Goal: Answer question/provide support

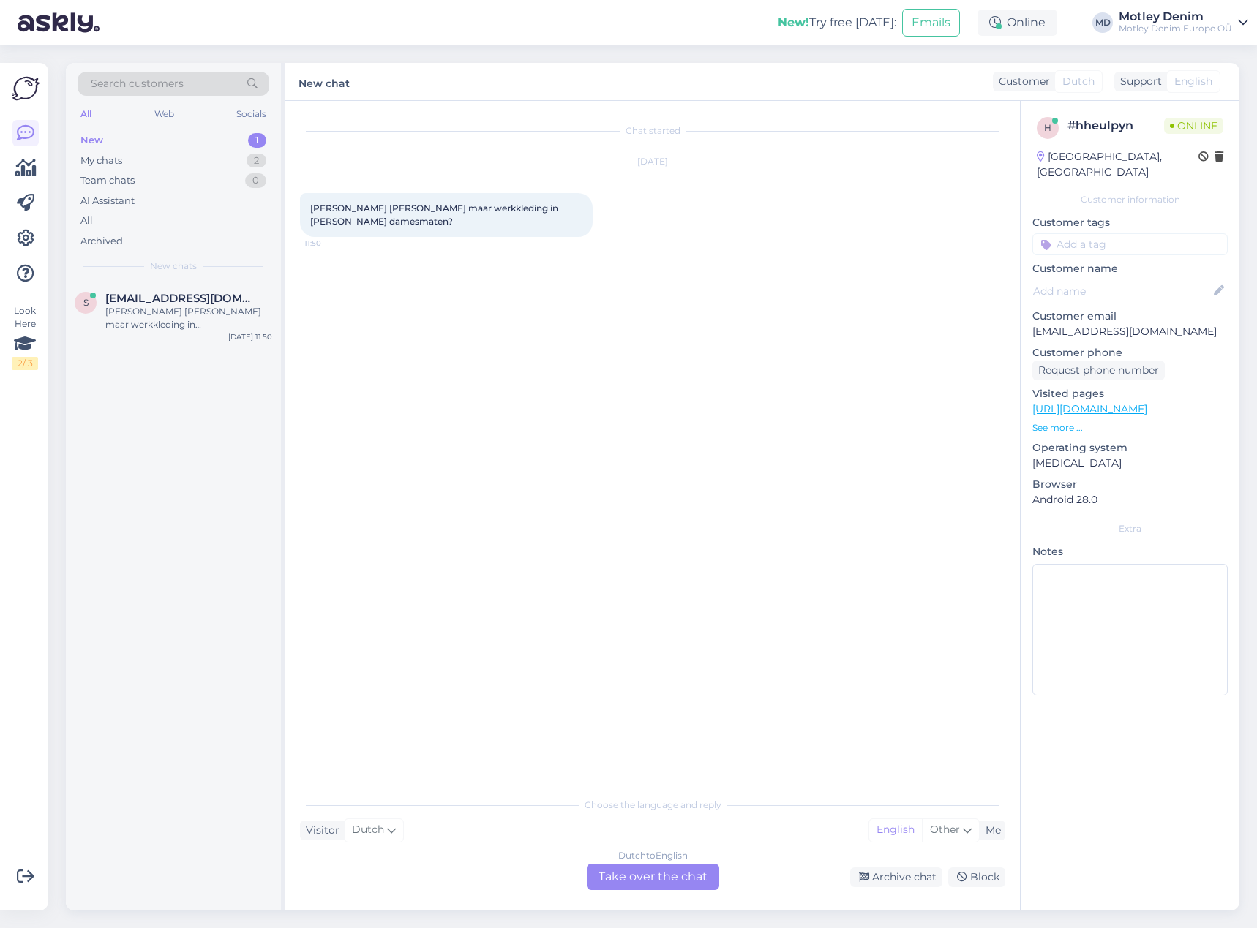
click at [528, 344] on div "Chat started [DATE] Hebben [PERSON_NAME] maar werkkleding in [PERSON_NAME] dame…" at bounding box center [659, 446] width 718 height 661
click at [655, 878] on div "Dutch to English Take over the chat" at bounding box center [653, 877] width 132 height 26
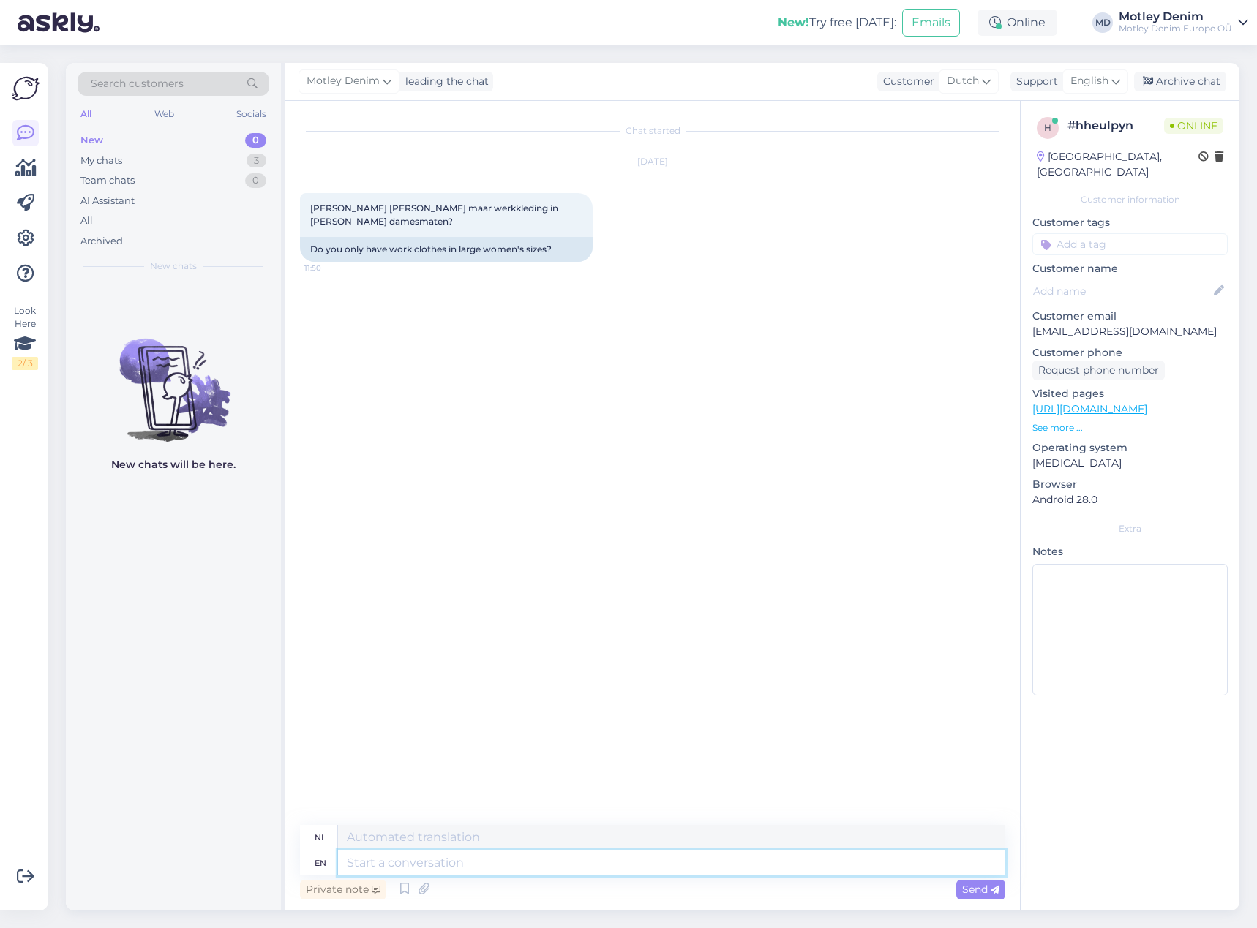
click at [508, 859] on textarea at bounding box center [671, 863] width 667 height 25
type textarea "Hello"
type textarea "Hallo"
type textarea "We"
type textarea "Wij"
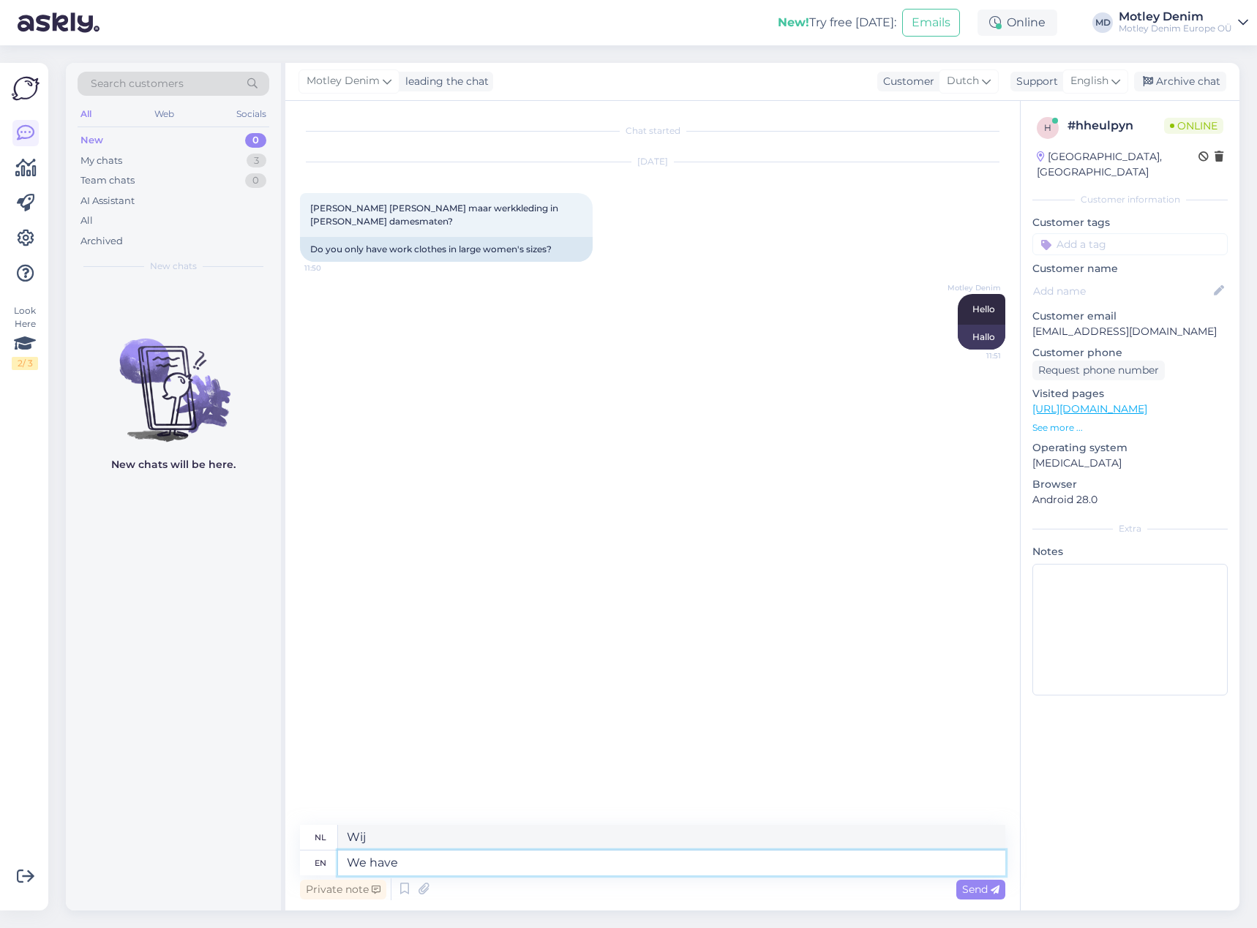
type textarea "We have"
type textarea "Wij hebben"
type textarea "We have woork"
type textarea "Wij hebben werk"
type textarea "We have work clothes"
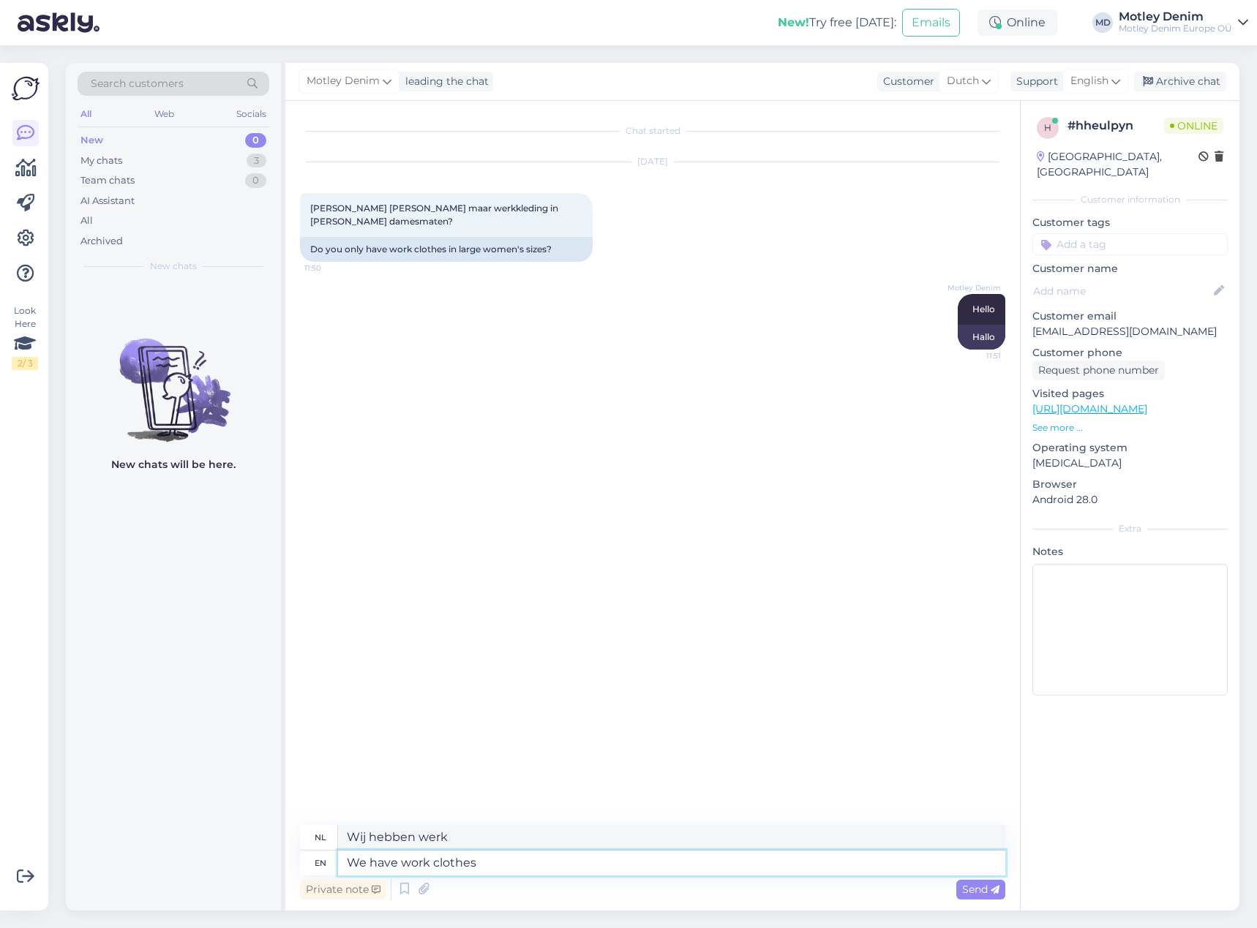
type textarea "Wij hebben werkkleding"
type textarea "We have work clothes in l"
type textarea "Wij hebben werkkleding in"
type textarea "We have work clothes in large si"
type textarea "Wij hebben werkkleding in [PERSON_NAME]"
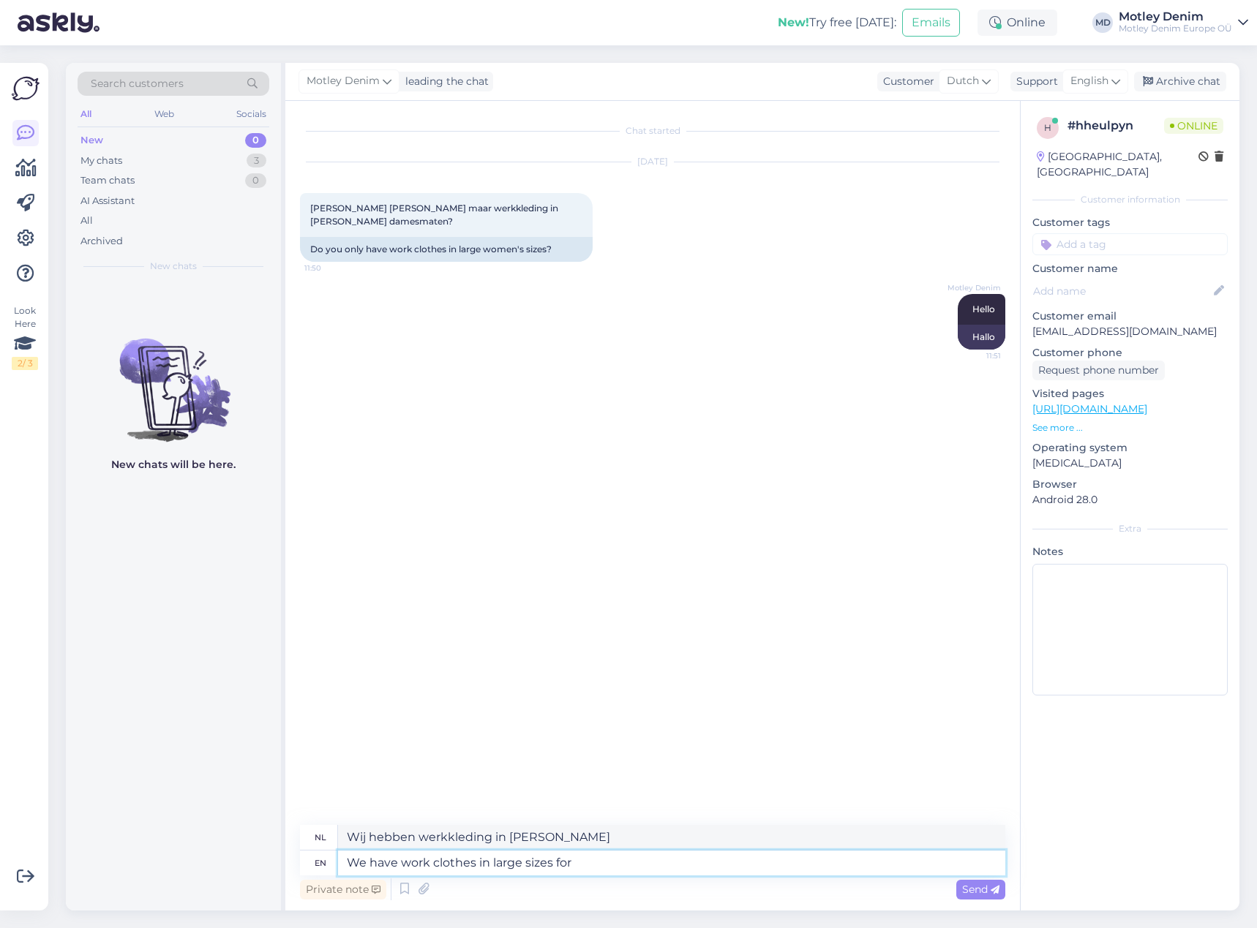
type textarea "We have work clothes in large sizes for"
type textarea "Wij hebben werkkleding in [PERSON_NAME] voor"
type textarea "We have work clothes in large sizes for both"
type textarea "Wij hebben werkkleding in [PERSON_NAME] voor zowel"
type textarea "We have work clothes in large sizes for both women an"
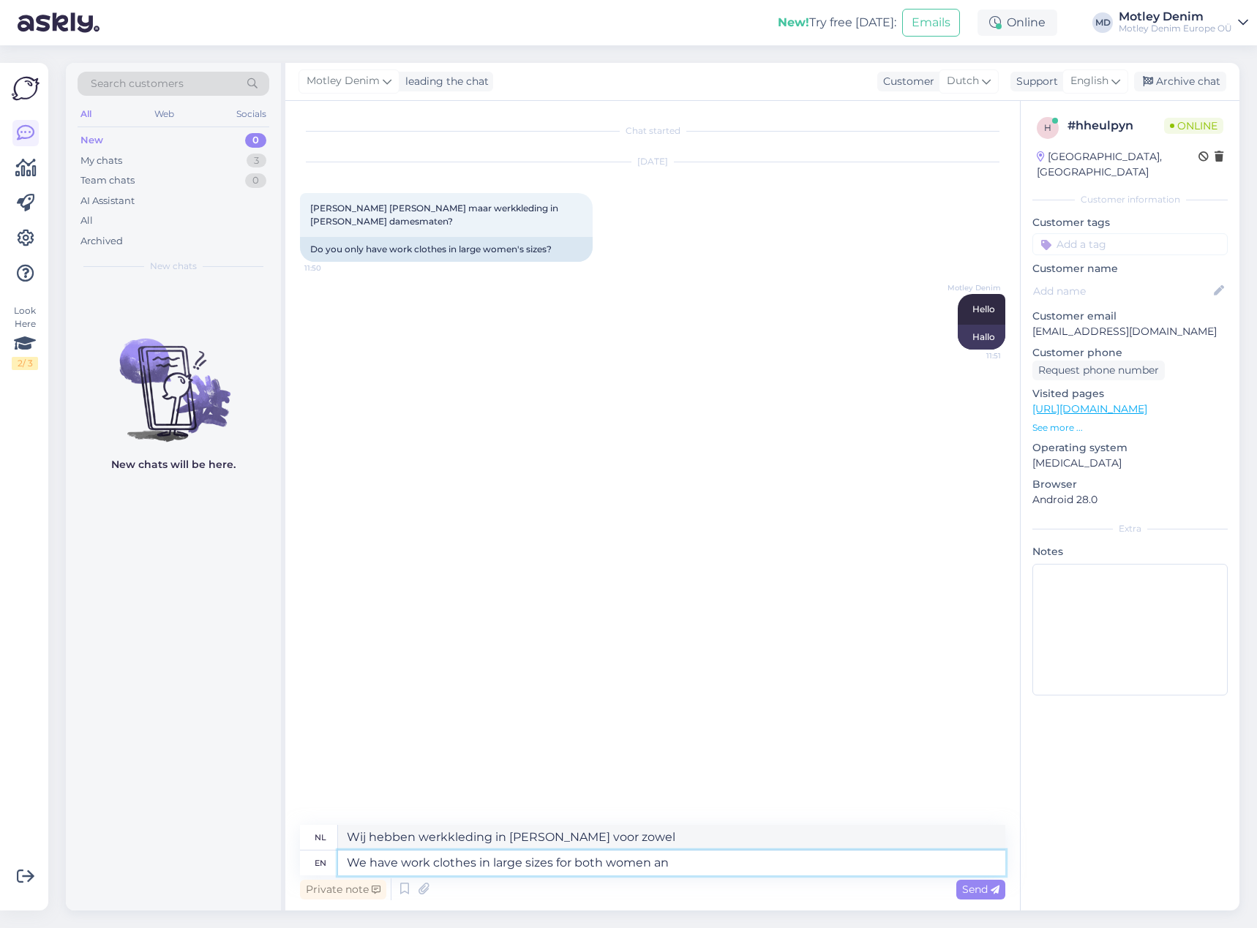
type textarea "Wij hebben werkkleding in [PERSON_NAME] voor zowel dames als heren"
type textarea "We have work clothes in large sizes for both women and m"
type textarea "Wij hebben werkkleding in [PERSON_NAME] voor zowel dames als heren."
type textarea "We have work clothes in large sizes for both women and men."
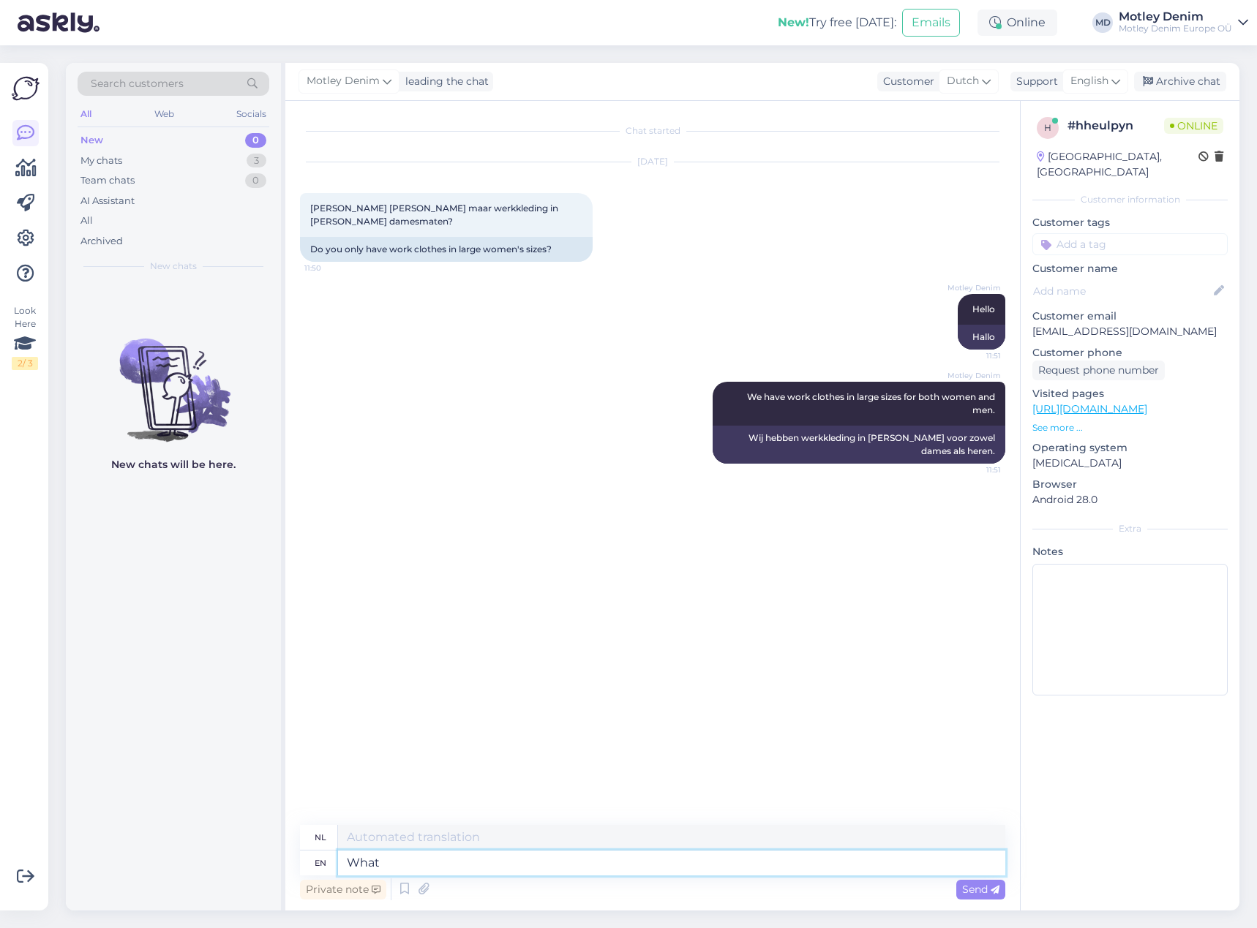
type textarea "What"
type textarea "Wat"
type textarea "What are"
type textarea "Wat zijn"
type textarea "What are you l"
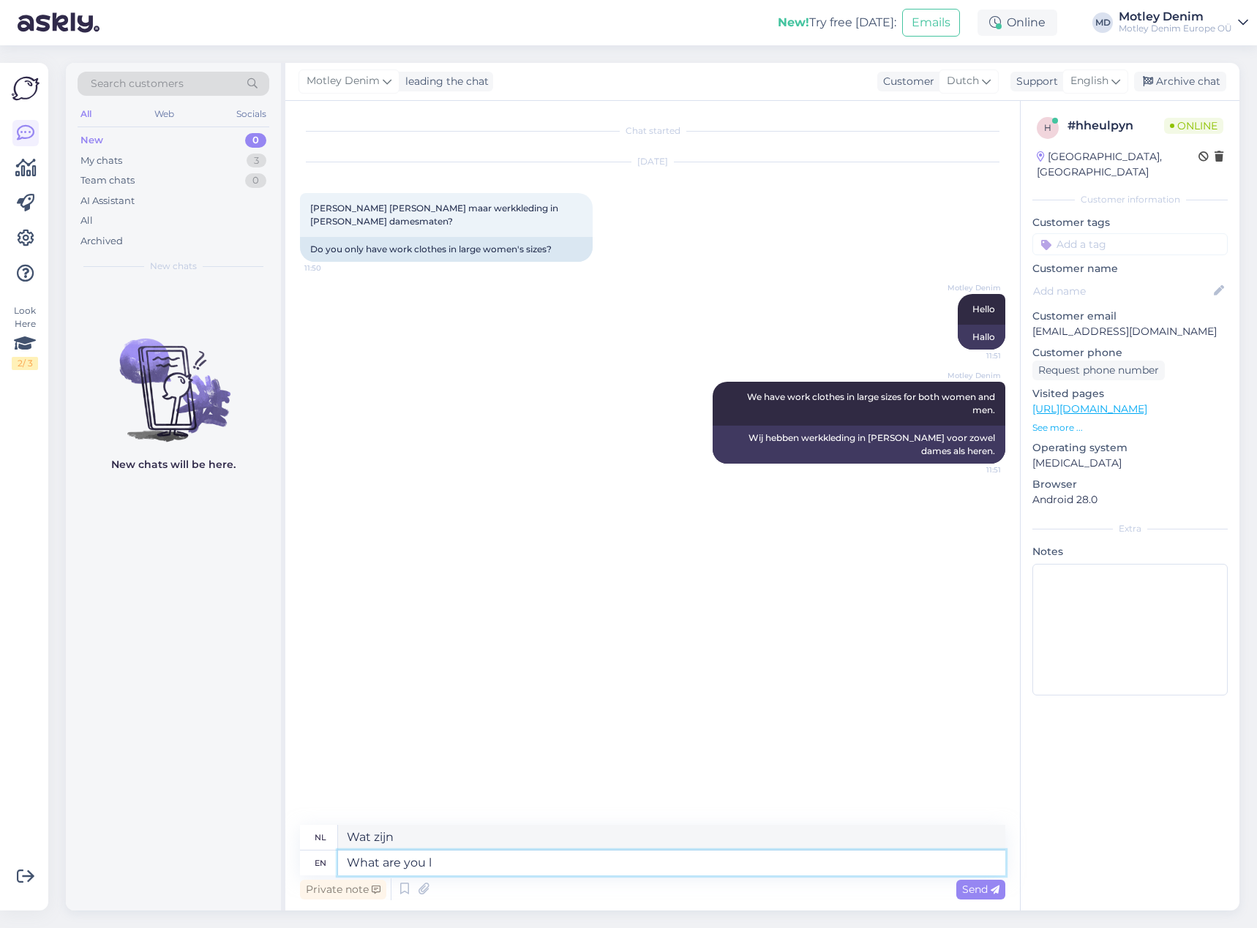
type textarea "Wat ben jij?"
type textarea "What are you looking f"
type textarea "Waar kijk je naar?"
type textarea "What are you looking for a"
type textarea "Waar bent u naar op zoek"
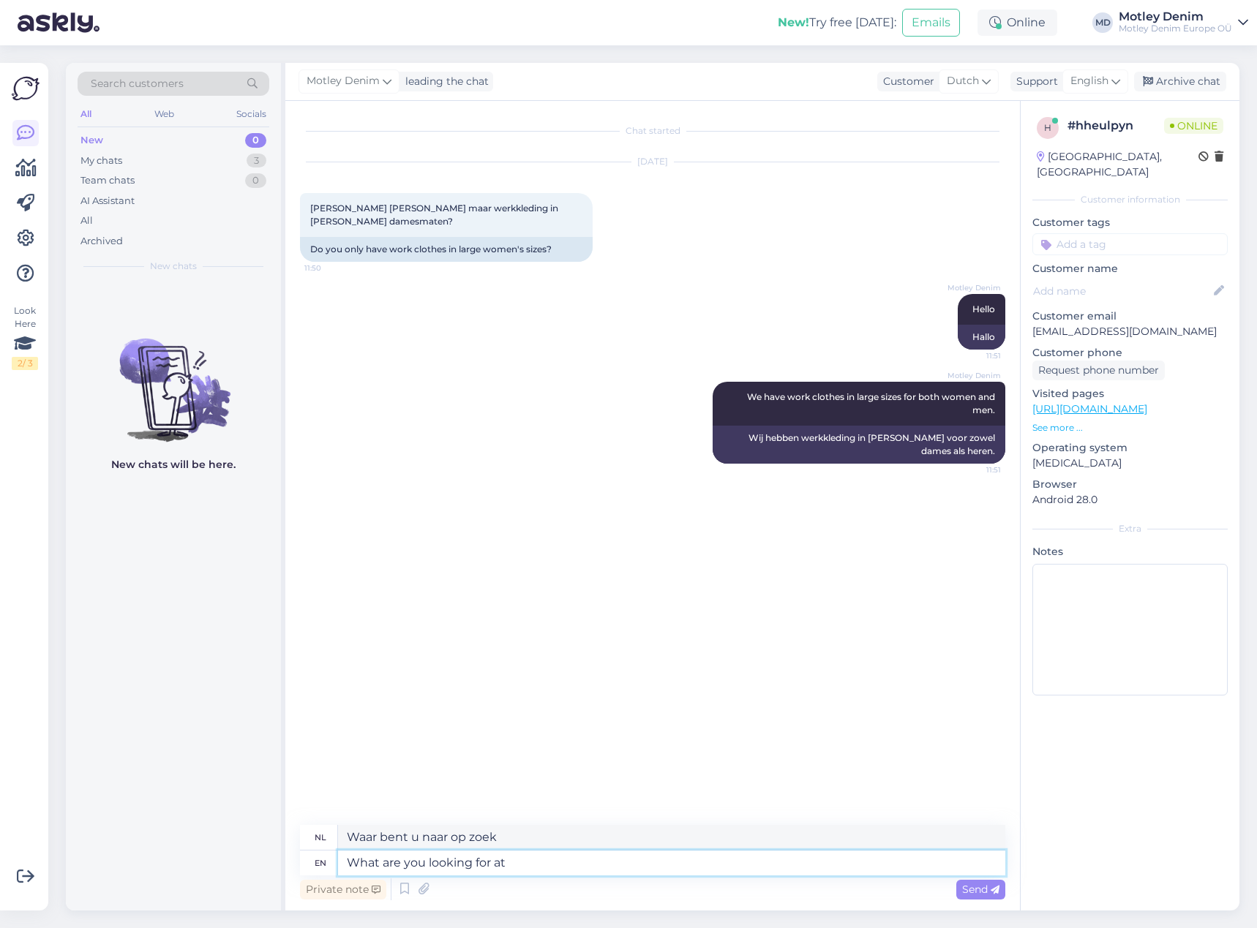
type textarea "What are you looking for at t"
type textarea "Wat zoek je?"
type textarea "What are you looking for at the"
type textarea "Wat zoek je bij de"
type textarea "What are you looking for at the moment"
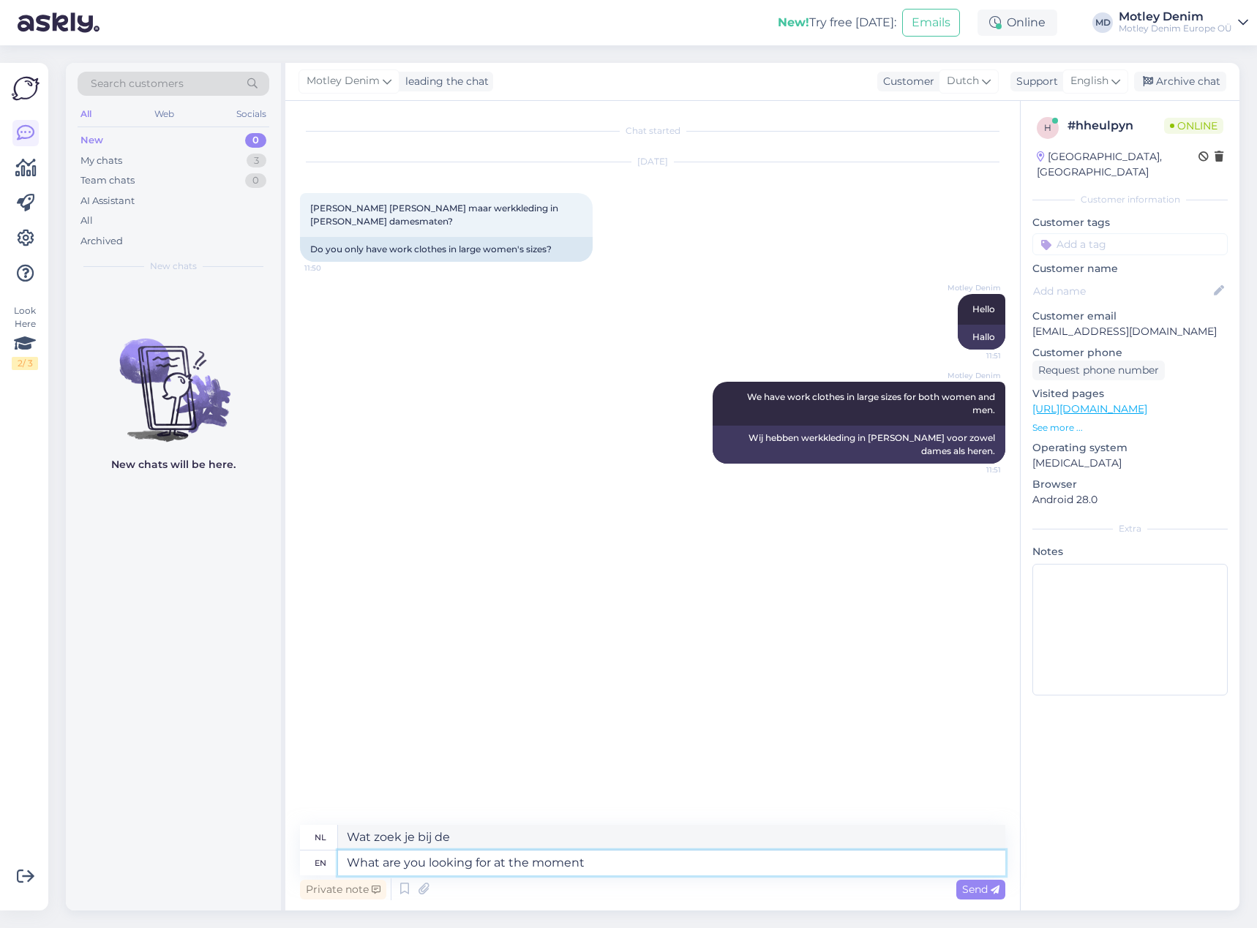
type textarea "Waar ben je op dit moment naar op zoek?"
type textarea "What are you looking for at the moment?"
type textarea "Waar bent u op dit moment naar op zoek?"
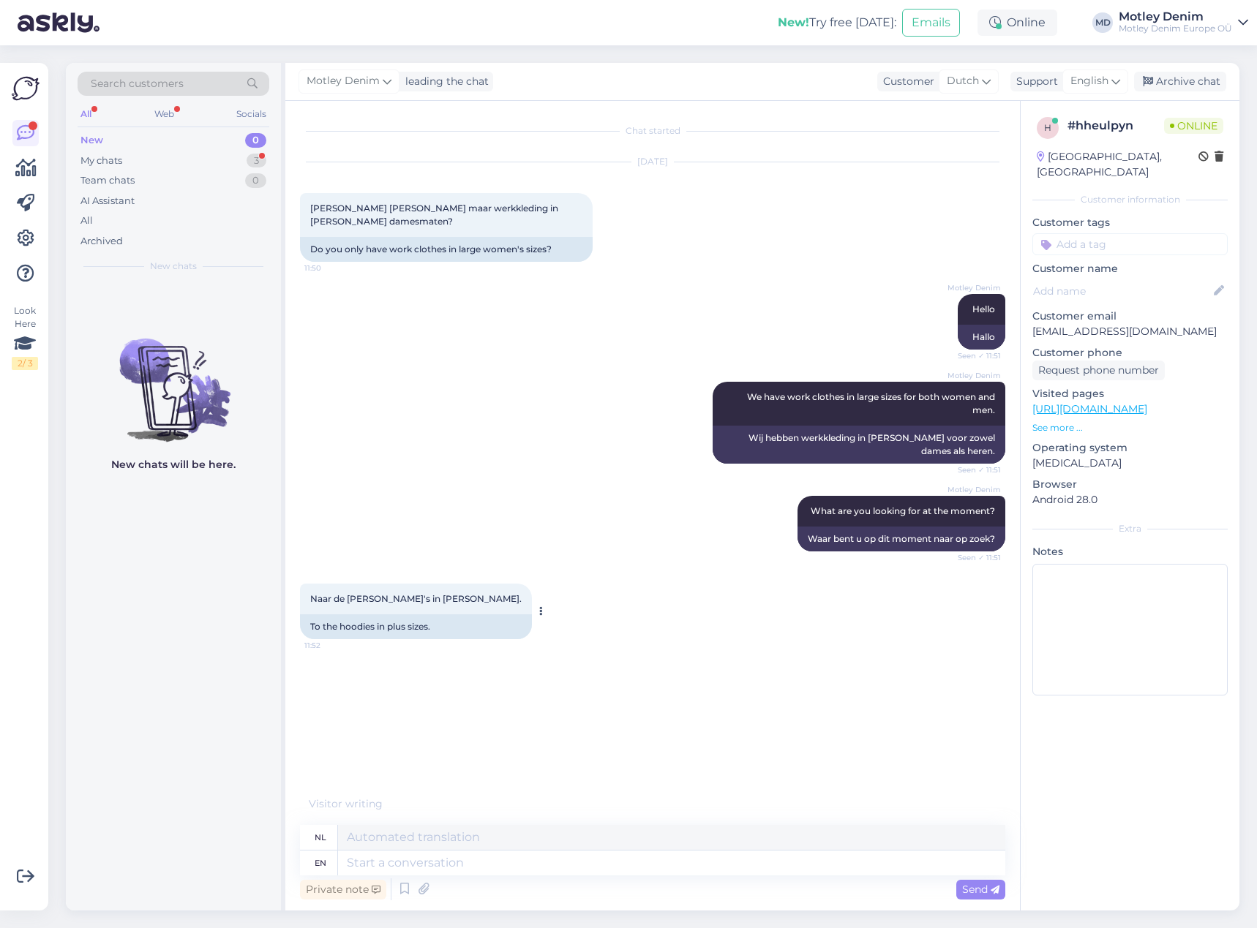
click at [323, 595] on span "Naar de [PERSON_NAME]'s in [PERSON_NAME]." at bounding box center [415, 598] width 211 height 11
drag, startPoint x: 323, startPoint y: 595, endPoint x: 459, endPoint y: 606, distance: 136.5
click at [447, 590] on div "Naar de hoody's in grote maten. 11:52" at bounding box center [416, 599] width 232 height 31
copy span "Naar de hoody's in grote maten"
click at [323, 208] on span "[PERSON_NAME] [PERSON_NAME] maar werkkleding in [PERSON_NAME] damesmaten?" at bounding box center [435, 215] width 250 height 24
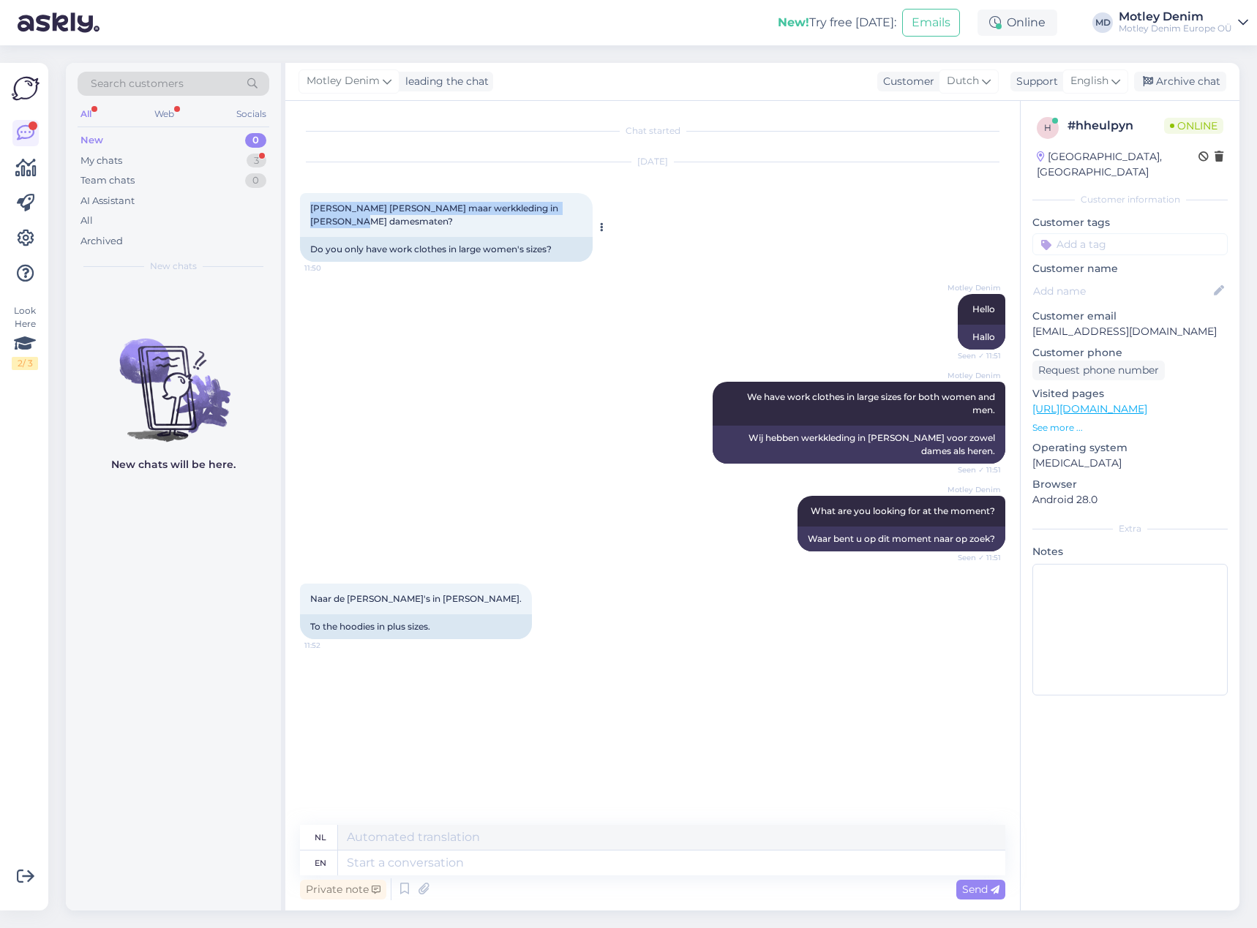
drag, startPoint x: 323, startPoint y: 208, endPoint x: 381, endPoint y: 229, distance: 62.0
click at [370, 226] on span "[PERSON_NAME] [PERSON_NAME] maar werkkleding in [PERSON_NAME] damesmaten?" at bounding box center [435, 215] width 250 height 24
copy span "[PERSON_NAME] [PERSON_NAME] maar werkkleding in [PERSON_NAME] damesmaten?"
click at [423, 295] on div "Motley Denim Hello Seen ✓ 11:51 Hallo" at bounding box center [652, 322] width 705 height 88
click at [472, 367] on div "Chat started Sep 25 2025 Hebben jullie alleen maar werkkleding in grote damesma…" at bounding box center [659, 456] width 718 height 681
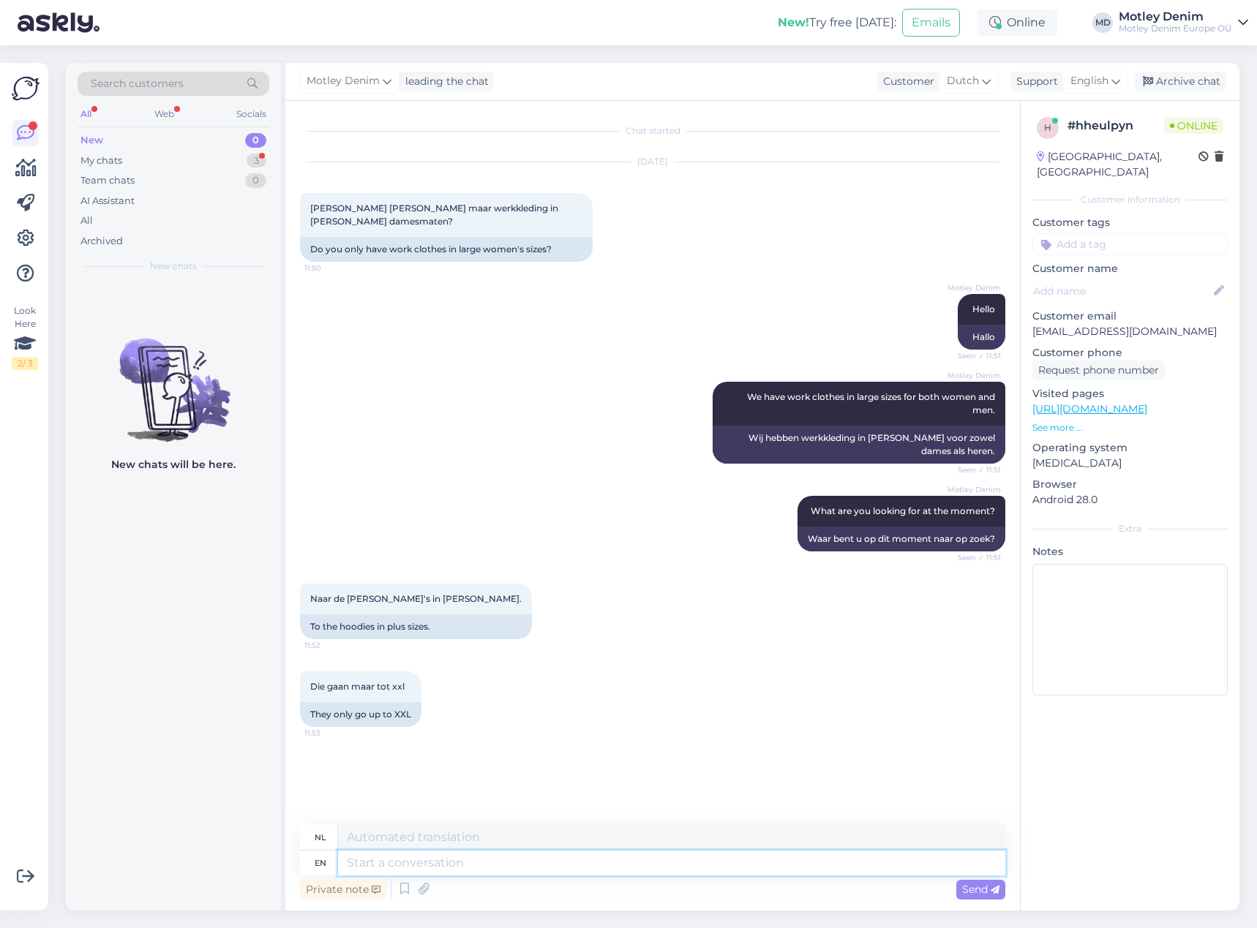
click at [477, 871] on textarea at bounding box center [671, 863] width 667 height 25
type textarea "You"
type textarea "Jij"
type textarea "You are co"
type textarea "Jij bent"
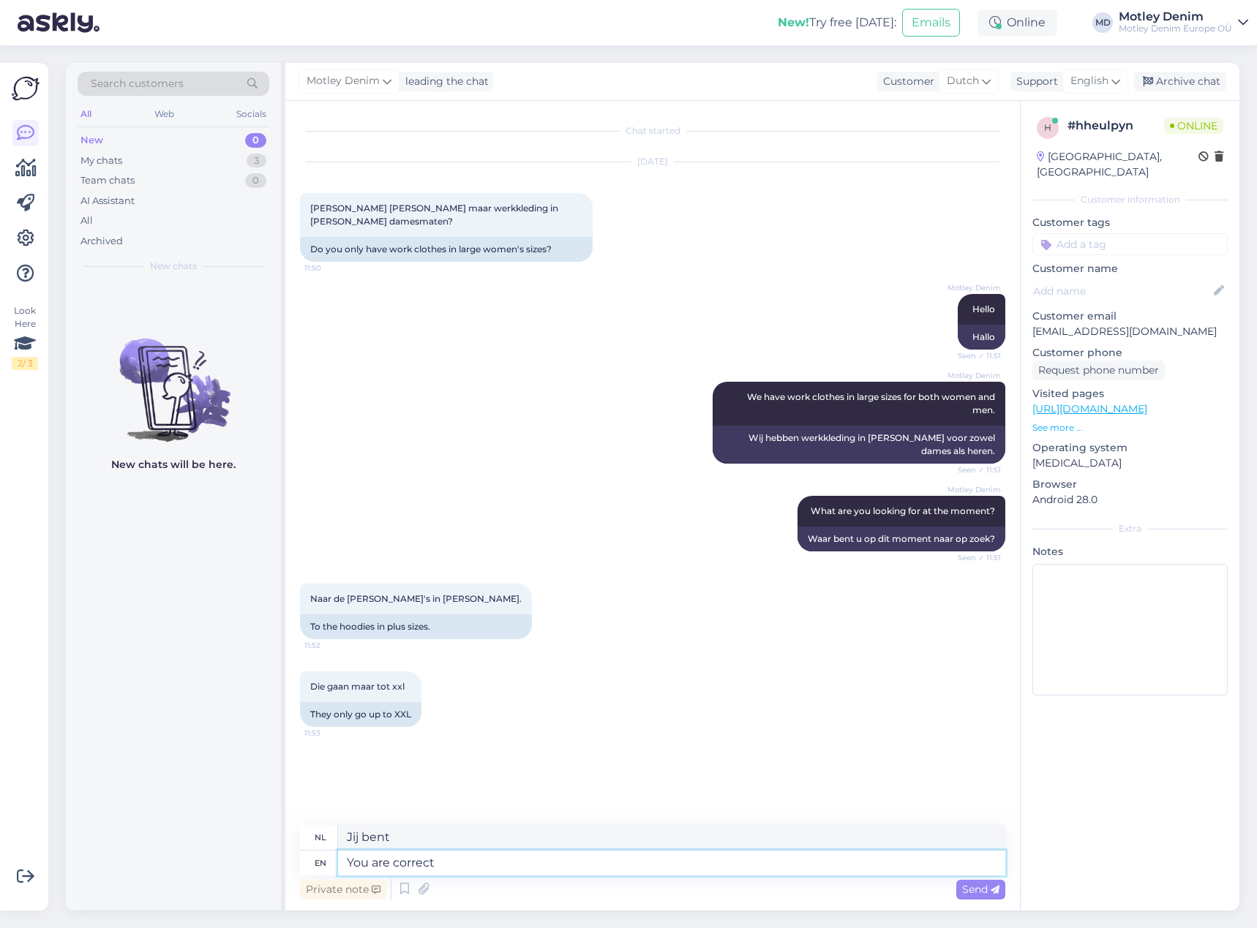
type textarea "You are correct."
type textarea "Je hebt gelijk."
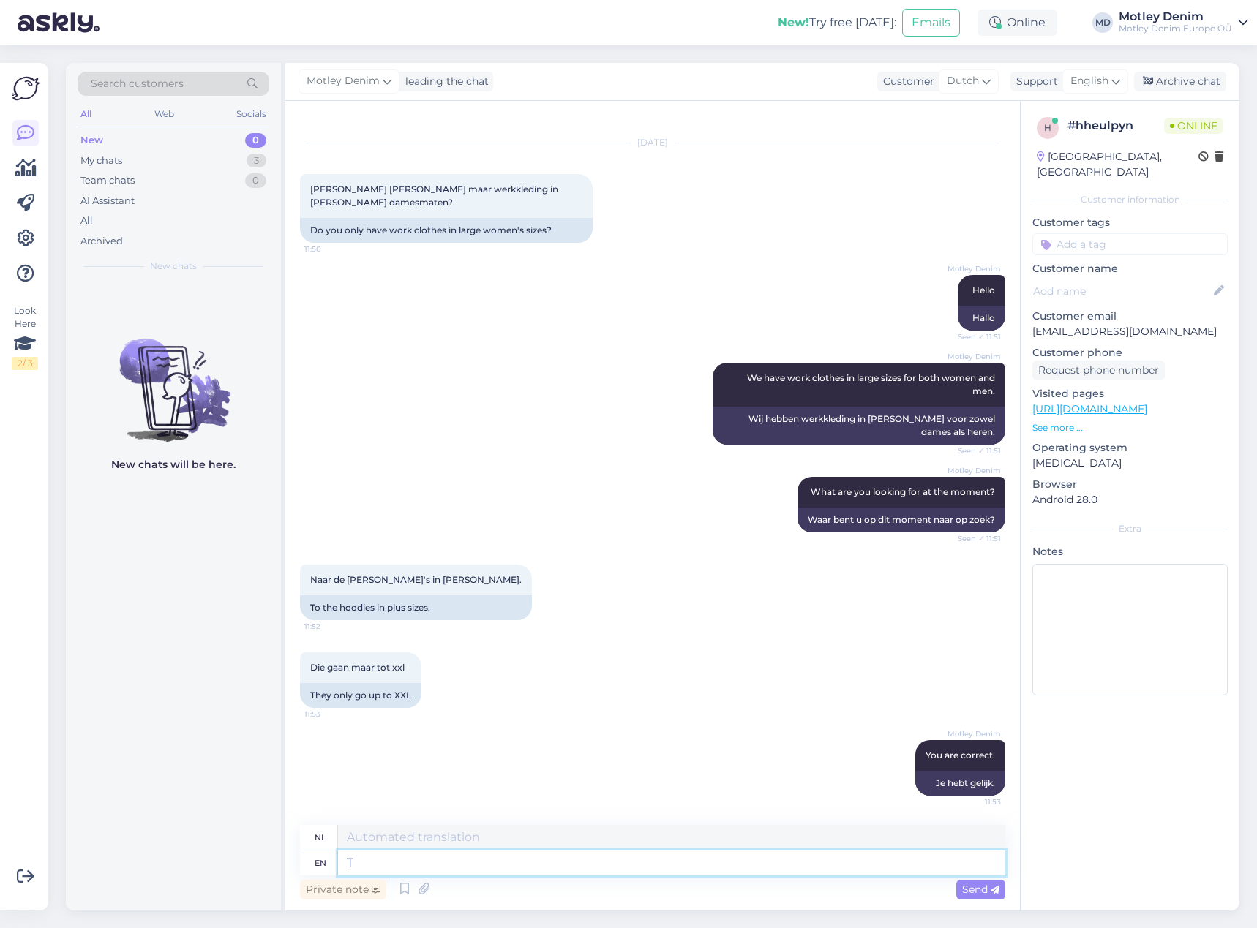
type textarea "Th"
type textarea "E"
type textarea "T"
type textarea "Our"
type textarea "Ons"
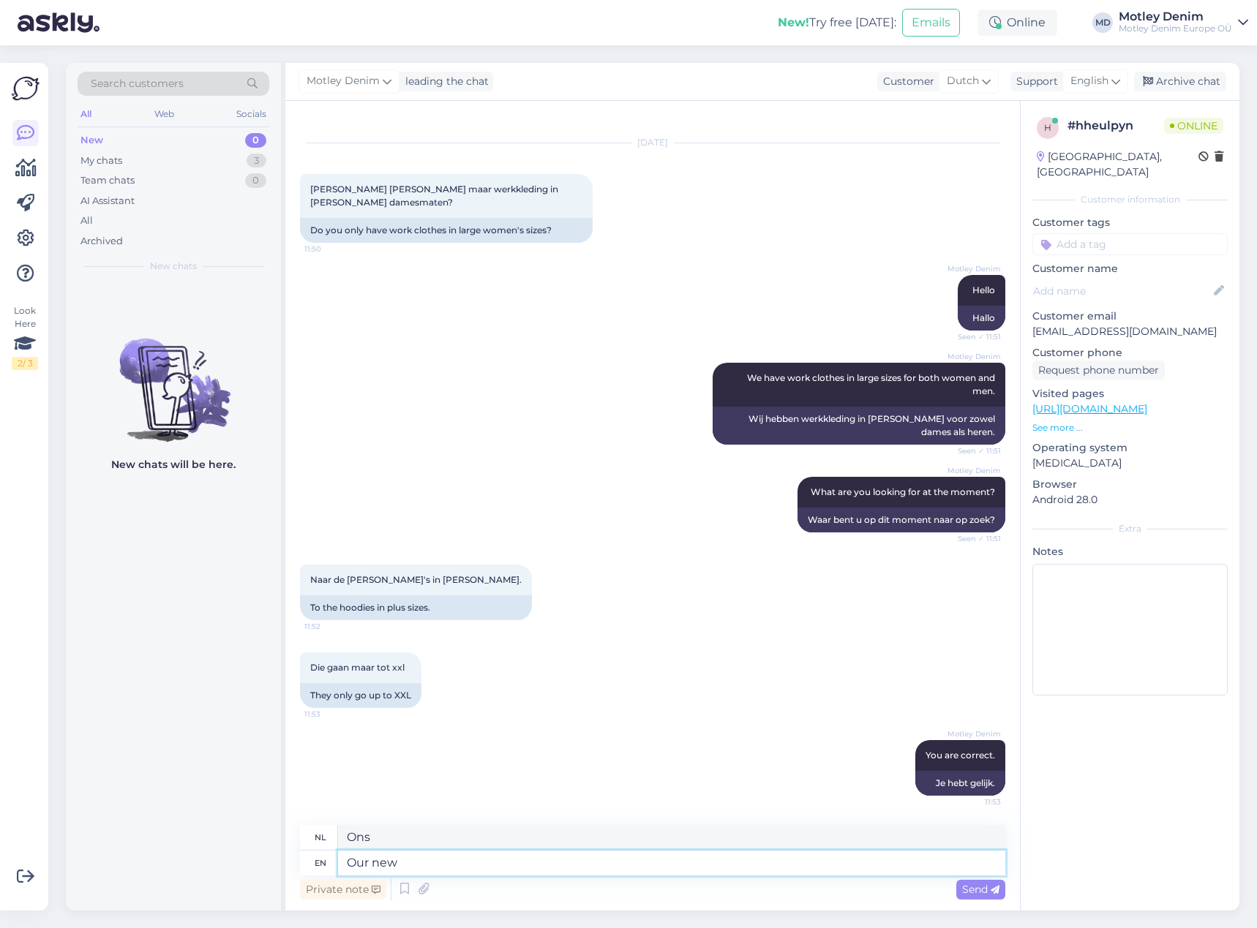
type textarea "Our new"
type textarea "Onze nieuwe"
type textarea "Our new partner"
type textarea "Onze nieuwe partner"
type textarea "Our new partner Nora M"
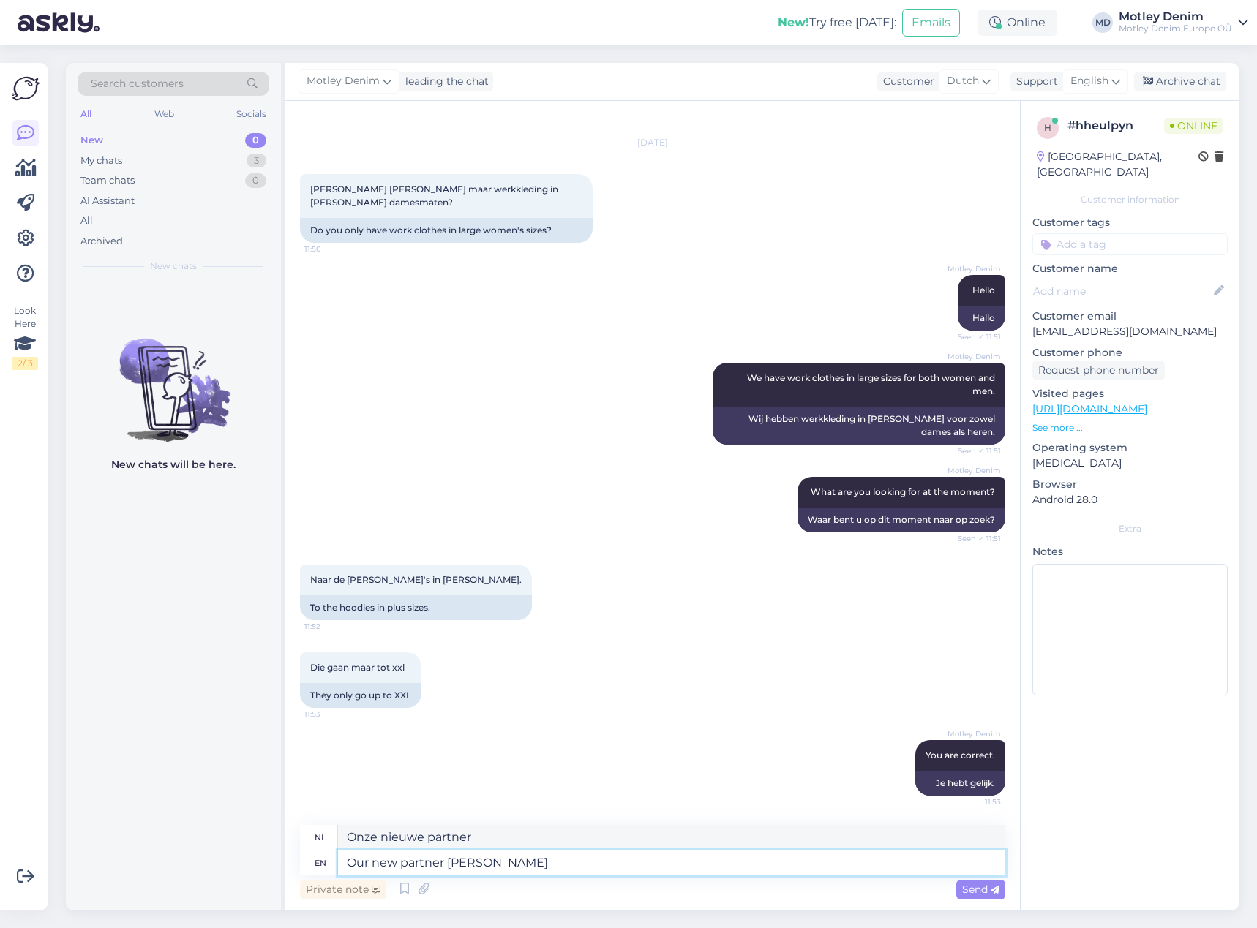
type textarea "Onze nieuwe partner Nora"
type textarea "Our new partner Nora Mikken o"
type textarea "Onze nieuwe partner Nora Mikken"
type textarea "Our new partner Nora Mikken onl"
type textarea "Onze nieuwe partner Nora Mikken onl"
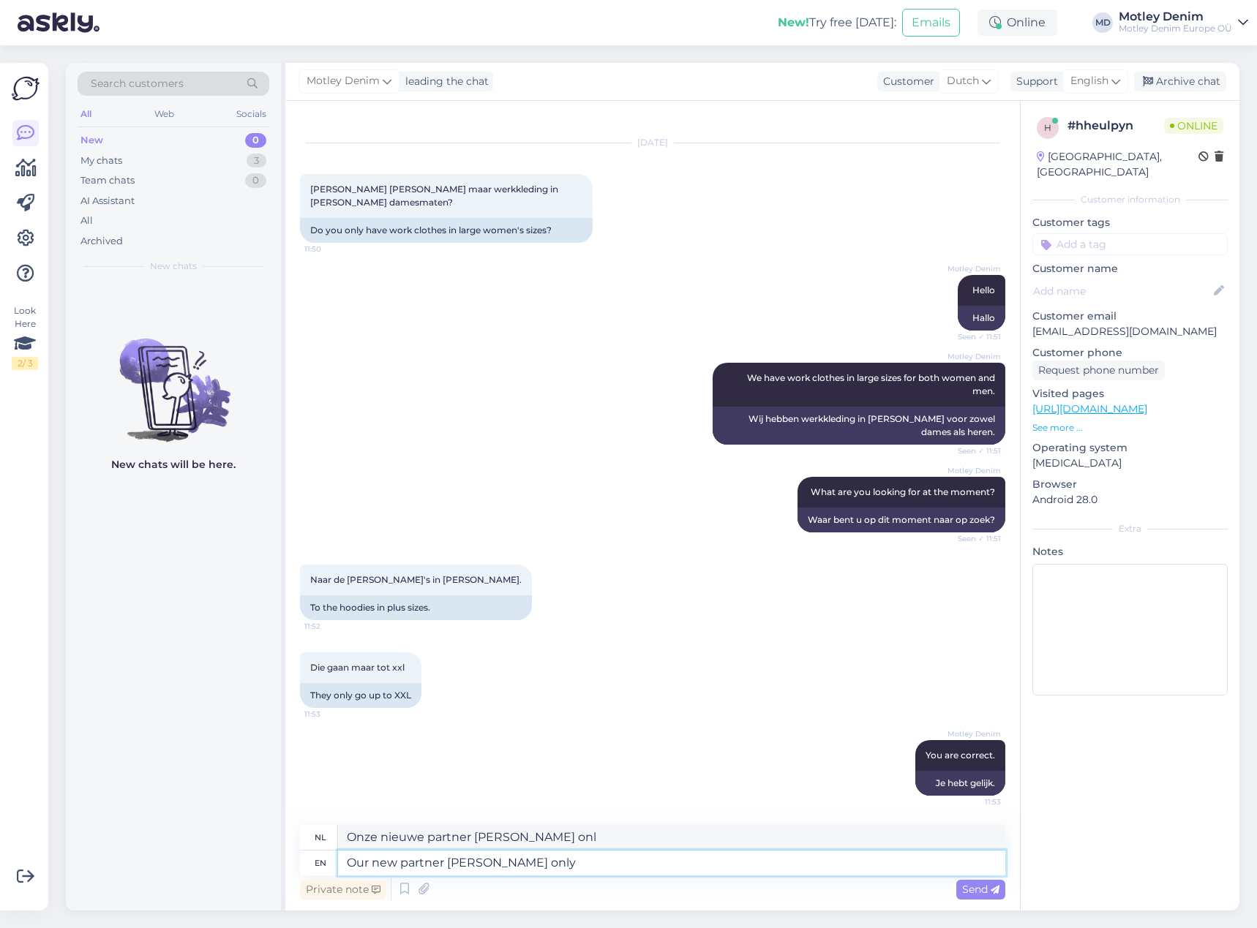
type textarea "Our new partner Nora Mikken only o"
type textarea "Onze nieuwe partner Nora Mikken alleen"
type textarea "Our new partner Nora Mikken only goes"
type textarea "Onze nieuwe partner Nora Mikken gaat alleen"
type textarea "Our new partner Nora Mikken only goes up"
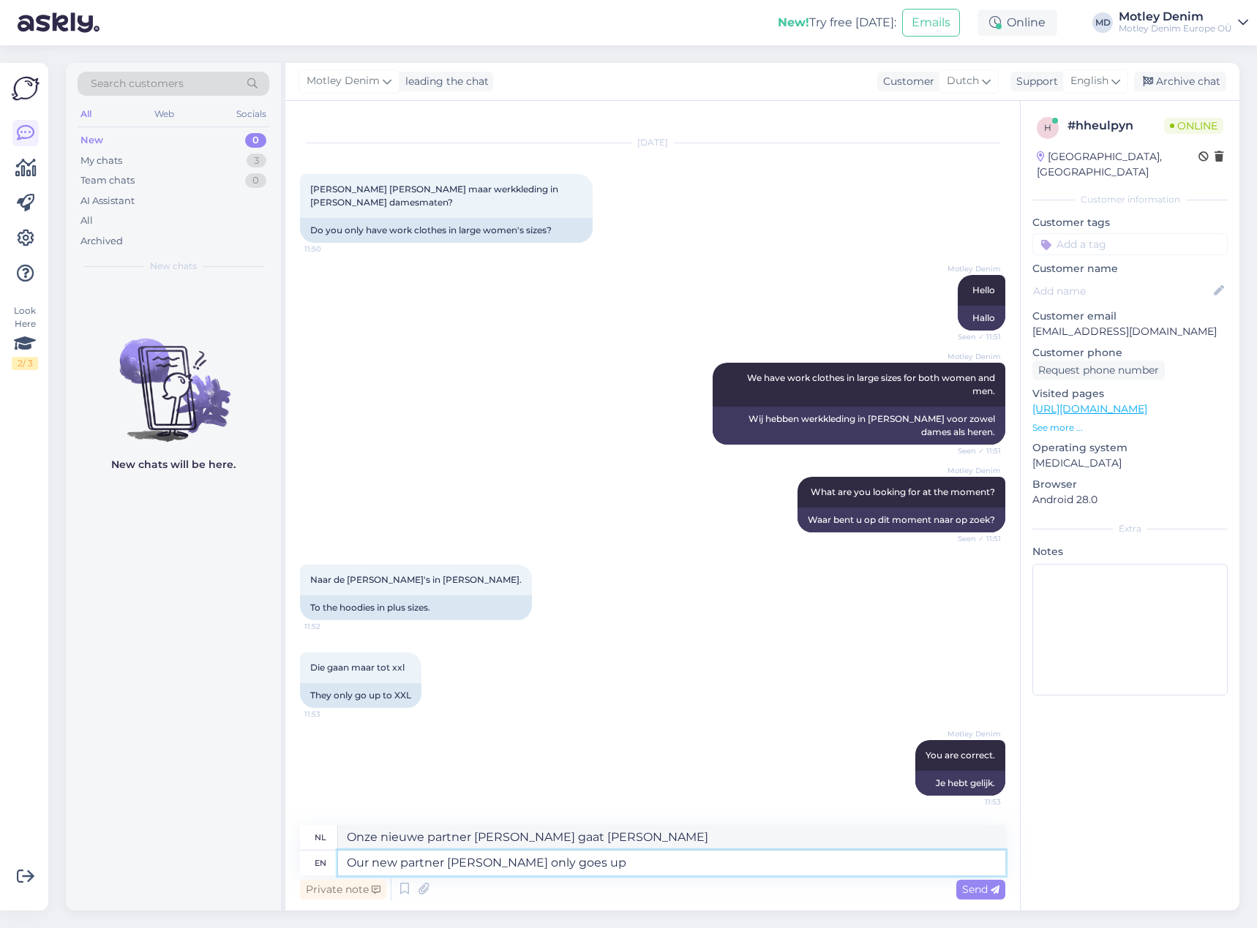
type textarea "Onze nieuwe partner Nora Mikken gaat alleen maar omhoog"
type textarea "Our new partner Nora Mikken only goes up to"
type textarea "Onze nieuwe partner Nora Mikken gaat alleen naar"
type textarea "Our new partner [PERSON_NAME] only goes up to XXL"
type textarea "Onze nieuwe partner [PERSON_NAME] gaat [PERSON_NAME] tot XXL"
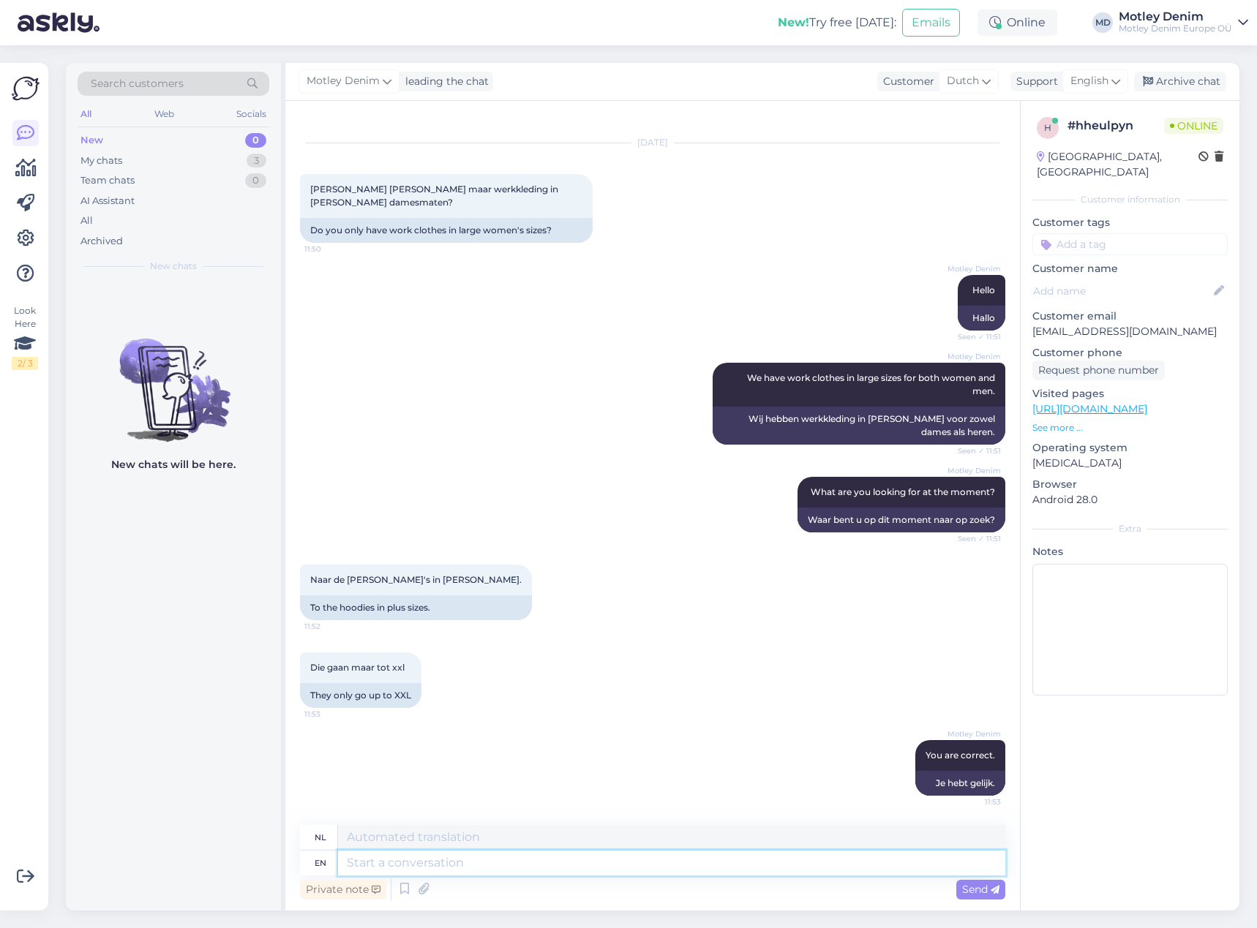
scroll to position [107, 0]
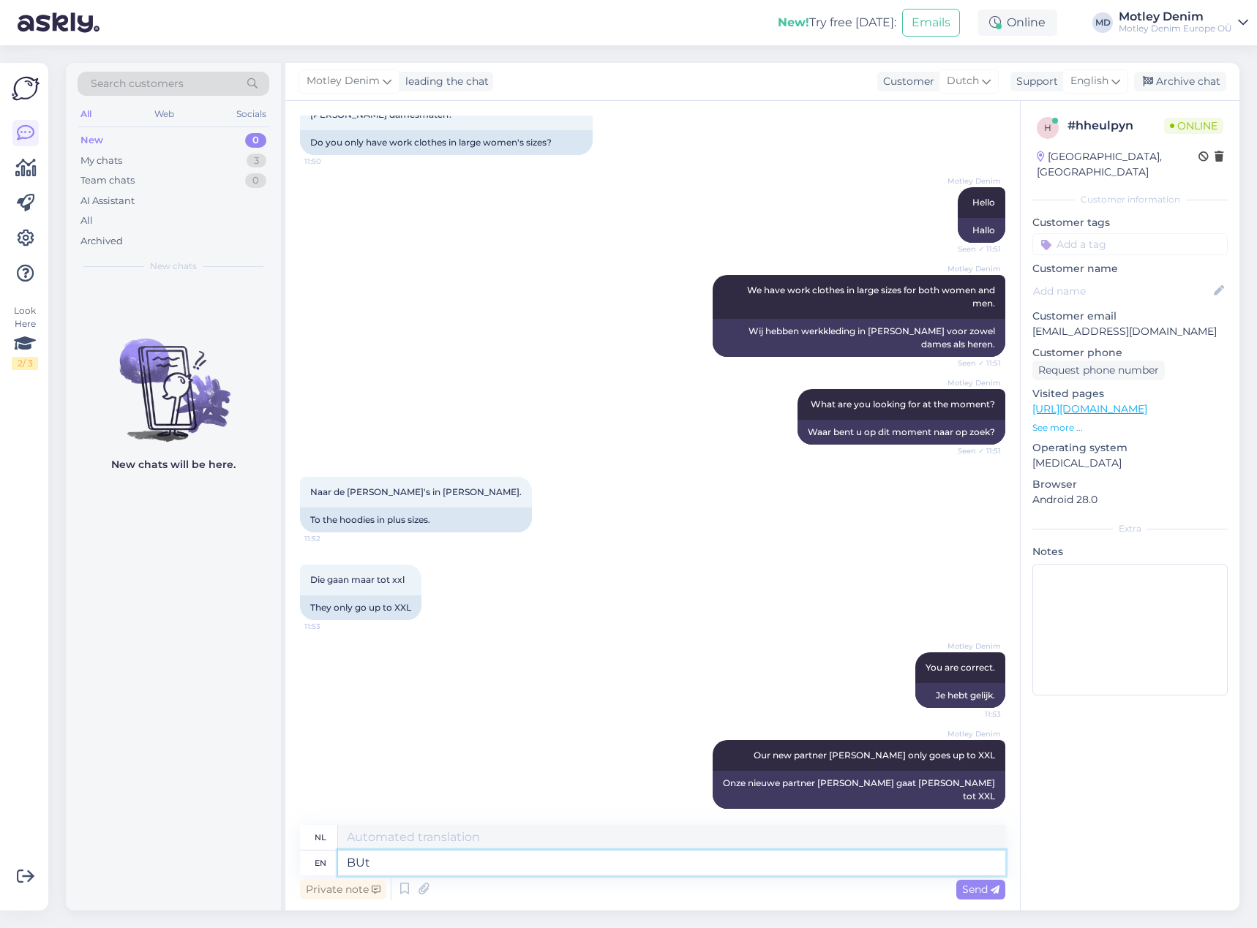
type textarea "BUt w"
type textarea "Maar"
type textarea "But we a"
type textarea "Maar wij"
type textarea "But we are w"
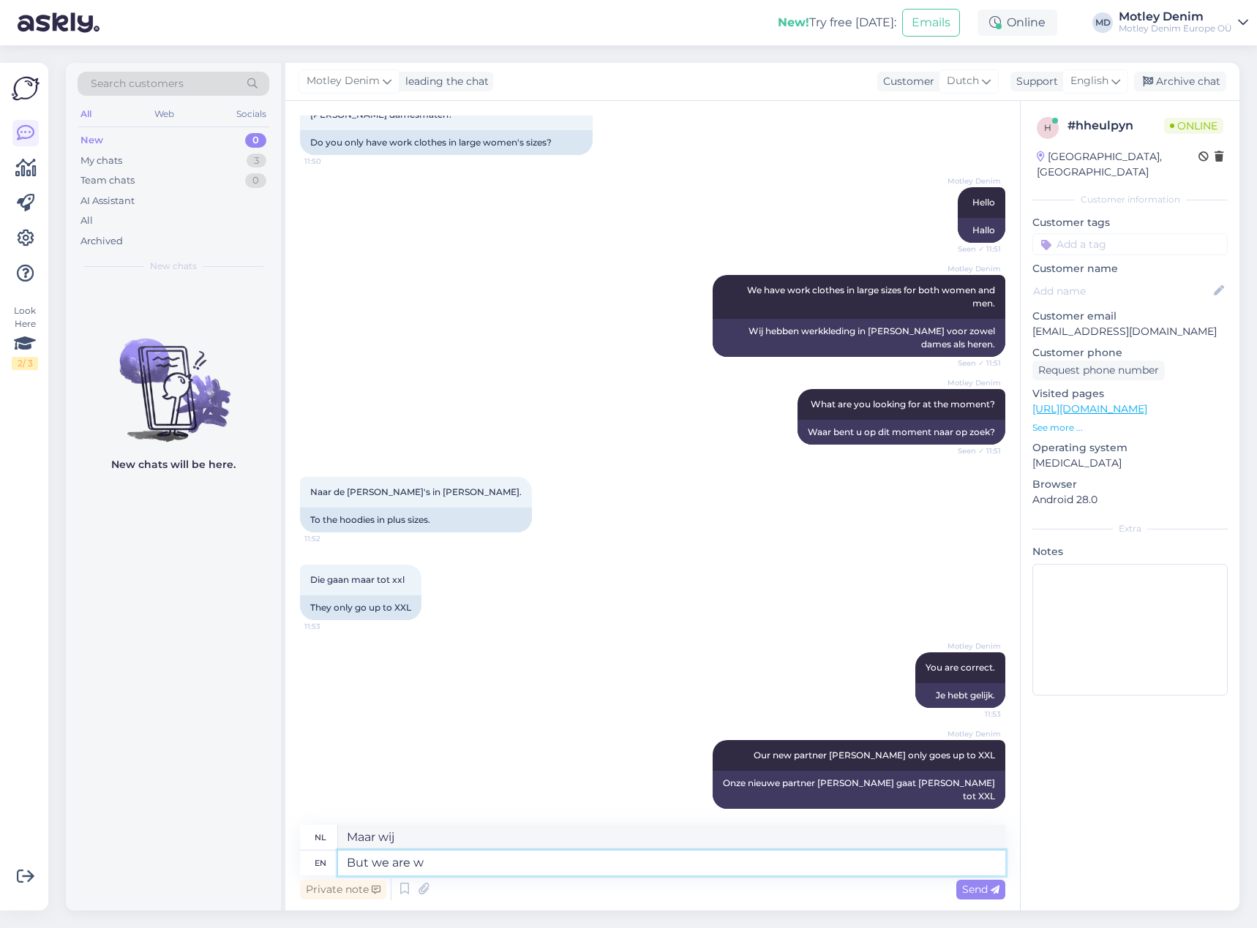
type textarea "Maar wij zijn"
type textarea "But we are working on"
type textarea "Maar we werken"
type textarea "But we are working on"
type textarea "Maar we werken eraan"
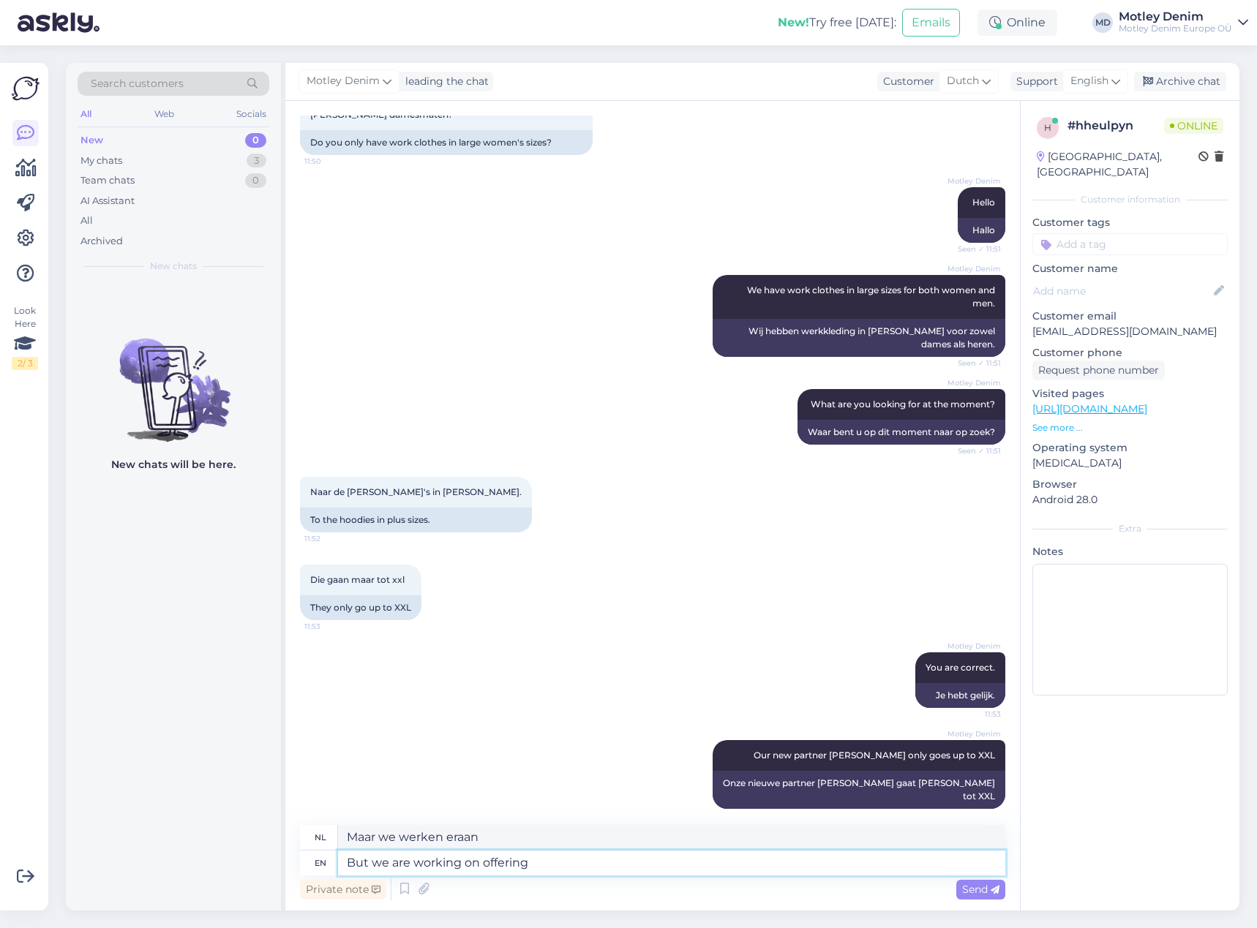
type textarea "But we are working on offering"
type textarea "Maar we werken eraan om aan te bieden"
type textarea "But we are working on offering plus s"
type textarea "Maar we werken eraan om plus aan te bieden"
type textarea "But we are working on offering plus size w"
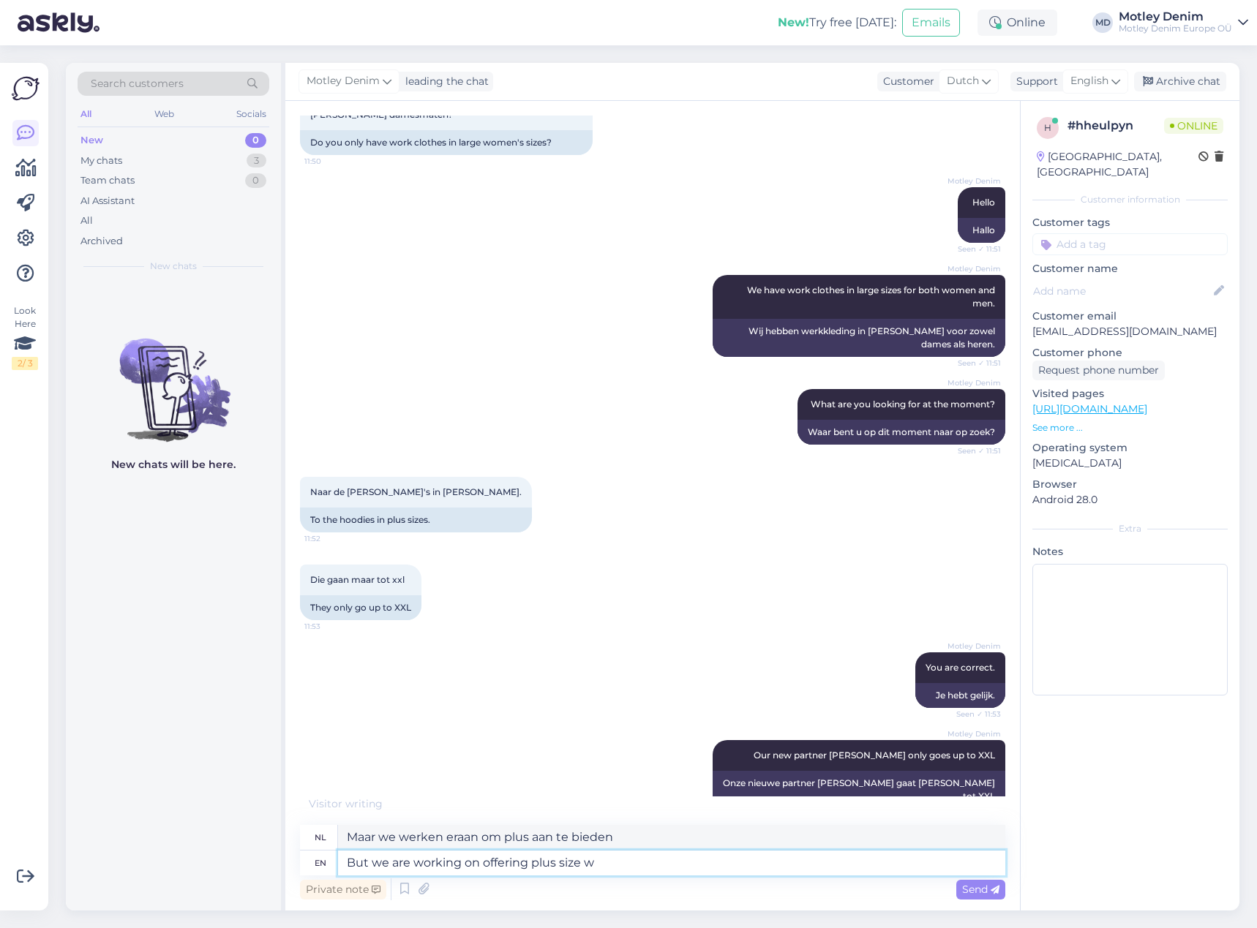
type textarea "Maar we werken eraan om plus-size aan te bieden"
type textarea "But we are working on offering plus size womens cl"
type textarea "Maar we werken eraan om plus-size dameskleding aan te bieden"
type textarea "But we are working on offering plus size womens clothing ve"
type textarea "Maar we werken eraan om dameskleding in grote maten aan te bieden"
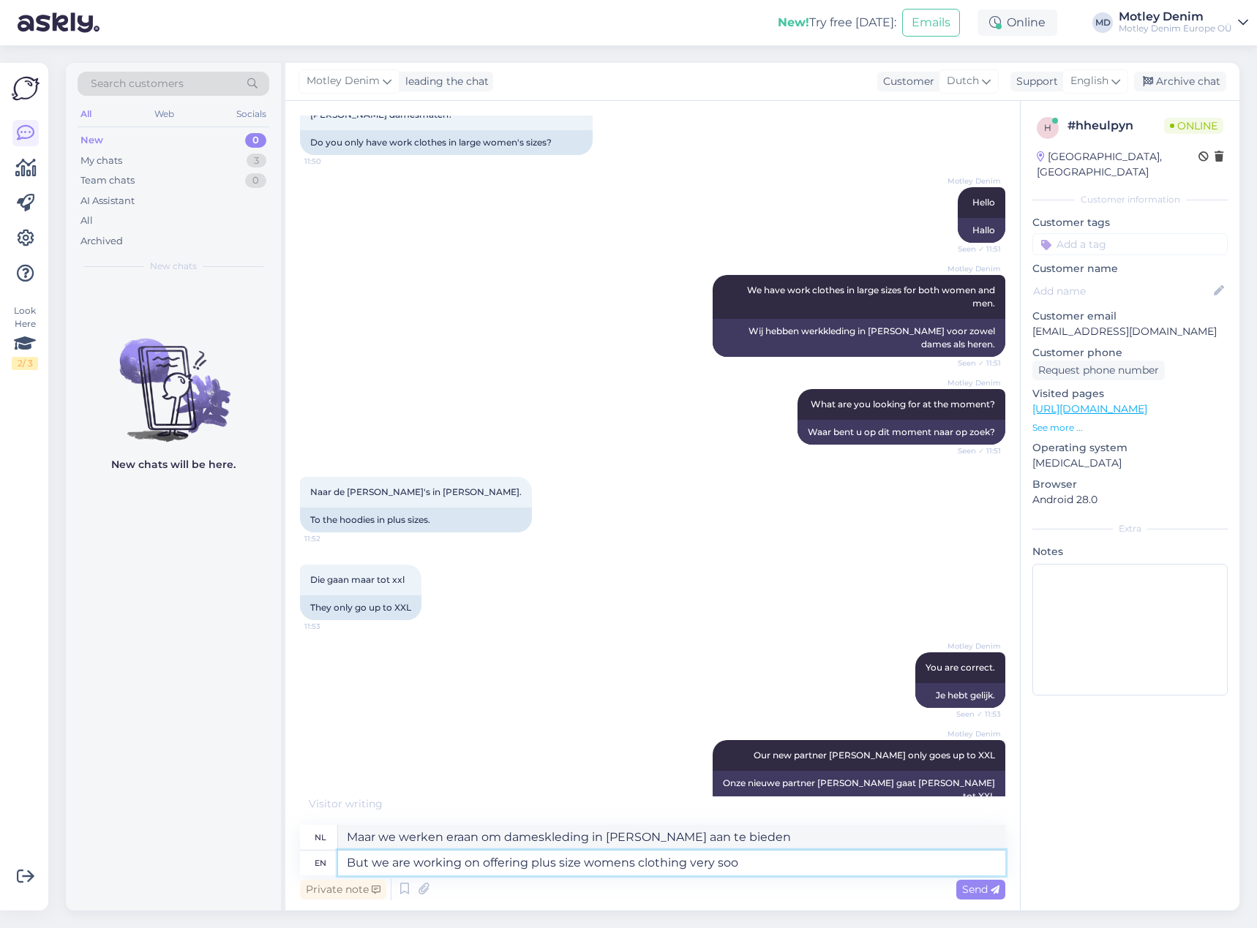
type textarea "But we are working on offering plus size womens clothing very soon"
type textarea "Maar we werken eraan om binnenkort ook dameskleding in [PERSON_NAME] aan te bie…"
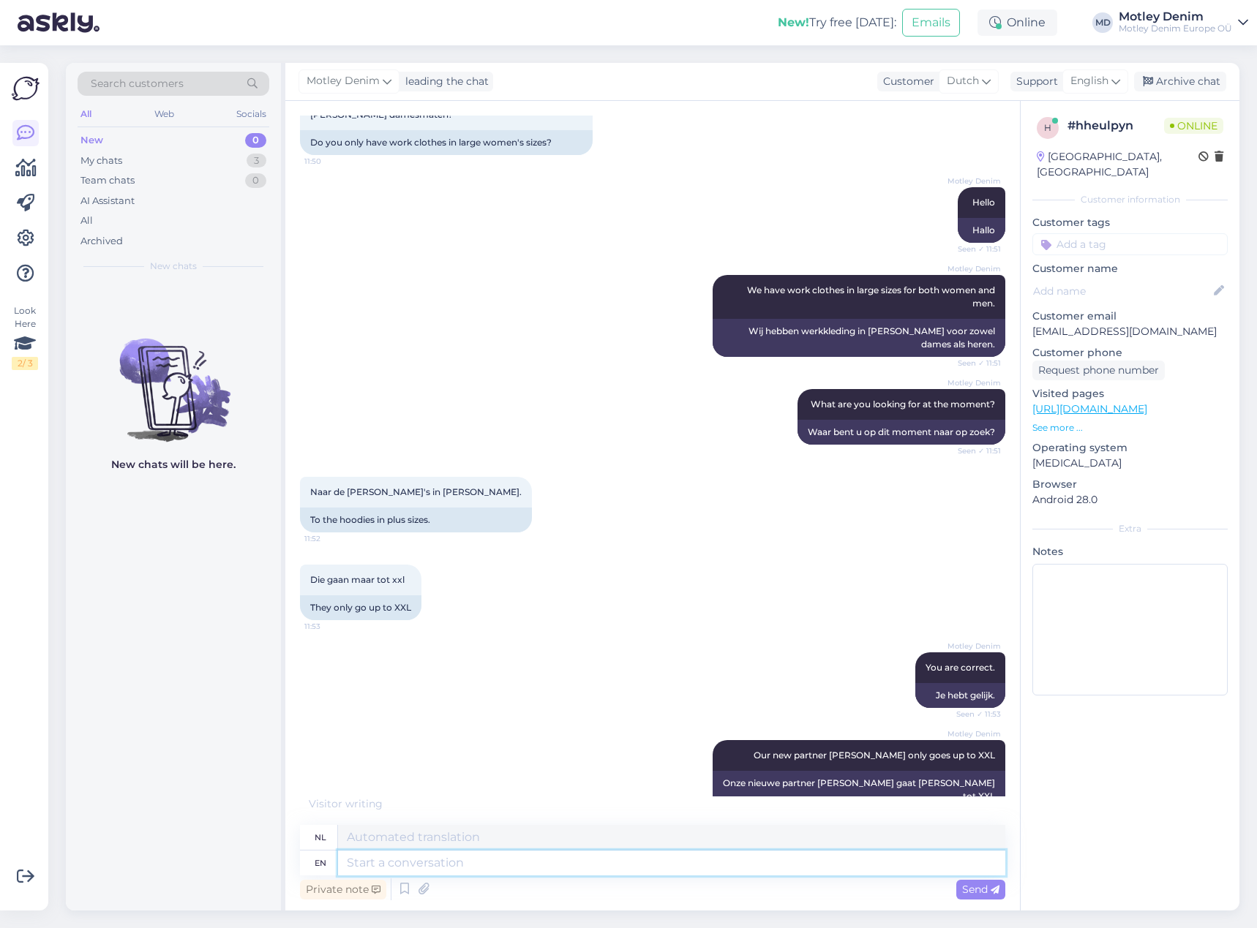
scroll to position [221, 0]
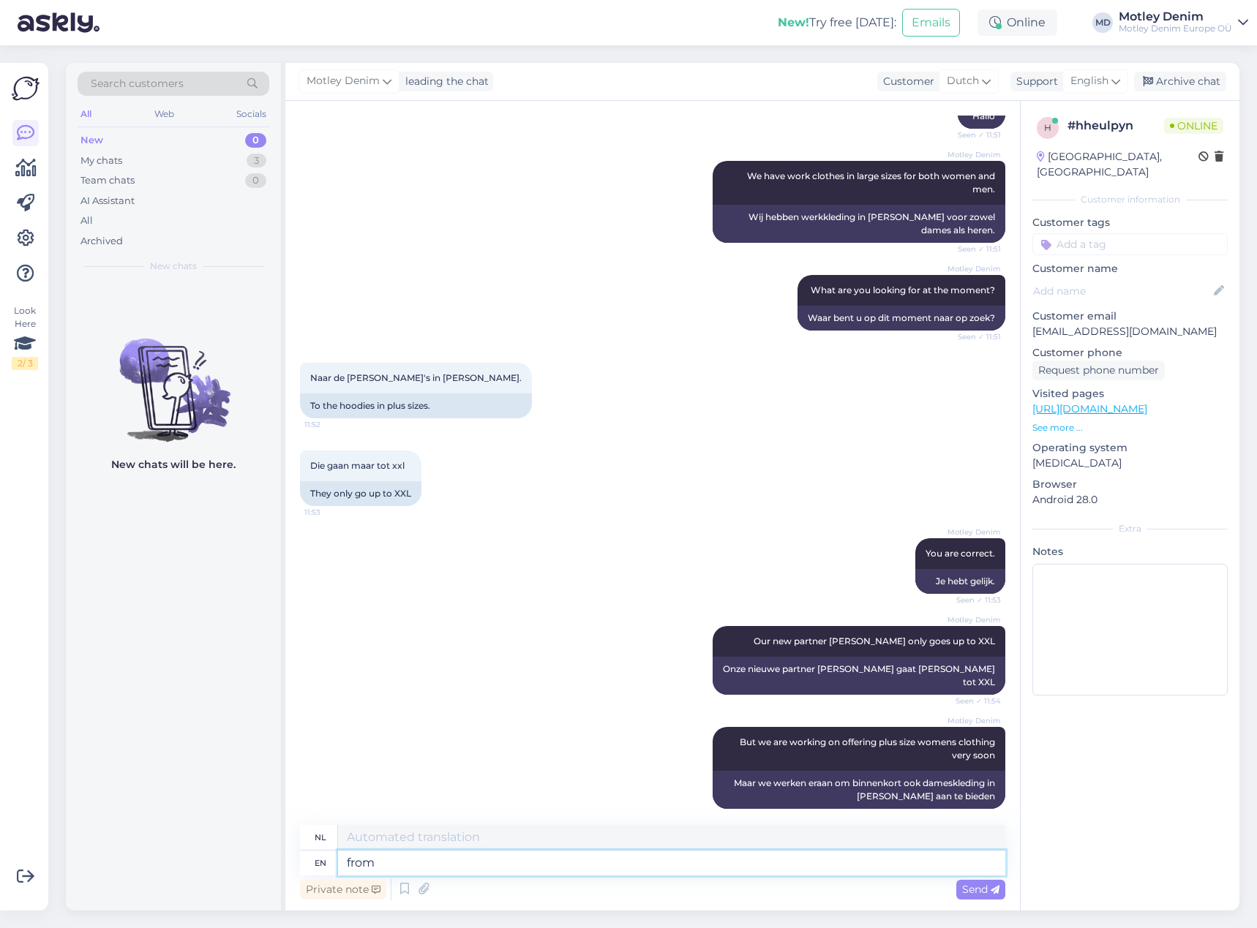
type textarea "from"
type textarea "van"
type textarea "from t-shirts"
type textarea "van t-shirts"
type textarea "from t-shirts to"
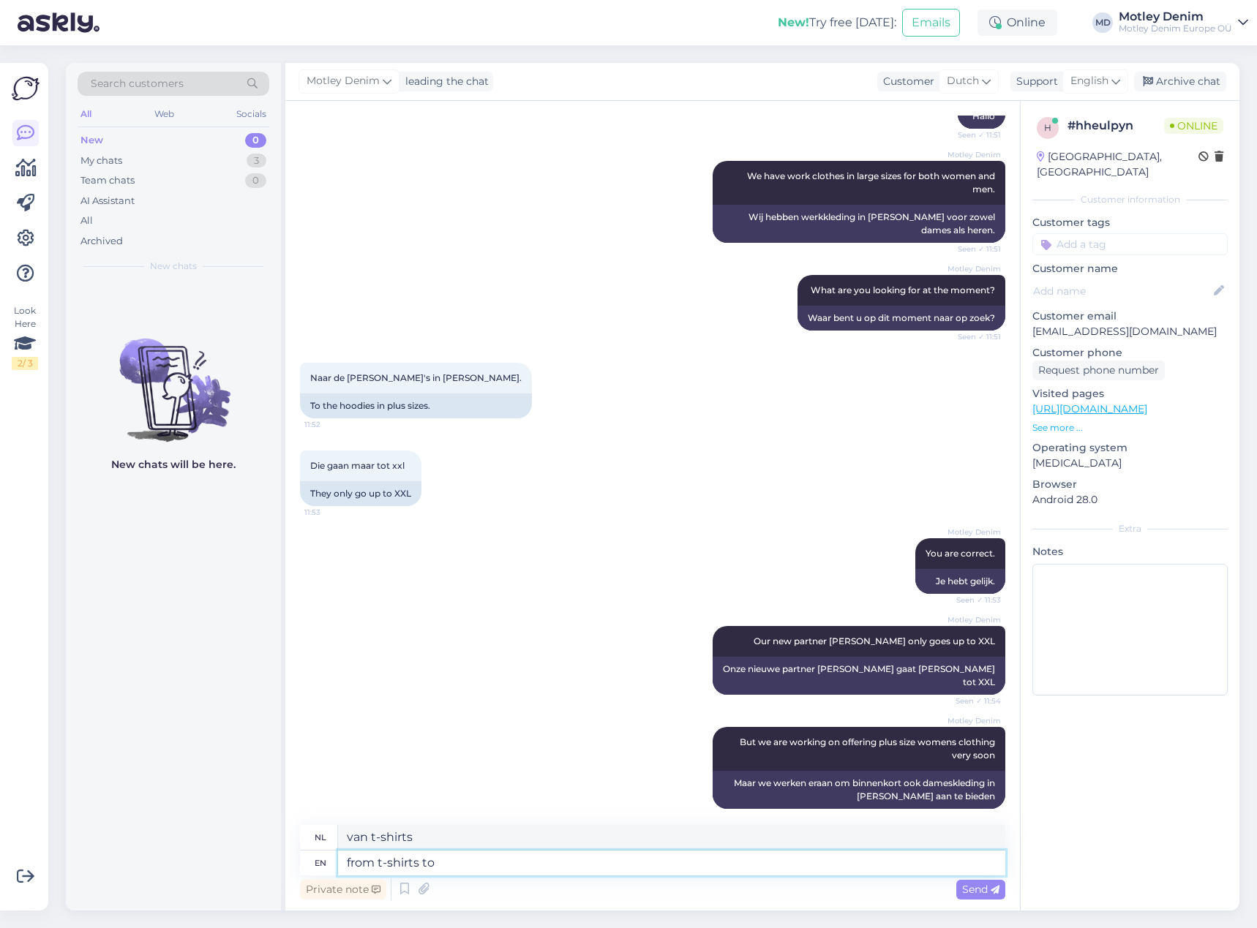
type textarea "van t-shirts tot"
type textarea "from t-shirts to dresses"
type textarea "van t-shirts tot jurken"
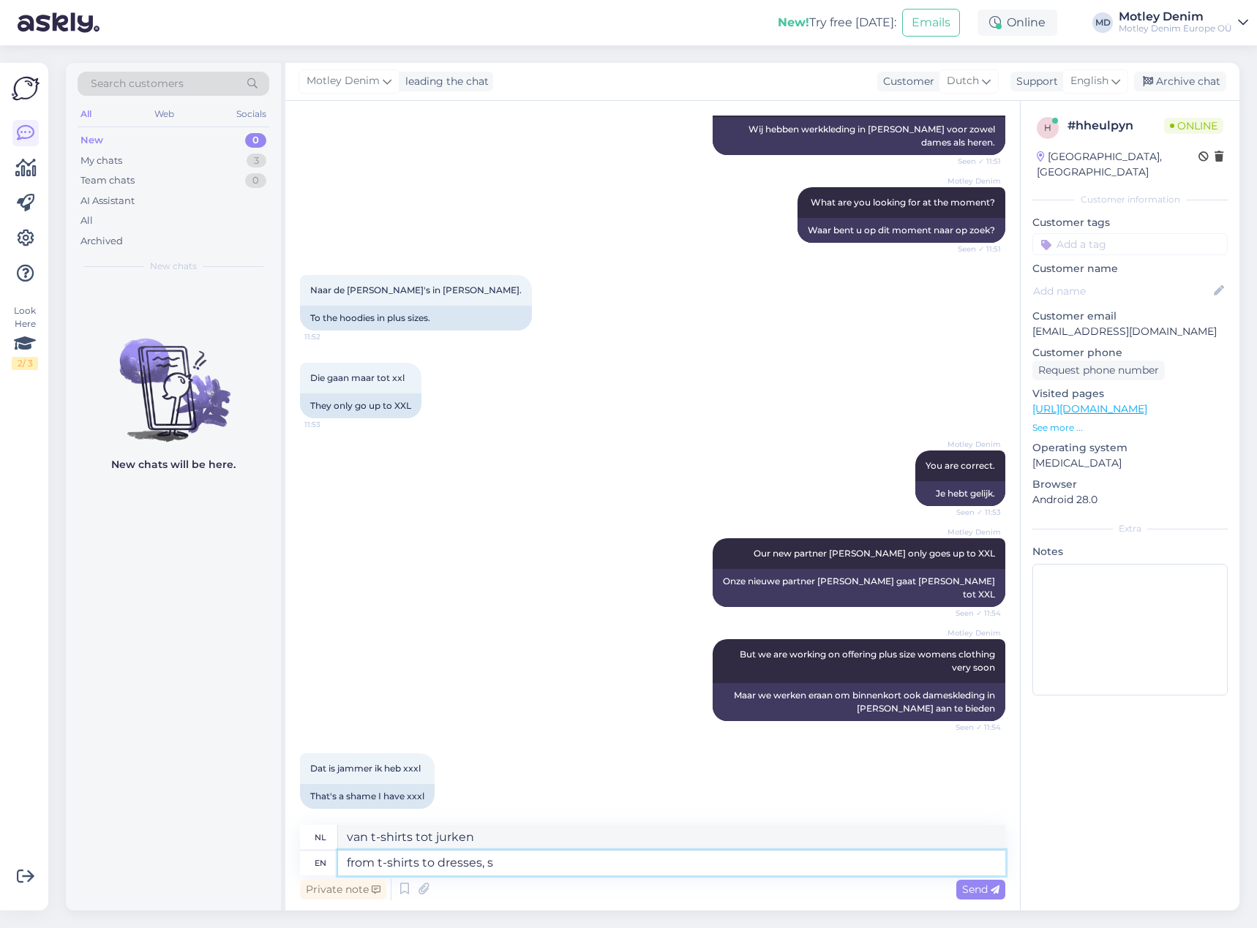
type textarea "from t-shirts to dresses, sk"
type textarea "van t-shirts tot jurken,"
type textarea "from t-shirts to dresses, skr"
type textarea "van t-shirts tot jurken, skr"
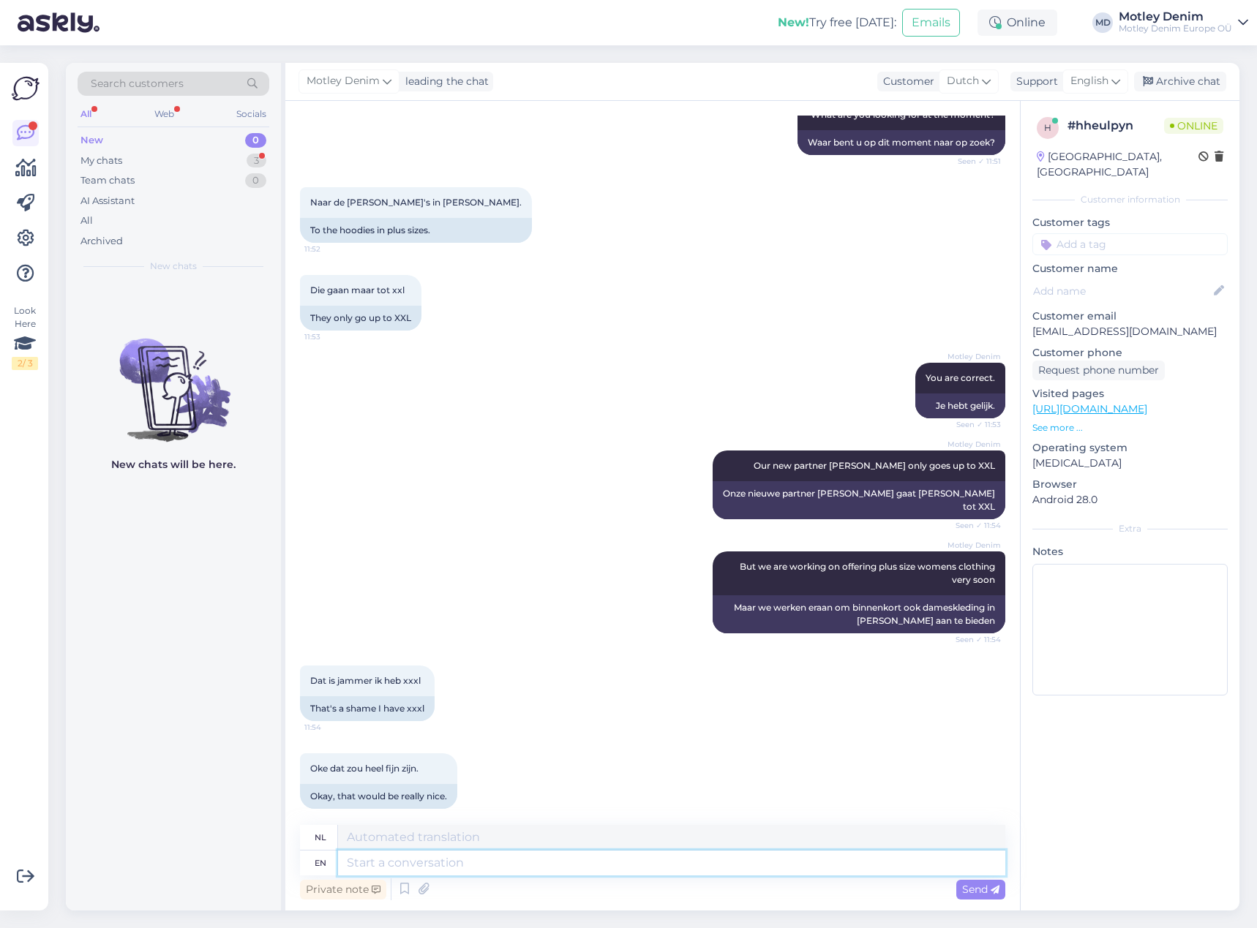
click at [592, 863] on textarea at bounding box center [671, 863] width 667 height 25
click at [472, 874] on textarea at bounding box center [671, 863] width 667 height 25
type textarea "Can w"
type textarea "Kan"
type textarea "Can we a"
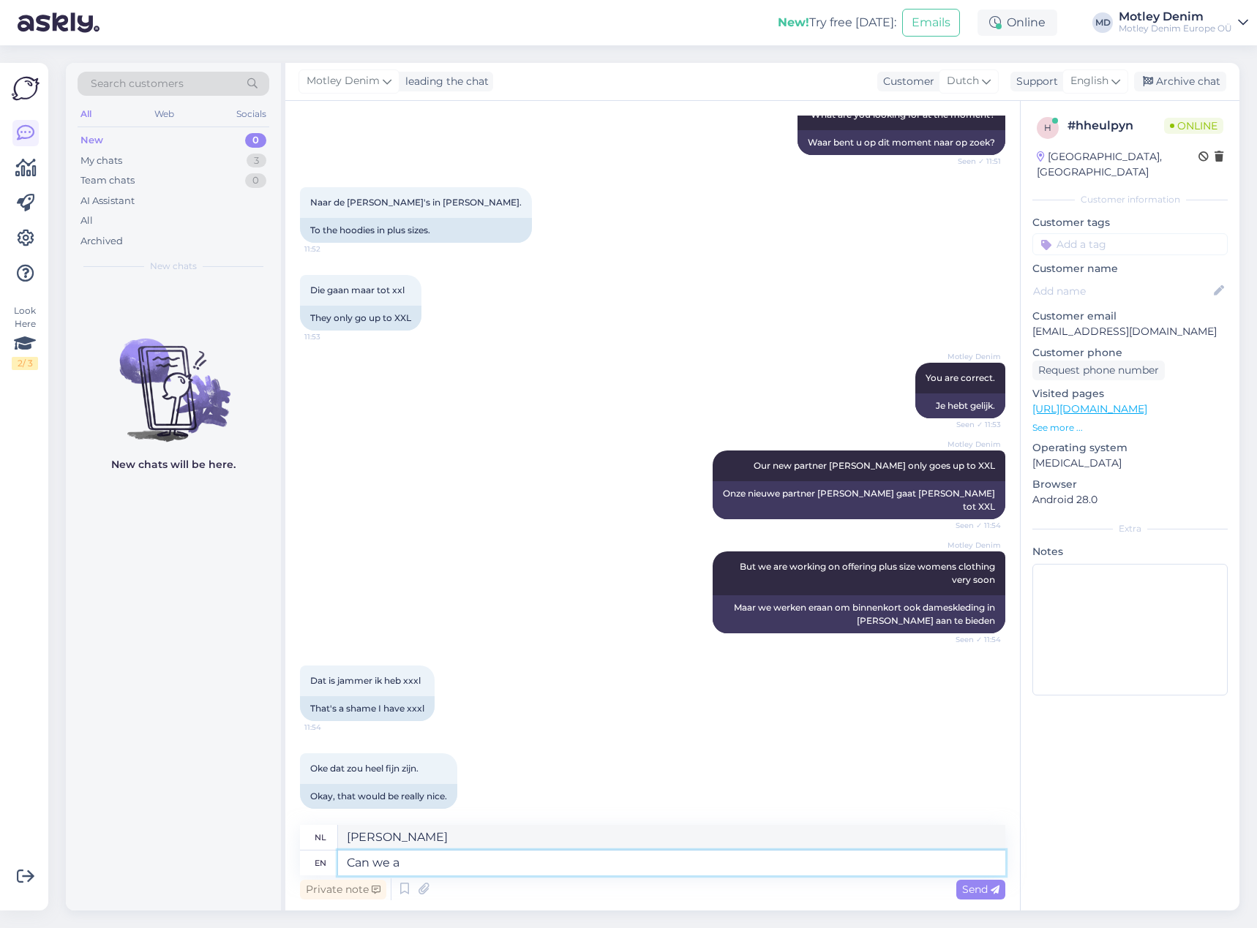
type textarea "Kunnen we"
type textarea "Can we ask f"
type textarea "Mogen we vragen"
type textarea "Can we ask fro a"
type textarea "Kunnen we vragen om"
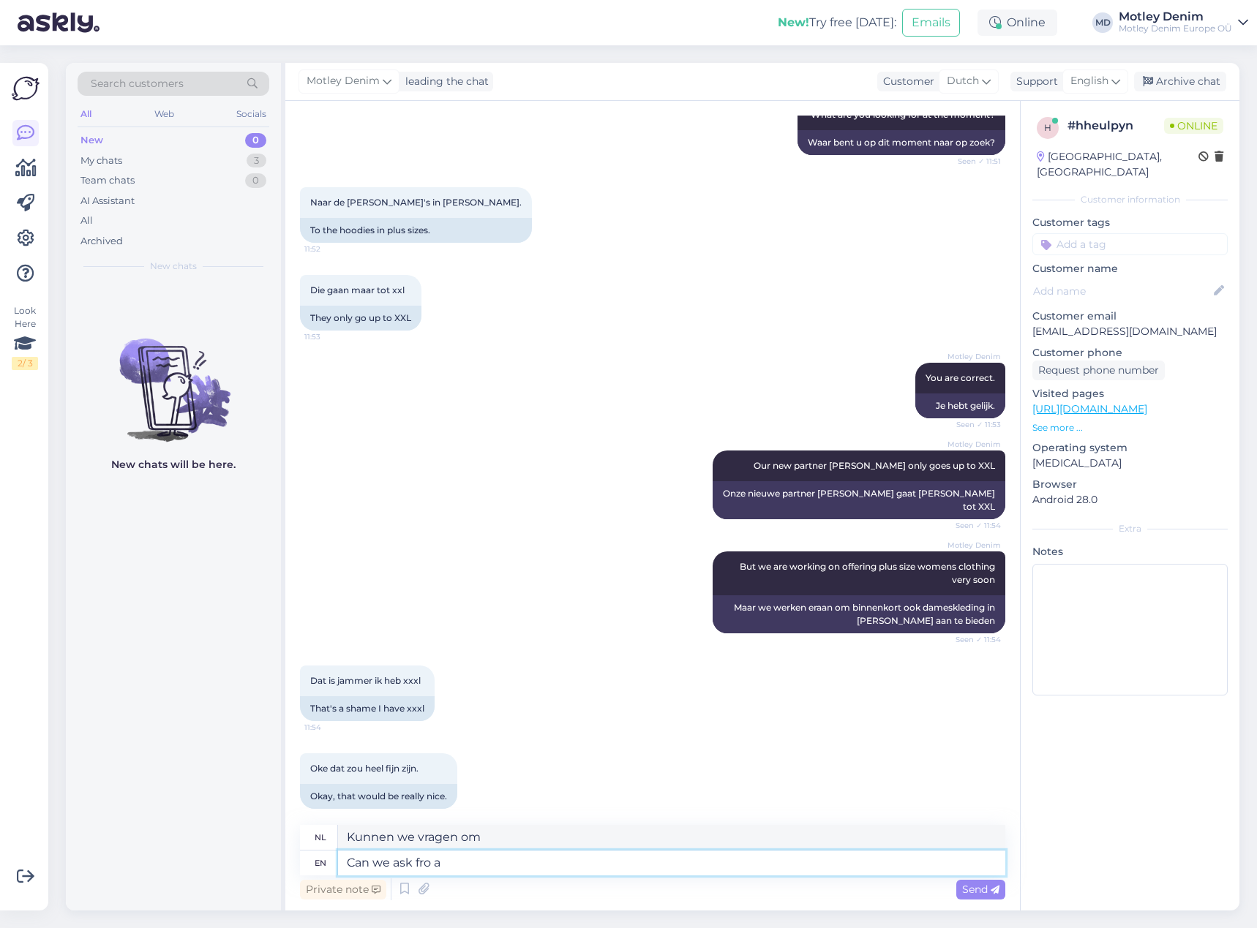
type textarea "Can we ask fro a"
type textarea "Kunnen we om een"
type textarea "Can we ask fr"
type textarea "Kunnen we vragen om"
type textarea "Can we ask for a"
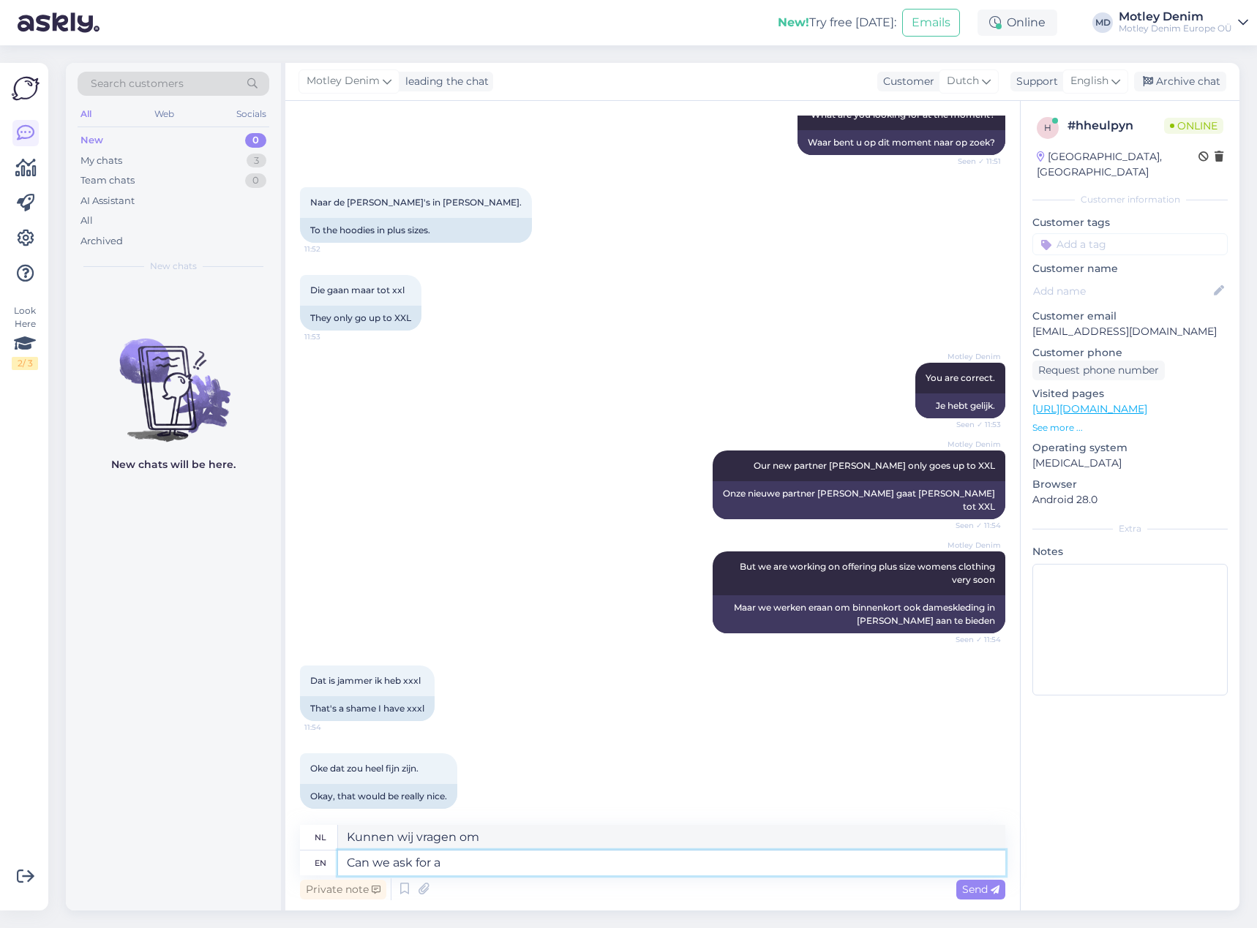
type textarea "Kunnen we om een"
type textarea "Can we ask for a feedback f"
type textarea "Kunnen wij om feedback vragen?"
type textarea "Can we ask for a feedback from"
type textarea "Kunnen we om feedback vragen van"
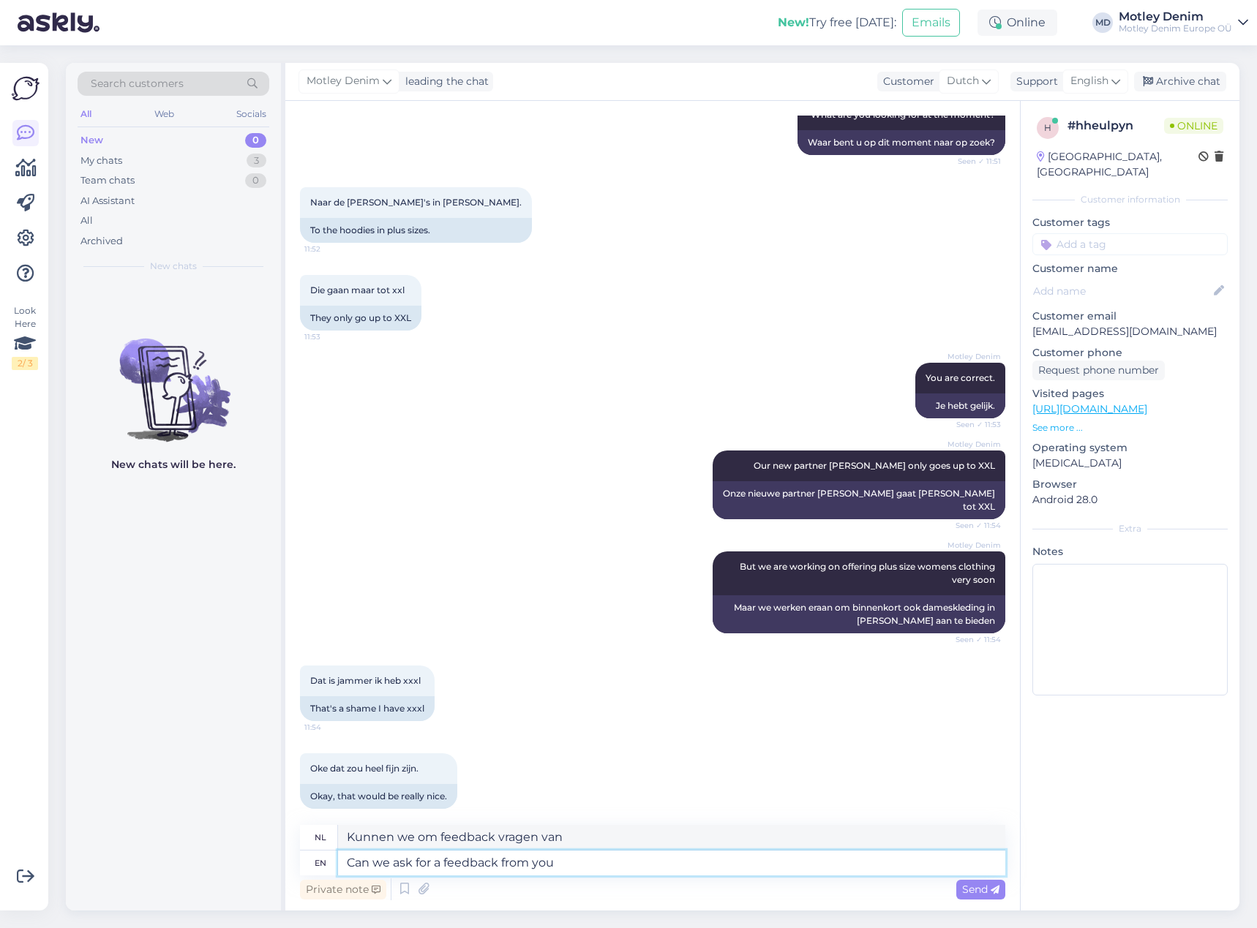
type textarea "Can we ask for a feedback from you"
type textarea "Mogen wij u om feedback vragen?"
type textarea "Can we ask for a feedback from you as someone"
type textarea "Mogen wij u als persoon om feedback vragen?"
type textarea "Can we ask for a feedback from you as someone interested in"
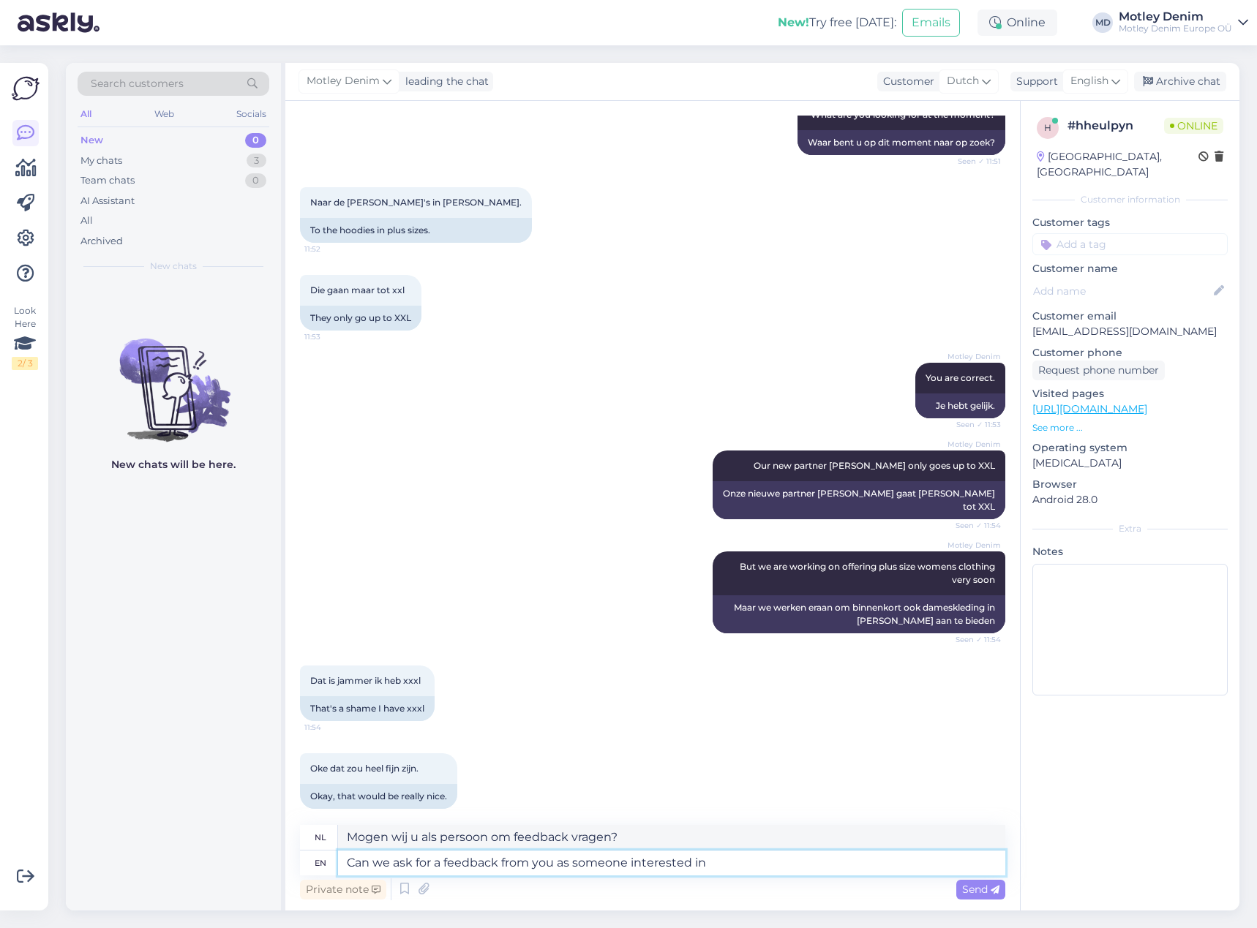
type textarea "Mogen wij u als geïnteresseerde om feedback vragen?"
type textarea "Can we ask for a feedback from you as someone interested in plus s"
type textarea "Mogen wij u om feedback vragen als iemand die geïnteresseerd is in plus"
type textarea "Can we ask for a feedback from you as someone interested in plus size wo"
type textarea "Mogen wij u om feedback vragen als iemand die geïnteresseerd is in plus-size kl…"
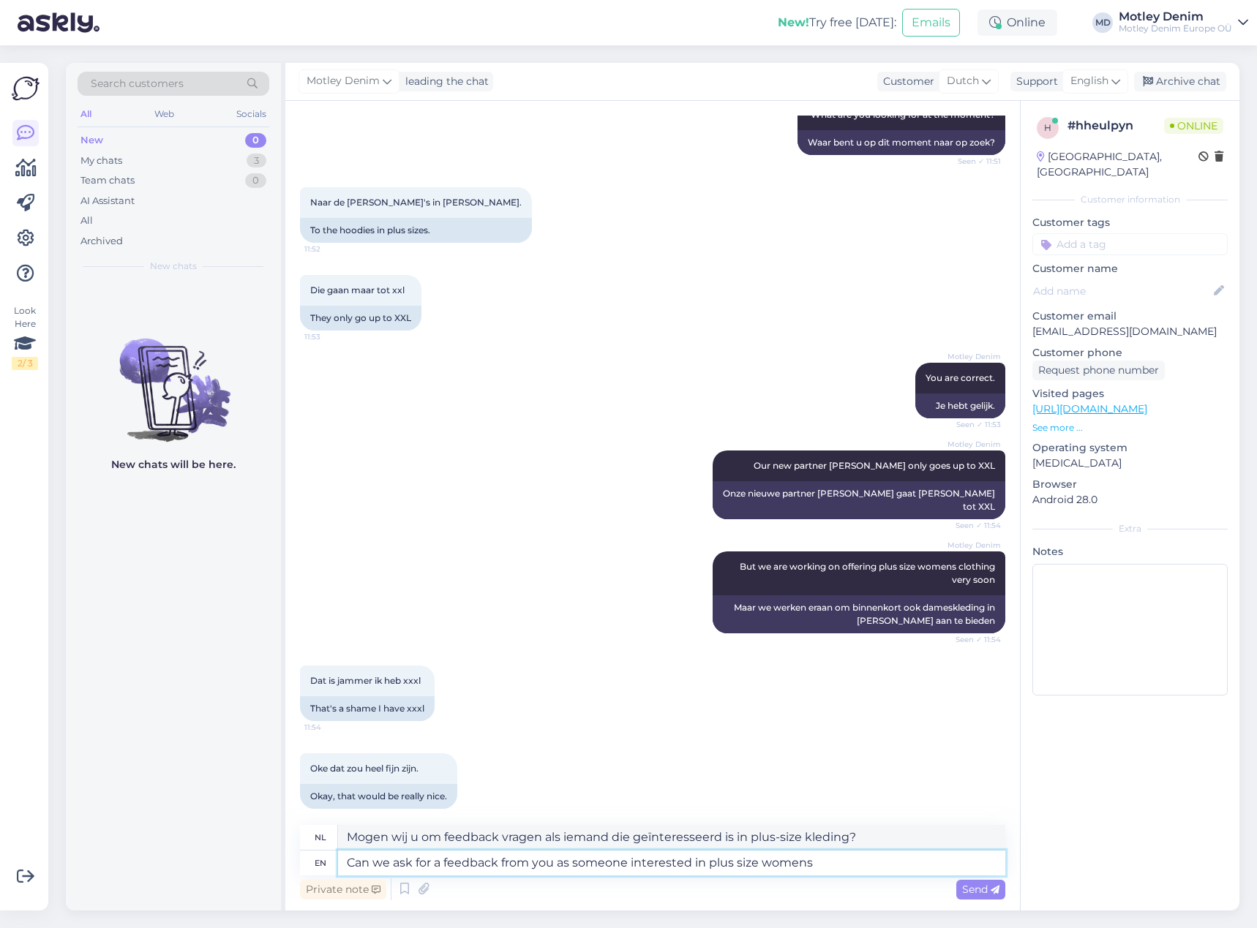
type textarea "Can we ask for a feedback from you as someone interested in plus size womens c"
type textarea "Mogen wij u om feedback vragen als iemand die geïnteresseerd is in plus-size da…"
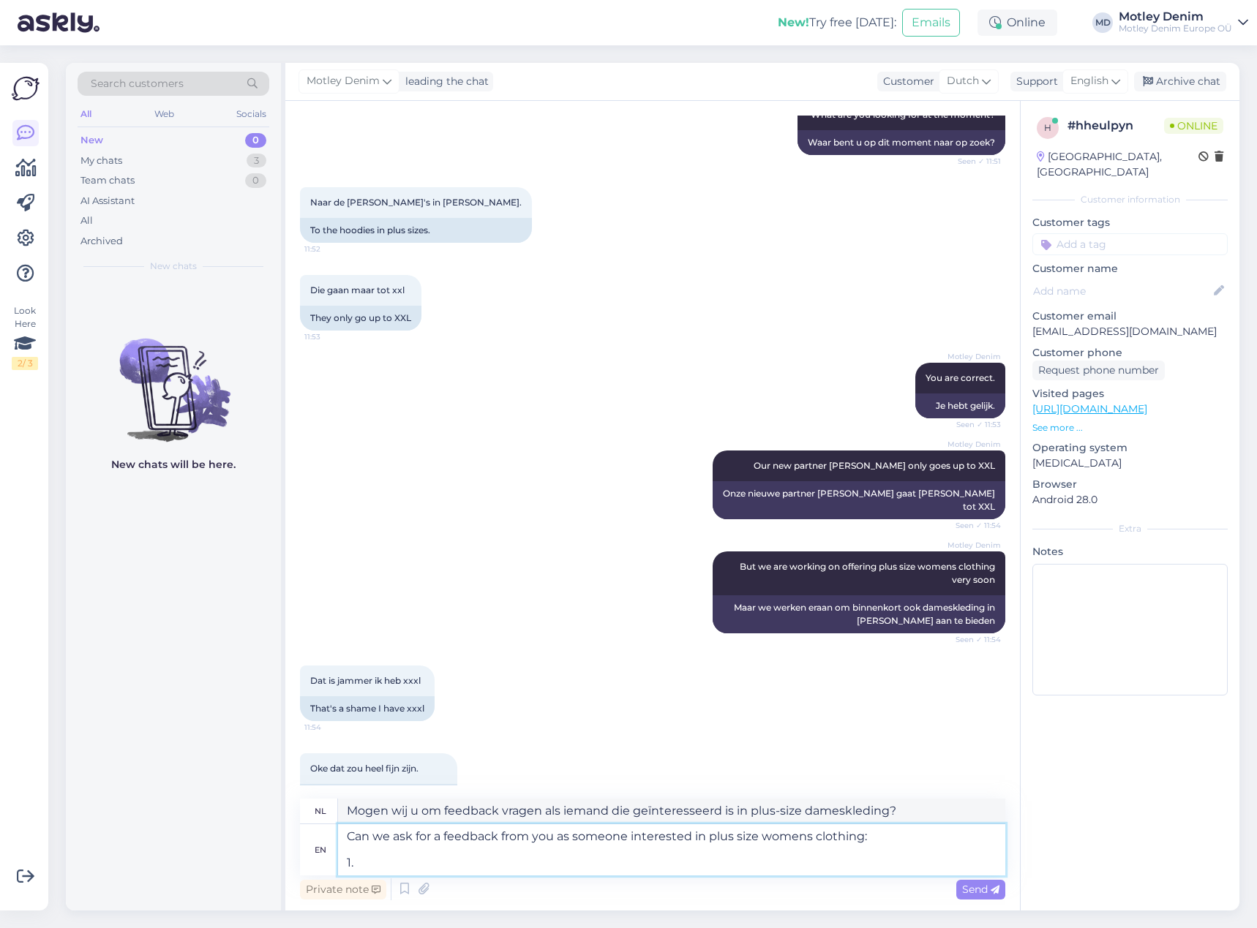
type textarea "Can we ask for a feedback from you as someone interested in plus size womens cl…"
type textarea "Mogen wij u om feedback vragen, omdat u geïnteresseerd bent in dameskleding in …"
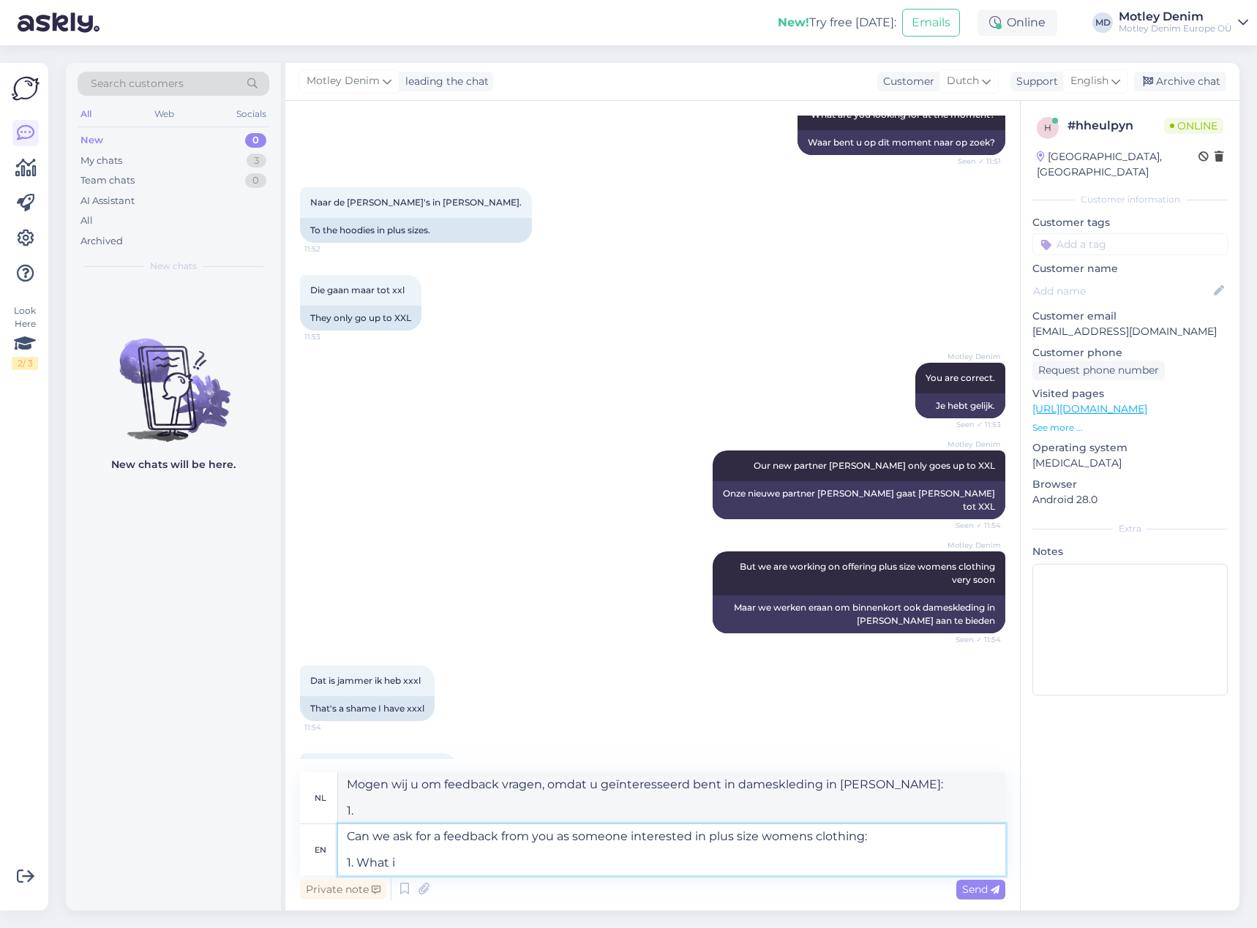
type textarea "Can we ask for a feedback from you as someone interested in plus size womens cl…"
type textarea "Mogen wij u om feedback vragen als iemand die geïnteresseerd is in dameskleding…"
type textarea "Can we ask for a feedback from you as someone interested in plus size womens cl…"
type textarea "Mogen wij u om feedback vragen als iemand die geïnteresseerd is in dameskleding…"
type textarea "Can we ask for a feedback from you as someone interested in plus size womens cl…"
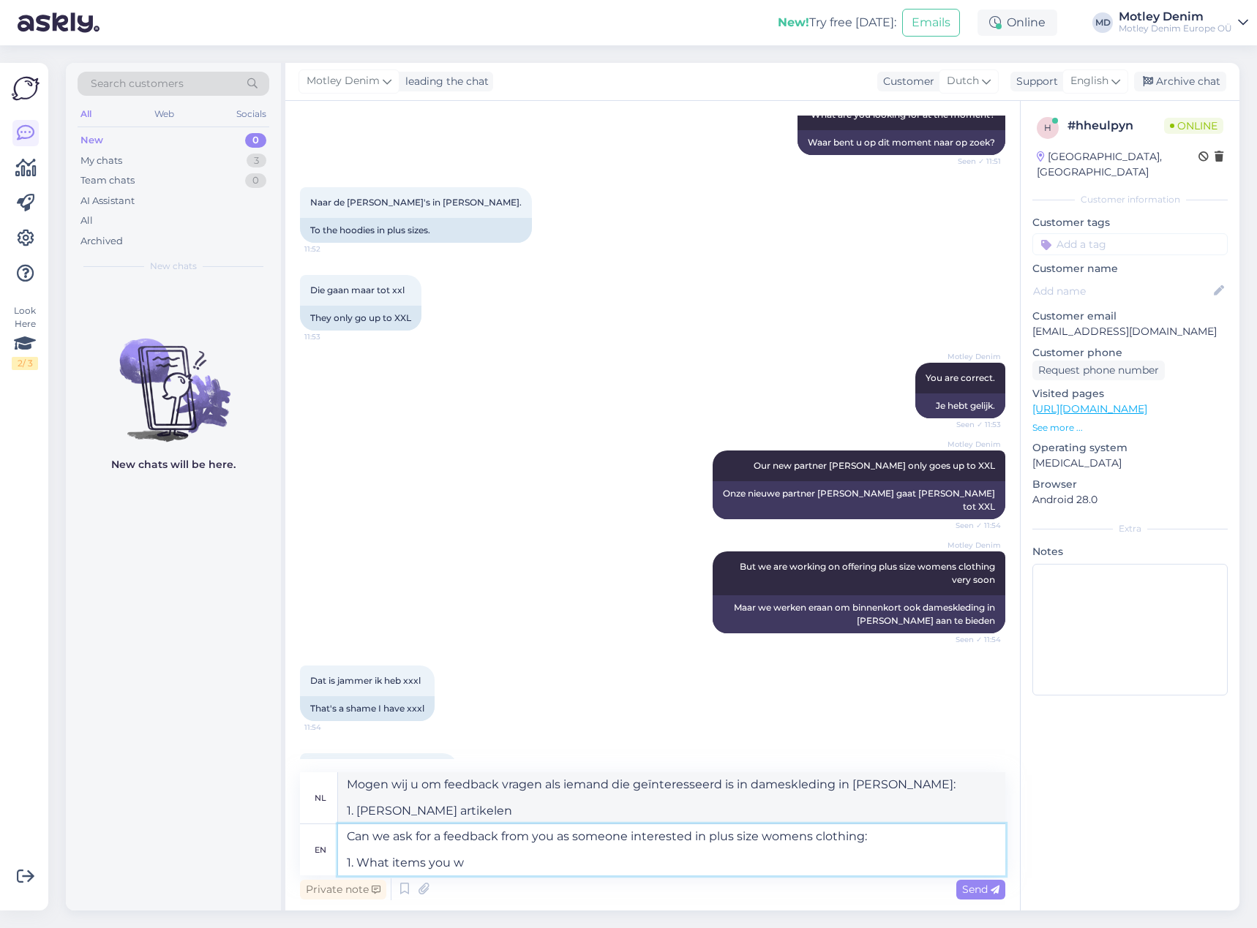
type textarea "Mogen wij u om feedback vragen als iemand die geïnteresseerd is in dameskleding…"
type textarea "Can we ask for a feedback from you as someone interested in plus size womens cl…"
type textarea "Mogen wij u om feedback vragen als iemand die geïnteresseerd is in dameskleding…"
type textarea "Can we ask for a feedback from you as someone interested in plus size womens cl…"
type textarea "Mogen wij u om feedback vragen als iemand die geïnteresseerd is in dameskleding…"
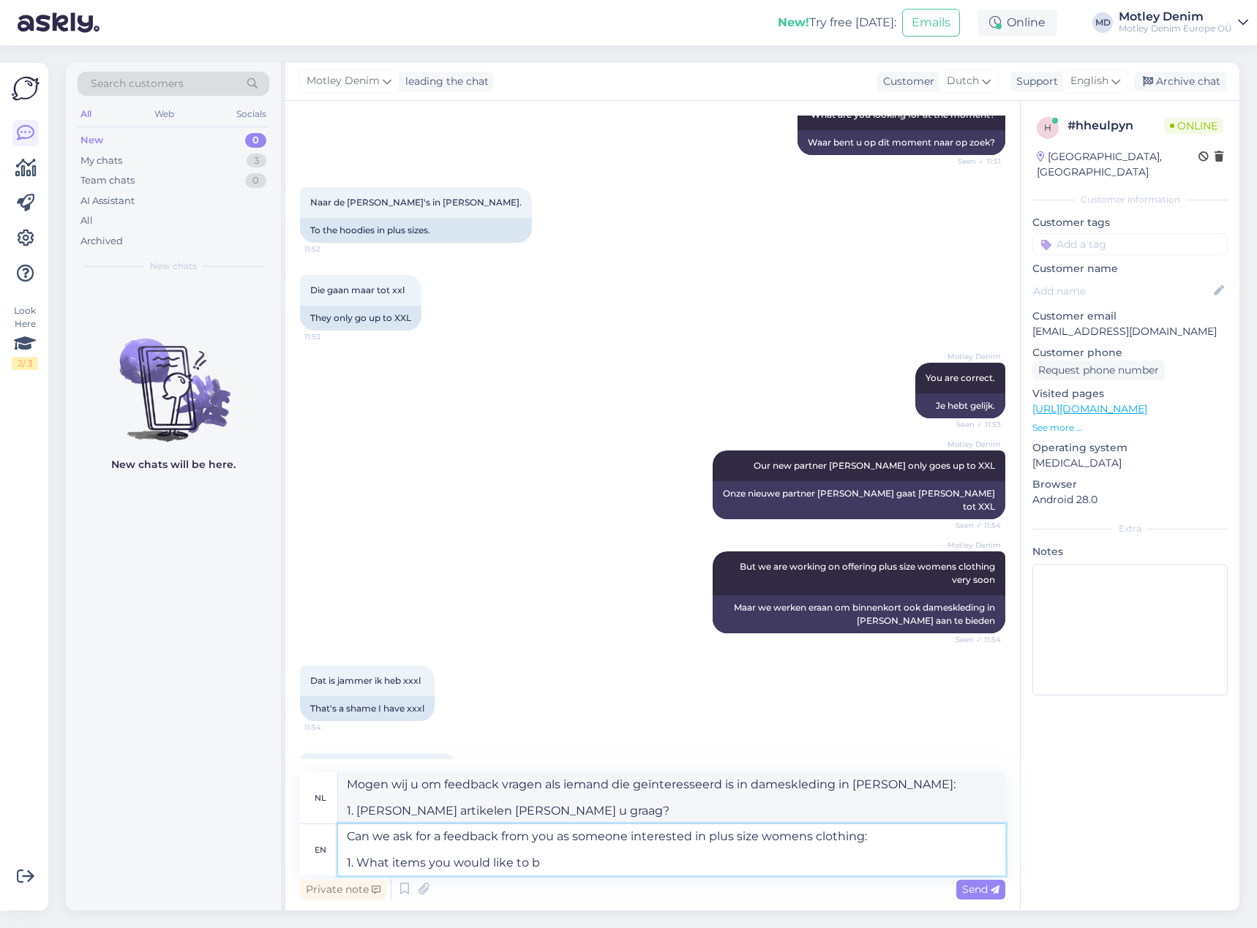
type textarea "Can we ask for a feedback from you as someone interested in plus size womens cl…"
type textarea "Mogen wij u om feedback vragen als iemand die geïnteresseerd is in dameskleding…"
type textarea "Can we ask for a feedback from you as someone interested in plus size womens cl…"
type textarea "Mogen wij u om feedback vragen als iemand die geïnteresseerd is in dameskleding…"
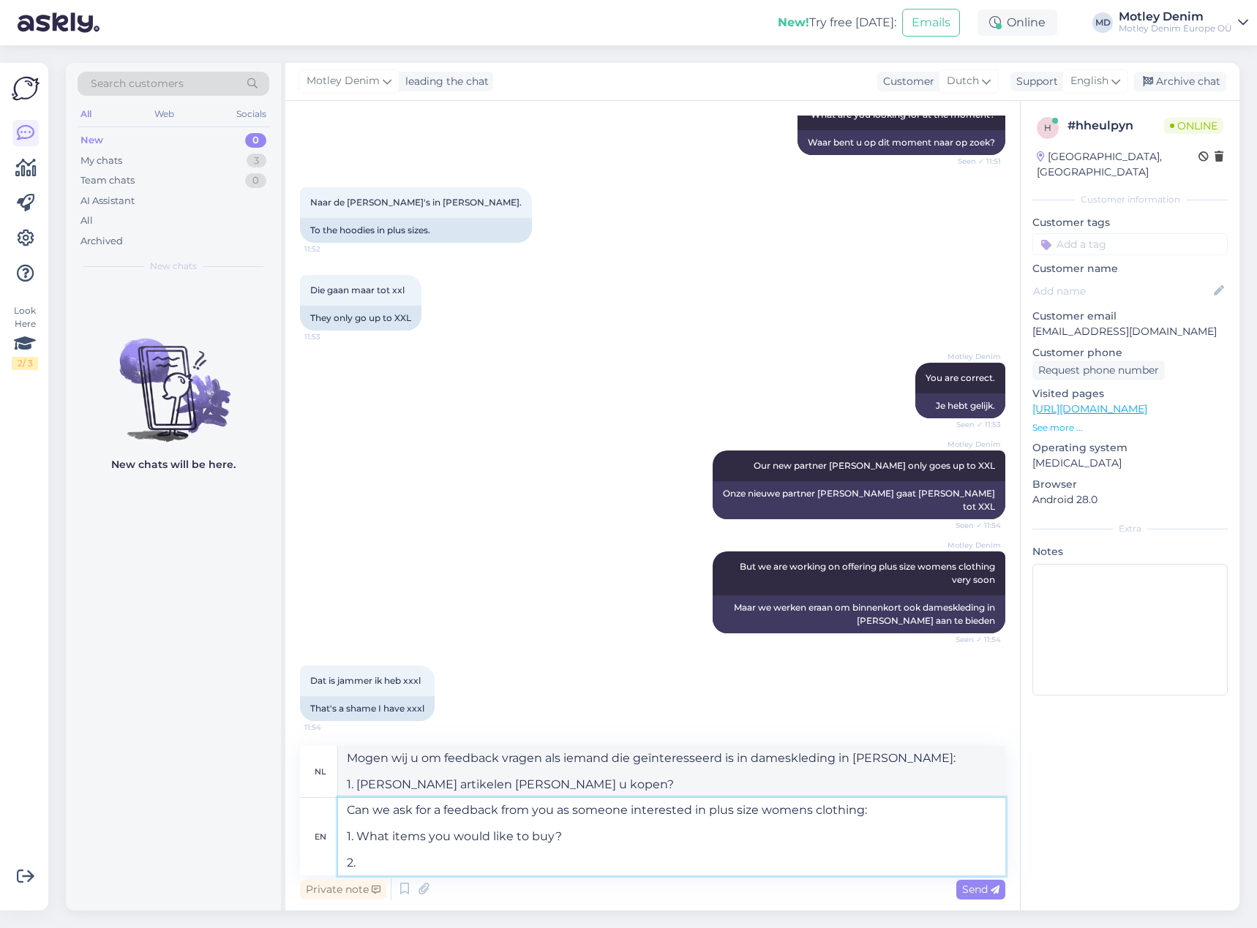
type textarea "Can we ask for a feedback from you as someone interested in plus size womens cl…"
type textarea "Mogen wij u om feedback vragen, omdat u geïnteresseerd bent in dameskleding in …"
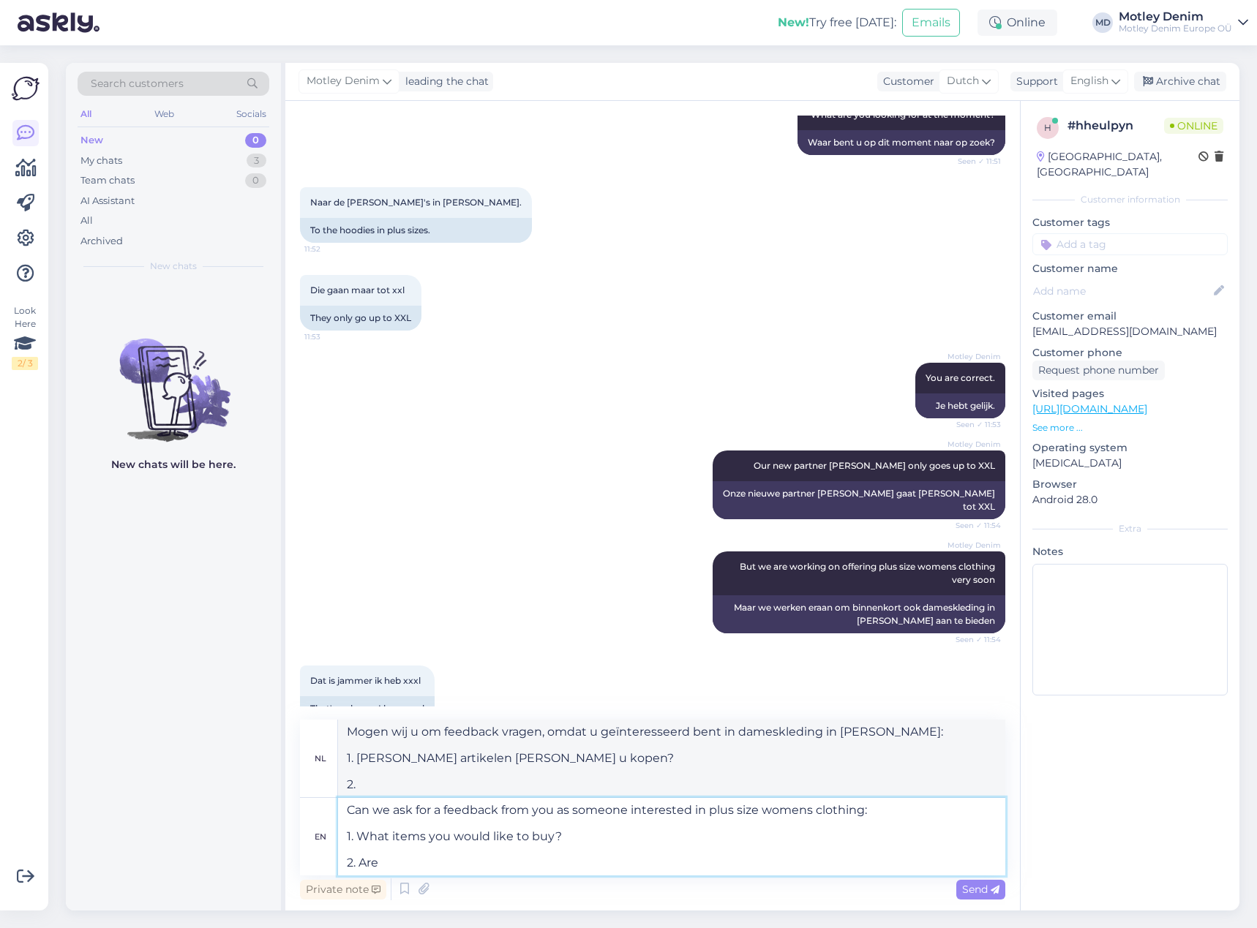
type textarea "Can we ask for a feedback from you as someone interested in plus size womens cl…"
type textarea "Mogen we u om feedback vragen als iemand die geïnteresseerd is in dameskleding …"
type textarea "Can we ask for a feedback from you as someone interested in plus size womens cl…"
type textarea "Mogen we u om feedback vragen als iemand die geïnteresseerd is in dameskleding …"
type textarea "Can we ask for a feedback from you as someone interested in plus size womens cl…"
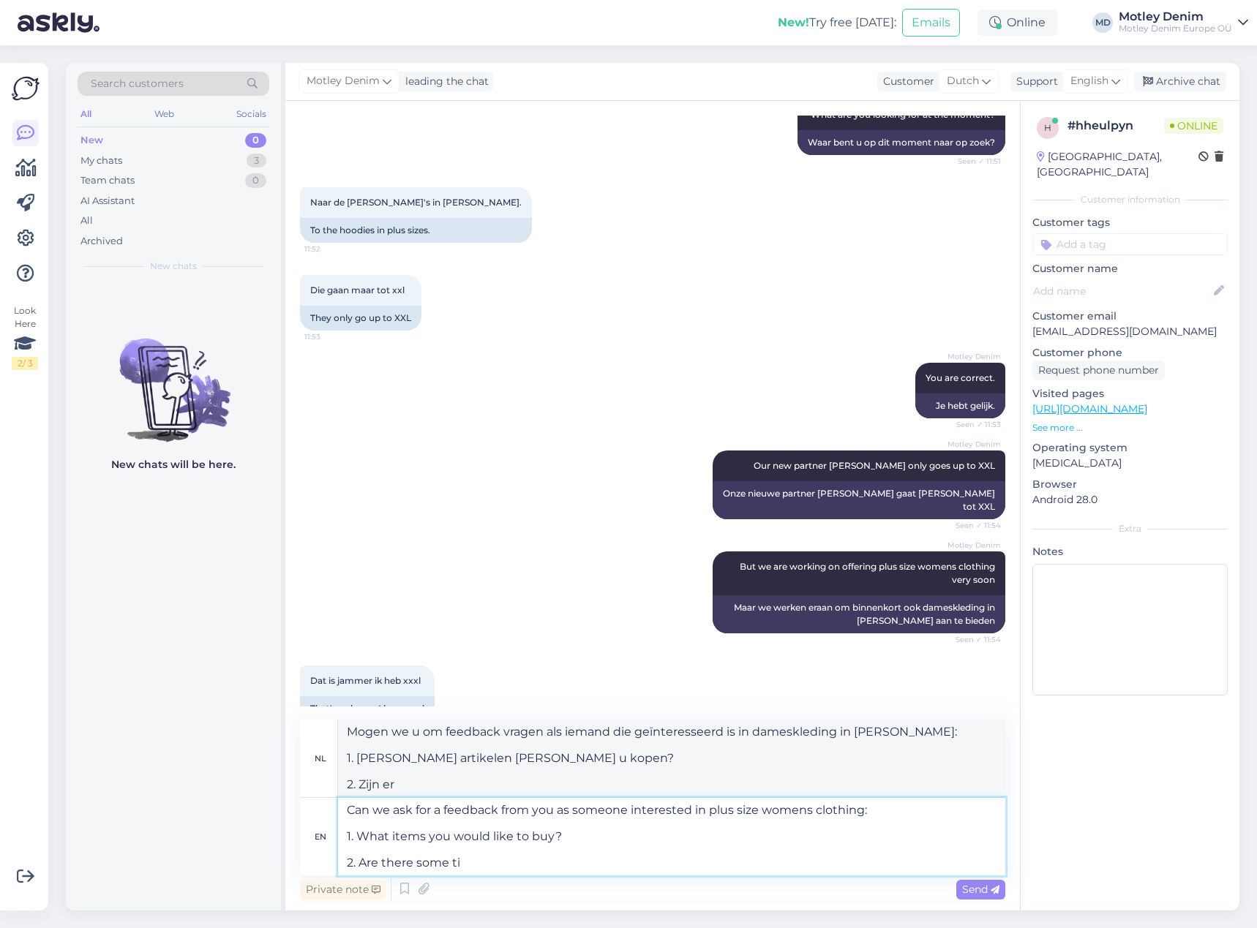
type textarea "Mogen we u om feedback vragen als iemand die geïnteresseerd is in dameskleding …"
type textarea "Can we ask for a feedback from you as someone interested in plus size womens cl…"
type textarea "Mogen we u om feedback vragen als iemand die geïnteresseerd is in dameskleding …"
type textarea "Can we ask for a feedback from you as someone interested in plus size womens cl…"
type textarea "Mogen we u om feedback vragen als iemand die geïnteresseerd is in dameskleding …"
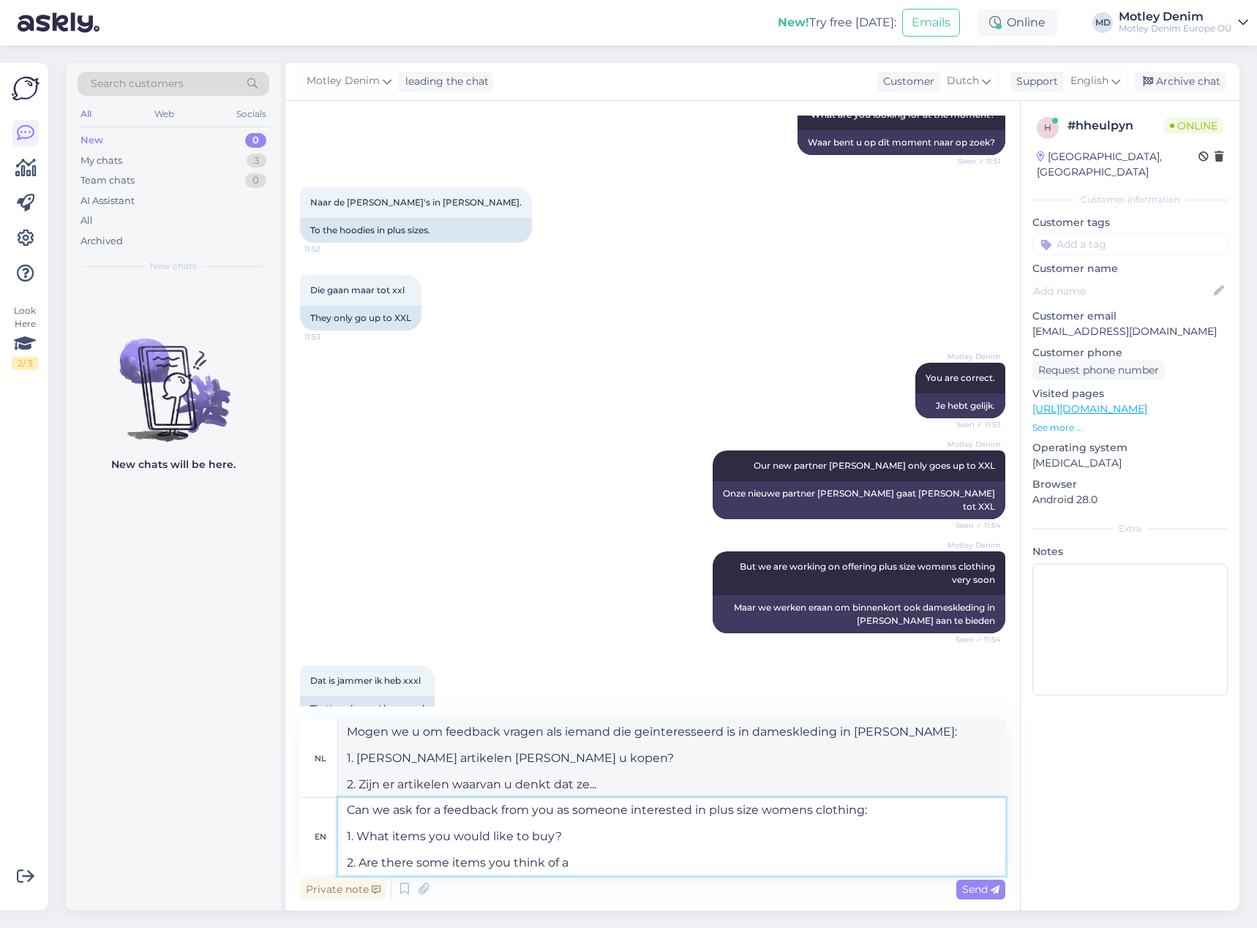
type textarea "Can we ask for a feedback from you as someone interested in plus size womens cl…"
type textarea "Mogen we u om feedback vragen als iemand die geïnteresseerd is in dameskleding …"
type textarea "Can we ask for a feedback from you as someone interested in plus size womens cl…"
type textarea "Mogen we u om feedback vragen als iemand die geïnteresseerd is in dameskleding …"
type textarea "Can we ask for a feedback from you as someone interested in plus size womens cl…"
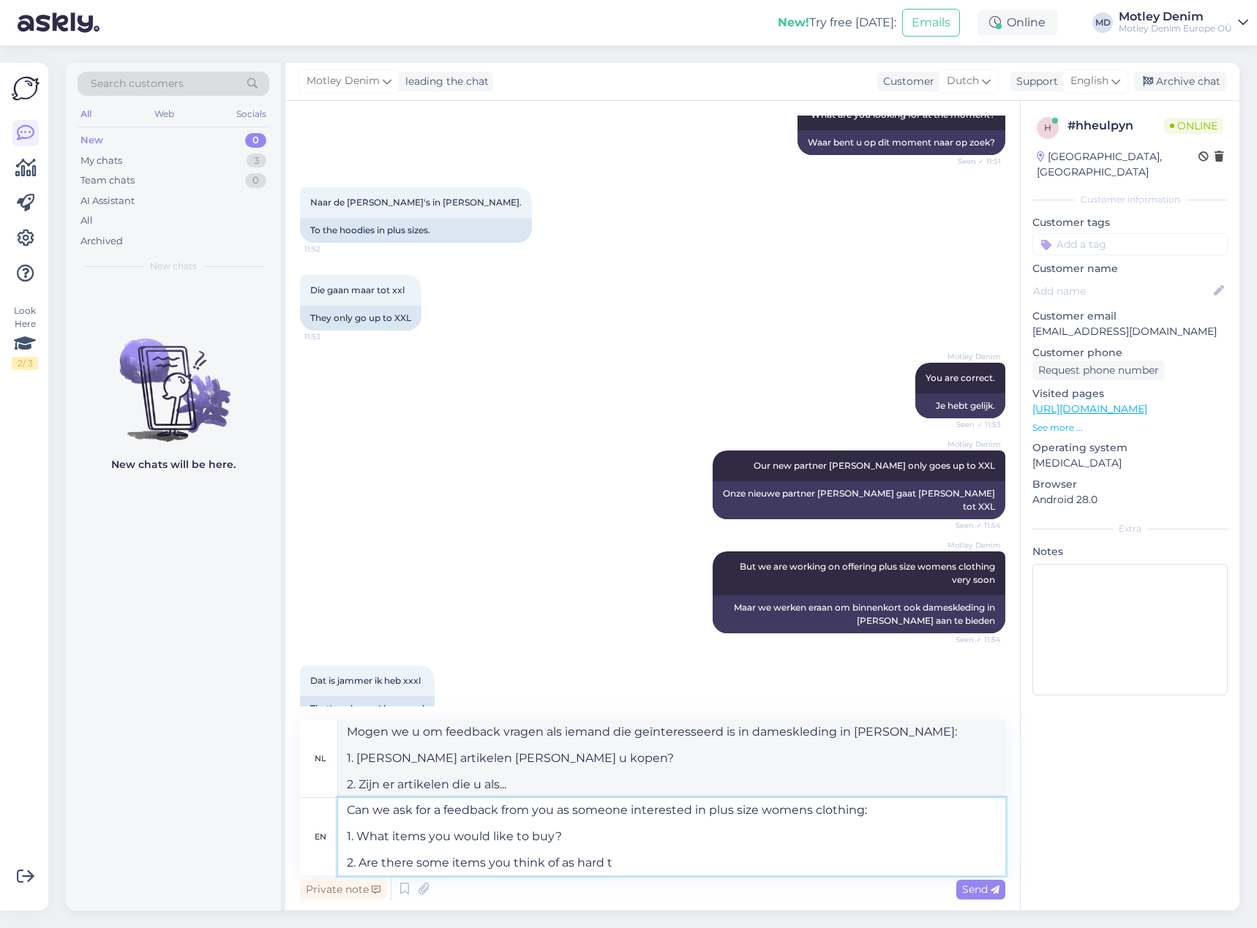
type textarea "Mogen we u om feedback vragen als iemand die geïnteresseerd is in dameskleding …"
type textarea "Can we ask for a feedback from you as someone interested in plus size womens cl…"
type textarea "Mogen we u om feedback vragen als iemand die geïnteresseerd is in dameskleding …"
type textarea "Can we ask for a feedback from you as someone interested in plus size womens cl…"
type textarea "Mogen we u om feedback vragen als geïnteresseerde in dameskleding in grote mate…"
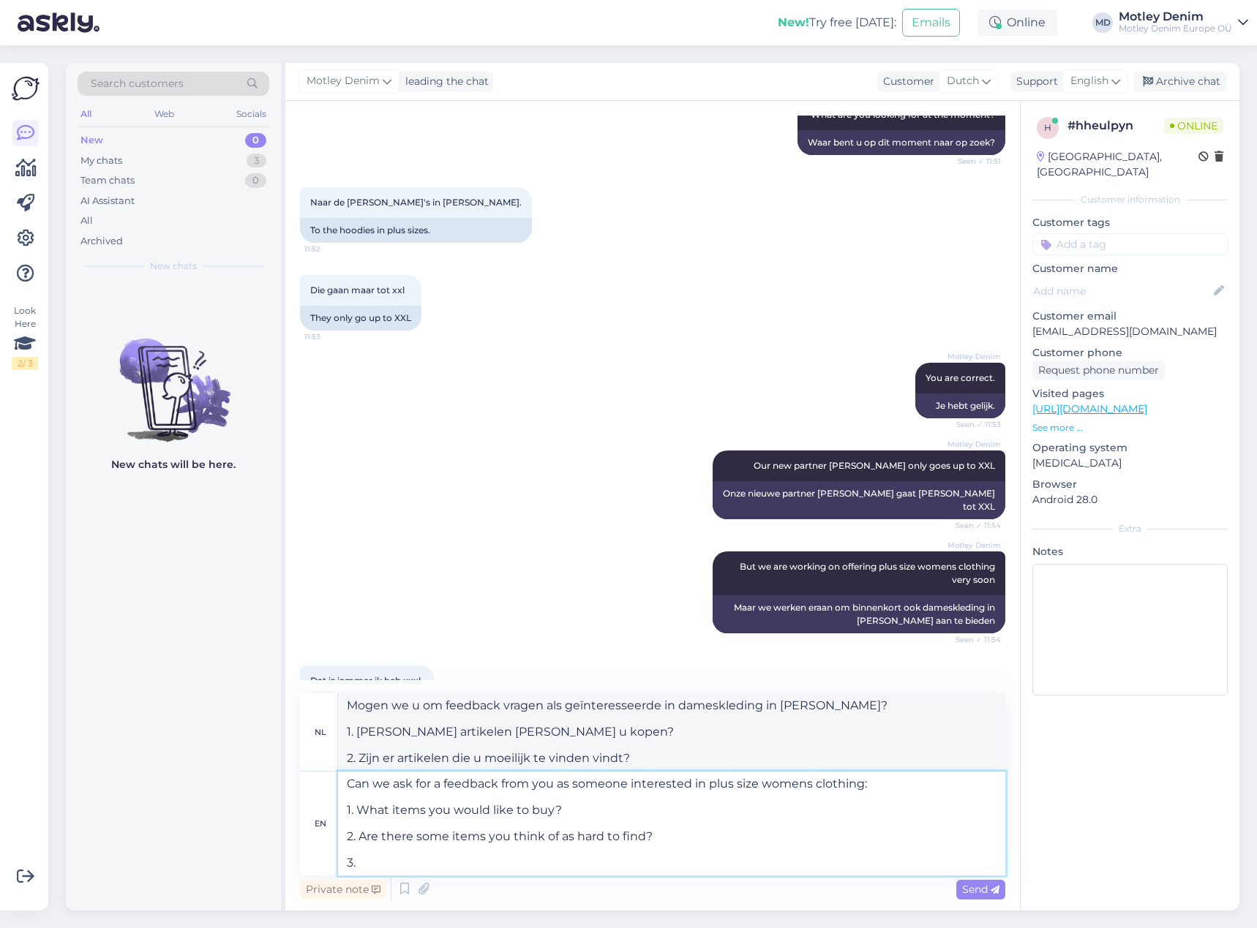
type textarea "Can we ask for a feedback from you as someone interested in plus size womens cl…"
type textarea "Mogen we u om feedback vragen, omdat u geïnteresseerd bent in dameskleding in g…"
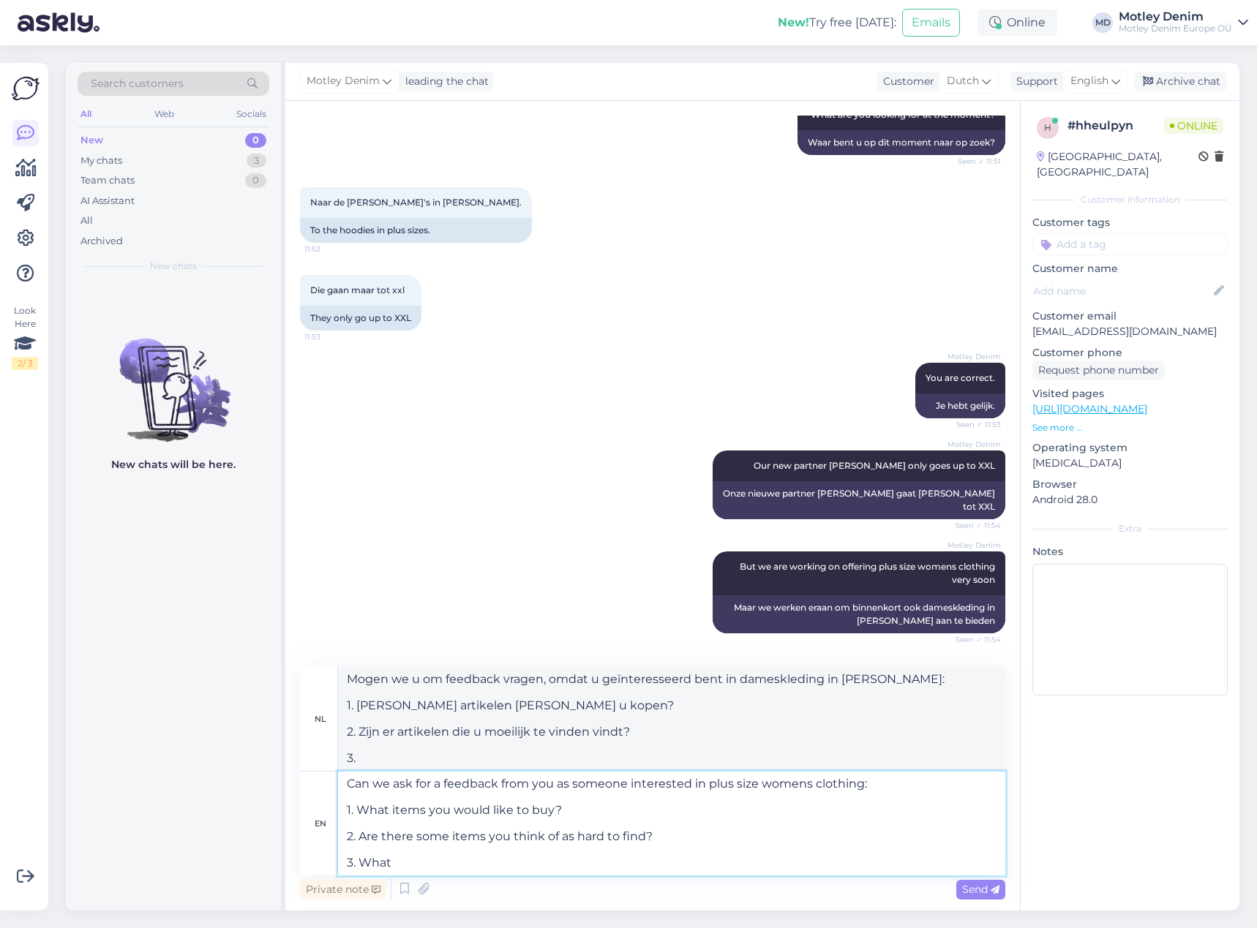
type textarea "Can we ask for a feedback from you as someone interested in plus size womens cl…"
type textarea "Mogen we u om feedback vragen als geïnteresseerde in dameskleding in grote mate…"
type textarea "Can we ask for a feedback from you as someone interested in plus size womens cl…"
type textarea "Mogen we u om feedback vragen als geïnteresseerde in dameskleding in grote mate…"
type textarea "Can we ask for a feedback from you as someone interested in plus size womens cl…"
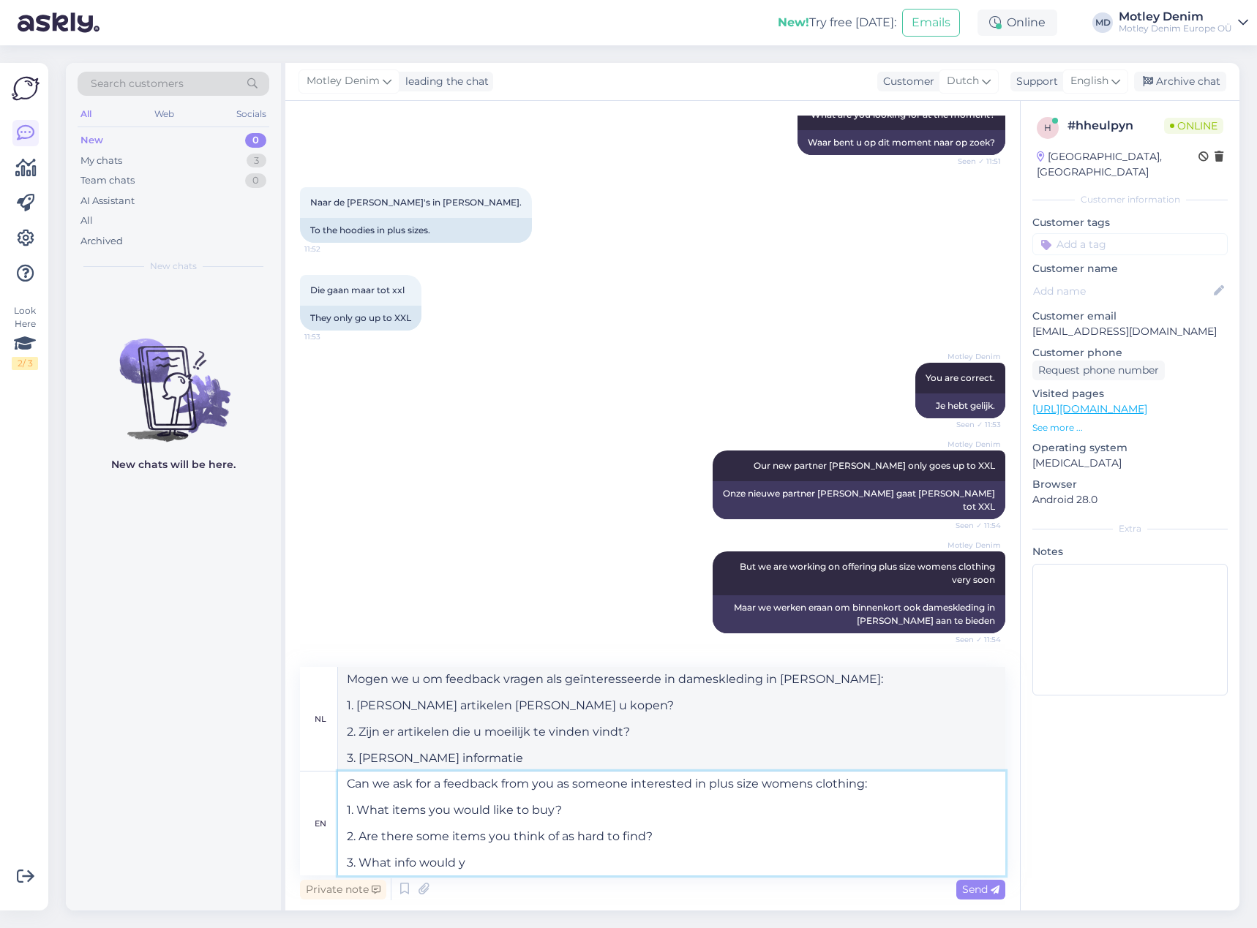
type textarea "Mogen we u om feedback vragen als geïnteresseerde in dameskleding in grote mate…"
type textarea "Can we ask for a feedback from you as someone interested in plus size womens cl…"
type textarea "Mogen we u om feedback vragen als geïnteresseerde in dameskleding in grote mate…"
type textarea "Can we ask for a feedback from you as someone interested in plus size womens cl…"
type textarea "Mogen we u om feedback vragen als geïnteresseerde in dameskleding in grote mate…"
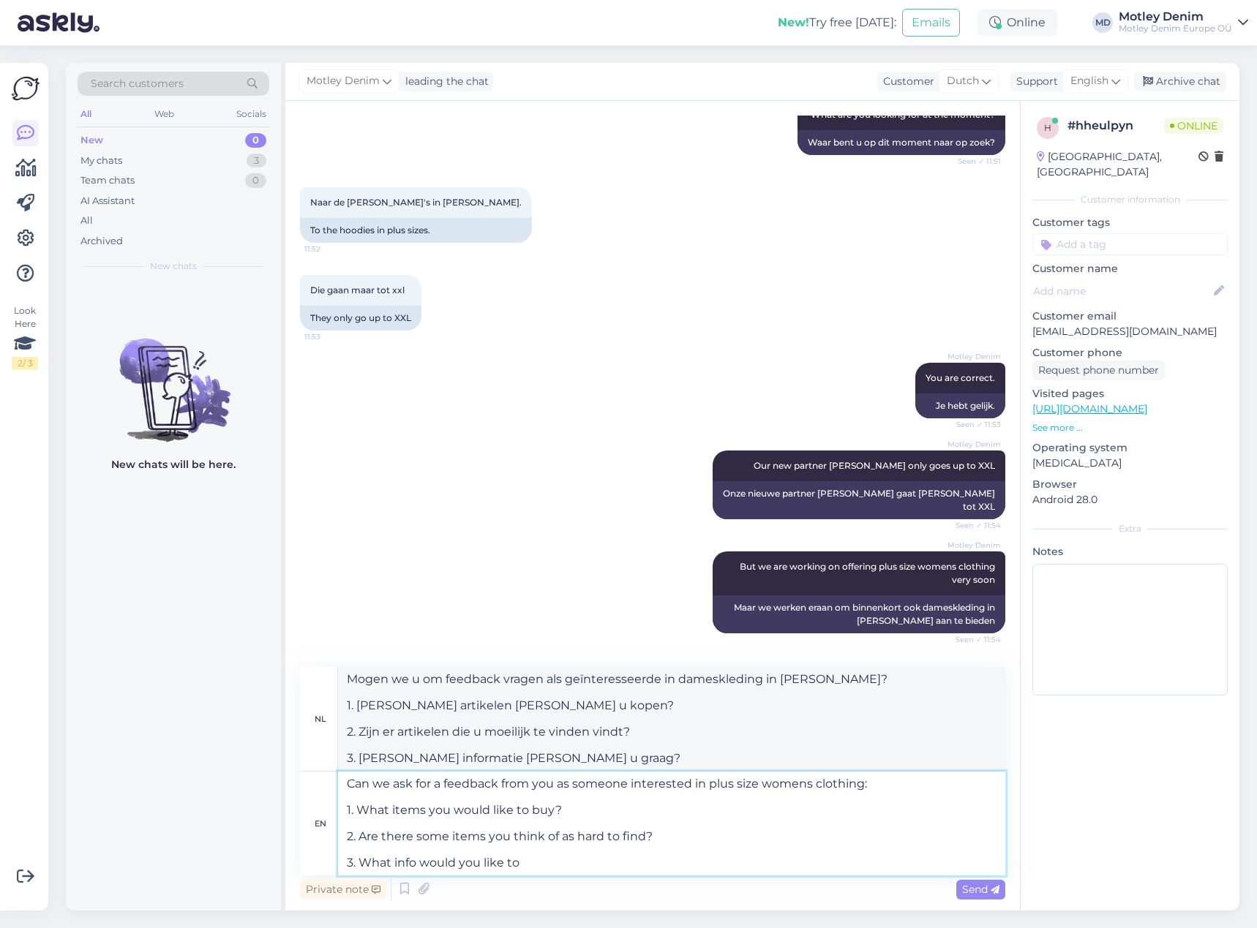
type textarea "Can we ask for a feedback from you as someone interested in plus size womens cl…"
type textarea "Mogen we u om feedback vragen als geïnteresseerde in dameskleding in grote mate…"
type textarea "Can we ask for a feedback from you as someone interested in plus size womens cl…"
type textarea "Mogen we u om feedback vragen als geïnteresseerde in dameskleding in grote mate…"
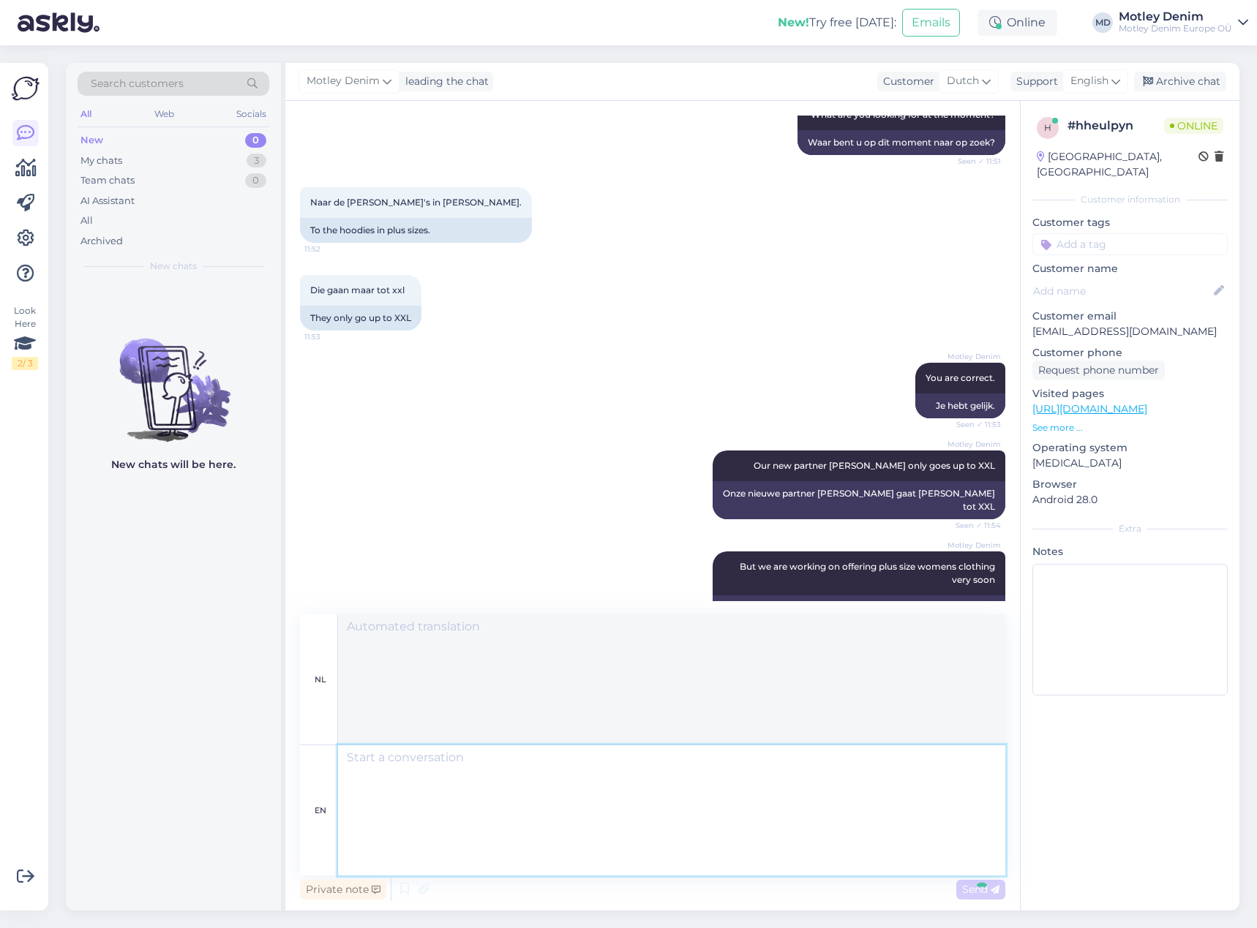
scroll to position [761, 0]
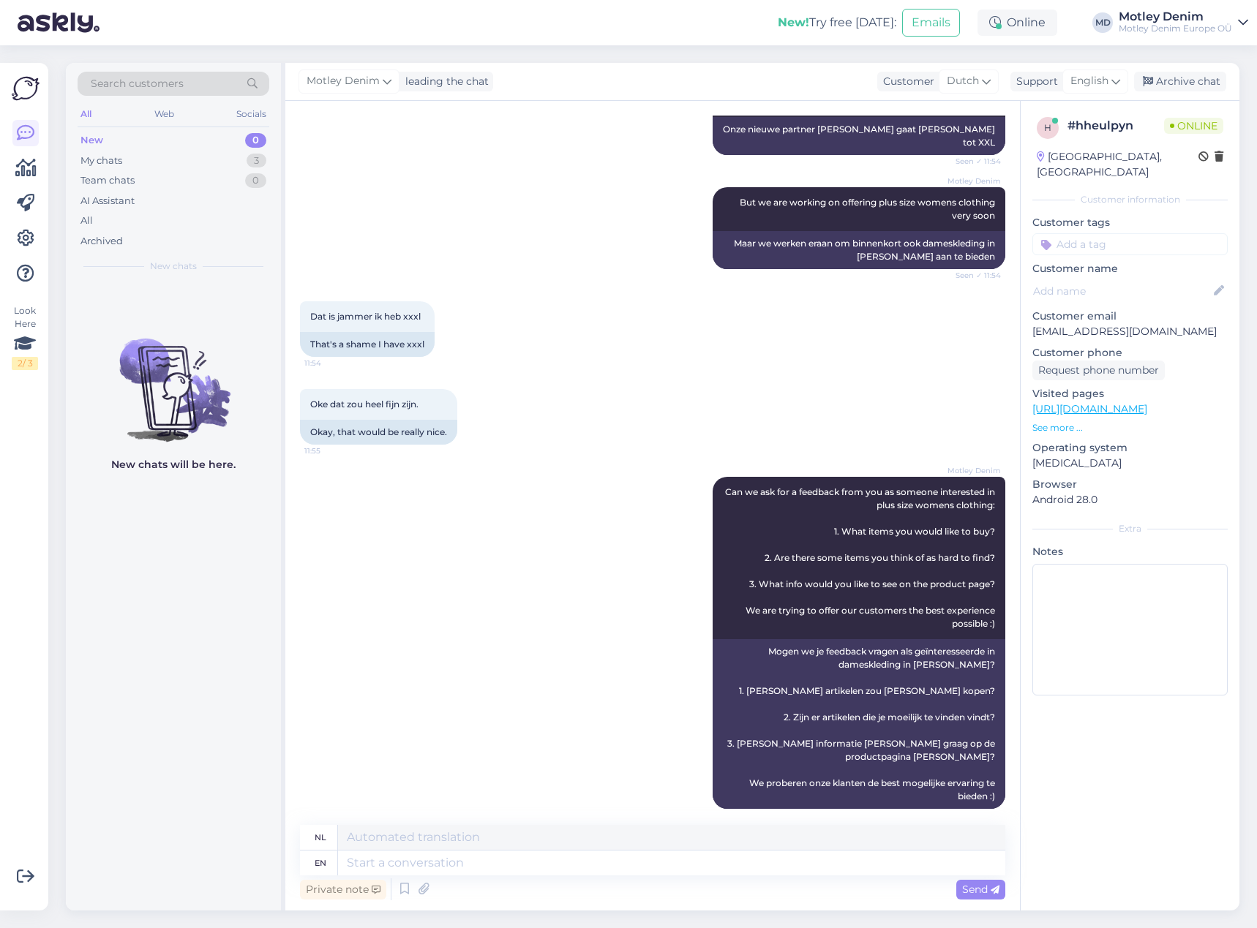
click at [539, 546] on div "Motley Denim Can we ask for a feedback from you as someone interested in plus s…" at bounding box center [652, 643] width 705 height 364
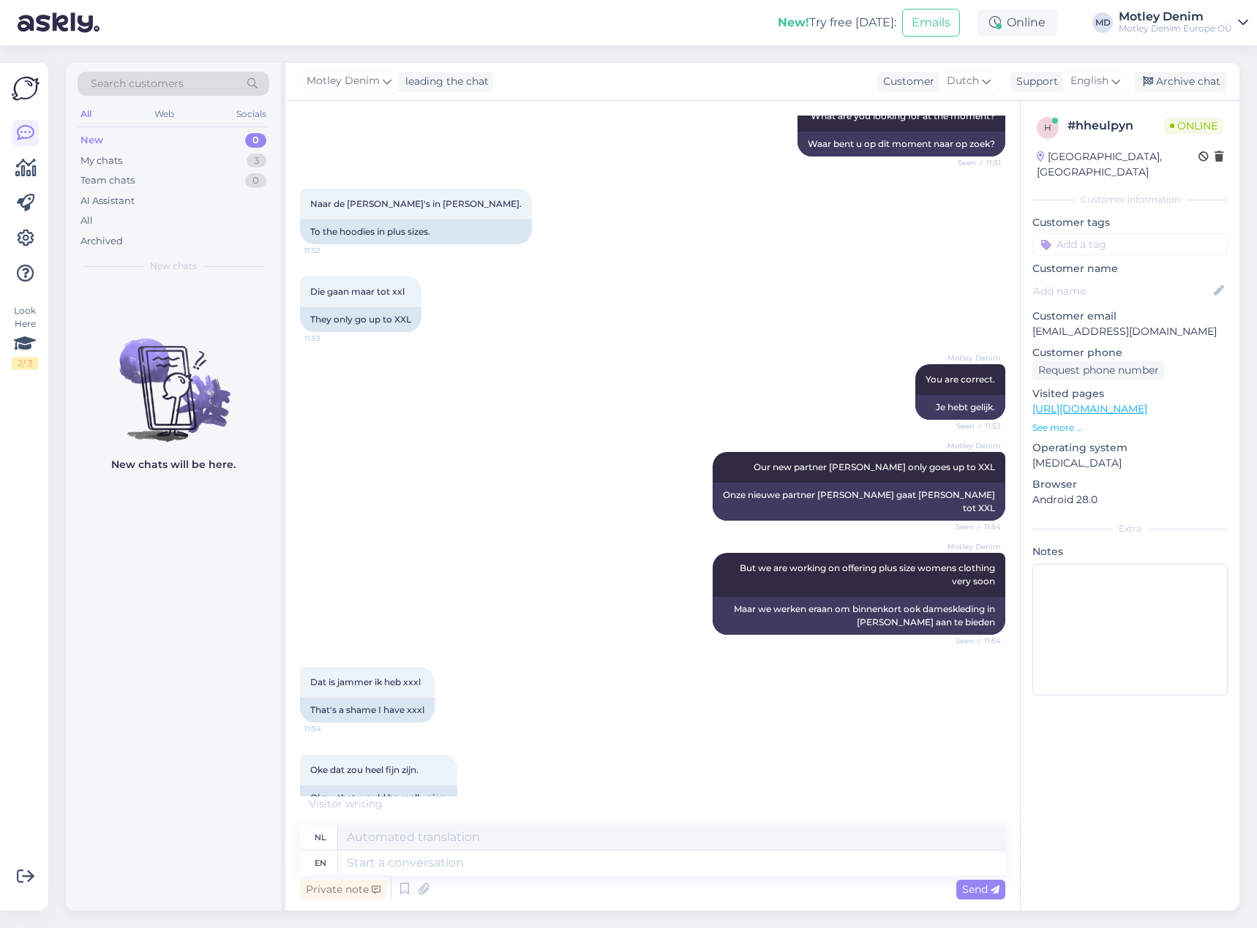
scroll to position [848, 0]
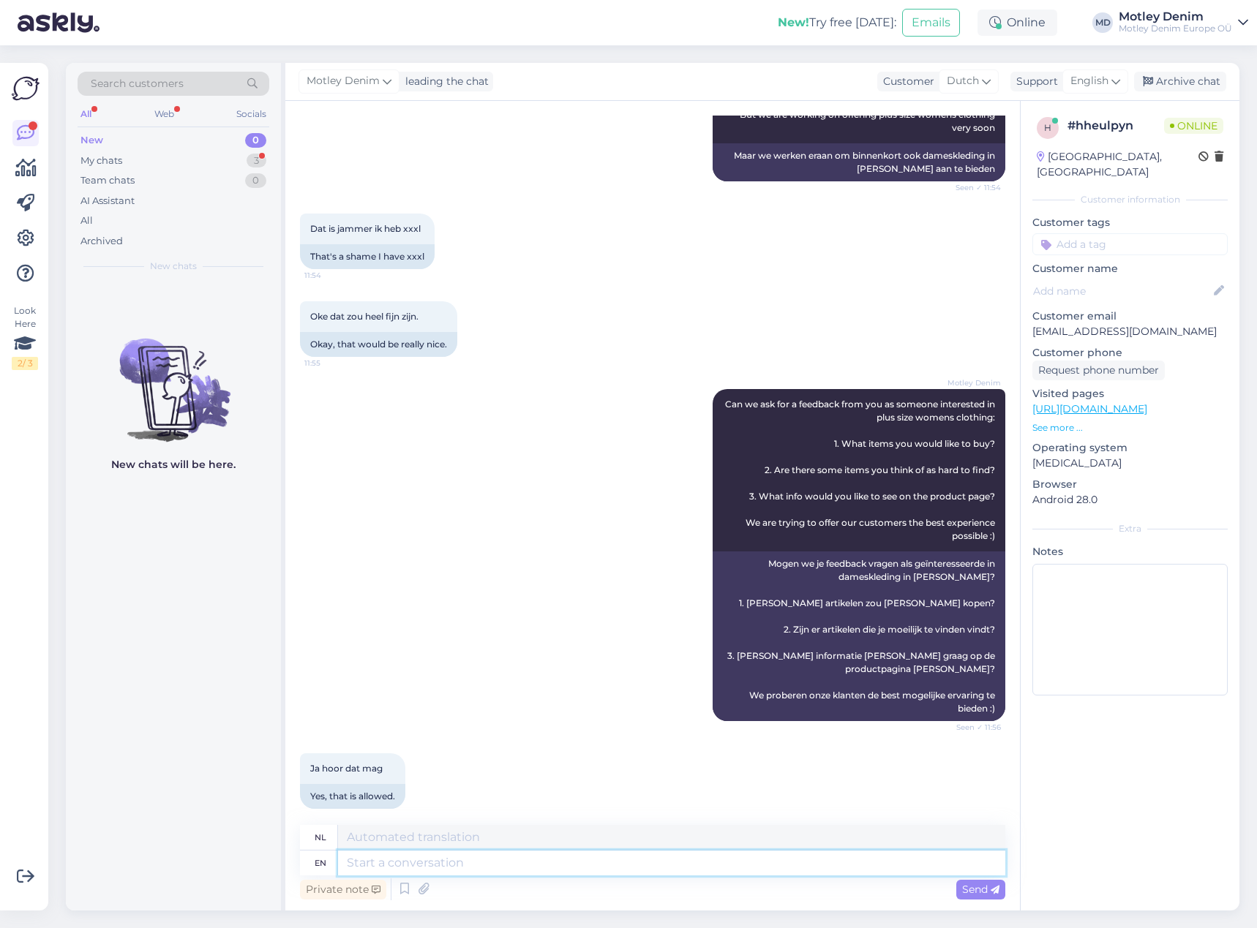
click at [545, 870] on textarea at bounding box center [671, 863] width 667 height 25
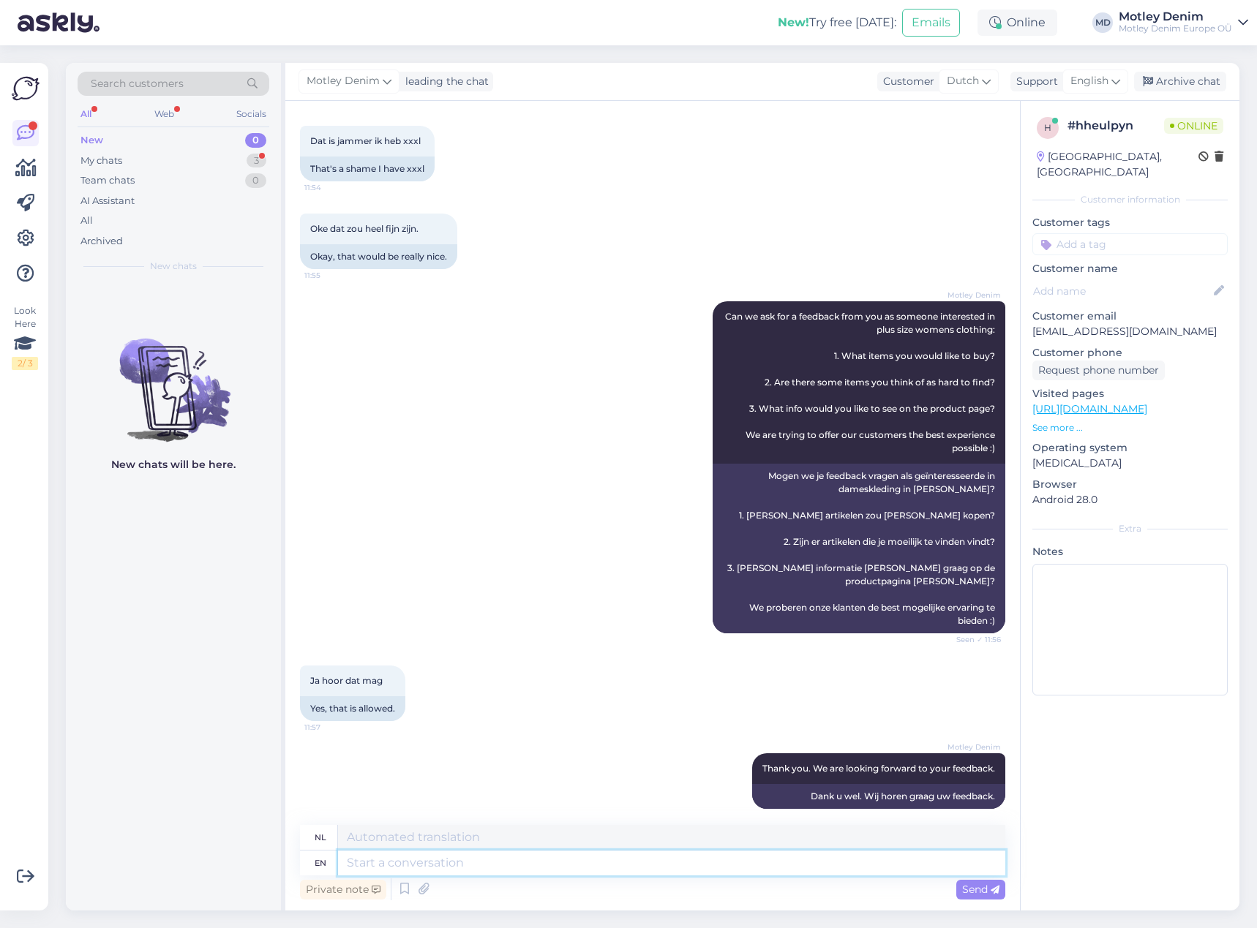
scroll to position [1024, 0]
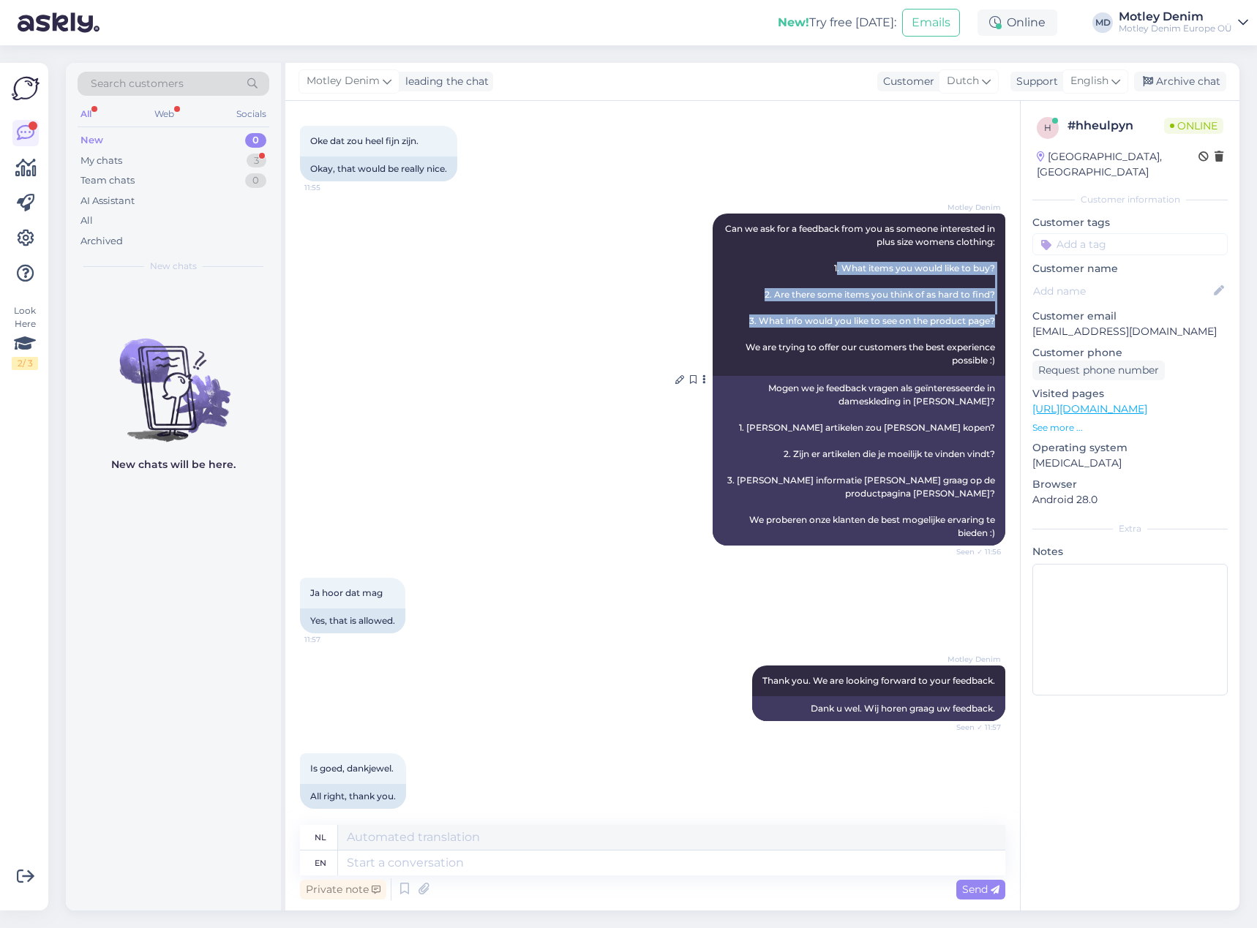
drag, startPoint x: 822, startPoint y: 255, endPoint x: 984, endPoint y: 308, distance: 170.0
click at [984, 308] on div "Motley Denim Can we ask for a feedback from you as someone interested in plus s…" at bounding box center [858, 295] width 293 height 162
copy span ". What items you would like to buy? 2. Are there some items you think of as har…"
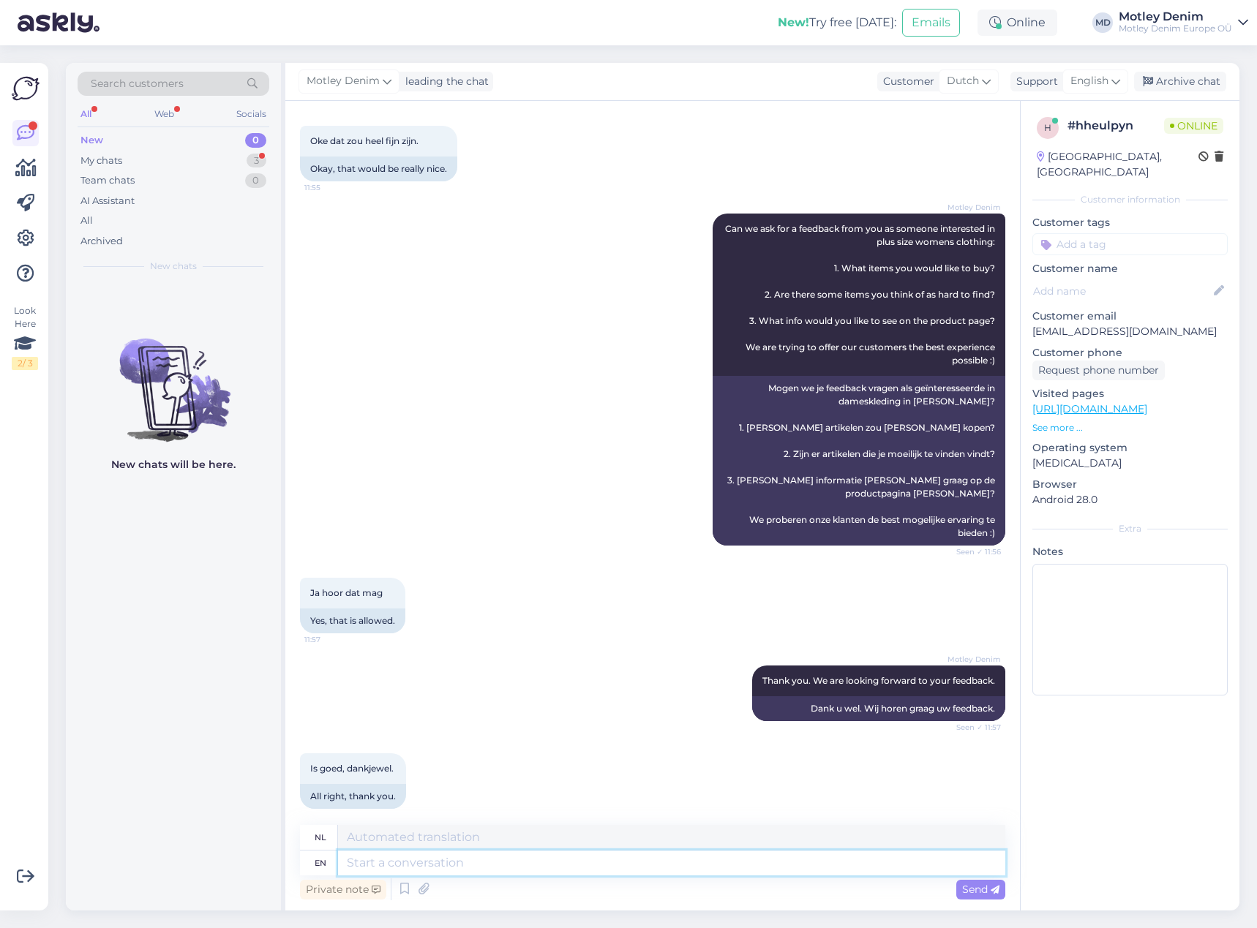
click at [613, 865] on textarea at bounding box center [671, 863] width 667 height 25
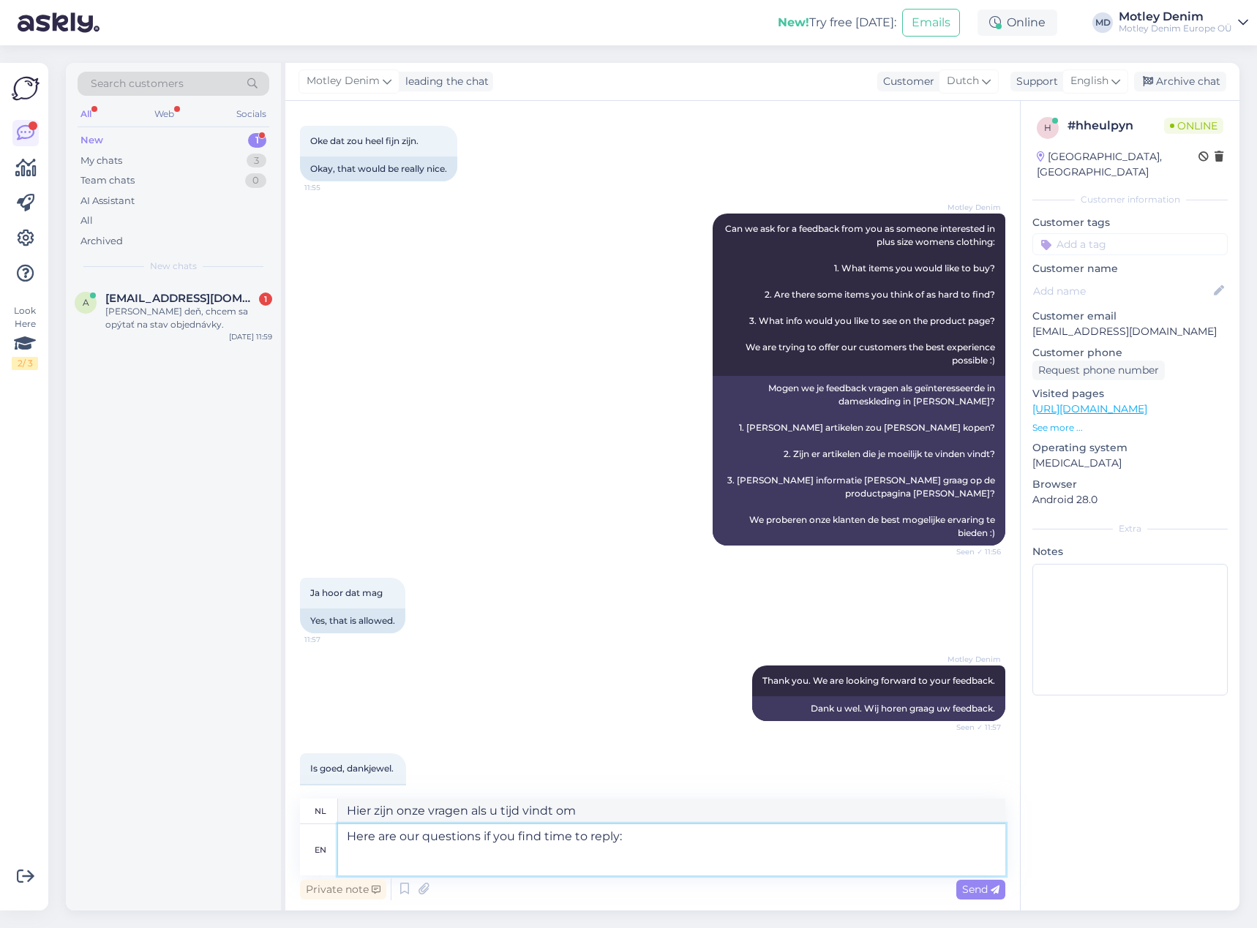
paste textarea ". What items you would like to buy? 2. Are there some items you think of as har…"
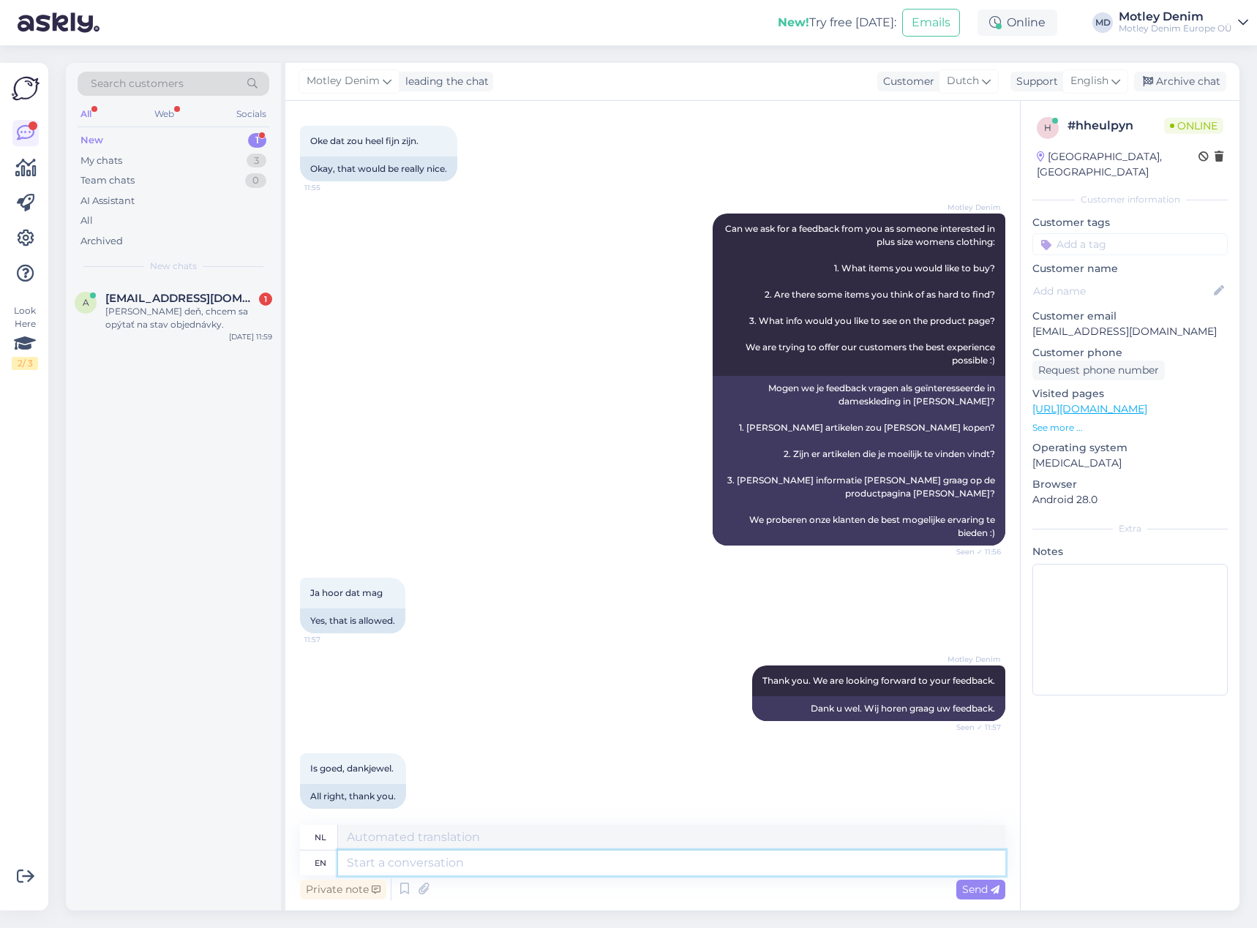
scroll to position [1270, 0]
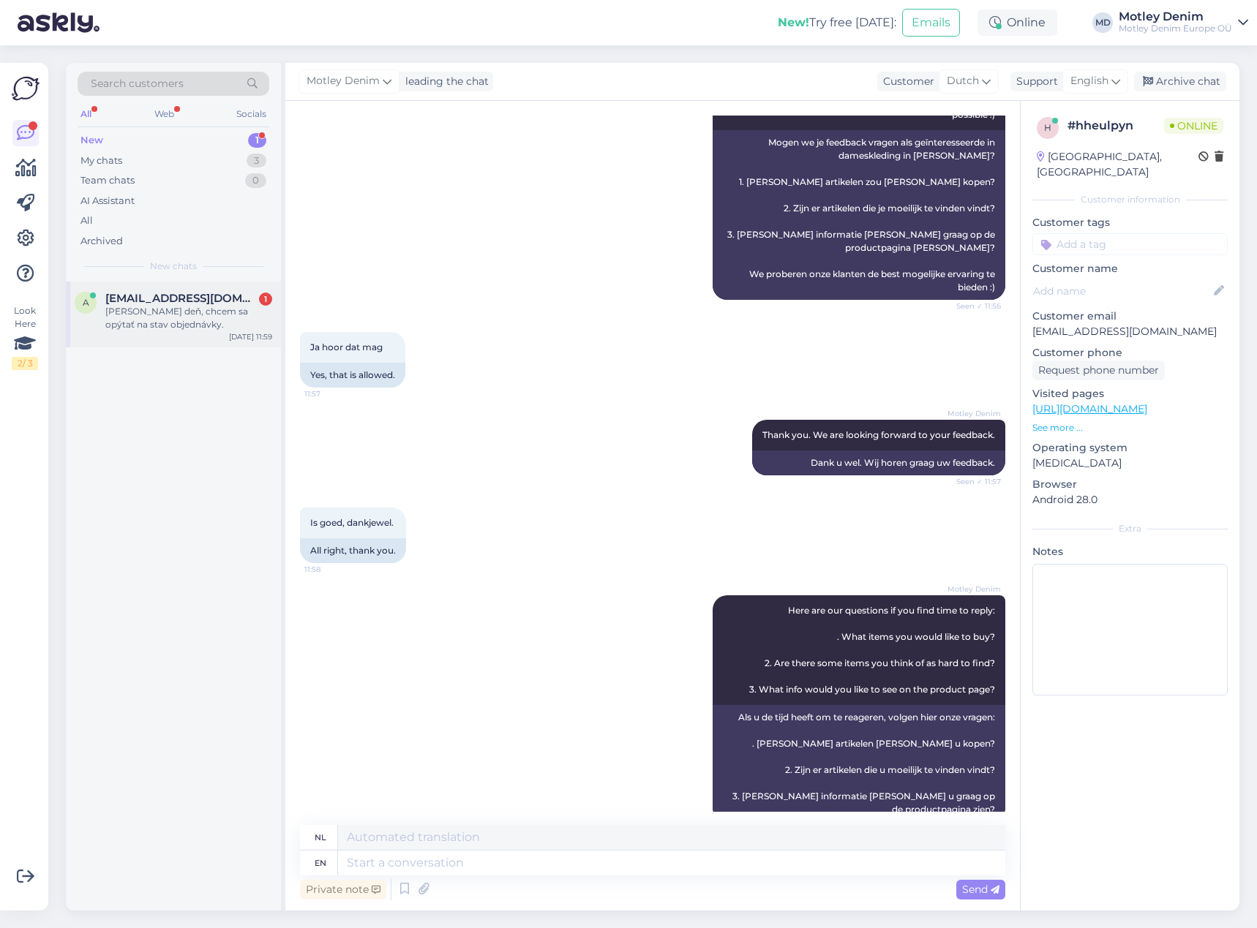
click at [185, 293] on span "alexander16995@gmail.com" at bounding box center [181, 298] width 152 height 13
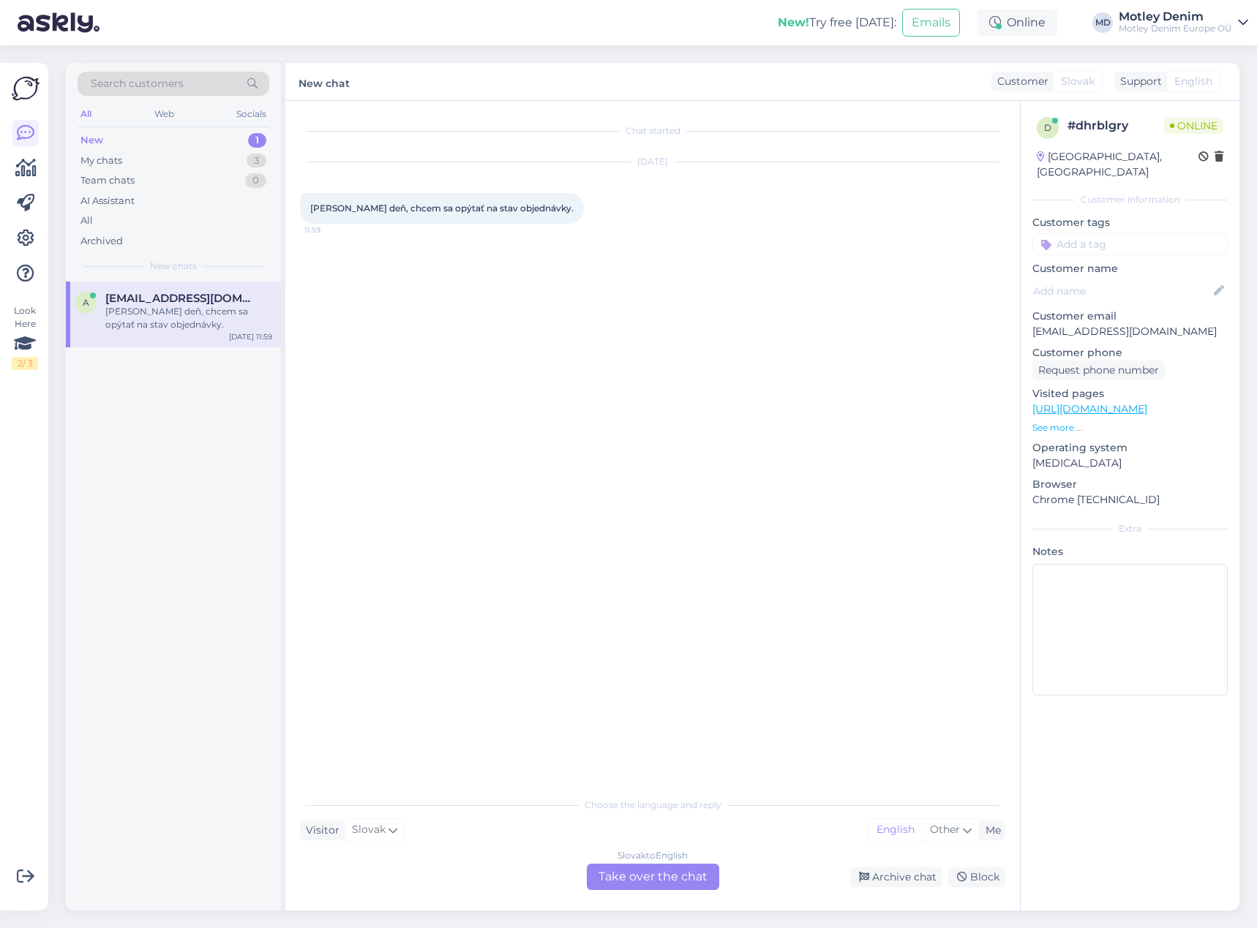
click at [646, 878] on div "Slovak to English Take over the chat" at bounding box center [653, 877] width 132 height 26
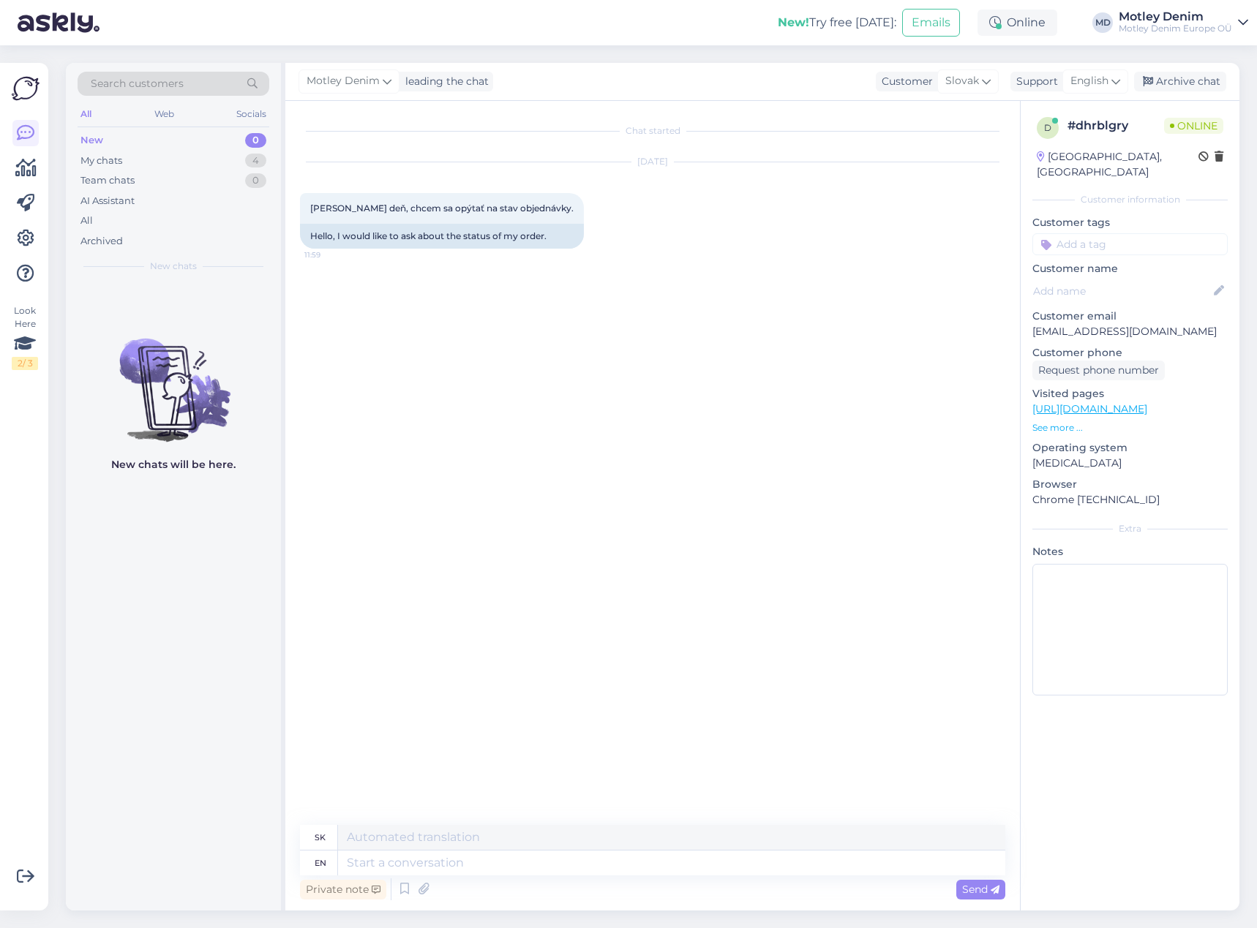
click at [1050, 324] on p "alexander16995@gmail.com" at bounding box center [1129, 331] width 195 height 15
drag, startPoint x: 1050, startPoint y: 315, endPoint x: 1159, endPoint y: 309, distance: 109.9
click at [1159, 324] on p "alexander16995@gmail.com" at bounding box center [1129, 331] width 195 height 15
copy p "alexander16995@gmail.com"
click at [518, 856] on textarea at bounding box center [671, 863] width 667 height 25
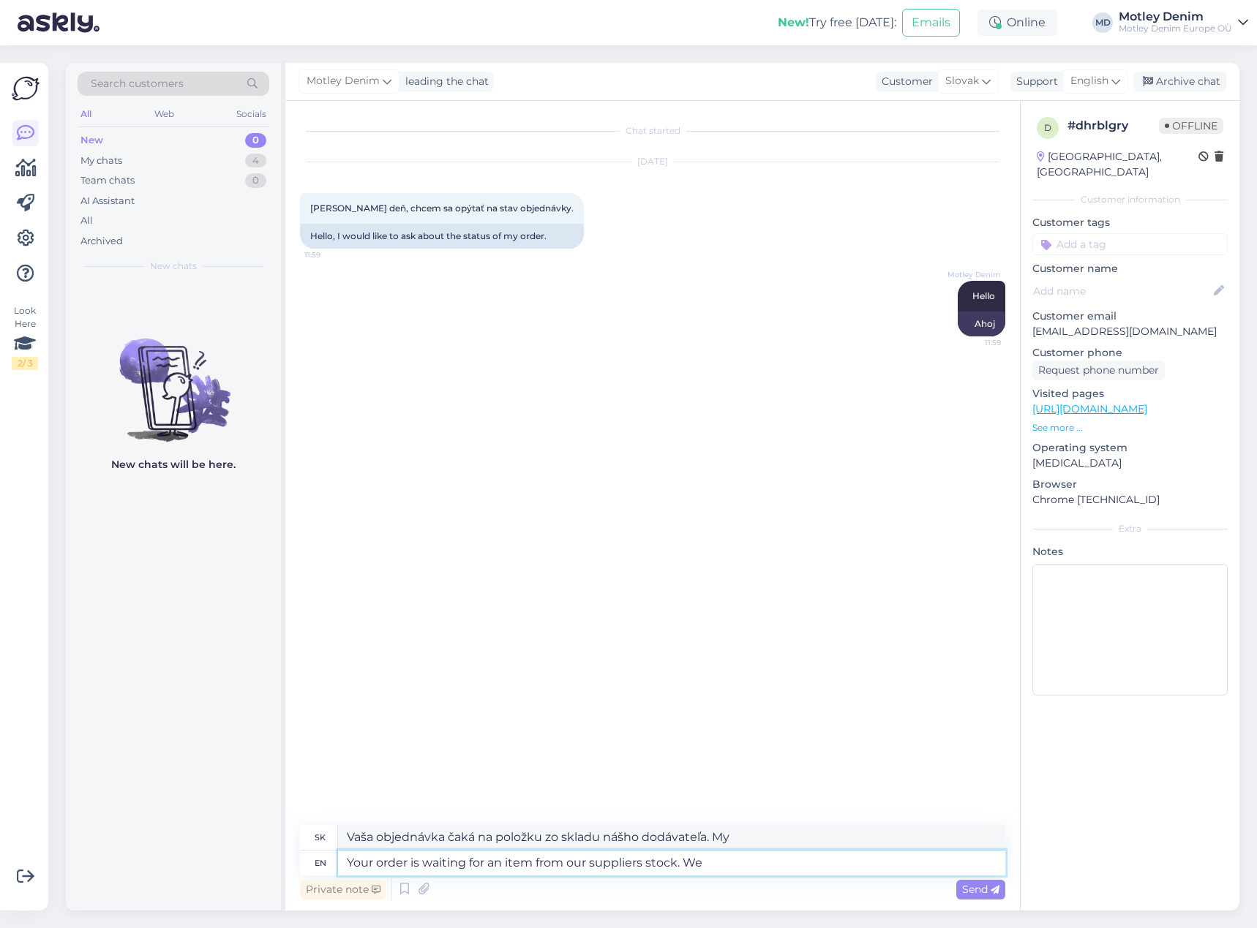
drag, startPoint x: 534, startPoint y: 860, endPoint x: 576, endPoint y: 860, distance: 41.7
click at [534, 860] on textarea "Your order is waiting for an item from our suppliers stock. We" at bounding box center [671, 863] width 667 height 25
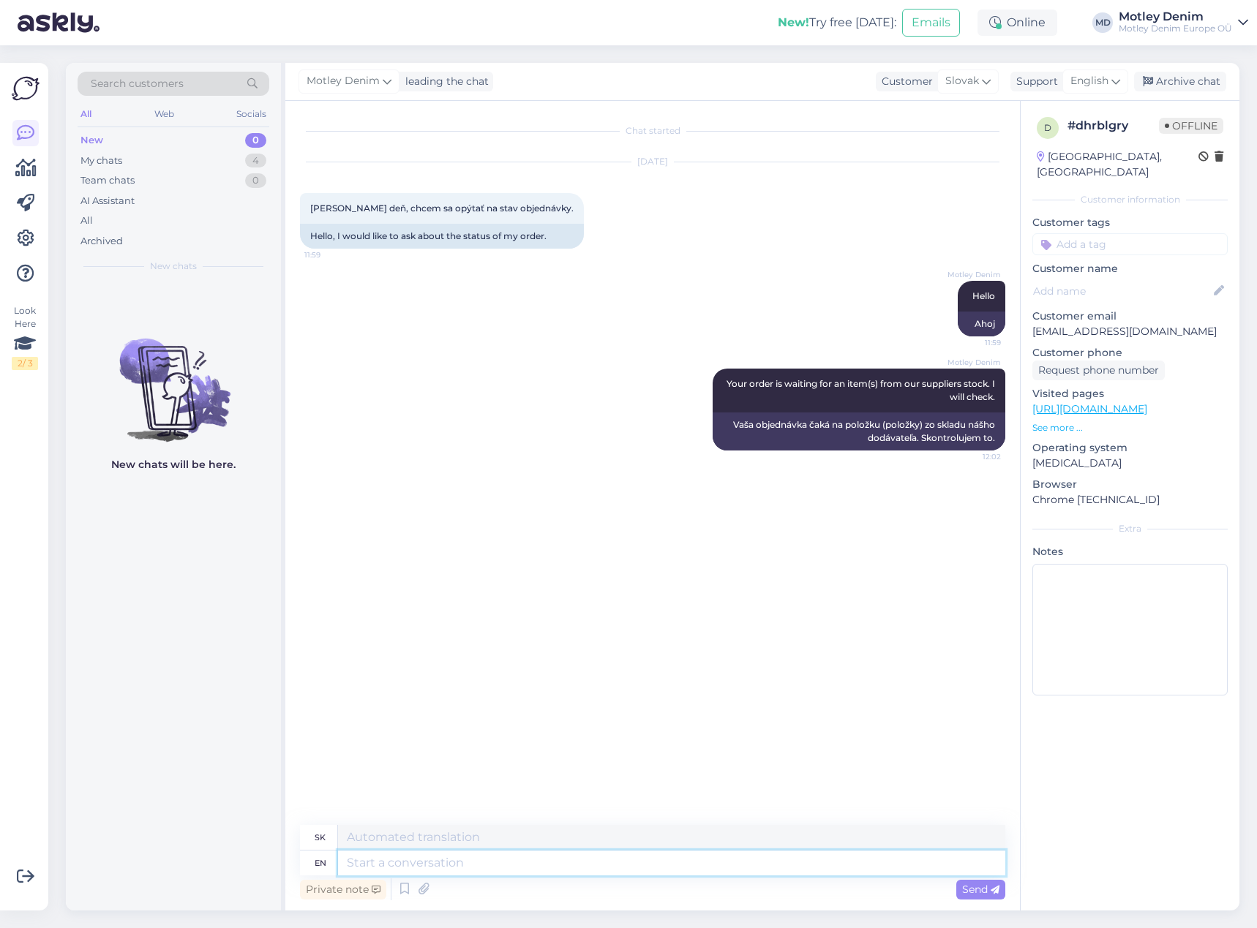
click at [697, 865] on textarea at bounding box center [671, 863] width 667 height 25
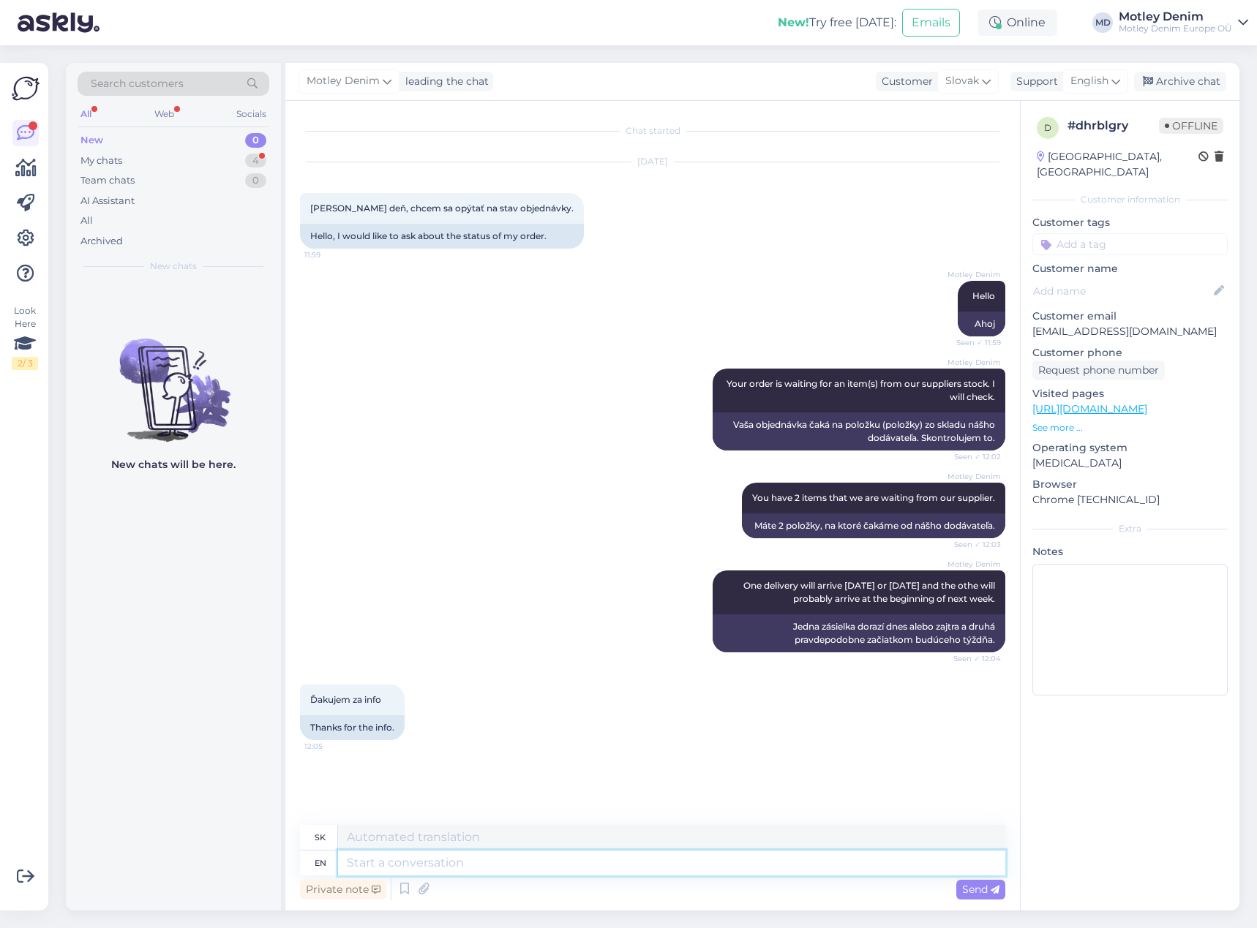
click at [514, 860] on textarea at bounding box center [671, 863] width 667 height 25
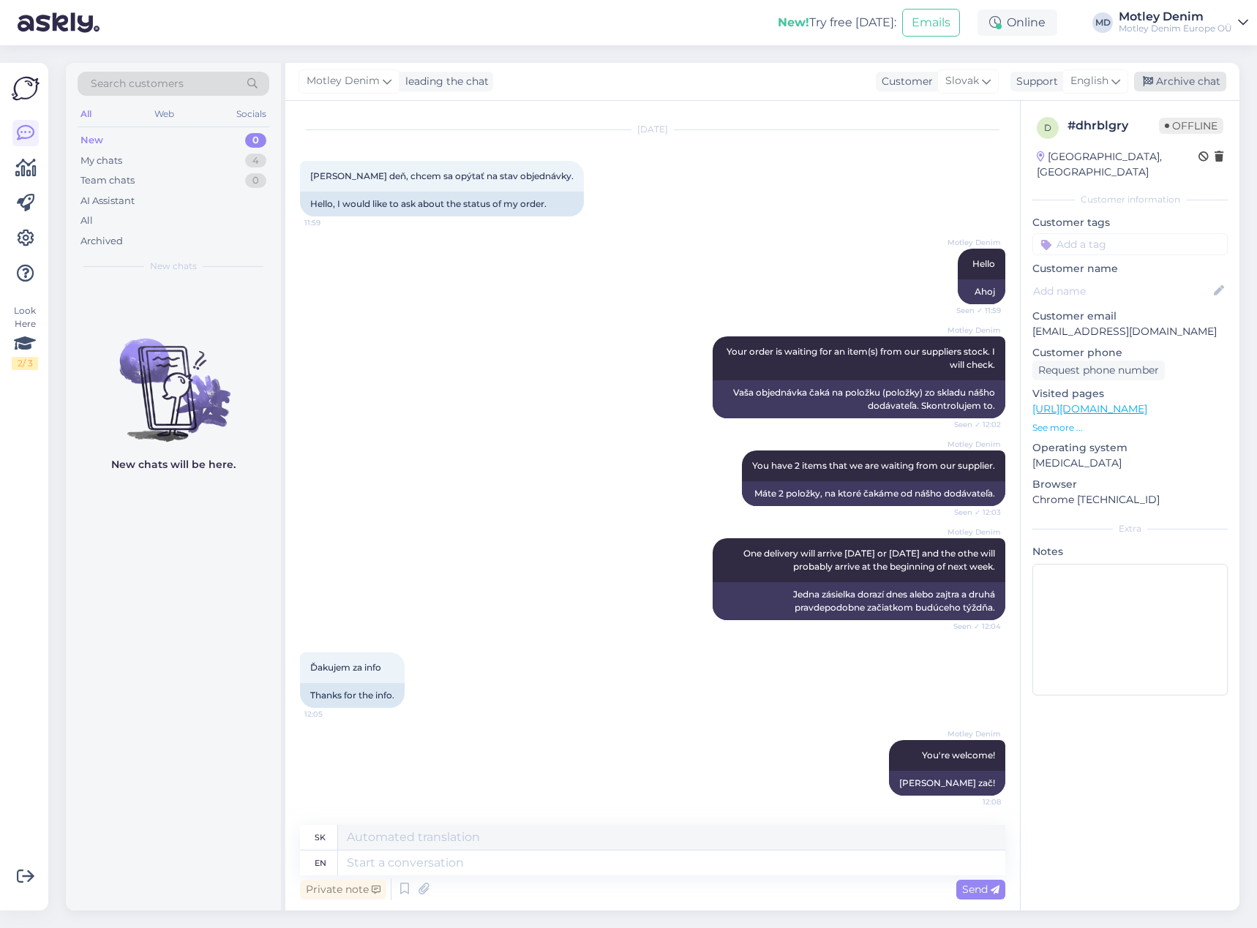
click at [1205, 78] on div "Archive chat" at bounding box center [1180, 82] width 92 height 20
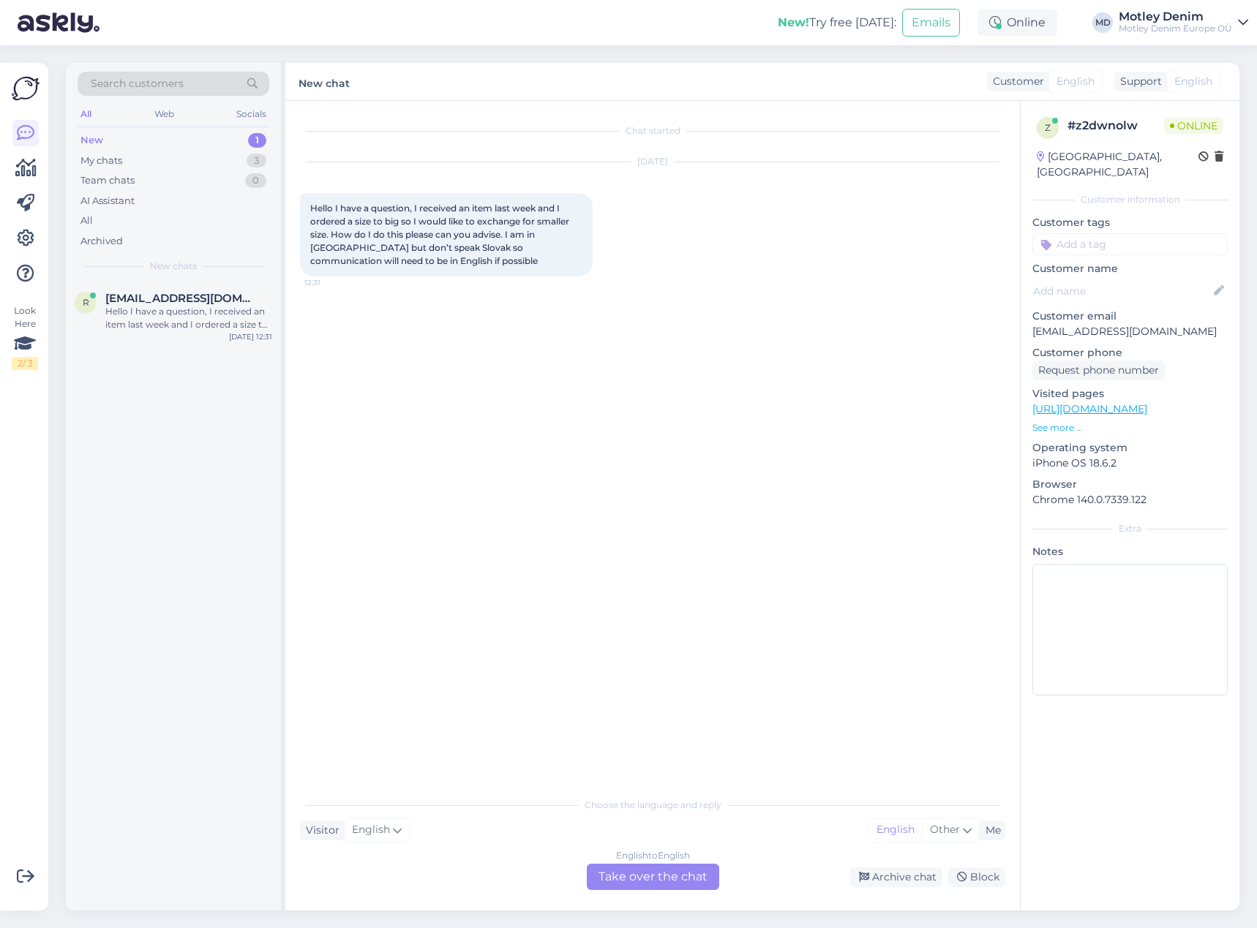
scroll to position [0, 0]
click at [644, 878] on div "English to English Take over the chat" at bounding box center [653, 877] width 132 height 26
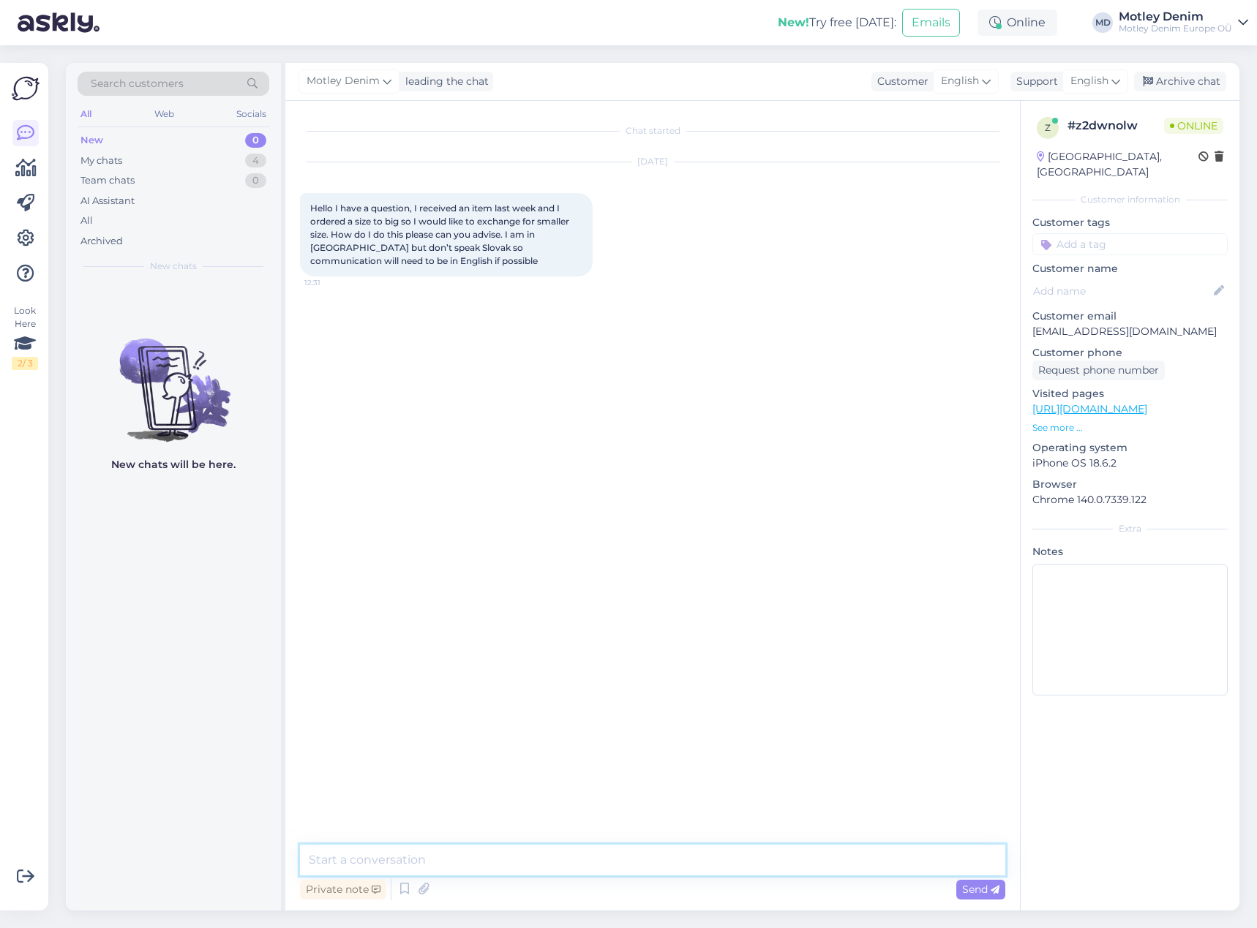
click at [450, 864] on textarea at bounding box center [652, 860] width 705 height 31
click at [493, 857] on textarea at bounding box center [652, 860] width 705 height 31
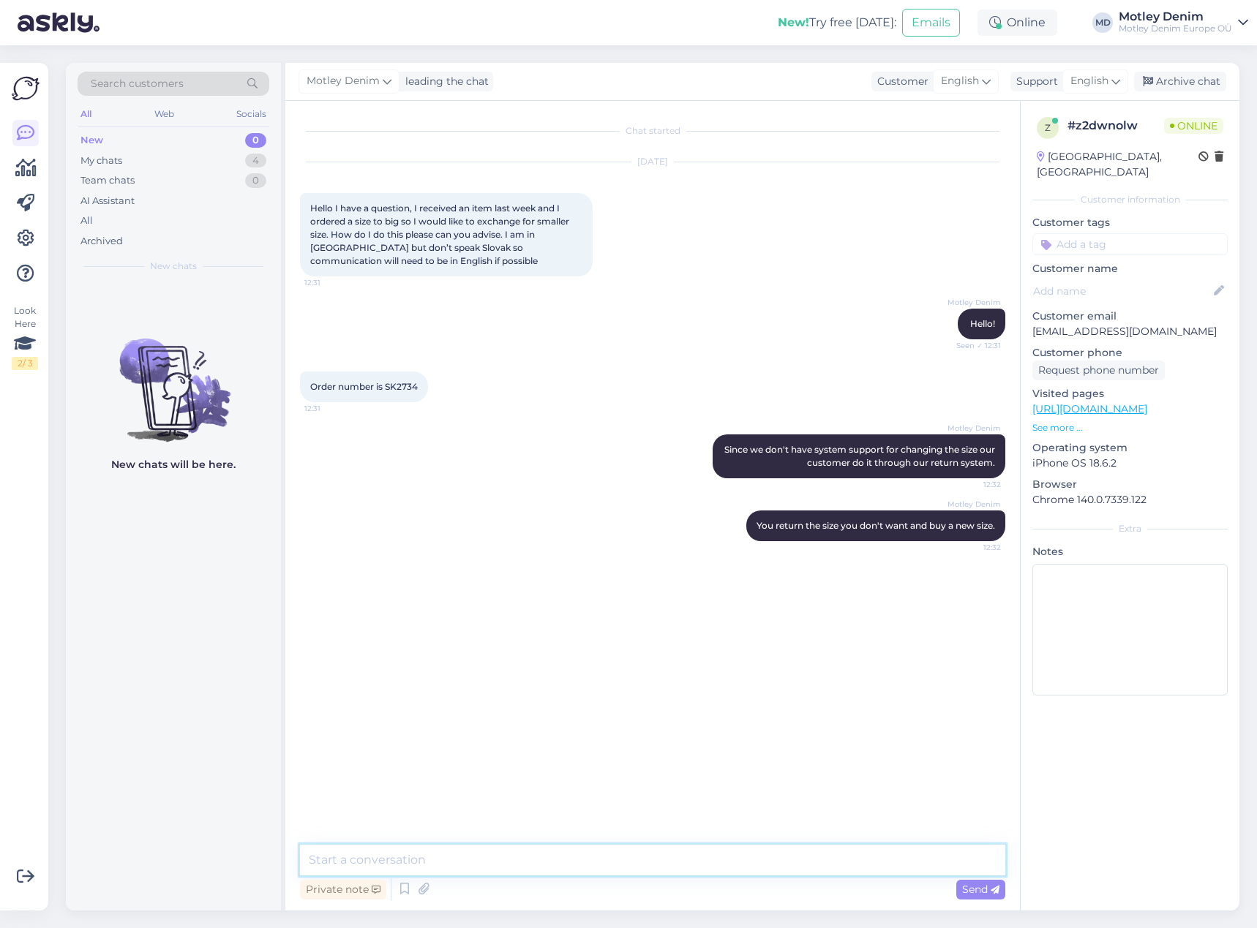
drag, startPoint x: 495, startPoint y: 863, endPoint x: 524, endPoint y: 861, distance: 28.6
click at [495, 864] on textarea at bounding box center [652, 860] width 705 height 31
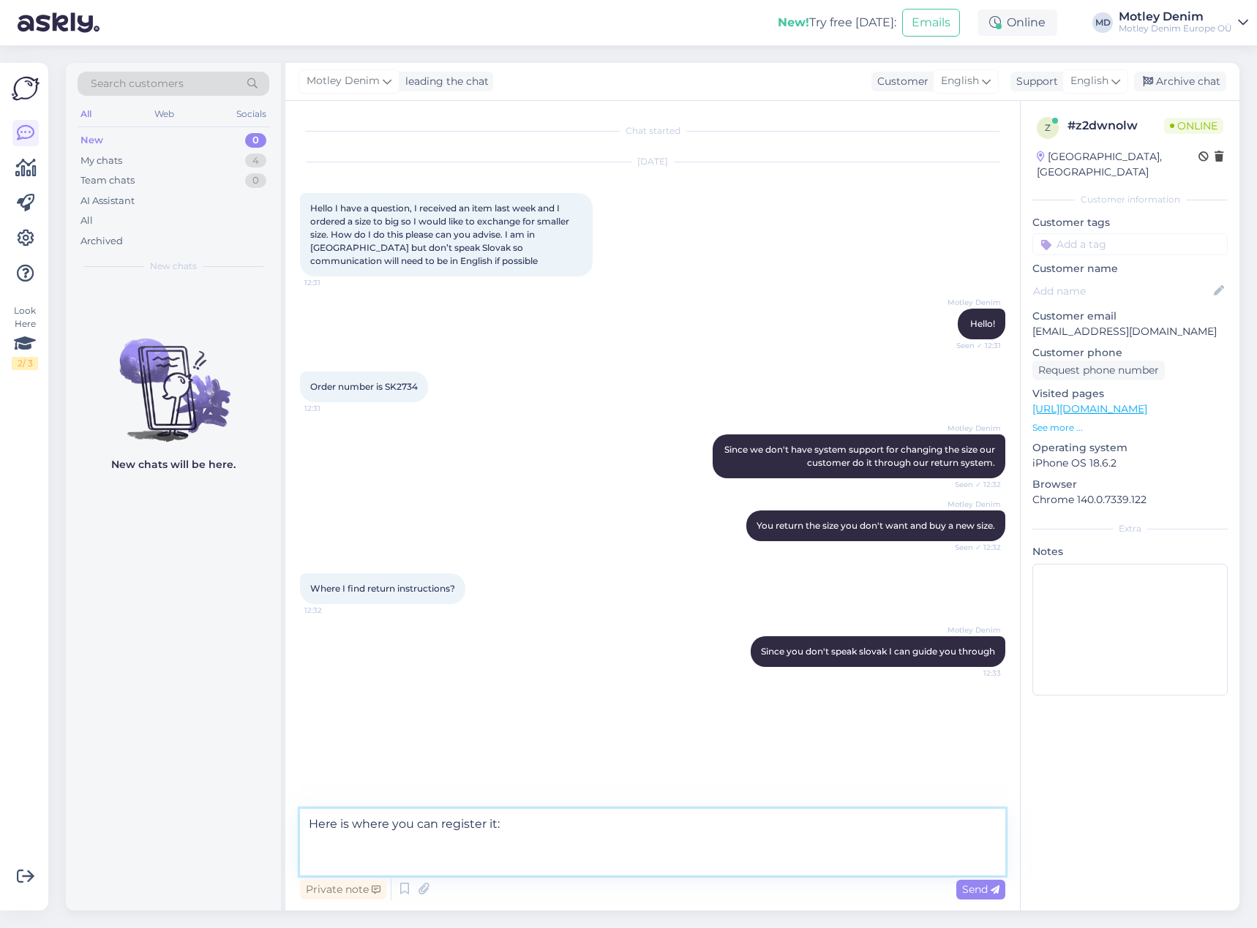
paste textarea "https://www.motleydenim.sk/return/?_gl=1*jgoa2x*_up*MQ..&gclid=CjwKCAjw2vTFBhAu…"
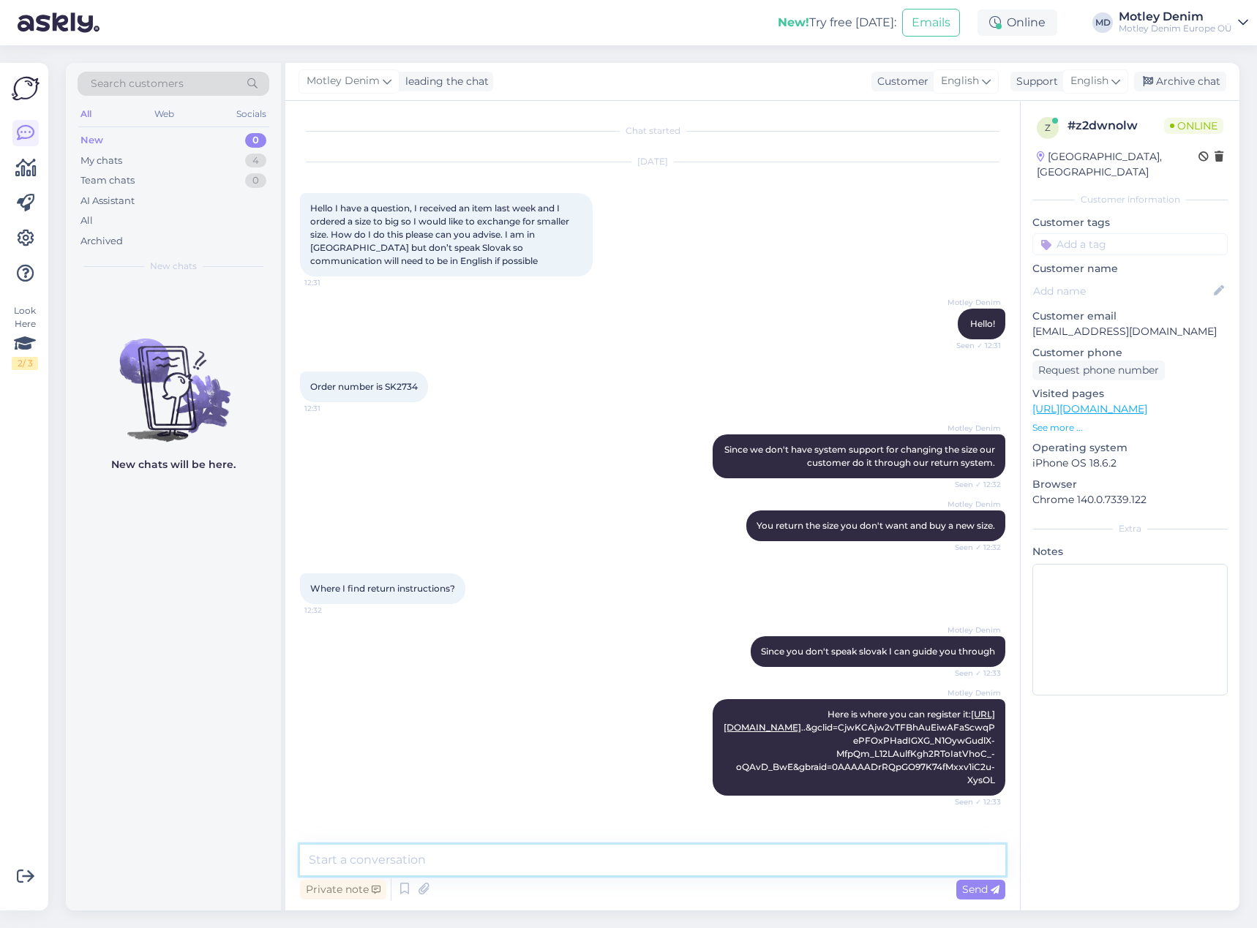
scroll to position [69, 0]
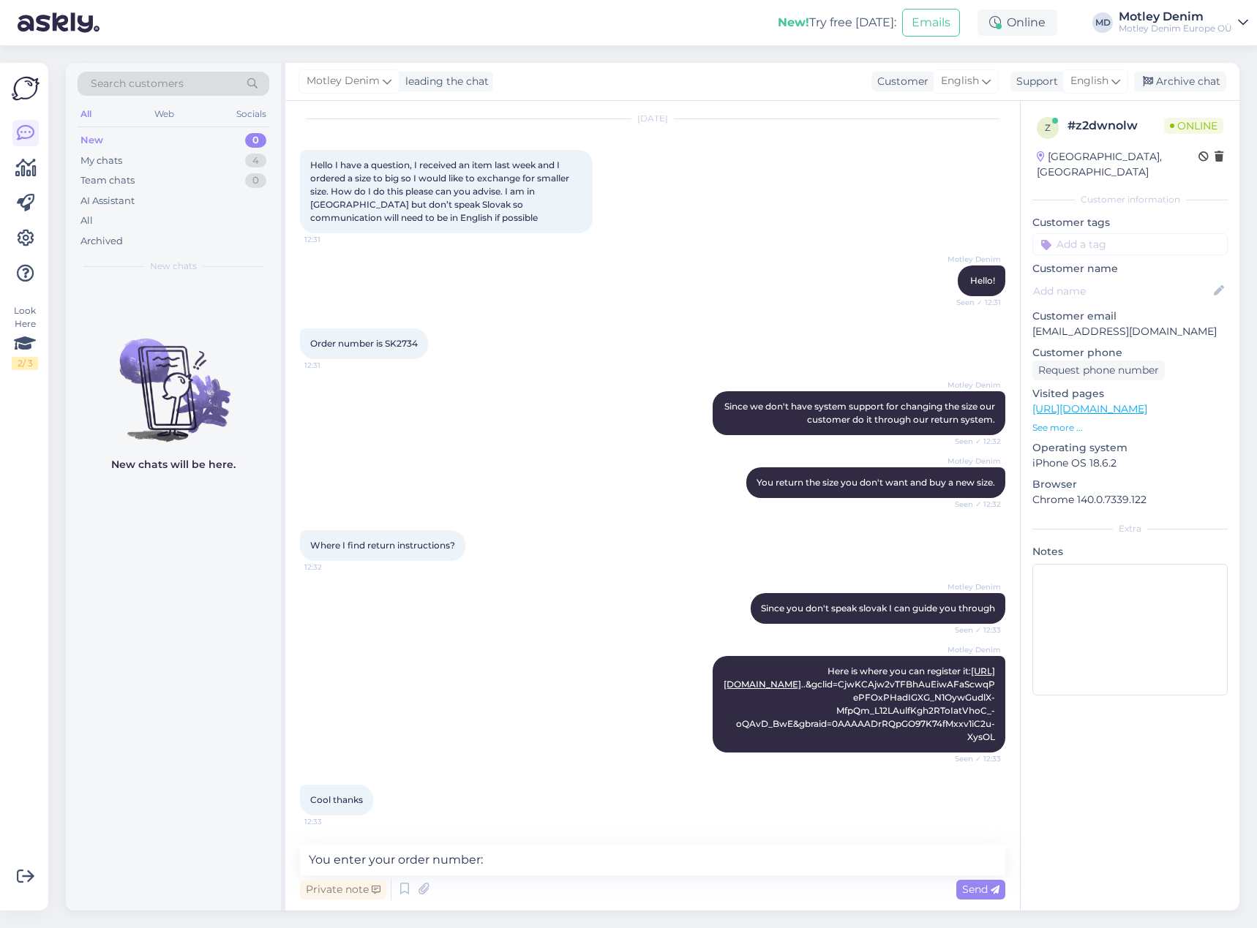
click at [407, 338] on span "Order number is SK2734" at bounding box center [364, 343] width 108 height 11
click at [406, 328] on div "Order number is SK2734 12:31" at bounding box center [364, 343] width 128 height 31
copy div "SK2734 12:31"
click at [553, 861] on textarea "You enter your order number:" at bounding box center [652, 860] width 705 height 31
paste textarea "SK2734"
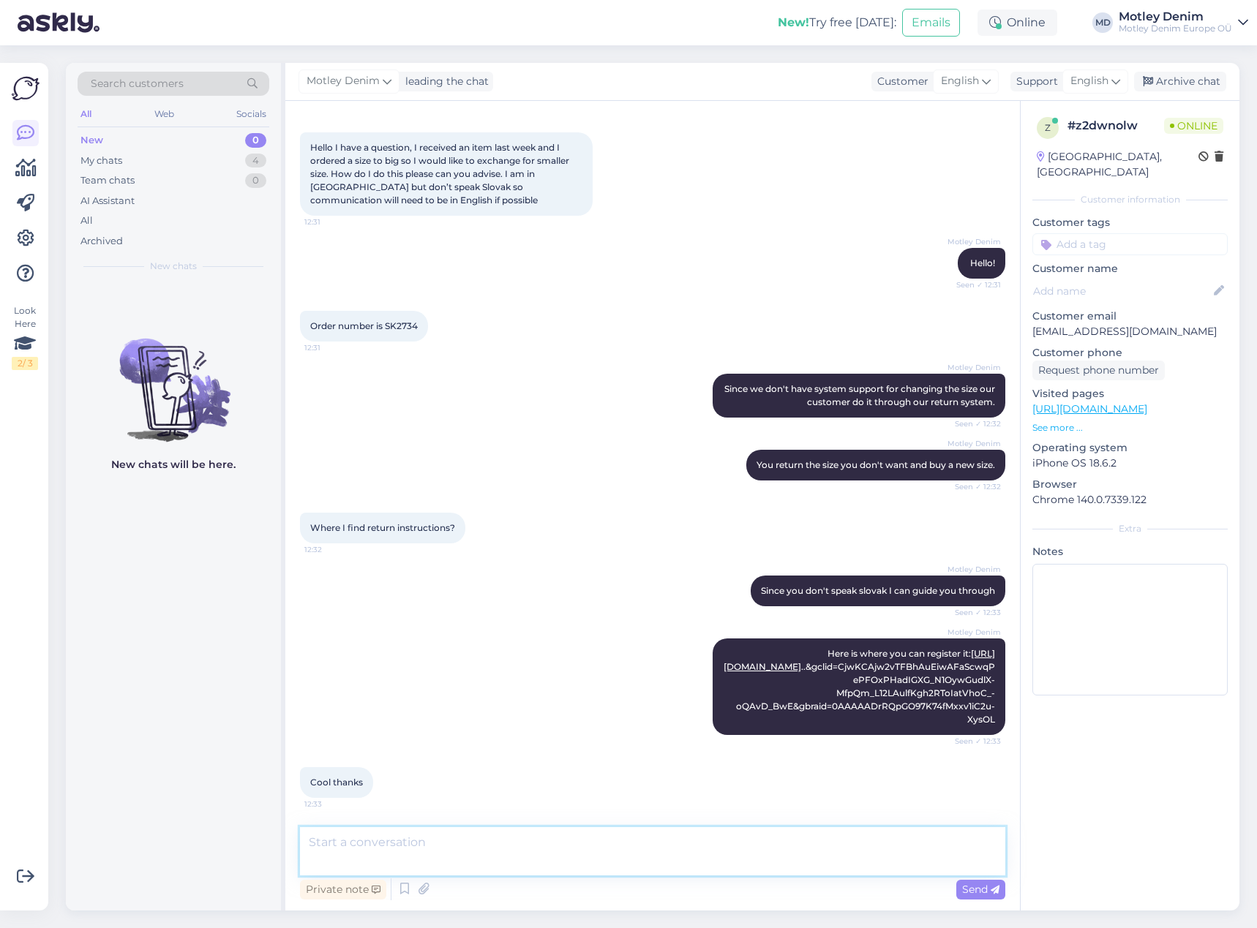
scroll to position [146, 0]
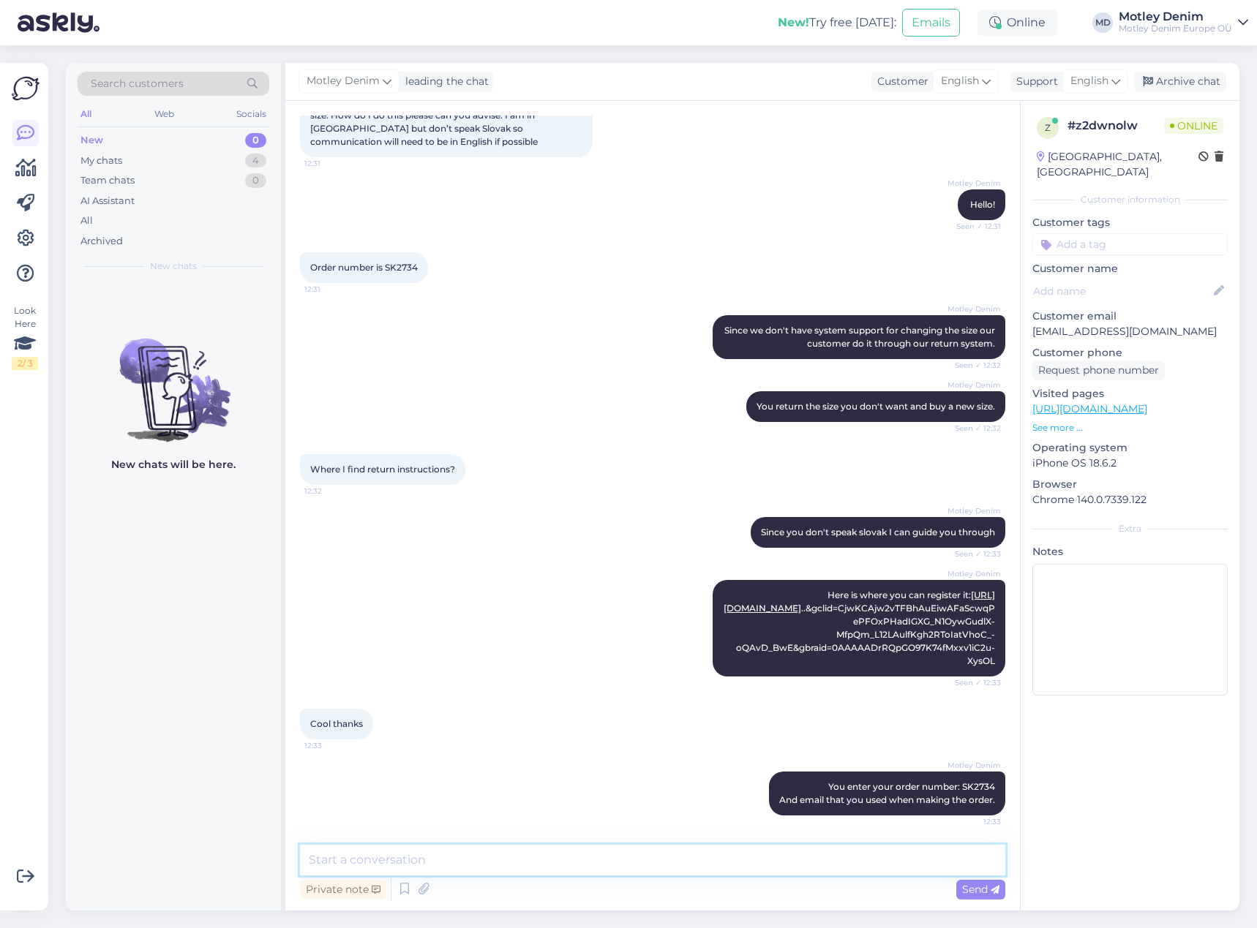
click at [608, 868] on textarea at bounding box center [652, 860] width 705 height 31
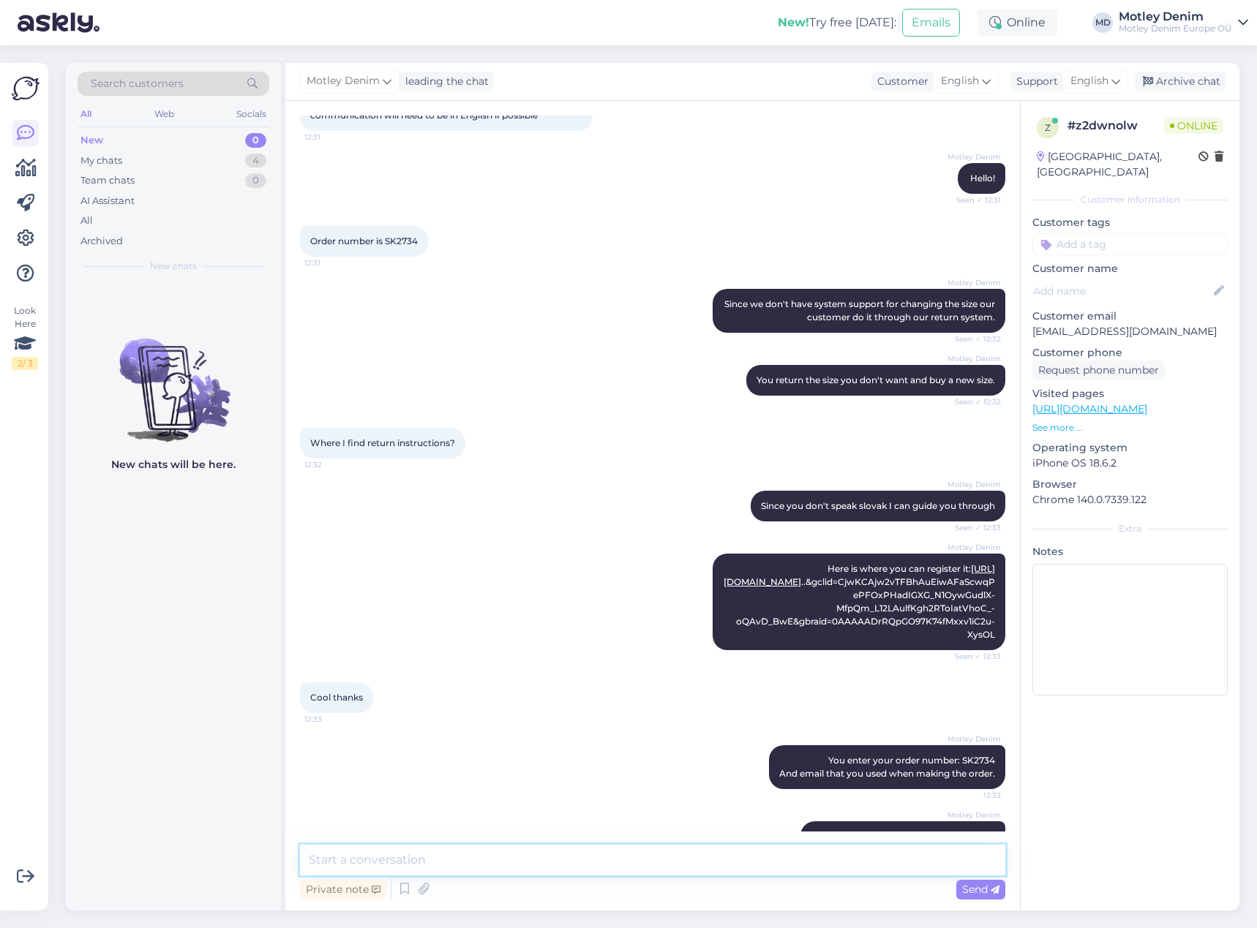
scroll to position [208, 0]
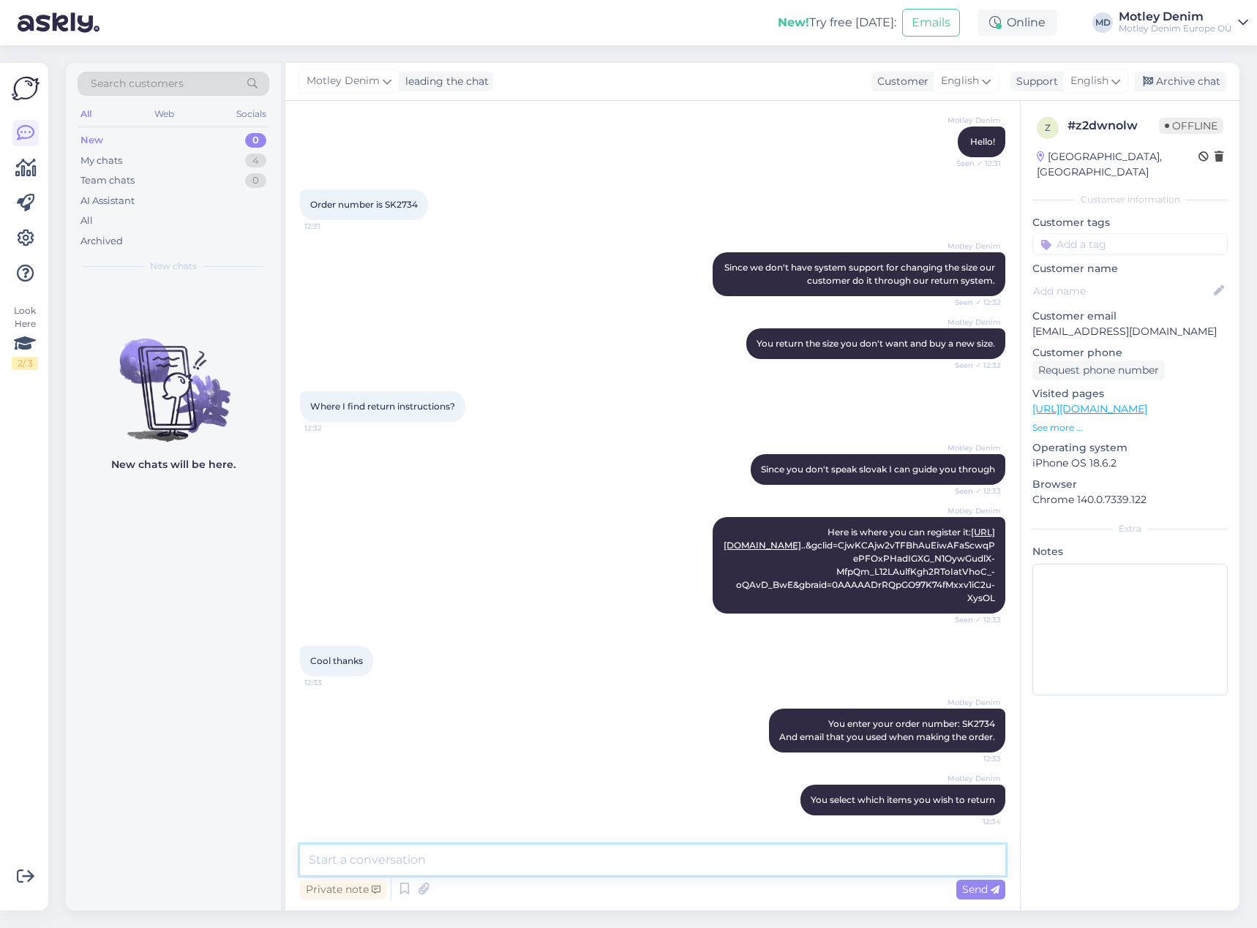
click at [693, 860] on textarea at bounding box center [652, 860] width 705 height 31
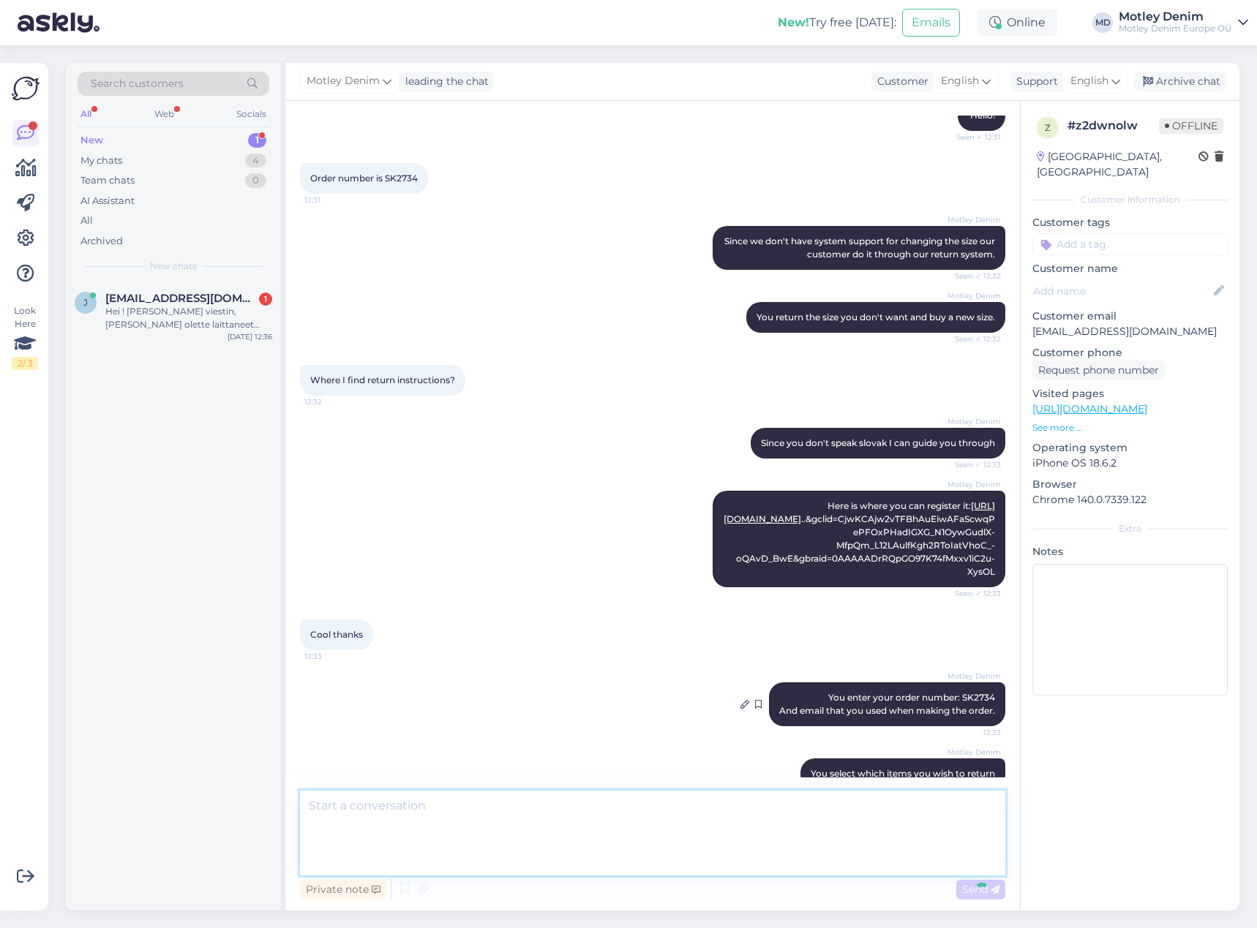
scroll to position [324, 0]
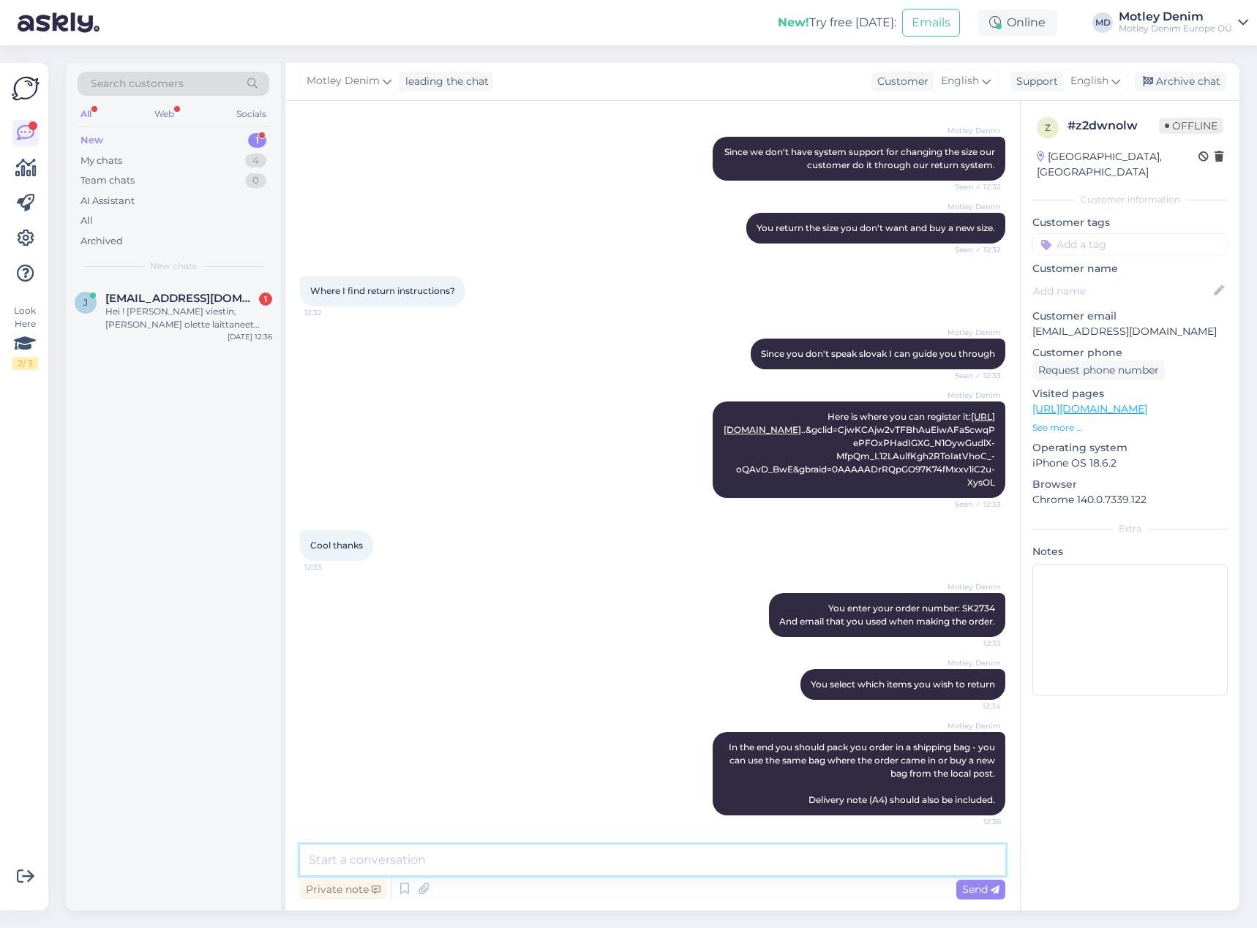
click at [828, 865] on textarea at bounding box center [652, 860] width 705 height 31
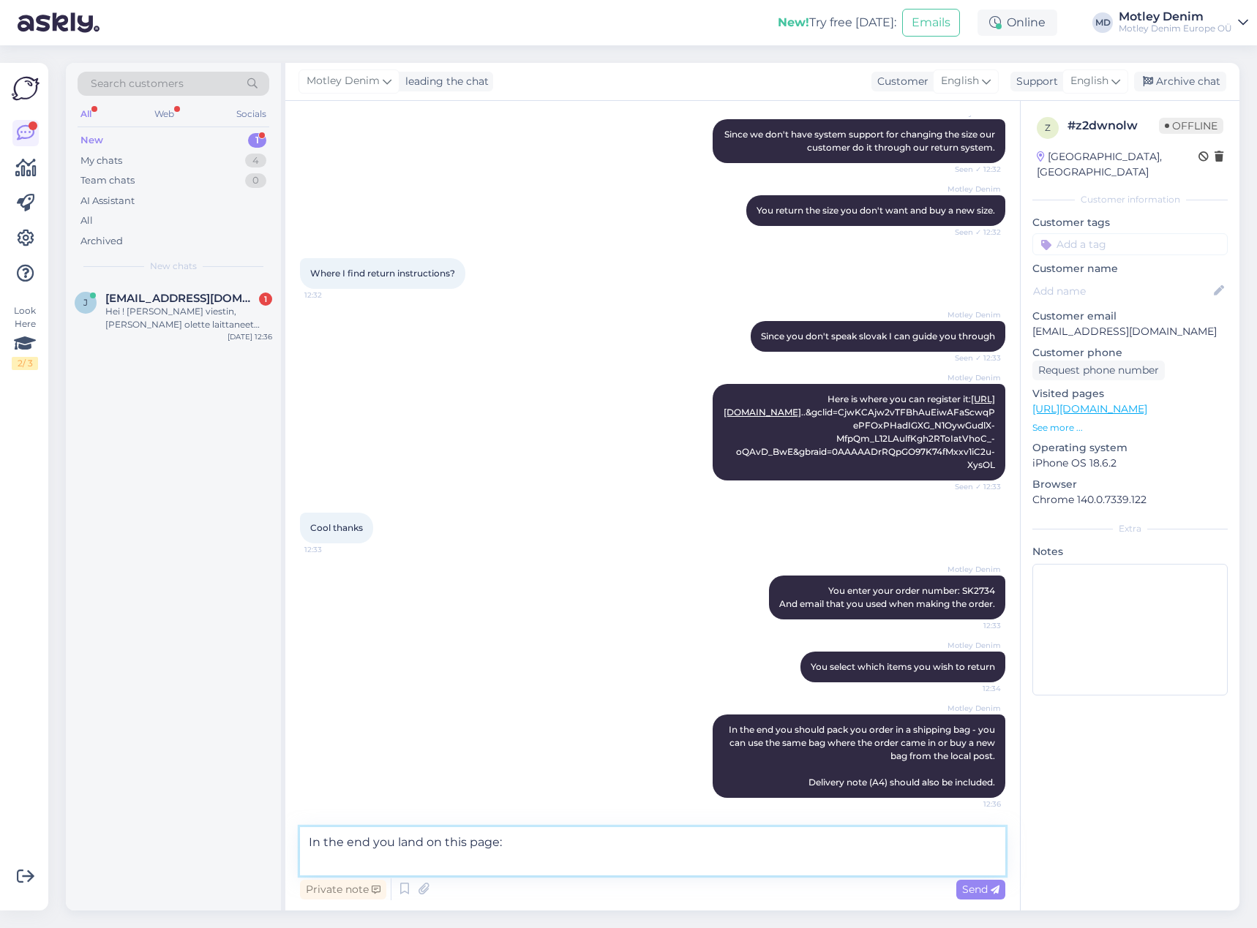
paste textarea "[URL][DOMAIN_NAME]"
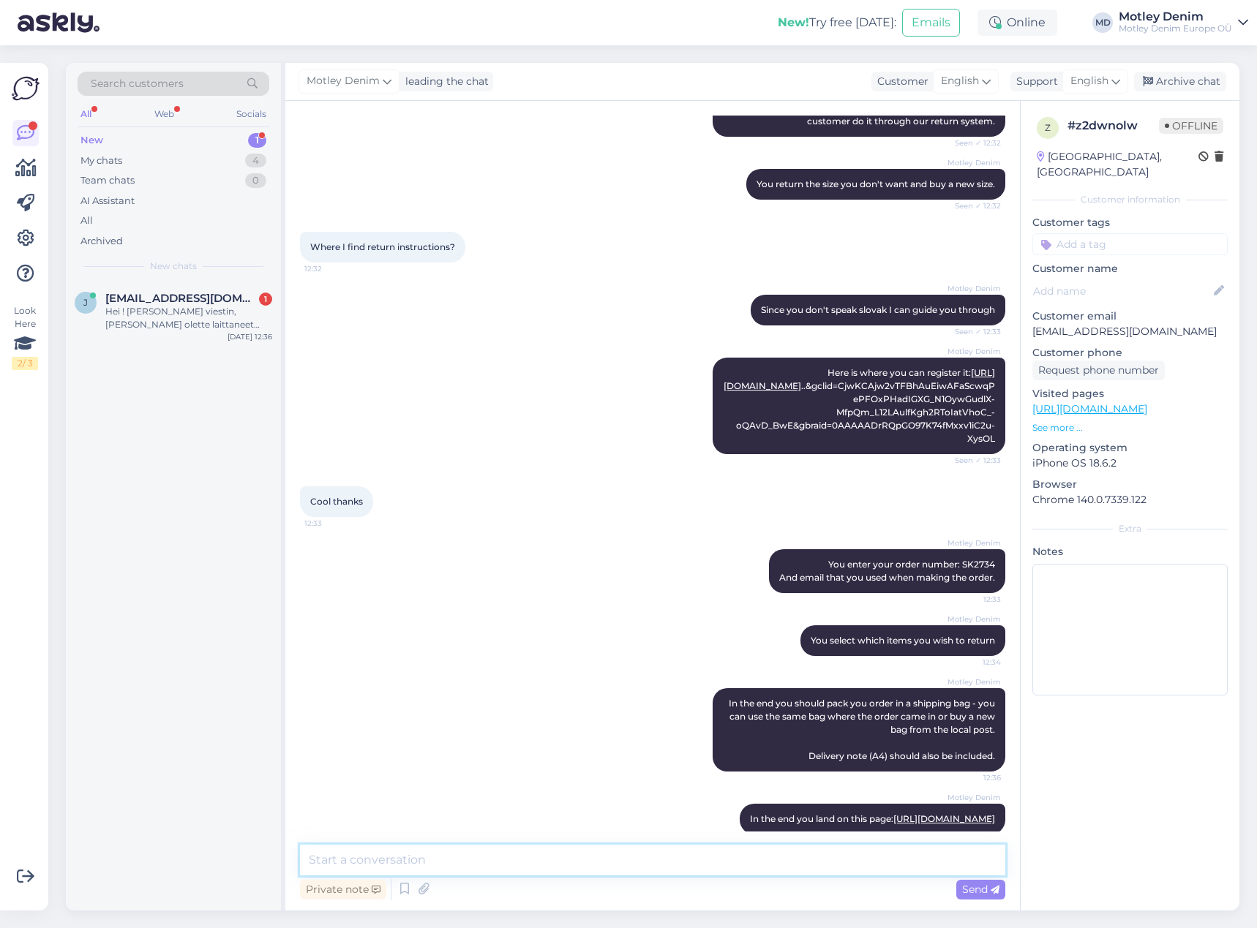
scroll to position [400, 0]
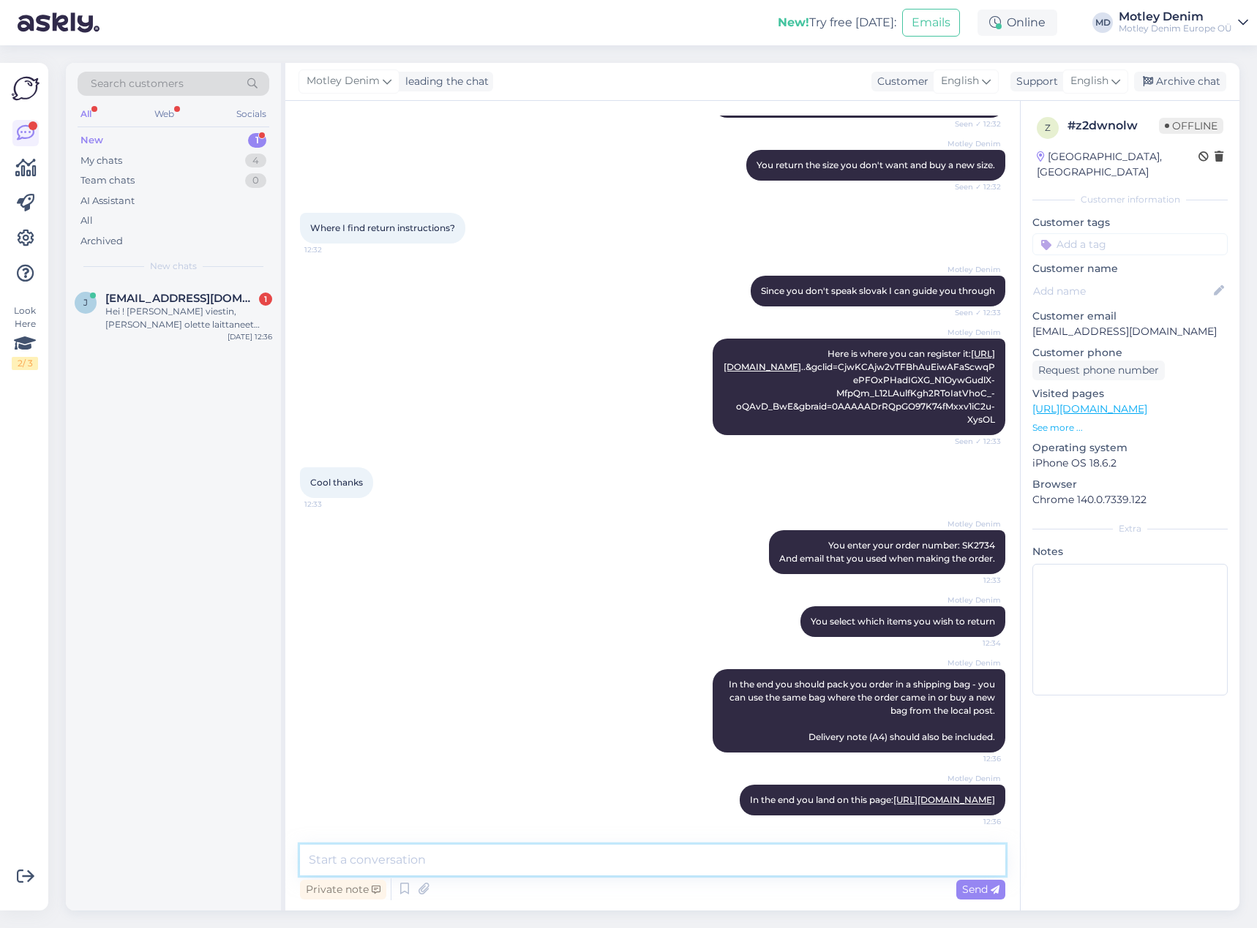
click at [549, 866] on textarea at bounding box center [652, 860] width 705 height 31
paste textarea "95886026"
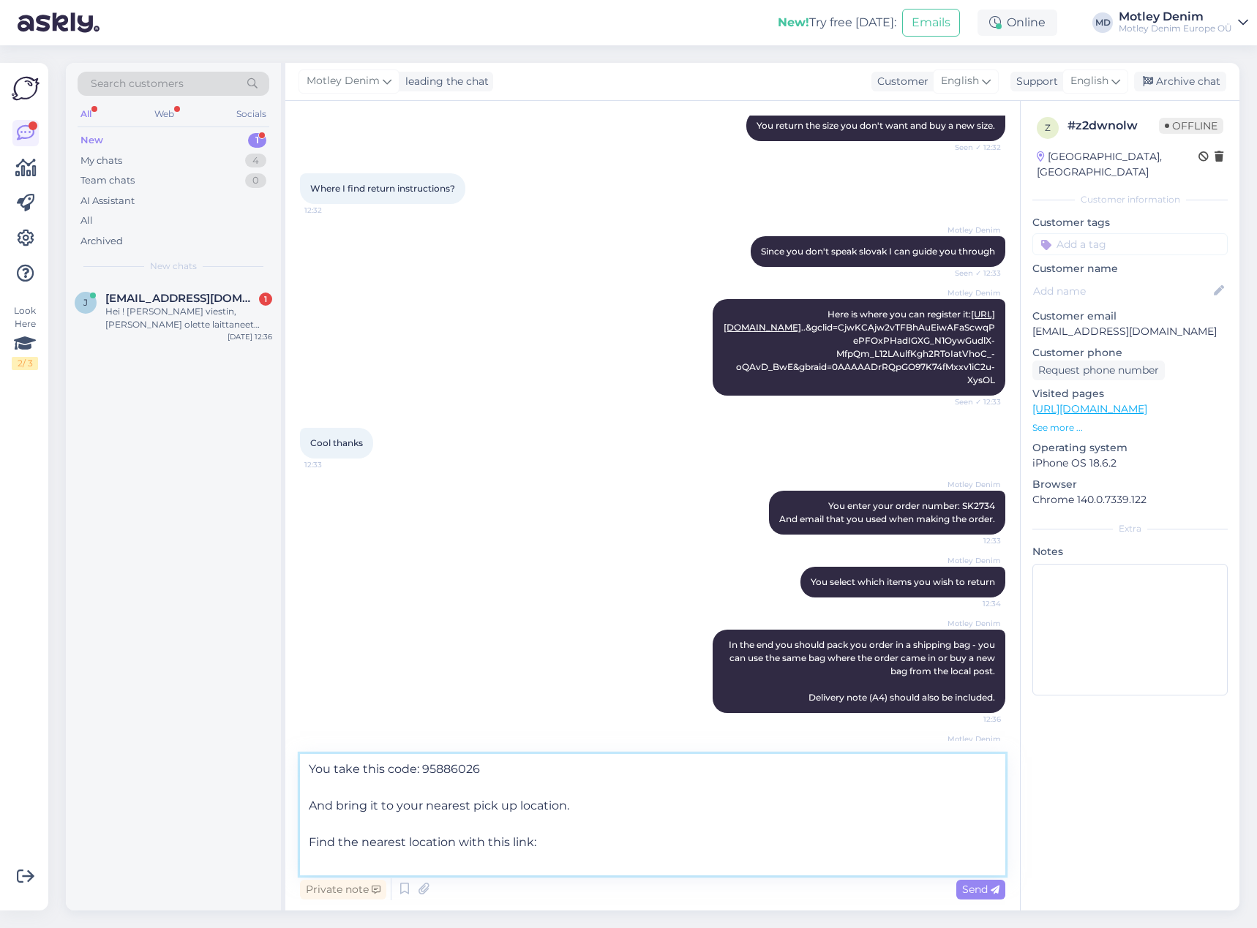
paste textarea "[URL][DOMAIN_NAME]"
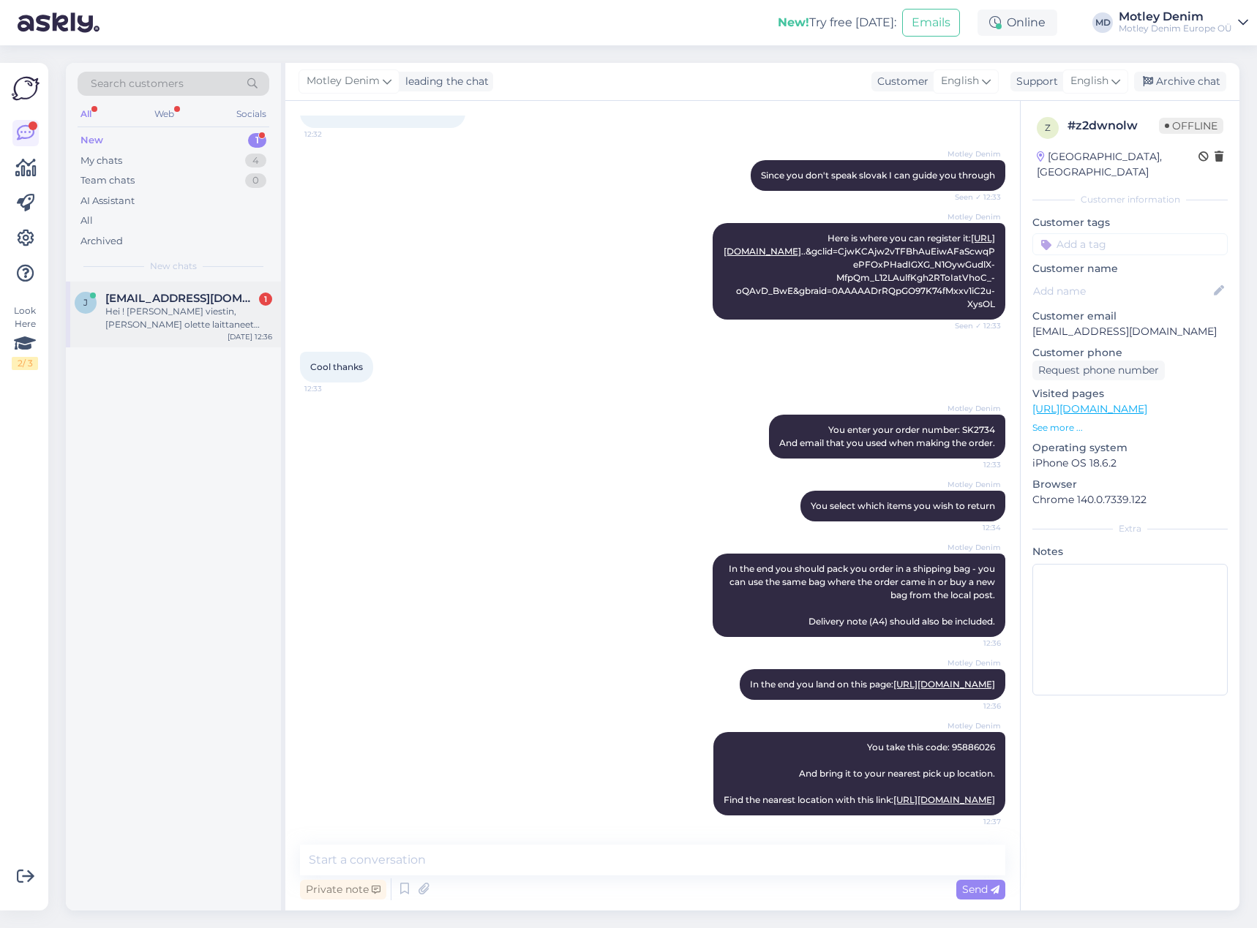
click at [214, 317] on div "Hei ! [PERSON_NAME] viestin, [PERSON_NAME] olette laittaneet ostokseni tiedot s…" at bounding box center [188, 318] width 167 height 26
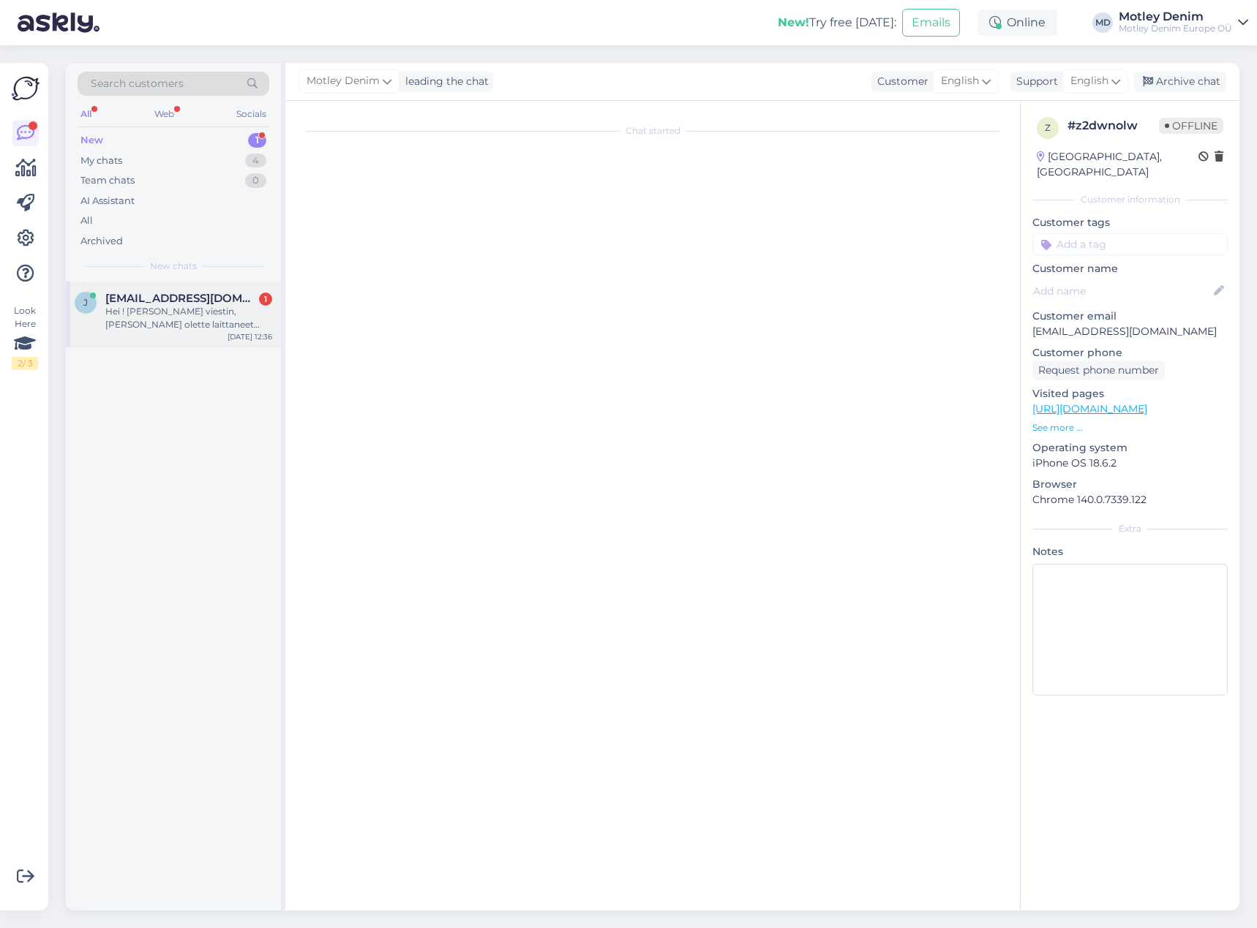
scroll to position [0, 0]
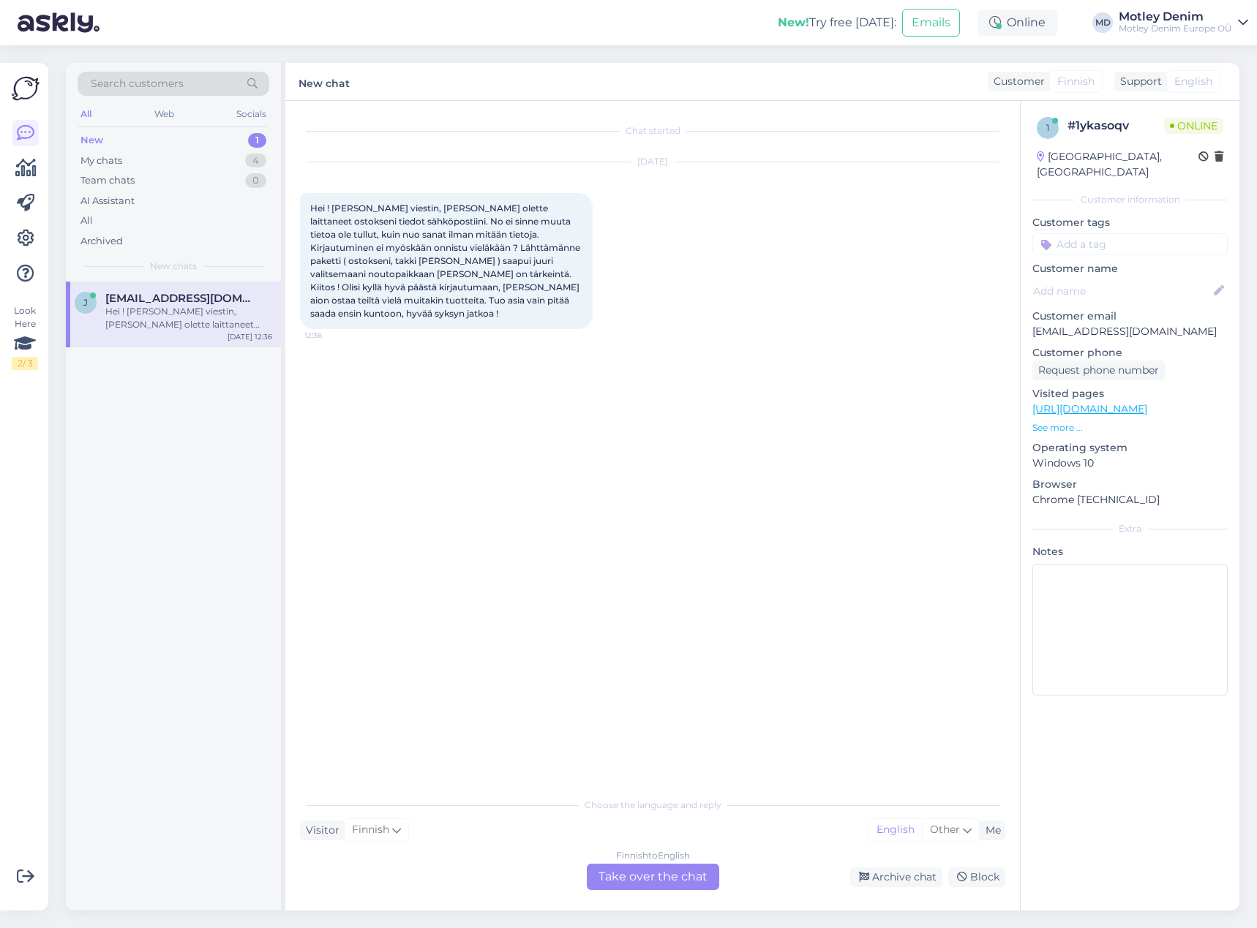
click at [628, 876] on div "Finnish to English Take over the chat" at bounding box center [653, 877] width 132 height 26
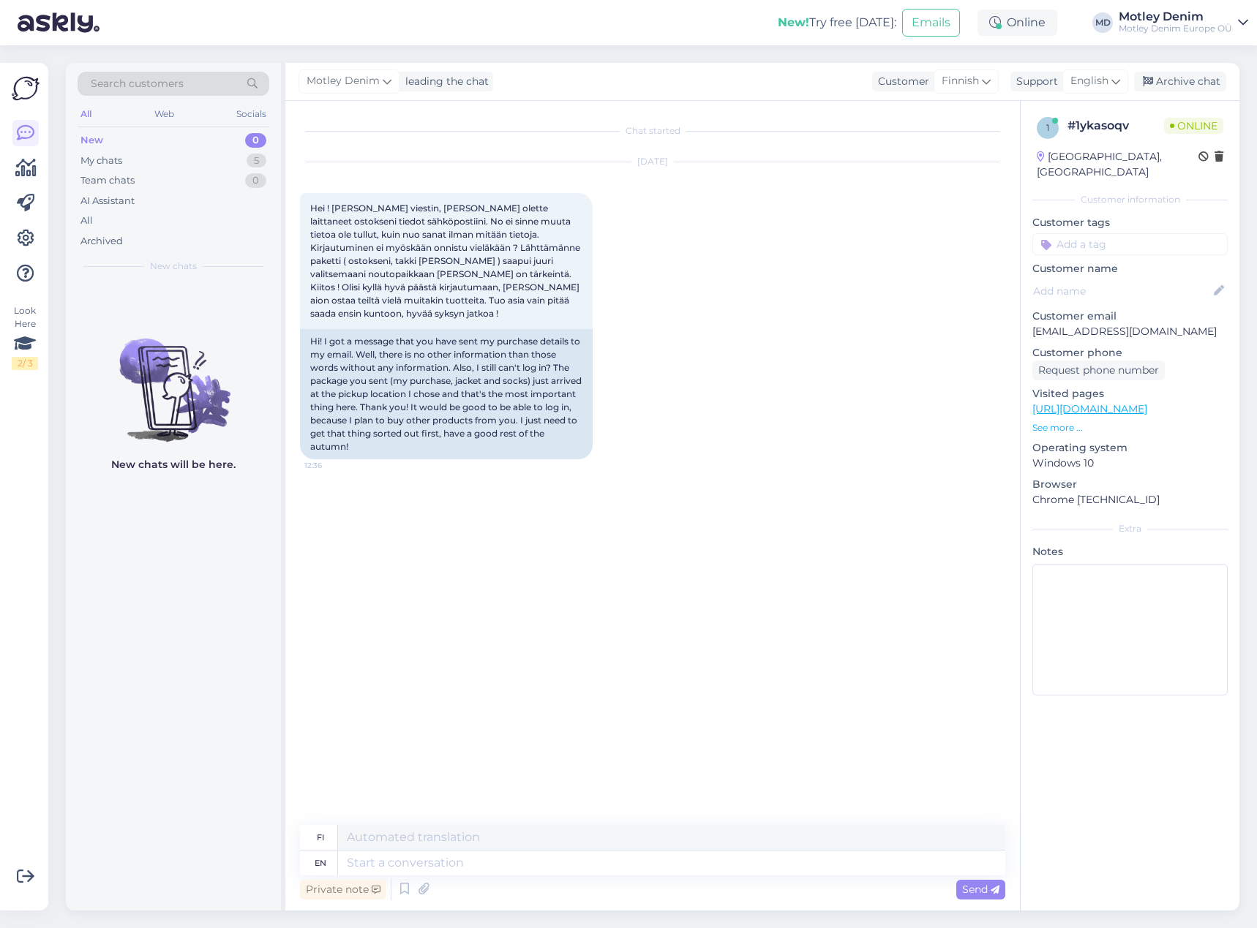
click at [706, 331] on div "Sep 25 2025 Hei ! Sain viestin, että olette laittaneet ostokseni tiedot sähköpo…" at bounding box center [652, 310] width 705 height 329
click at [678, 867] on textarea at bounding box center [671, 863] width 667 height 25
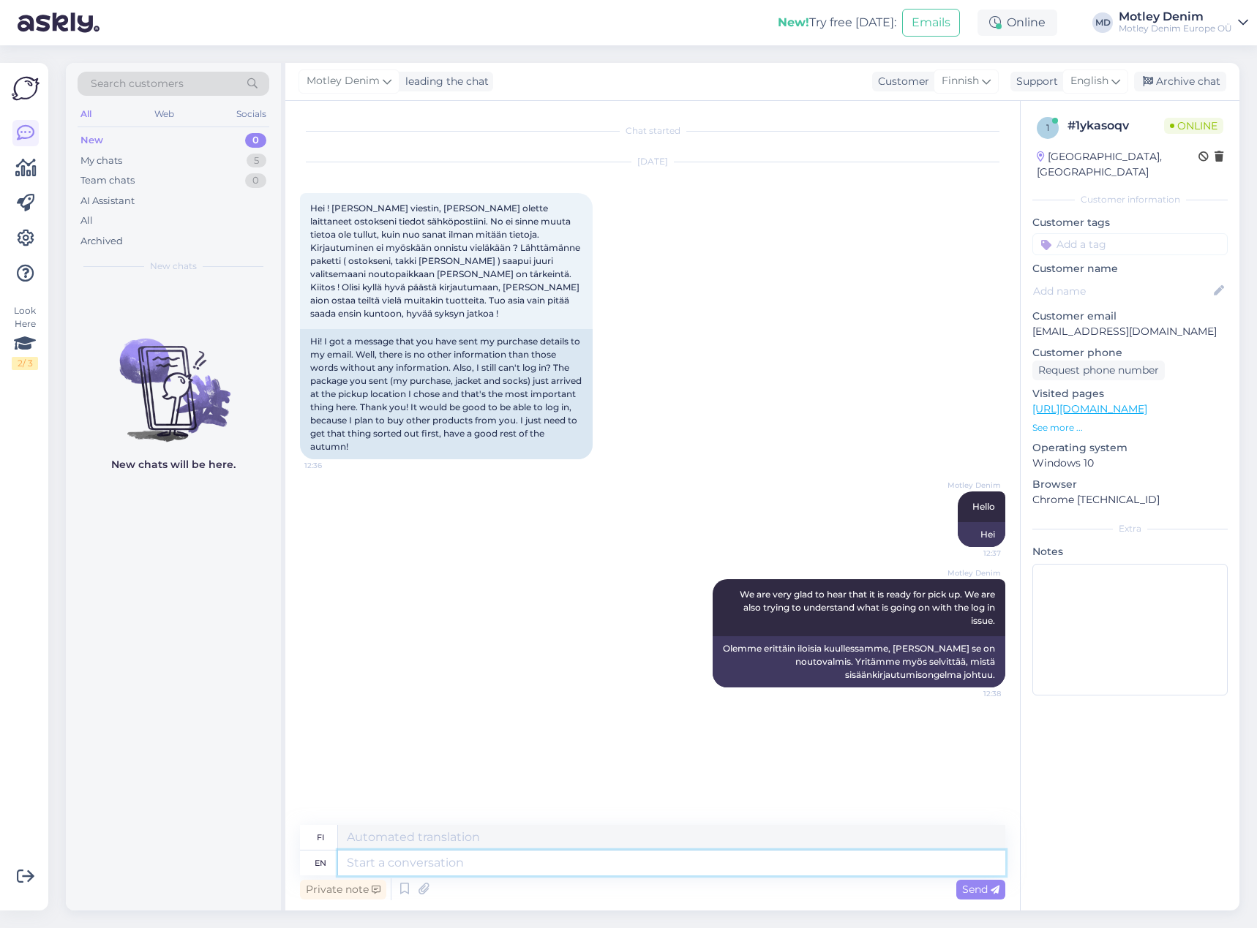
click at [625, 868] on textarea at bounding box center [671, 863] width 667 height 25
click at [1056, 324] on p "[EMAIL_ADDRESS][DOMAIN_NAME]" at bounding box center [1129, 331] width 195 height 15
drag, startPoint x: 1056, startPoint y: 315, endPoint x: 1157, endPoint y: 316, distance: 100.9
click at [1157, 324] on p "[EMAIL_ADDRESS][DOMAIN_NAME]" at bounding box center [1129, 331] width 195 height 15
copy p "[EMAIL_ADDRESS][DOMAIN_NAME]"
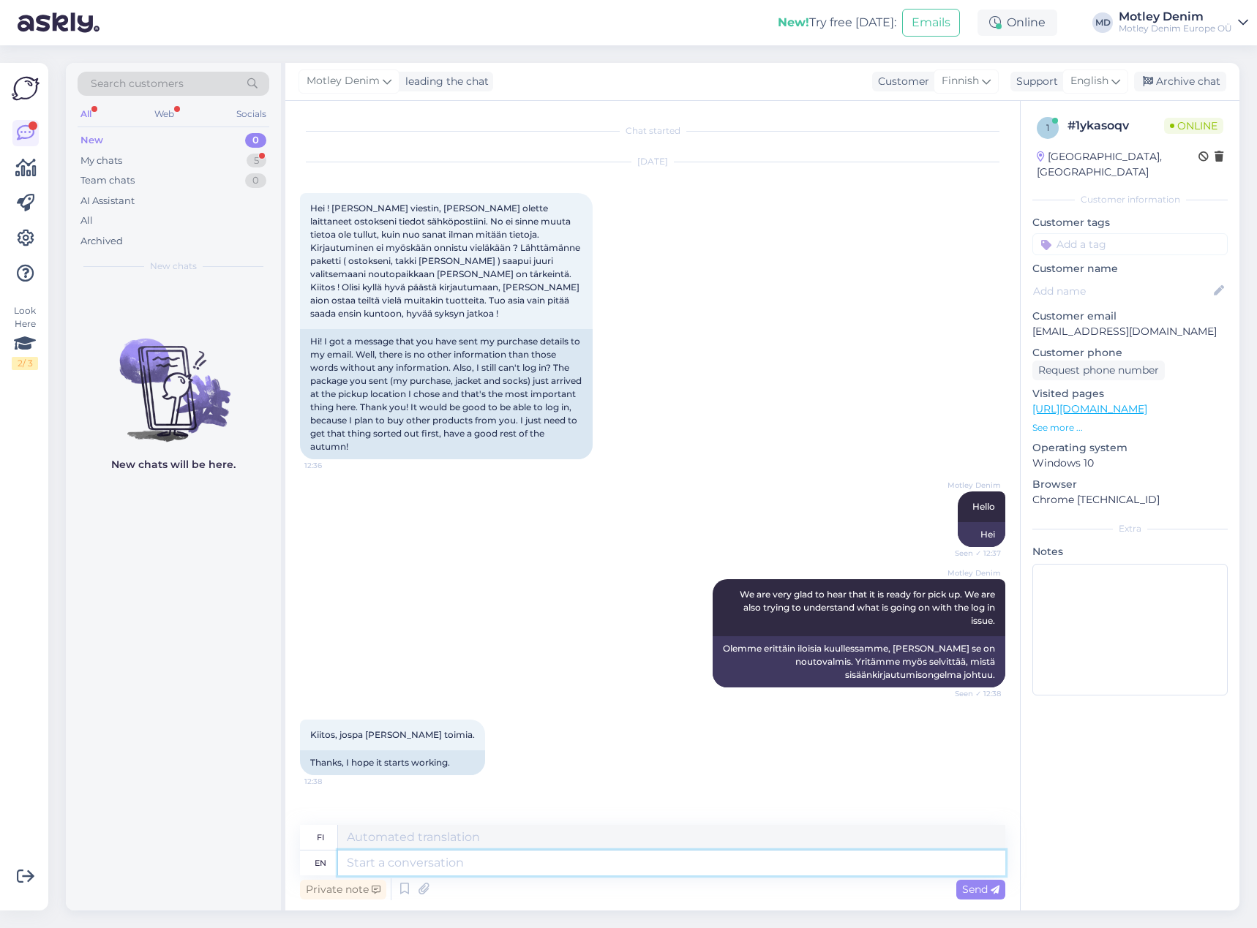
click at [562, 865] on textarea at bounding box center [671, 863] width 667 height 25
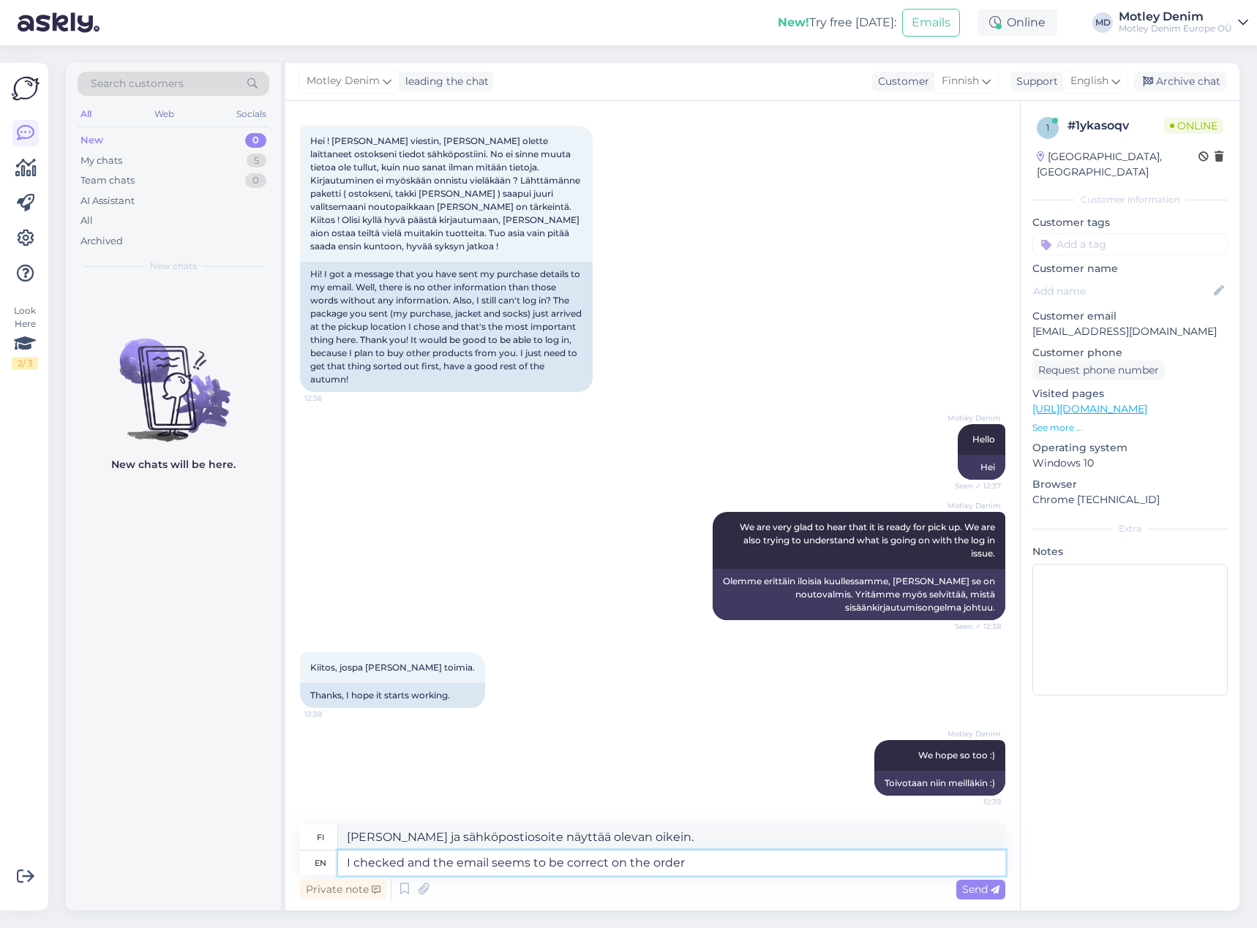
paste textarea
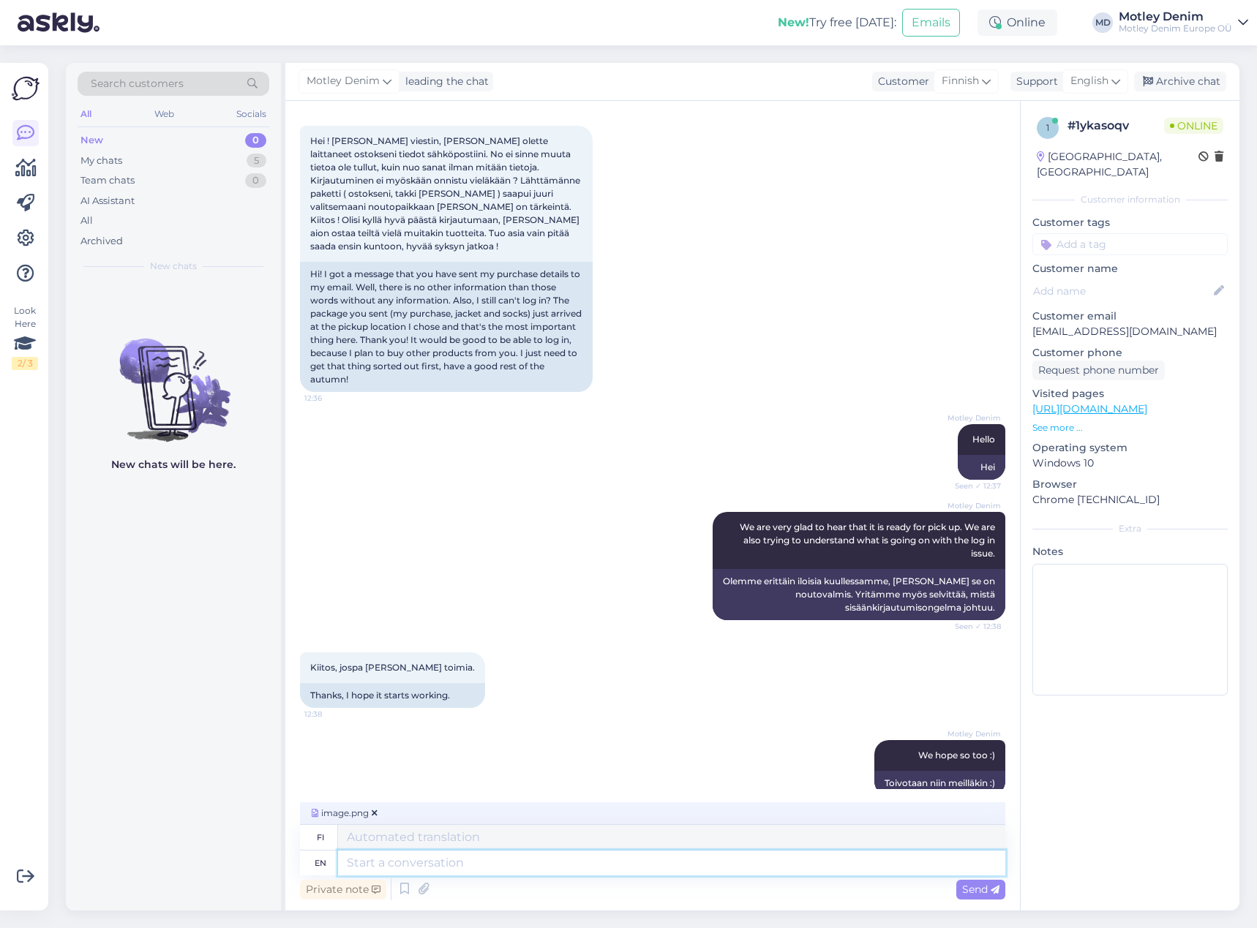
scroll to position [247, 0]
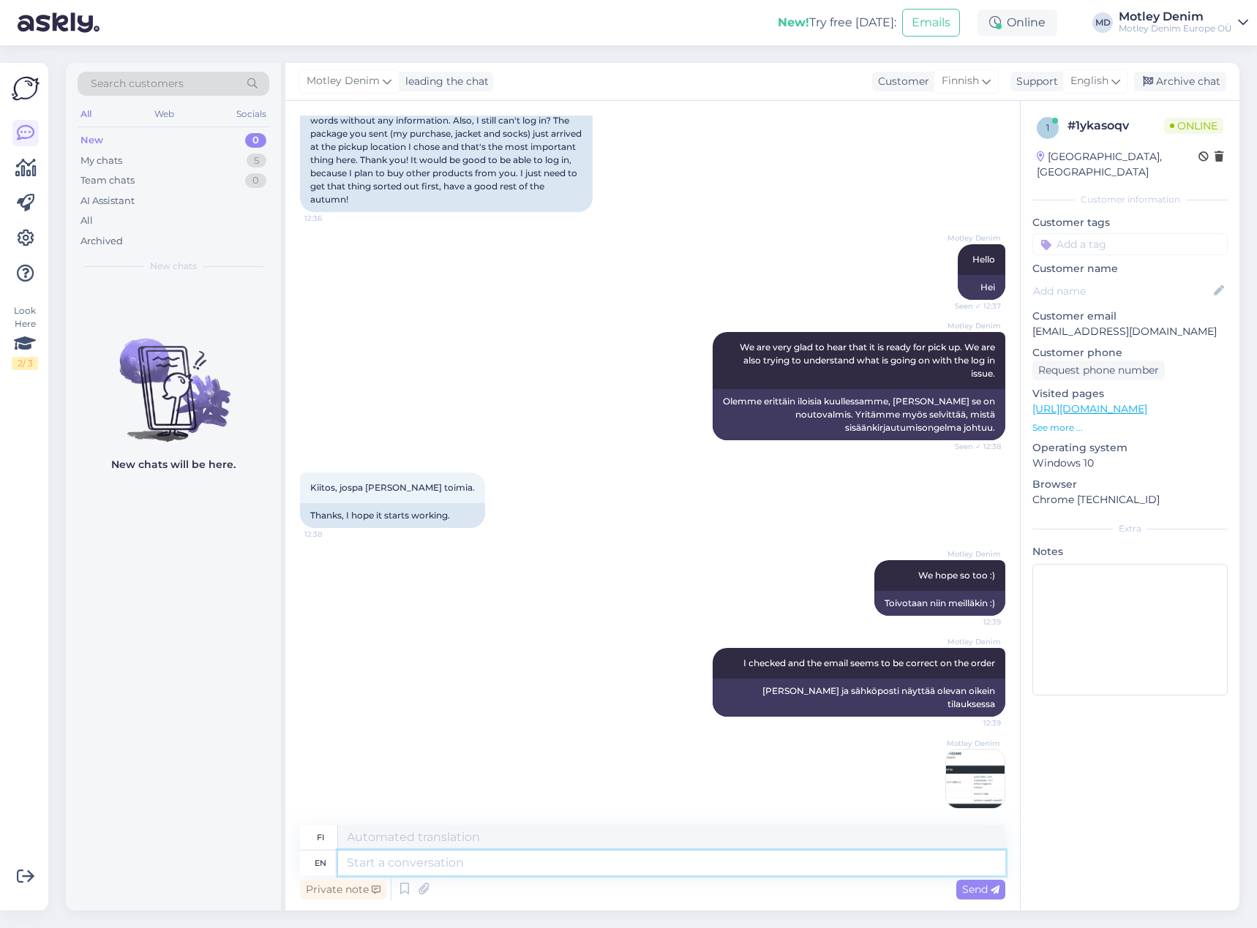
click at [675, 863] on textarea at bounding box center [671, 863] width 667 height 25
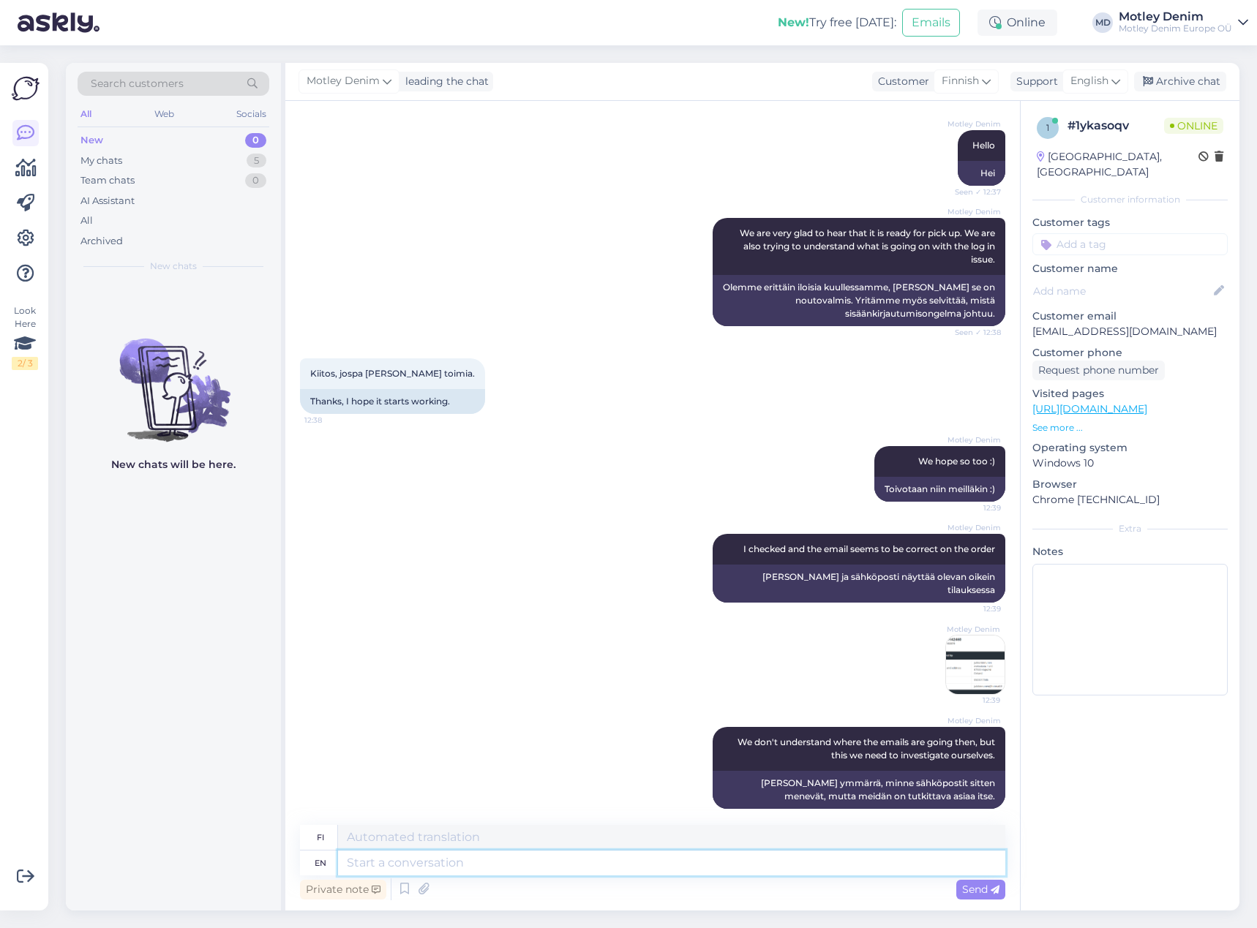
scroll to position [449, 0]
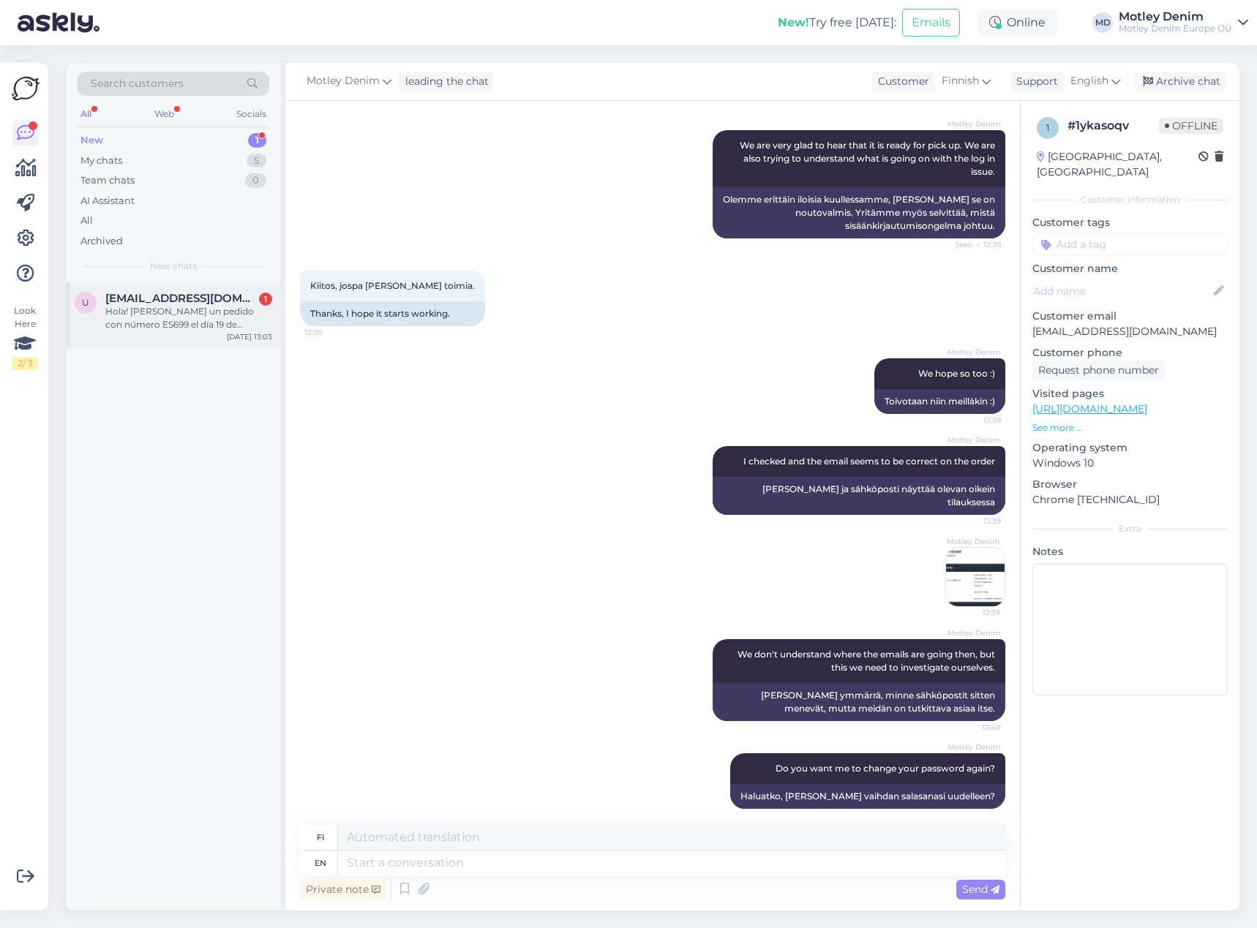
click at [164, 331] on div "U Ukkyoh@gmail.com 1 Hola! Hice un pedido con número ES699 el día 19 de septiem…" at bounding box center [173, 315] width 215 height 66
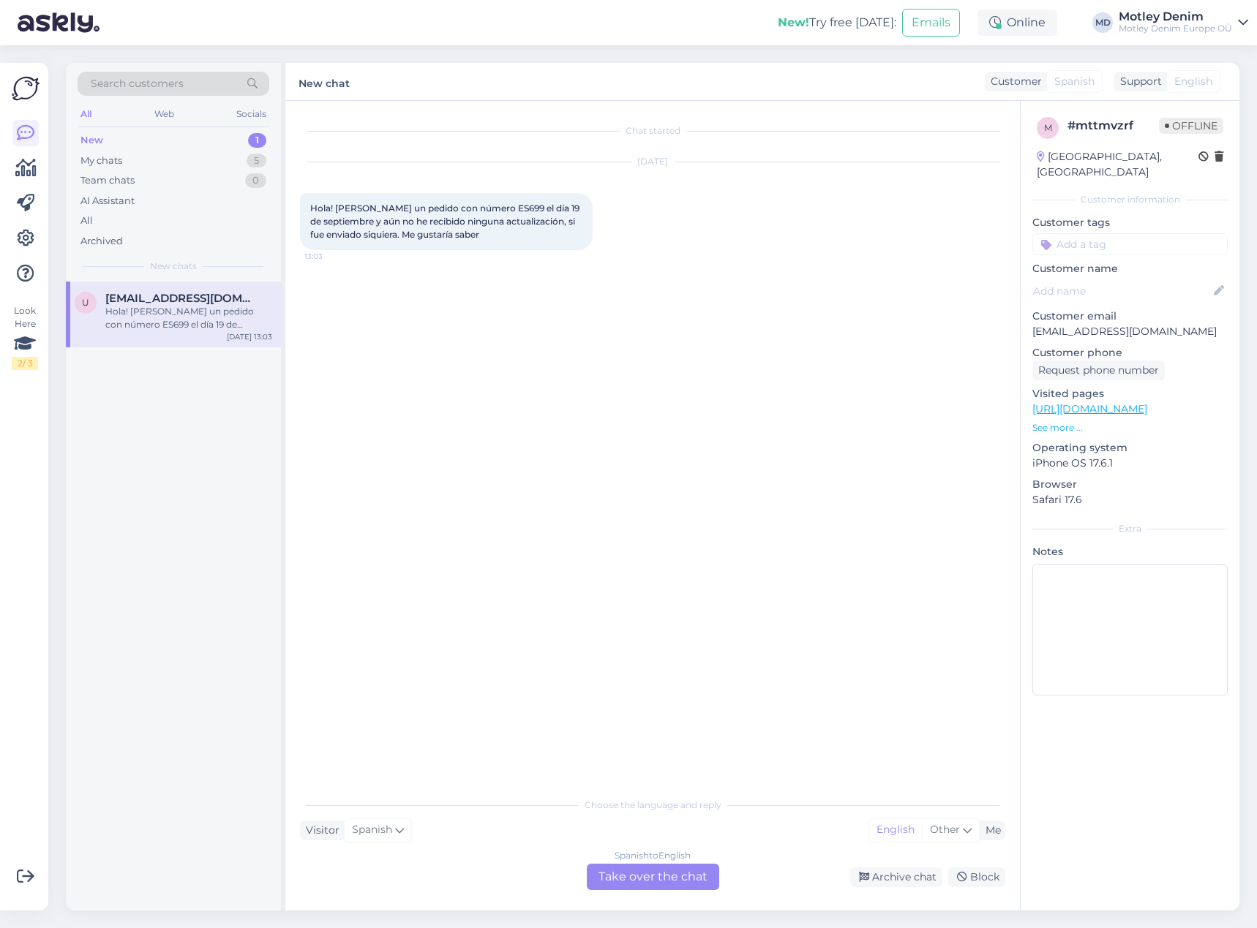
click at [663, 887] on div "Spanish to English Take over the chat" at bounding box center [653, 877] width 132 height 26
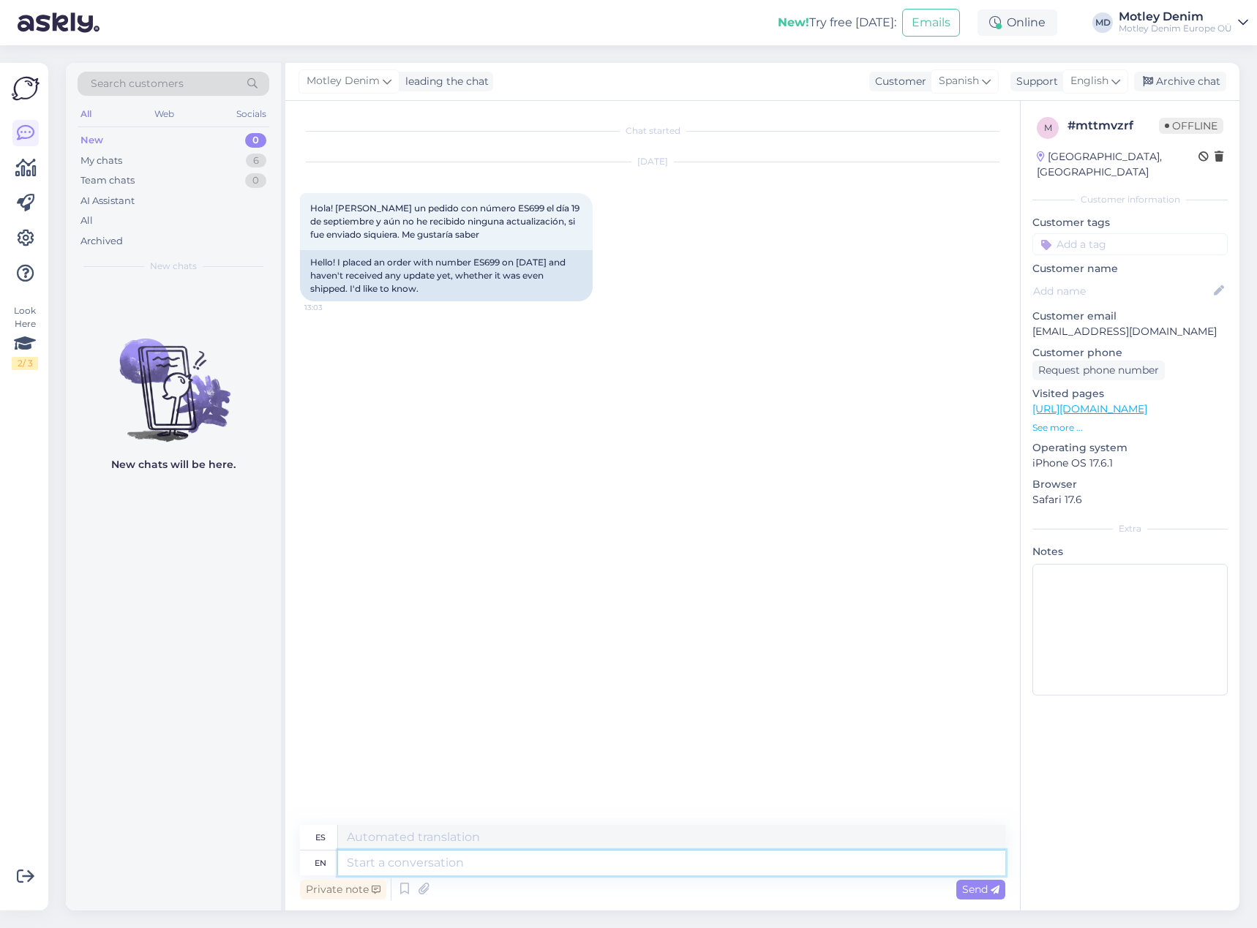
click at [699, 867] on textarea at bounding box center [671, 863] width 667 height 25
click at [484, 260] on div "Hello! I placed an order with number ES699 on September 19th and haven't receiv…" at bounding box center [446, 275] width 293 height 51
copy div "ES699"
click at [720, 876] on div "Private note Send" at bounding box center [652, 890] width 705 height 28
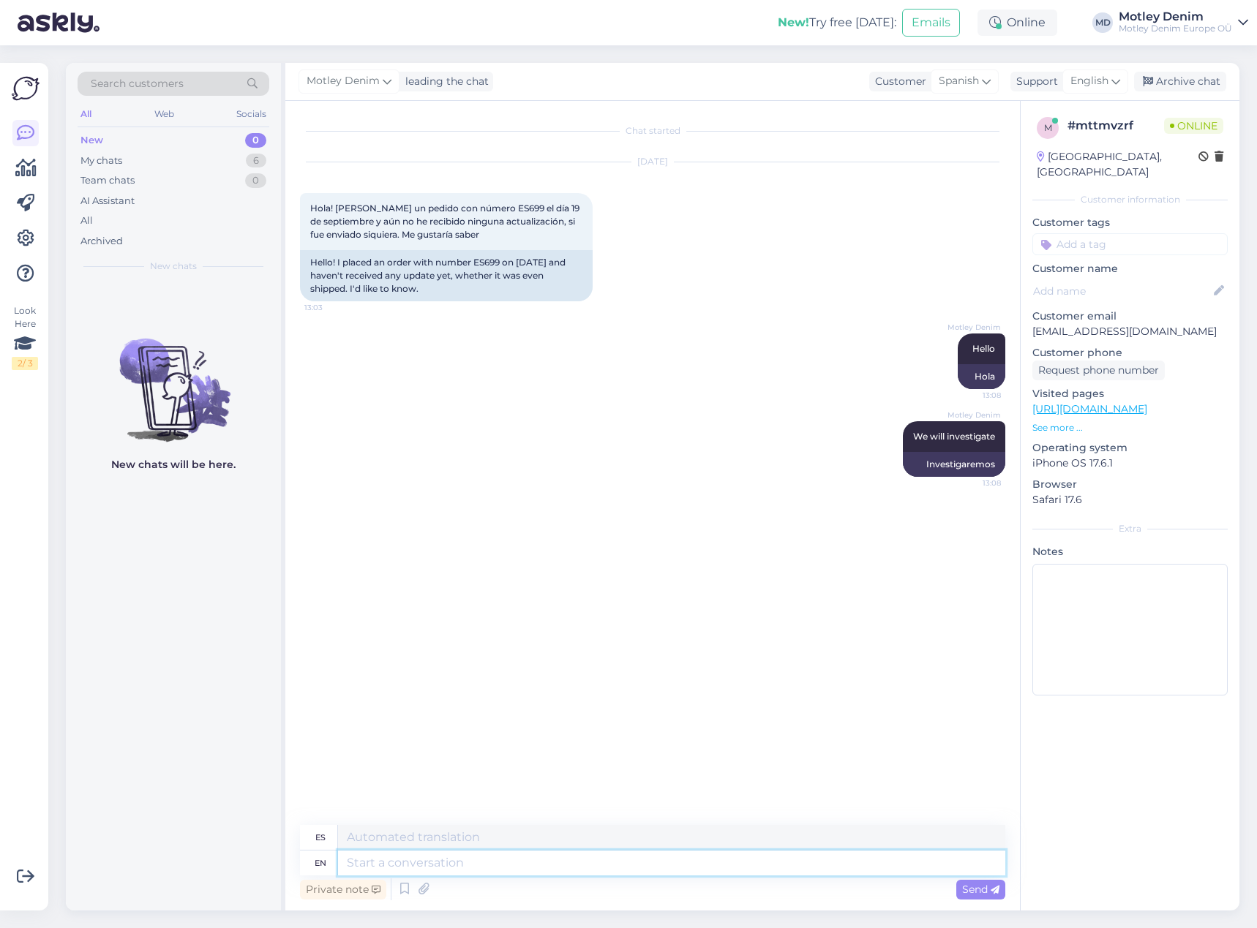
click at [721, 869] on textarea at bounding box center [671, 863] width 667 height 25
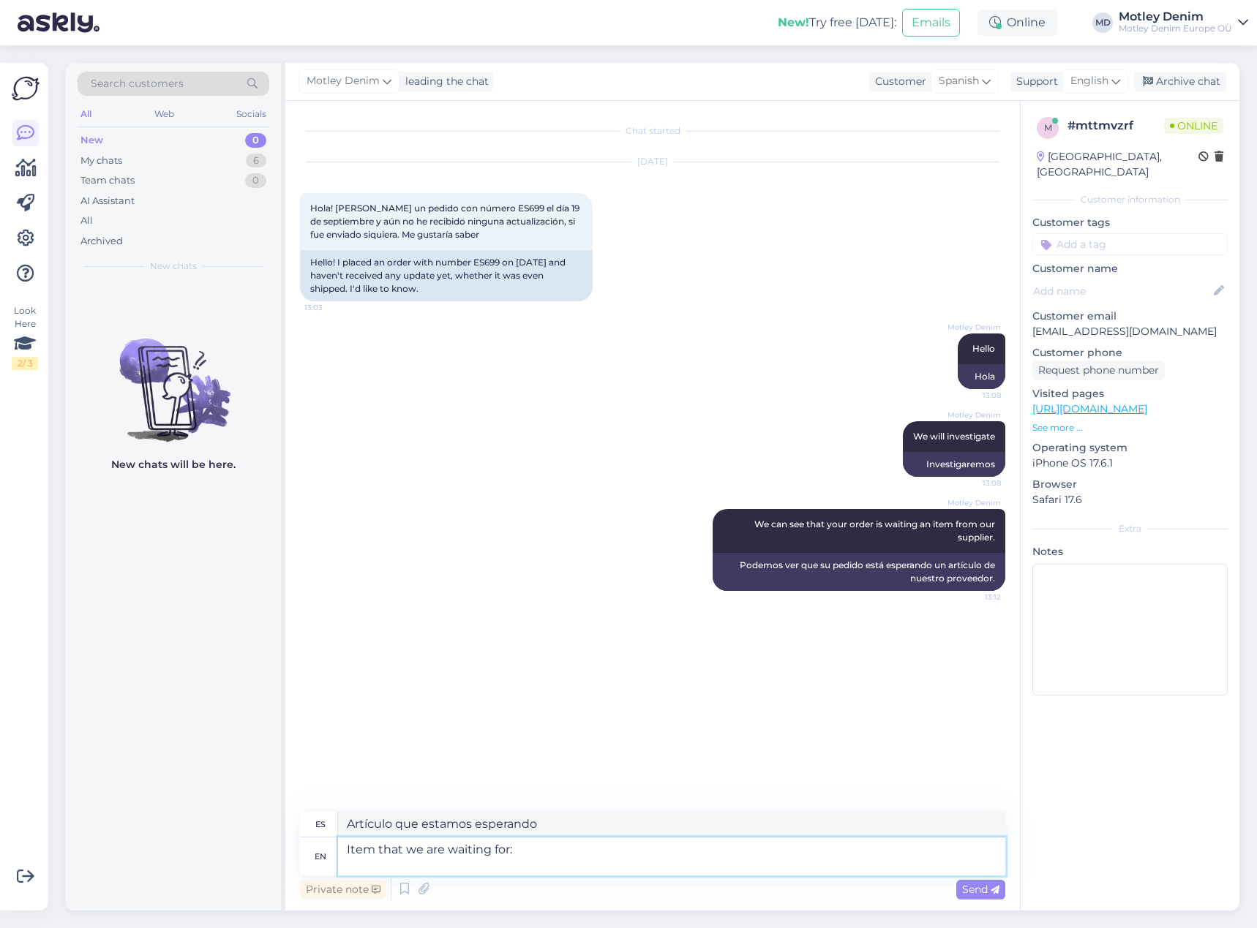
paste textarea "Adamo Dean Boxershorts 2-pack Charcoal - 10XL"
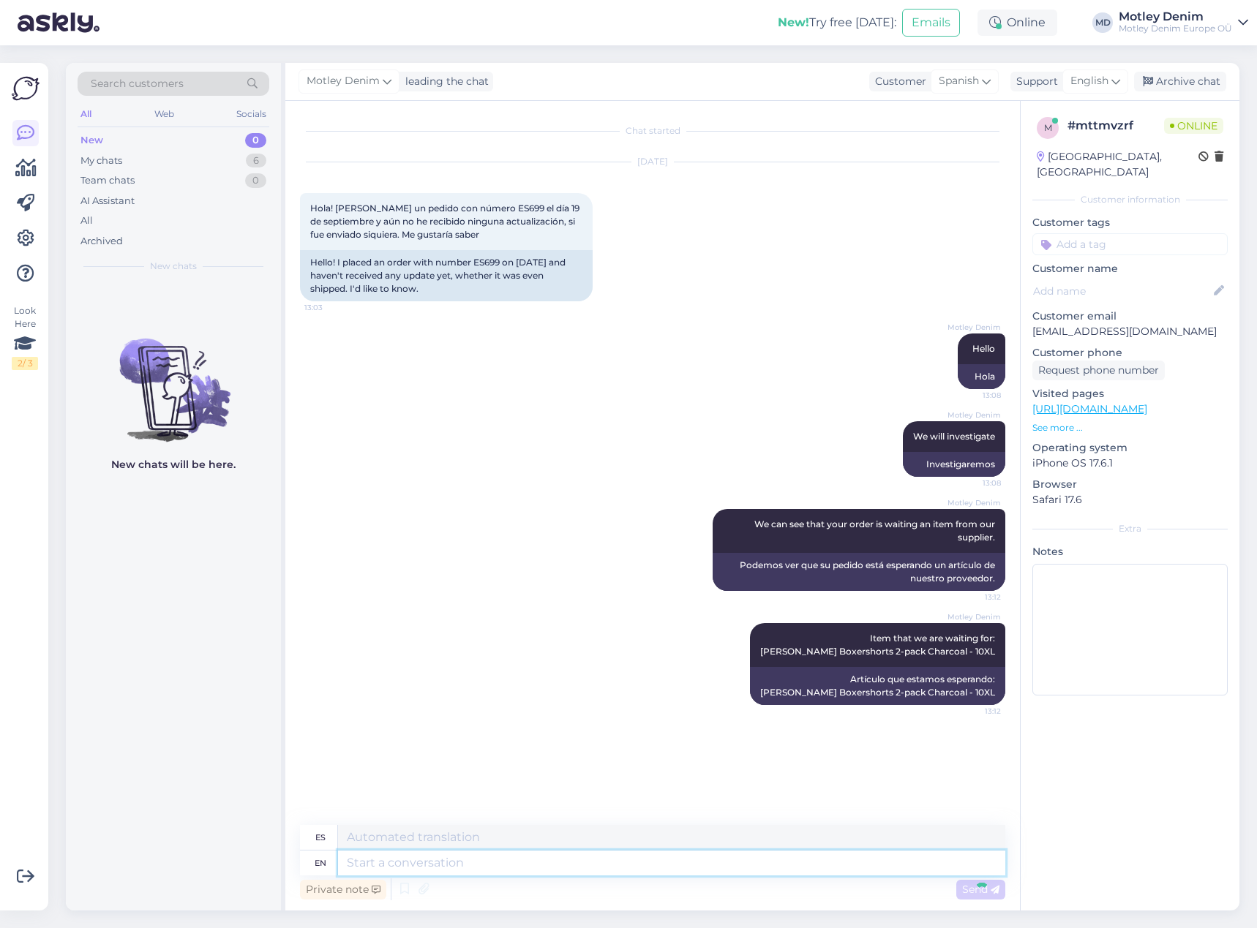
scroll to position [23, 0]
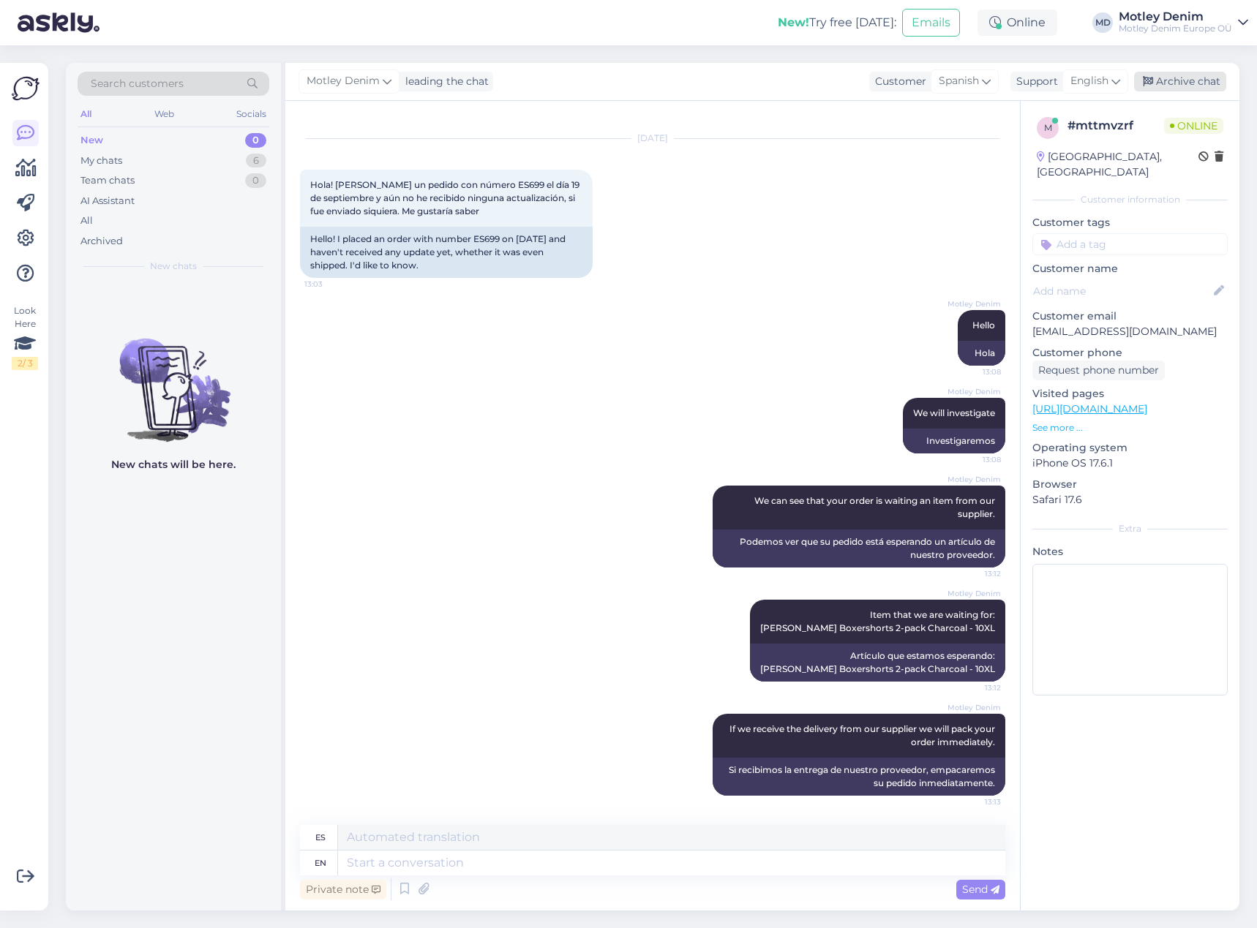
click at [1182, 88] on div "Archive chat" at bounding box center [1180, 82] width 92 height 20
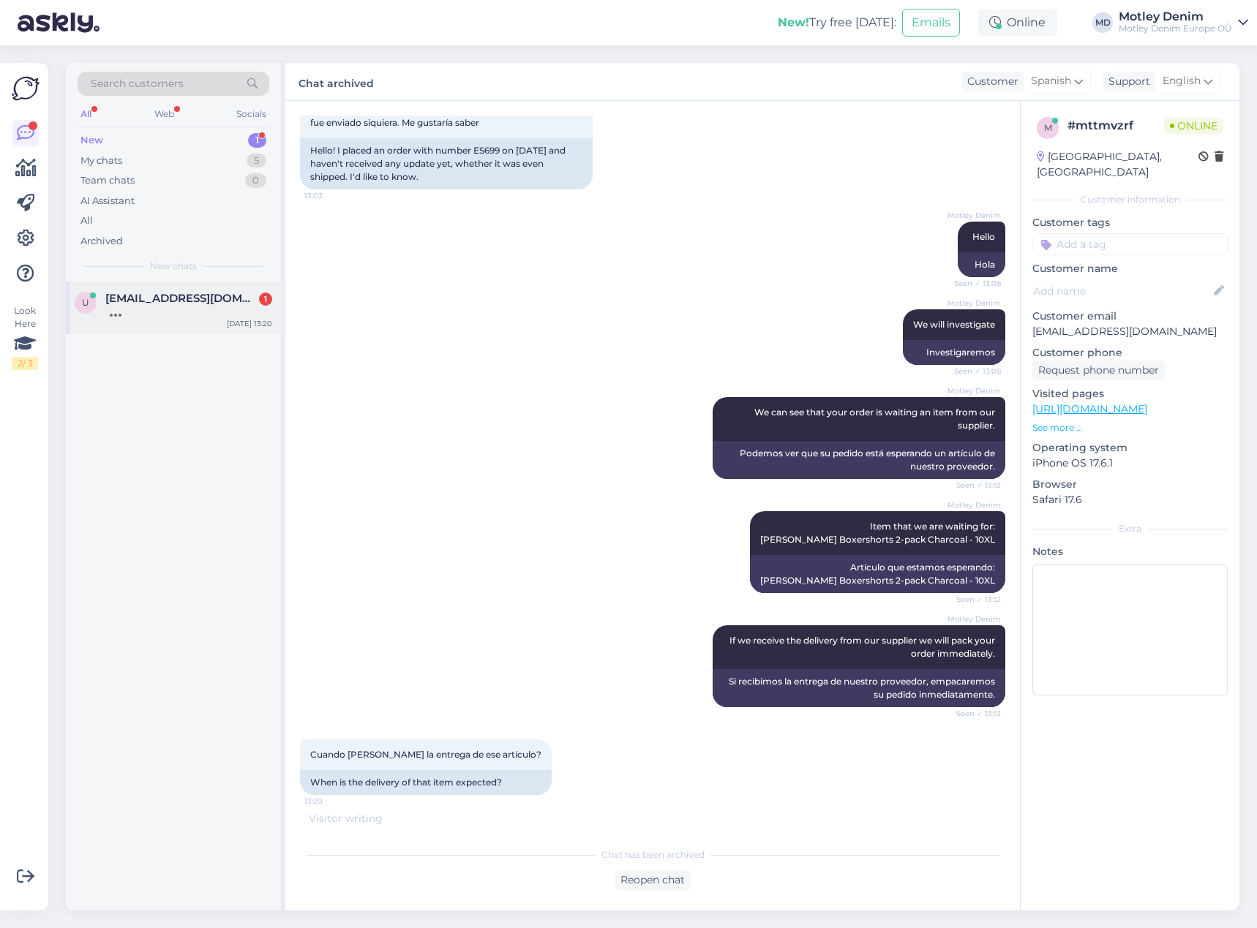
click at [141, 315] on div at bounding box center [188, 311] width 167 height 13
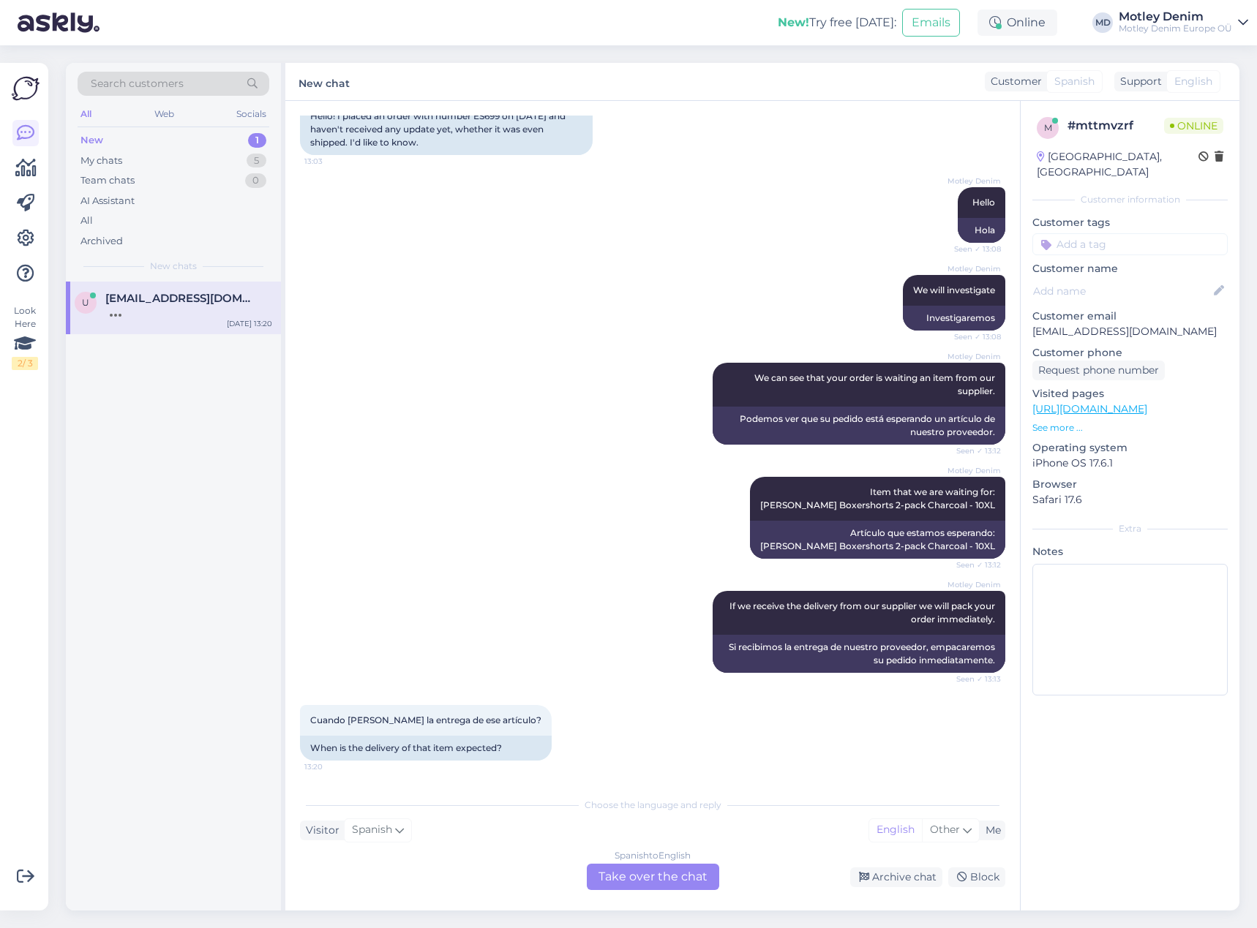
click at [685, 877] on div "Spanish to English Take over the chat" at bounding box center [653, 877] width 132 height 26
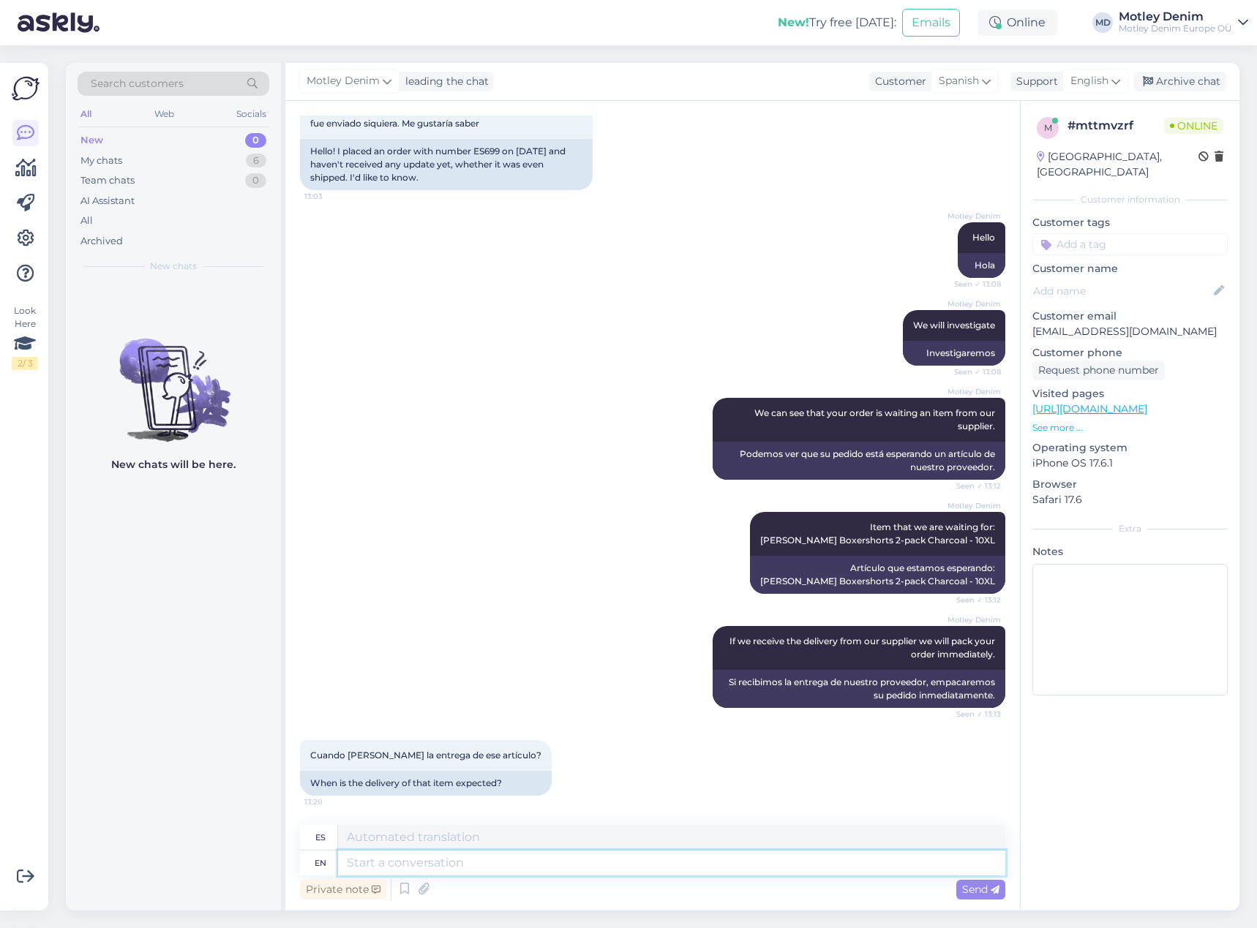
click at [630, 858] on textarea at bounding box center [671, 863] width 667 height 25
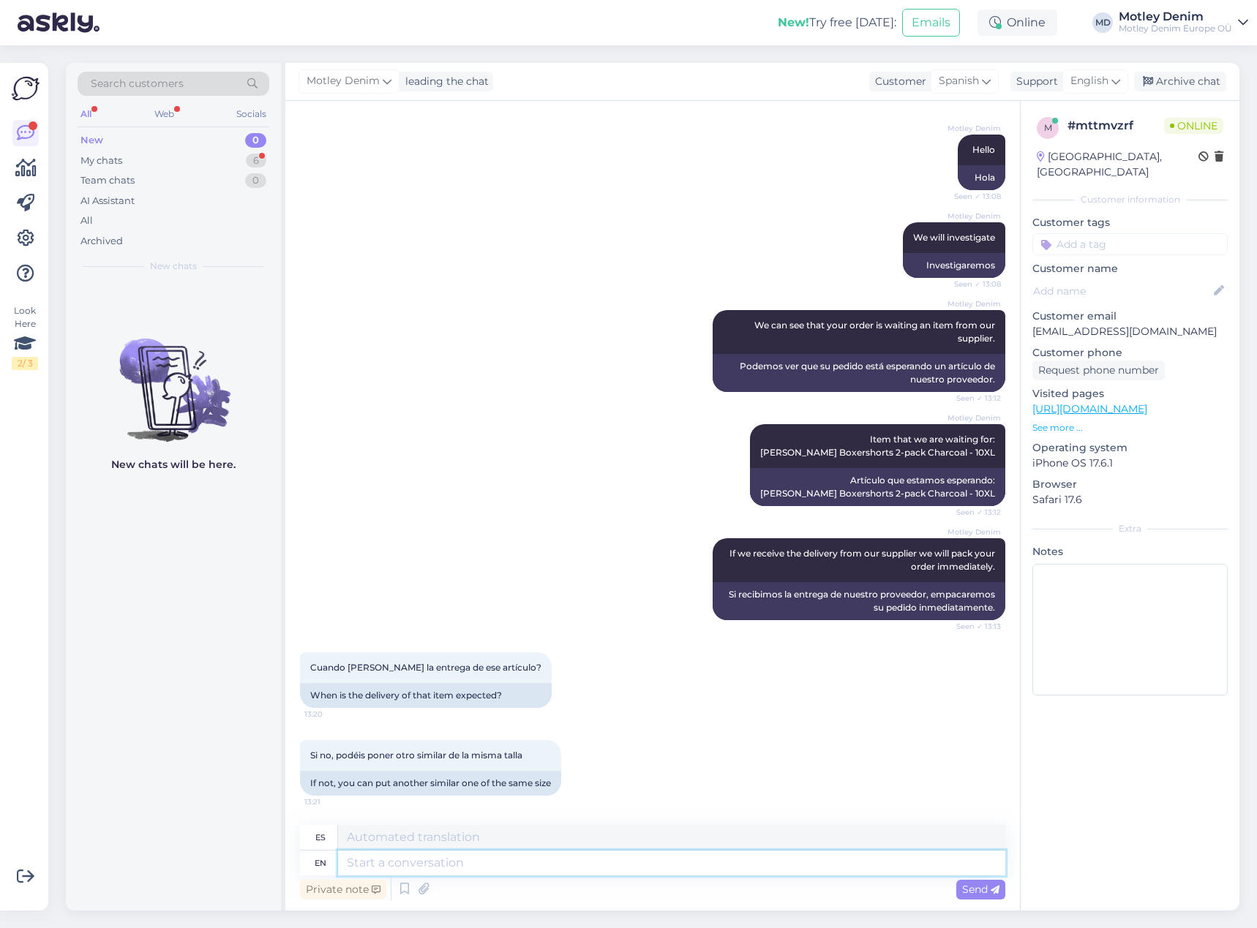
scroll to position [287, 0]
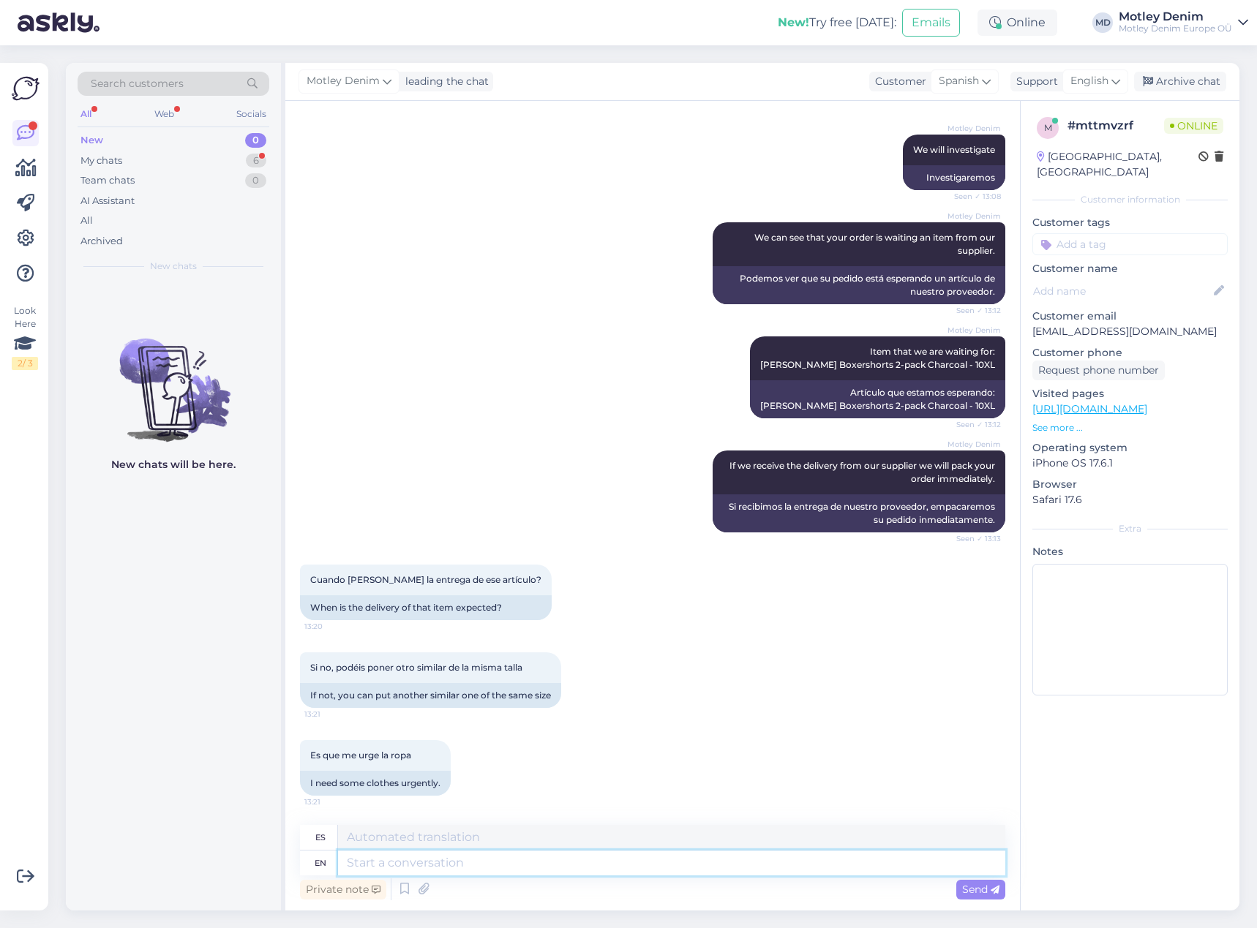
drag, startPoint x: 592, startPoint y: 874, endPoint x: 597, endPoint y: 856, distance: 19.0
click at [592, 874] on textarea at bounding box center [671, 863] width 667 height 25
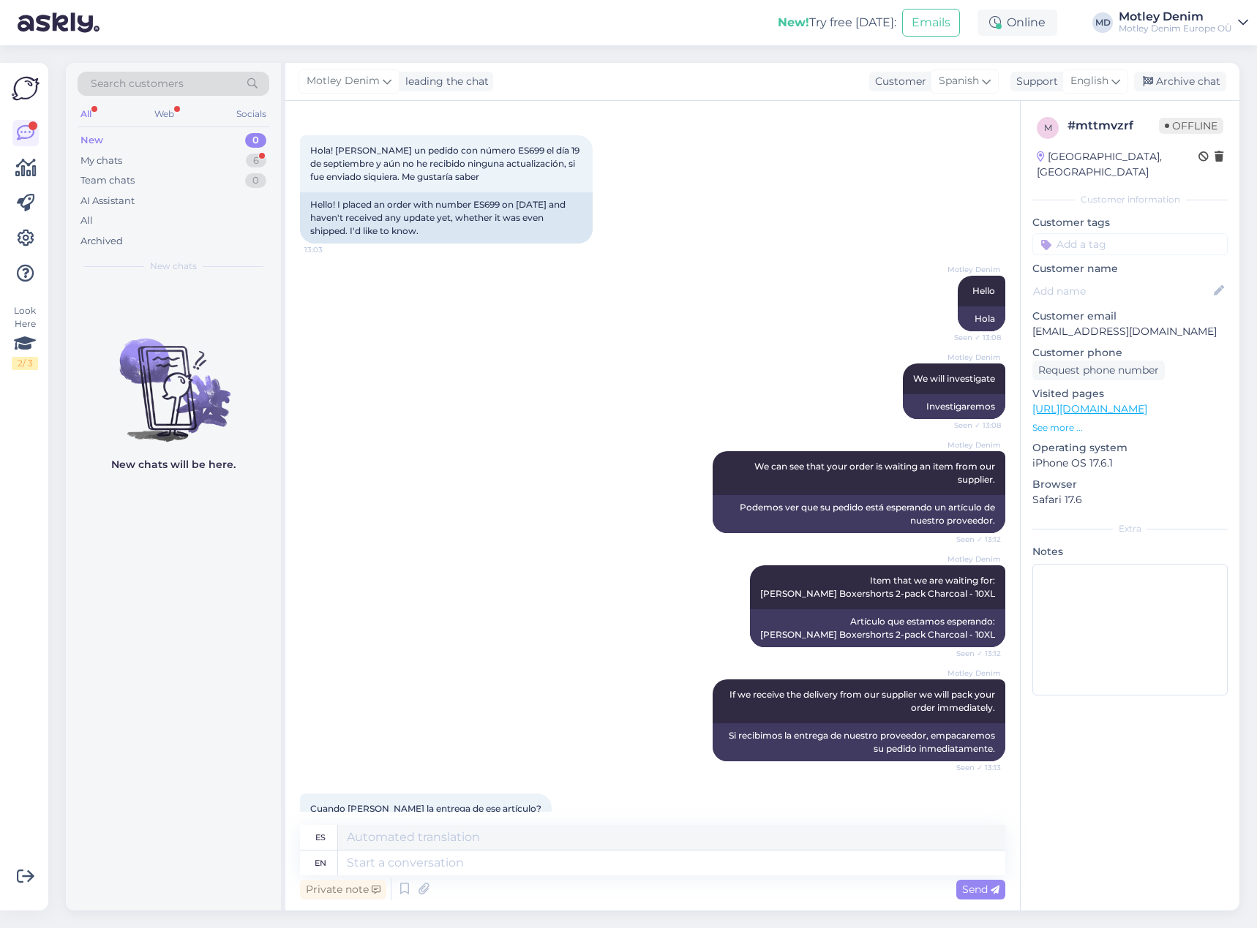
scroll to position [0, 0]
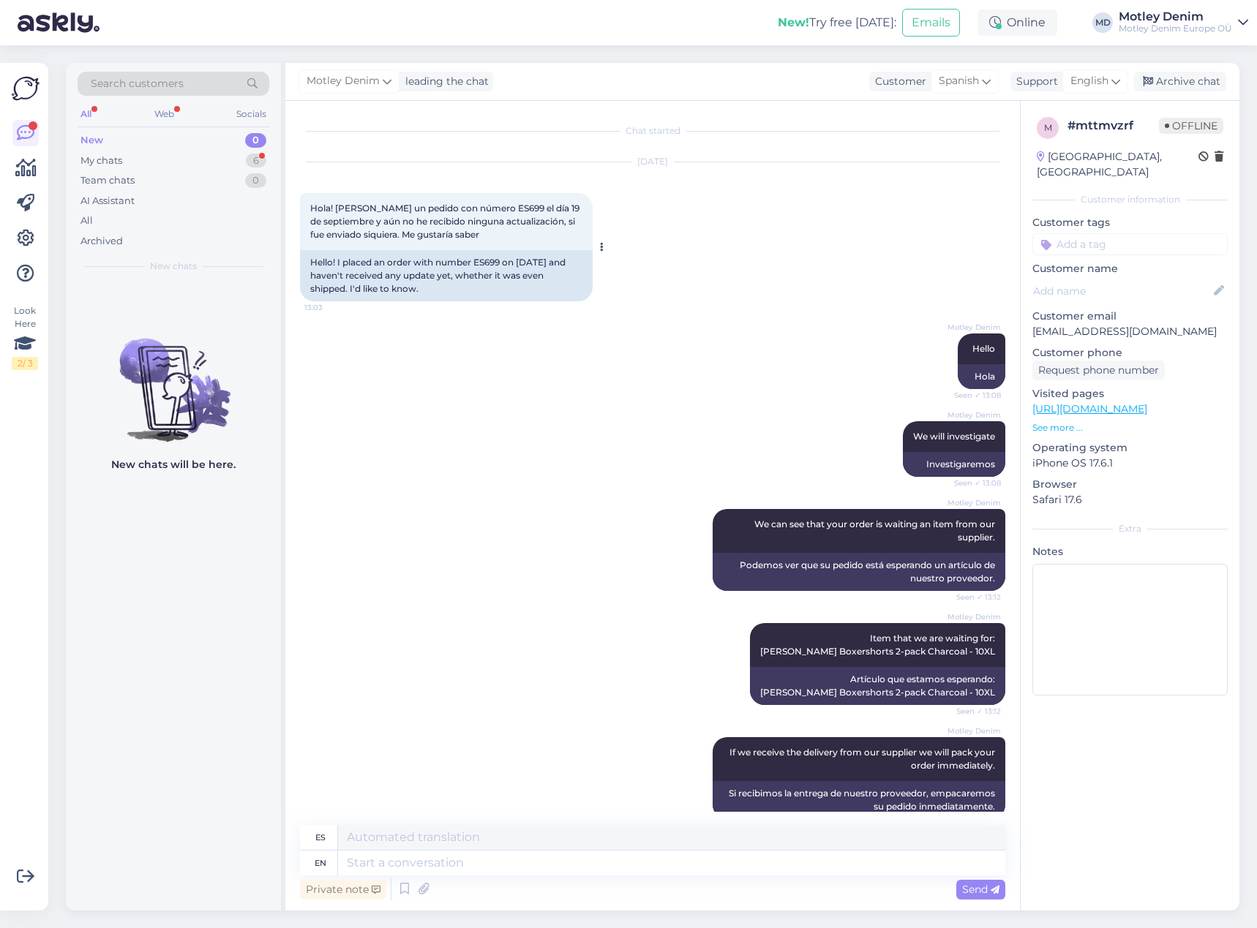
click at [478, 209] on span "Hola! Hice un pedido con número ES699 el día 19 de septiembre y aún no he recib…" at bounding box center [445, 221] width 271 height 37
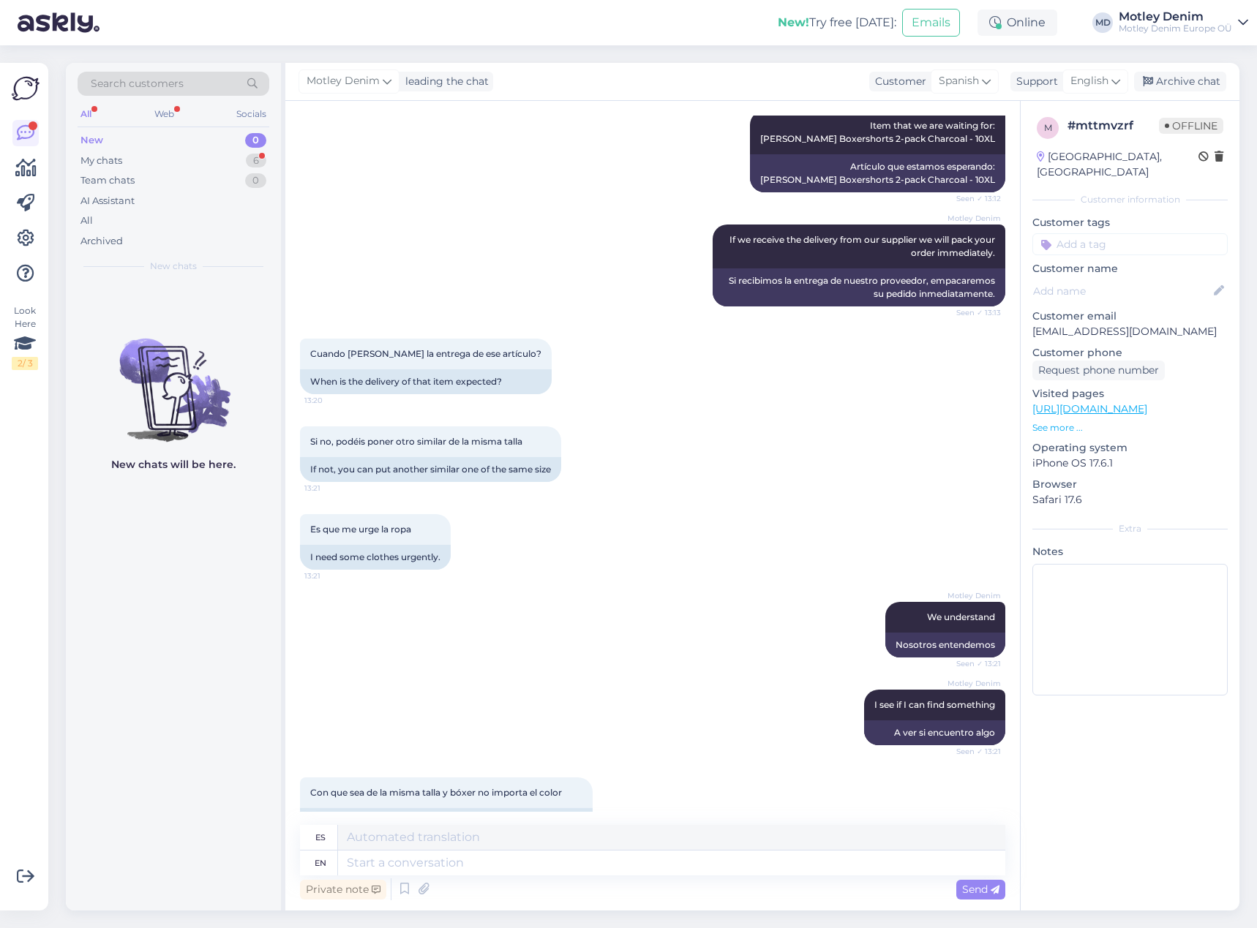
scroll to position [563, 0]
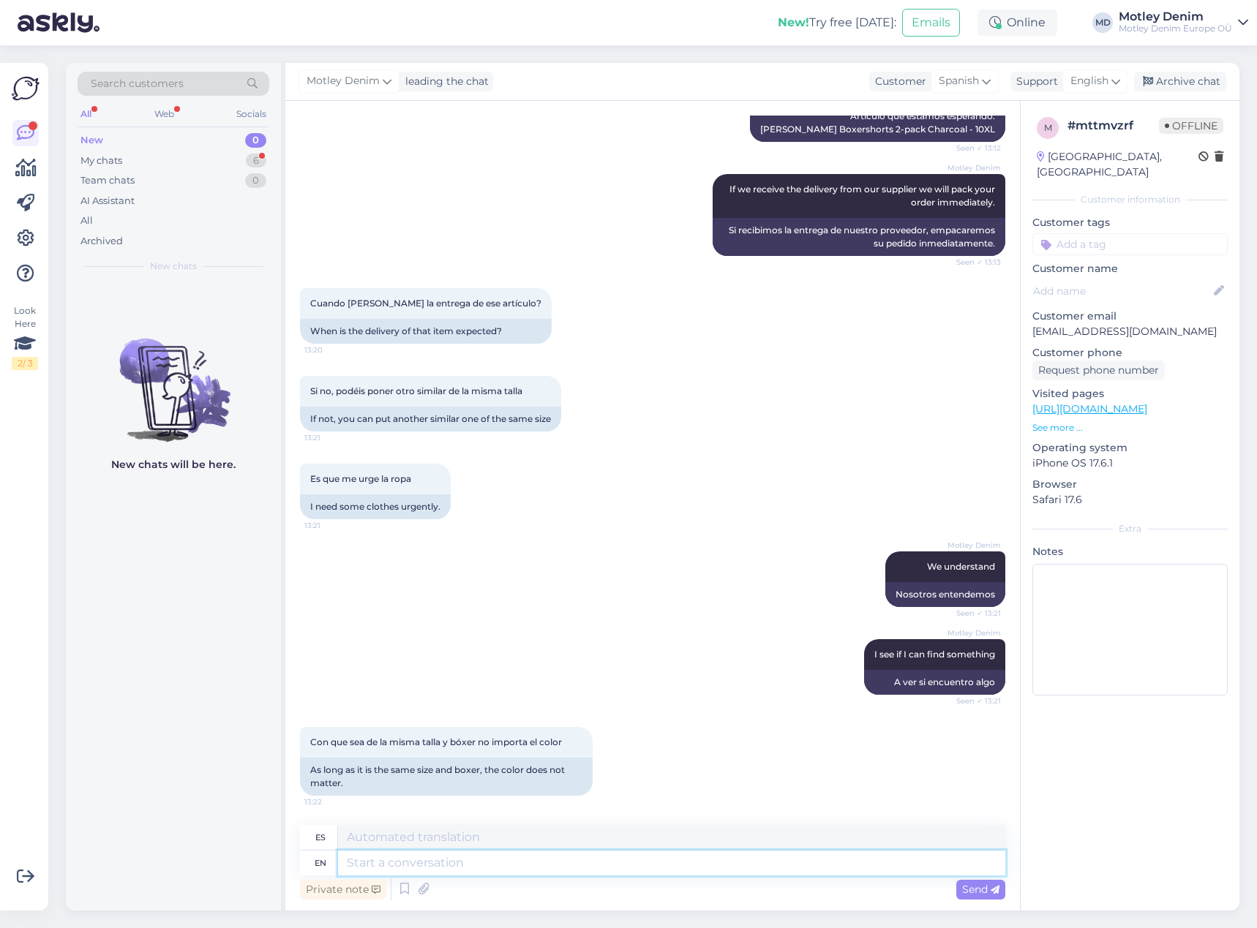
click at [532, 870] on textarea at bounding box center [671, 863] width 667 height 25
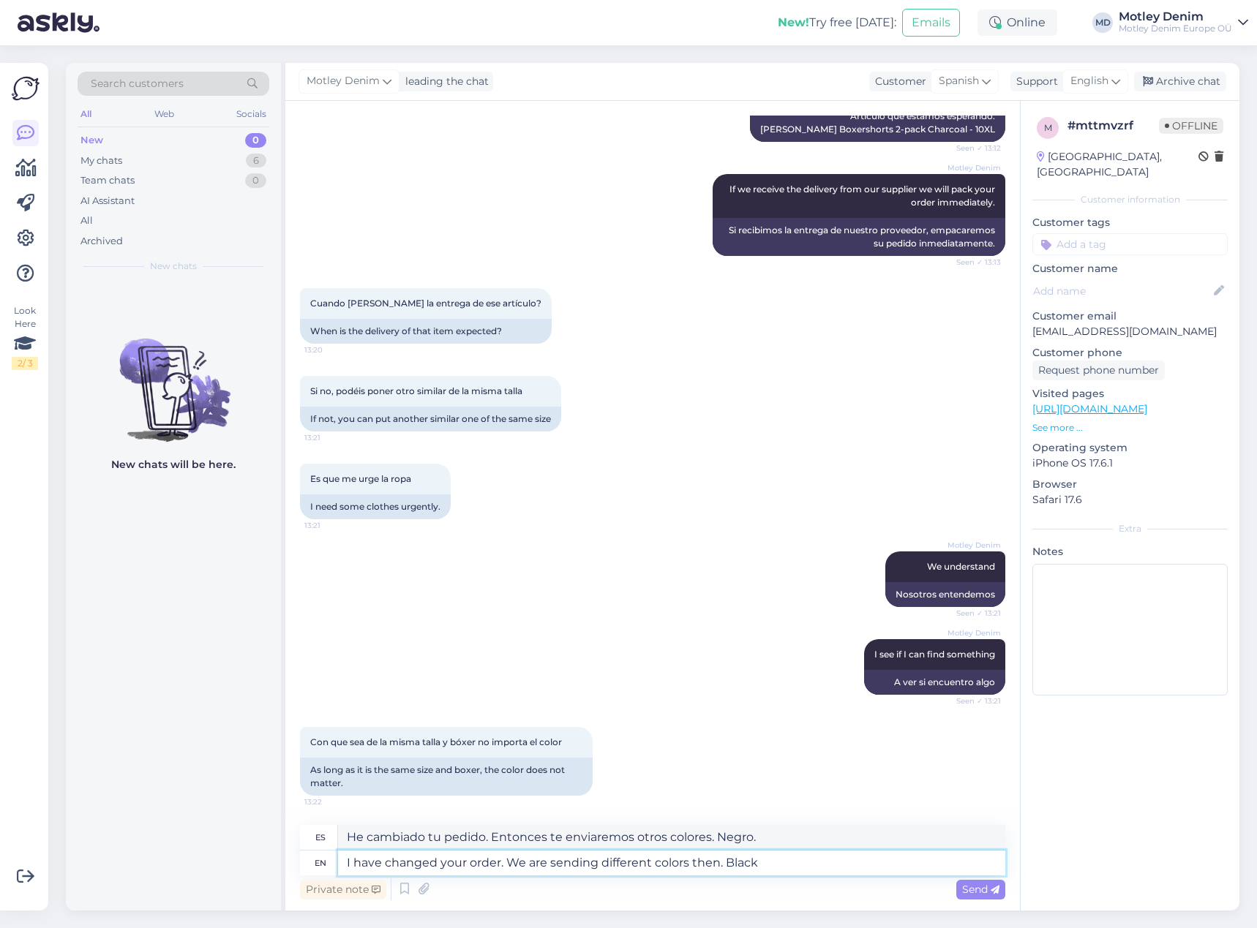
click at [812, 860] on textarea "I have changed your order. We are sending different colors then. Black" at bounding box center [671, 863] width 667 height 25
click at [870, 869] on textarea "I have changed your order. We are sending you 1 pair of Black and 1 pair of Cha…" at bounding box center [671, 863] width 667 height 25
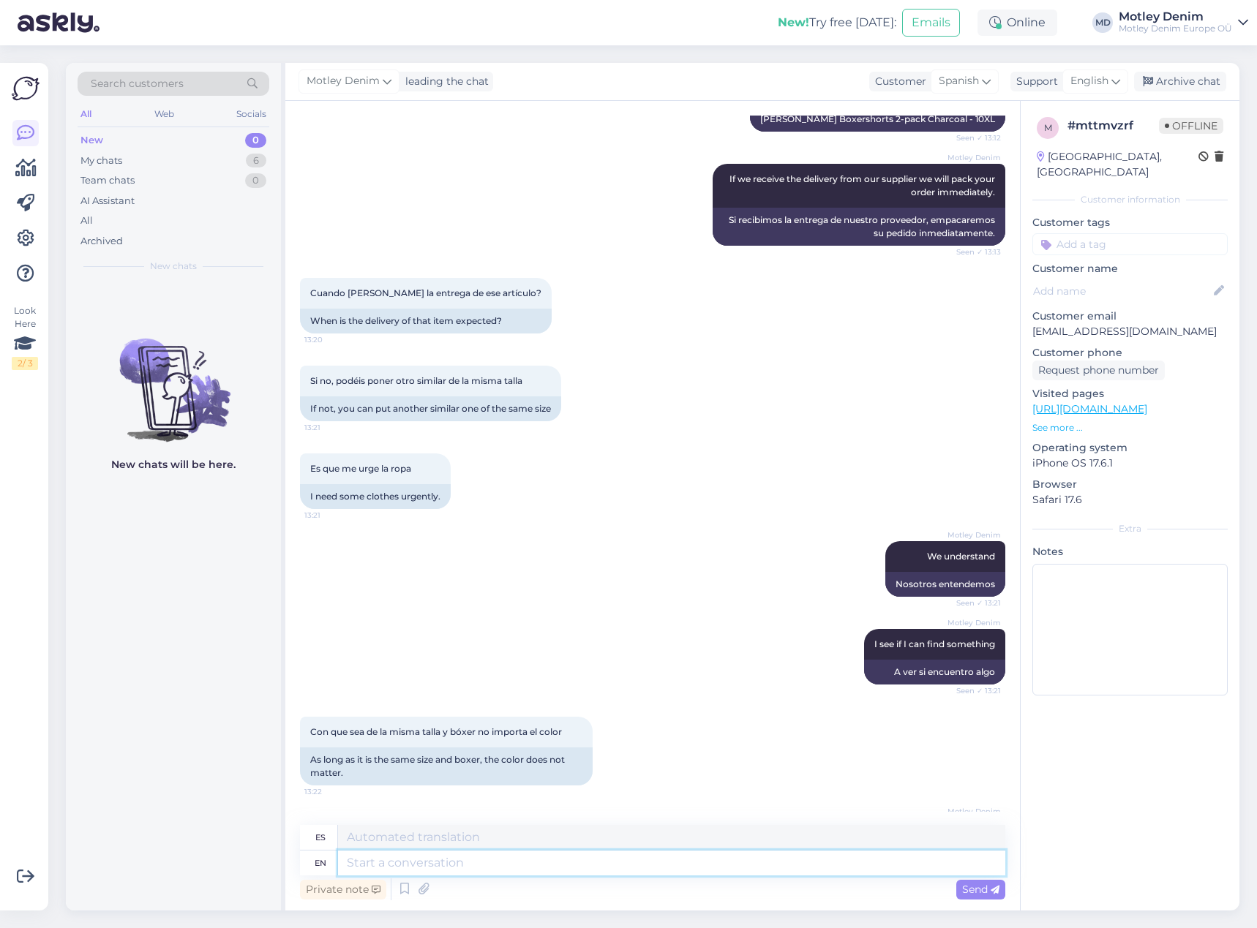
scroll to position [677, 0]
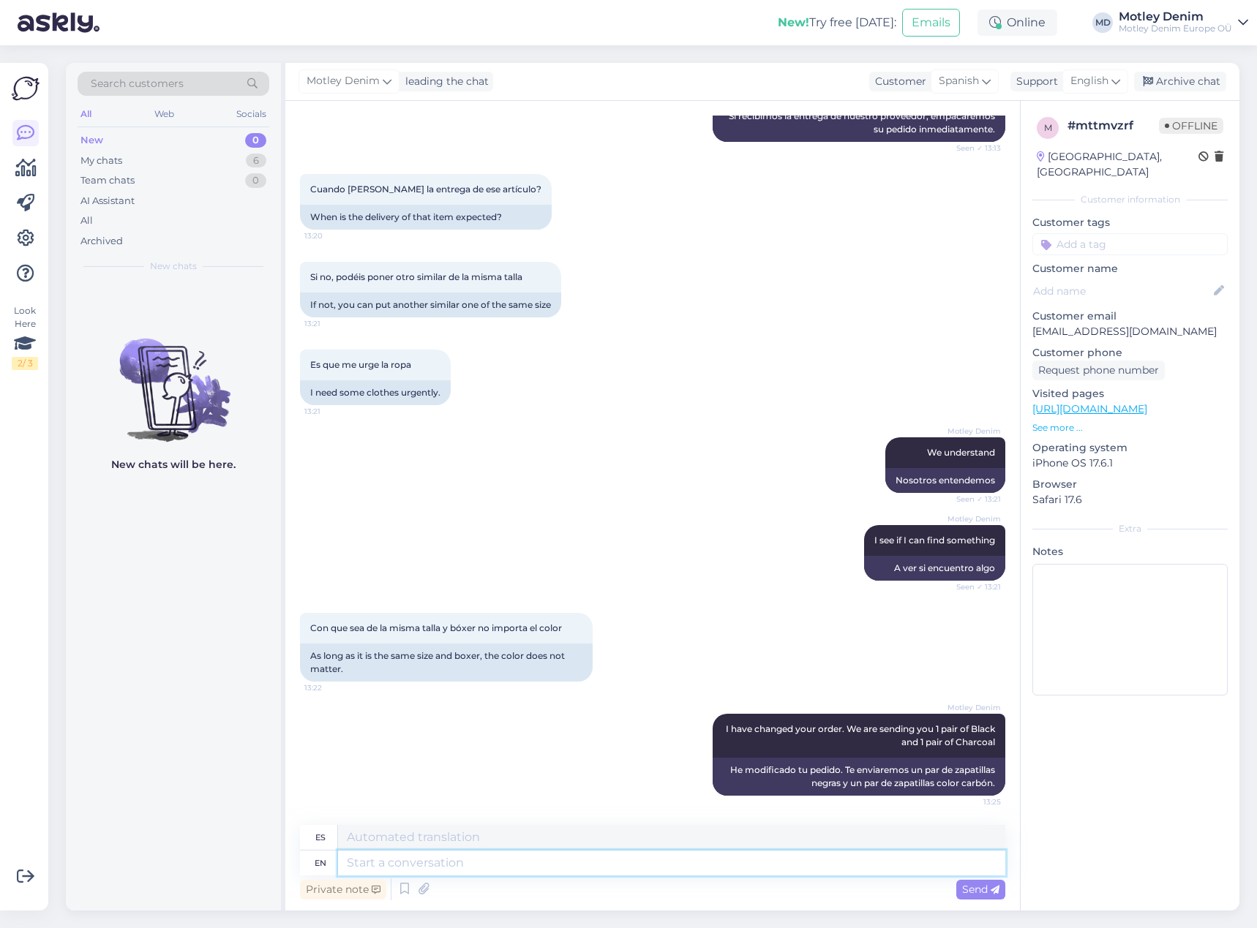
click at [707, 872] on textarea at bounding box center [671, 863] width 667 height 25
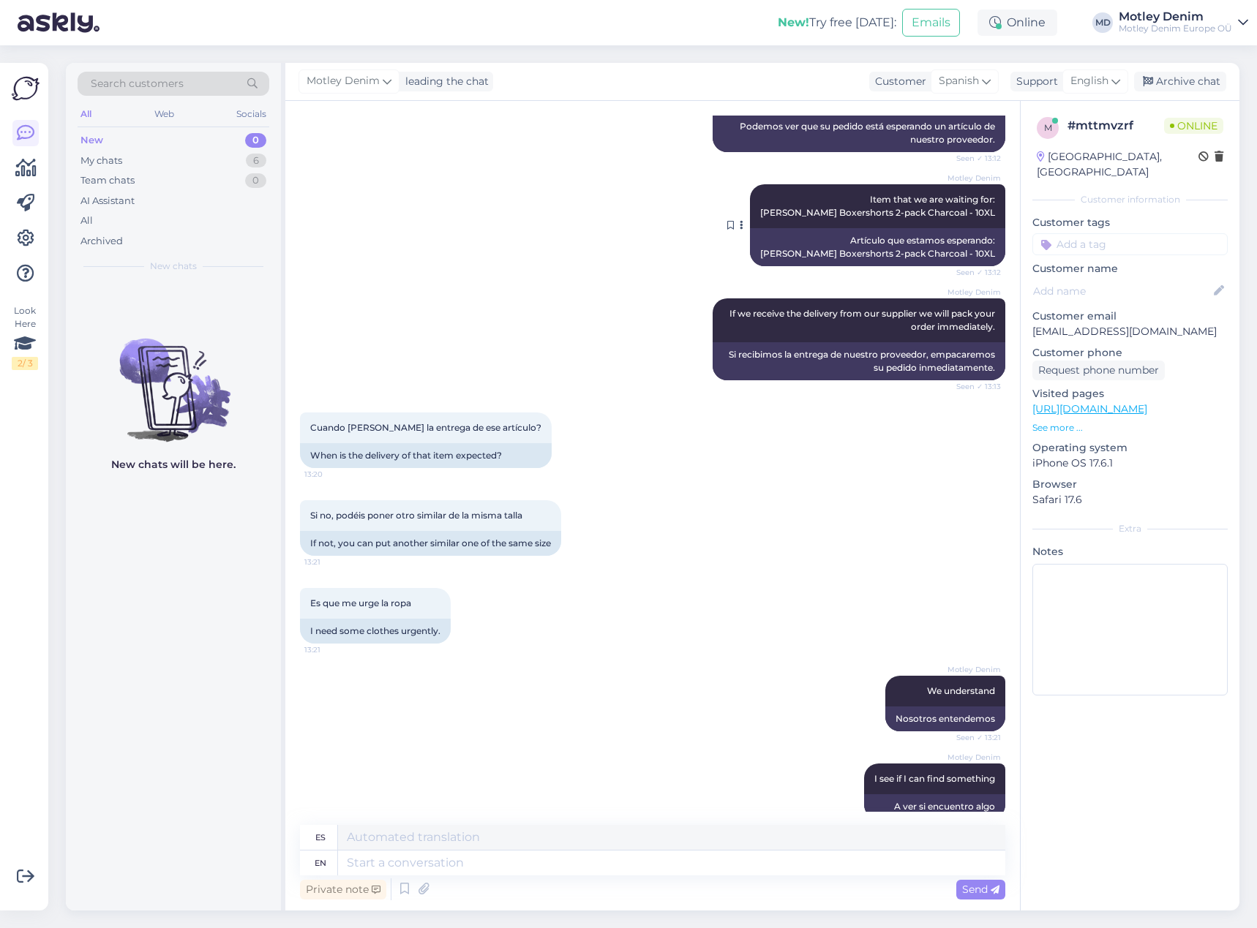
scroll to position [765, 0]
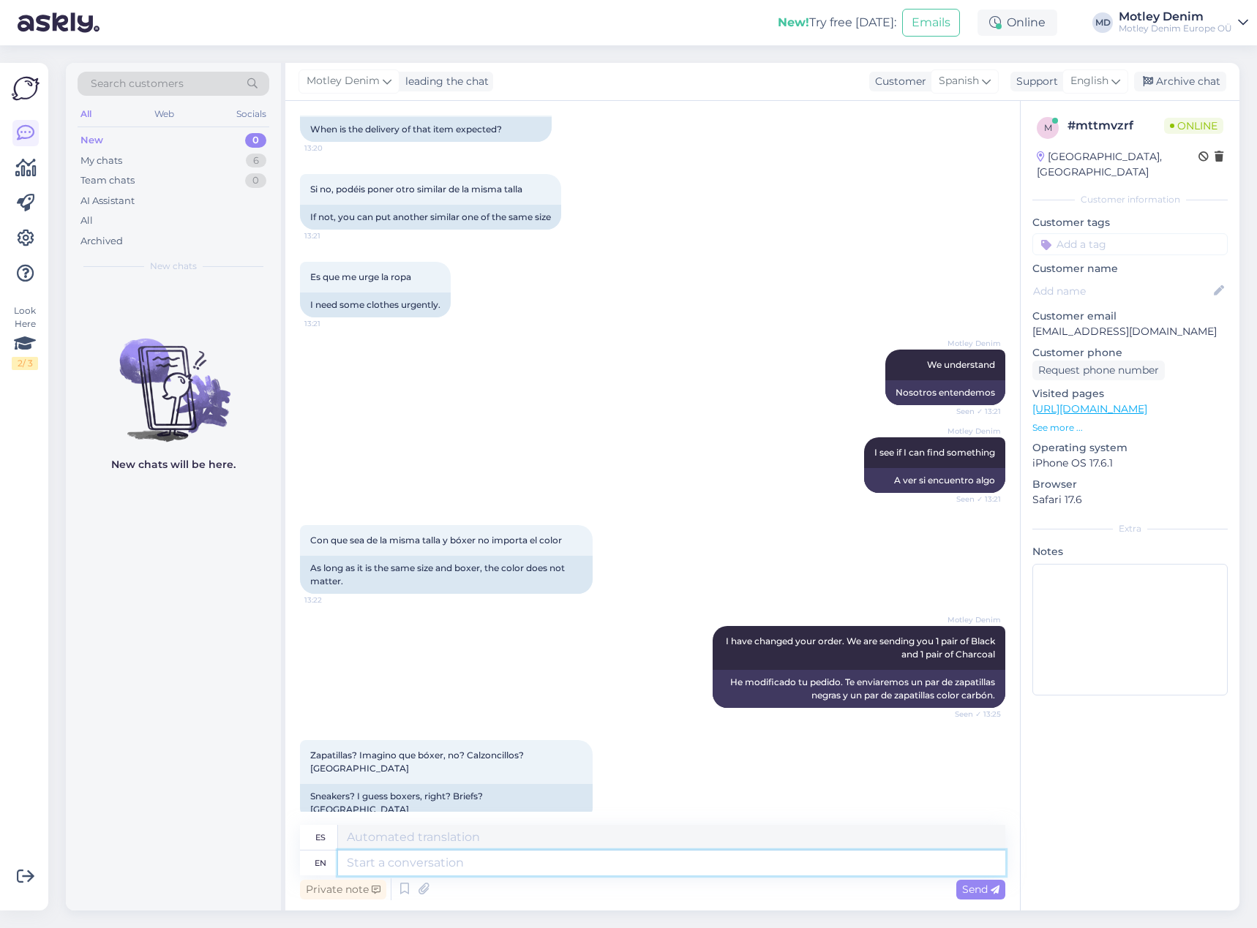
click at [451, 856] on textarea at bounding box center [671, 863] width 667 height 25
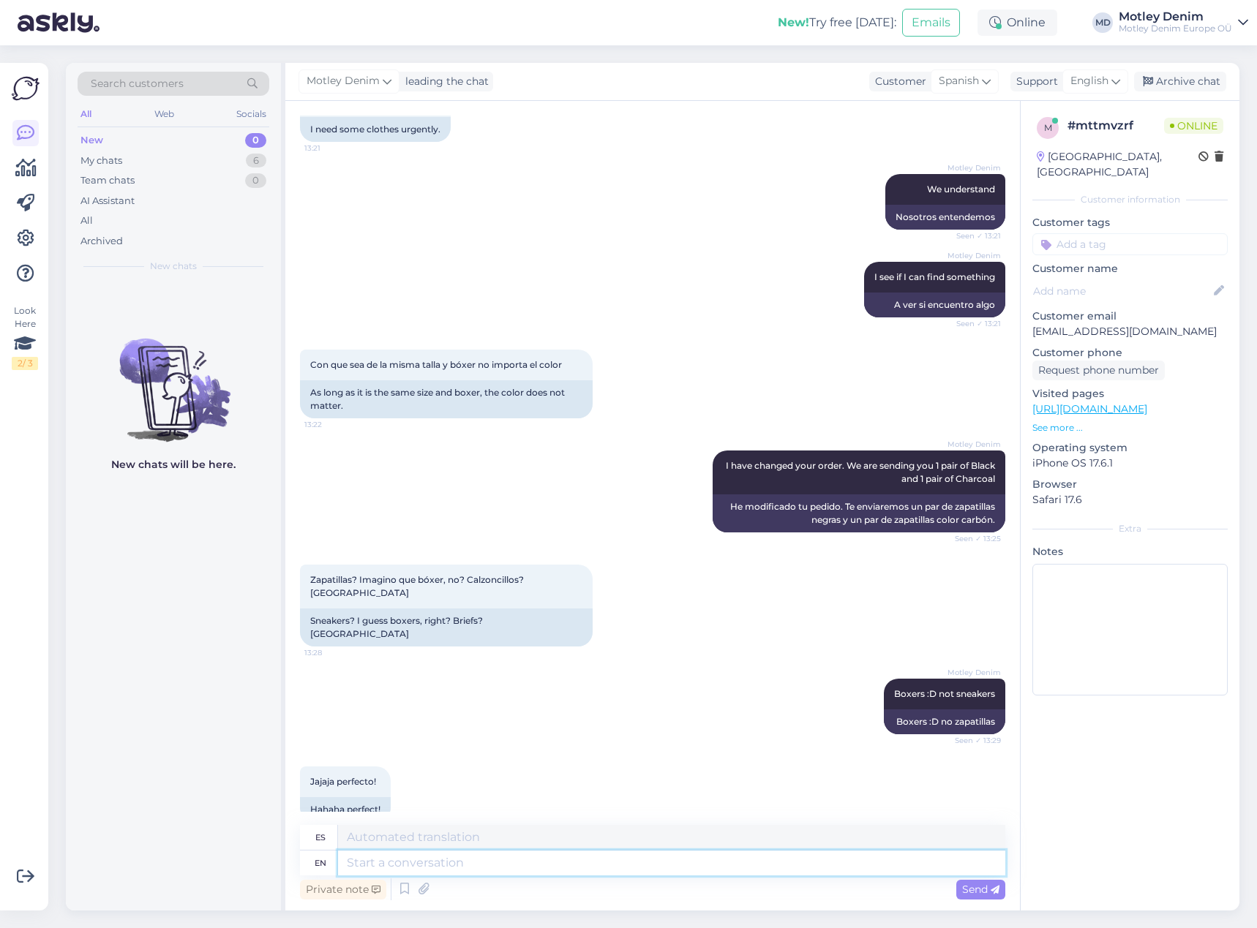
scroll to position [1028, 0]
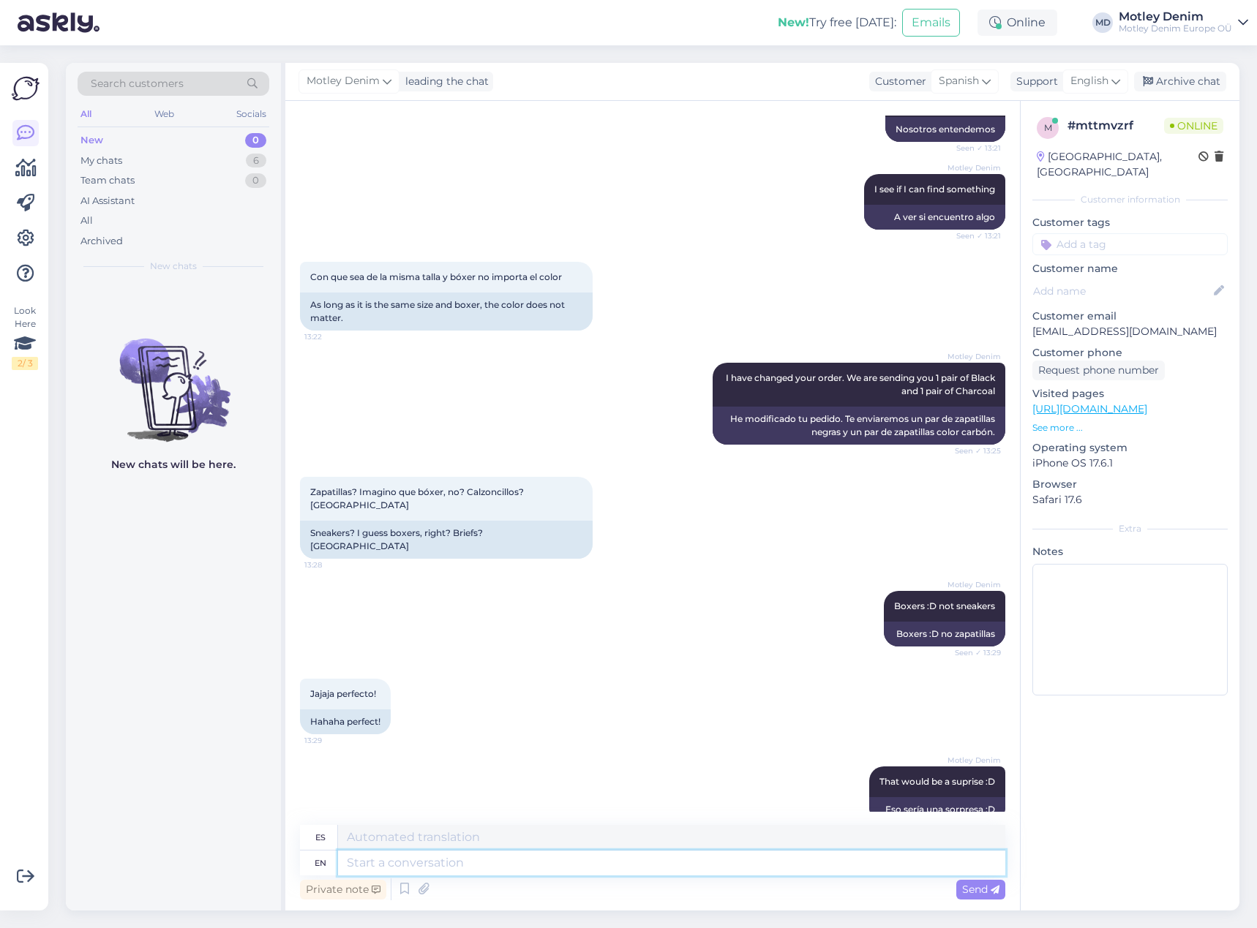
click at [611, 865] on textarea at bounding box center [671, 863] width 667 height 25
click at [878, 797] on div "Eso sería una sorpresa :D" at bounding box center [937, 809] width 136 height 25
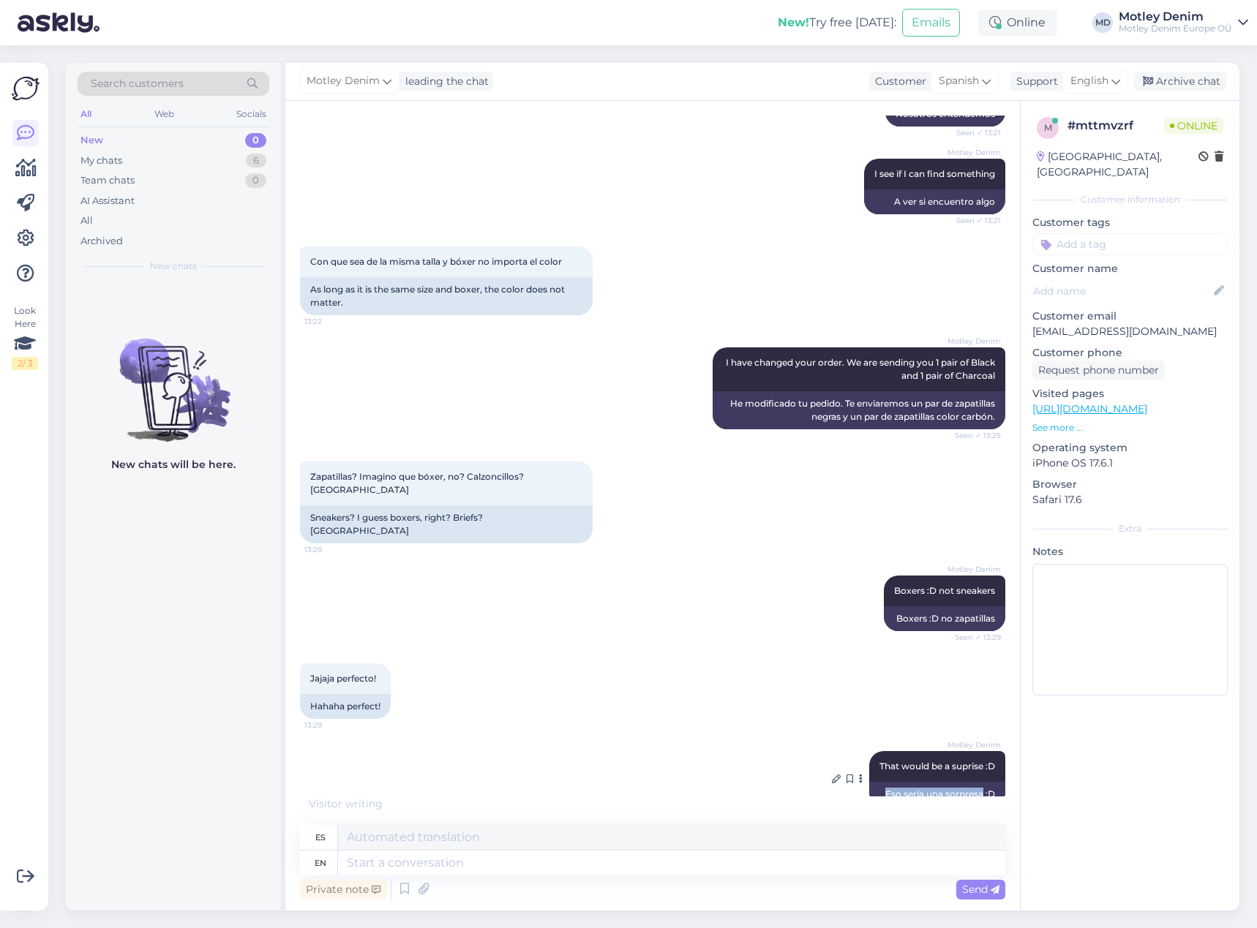
drag, startPoint x: 878, startPoint y: 783, endPoint x: 962, endPoint y: 767, distance: 85.6
click at [964, 782] on div "Eso sería una sorpresa :D" at bounding box center [937, 794] width 136 height 25
copy div "Eso sería una sorpresa"
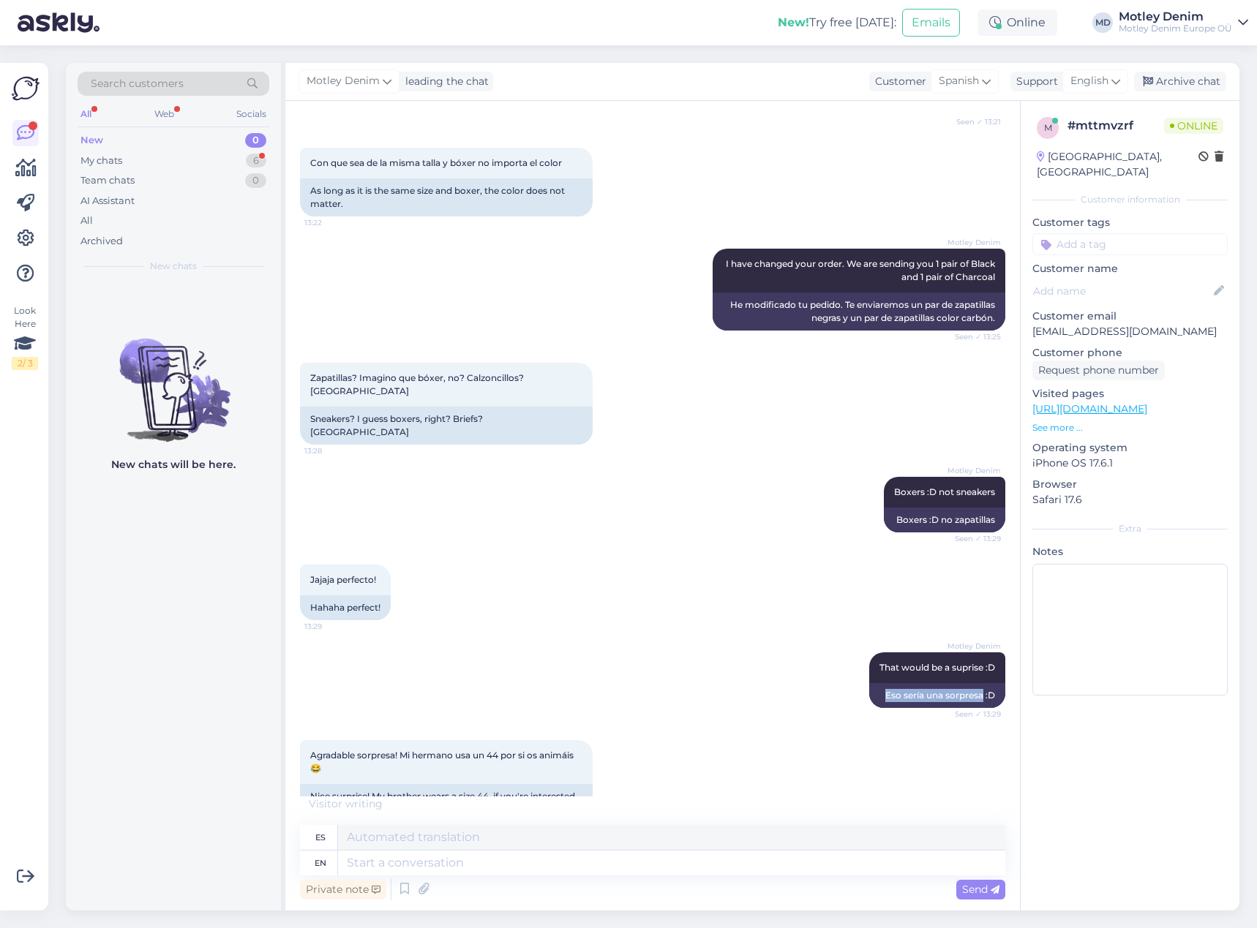
scroll to position [1158, 0]
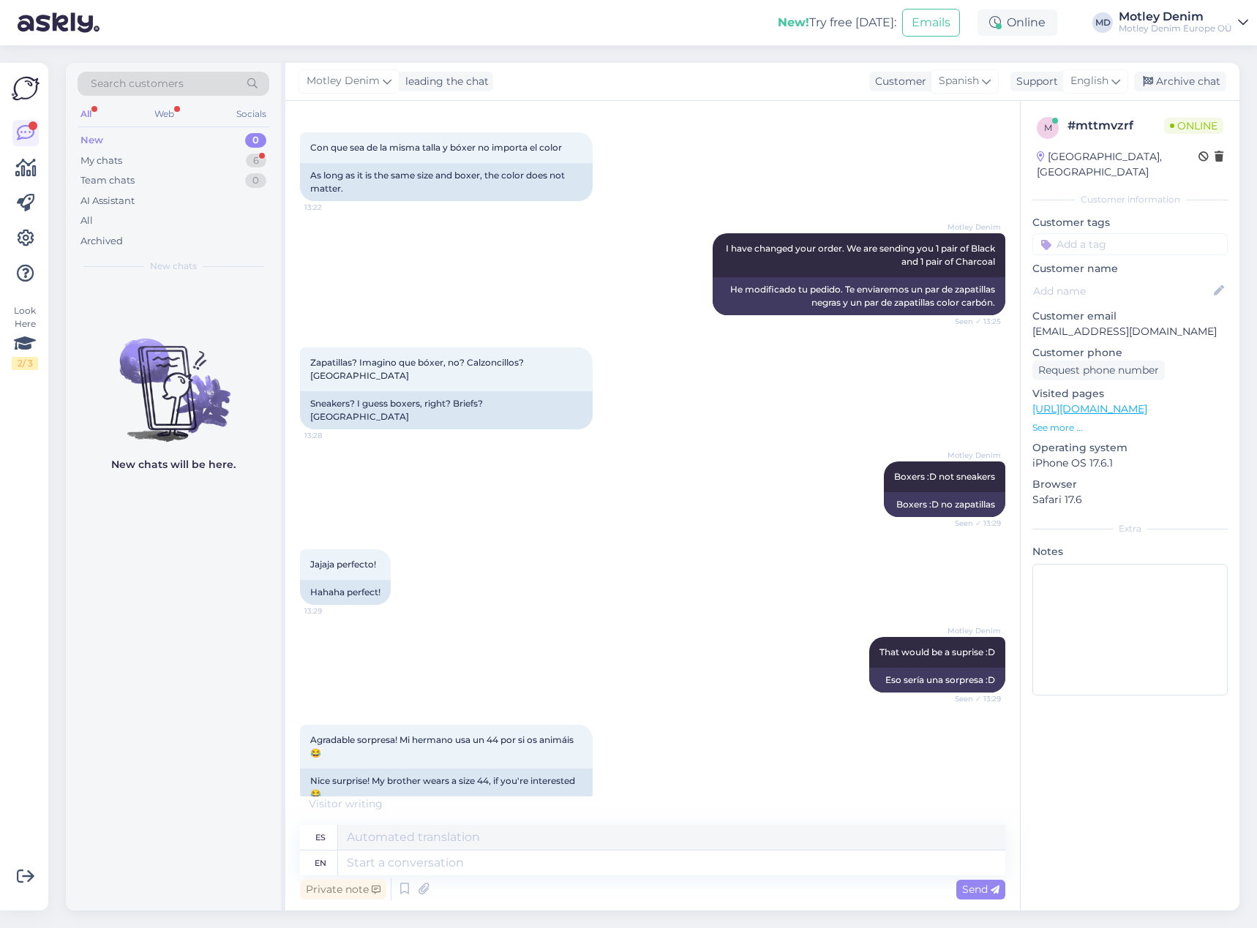
click at [513, 621] on div "Motley Denim That would be a suprise :D Seen ✓ 13:29 Eso sería una sorpresa :D" at bounding box center [652, 665] width 705 height 88
click at [540, 864] on textarea at bounding box center [671, 863] width 667 height 25
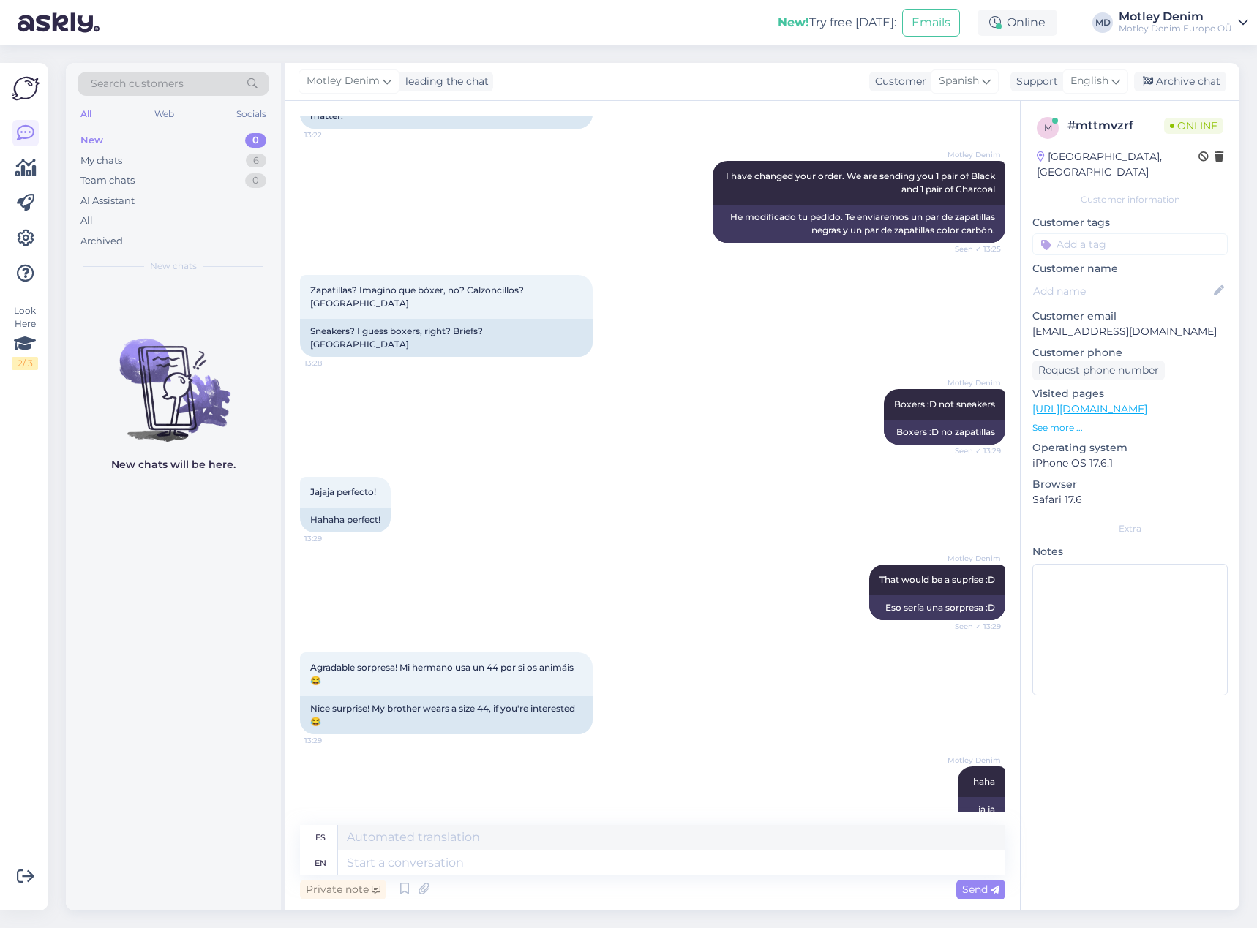
click at [751, 676] on div "Agradable sorpresa! Mi hermano usa un 44 por si os animáis 😂 13:29 Nice surpris…" at bounding box center [652, 693] width 705 height 114
click at [590, 866] on textarea at bounding box center [671, 863] width 667 height 25
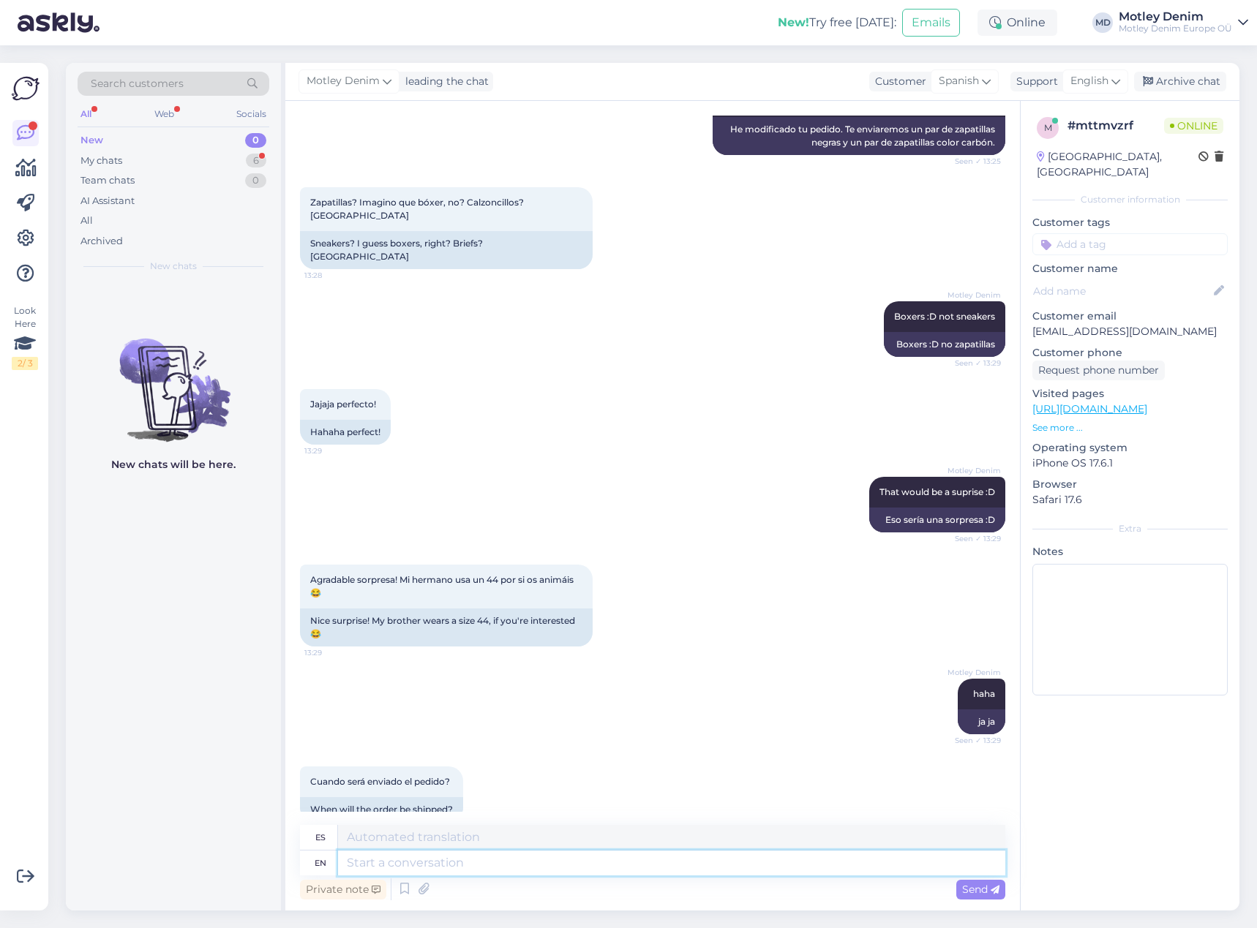
click at [579, 859] on textarea at bounding box center [671, 863] width 667 height 25
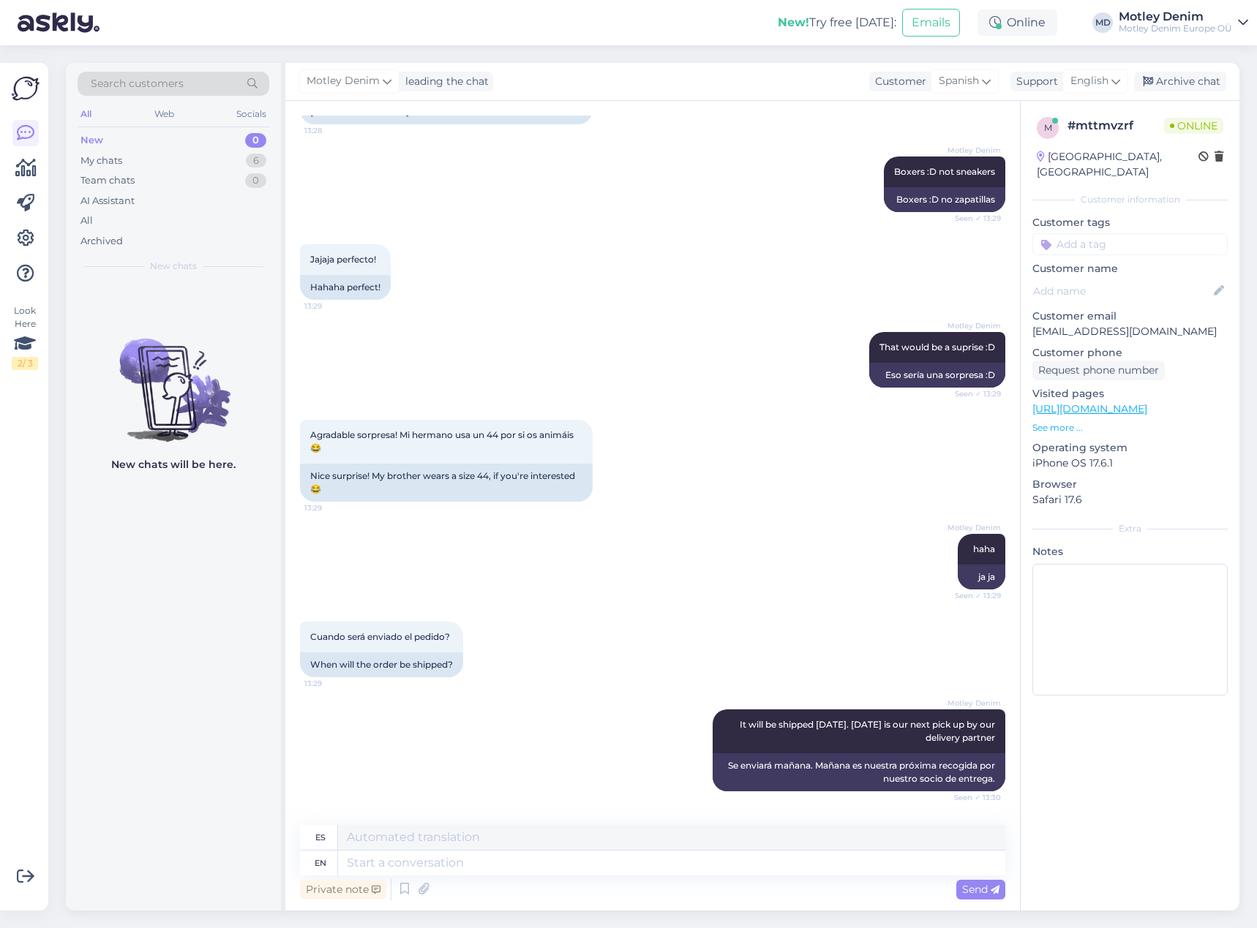
scroll to position [1520, 0]
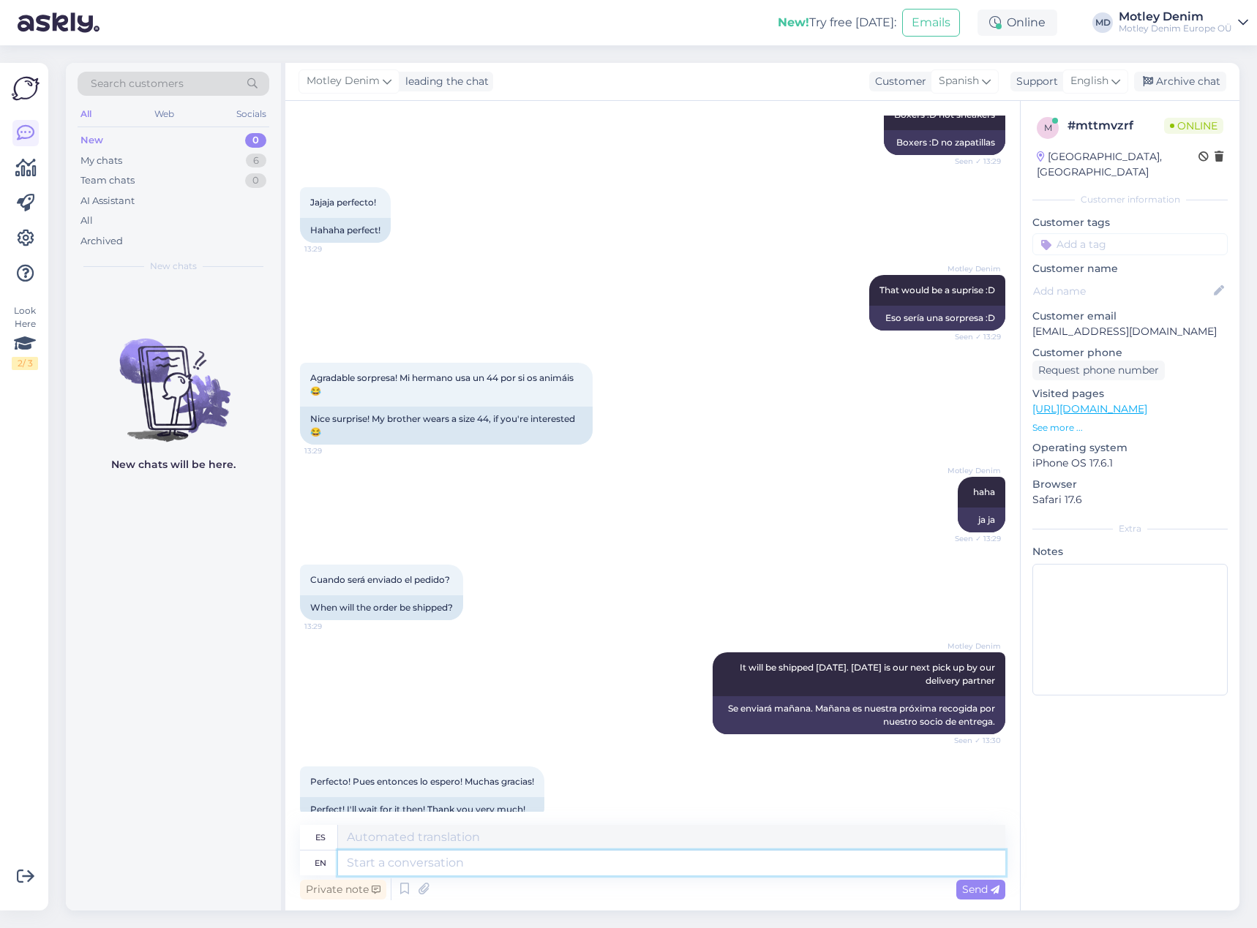
click at [513, 854] on textarea at bounding box center [671, 863] width 667 height 25
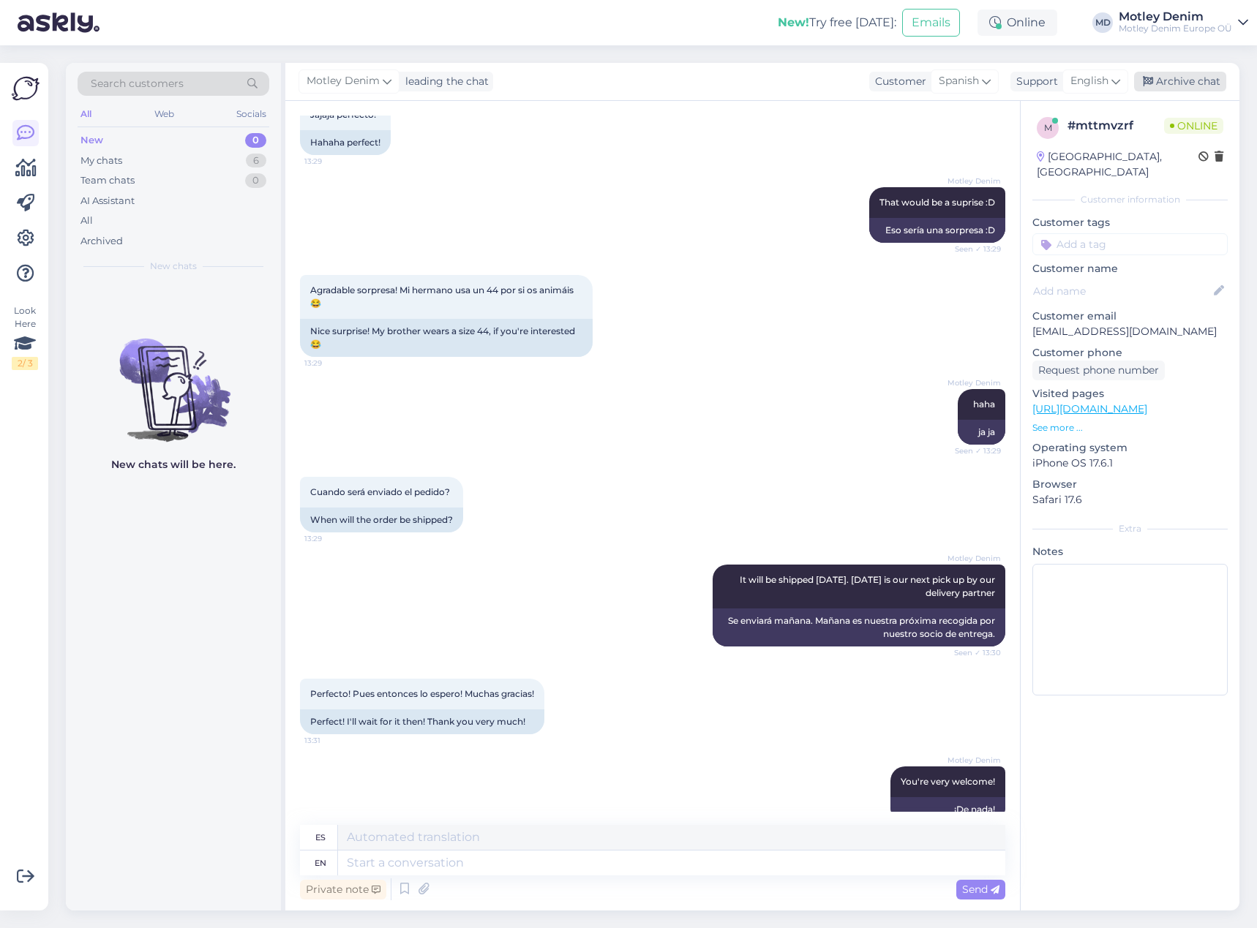
click at [1191, 87] on div "Archive chat" at bounding box center [1180, 82] width 92 height 20
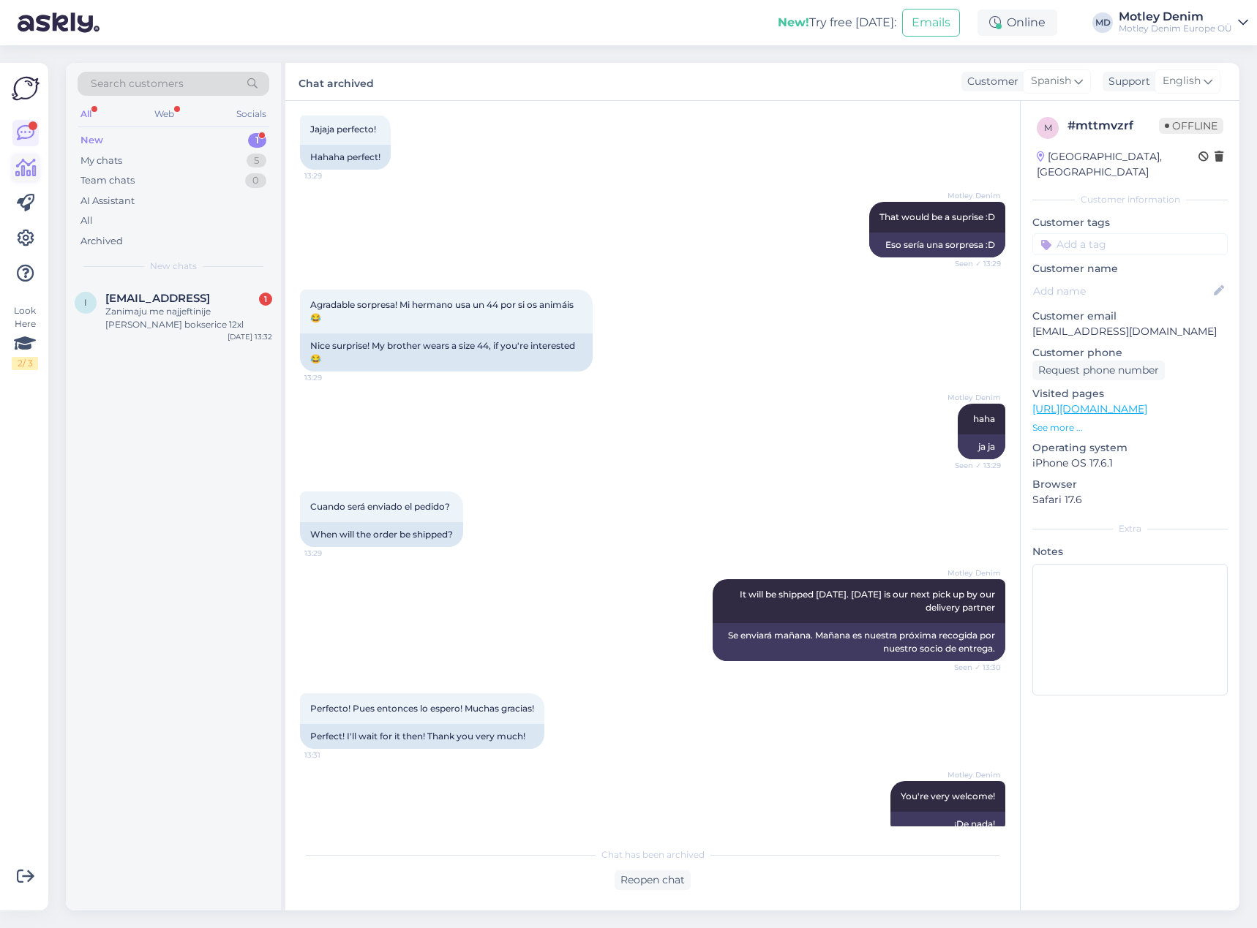
click at [15, 169] on icon at bounding box center [25, 168] width 21 height 18
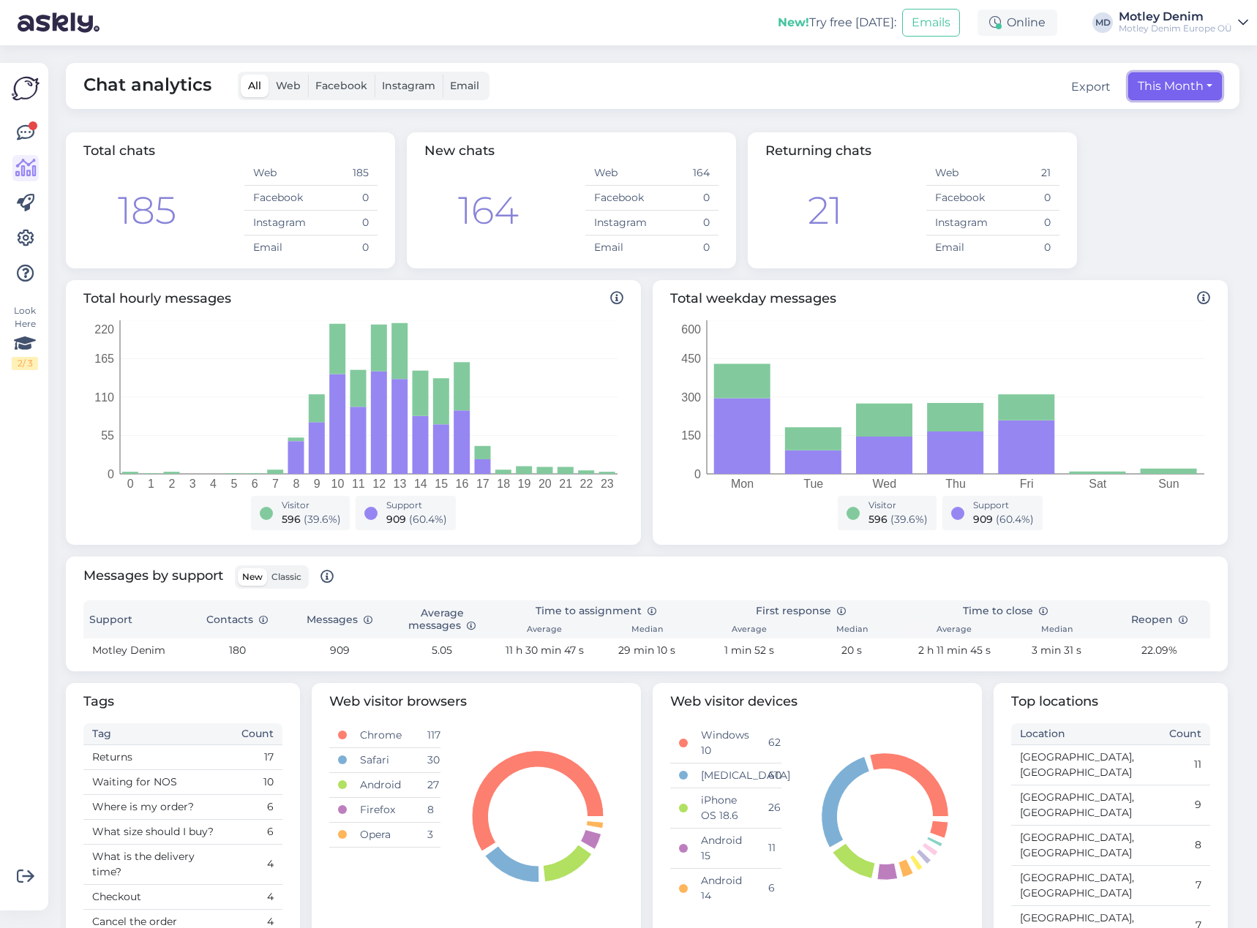
click at [1148, 94] on button "This Month" at bounding box center [1175, 86] width 94 height 28
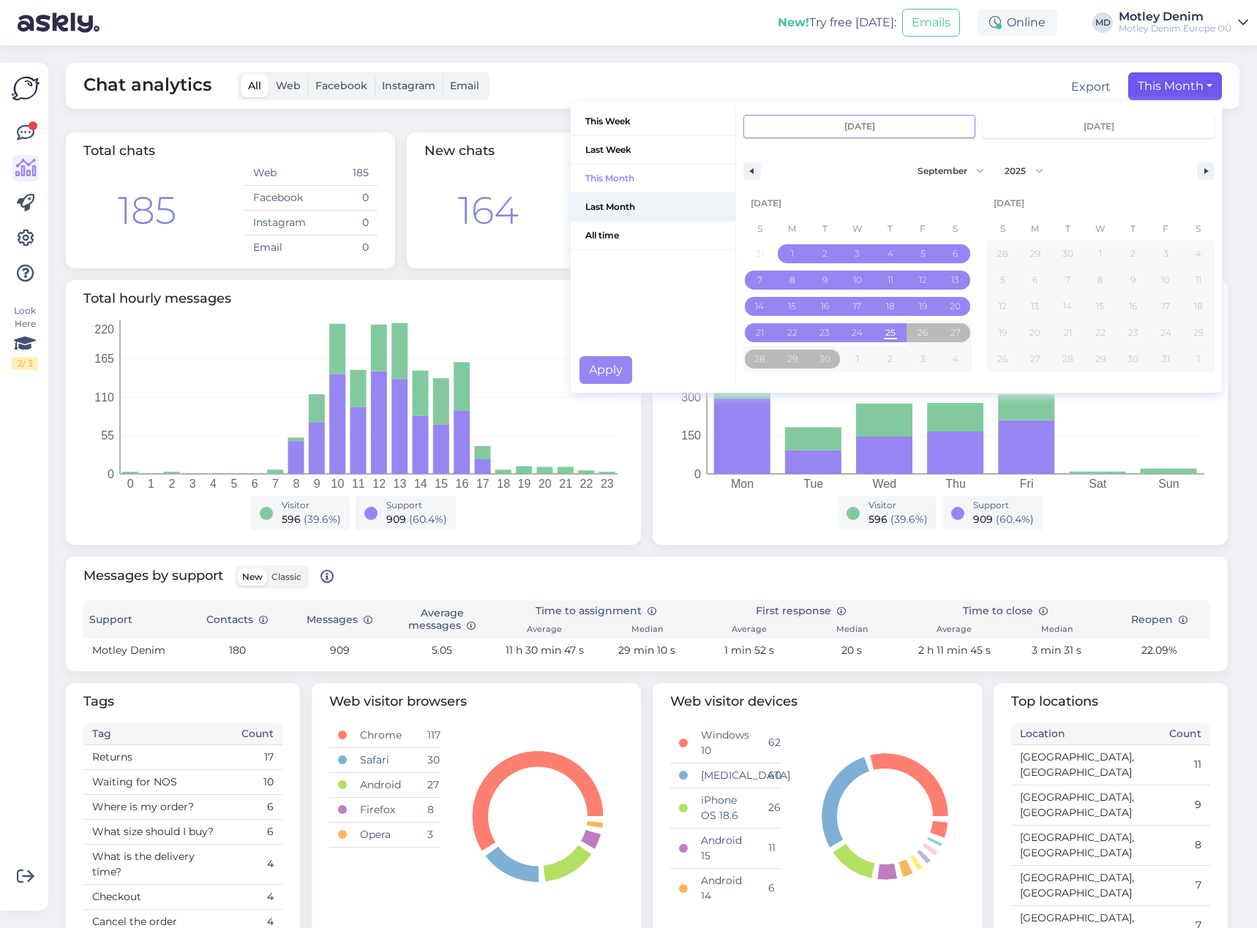
click at [597, 214] on span "Last Month" at bounding box center [653, 207] width 165 height 28
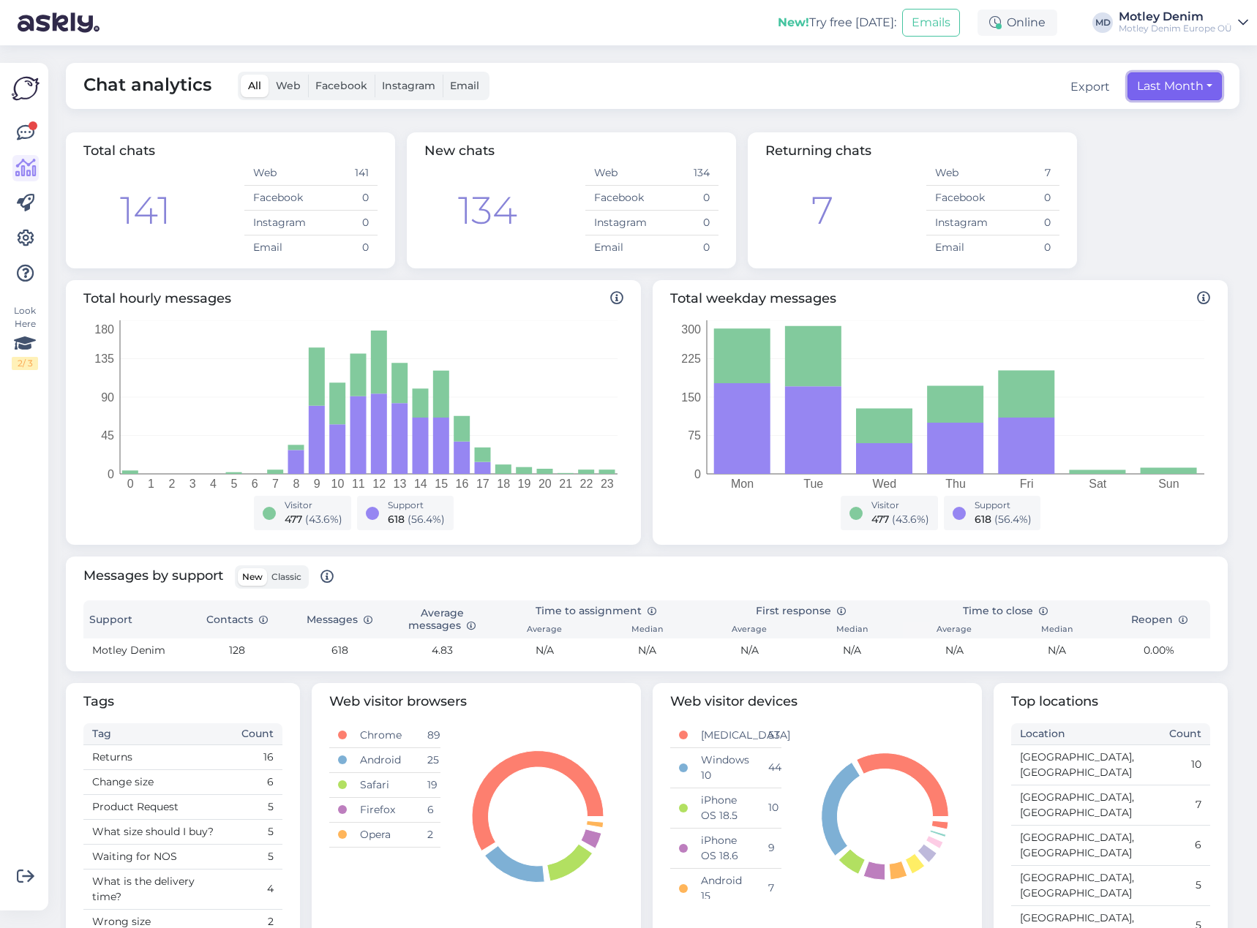
click at [1188, 86] on button "Last Month" at bounding box center [1174, 86] width 94 height 28
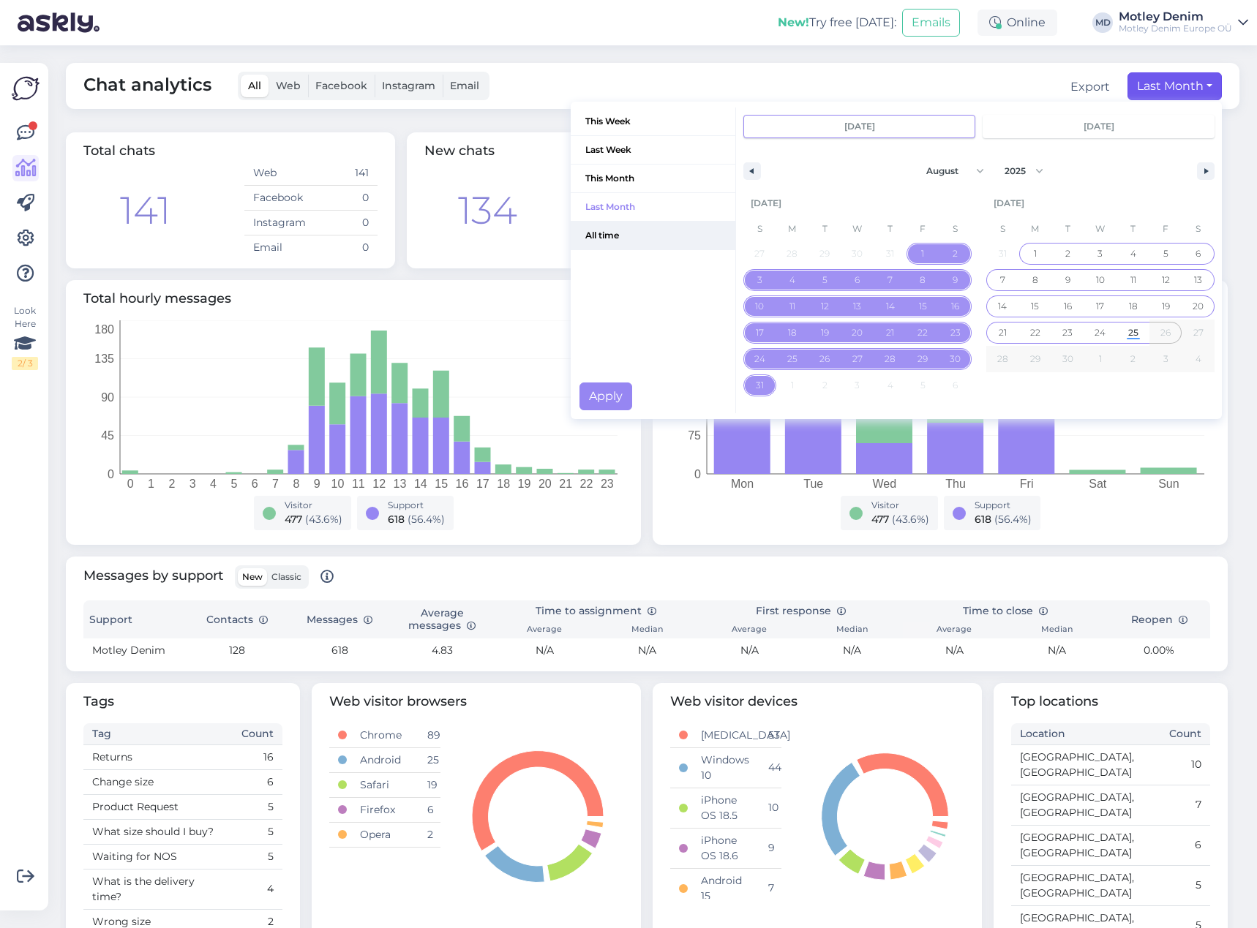
click at [584, 241] on span "All time" at bounding box center [653, 236] width 165 height 28
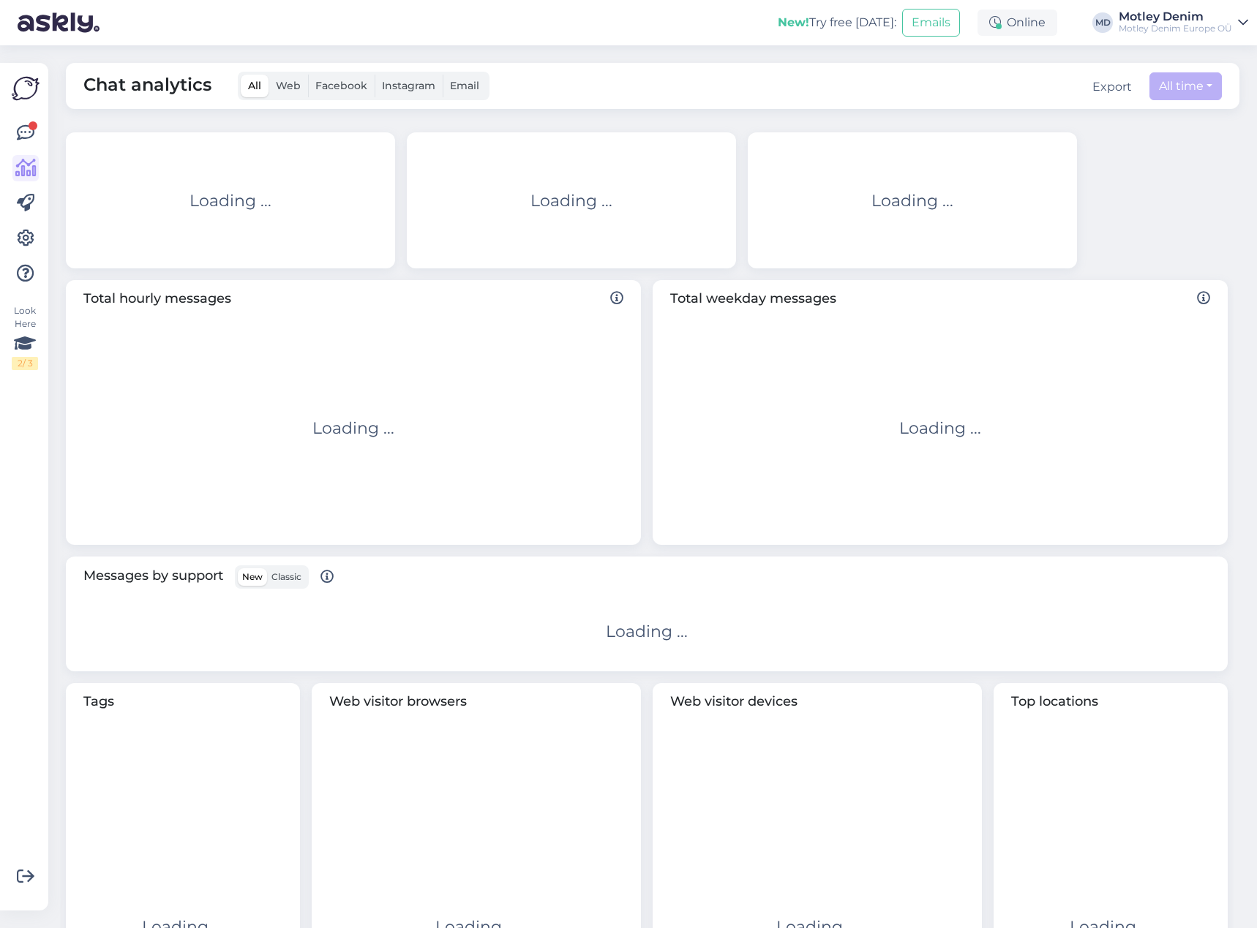
click at [226, 121] on div "Chat analytics All Web Facebook Instagram Email Export All time This Week Last …" at bounding box center [657, 486] width 1200 height 883
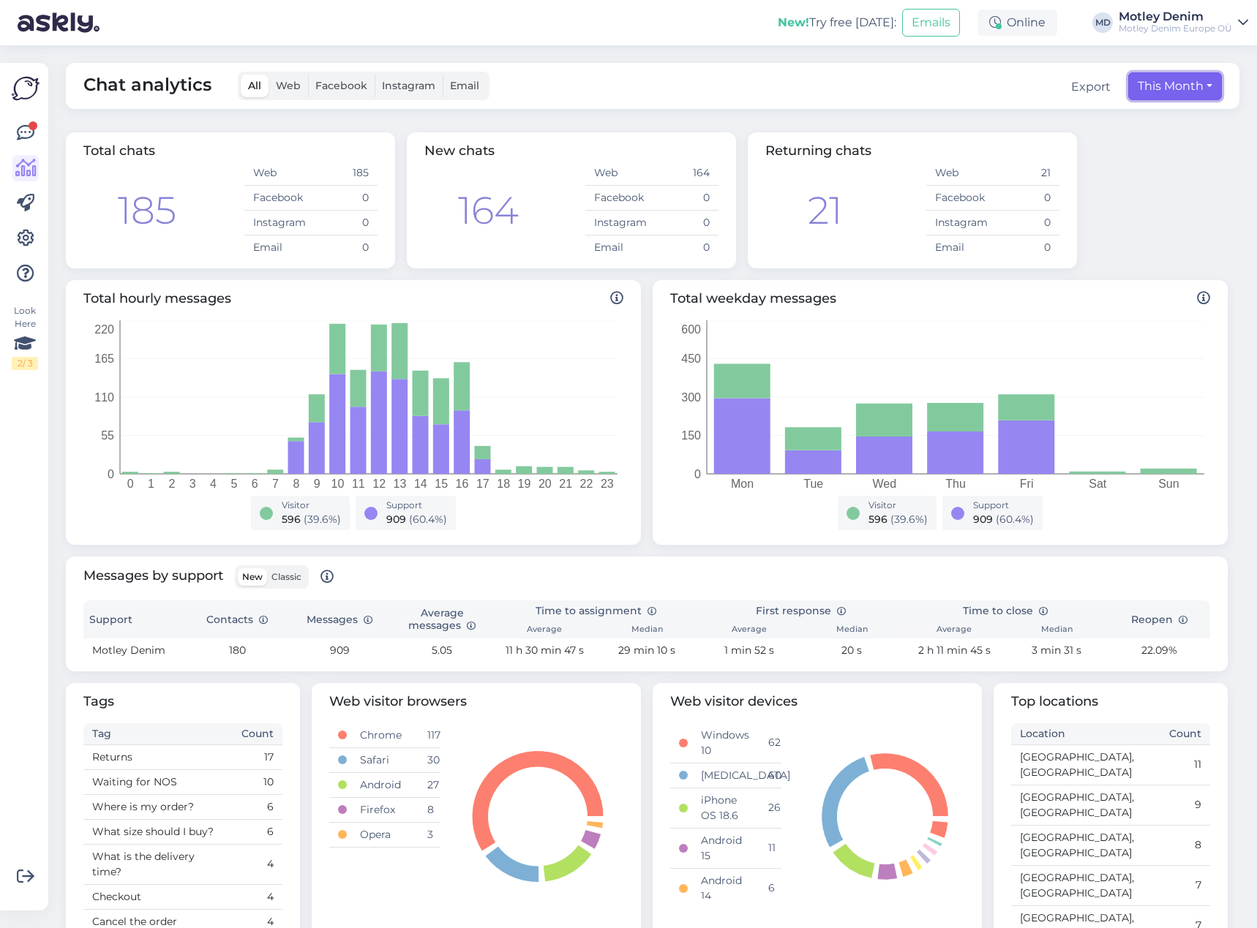
click at [1149, 83] on button "This Month" at bounding box center [1175, 86] width 94 height 28
select select "8"
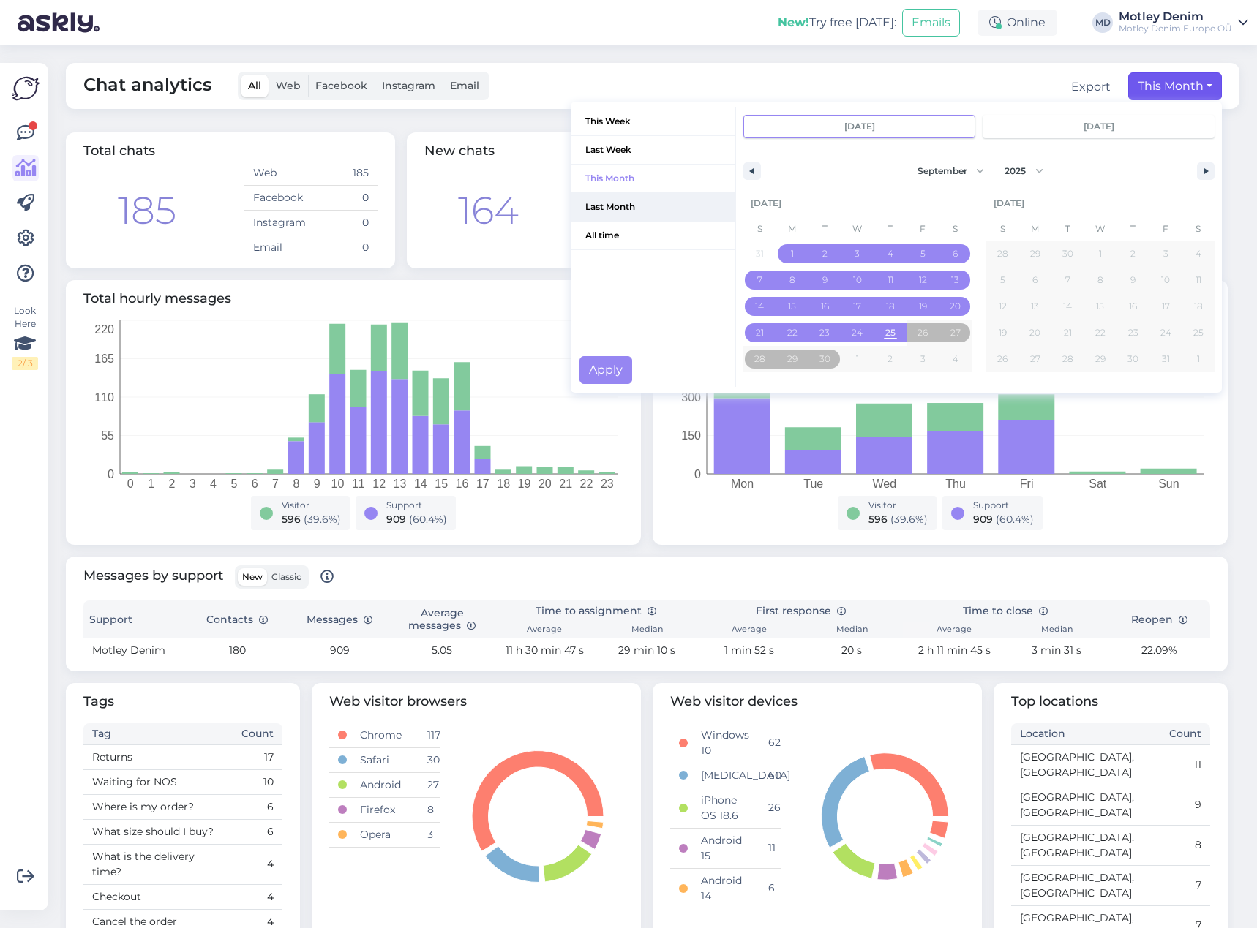
click at [617, 208] on span "Last Month" at bounding box center [653, 207] width 165 height 28
type input "[DATE]"
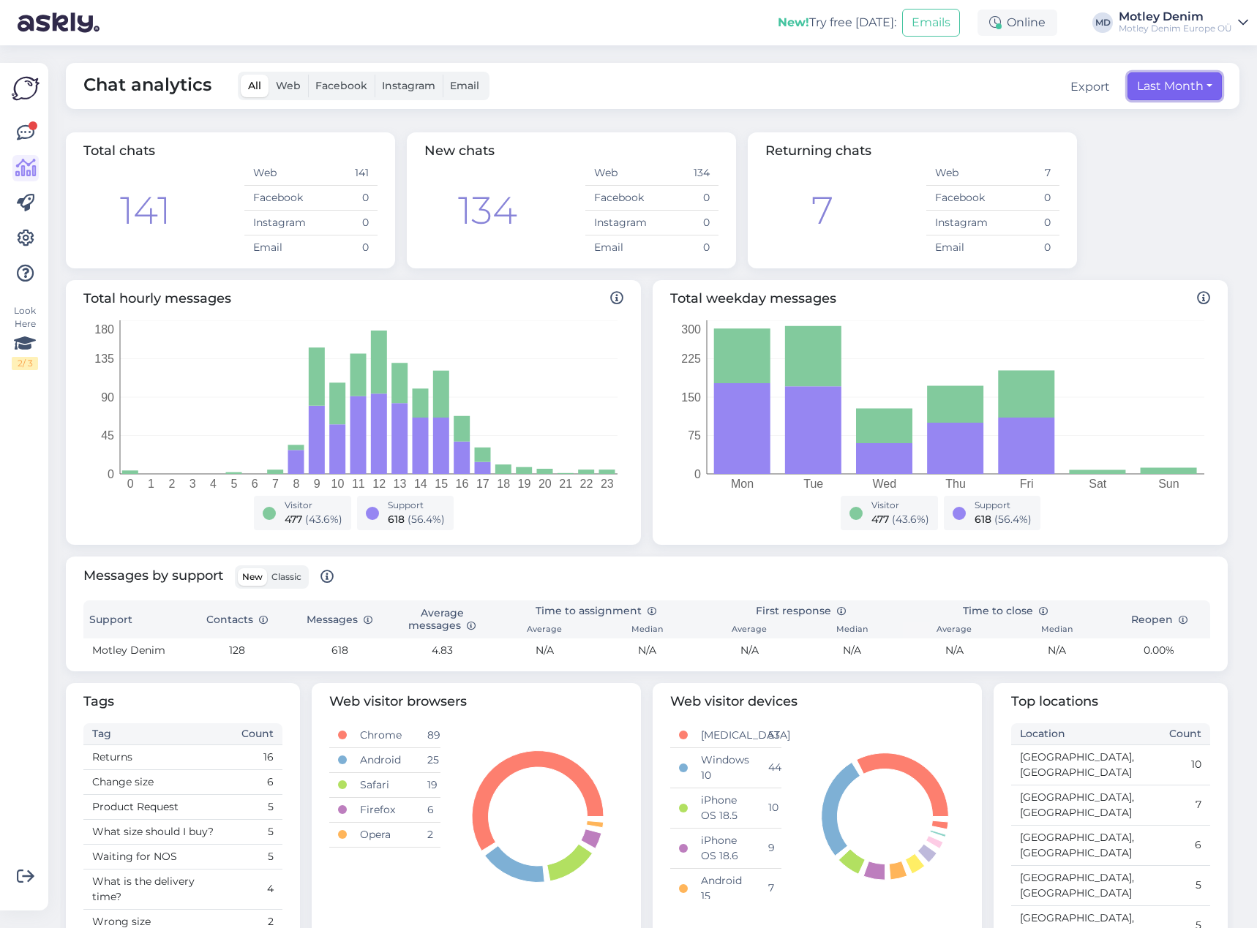
click at [1135, 86] on button "Last Month" at bounding box center [1174, 86] width 94 height 28
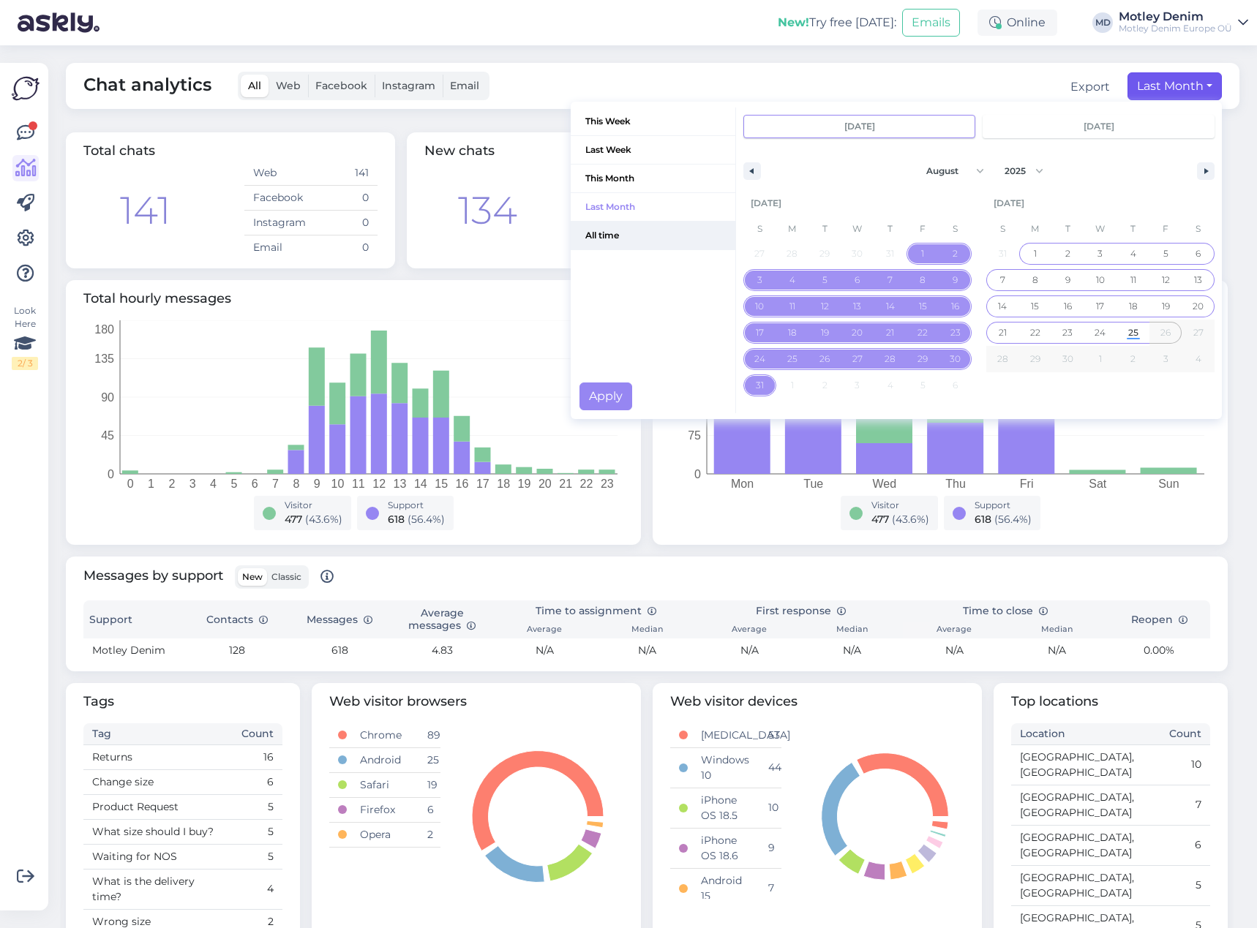
click at [597, 241] on span "All time" at bounding box center [653, 236] width 165 height 28
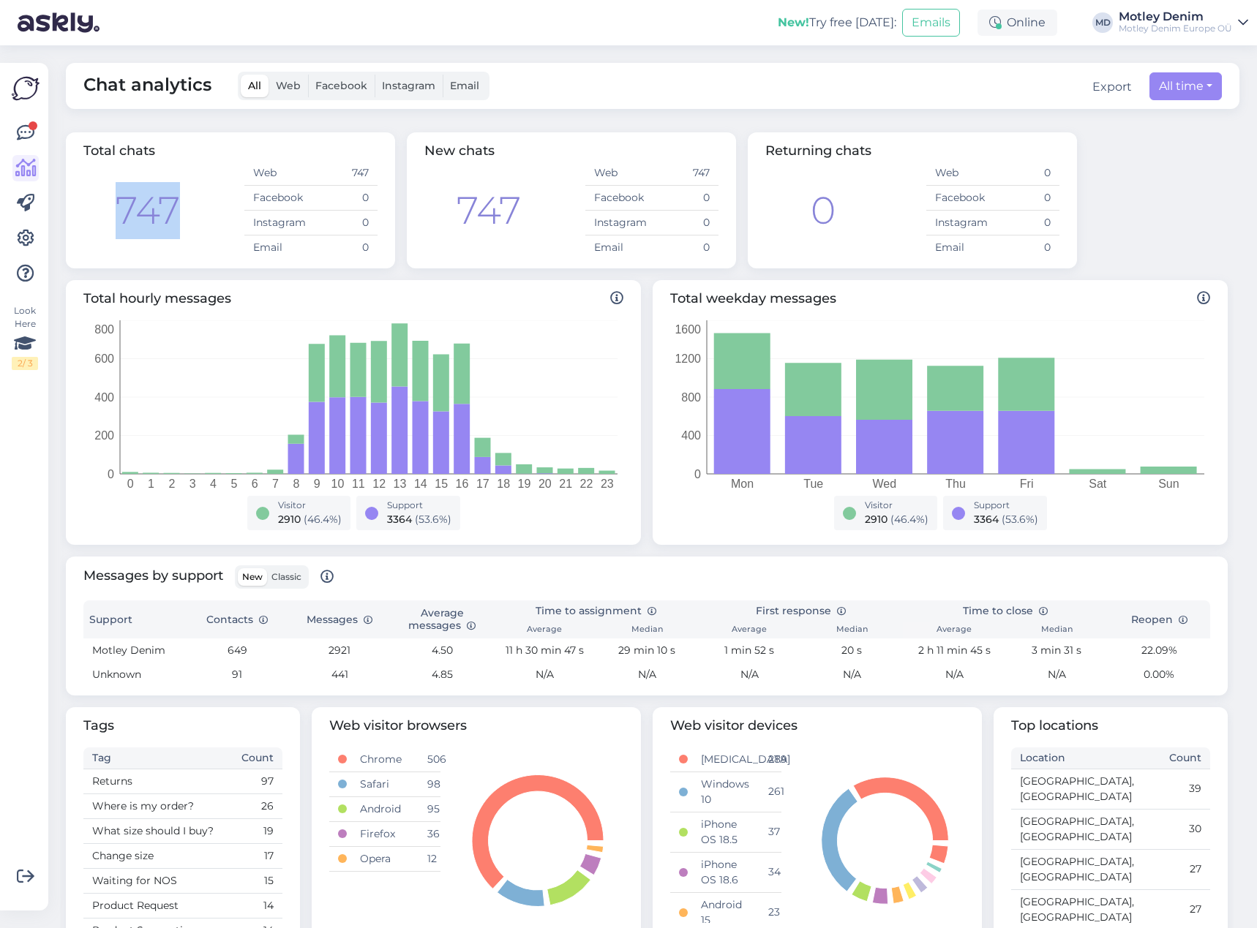
drag, startPoint x: 200, startPoint y: 207, endPoint x: 110, endPoint y: 206, distance: 90.7
click at [111, 206] on div "747 Web 747 Facebook 0 Instagram 0 Email 0" at bounding box center [230, 210] width 294 height 99
click at [226, 228] on div "747 Web 747 Facebook 0 Instagram 0 Email 0" at bounding box center [230, 210] width 294 height 99
click at [1098, 89] on div "Export" at bounding box center [1111, 87] width 39 height 18
click at [1146, 157] on div "Total chats 747 Web 747 Facebook 0 Instagram 0 Email 0 New chats 747 Web 747 Fa…" at bounding box center [646, 201] width 1173 height 148
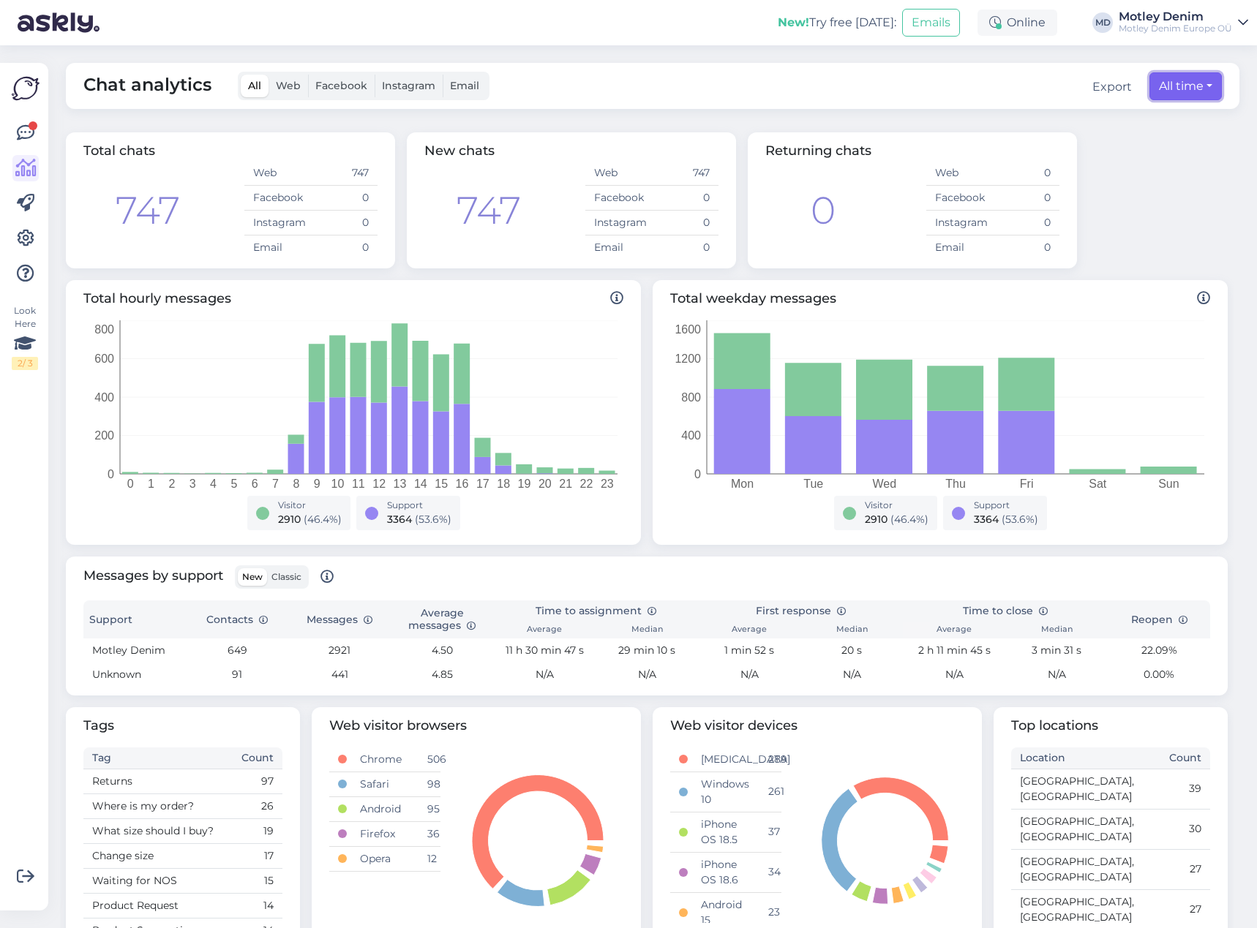
click at [1189, 89] on button "All time" at bounding box center [1185, 86] width 72 height 28
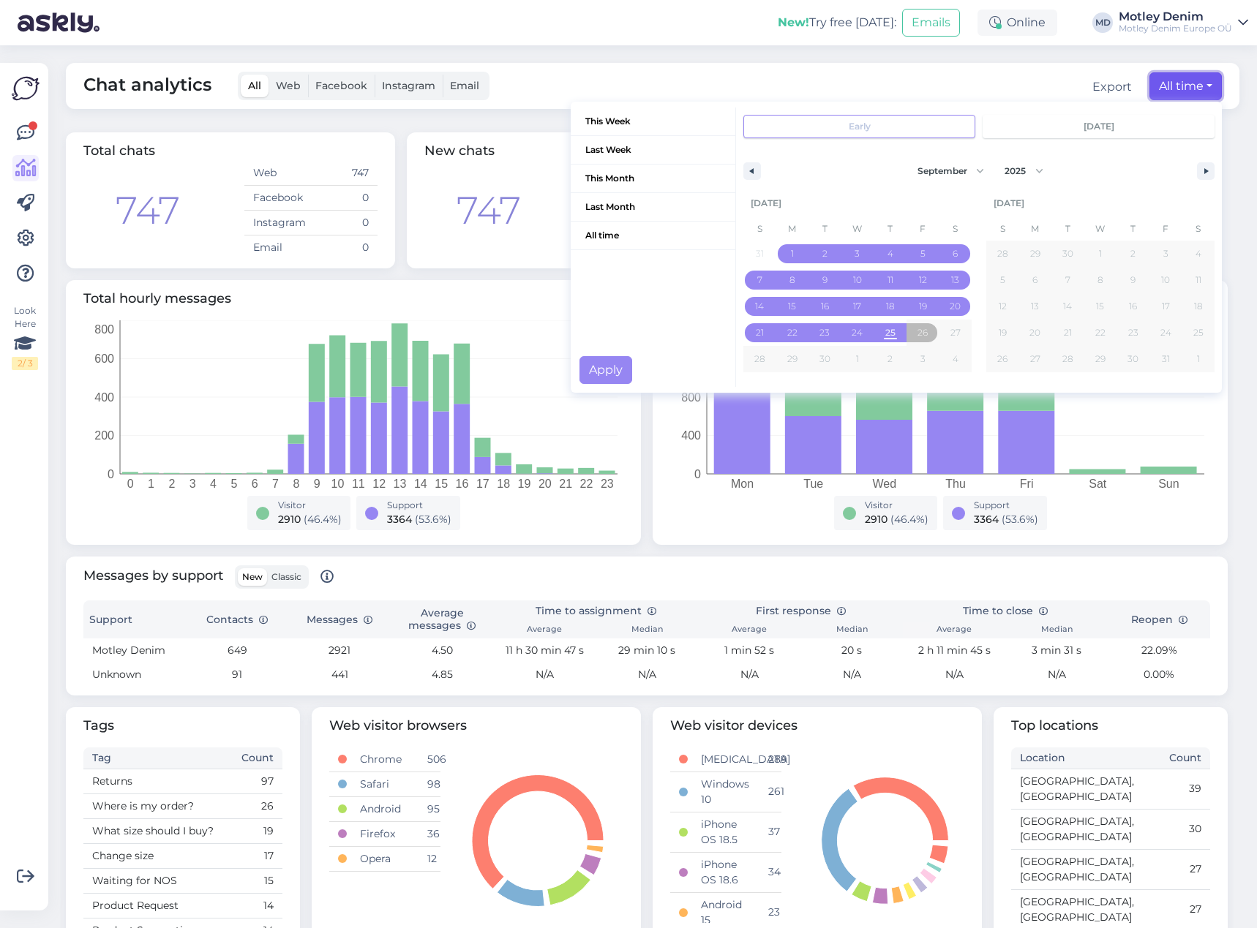
click at [1191, 87] on button "All time" at bounding box center [1185, 86] width 72 height 28
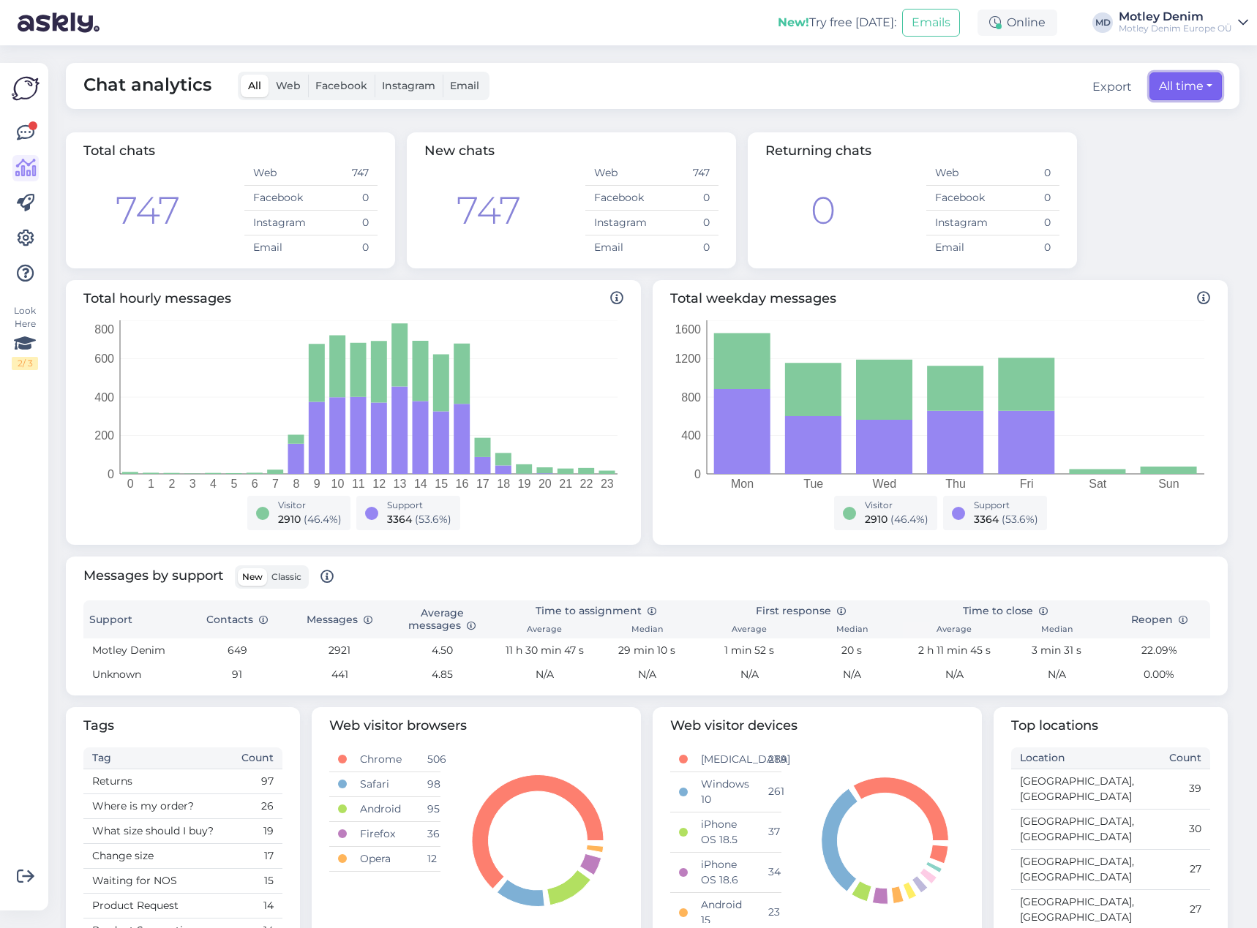
click at [1172, 89] on button "All time" at bounding box center [1185, 86] width 72 height 28
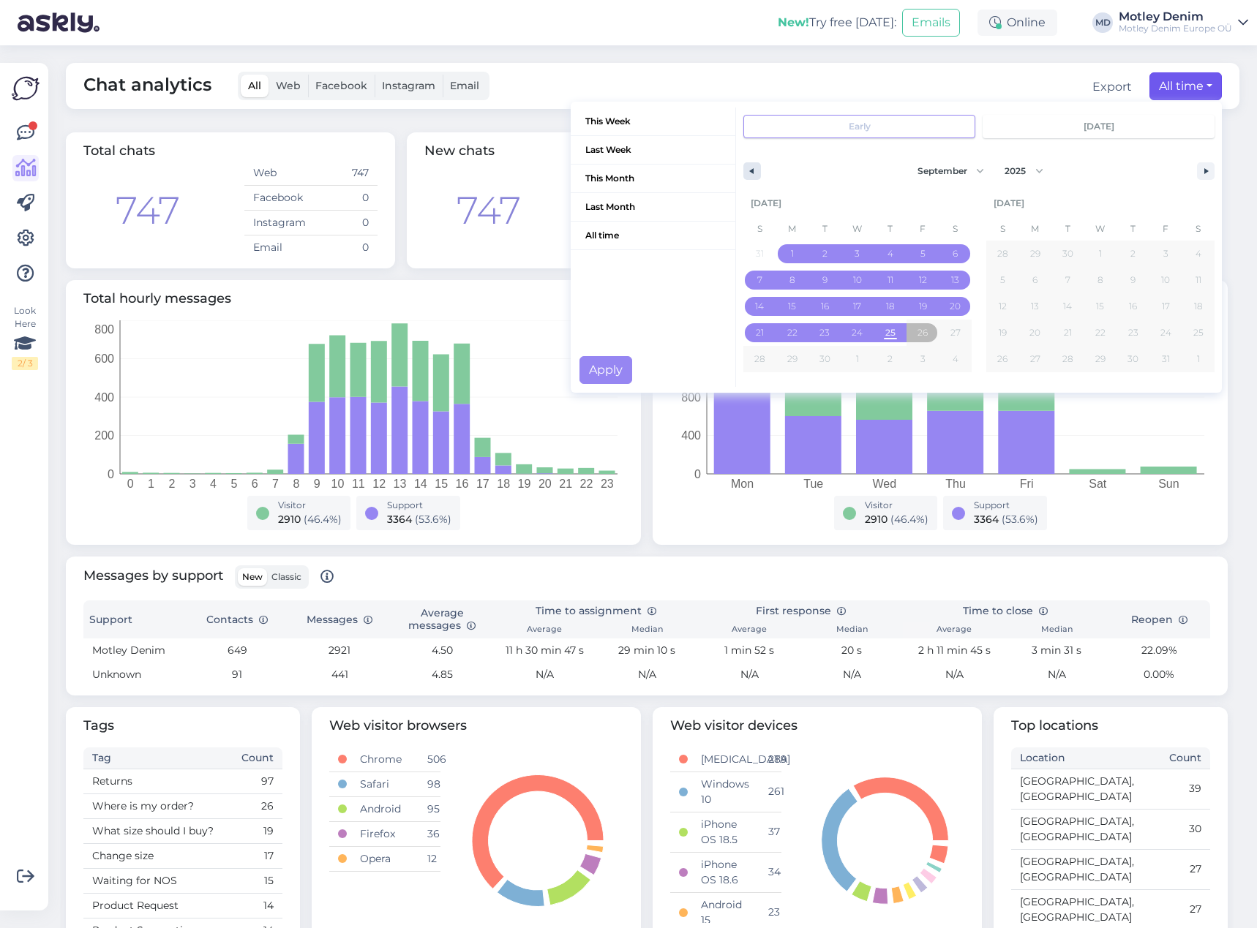
click at [744, 177] on button "button" at bounding box center [752, 171] width 18 height 18
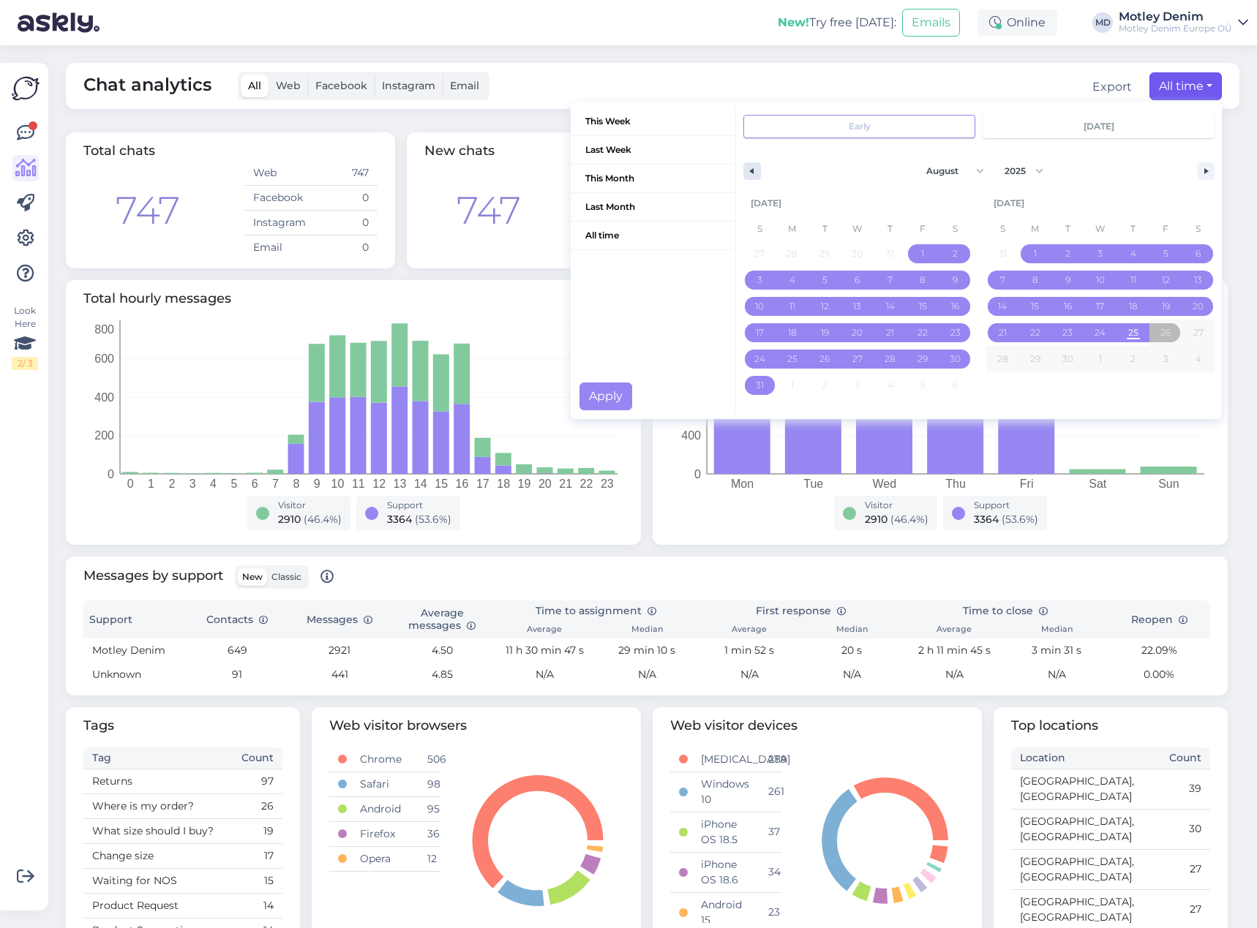
click at [743, 176] on button "button" at bounding box center [752, 171] width 18 height 18
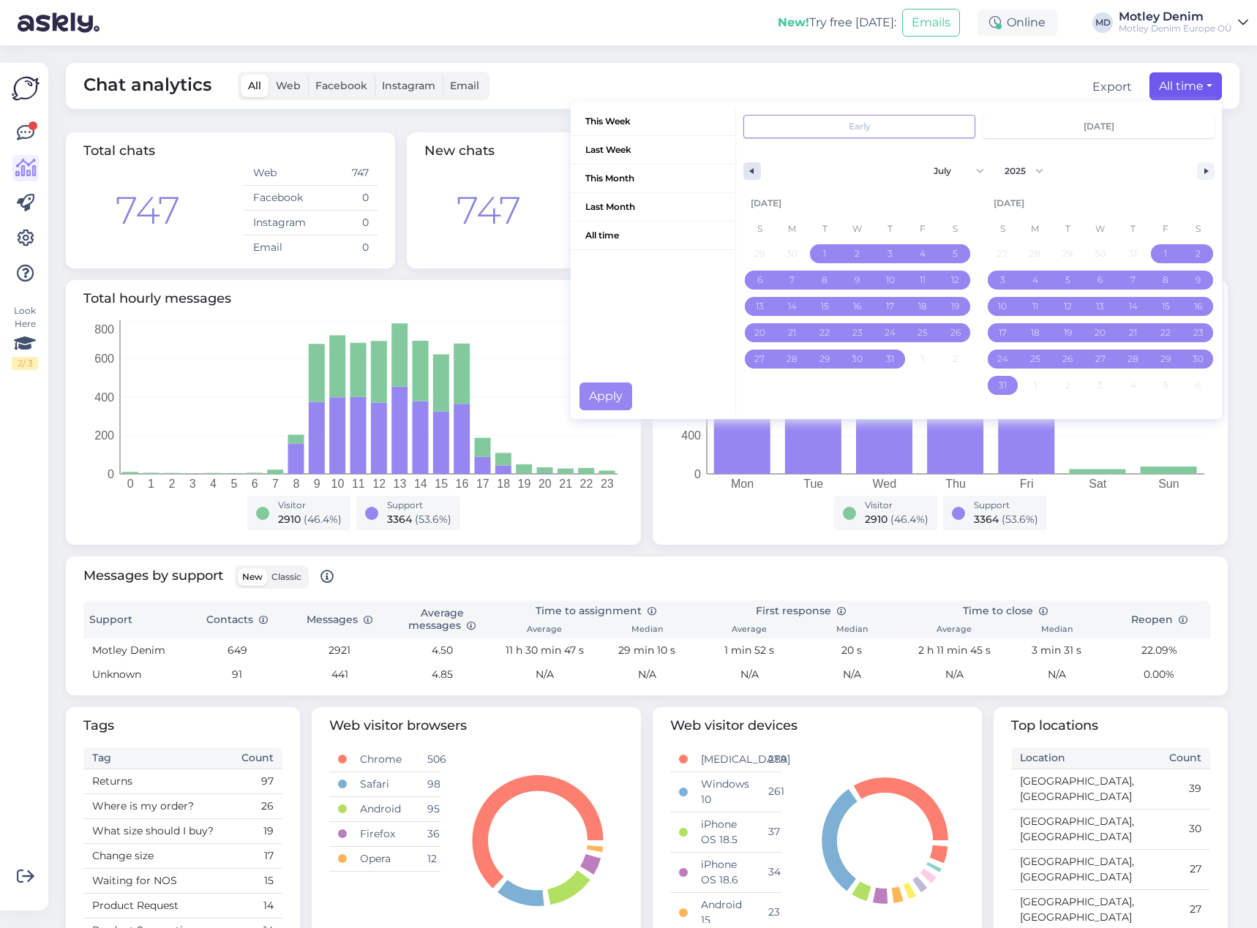
click at [743, 176] on button "button" at bounding box center [752, 171] width 18 height 18
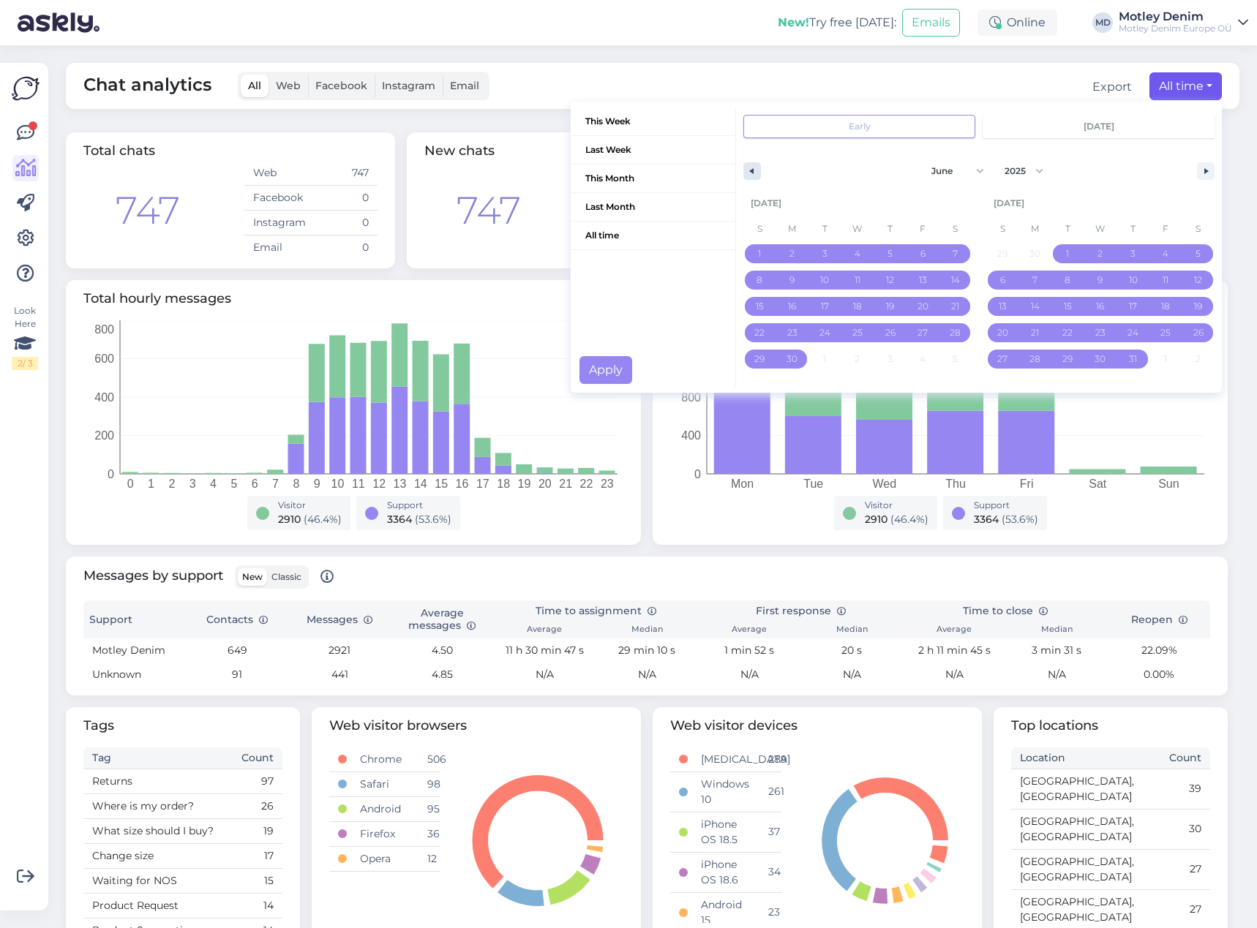
click at [743, 176] on button "button" at bounding box center [752, 171] width 18 height 18
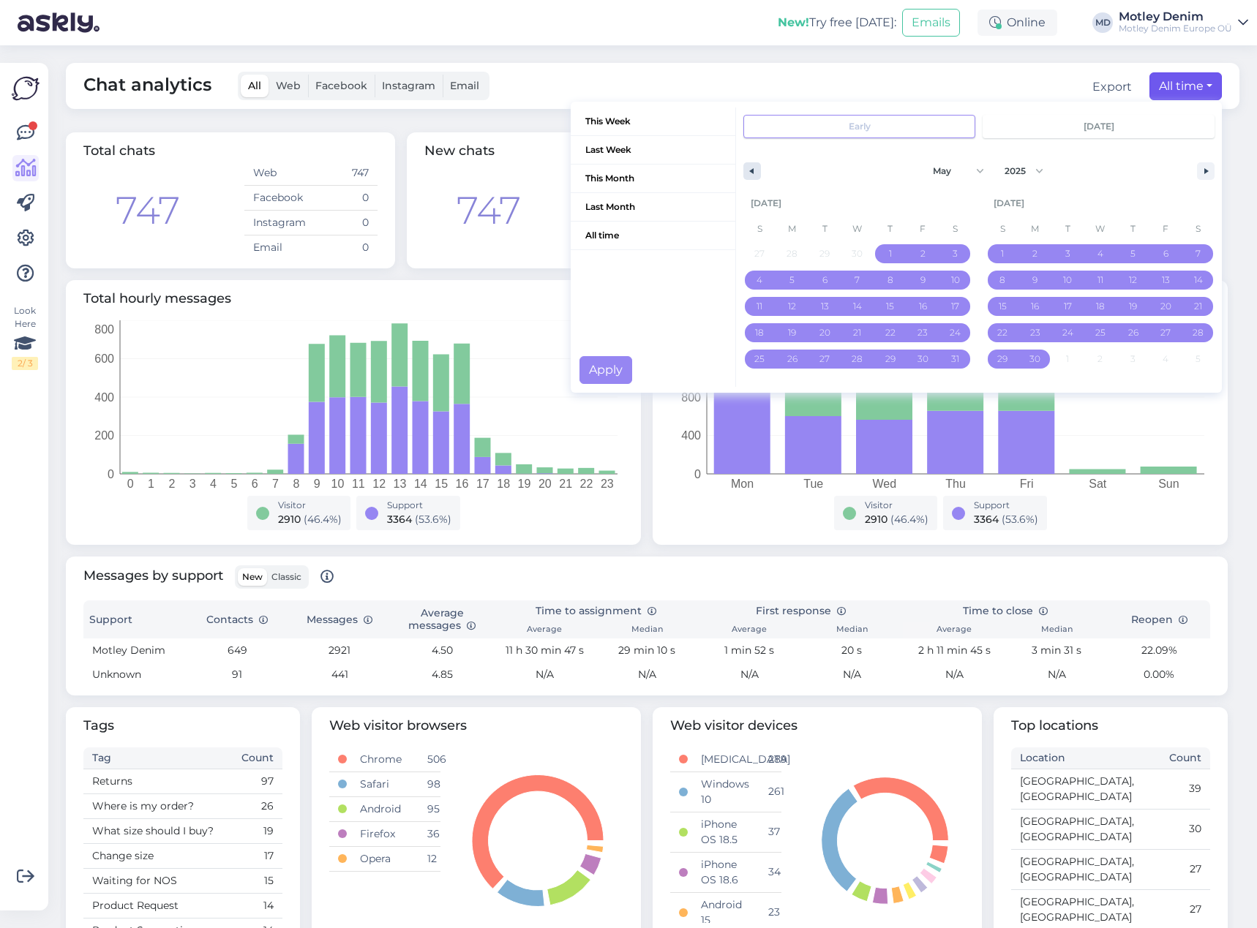
click at [743, 176] on button "button" at bounding box center [752, 171] width 18 height 18
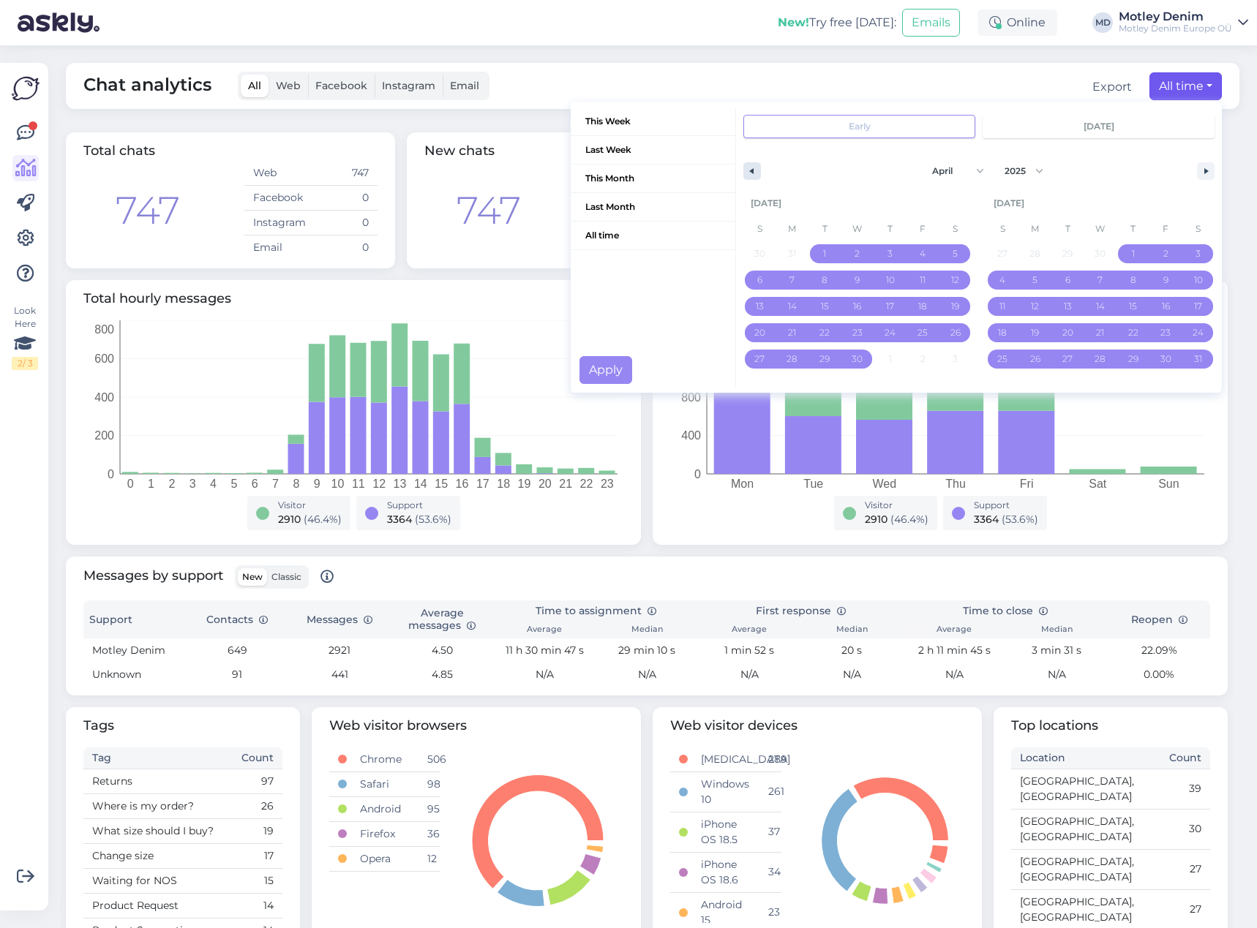
click at [743, 176] on button "button" at bounding box center [752, 171] width 18 height 18
select select "2"
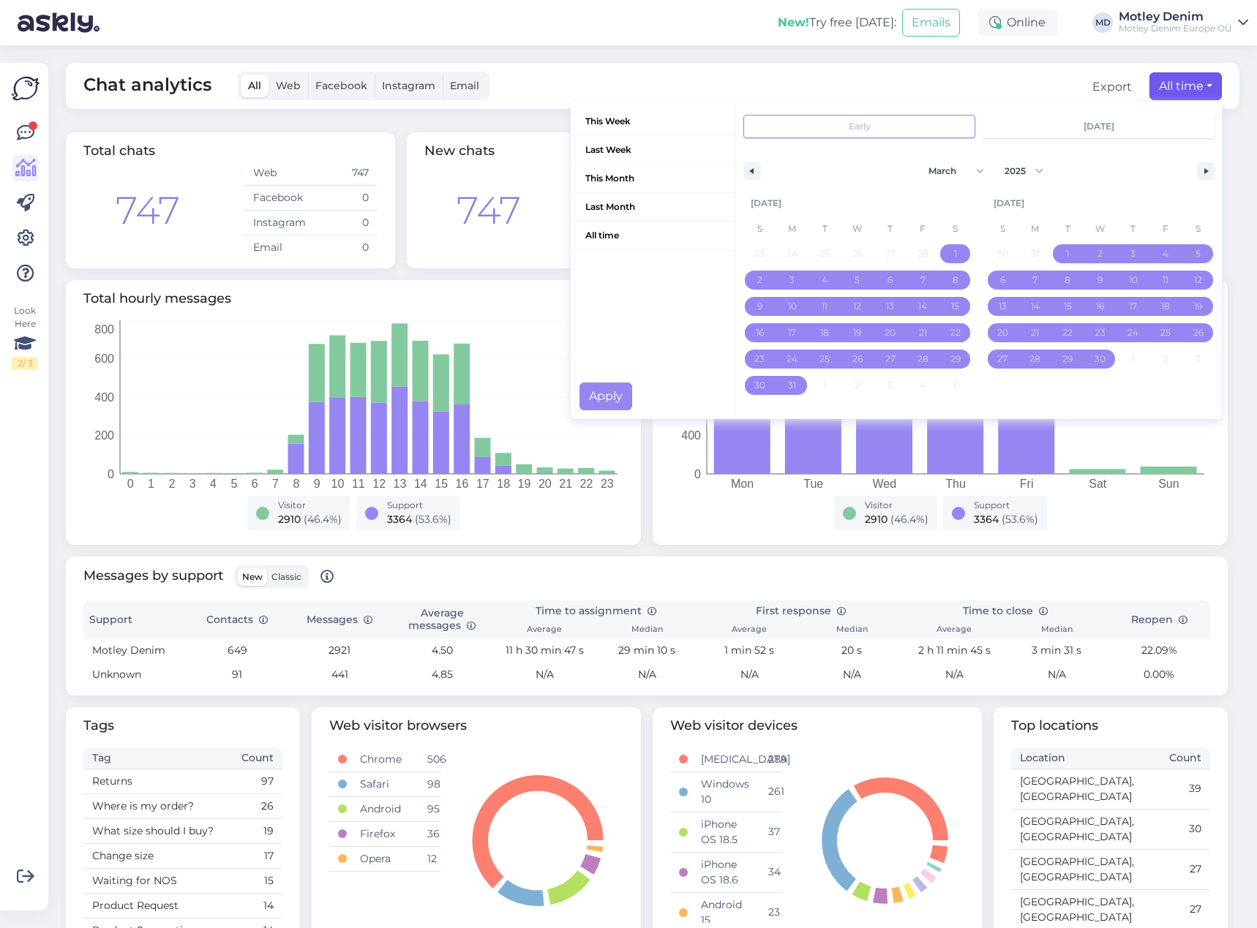
click at [940, 257] on span "1" at bounding box center [954, 253] width 33 height 19
type input "[DATE]"
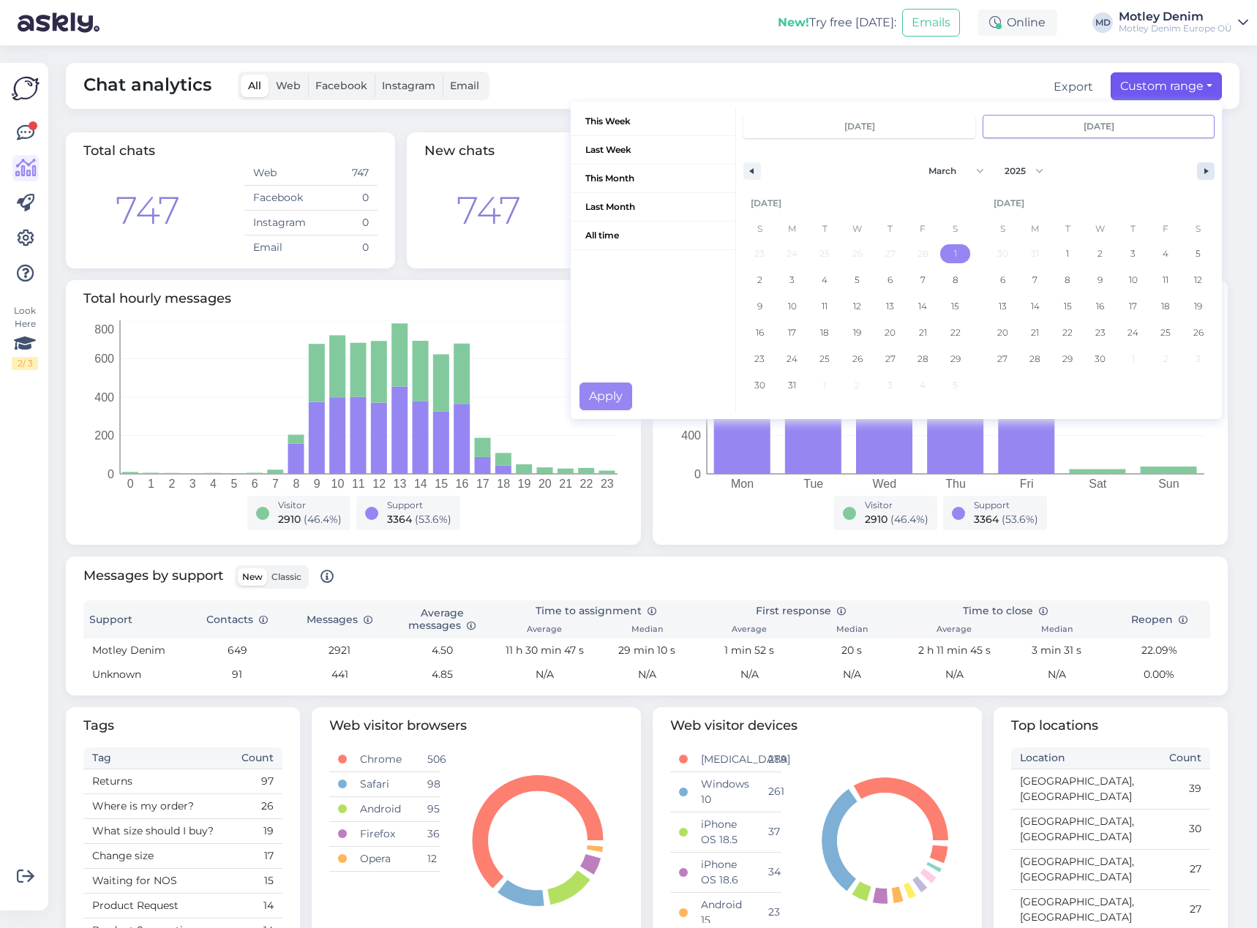
click at [1197, 174] on button "button" at bounding box center [1206, 171] width 18 height 18
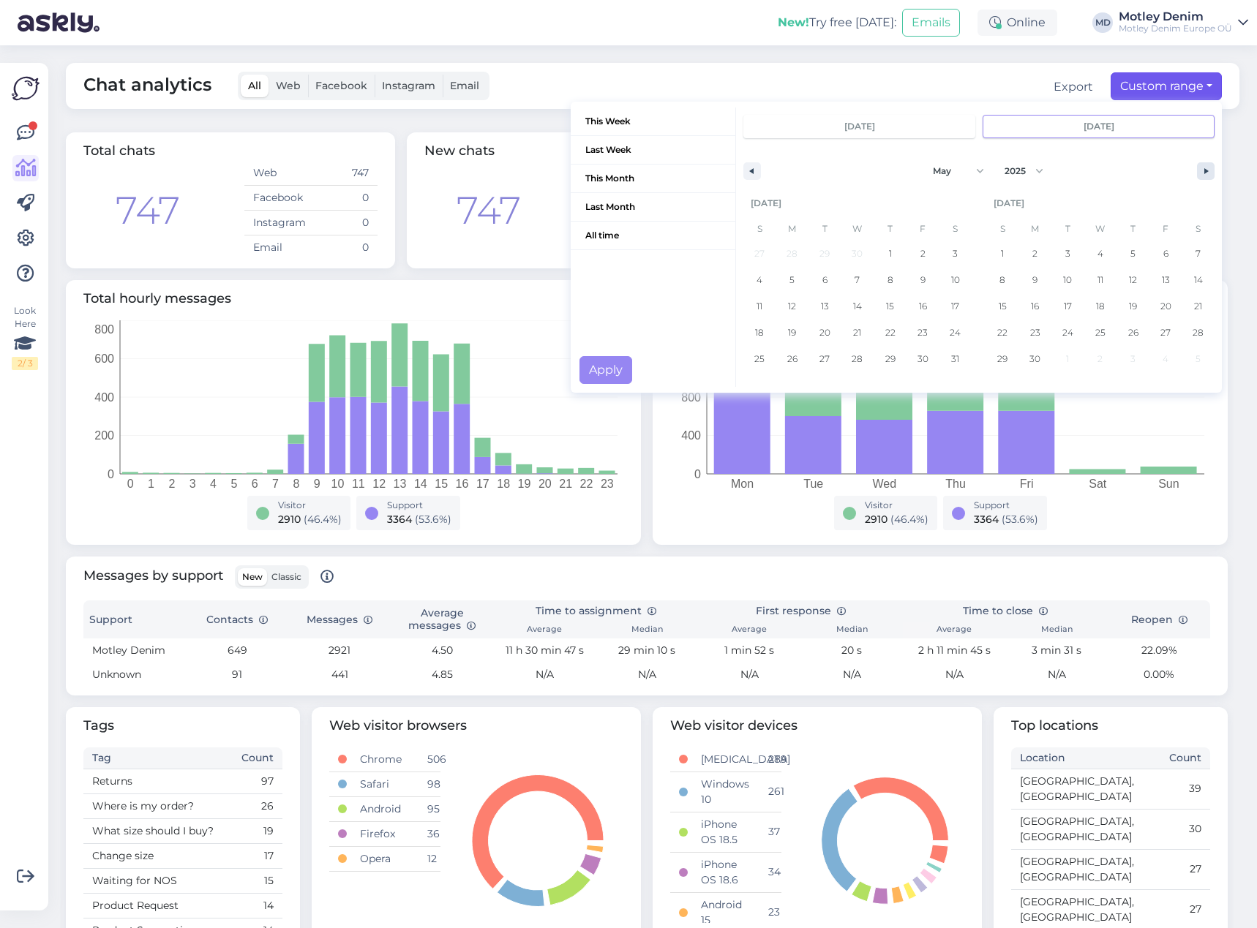
click at [1197, 174] on button "button" at bounding box center [1206, 171] width 18 height 18
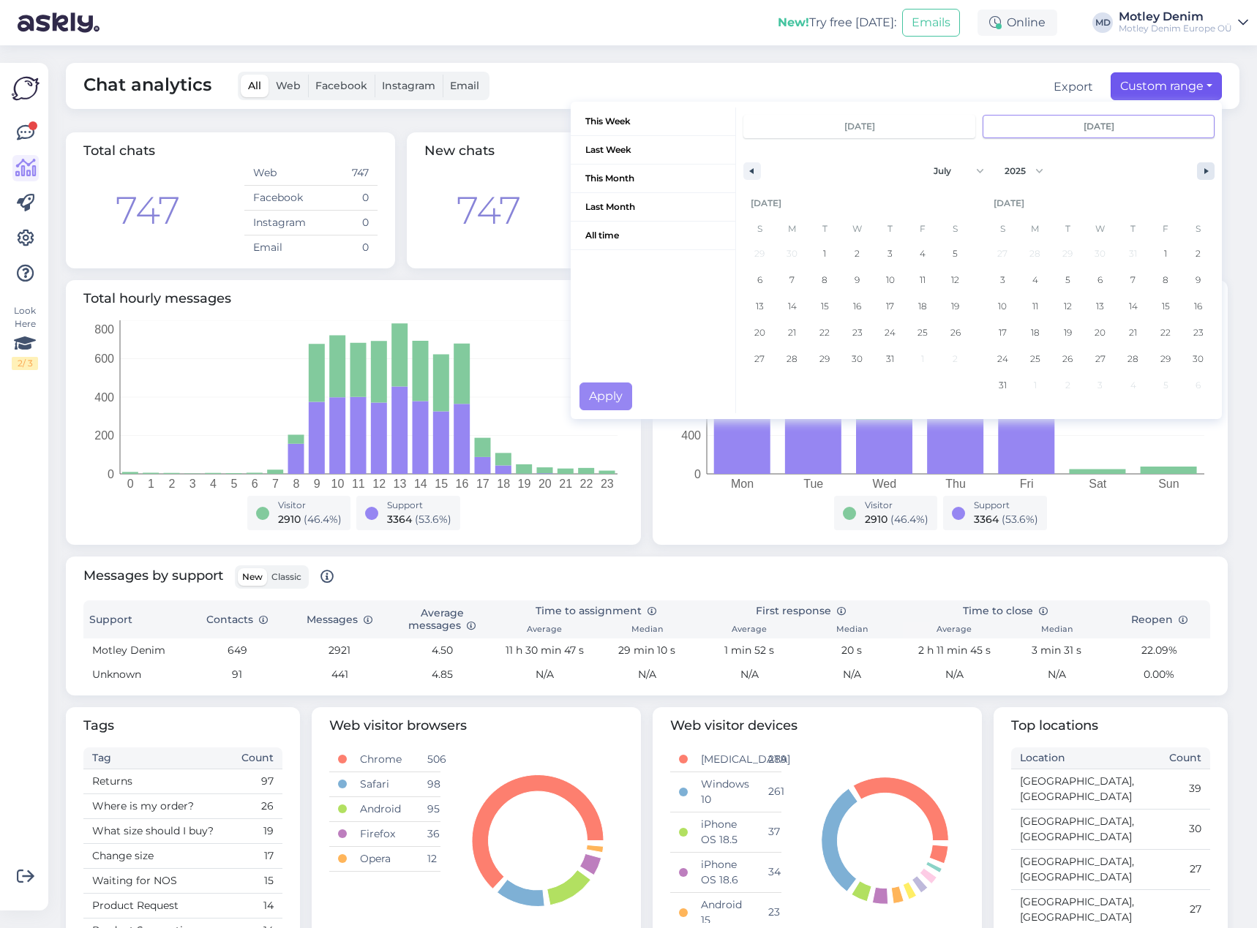
click at [1197, 174] on button "button" at bounding box center [1206, 171] width 18 height 18
select select "8"
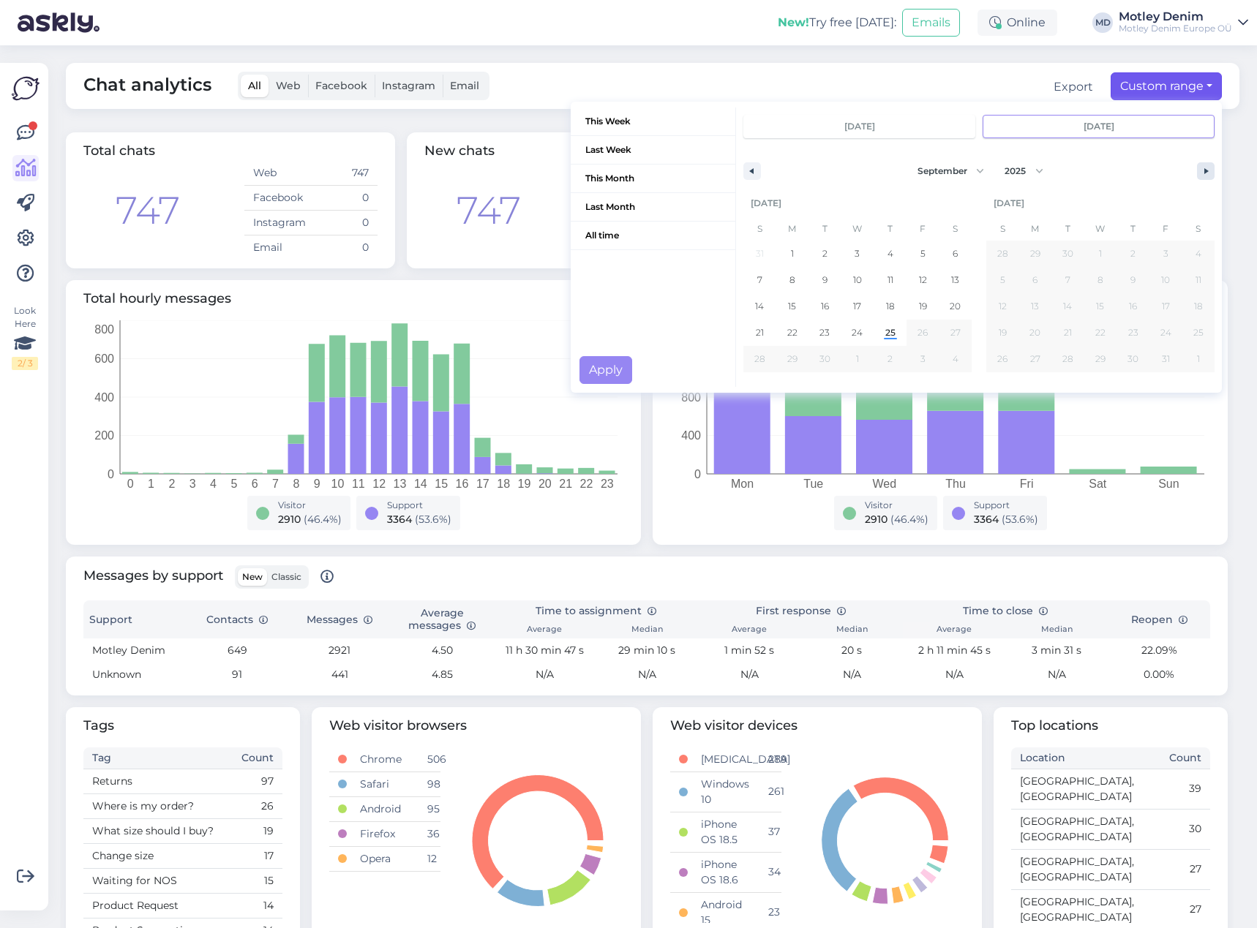
click at [1197, 174] on button "button" at bounding box center [1206, 171] width 18 height 18
click at [885, 340] on span "25" at bounding box center [890, 333] width 10 height 26
type input "[DATE]"
select select "2"
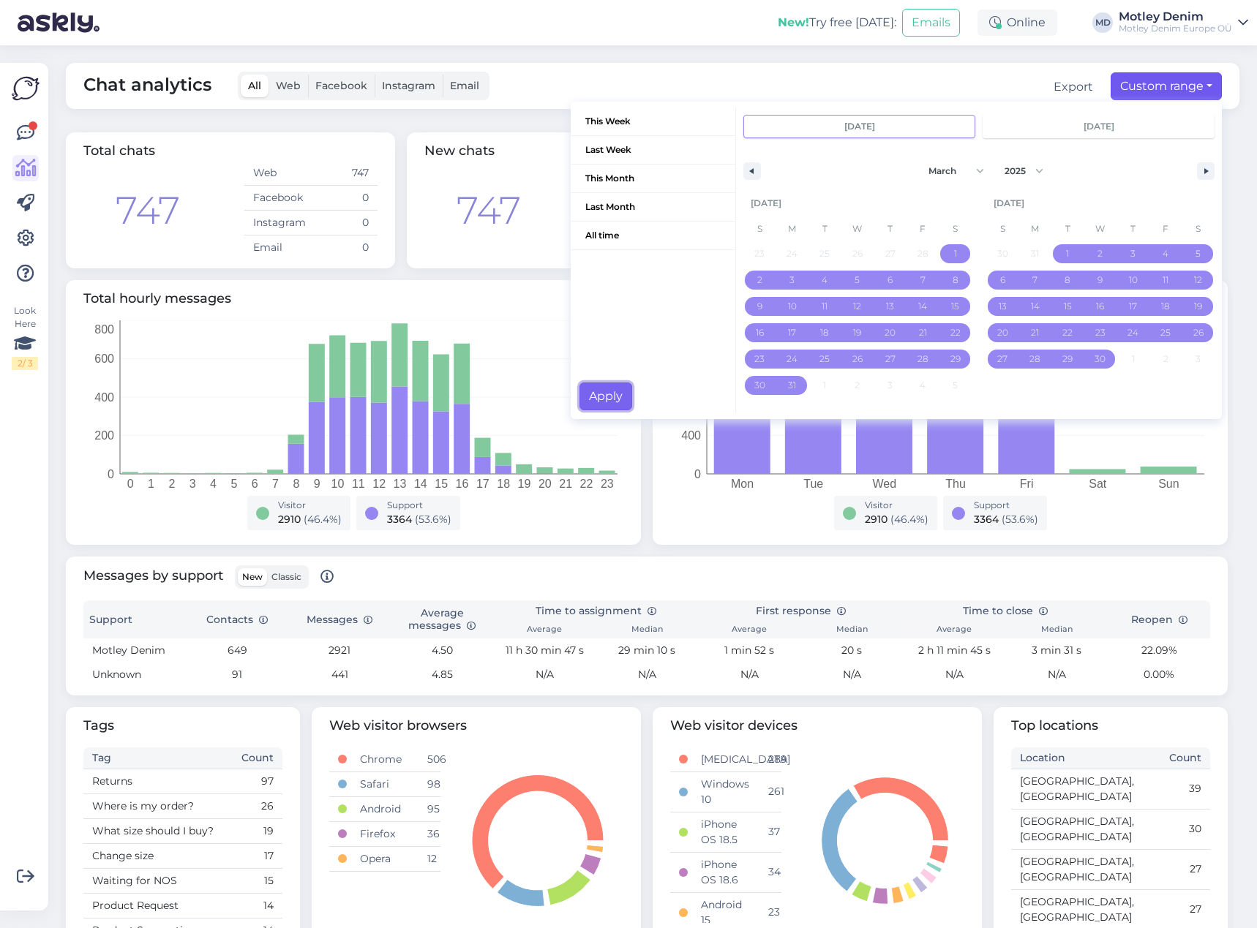
click at [589, 410] on button "Apply" at bounding box center [605, 397] width 53 height 28
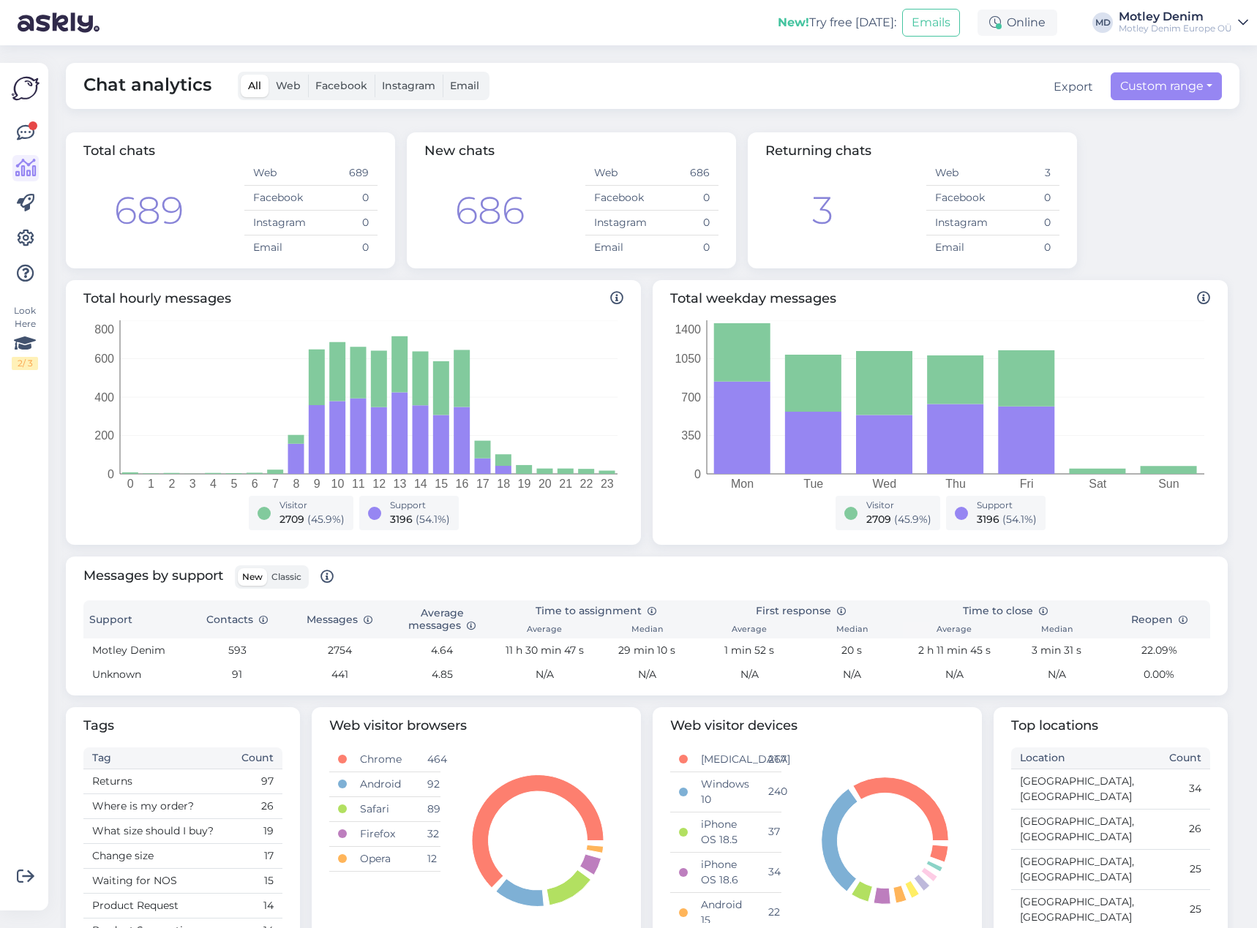
drag, startPoint x: 123, startPoint y: 217, endPoint x: 165, endPoint y: 217, distance: 42.4
click at [165, 217] on div "689 Web 689 Facebook 0 Instagram 0 Email 0" at bounding box center [230, 210] width 294 height 99
click at [152, 256] on div "689 Web 689 Facebook 0 Instagram 0 Email 0" at bounding box center [230, 210] width 294 height 99
click at [1139, 253] on div "Total chats 689 Web 689 Facebook 0 Instagram 0 Email 0 New chats 686 Web 686 Fa…" at bounding box center [646, 201] width 1173 height 148
click at [966, 119] on div "Chat analytics All Web Facebook Instagram Email Export Contacts Custom range Th…" at bounding box center [657, 486] width 1200 height 883
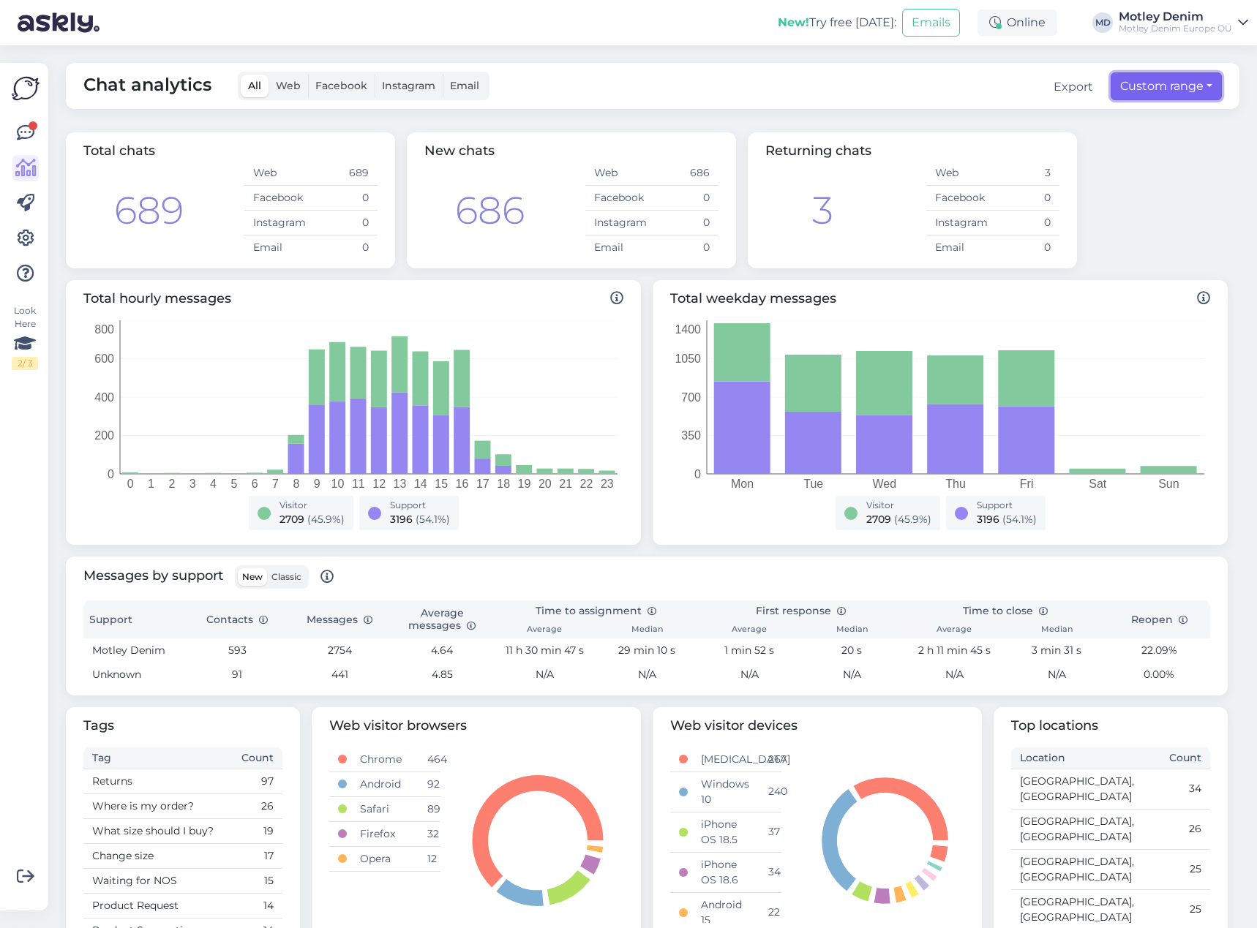
click at [1147, 81] on button "Custom range" at bounding box center [1165, 86] width 111 height 28
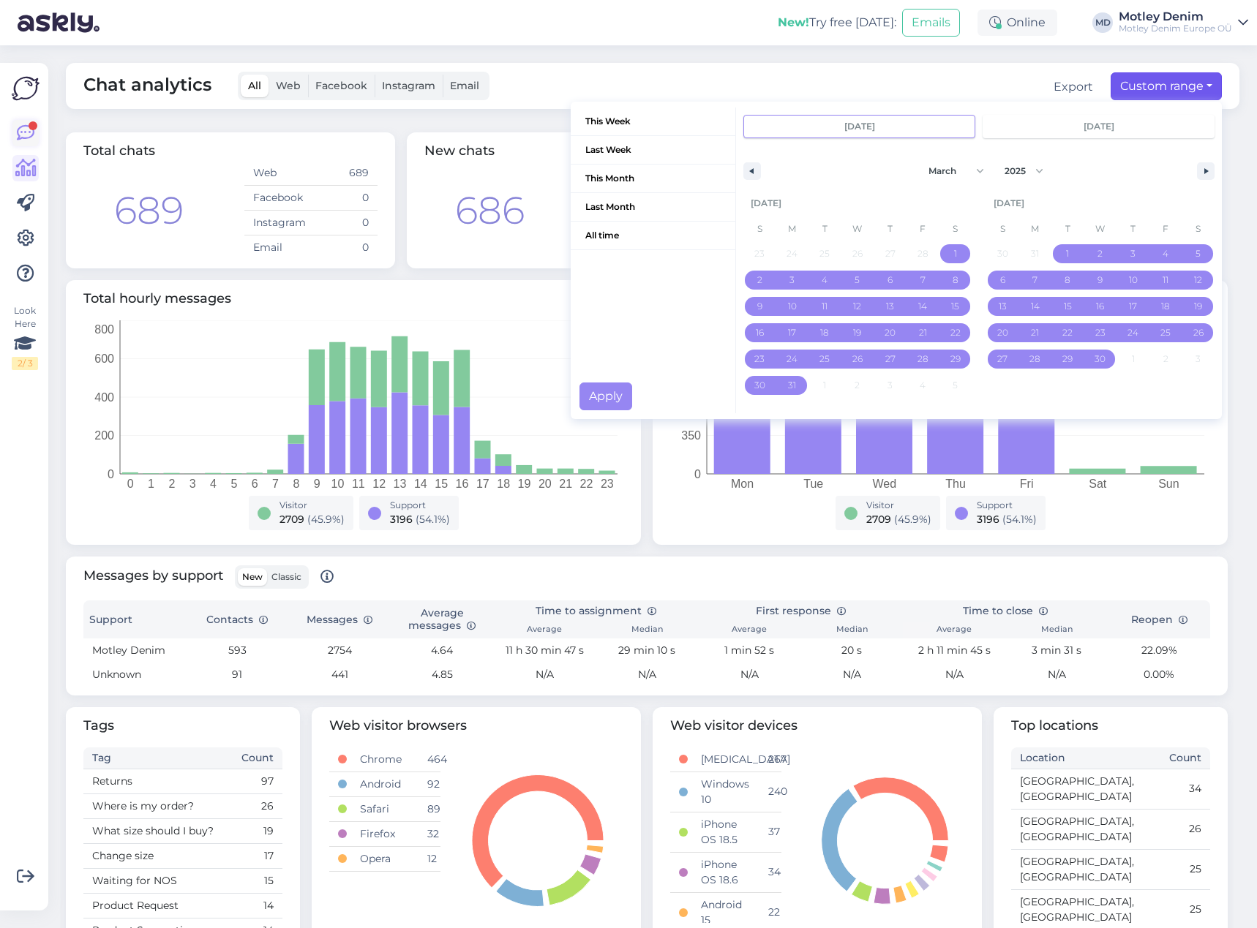
click at [20, 125] on icon at bounding box center [26, 133] width 18 height 18
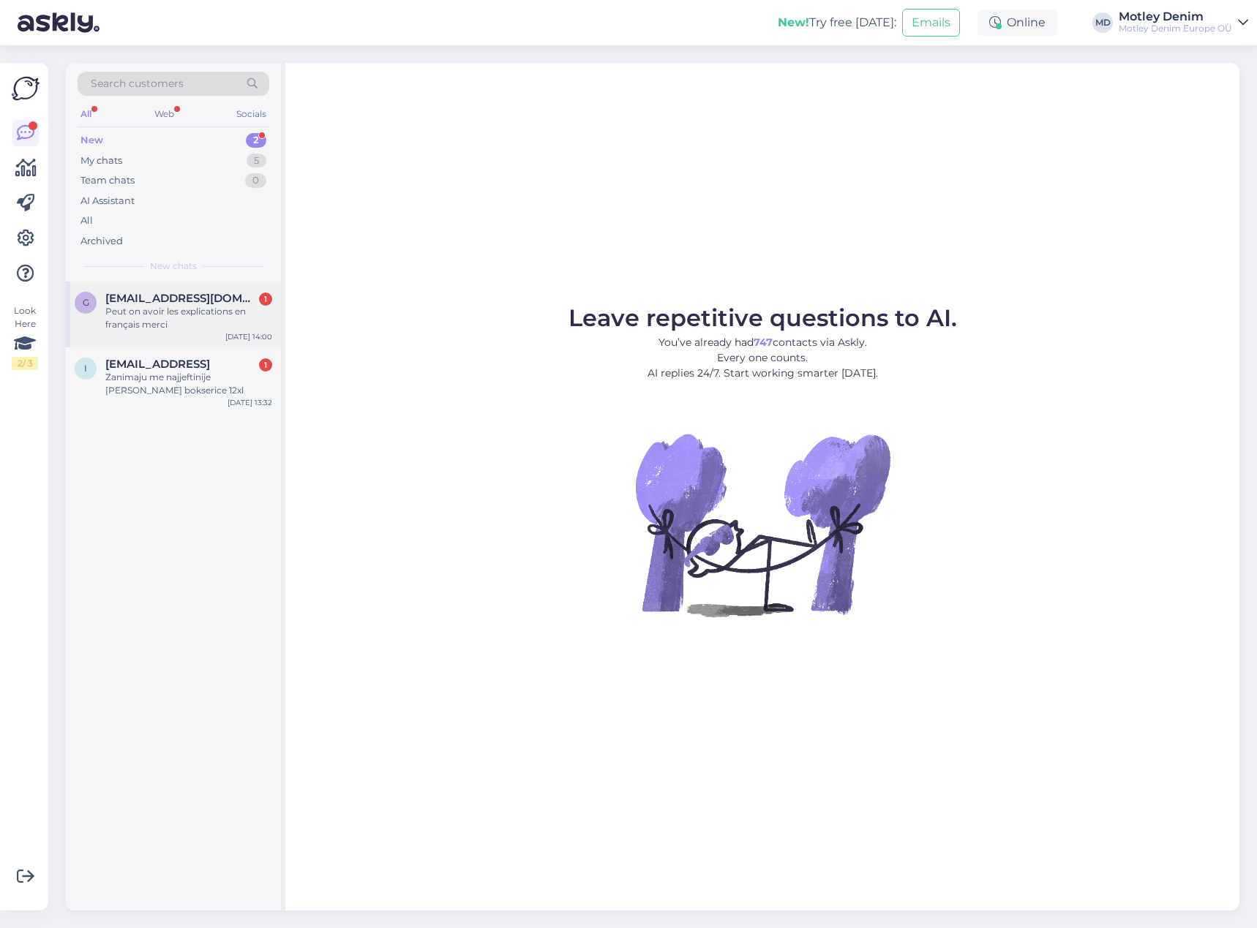
click at [227, 308] on div "Peut on avoir les explications en français merci" at bounding box center [188, 318] width 167 height 26
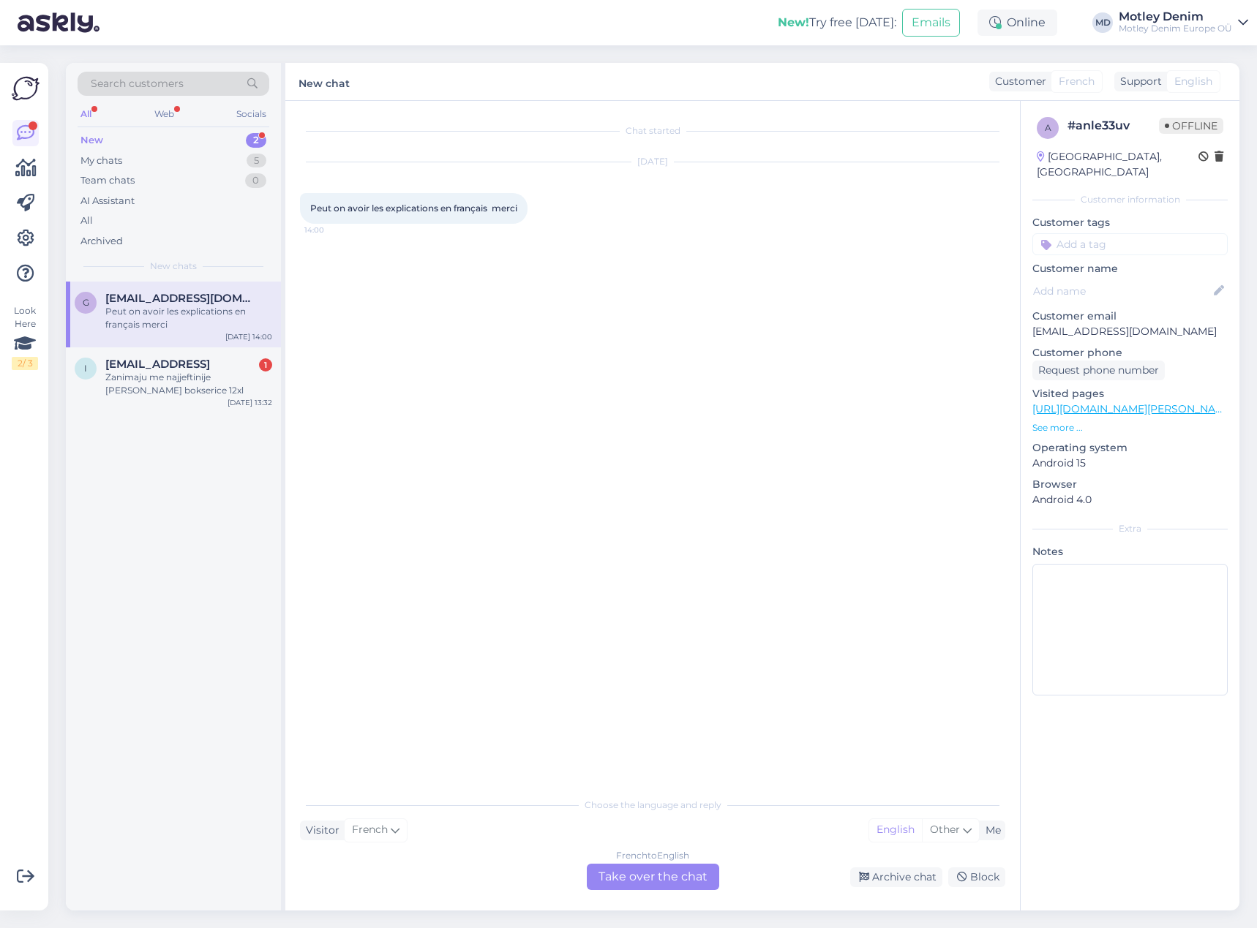
click at [669, 878] on div "French to English Take over the chat" at bounding box center [653, 877] width 132 height 26
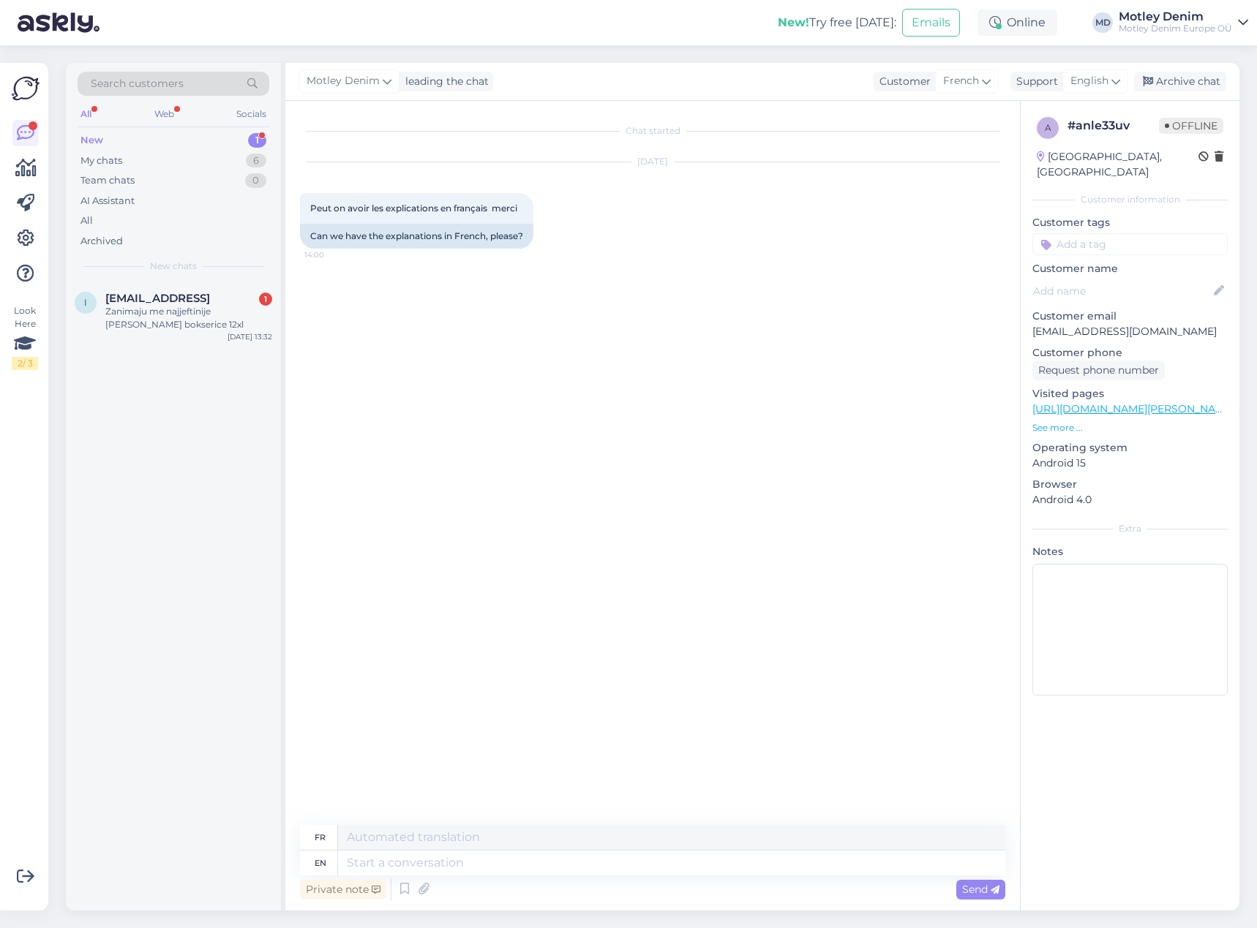
click at [1152, 402] on link "[URL][DOMAIN_NAME][PERSON_NAME]" at bounding box center [1133, 408] width 202 height 13
click at [573, 855] on textarea at bounding box center [671, 863] width 667 height 25
type textarea "Hello"
type textarea "Bonjour"
type textarea "We"
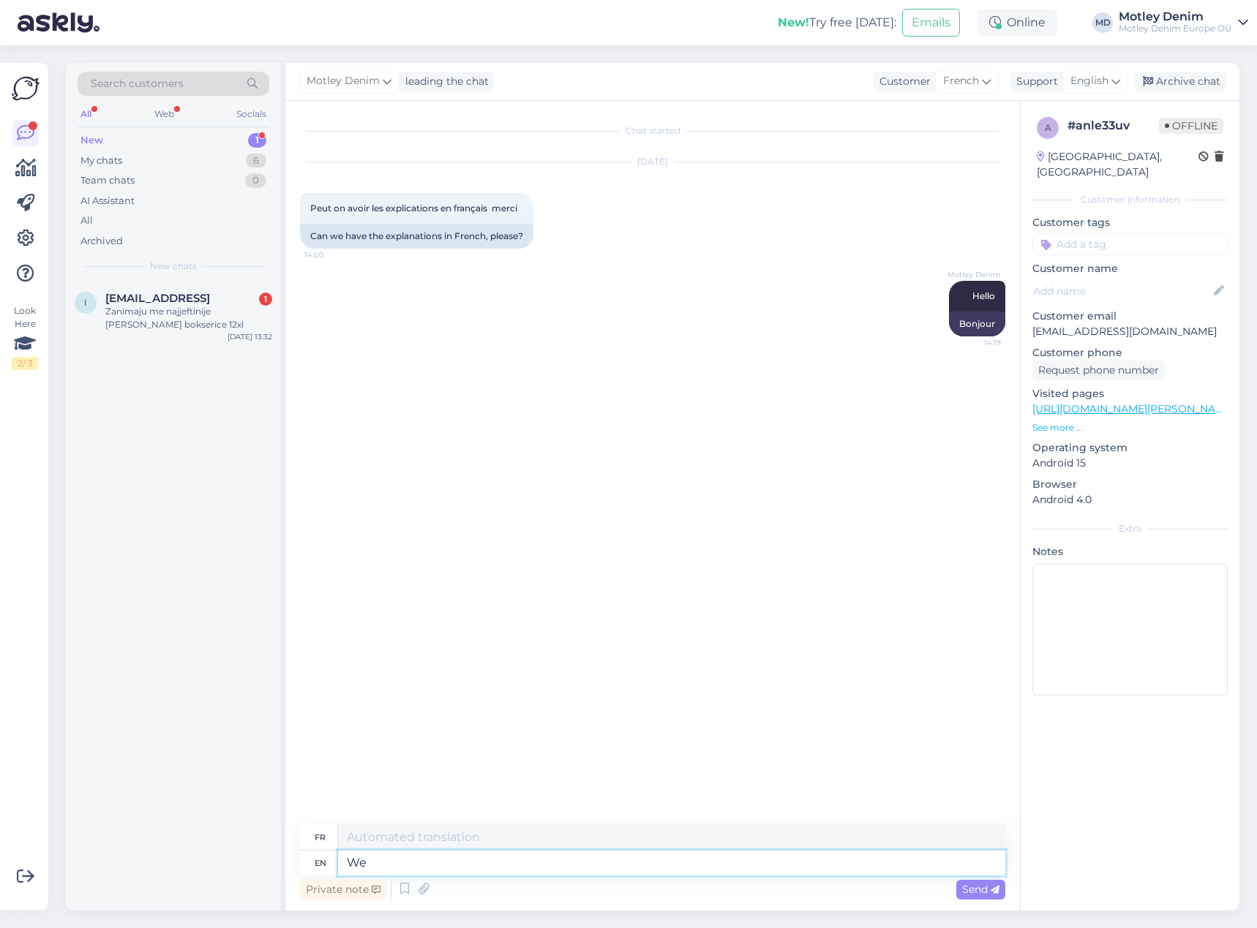
type textarea "Nous"
type textarea "We also"
type textarea "Nous aussi"
type textarea "We also have"
type textarea "Nous avons aussi"
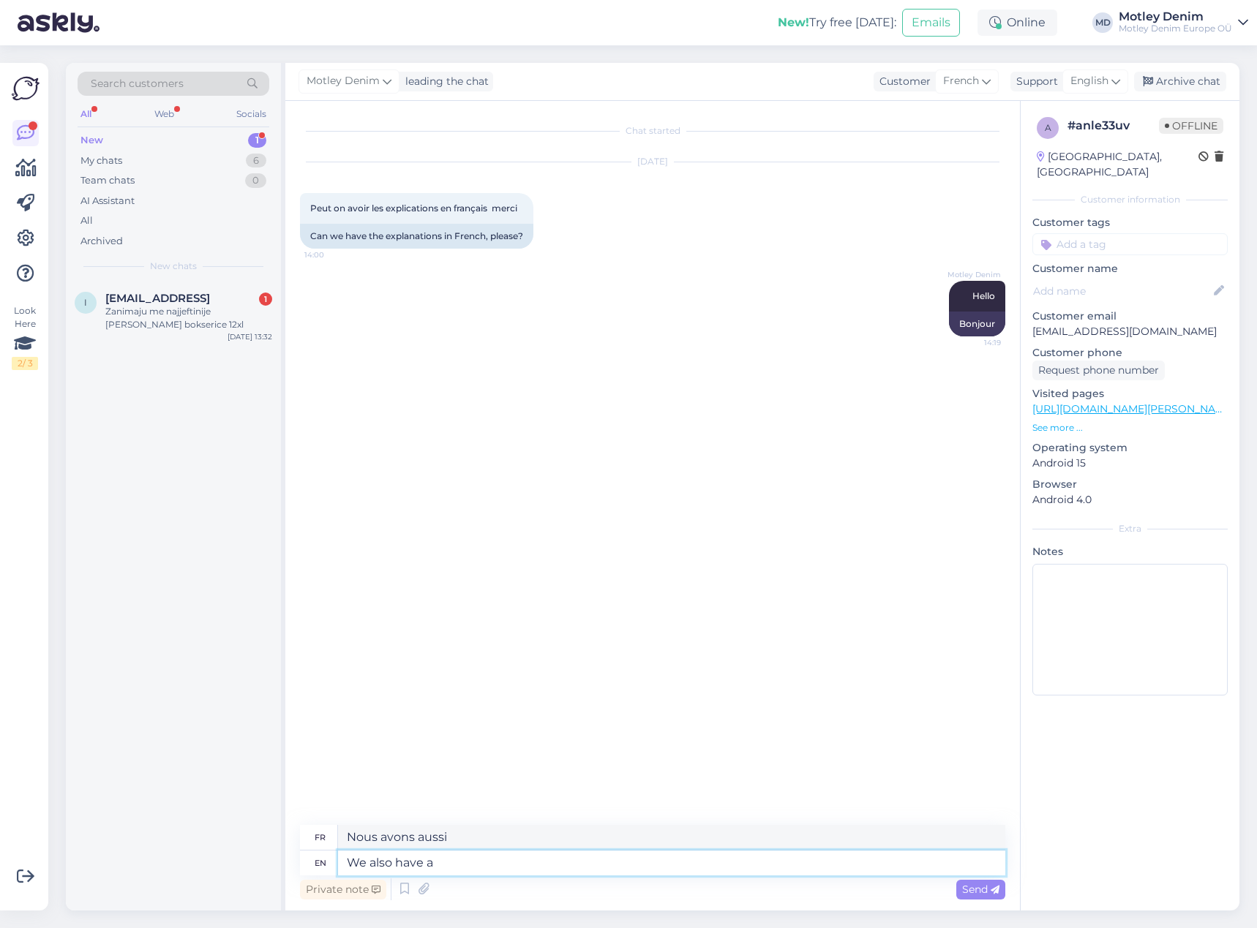
type textarea "We also have a"
type textarea "Nous avons également un"
type textarea "We also have a French s"
type textarea "Nous avons aussi un français"
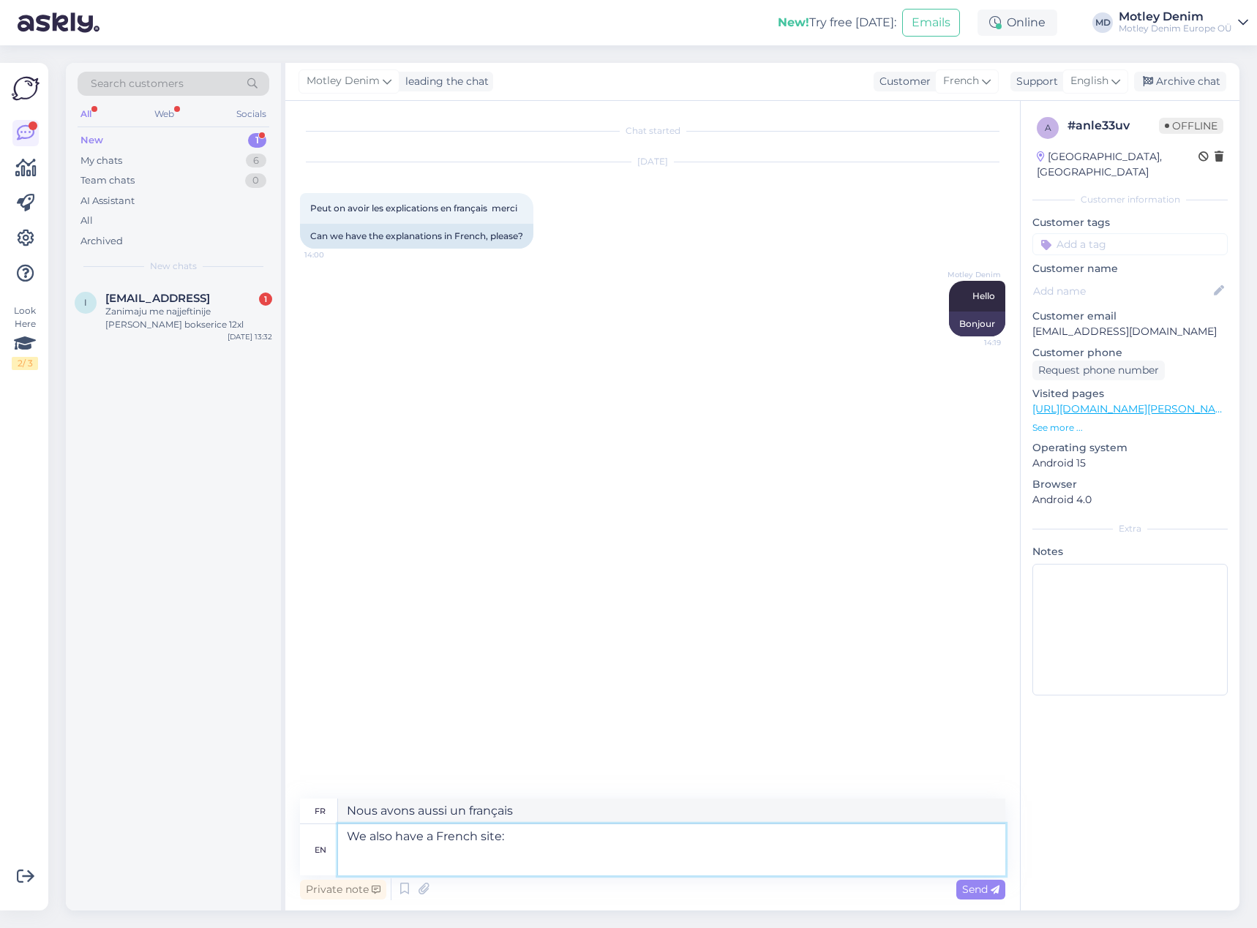
paste textarea "[URL][DOMAIN_NAME]"
type textarea "We also have a French site: [URL][DOMAIN_NAME]"
type textarea "Nous avons également un site français : [URL][DOMAIN_NAME]"
drag, startPoint x: 545, startPoint y: 861, endPoint x: 328, endPoint y: 854, distance: 216.6
click at [299, 863] on div "Chat started [DATE] Peut on avoir les explications en français merci 14:00 Can …" at bounding box center [652, 506] width 734 height 810
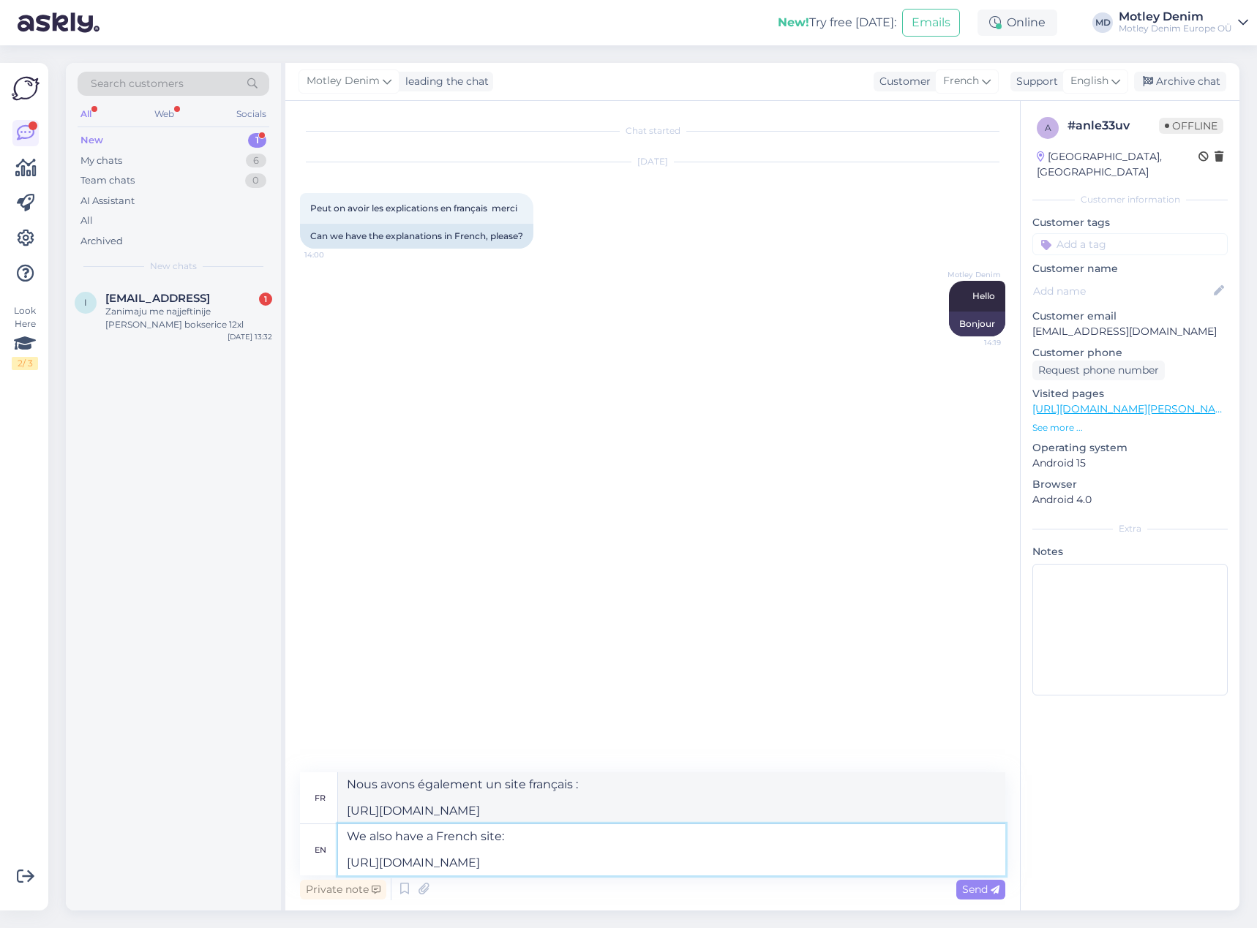
paste textarea "fr"
type textarea "We also have a French site: [URL][DOMAIN_NAME]"
type textarea "Nous avons également un site français : [URL][DOMAIN_NAME]"
type textarea "We also have a French site: [URL][DOMAIN_NAME]"
click at [980, 892] on span "Send" at bounding box center [980, 889] width 37 height 13
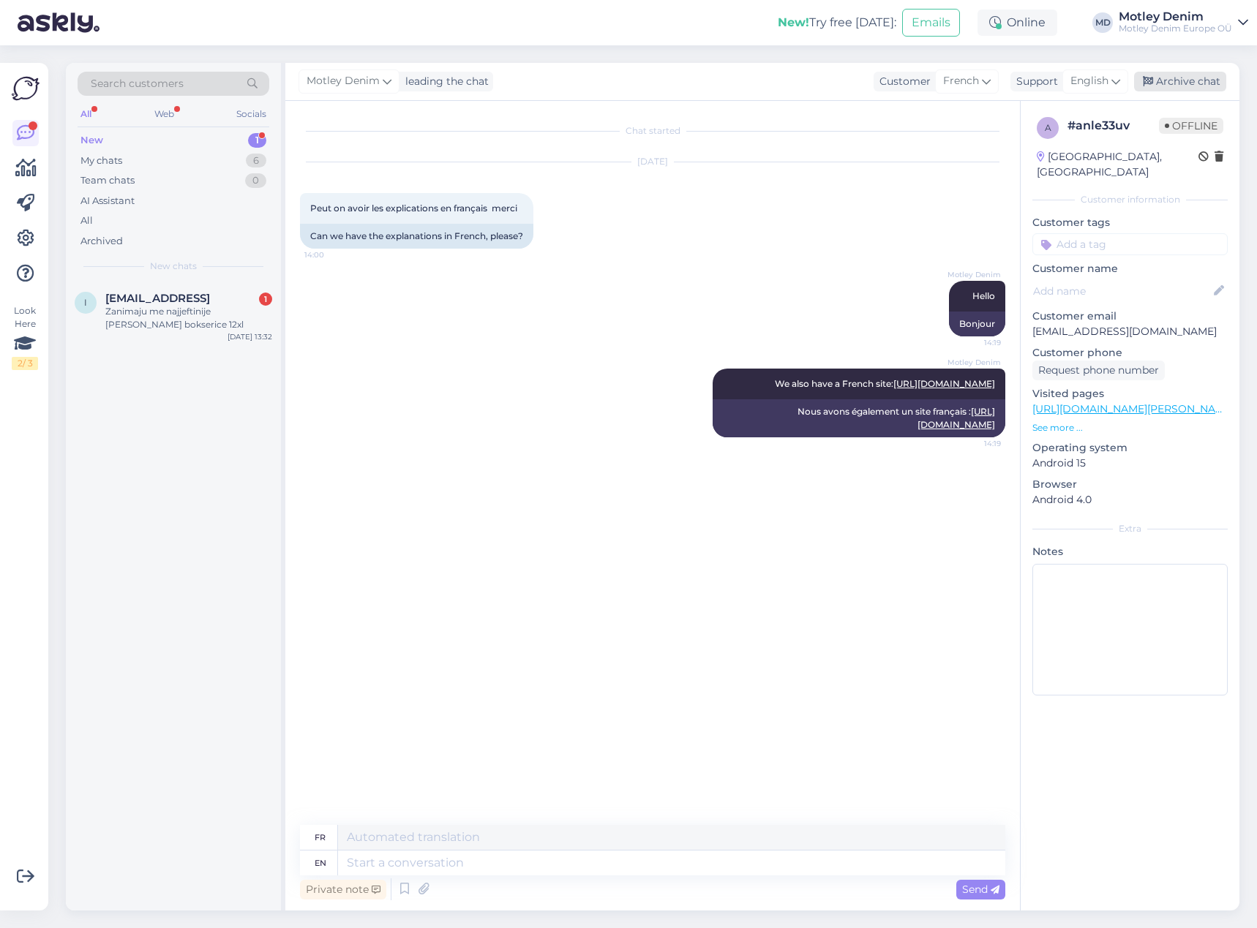
click at [1202, 83] on div "Archive chat" at bounding box center [1180, 82] width 92 height 20
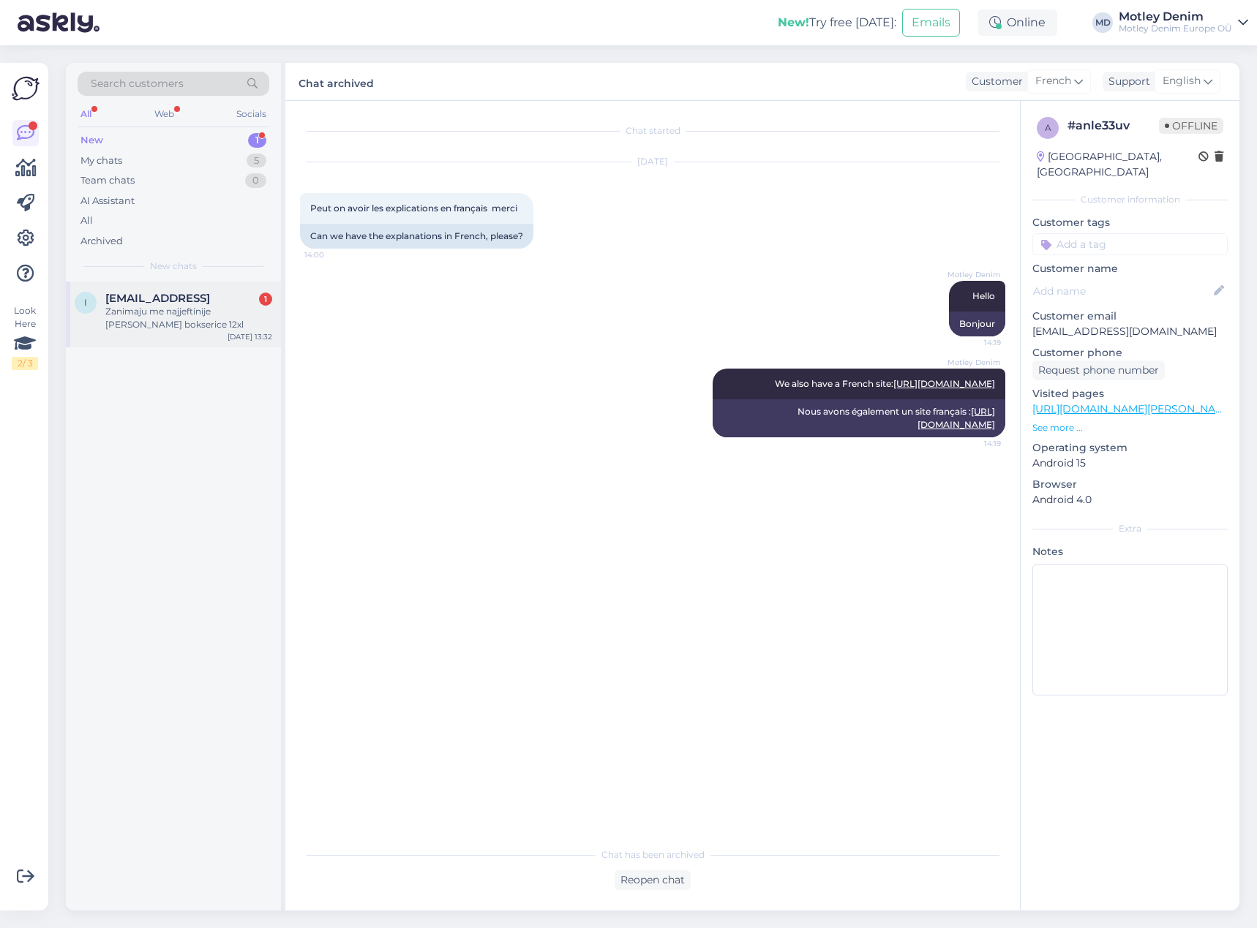
click at [200, 307] on div "Zanimaju me najjeftinije [PERSON_NAME] bokserice 12xl" at bounding box center [188, 318] width 167 height 26
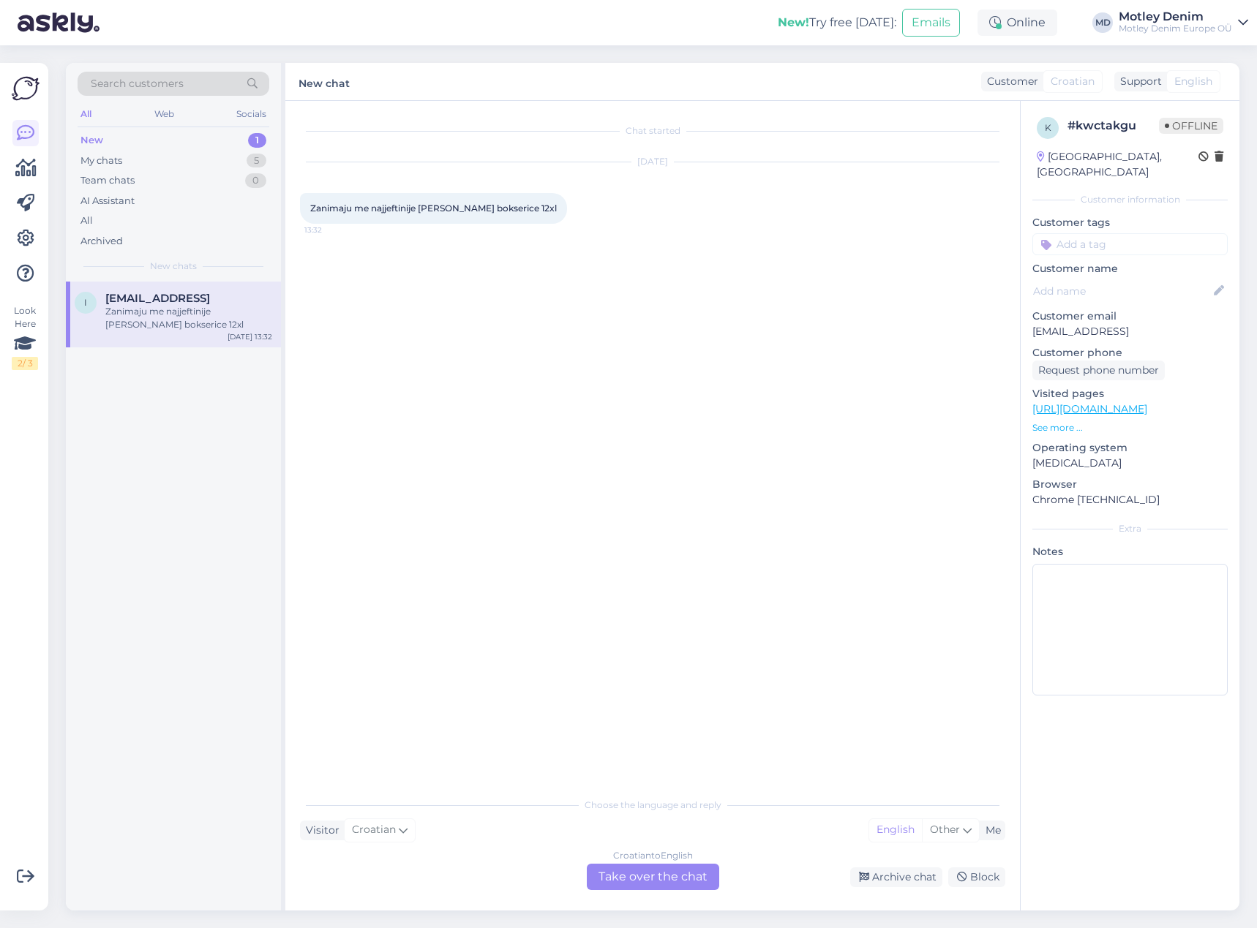
click at [690, 873] on div "Croatian to English Take over the chat" at bounding box center [653, 877] width 132 height 26
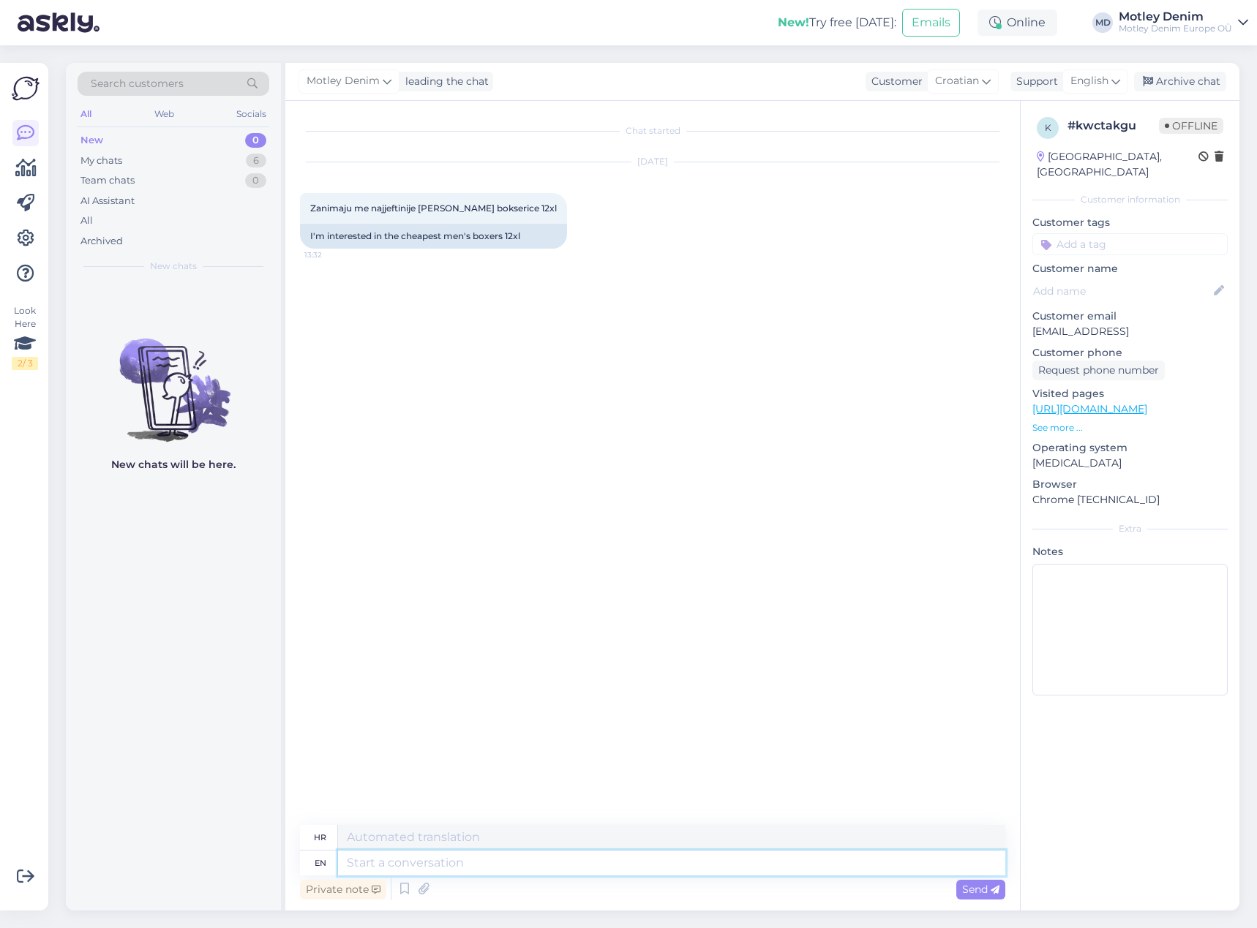
click at [660, 864] on textarea at bounding box center [671, 863] width 667 height 25
type textarea "Hello"
type textarea "Zdravo"
click at [1104, 402] on link "[URL][DOMAIN_NAME]" at bounding box center [1089, 408] width 115 height 13
click at [492, 863] on textarea at bounding box center [671, 863] width 667 height 25
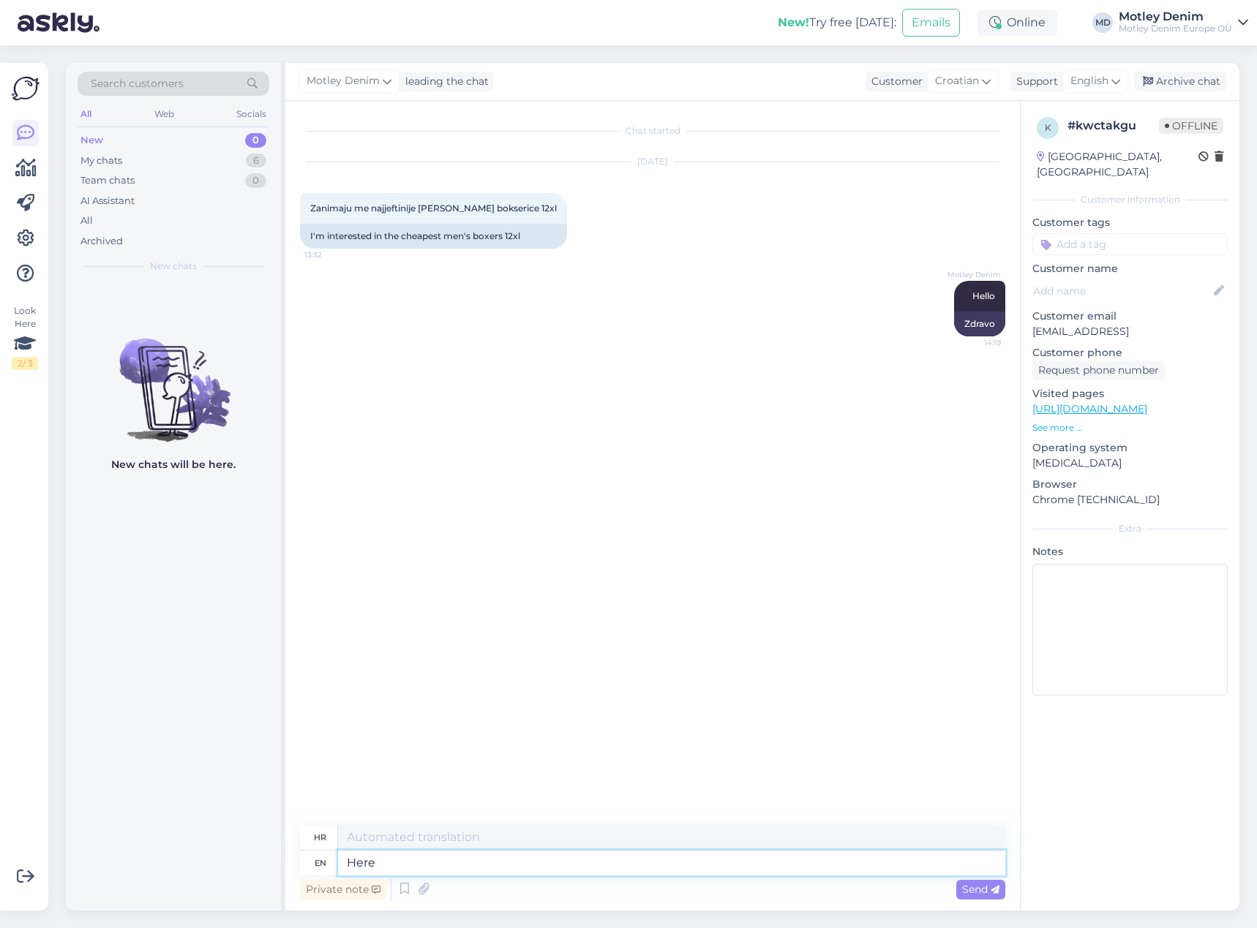
type textarea "Here a"
type textarea "Ovdje"
type textarea "Here are"
type textarea "Evo su"
type textarea "Here are our ch"
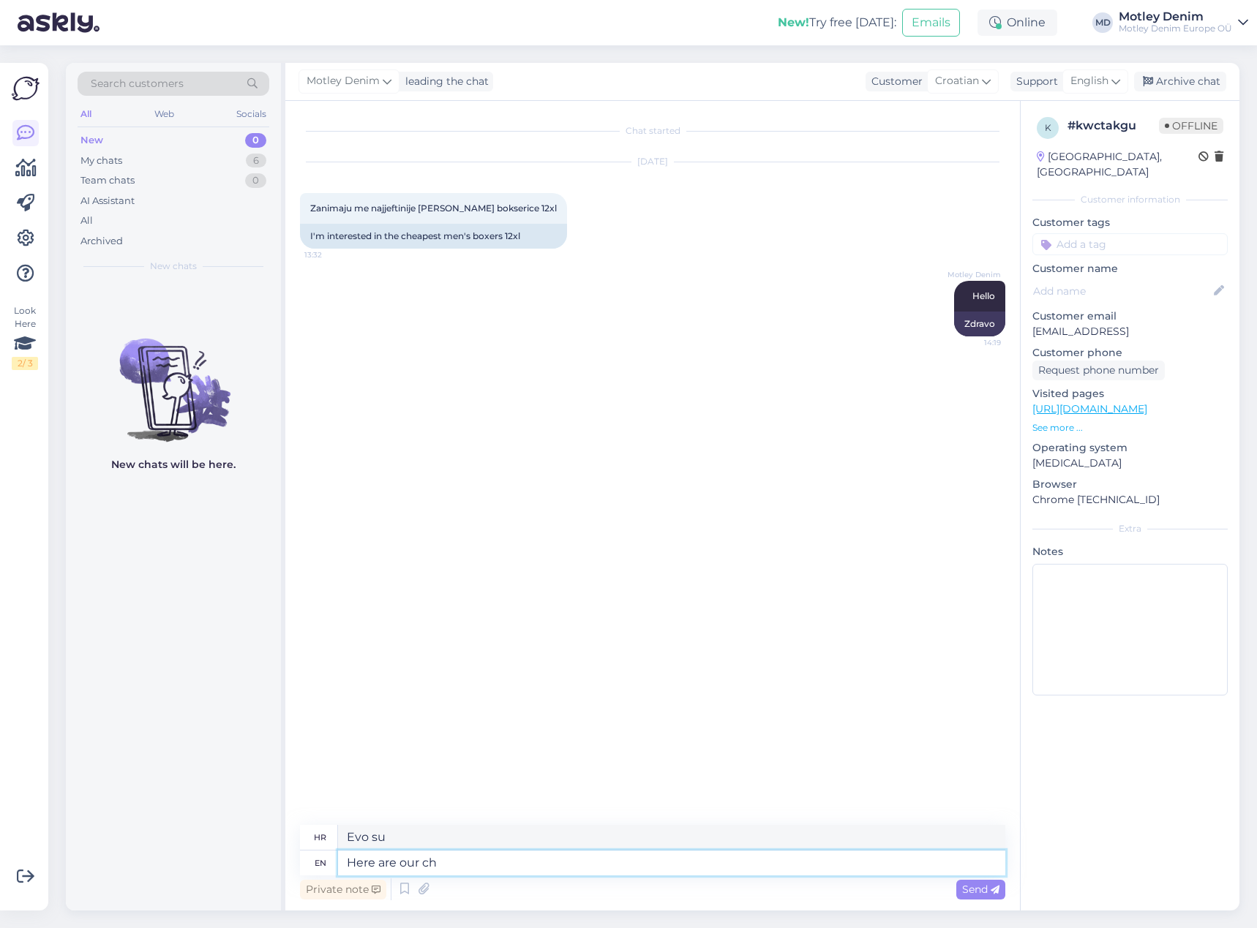
type textarea "Evo naših"
type textarea "Here are our cheapest"
type textarea "Evo naših najjeftinijih"
type textarea "Here are our cheapest box"
type textarea "Evo naše najjeftinije kutije"
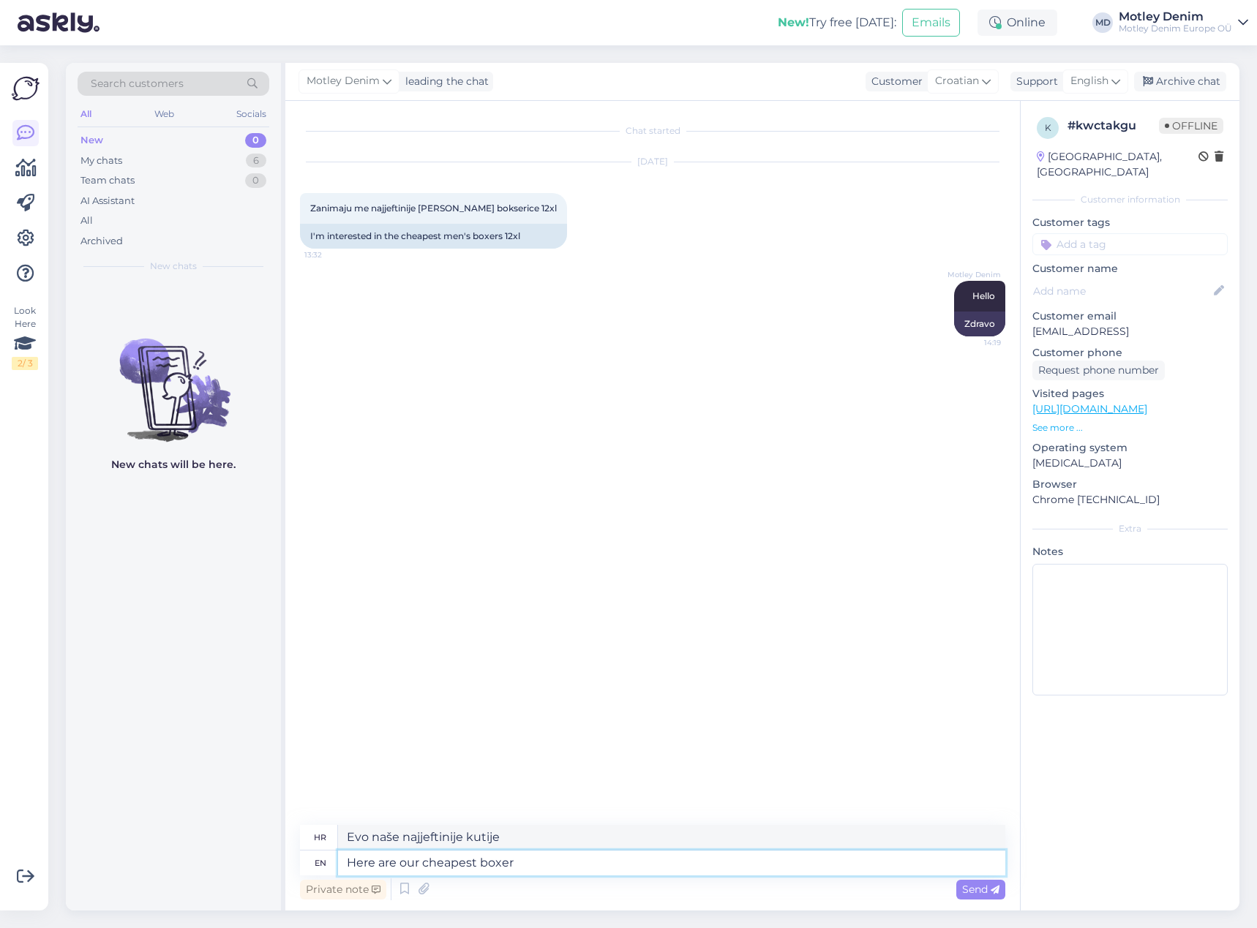
type textarea "Here are our cheapest boxers"
type textarea "Evo naših najjeftinijih bokserica"
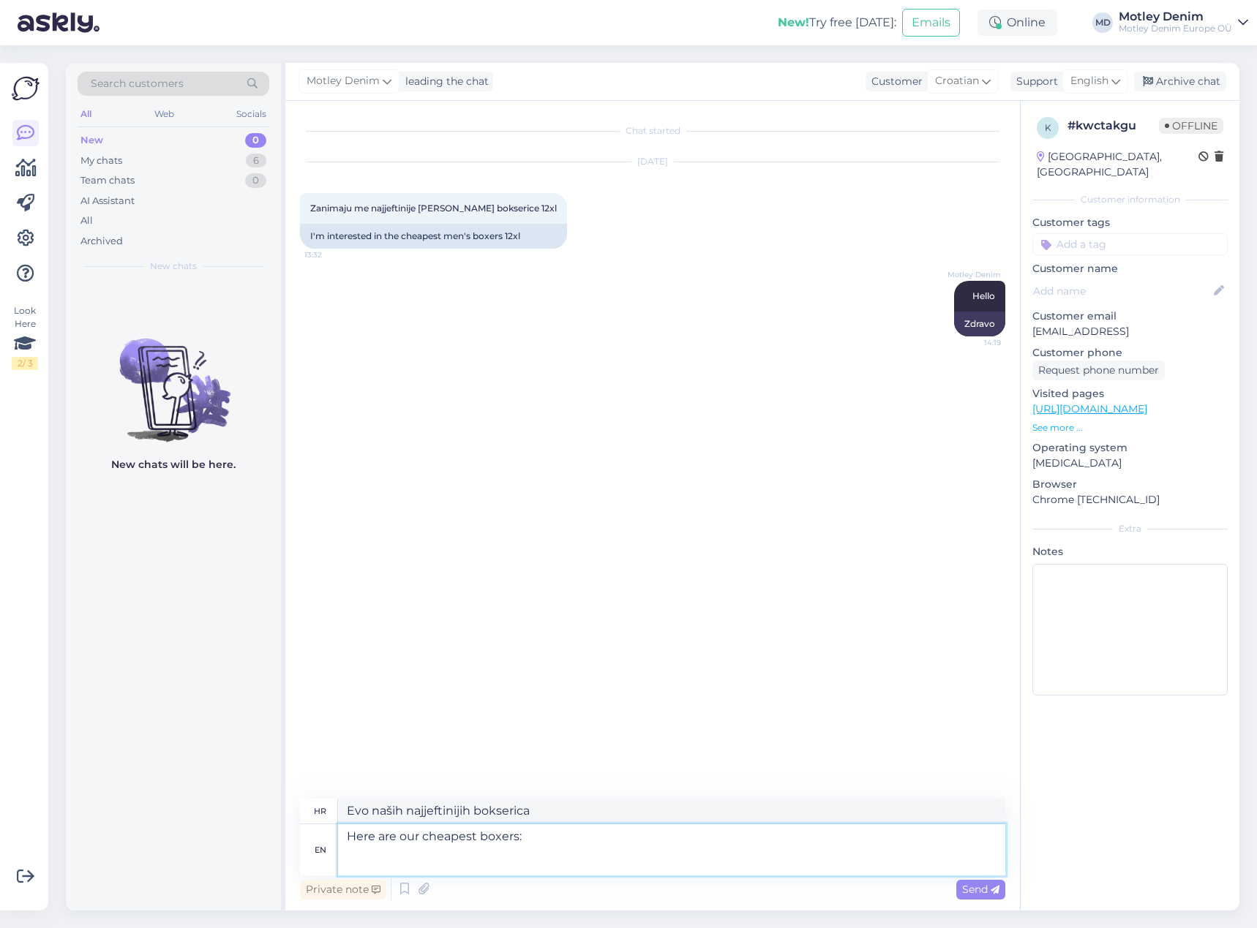
paste textarea "[URL][DOMAIN_NAME][PERSON_NAME]"
type textarea "Here are our cheapest boxers: [URL][DOMAIN_NAME][PERSON_NAME]"
type textarea "Evo naših najjeftinijih bokserica: [URL][DOMAIN_NAME][PERSON_NAME]"
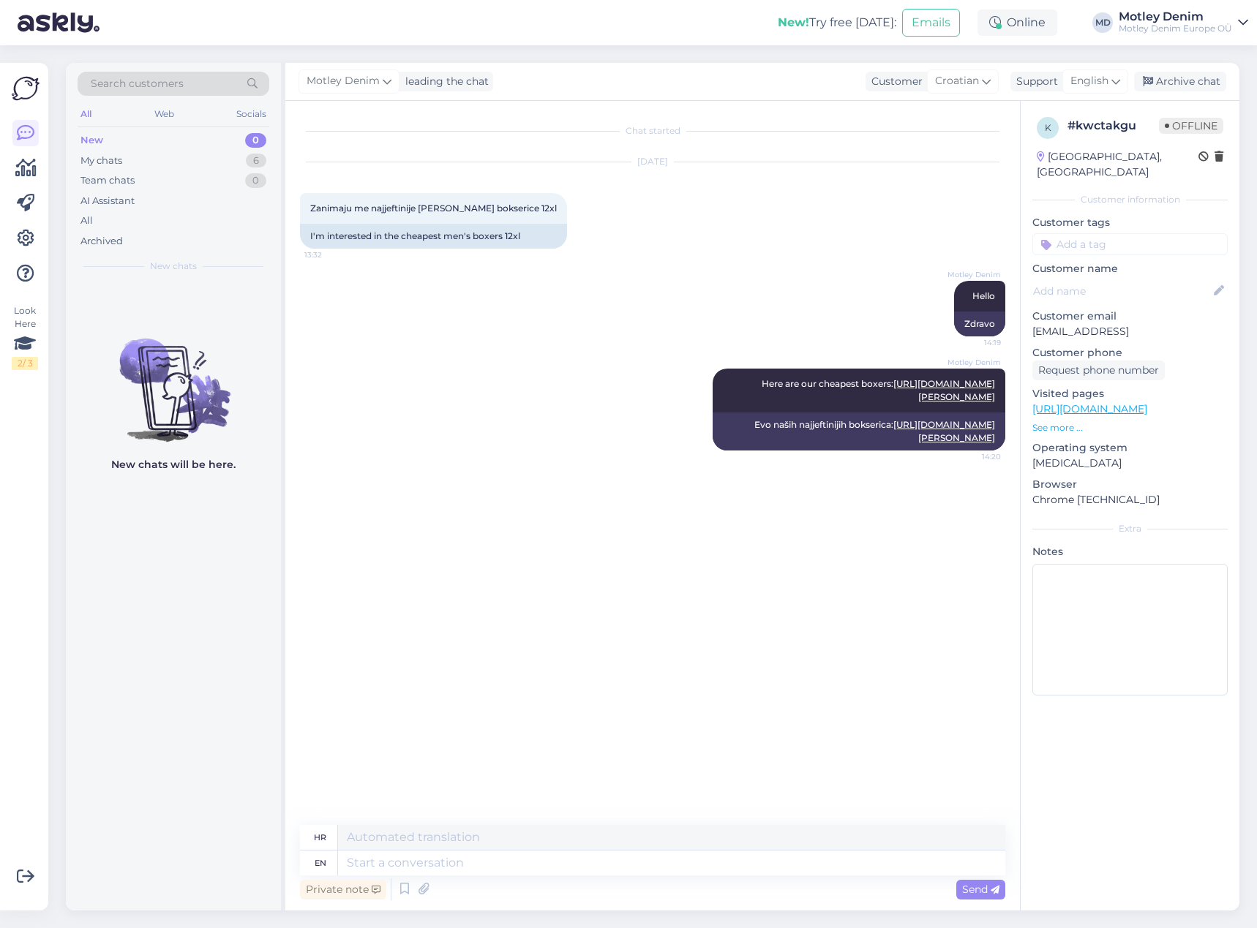
click at [1140, 233] on input at bounding box center [1129, 244] width 195 height 22
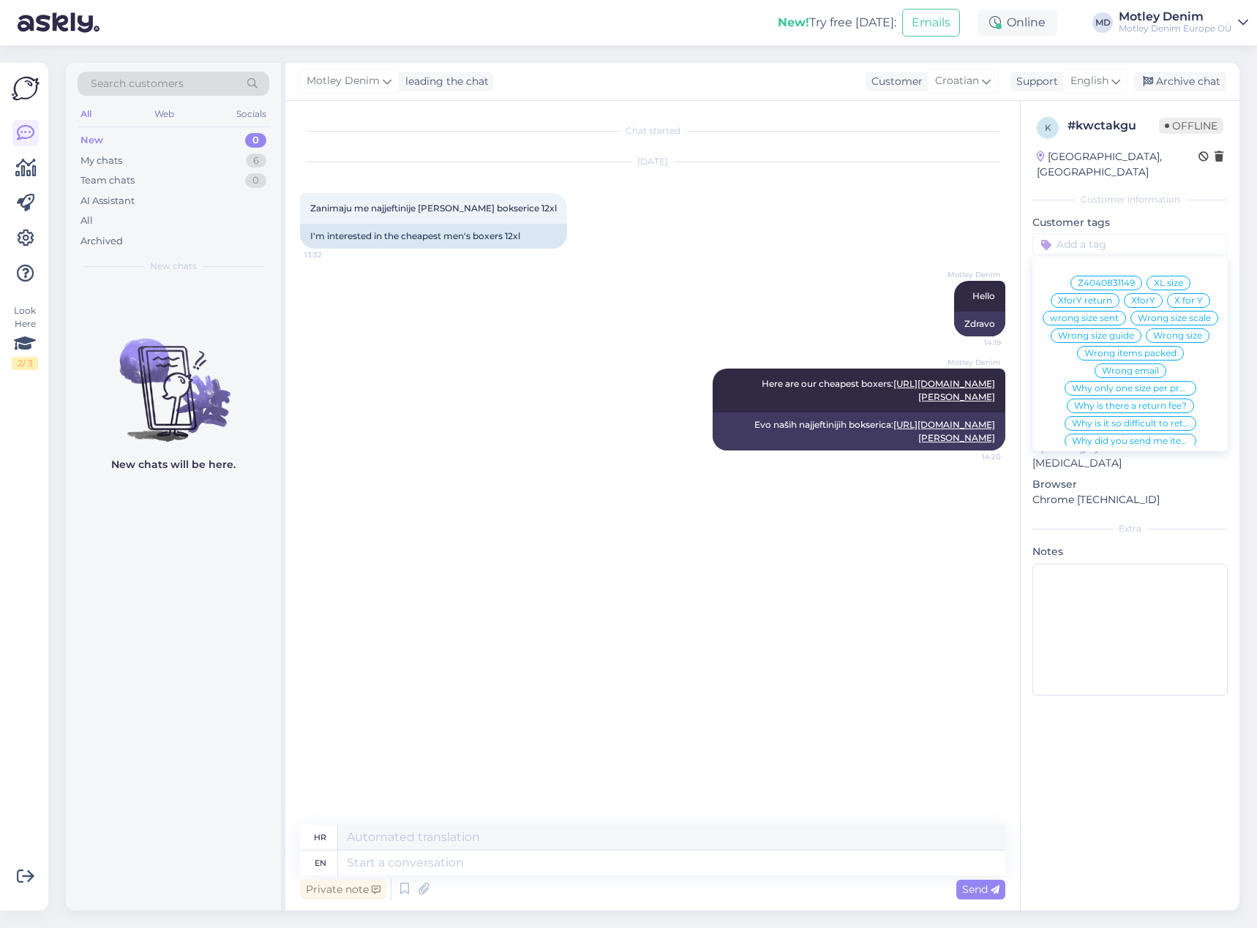
click at [1150, 233] on input at bounding box center [1129, 244] width 195 height 22
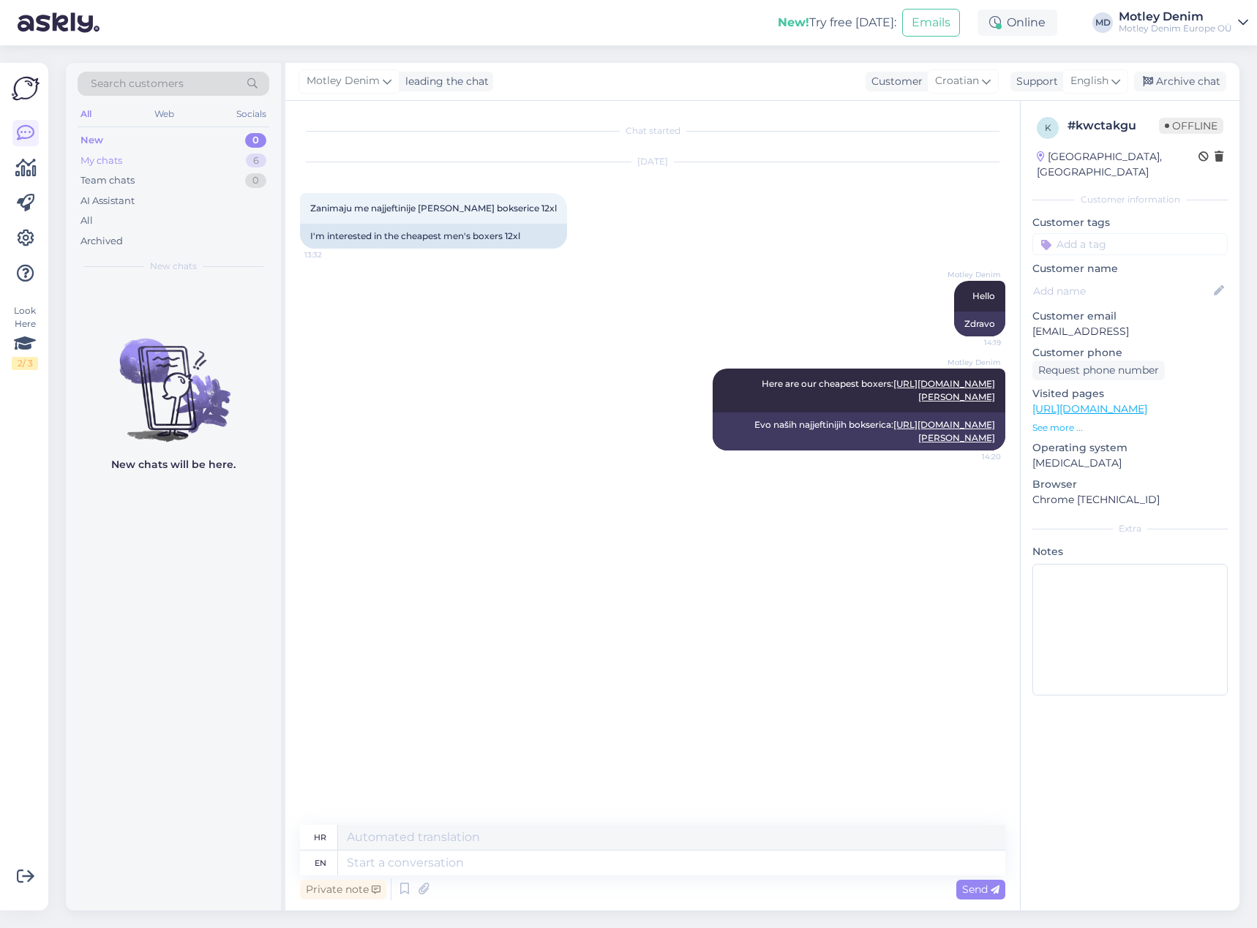
click at [253, 162] on div "6" at bounding box center [256, 161] width 20 height 15
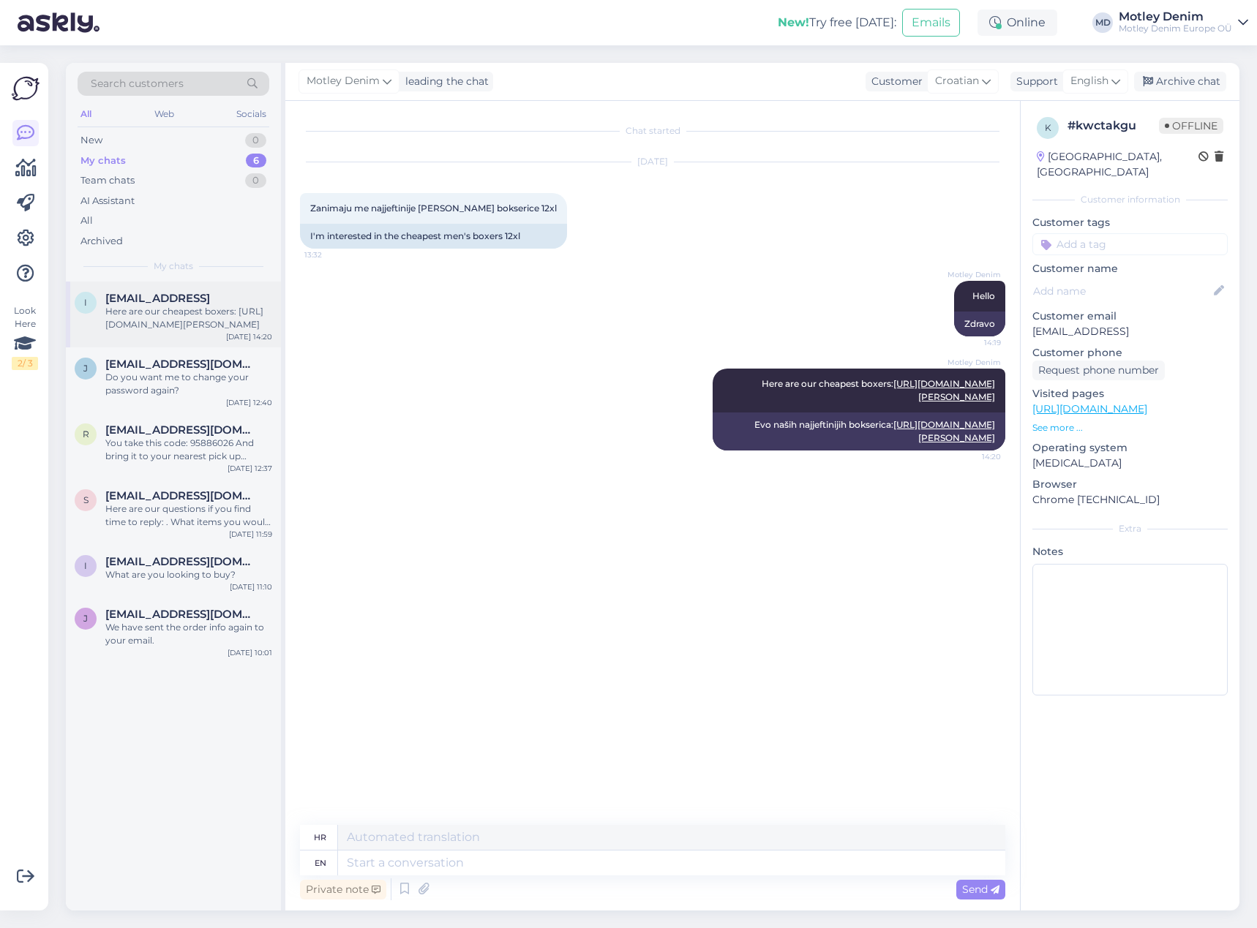
click at [208, 309] on div "Here are our cheapest boxers: [URL][DOMAIN_NAME][PERSON_NAME]" at bounding box center [188, 318] width 167 height 26
click at [232, 395] on div "Do you want me to change your password again?" at bounding box center [188, 384] width 167 height 26
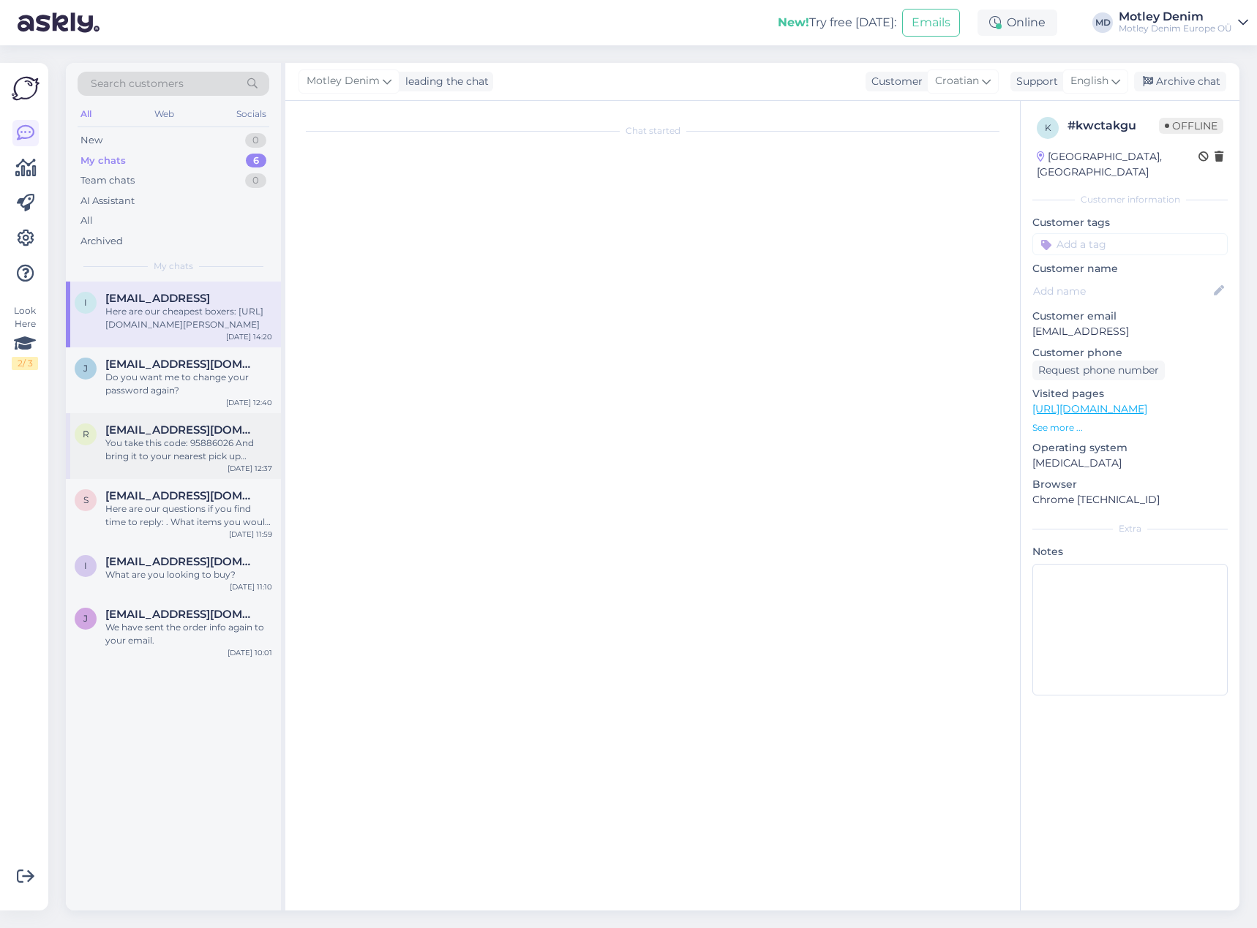
scroll to position [449, 0]
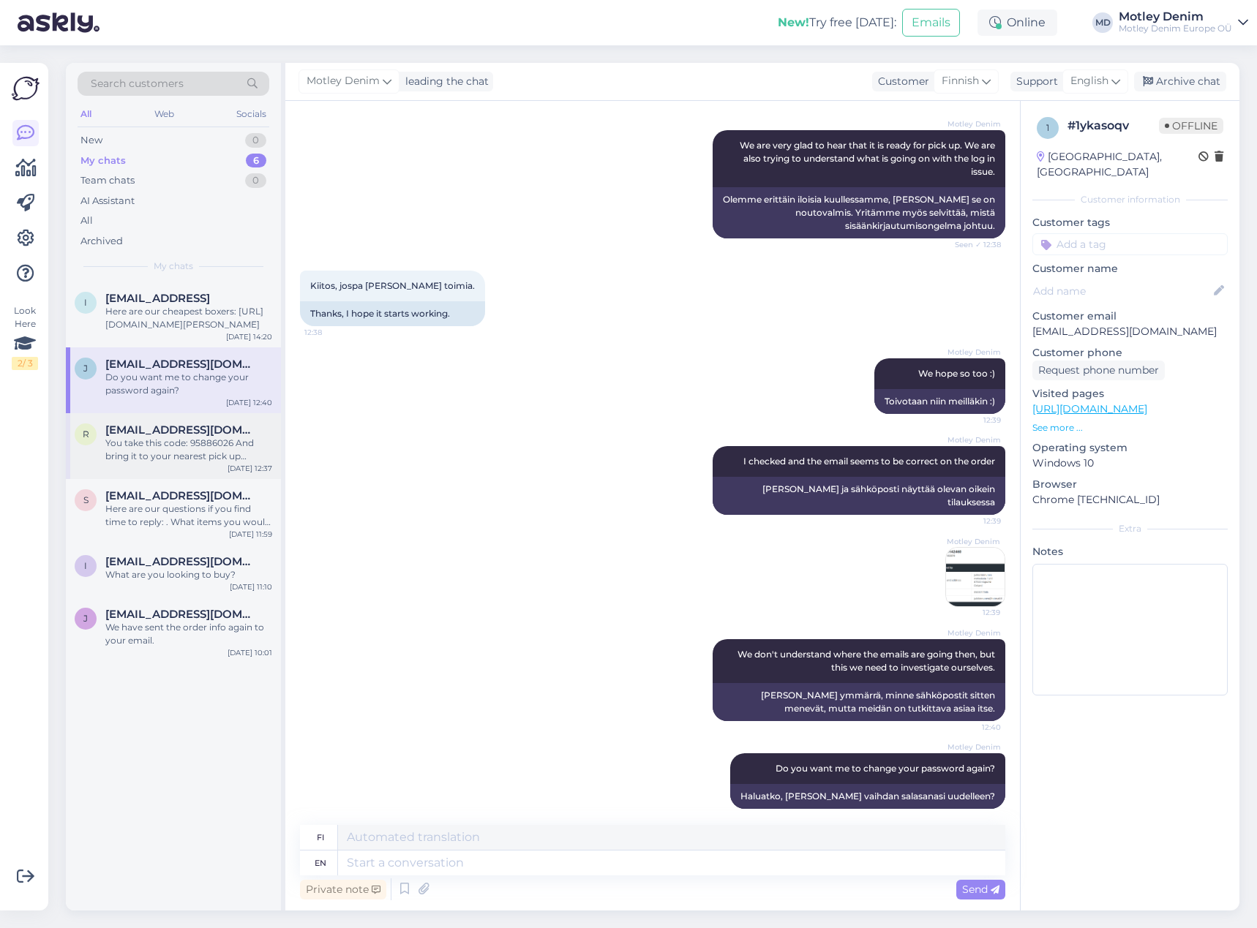
click at [234, 451] on div "You take this code: 95886026 And bring it to your nearest pick up location. Fin…" at bounding box center [188, 450] width 167 height 26
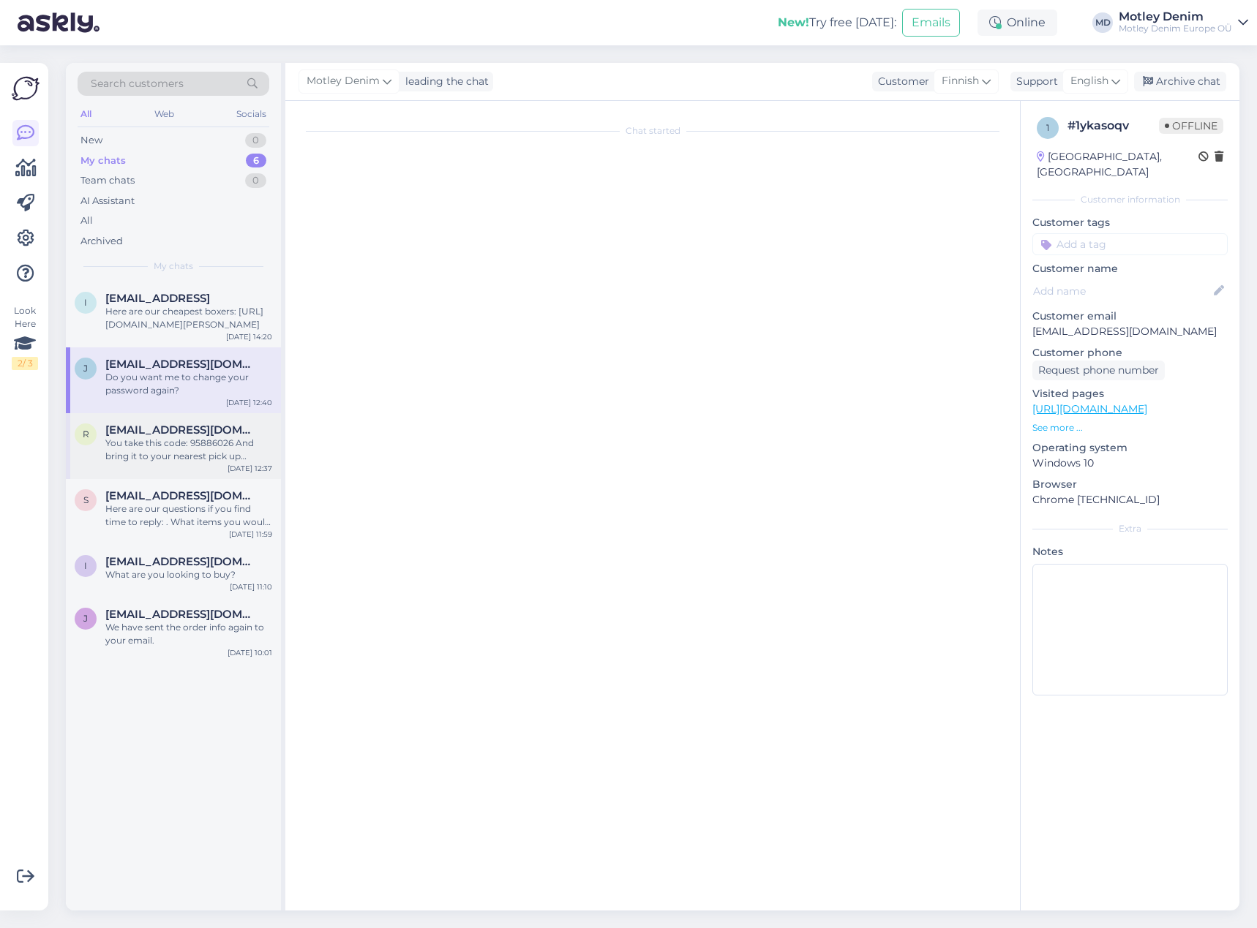
scroll to position [529, 0]
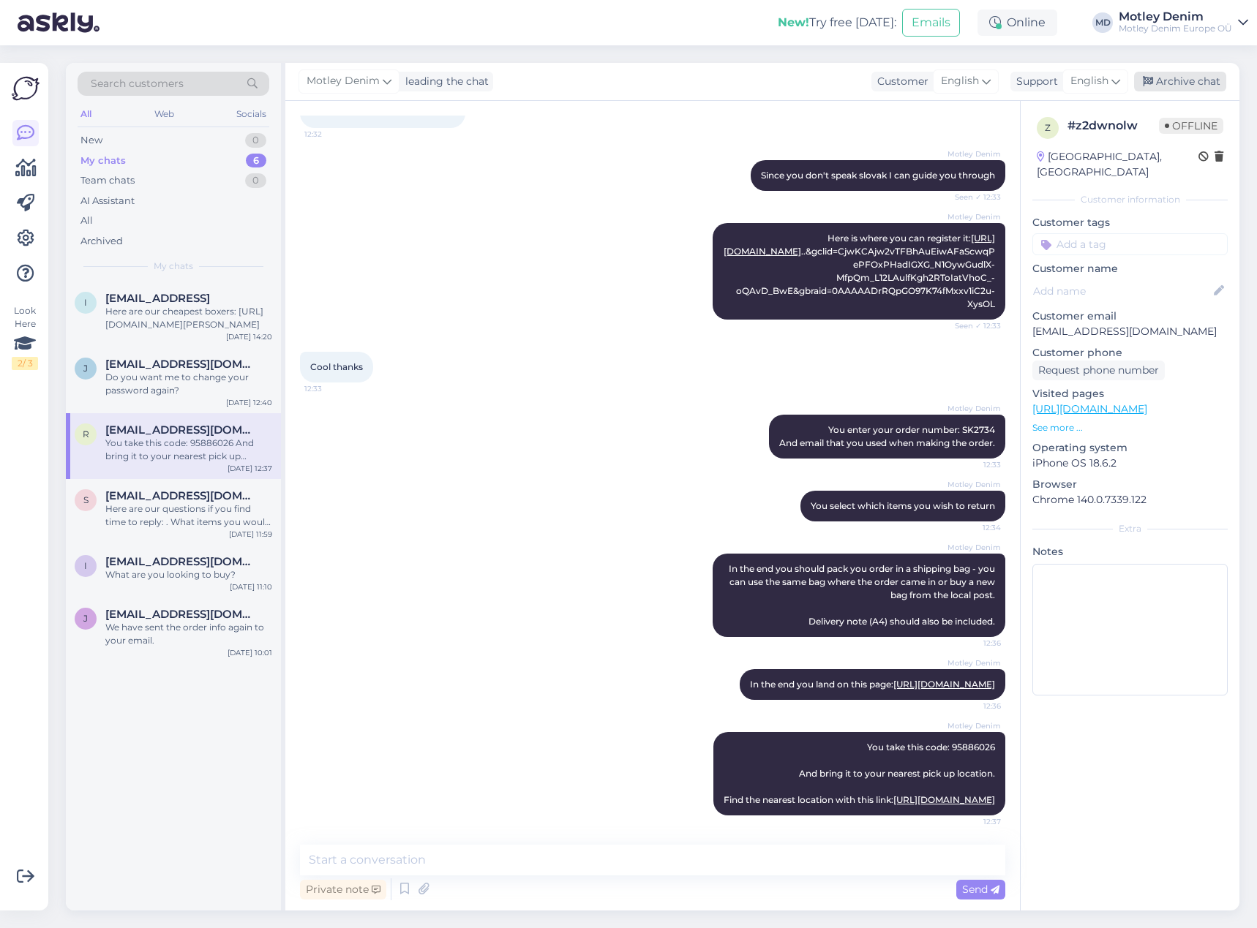
click at [1186, 80] on div "Archive chat" at bounding box center [1180, 82] width 92 height 20
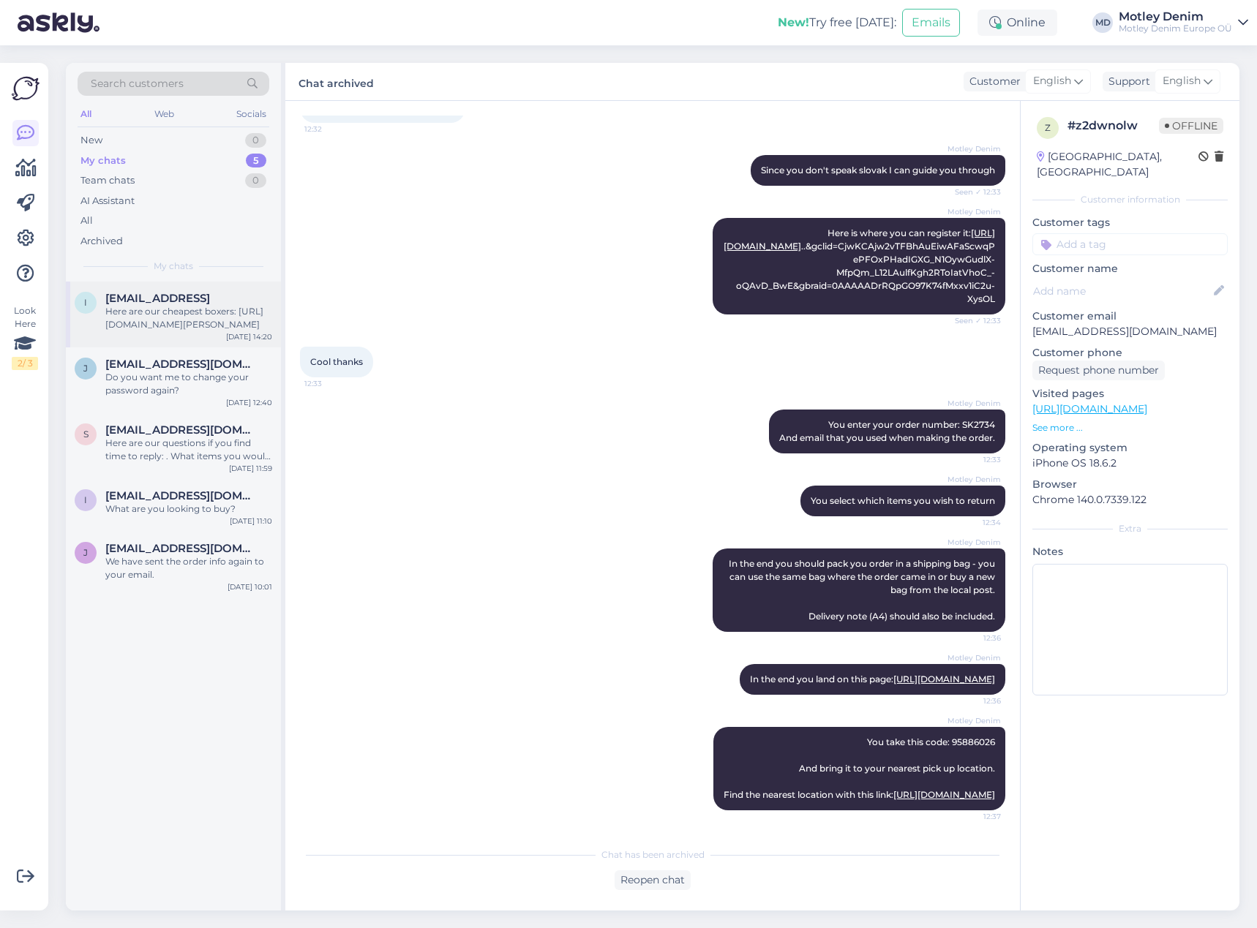
click at [260, 295] on div "[EMAIL_ADDRESS]" at bounding box center [188, 298] width 167 height 13
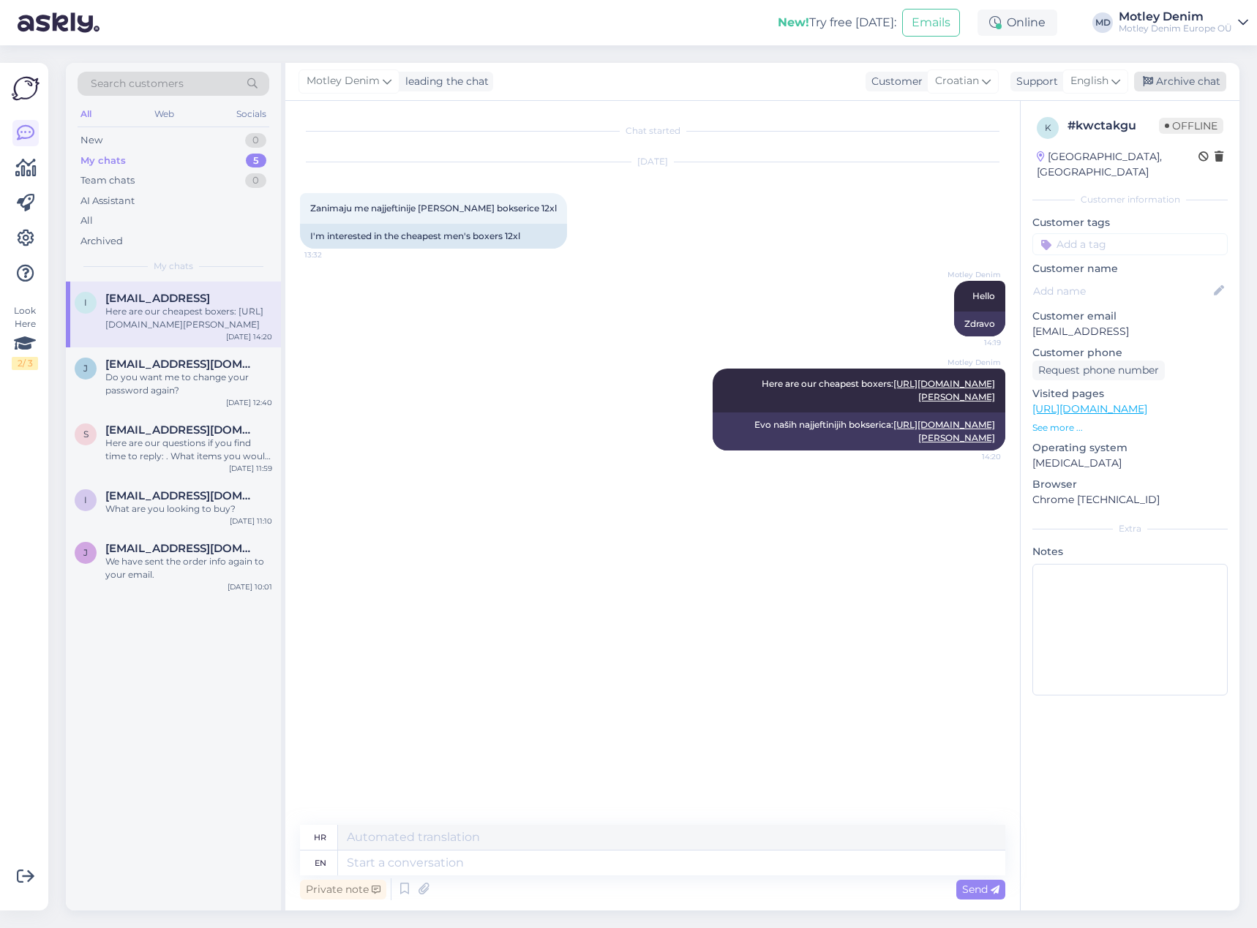
click at [1170, 85] on div "Archive chat" at bounding box center [1180, 82] width 92 height 20
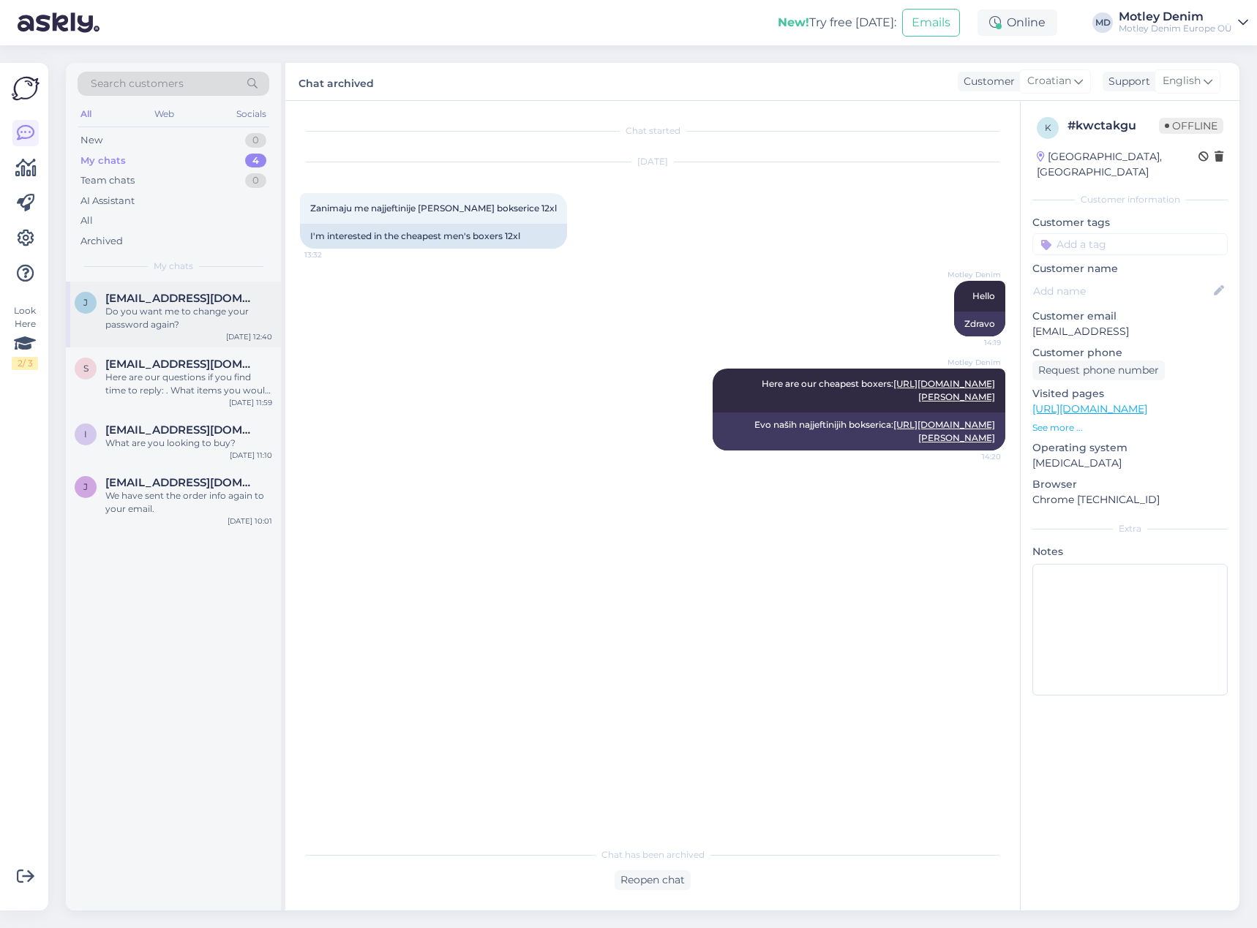
click at [215, 306] on div "Do you want me to change your password again?" at bounding box center [188, 318] width 167 height 26
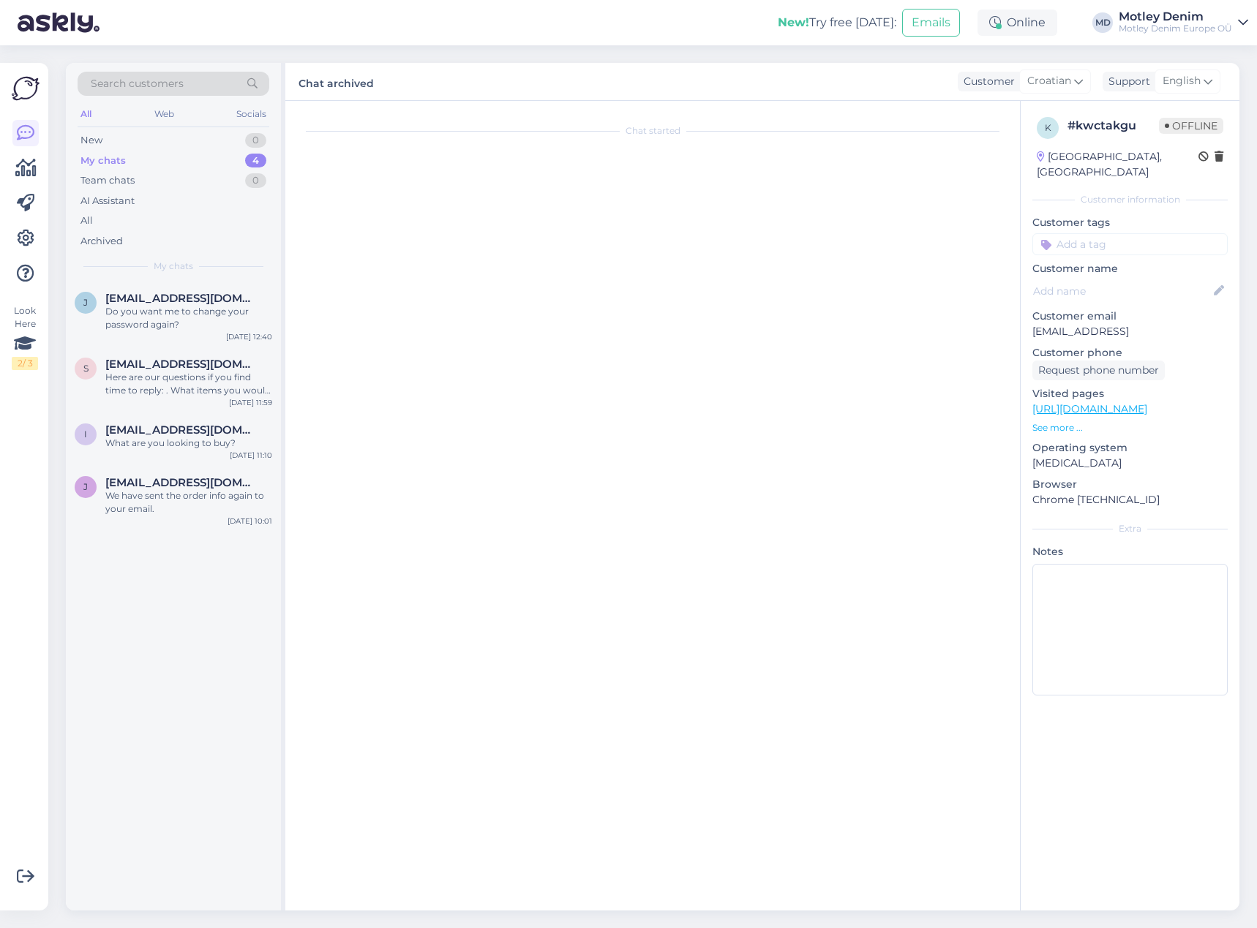
scroll to position [449, 0]
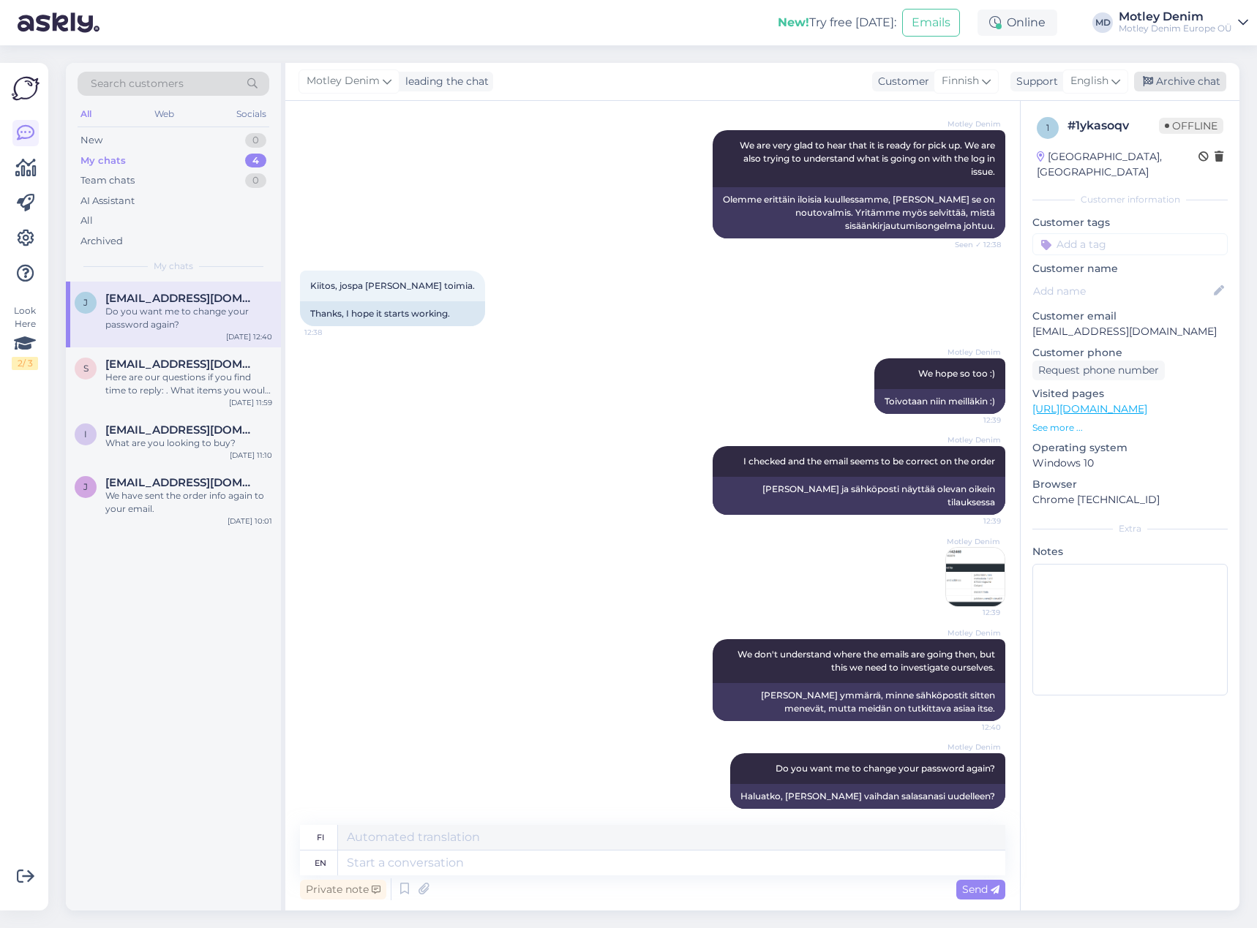
click at [1181, 86] on div "Archive chat" at bounding box center [1180, 82] width 92 height 20
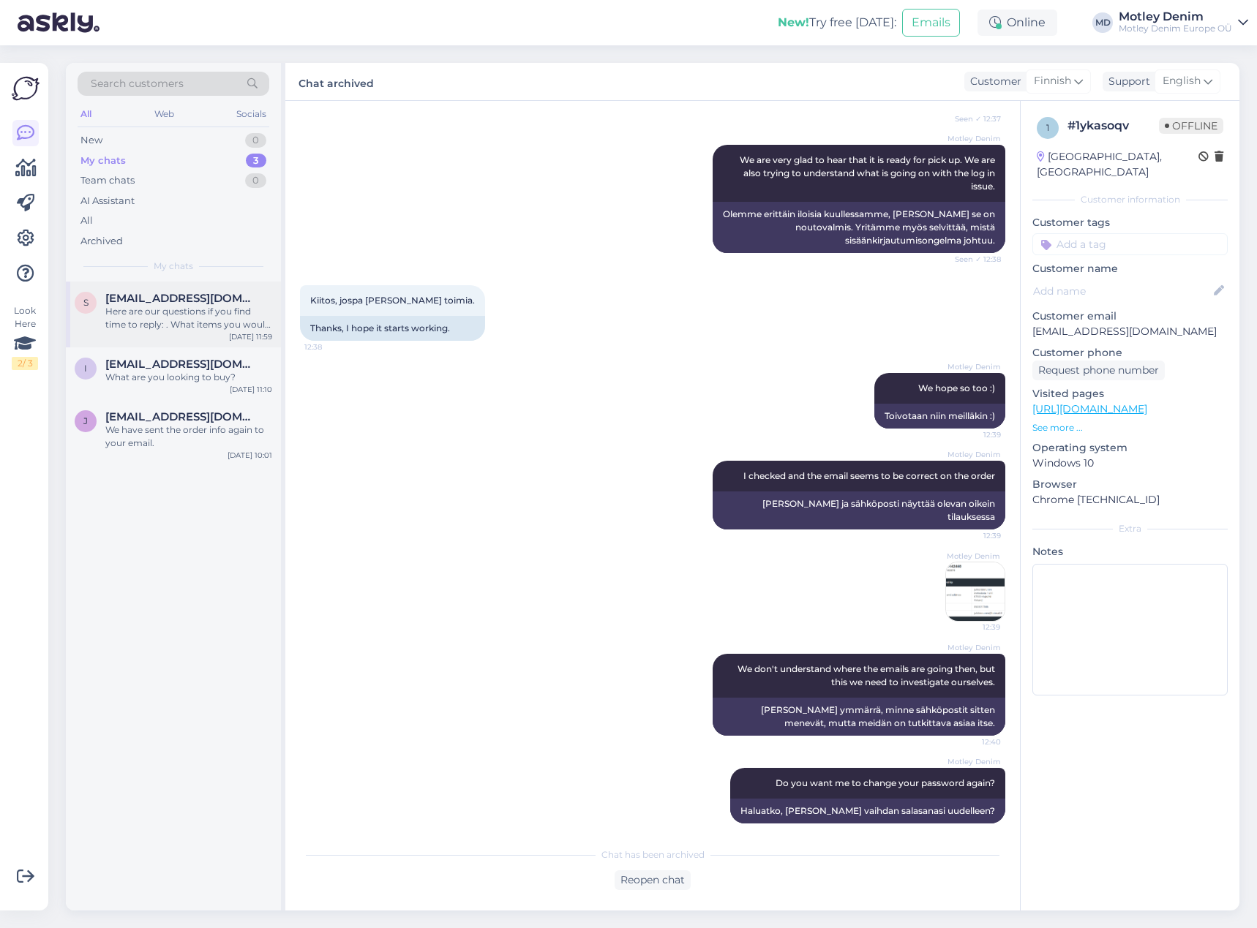
click at [149, 334] on div "s [EMAIL_ADDRESS][DOMAIN_NAME] Here are our questions if you find time to reply…" at bounding box center [173, 315] width 215 height 66
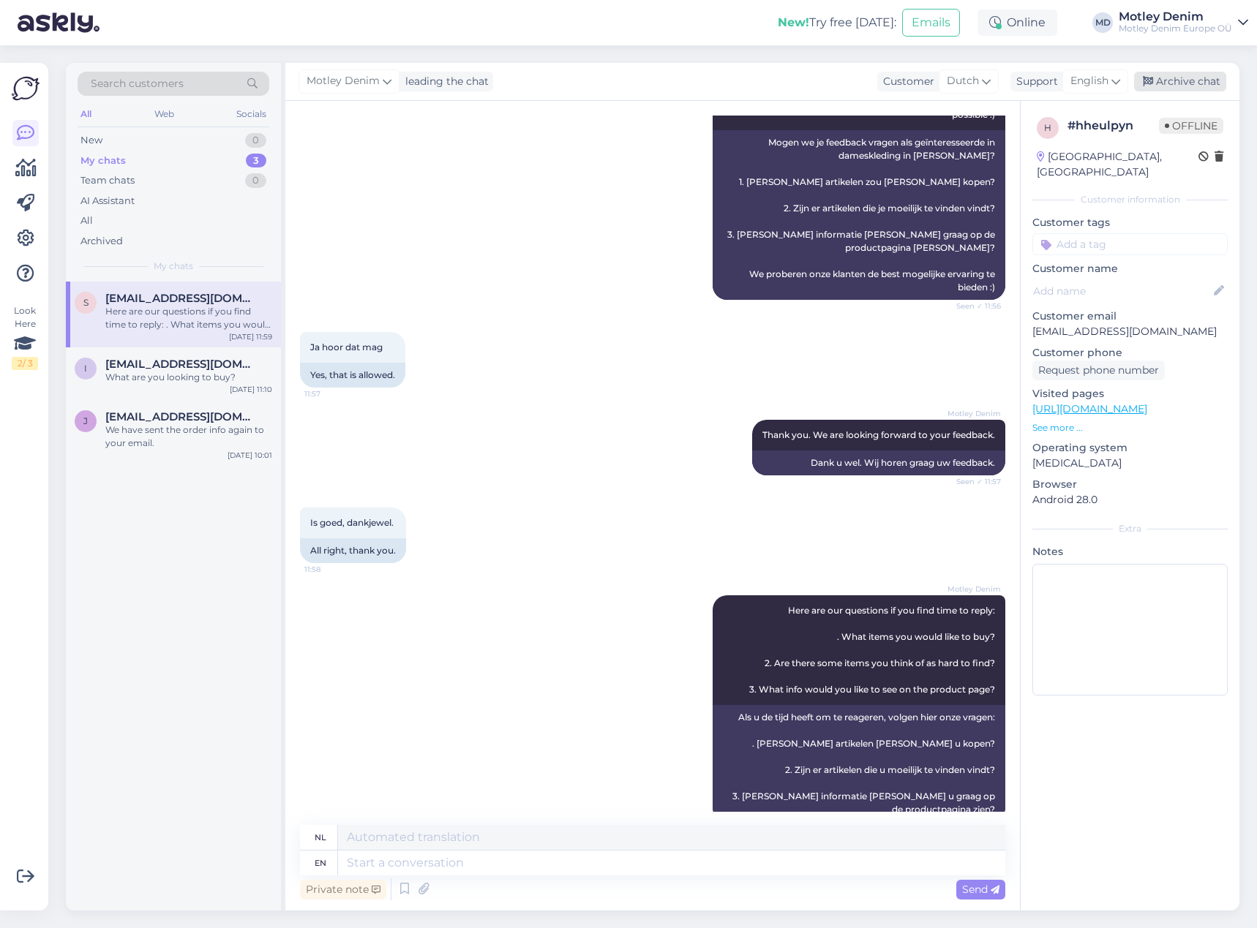
click at [1181, 78] on div "Archive chat" at bounding box center [1180, 82] width 92 height 20
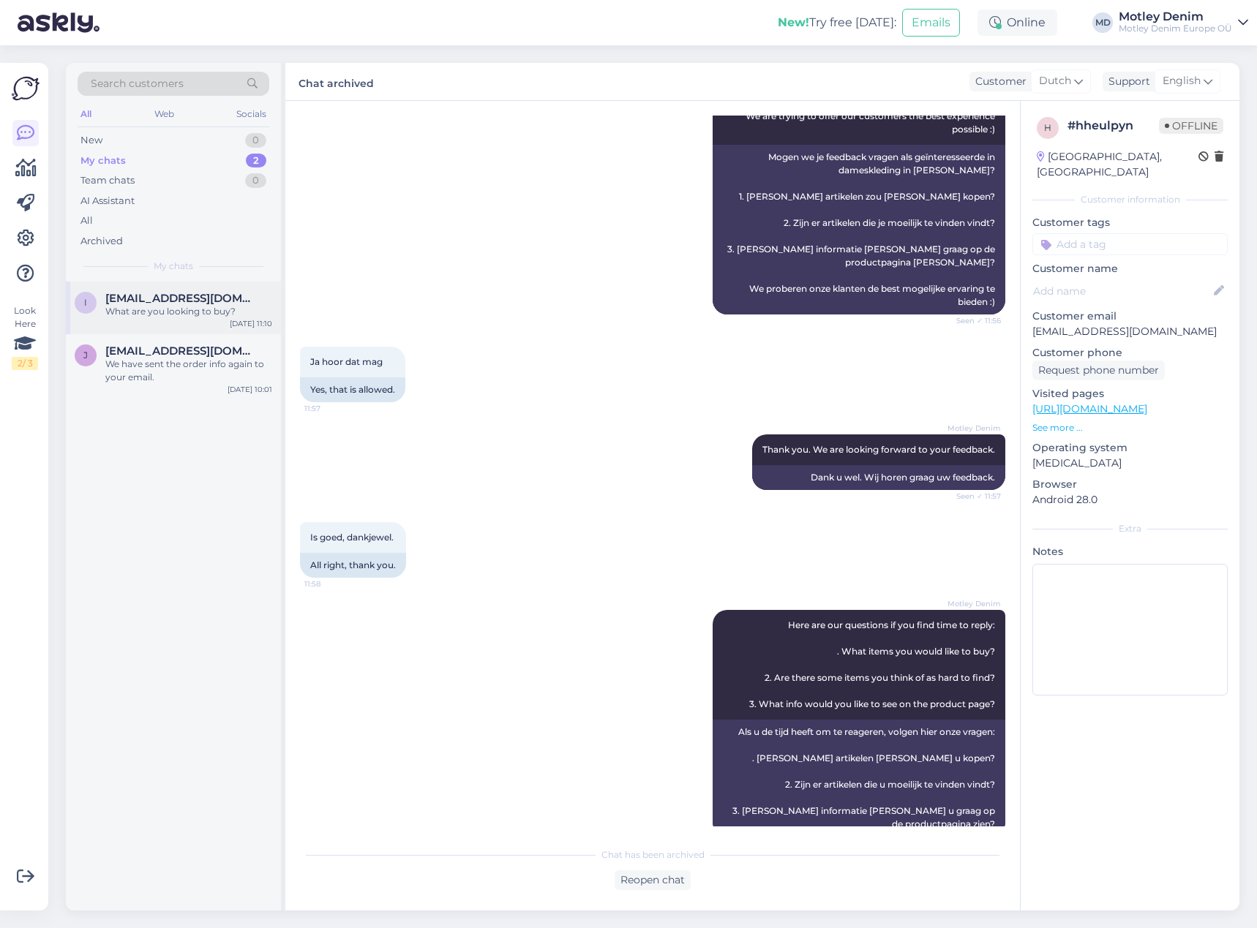
click at [204, 324] on div "I [EMAIL_ADDRESS][DOMAIN_NAME] What are you looking to buy? [DATE] 11:10" at bounding box center [173, 308] width 215 height 53
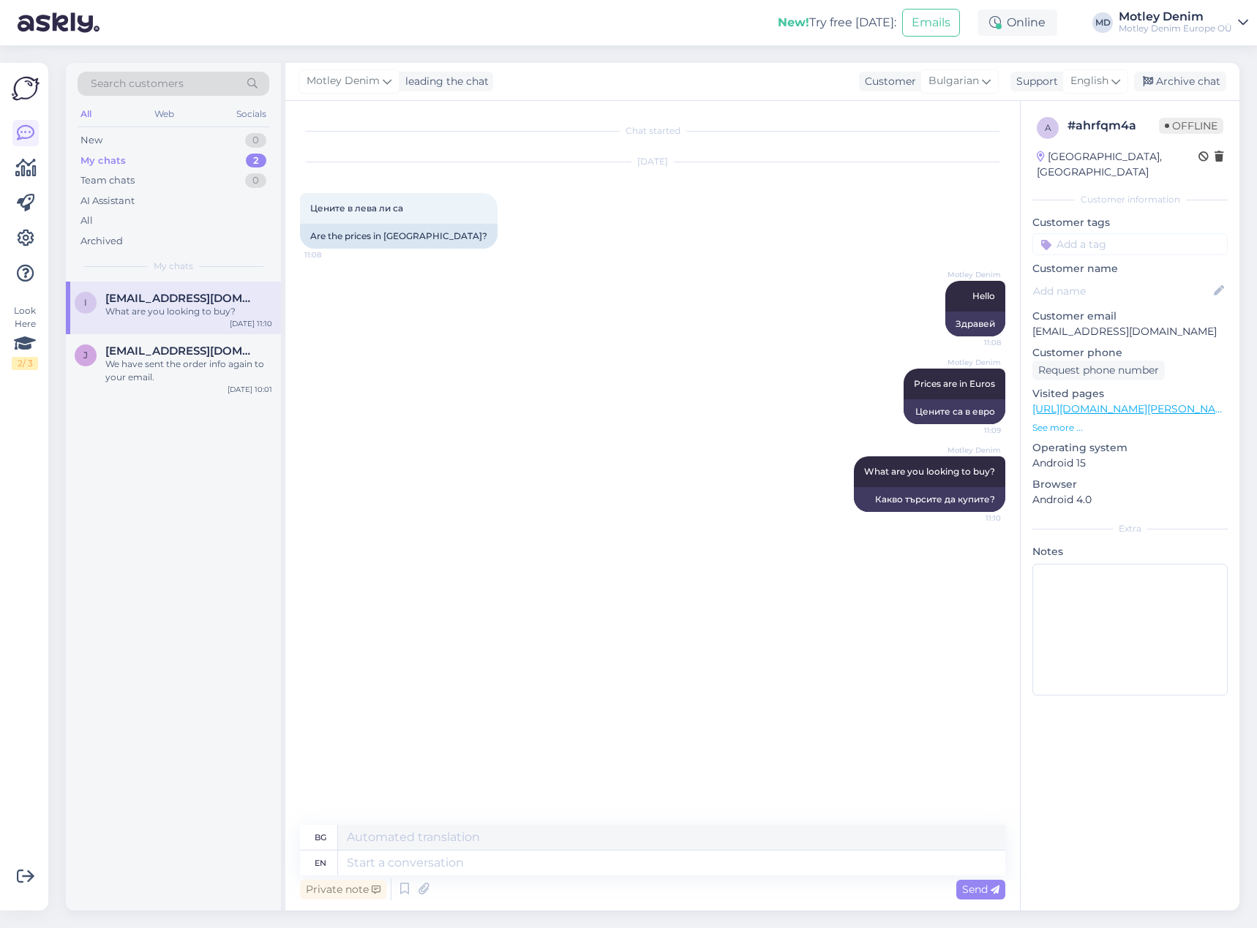
scroll to position [0, 0]
click at [1194, 86] on div "Archive chat" at bounding box center [1180, 82] width 92 height 20
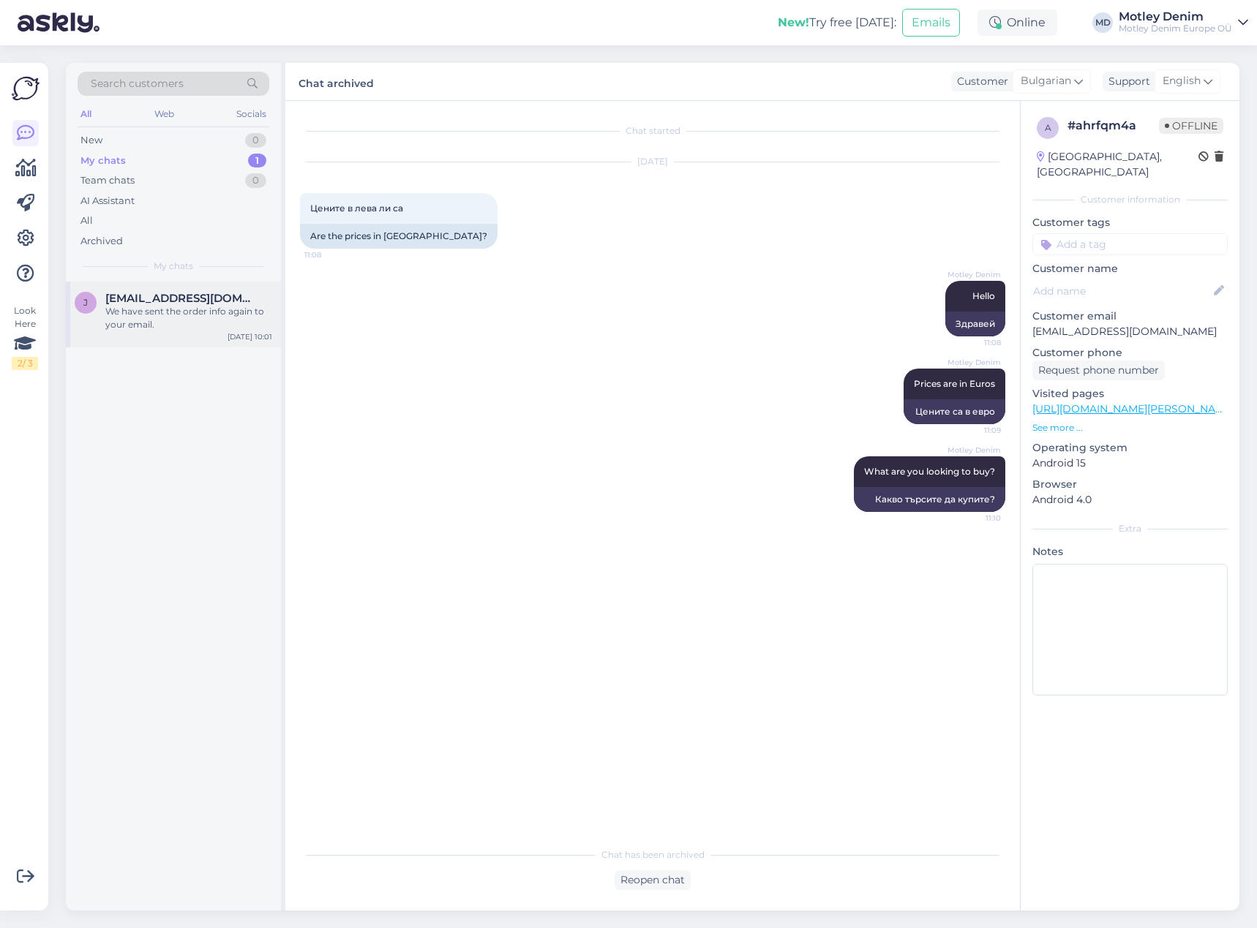
click at [204, 320] on div "We have sent the order info again to your email." at bounding box center [188, 318] width 167 height 26
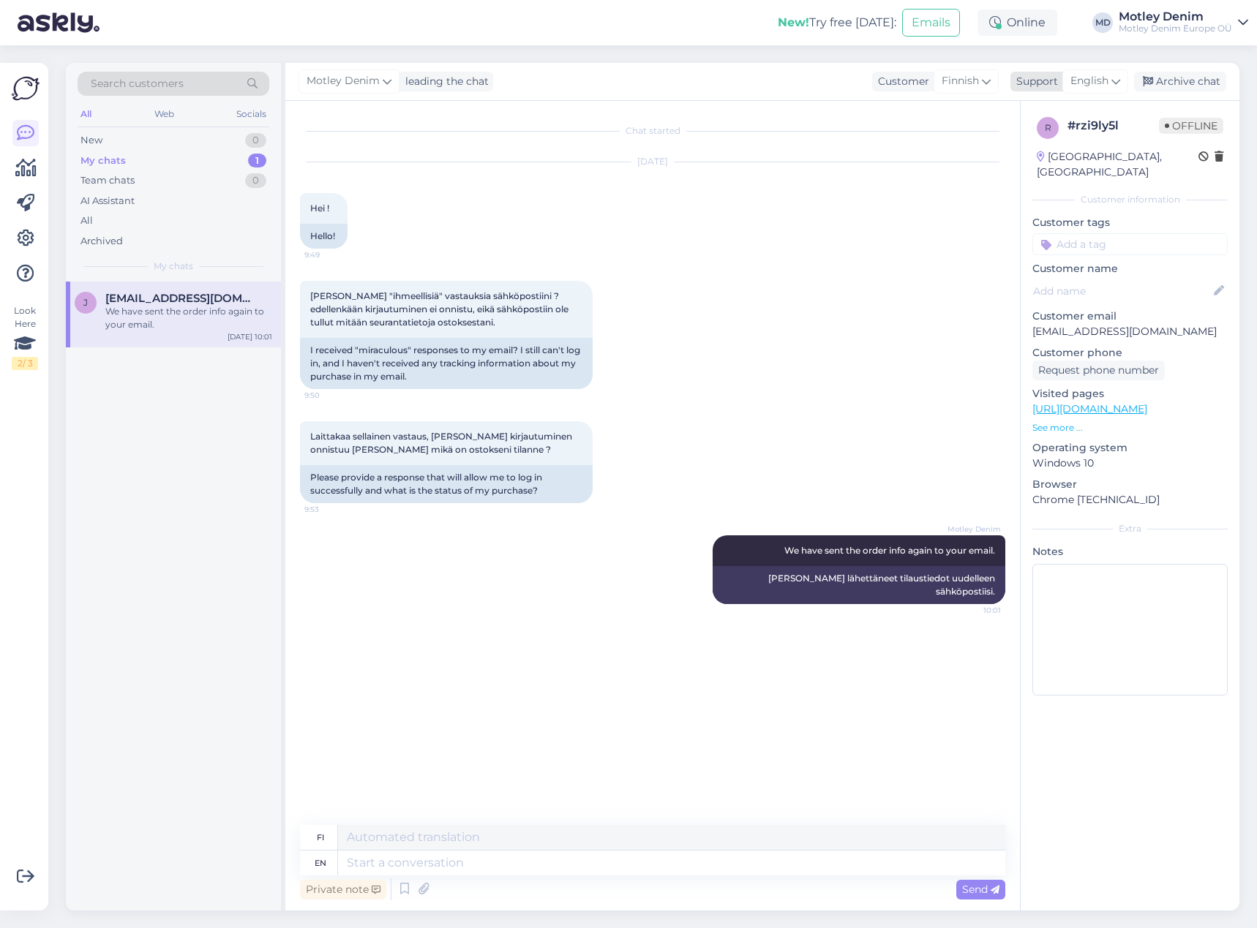
click at [1194, 76] on div "Archive chat" at bounding box center [1180, 82] width 92 height 20
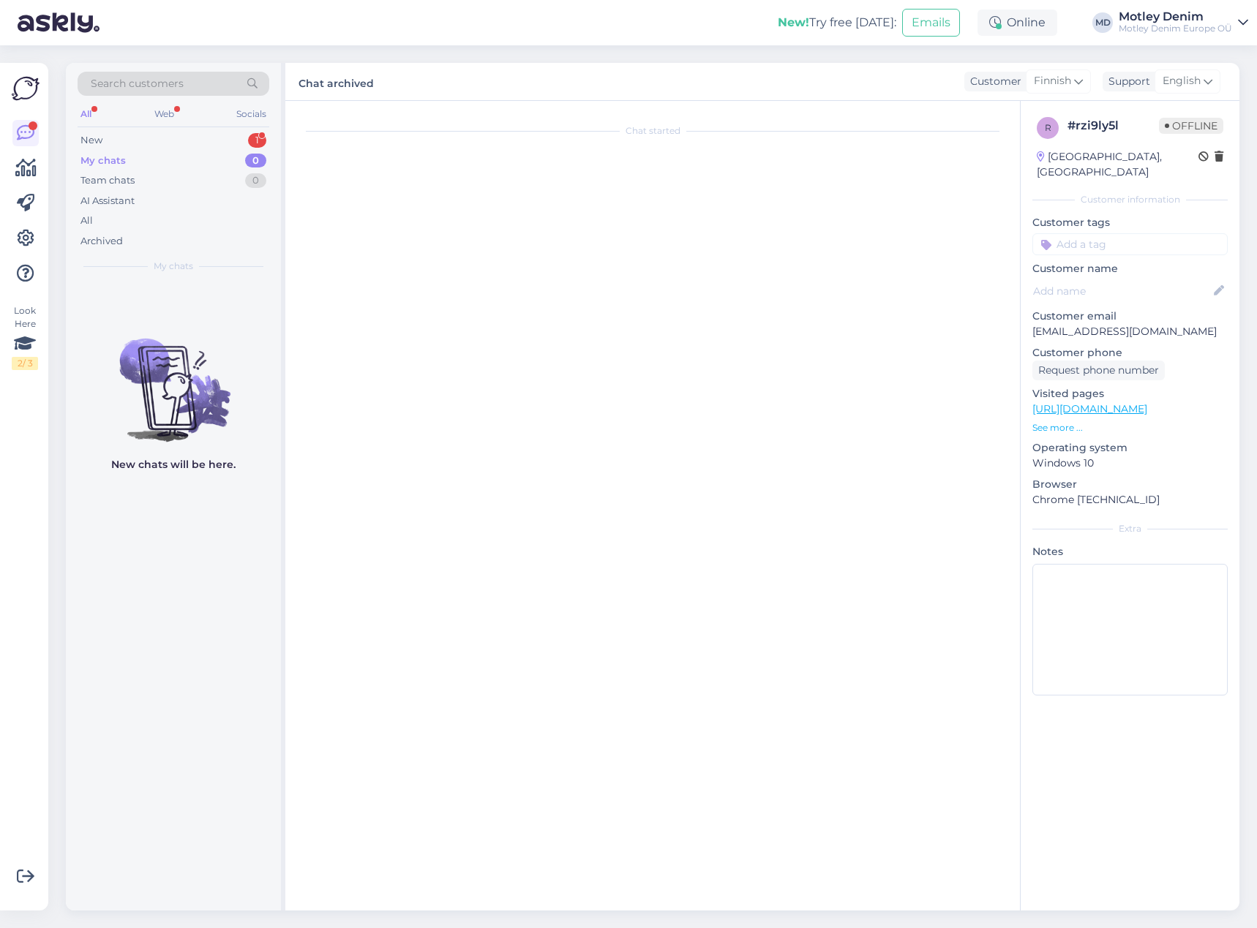
scroll to position [603, 0]
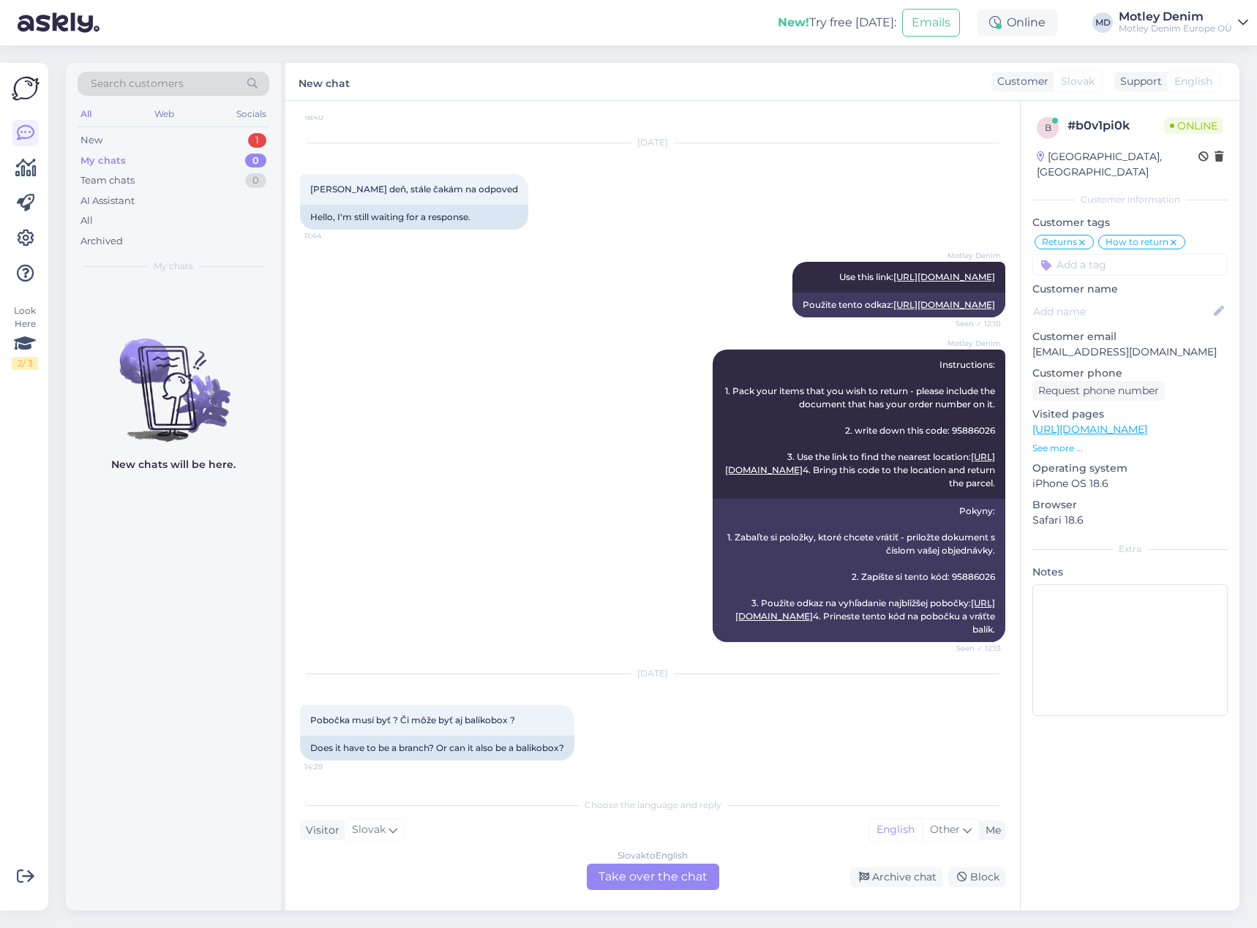
click at [688, 884] on div "Slovak to English Take over the chat" at bounding box center [653, 877] width 132 height 26
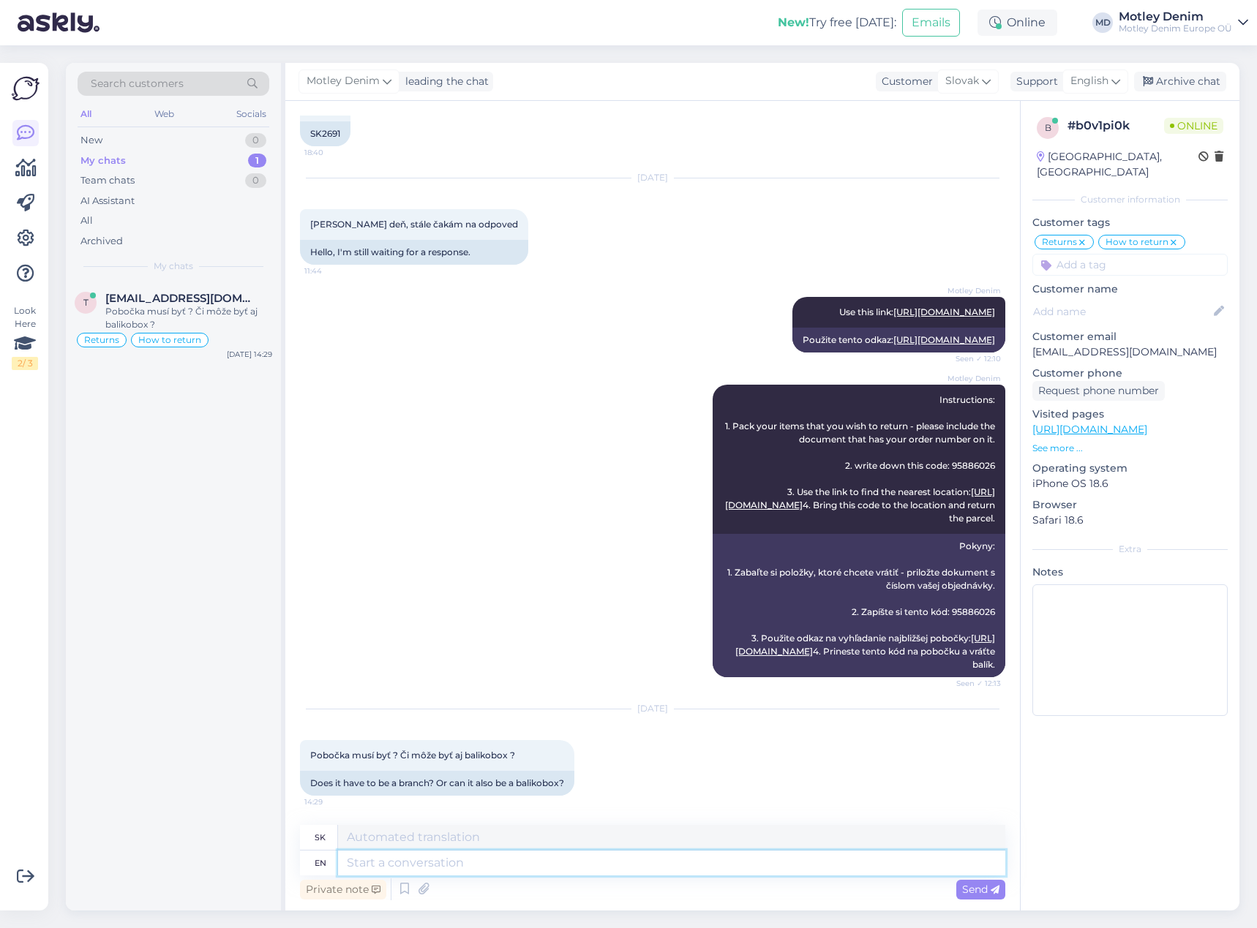
click at [727, 856] on textarea at bounding box center [671, 863] width 667 height 25
click at [729, 858] on textarea at bounding box center [671, 863] width 667 height 25
type textarea "Carrier"
type textarea "Dopravca"
type textarea "Carrier has t"
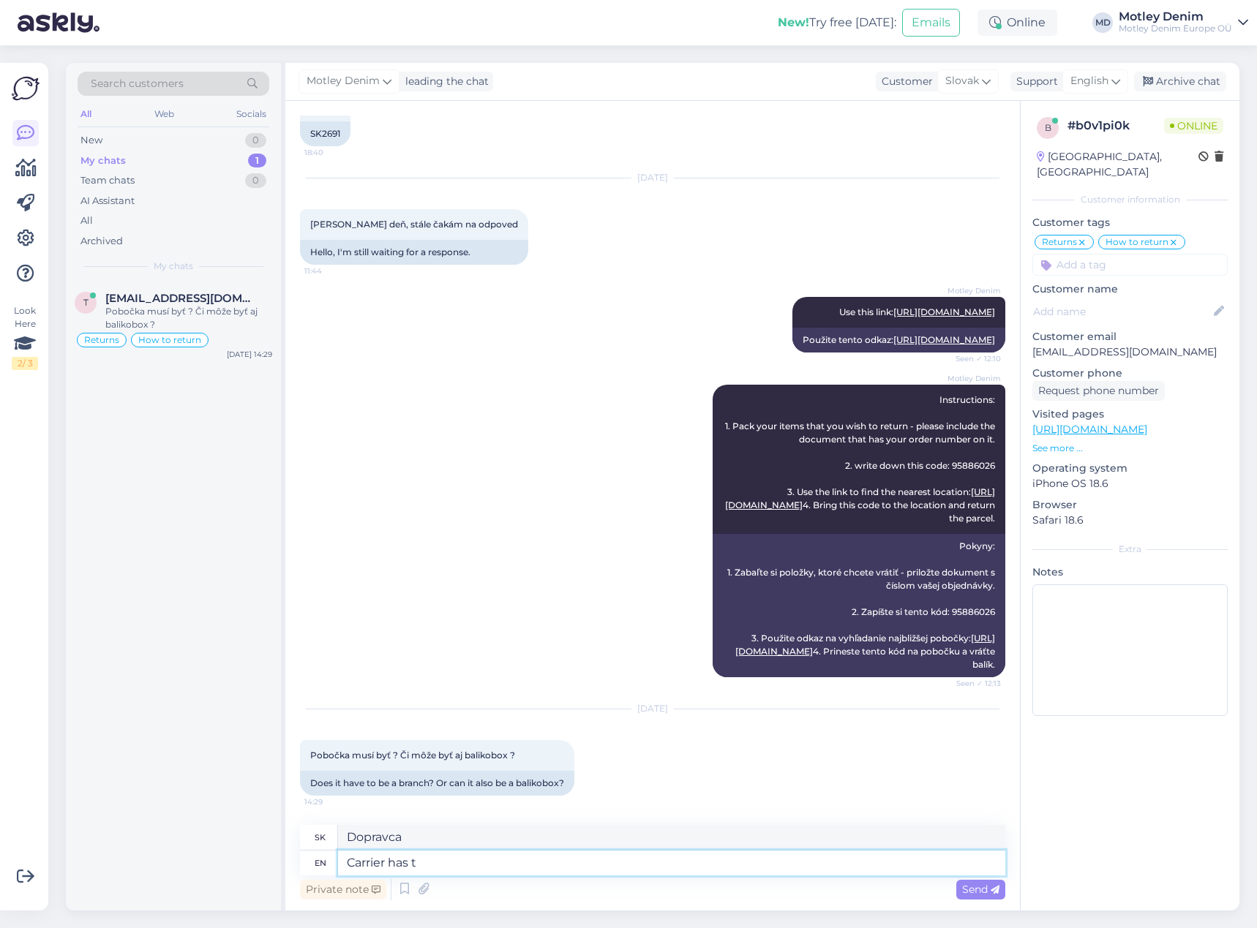
type textarea "Dopravca má"
type textarea "Carrier has told"
type textarea "Dopravca to povedal"
type textarea "[PERSON_NAME] has told us h"
type textarea "Dopravca nám povedal"
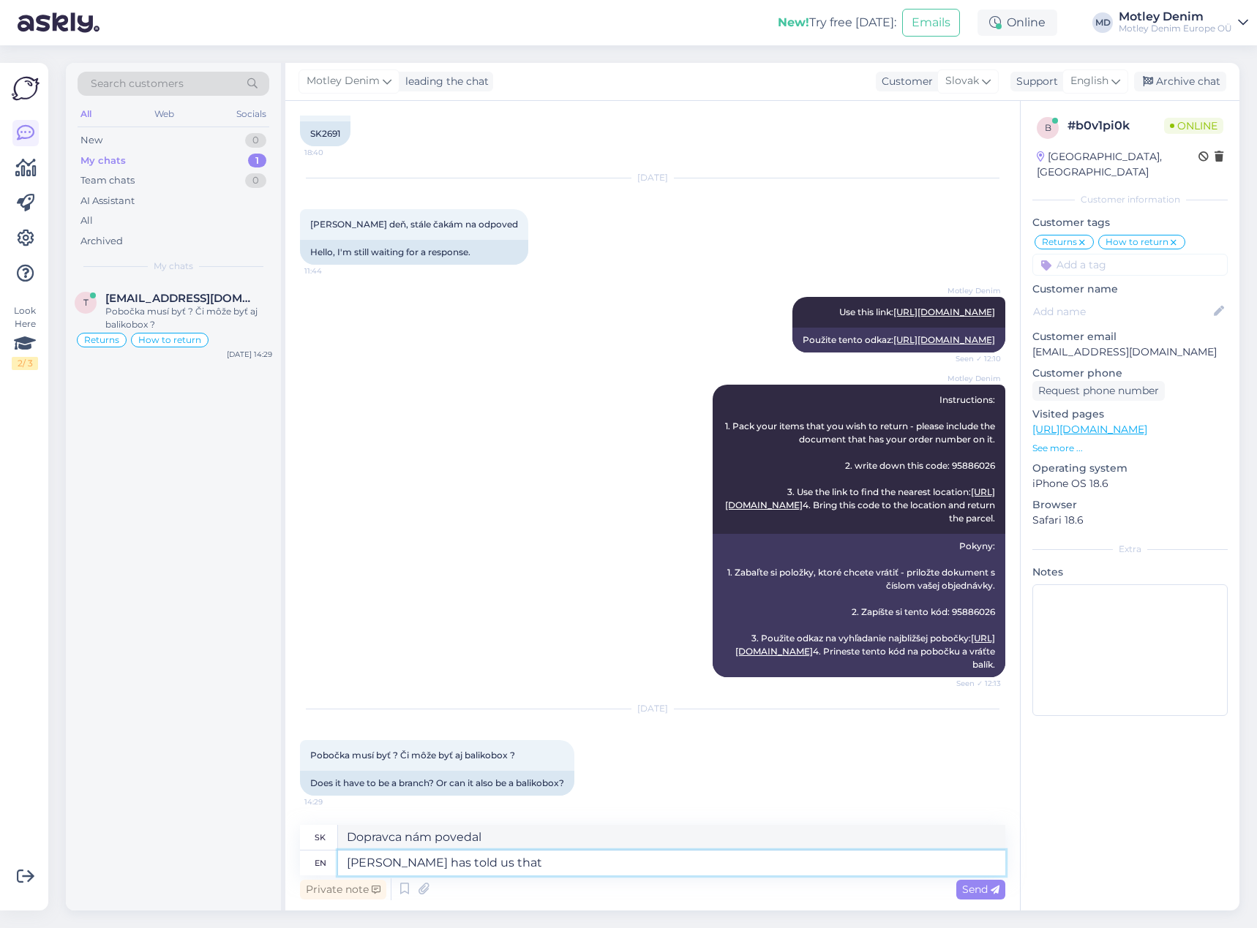
type textarea "[PERSON_NAME] has told us that"
type textarea "Dopravca nám povedal, že"
type textarea "Carrier has told us that all t"
type textarea "Carrier nám povedal, že všetko"
type textarea "[PERSON_NAME] has told us that all the s"
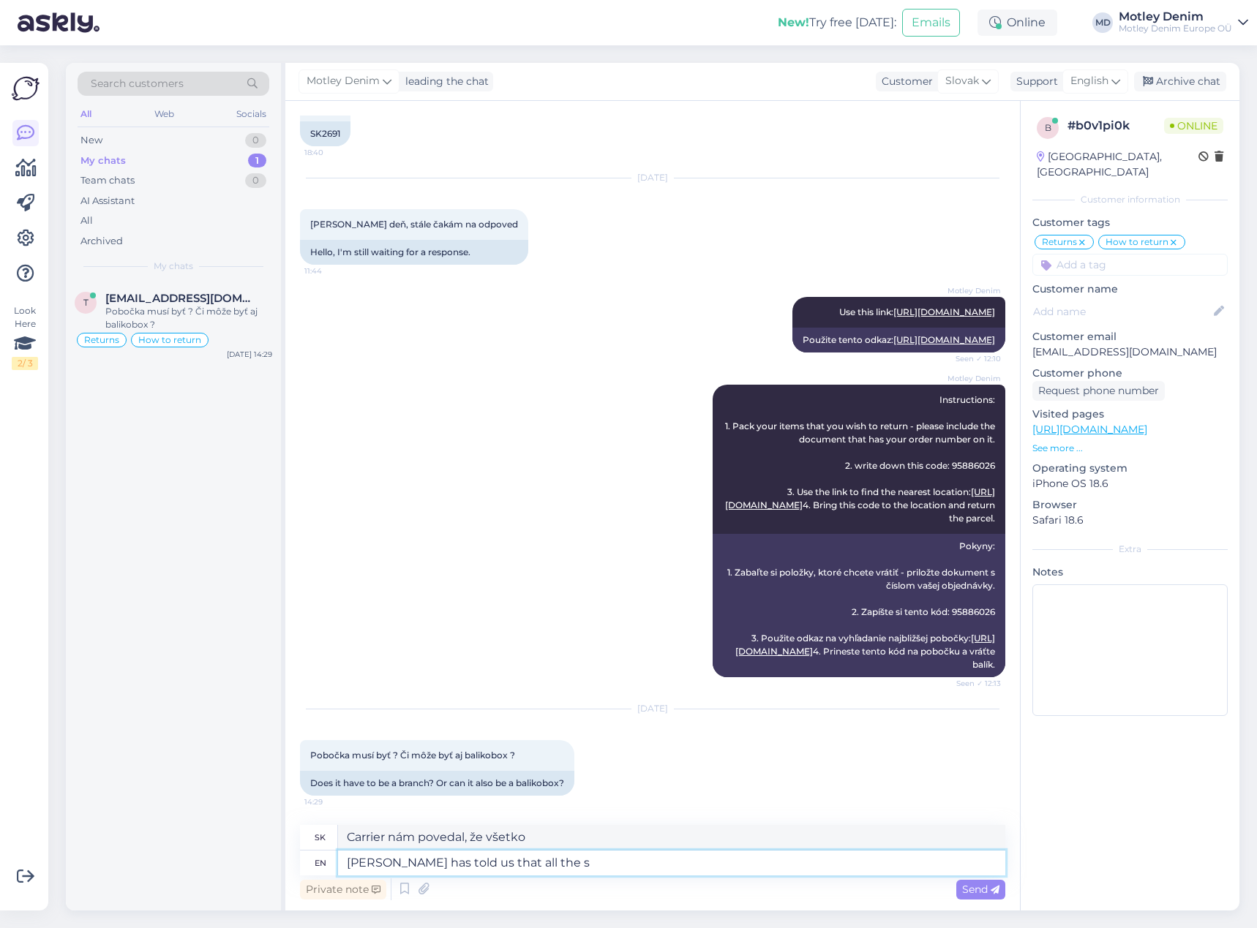
type textarea "Carrier nám povedal, že všetky"
type textarea "[PERSON_NAME] has told us that all the spots m"
type textarea "Carrier nám povedal, že všetky miesta"
type textarea "Carrier has told us that all the spots marked"
type textarea "Dopravca nám povedal, že všetky označené miesta"
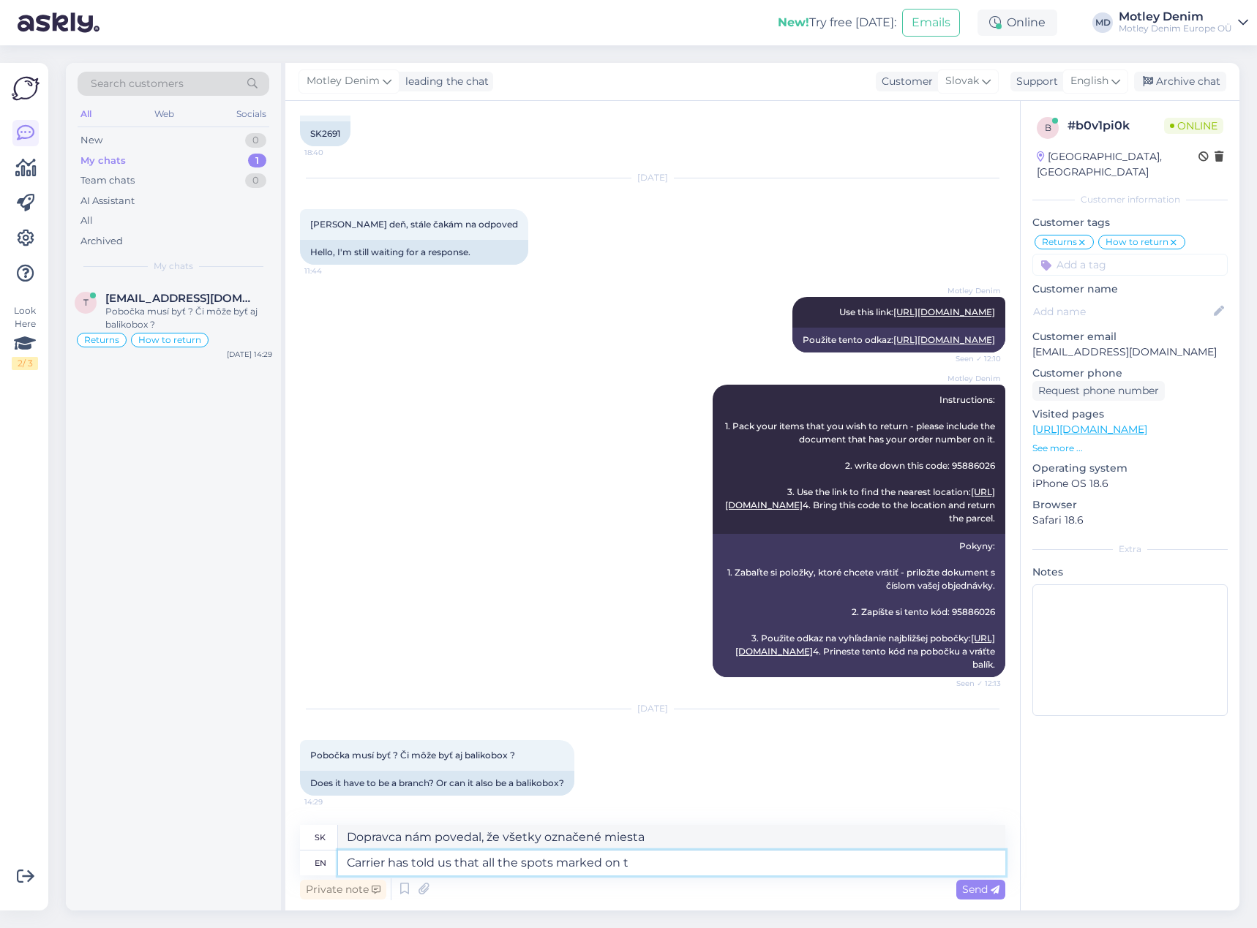
type textarea "Carrier has told us that all the spots marked on th"
type textarea "Dopravca nám povedal, že všetky miesta označené na"
type textarea "Carrier has told us that all the spots marked on the l"
type textarea "Carrier nám povedal, že všetky miesta vyznačené na"
type textarea "Carrier has told us that all the spots marked on the link c"
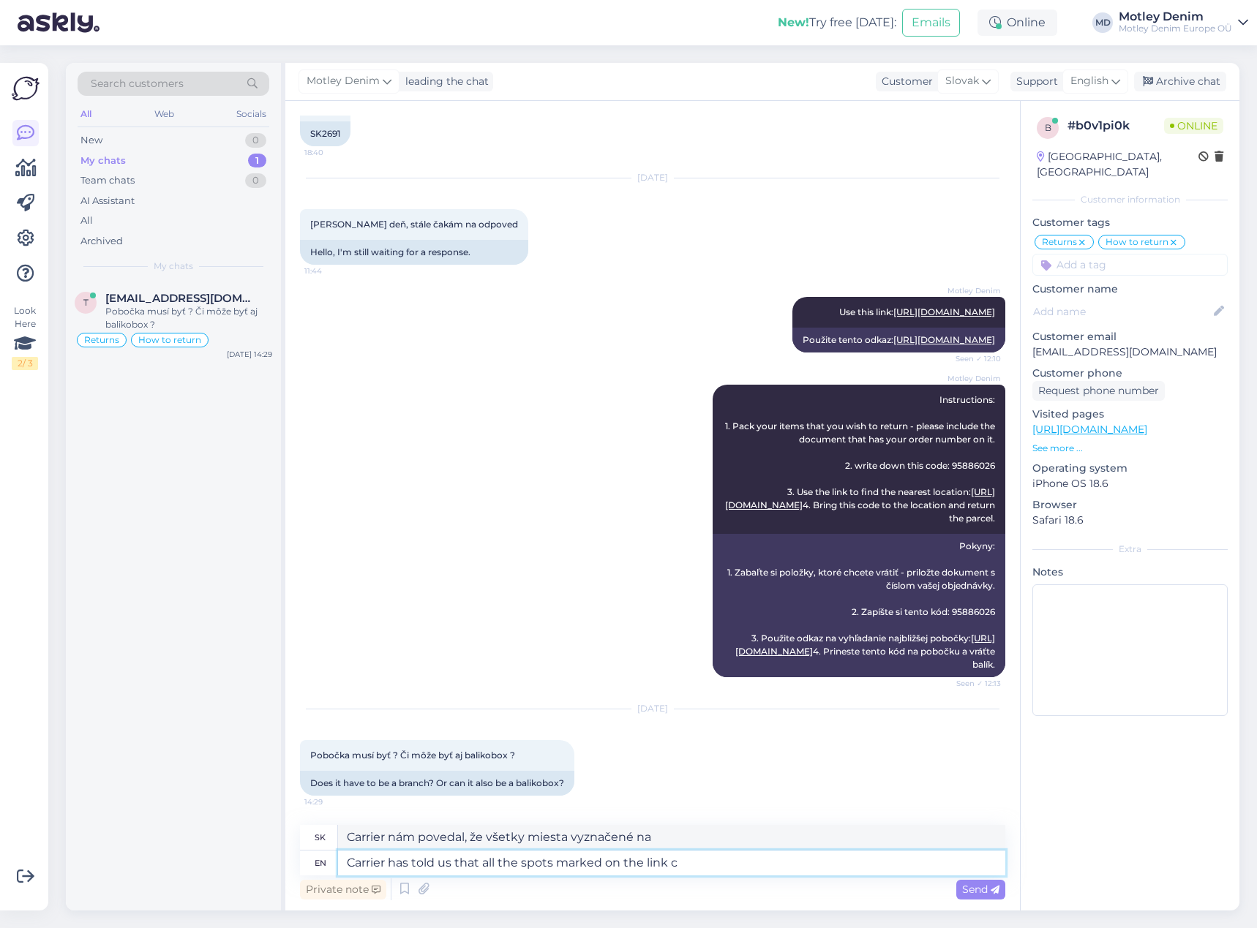
type textarea "Dopravca nám povedal, že všetky miesta vyznačené na odkaze"
type textarea "Carrier has told us that all the spots marked on the link can b"
type textarea "Dopravca nám povedal, že všetky miesta označené na odkaze môžu"
type textarea "Carrier has told us that all the spots marked on the link can be us"
type textarea "Dopravca nám povedal, že všetky miesta označené na odkaze je možné"
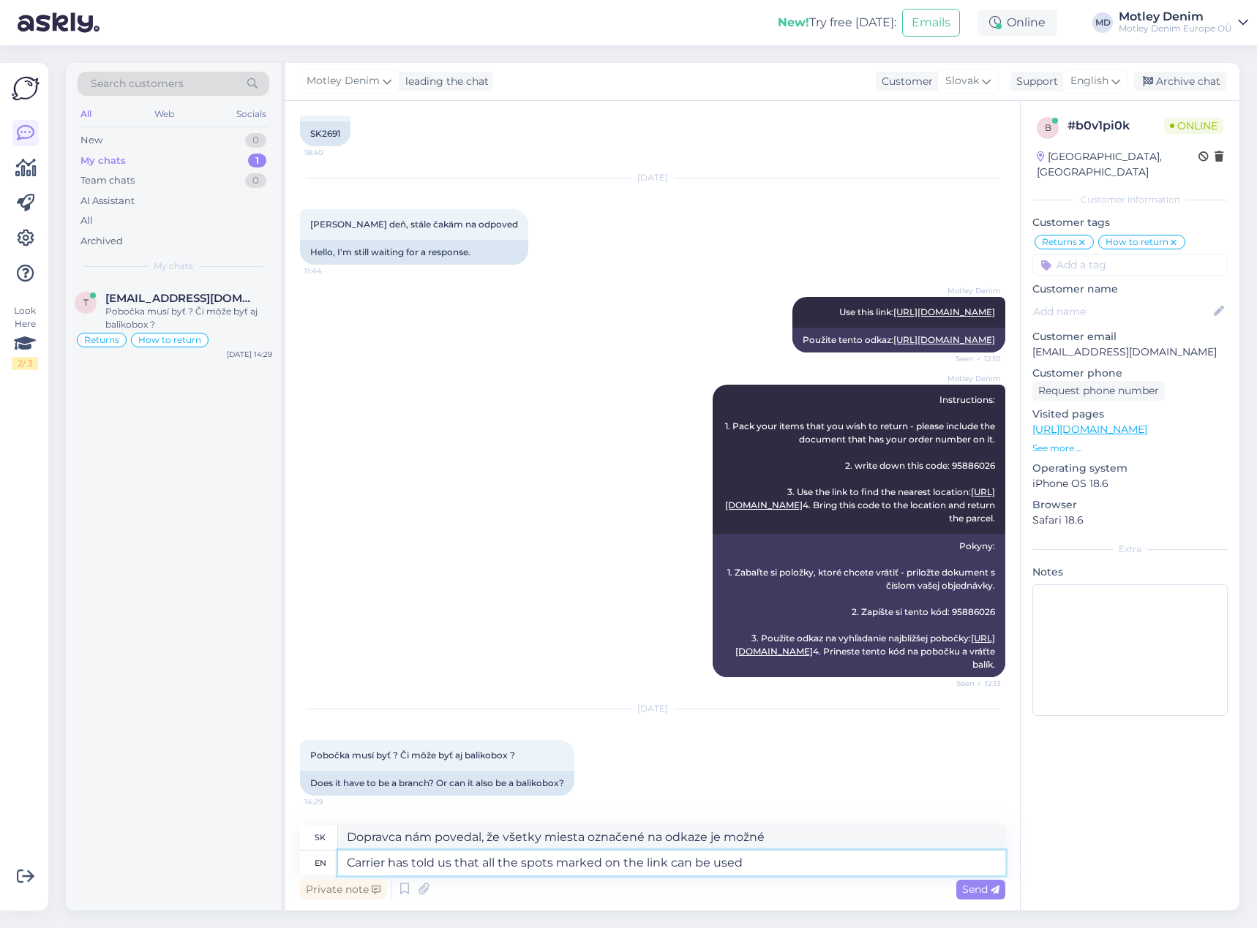
type textarea "Carrier has told us that all the spots marked on the link can be used."
type textarea "Dopravca nám povedal, že všetky miesta označené na odkaze je možné použiť."
click at [773, 865] on textarea "Carrier has told us that all the spots marked on the link can be used." at bounding box center [671, 863] width 667 height 25
drag, startPoint x: 751, startPoint y: 866, endPoint x: 482, endPoint y: 867, distance: 269.2
click at [482, 867] on textarea "Carrier has told us that all the spots marked on the link can be used." at bounding box center [671, 863] width 667 height 25
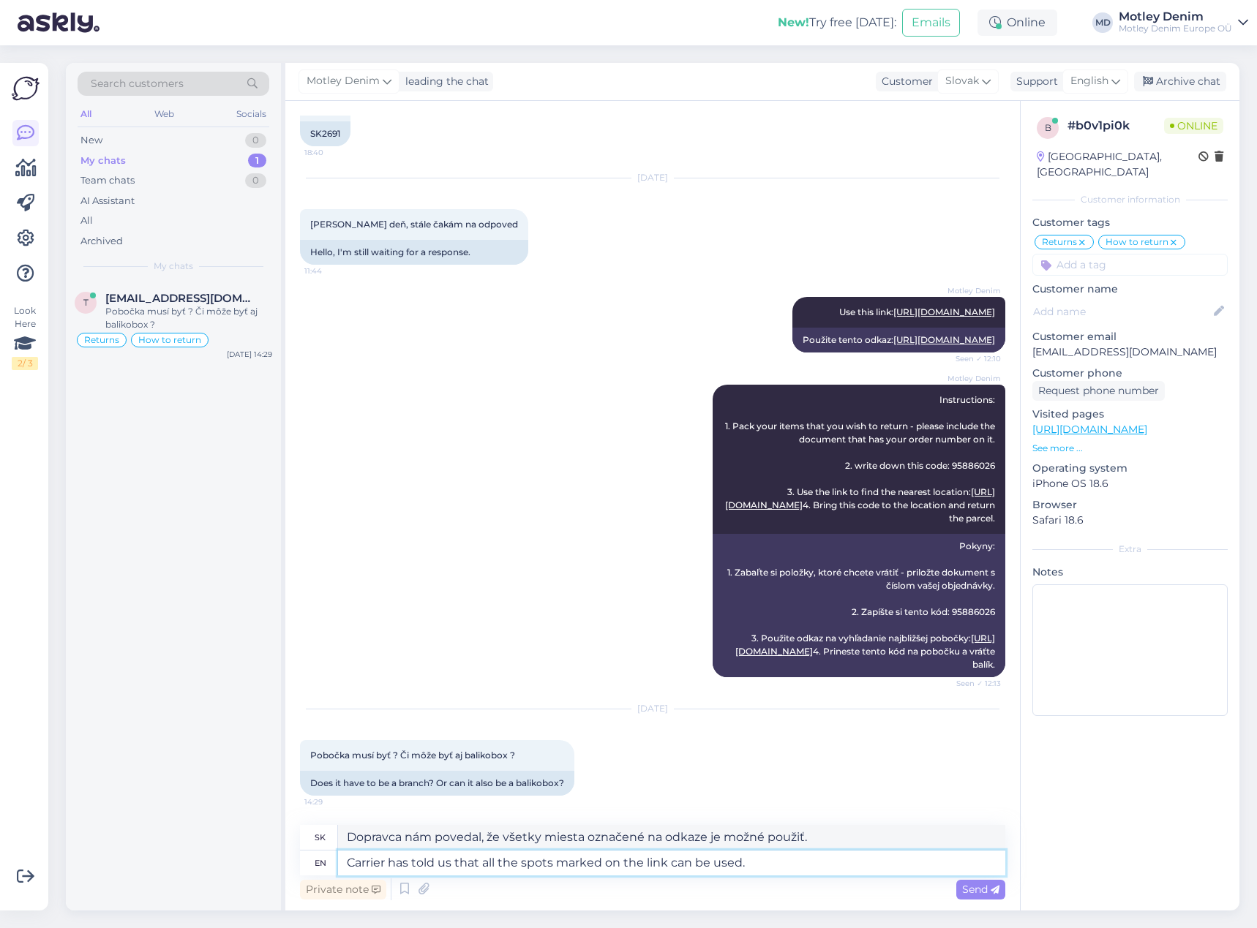
click at [724, 869] on textarea "Carrier has told us that all the spots marked on the link can be used." at bounding box center [671, 863] width 667 height 25
click at [767, 872] on textarea "Carrier has told us that all the spots marked on the link can be used." at bounding box center [671, 863] width 667 height 25
type textarea "Carrier has told us that all the spots marked on the link can be used f"
type textarea "Dopravca nám povedal, že všetky miesta označené na odkaze je možné použiť"
type textarea "Carrier has told us that all the spots marked on the link can be used for d"
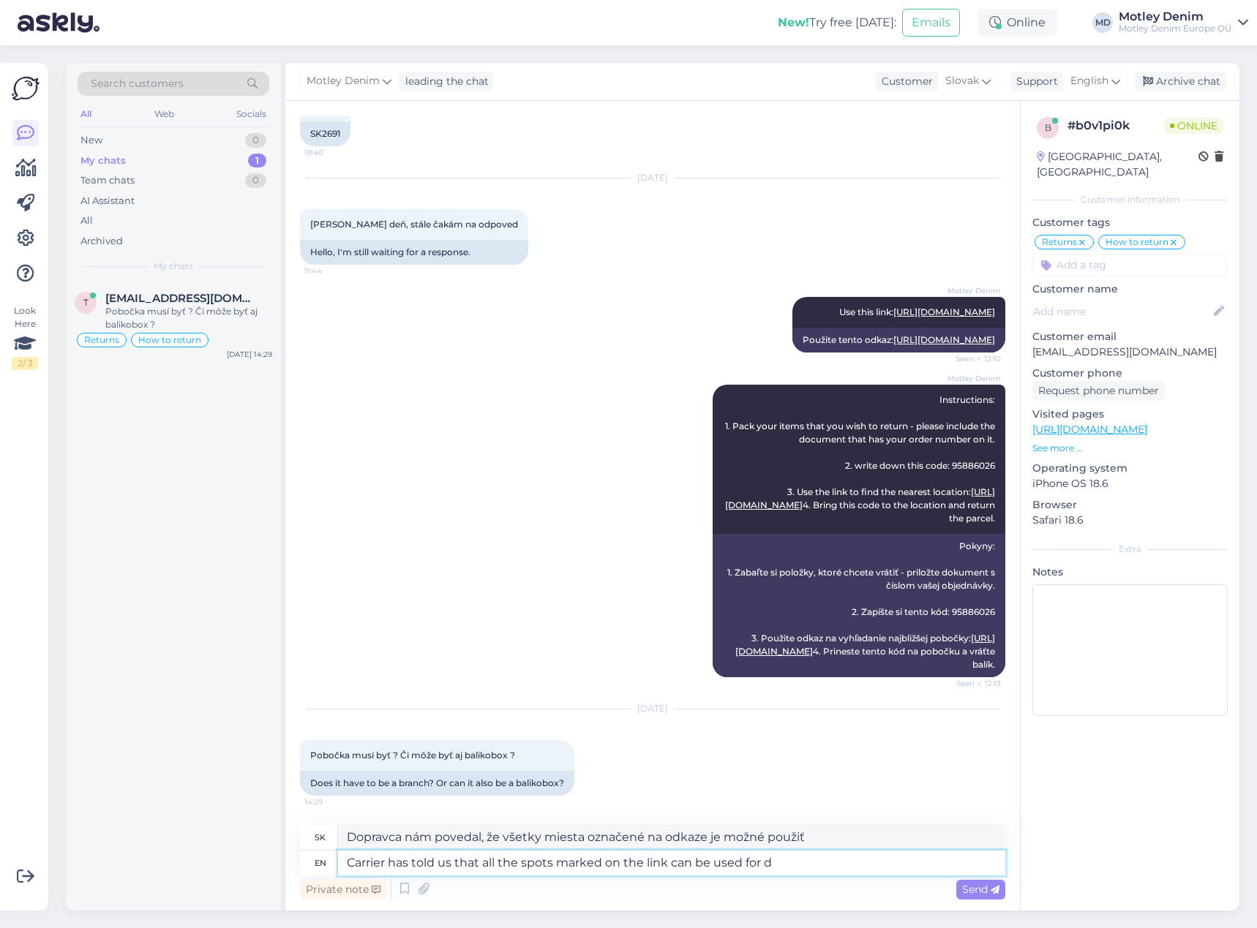
type textarea "Dopravca nám povedal, že všetky miesta označené na odkaze je možné použiť na"
type textarea "Carrier has told us that all the spots marked on the link can be used for drop o"
type textarea "Dopravca nám povedal, že všetky miesta označené na odkaze je možné použiť na od…"
type textarea "Carrier has told us that all the spots marked on the link can be used for drop …"
type textarea "Dopravca nám povedal, že všetky miesta označené na odkaze je možné použiť na vy…"
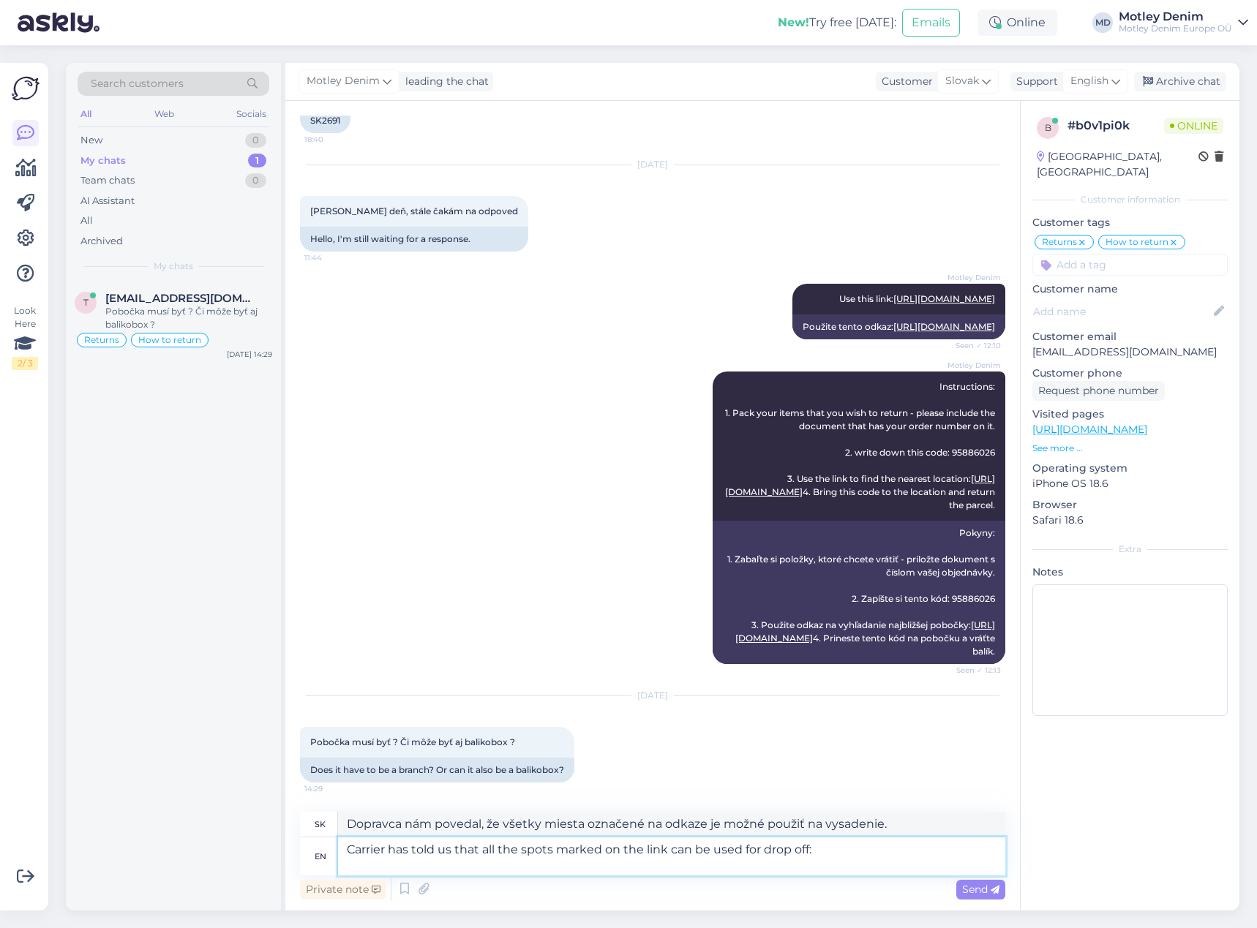
type textarea "Carrier has told us that all the spots marked on the link can be used for drop …"
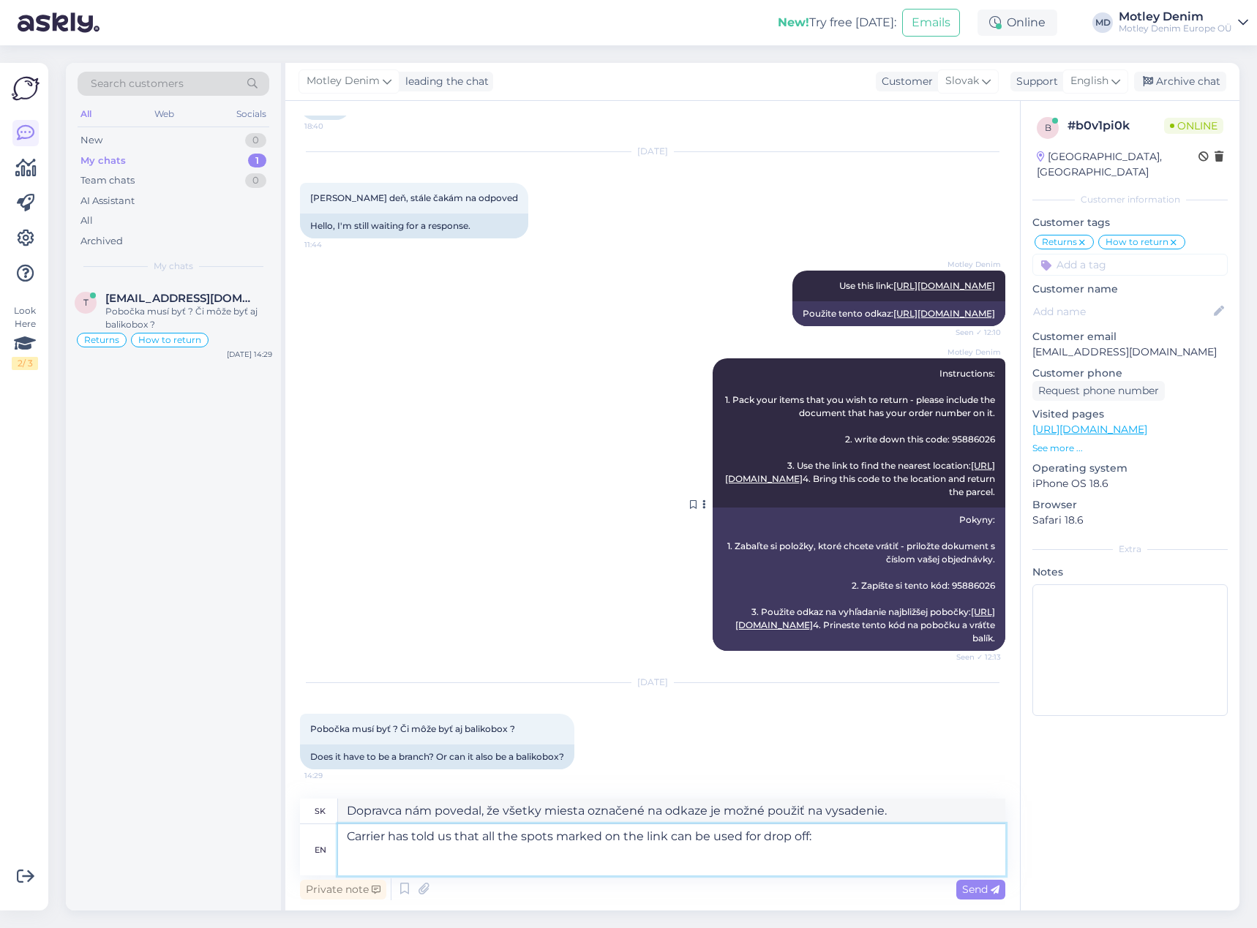
type textarea "Dopravca nám povedal, že všetky miesta označené na odkaze je možné použiť na vy…"
click at [443, 868] on textarea "Carrier has told us that all the spots marked on the link can be used for drop …" at bounding box center [671, 849] width 667 height 51
paste textarea "[URL][DOMAIN_NAME]"
type textarea "Carrier has told us that all the spots marked on the link can be used for drop …"
type textarea "Dopravca nám povedal, že všetky miesta označené na odkaze je možné použiť na do…"
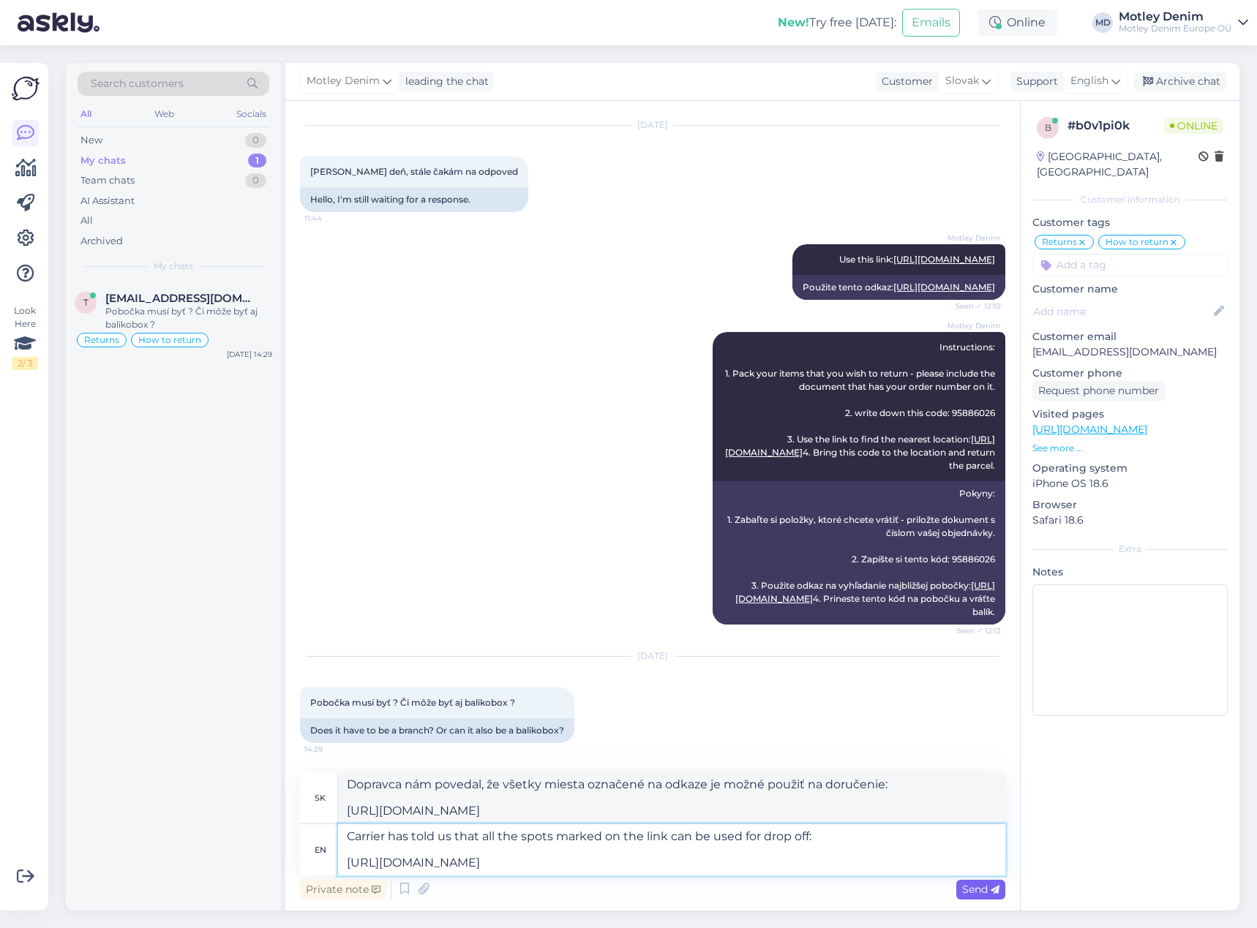
type textarea "Carrier has told us that all the spots marked on the link can be used for drop …"
click at [980, 893] on span "Send" at bounding box center [980, 889] width 37 height 13
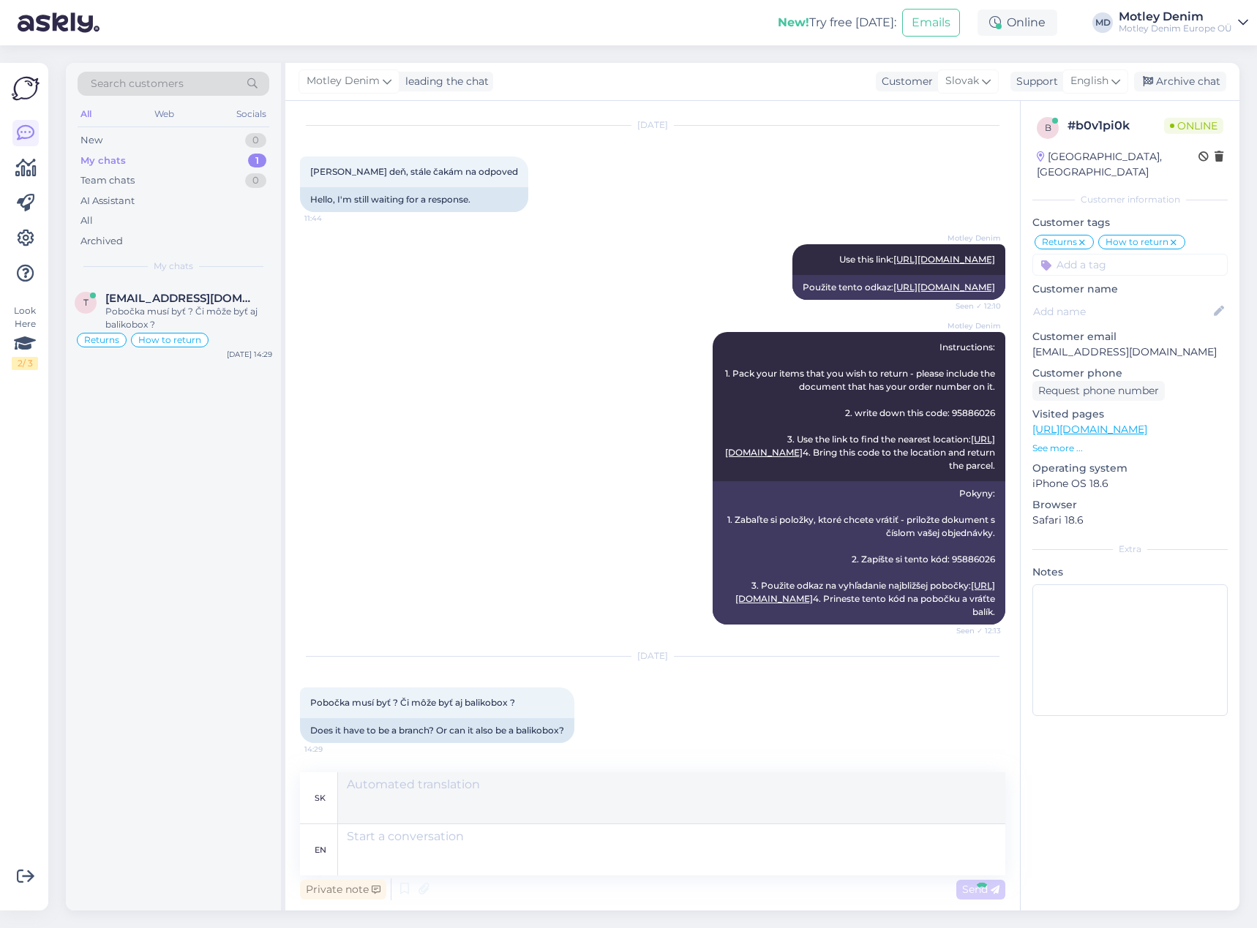
scroll to position [734, 0]
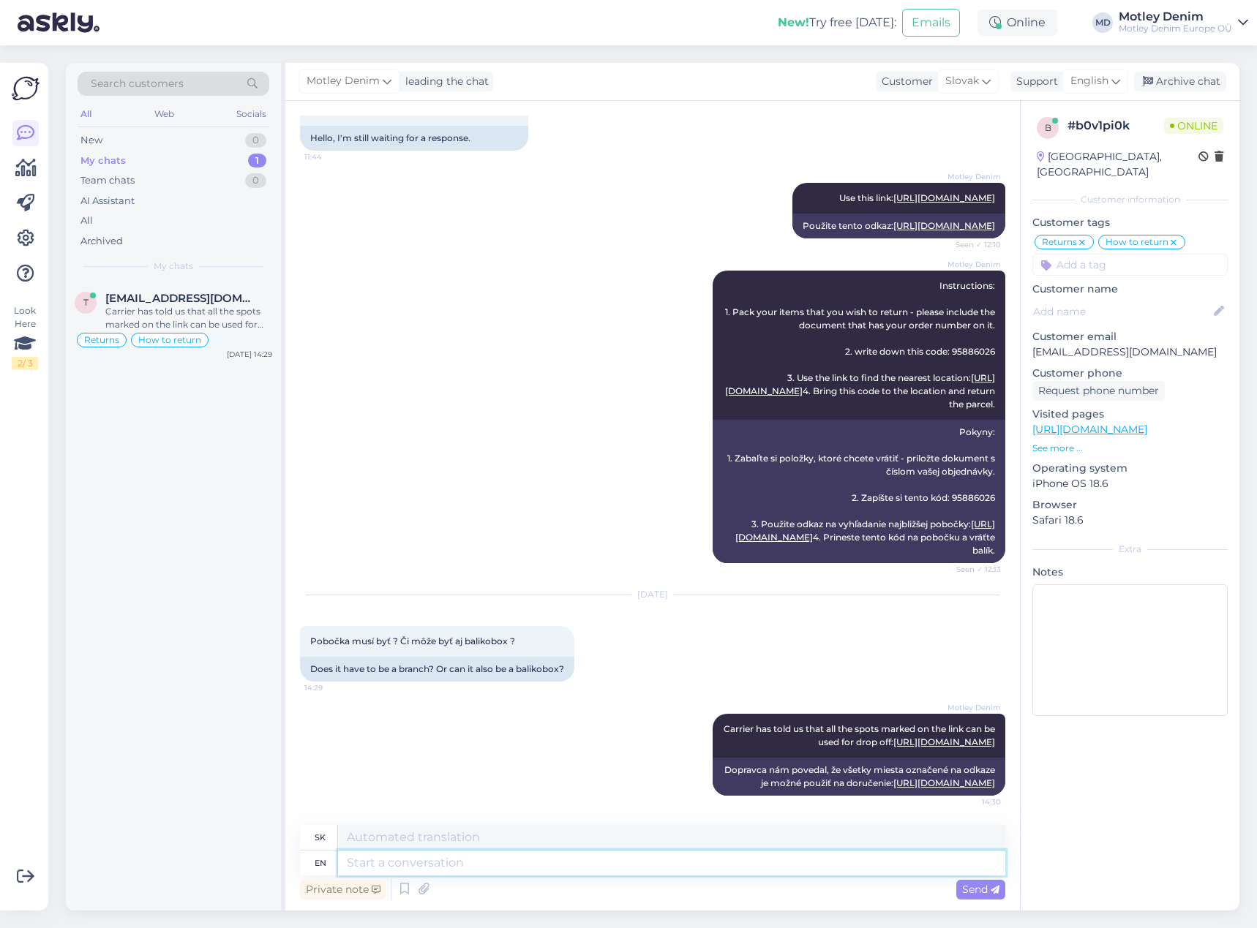
click at [595, 872] on textarea at bounding box center [671, 863] width 667 height 25
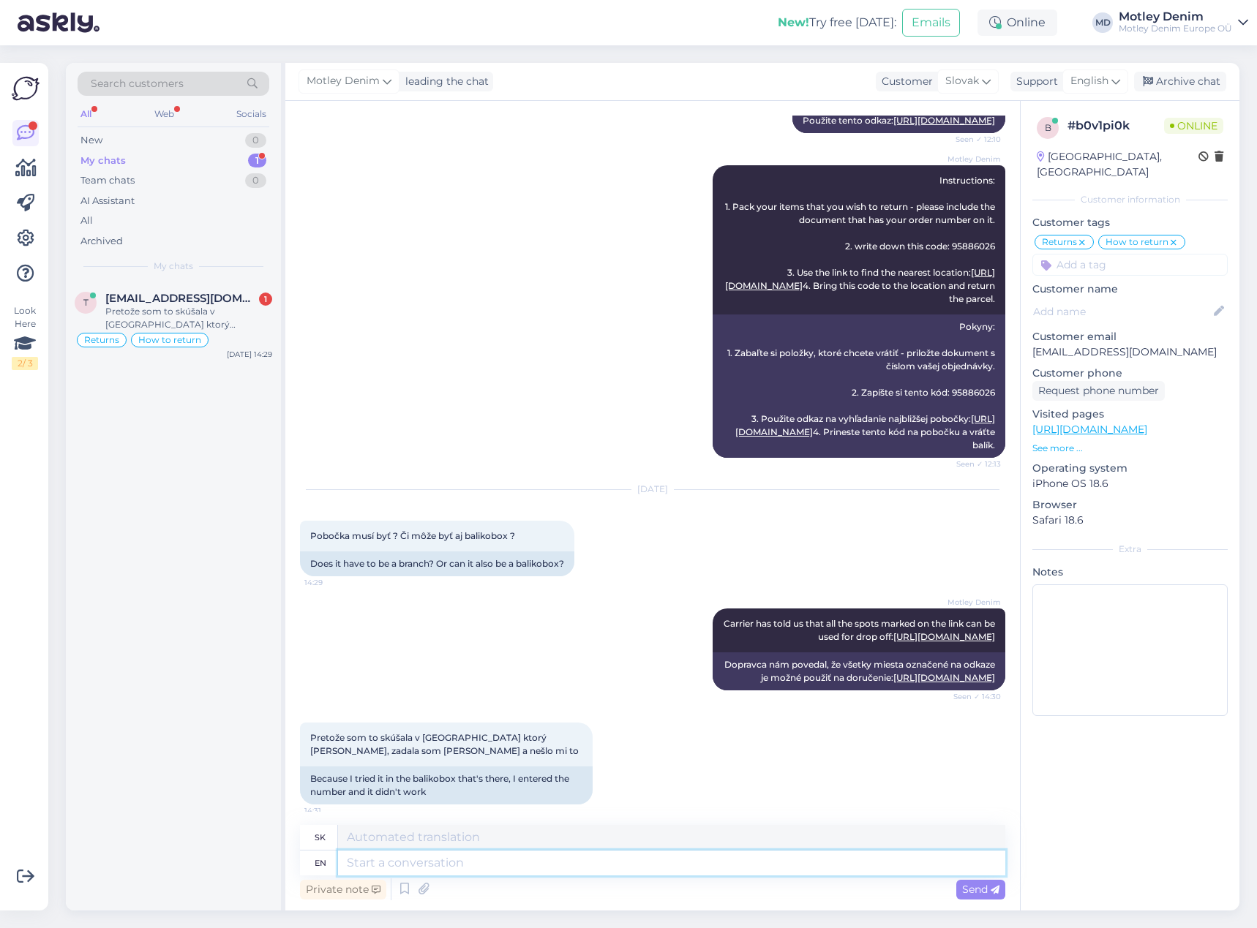
scroll to position [848, 0]
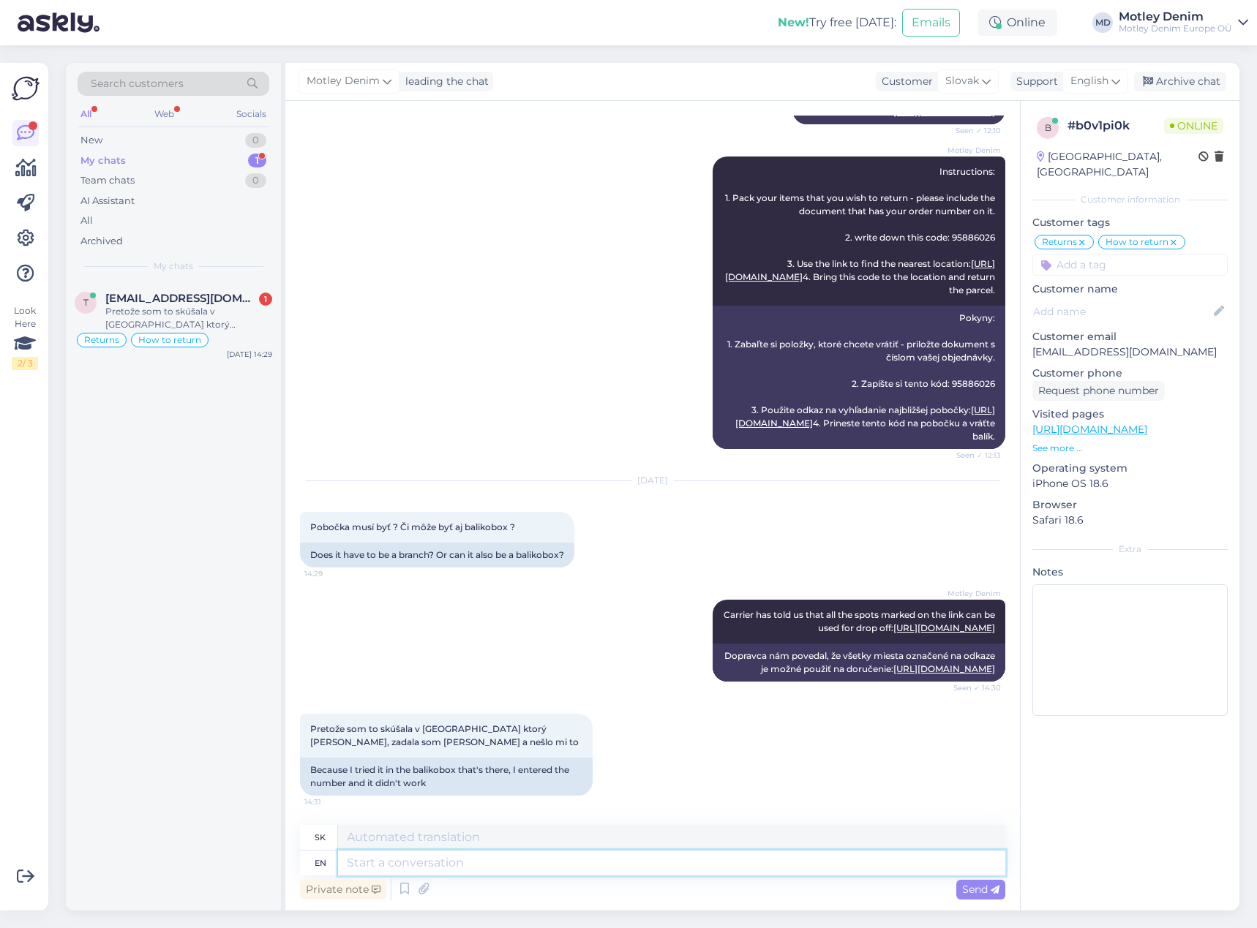
click at [601, 857] on textarea at bounding box center [671, 863] width 667 height 25
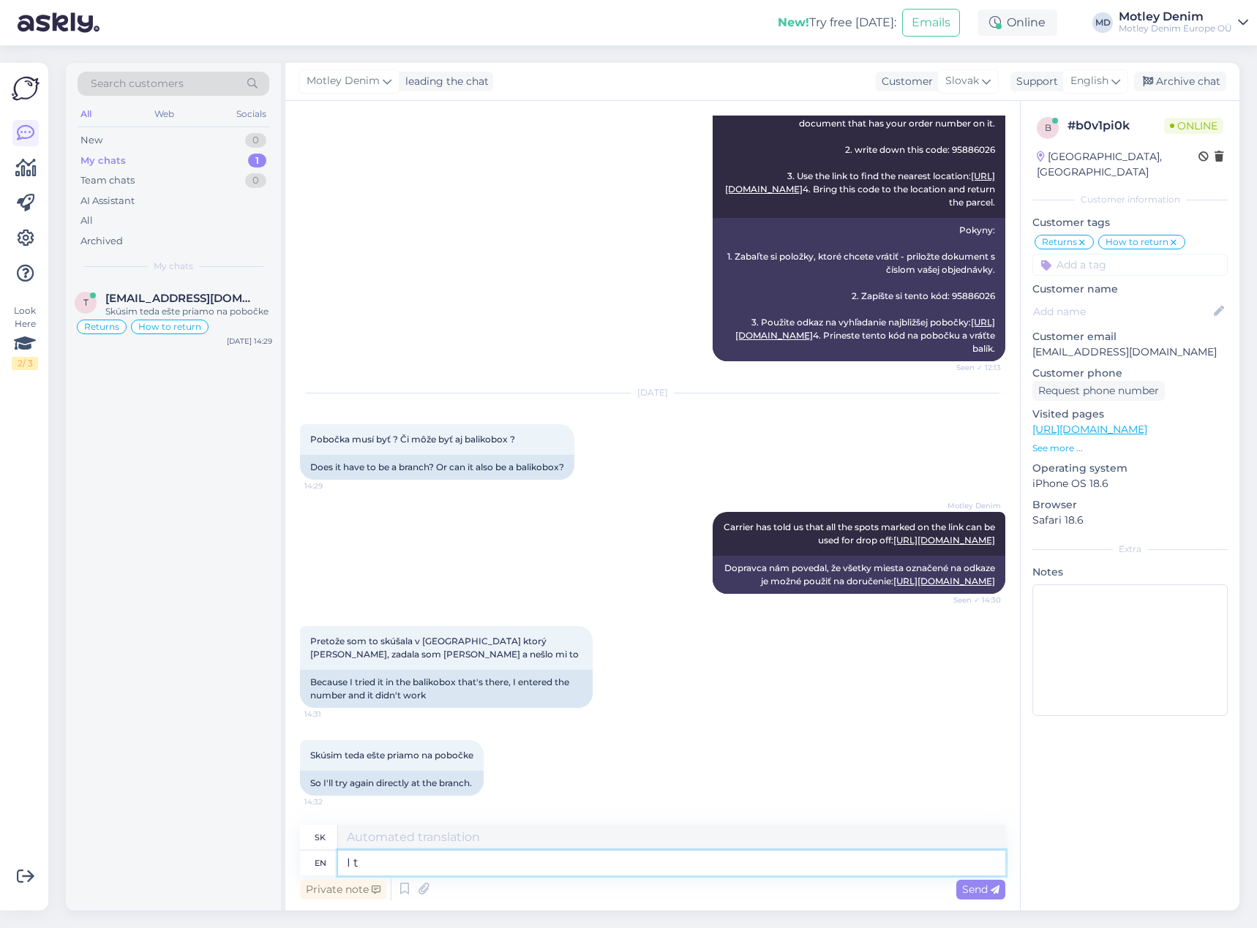
type textarea "I th"
type textarea "[PERSON_NAME]"
type textarea "I think"
type textarea "Myslím si"
type textarea "I think something mi"
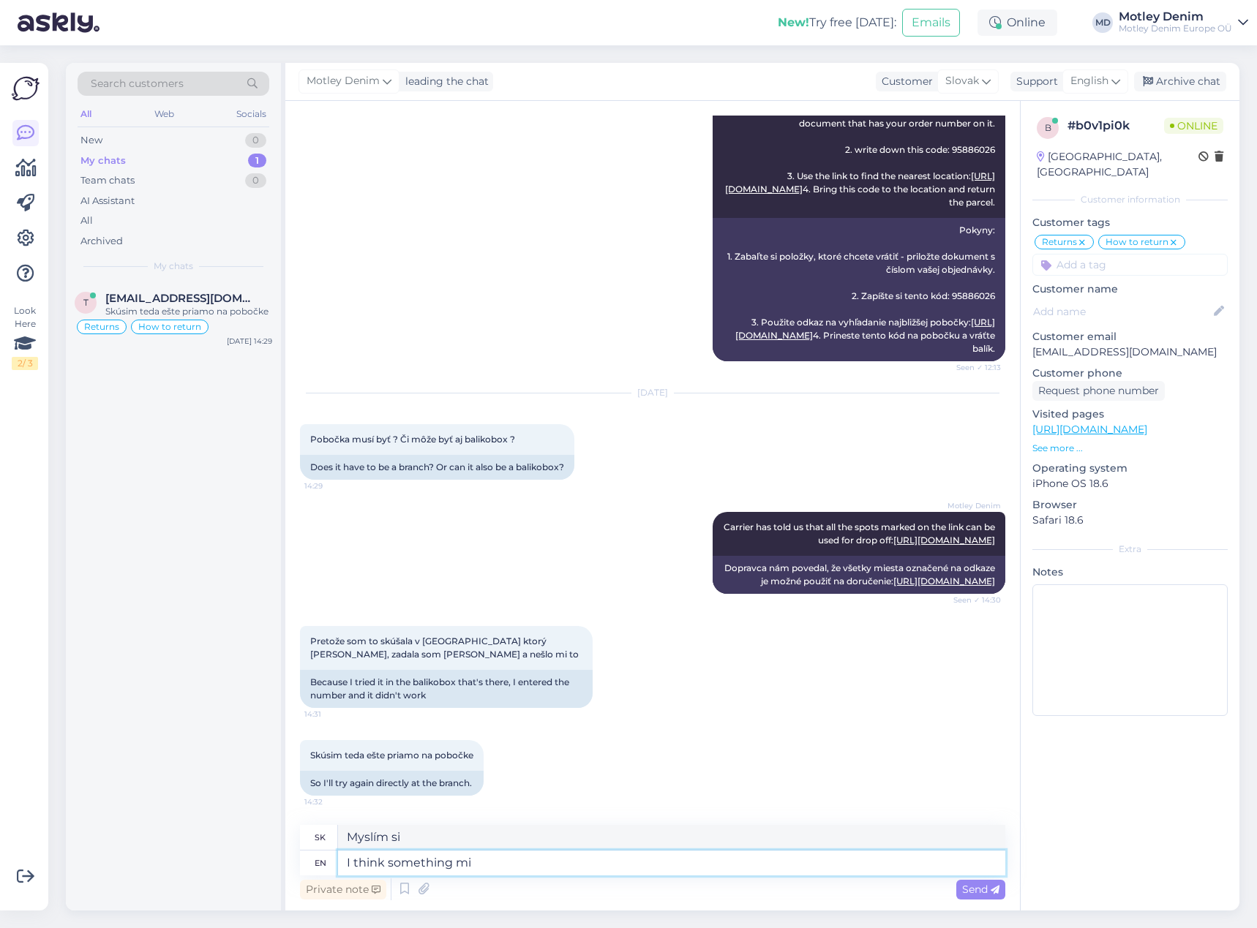
type textarea "Myslím si, že niečo"
type textarea "I think something might"
type textarea "Myslím, že by niečo mohlo"
type textarea "I think something might be w"
type textarea "Myslím, že by niečo mohlo byť"
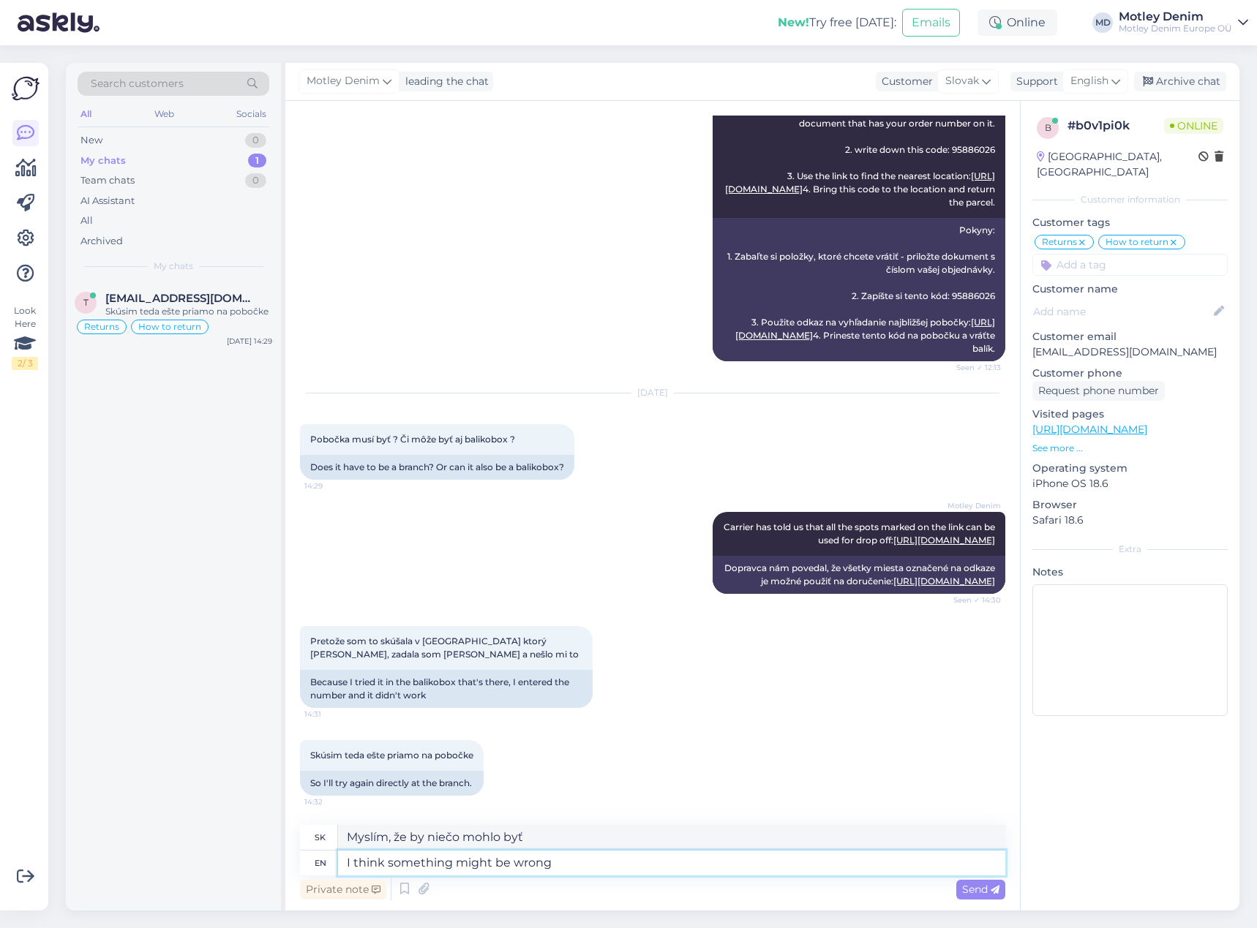
type textarea "I think something might be wrong"
type textarea "Myslím, že niečo [PERSON_NAME] v poriadku"
type textarea "I think something might be wrong with th"
type textarea "Myslím si, že niečo môže byť v neporiadku"
type textarea "I think something might be wrong with the"
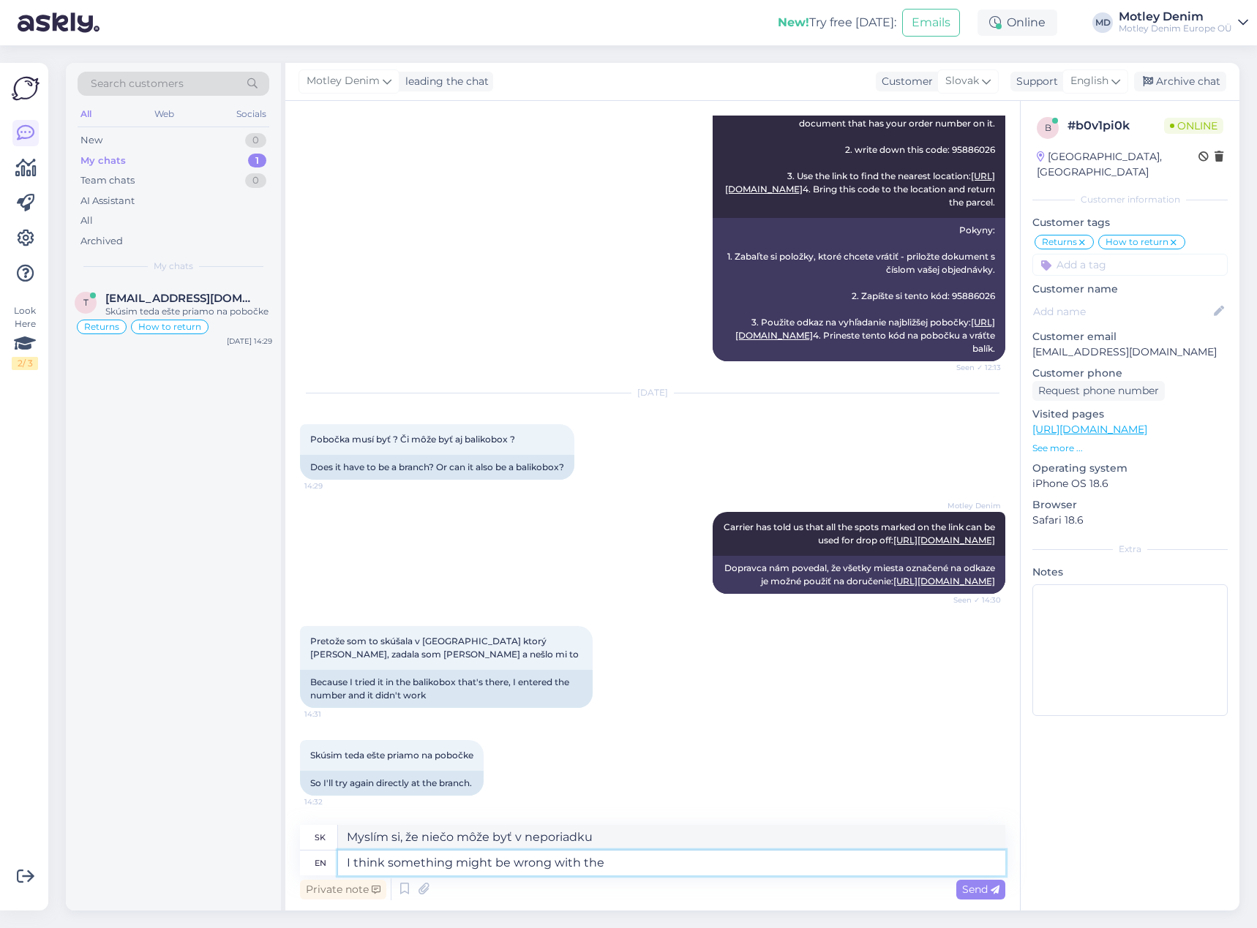
type textarea "Myslím si, že niečo môže byť v neporiadku s"
click at [446, 679] on div "Because I tried it in the balikobox that's there, I entered the number and it d…" at bounding box center [446, 689] width 293 height 38
copy div "balikobox"
click at [620, 863] on textarea "I think something might be wrong with the" at bounding box center [671, 863] width 667 height 25
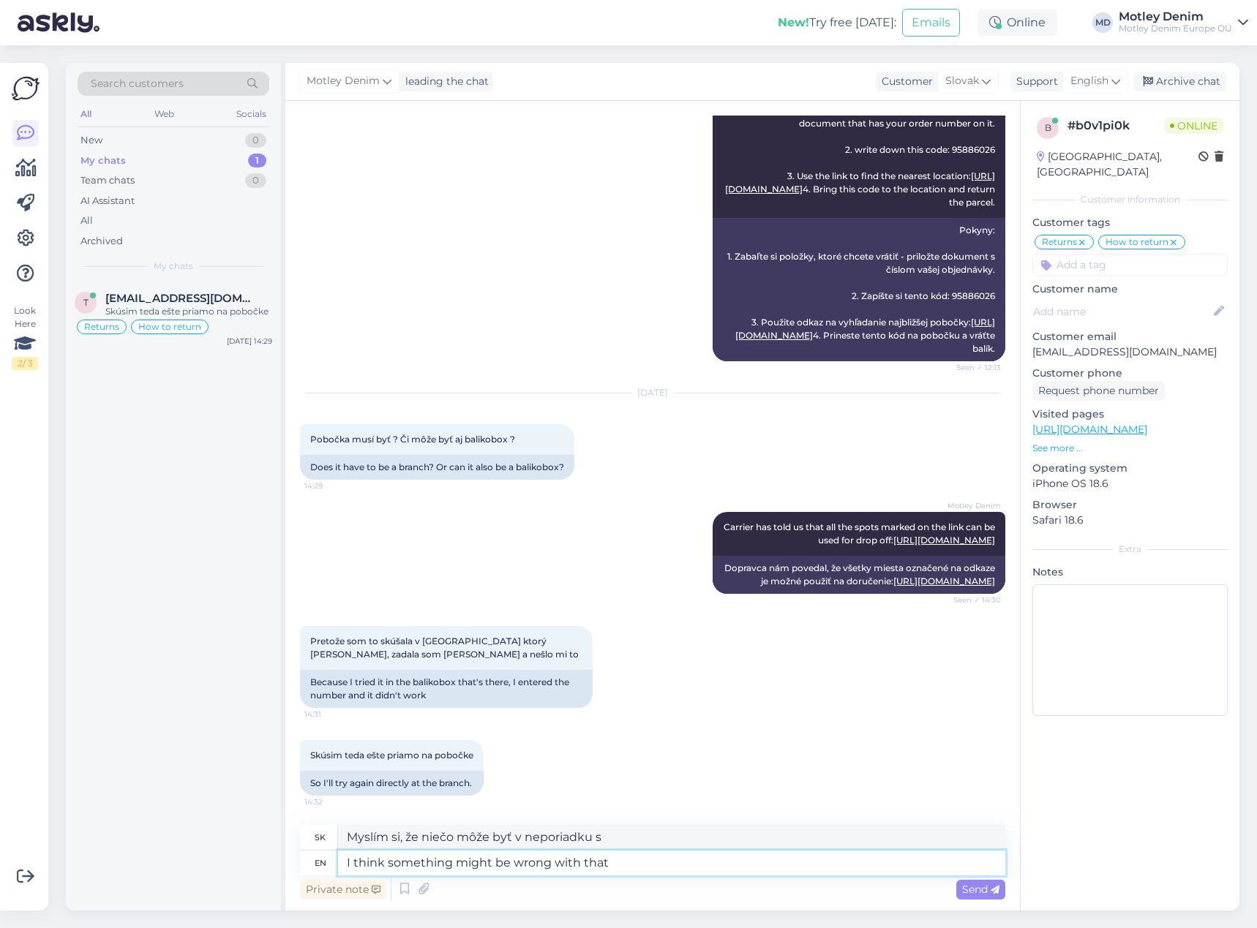
paste textarea "balikobox"
type textarea "I think something might be wrong with that balikobox"
type textarea "Myslím, že s tým balikoboxom nie [PERSON_NAME] v poriadku."
type textarea "I think something might be wrong with that balikobox."
type textarea "Myslím, že s tým balikoboxom by mohlo byť niečo v neporiadku."
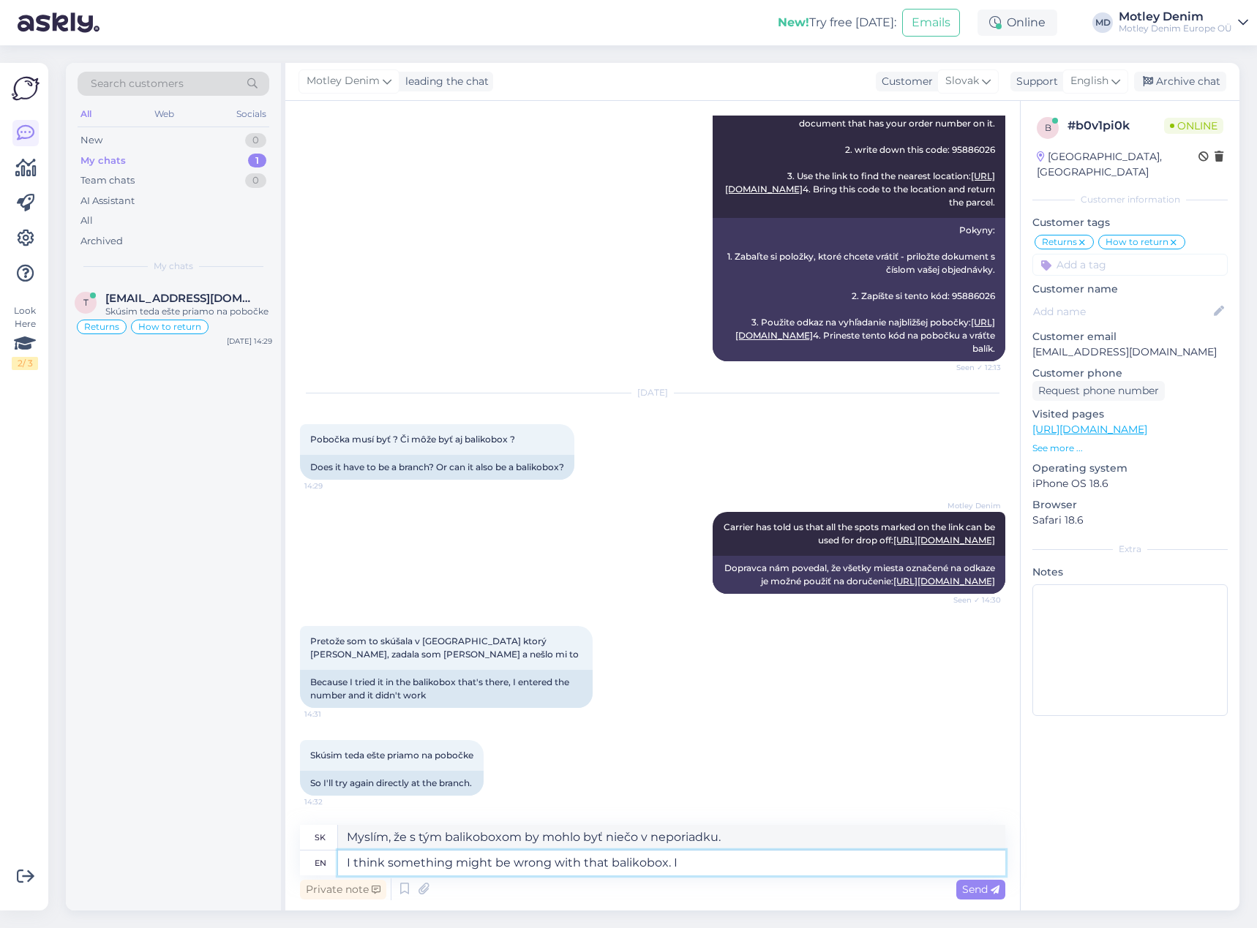
type textarea "I think something might be wrong with that balikobox. I w"
type textarea "Myslím, že s tou balikoboxovou krabicou niečo [PERSON_NAME] v poriadku."
type textarea "I think something might be wrong with that balikobox. I would also"
type textarea "Myslím, že s tou balikoboxovou krabicou niečo [PERSON_NAME] v poriadku. Chcel b…"
type textarea "I think something might be wrong with that balikobox. I would also re"
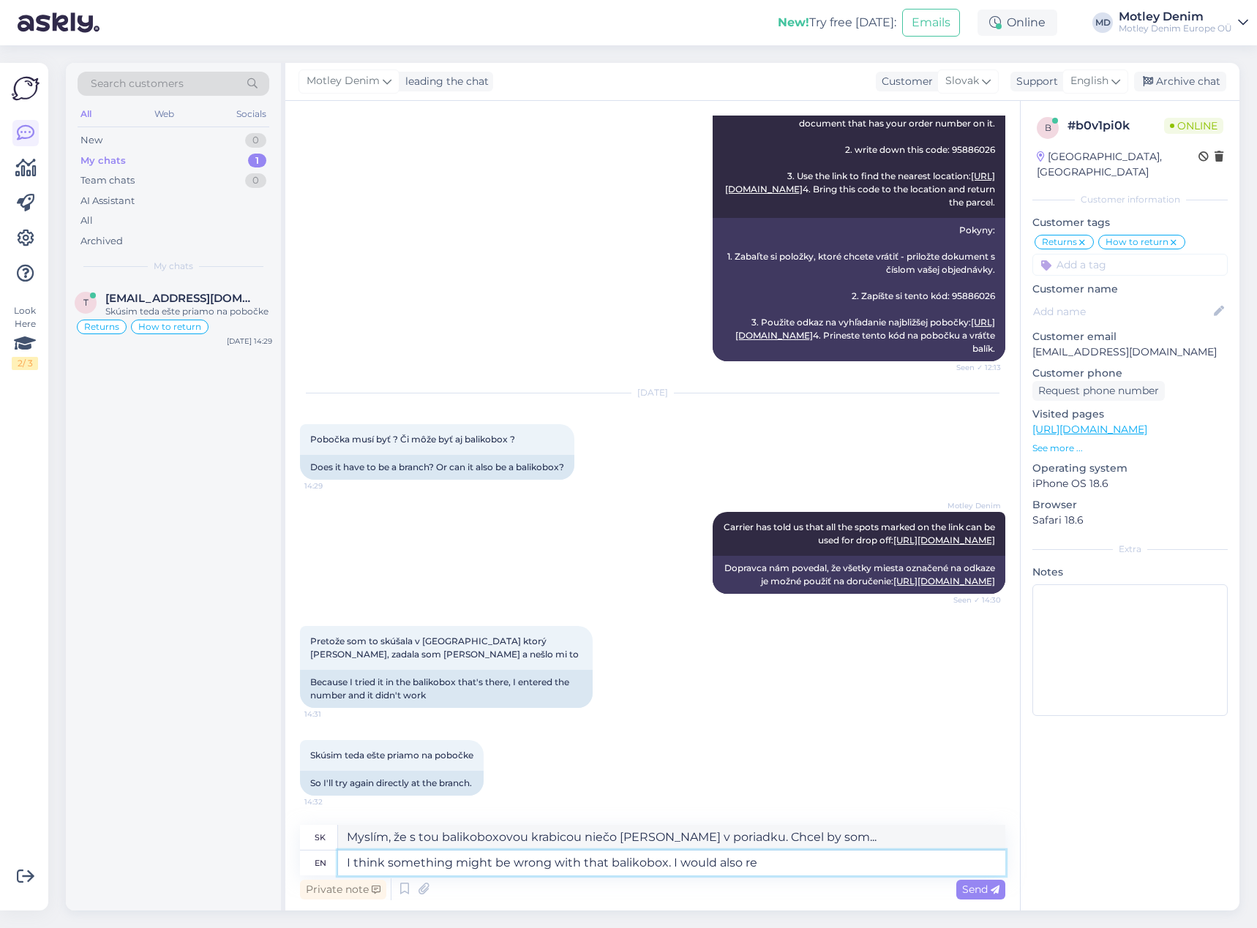
type textarea "Myslím, že s tým balikoboxom niečo [PERSON_NAME] v poriadku. Tiež by som..."
type textarea "I think something might be wrong with that balikobox. I would also recommend tr"
type textarea "Myslím, že s tým balikoboxom niečo [PERSON_NAME] v poriadku. Tiež by som odporu…"
type textarea "I think something might be wrong with that balikobox. I would also recommend tr…"
type textarea "Myslím, že s tým balikoboxom niečo [PERSON_NAME] v poriadku. Tiež by som odporu…"
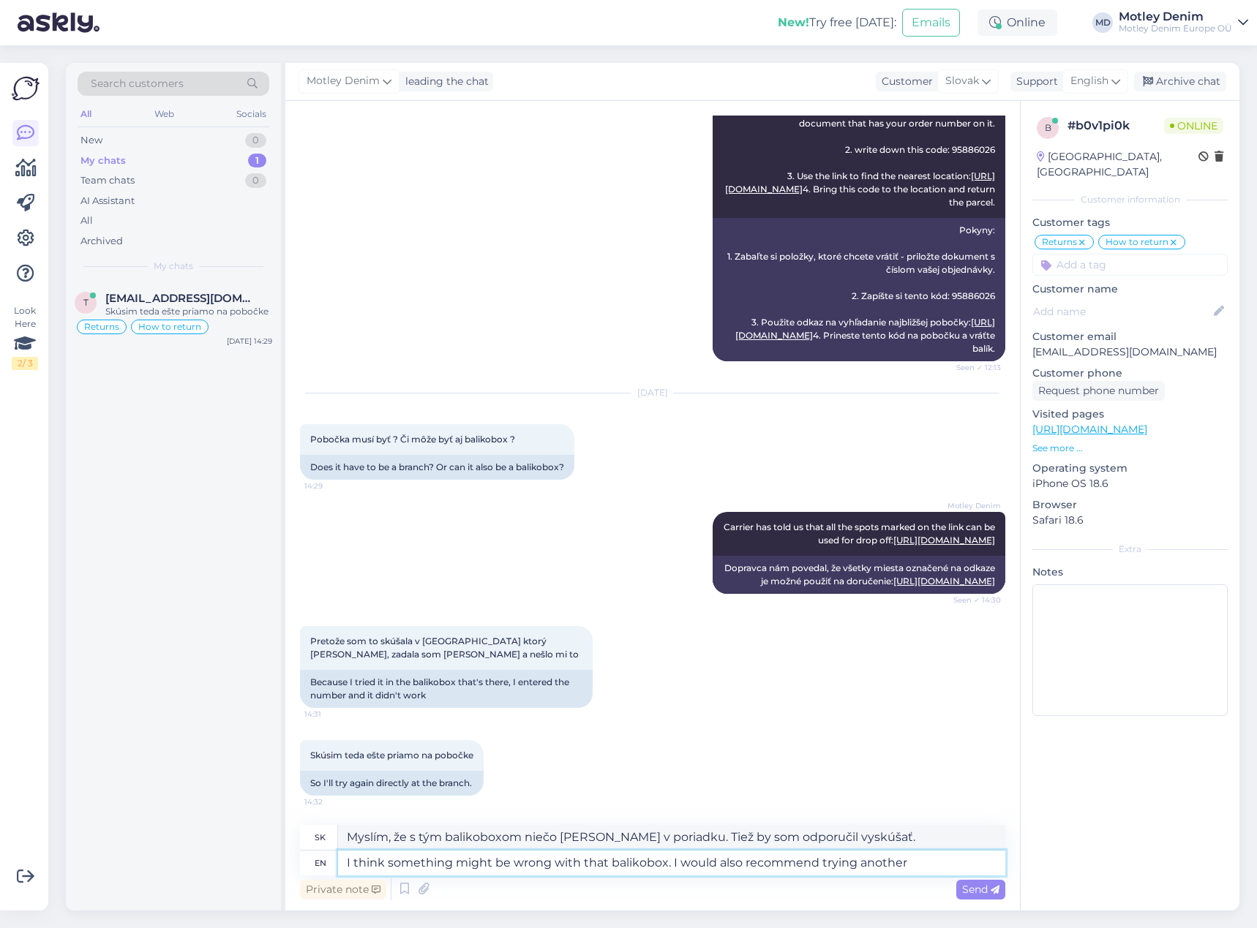
type textarea "I think something might be wrong with that balikobox. I would also recommend tr…"
type textarea "Myslím, že s tým balikoboxom niečo [PERSON_NAME] v poriadku. Tiež by som odporu…"
type textarea "I think something might be wrong with that balikobox. I would also recommend tr…"
type textarea "Myslím, že s tým balikoboxom niečo [PERSON_NAME] v poriadku. Tiež by som odporu…"
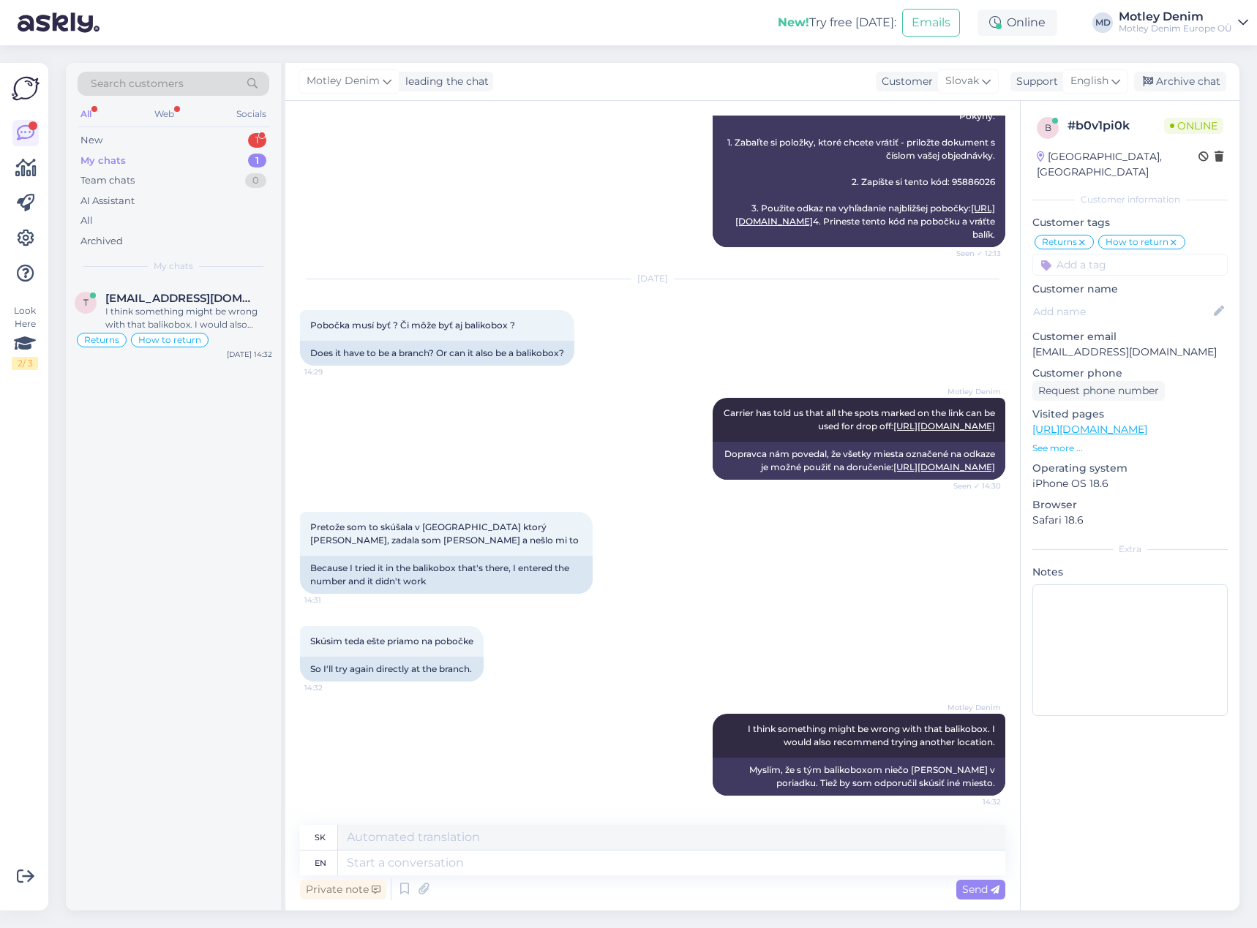
scroll to position [0, 0]
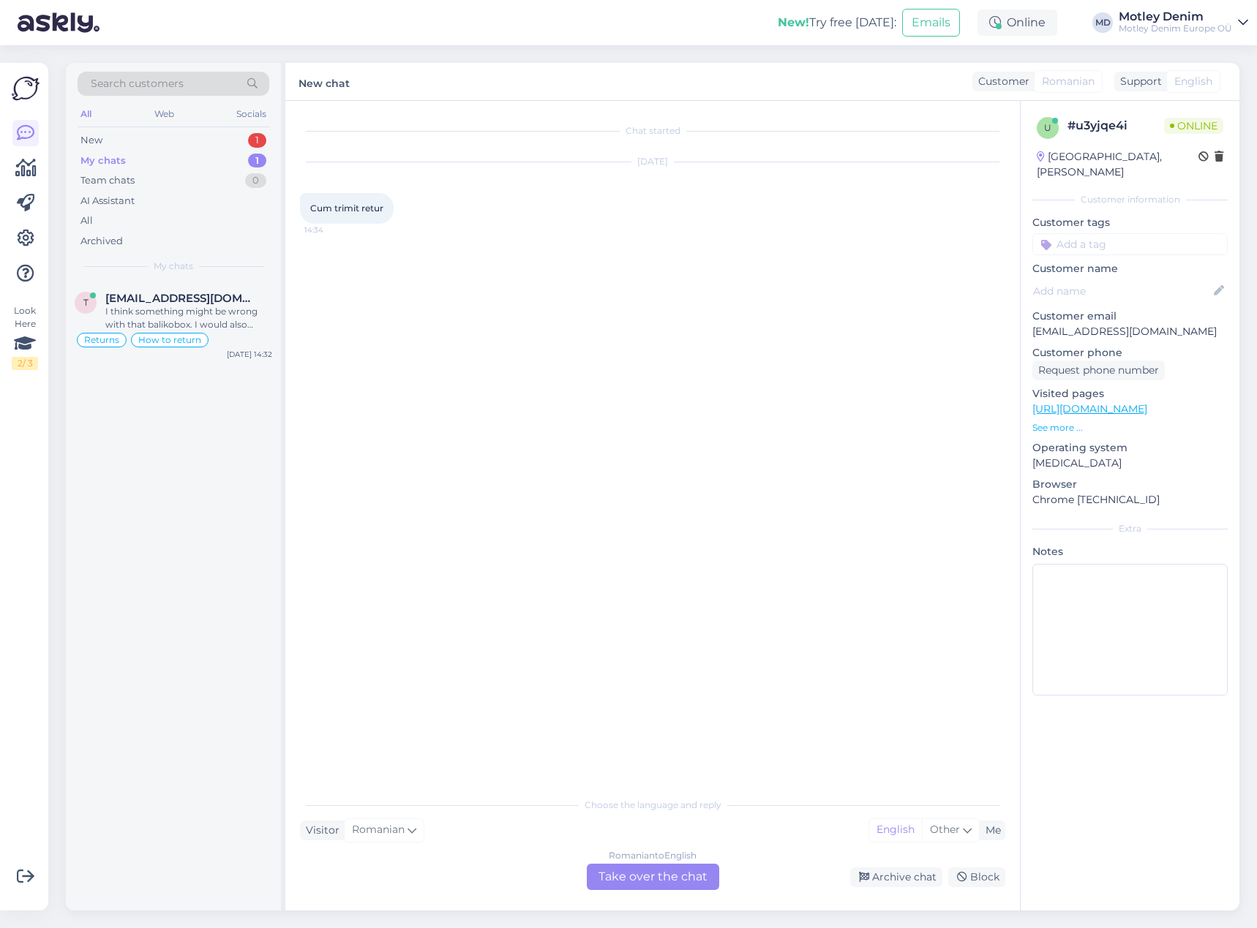
click at [659, 883] on div "Romanian to English Take over the chat" at bounding box center [653, 877] width 132 height 26
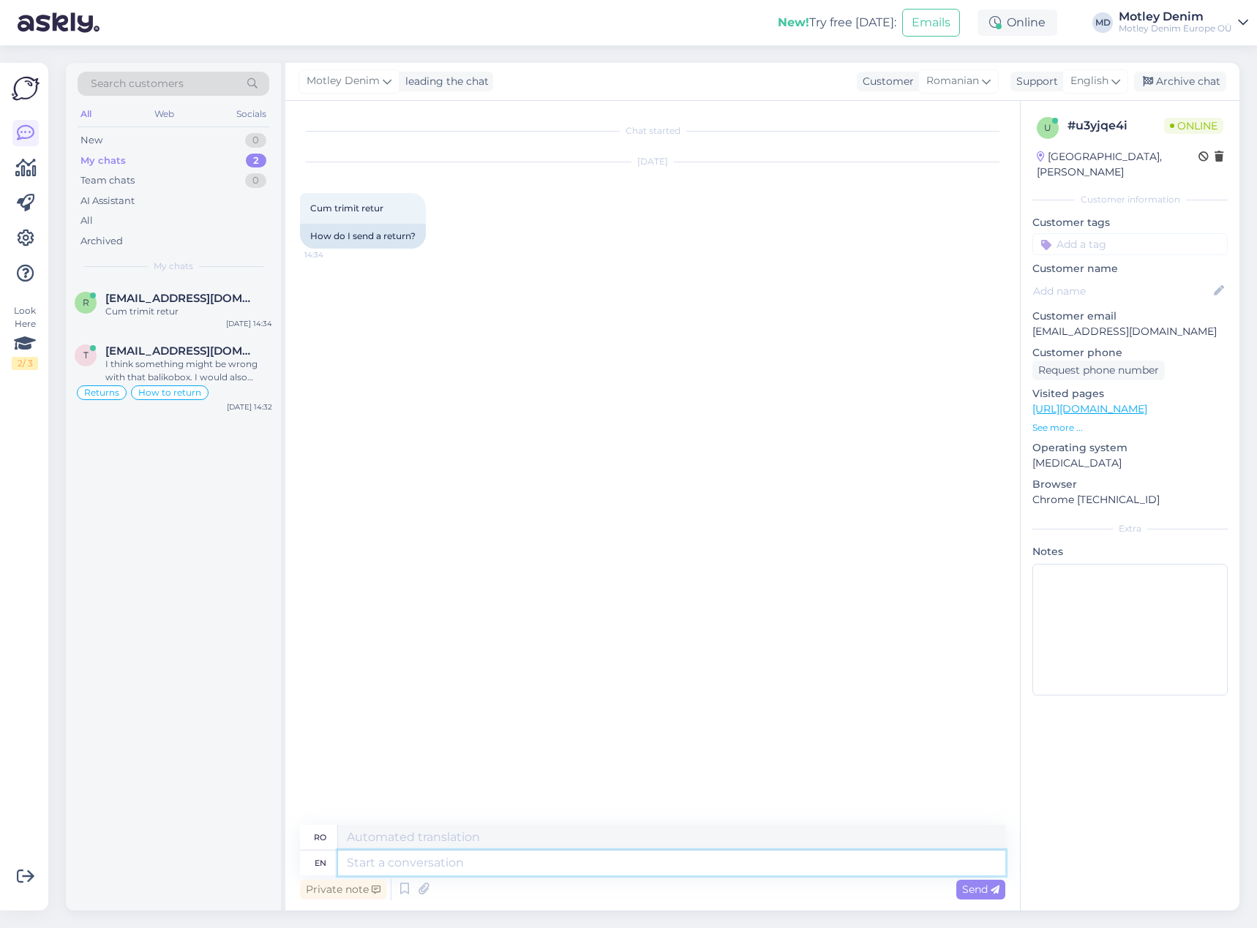
click at [650, 873] on textarea at bounding box center [671, 863] width 667 height 25
type textarea "Hello"
type textarea "Buna ziua"
click at [465, 865] on textarea at bounding box center [671, 863] width 667 height 25
type textarea "It"
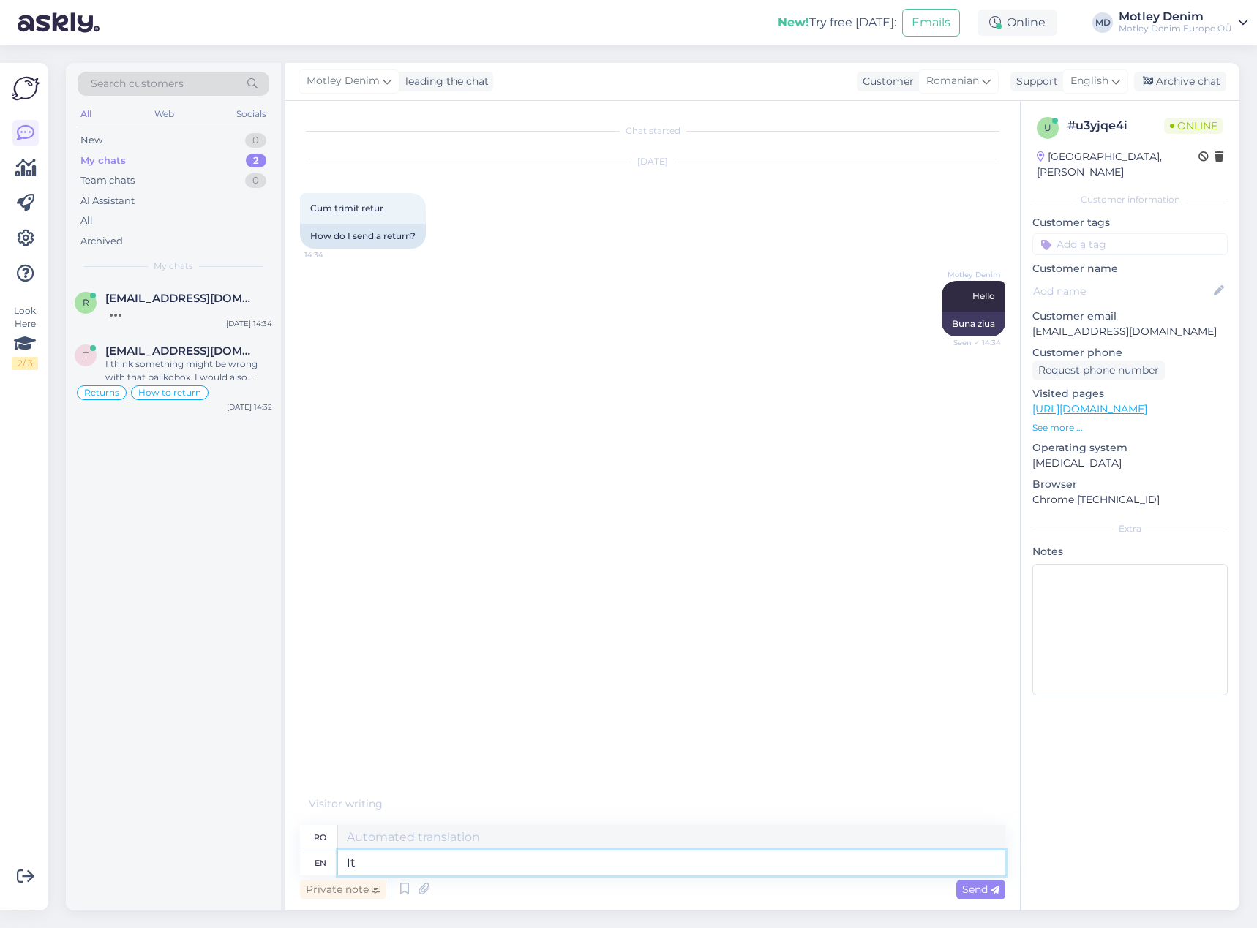
type textarea "Acesta"
type textarea "It has"
type textarea "Are"
type textarea "It has few s"
type textarea "Are puține"
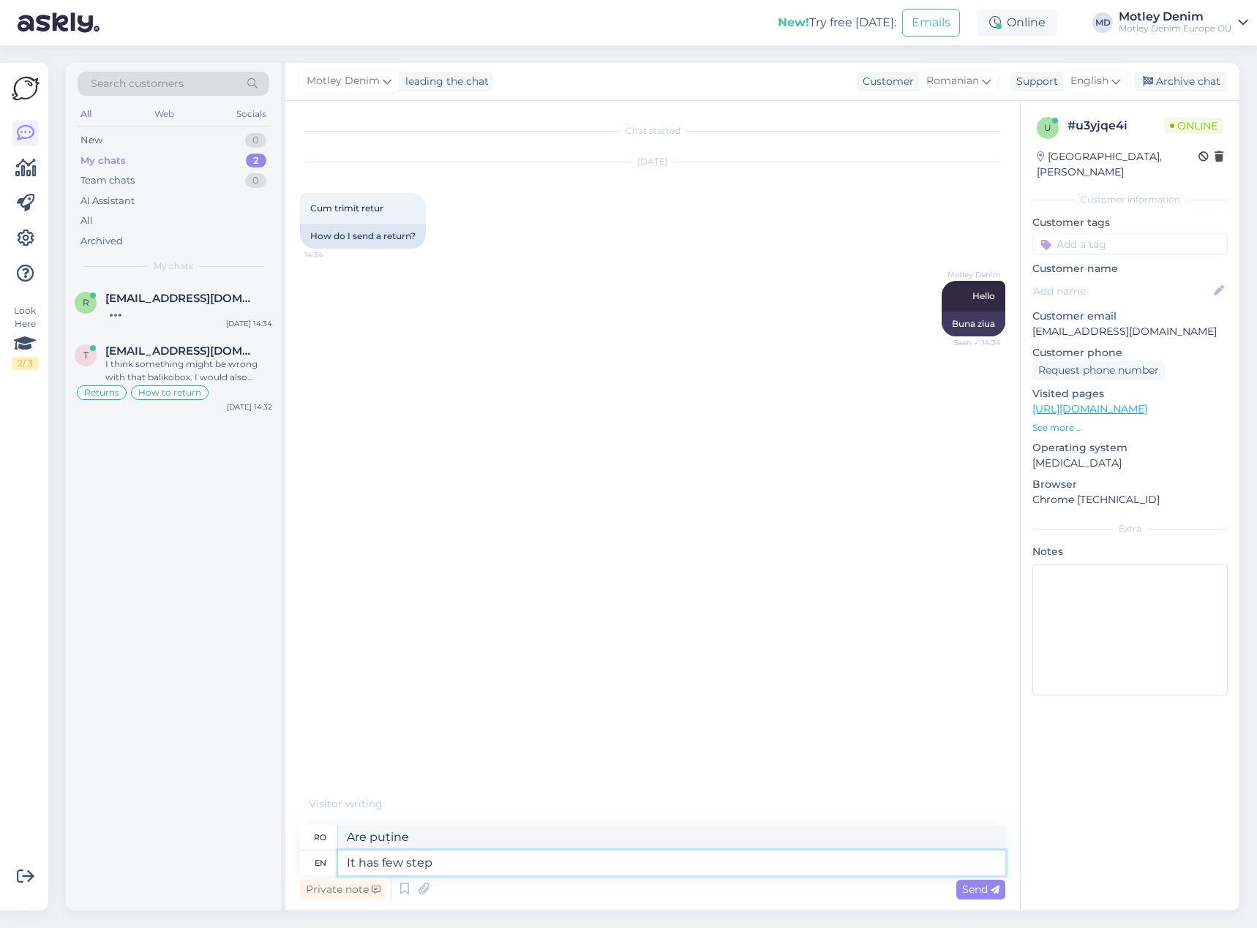
type textarea "It has few steps"
type textarea "Are câțiva pași"
type textarea "1."
type textarea "1. You re"
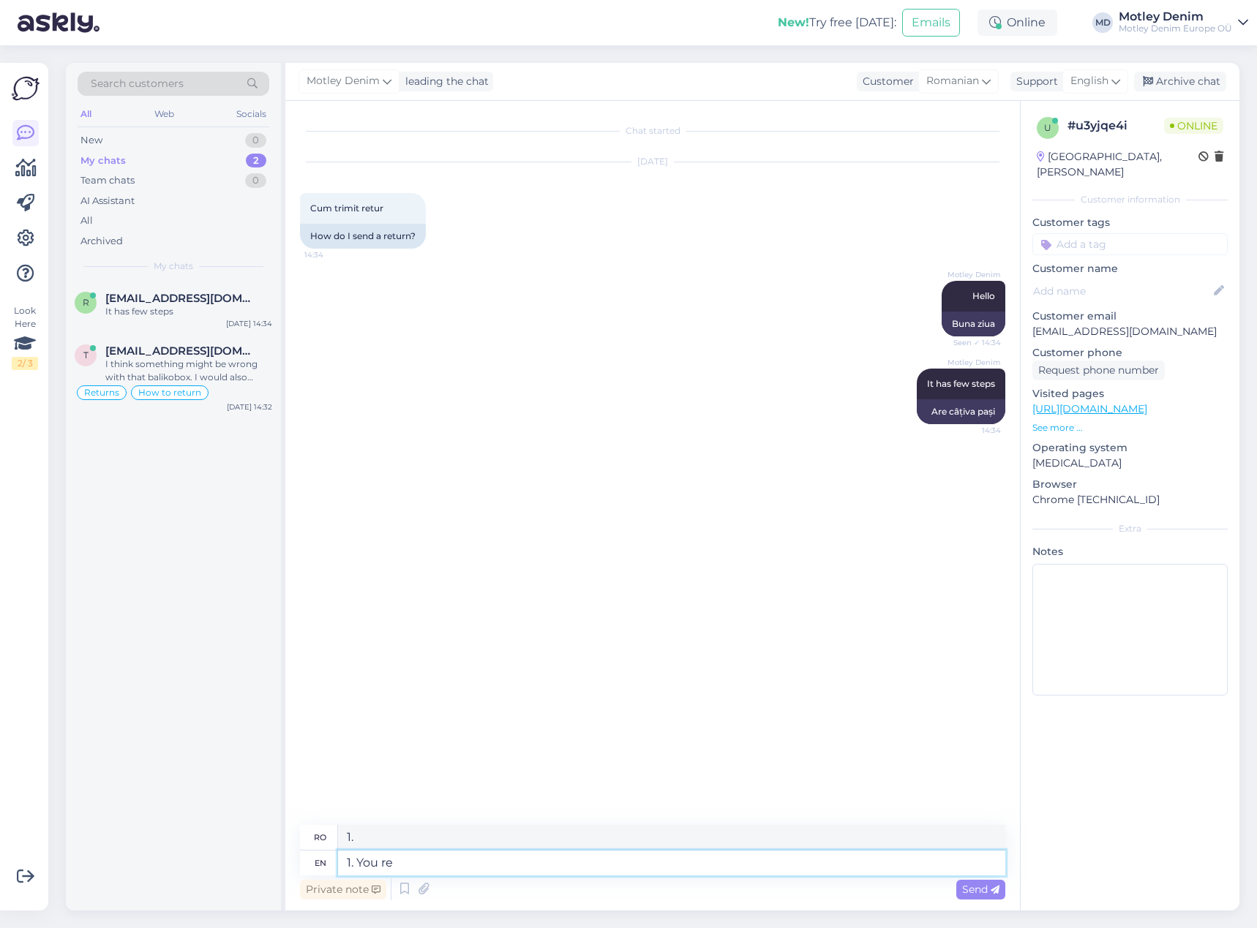
type textarea "1. Tu"
type textarea "1. You register"
type textarea "1. Vă înregistrați"
type textarea "1. You register your r"
type textarea "1. Îți înregistrezi"
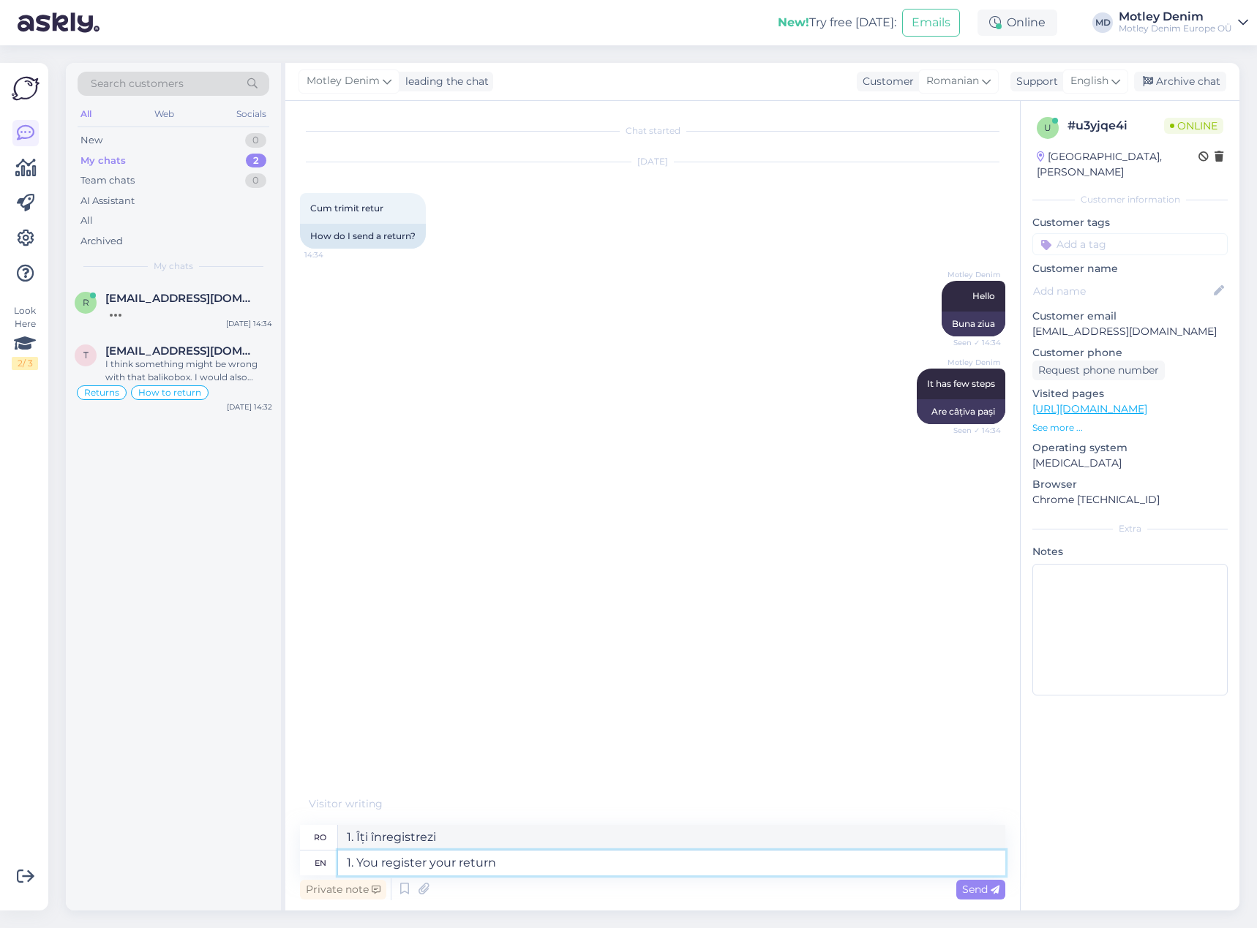
type textarea "1. You register your return"
type textarea "1. Vă înregistrați declarația"
type textarea "1. You register your return with y"
type textarea "1. Vă înregistrați declarația la"
type textarea "1. You register your return with your email an"
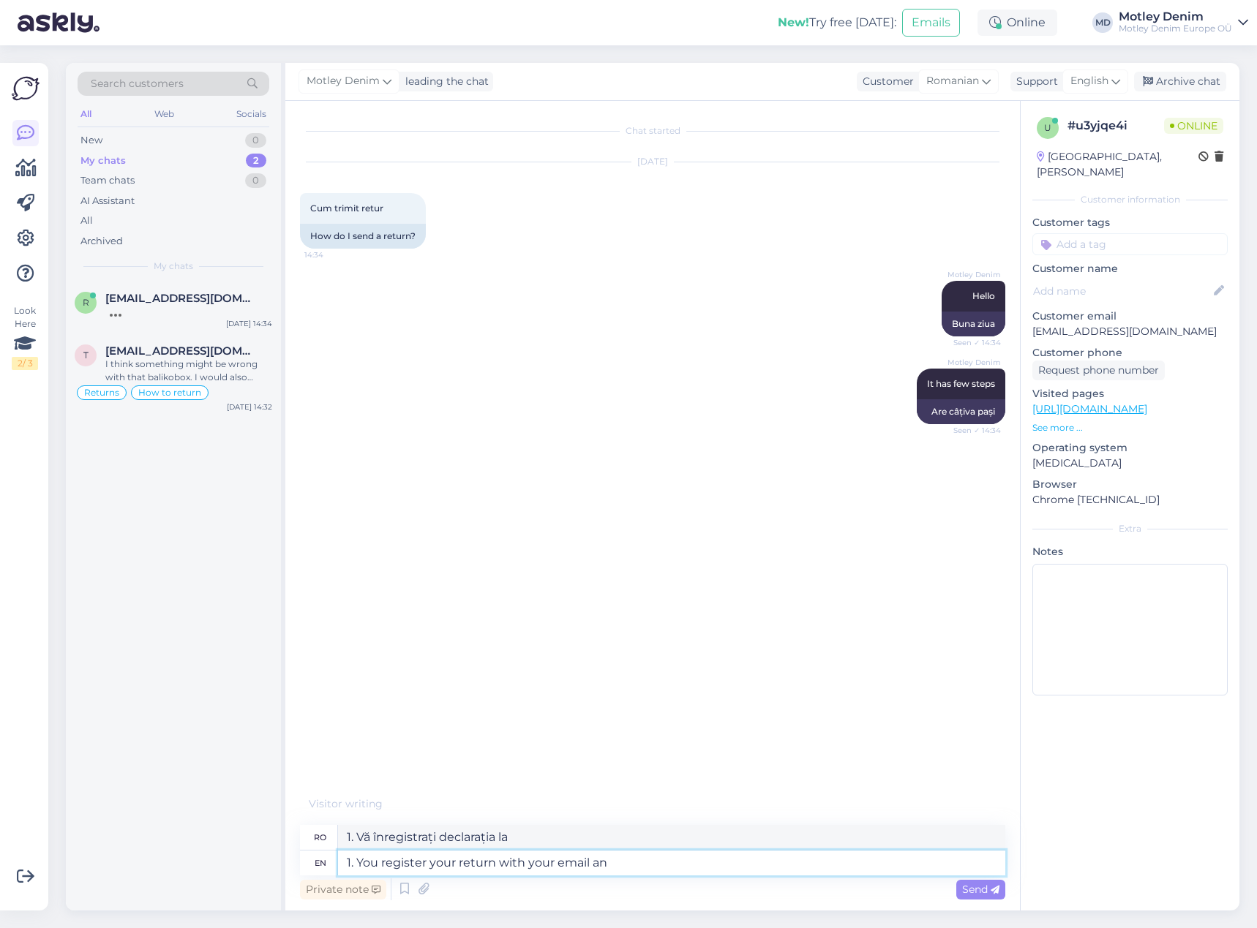
type textarea "1. Îți înregistrezi declarația cu adresa ta de e-mail"
type textarea "1. You register your return with your email and or"
type textarea "1. Îți înregistrezi declarația cu adresa ta de e-mail și"
type textarea "1. You register your return with your email and order nu"
type textarea "1. Înregistrezi returul cu adresa ta de e-mail și comanda"
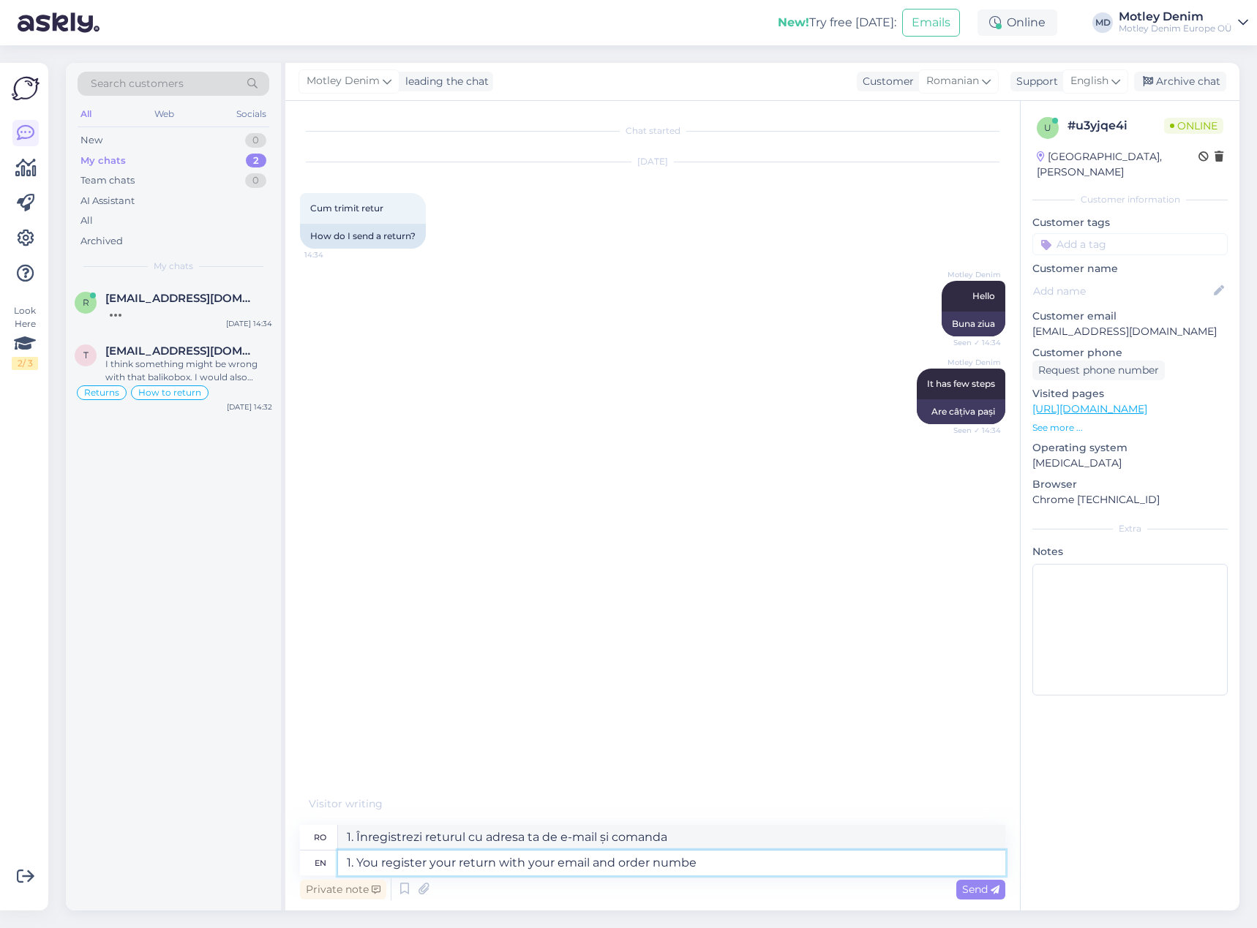
type textarea "1. You register your return with your email and order number"
type textarea "1. Înregistrați returul cu adresa dvs. de e-mail și numărul comenzii"
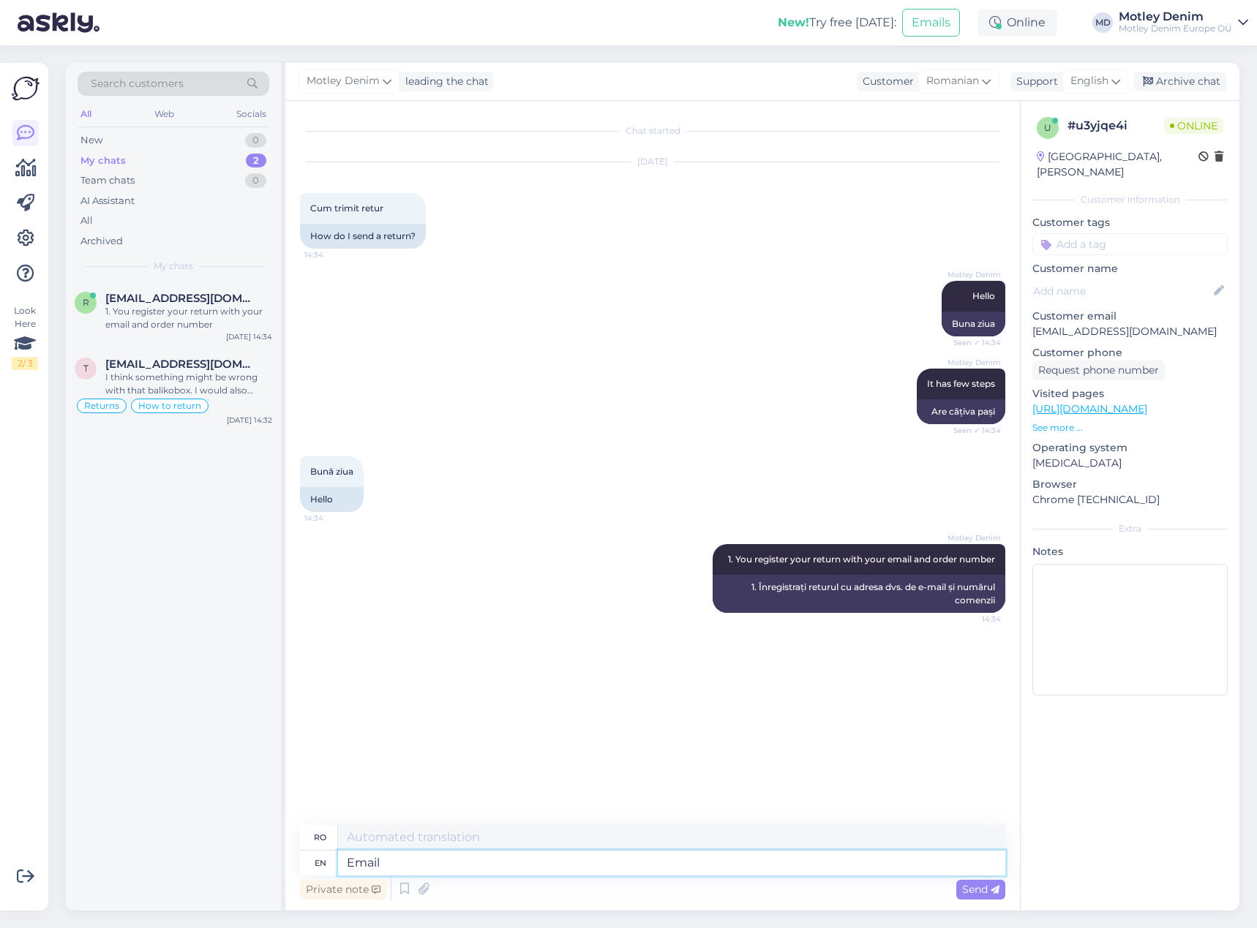
type textarea "Email"
type textarea "E-mail"
type textarea "Email has to"
type textarea "E-mailul are"
type textarea "Email has to be"
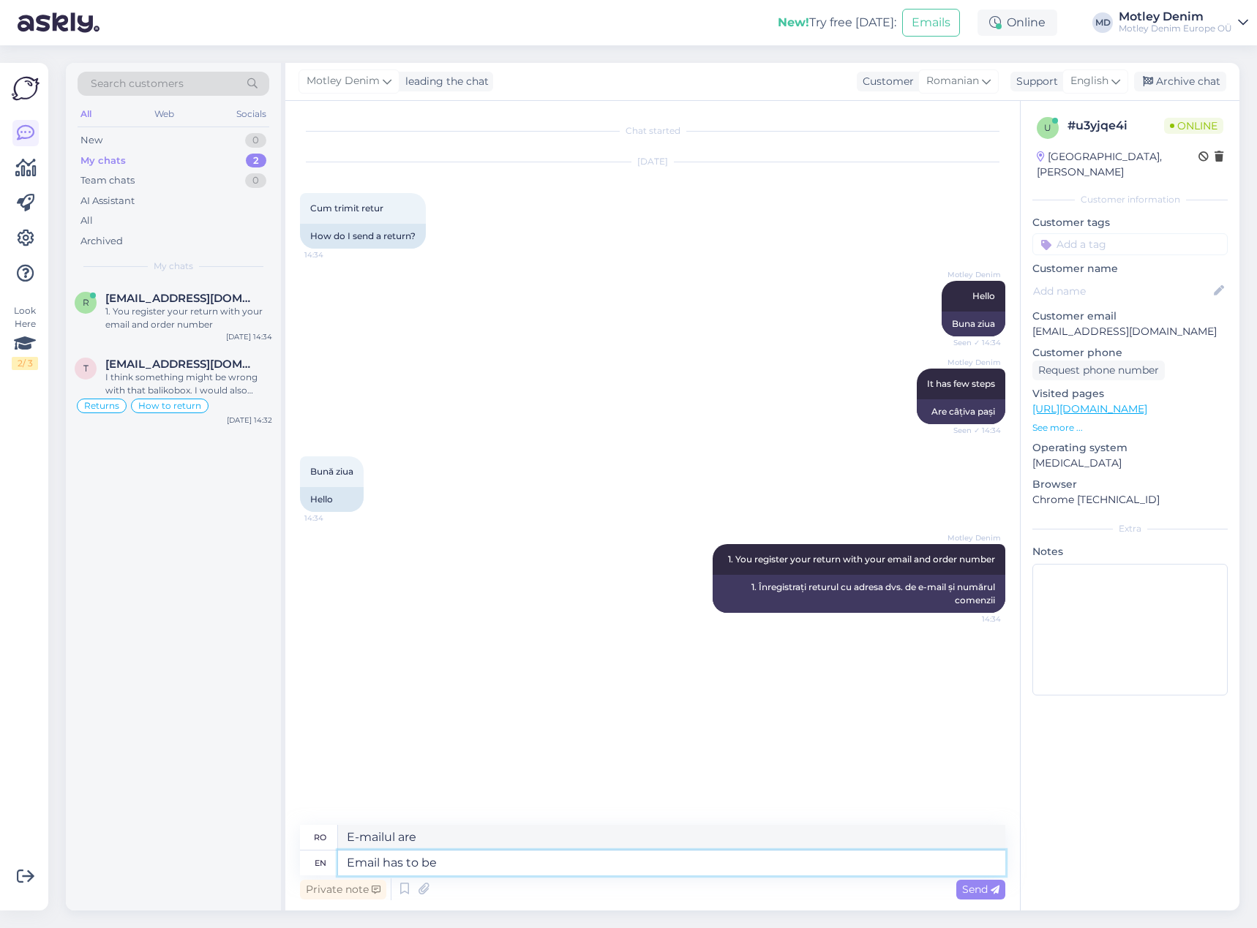
type textarea "E-mailul trebuie să"
type textarea "Email has to be t"
type textarea "E-mailul trebuie să fie"
type textarea "Email has to be the same th"
type textarea "Adresa de e-mail trebuie să fie aceeași"
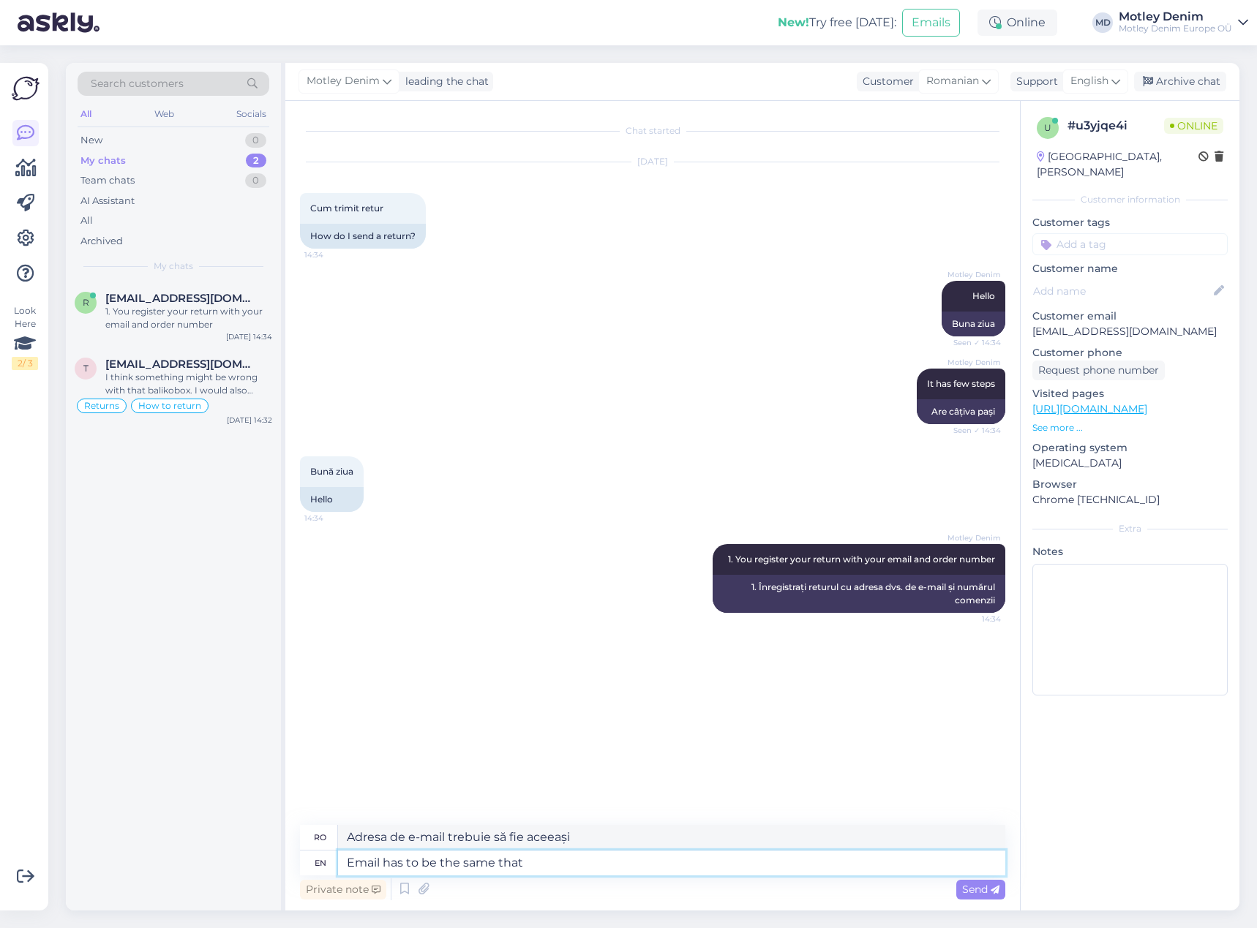
type textarea "Email has to be the same that w"
type textarea "Adresa de e-mail trebuie să fie aceeași cu"
type textarea "Email has to be the same that was us"
type textarea "Adresa de e-mail trebuie să fie aceeași cu cea anterioară"
type textarea "Email has to be the same that was used to"
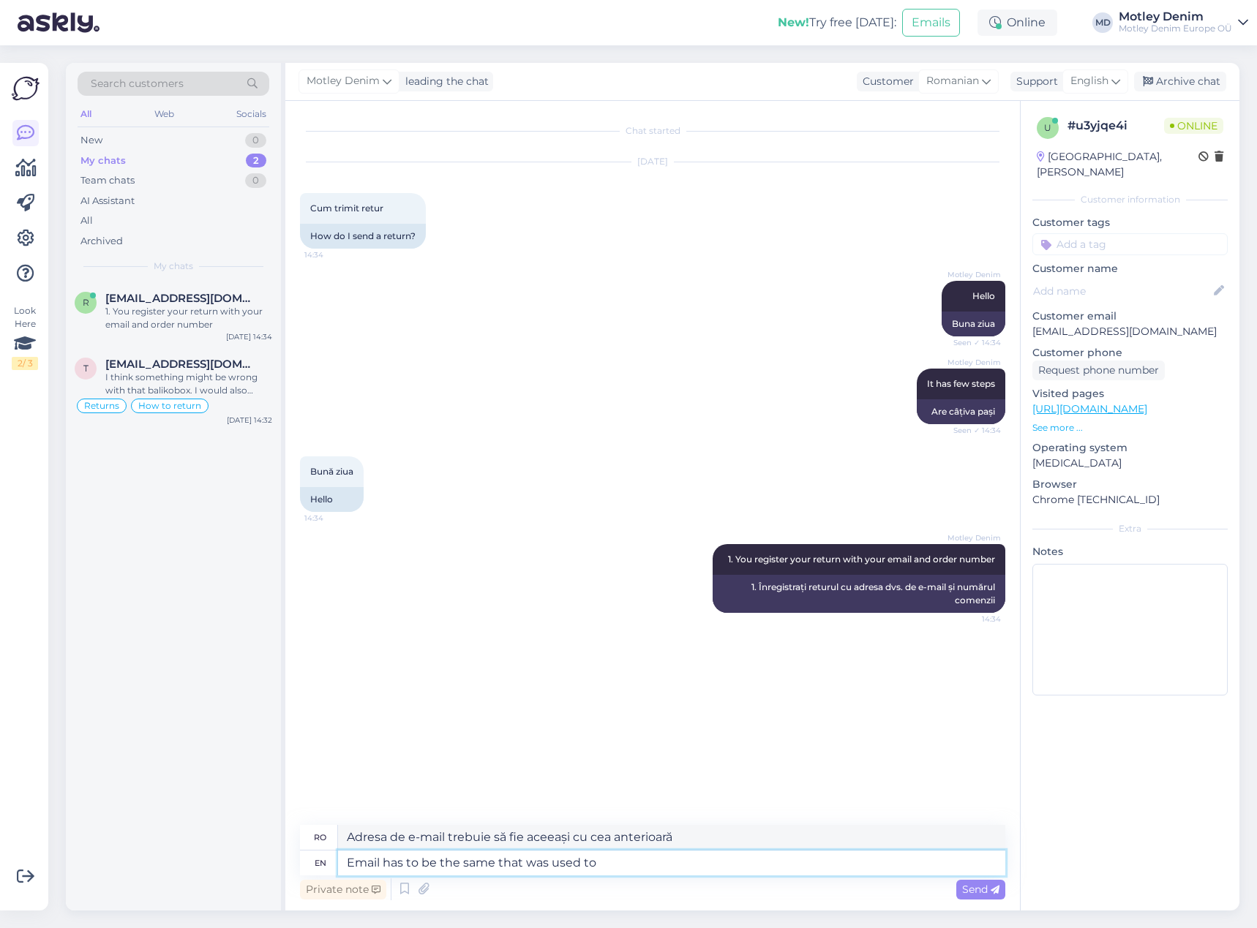
type textarea "Adresa de e-mail trebuie să fie aceeași cu cea folosită"
type textarea "Email has to be the same that was used to"
type textarea "Adresa de e-mail trebuie să fie aceeași cu cea folosită pentru"
type textarea "Email has to be the same that was used to make"
type textarea "Adresa de e-mail trebuie să fie aceeași cu cea folosită pentru a face"
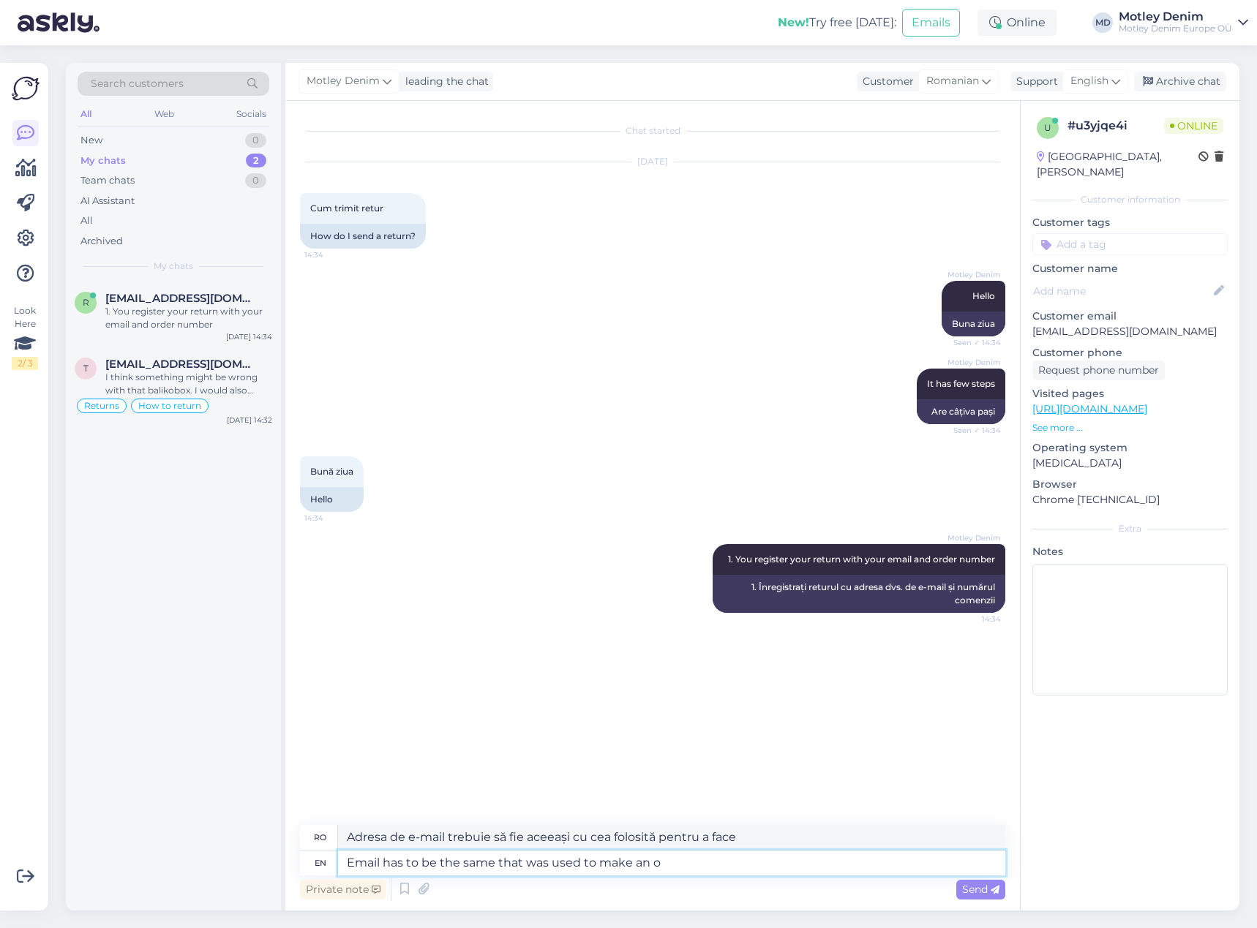
type textarea "Email has to be the same that was used to make an or"
type textarea "Adresa de e-mail trebuie să fie aceeași cu cea folosită pentru a face o"
type textarea "Email has to be the same that was used to make an order."
type textarea "Adresa de e-mail trebuie să fie aceeași cu cea folosită pentru plasarea comenzi…"
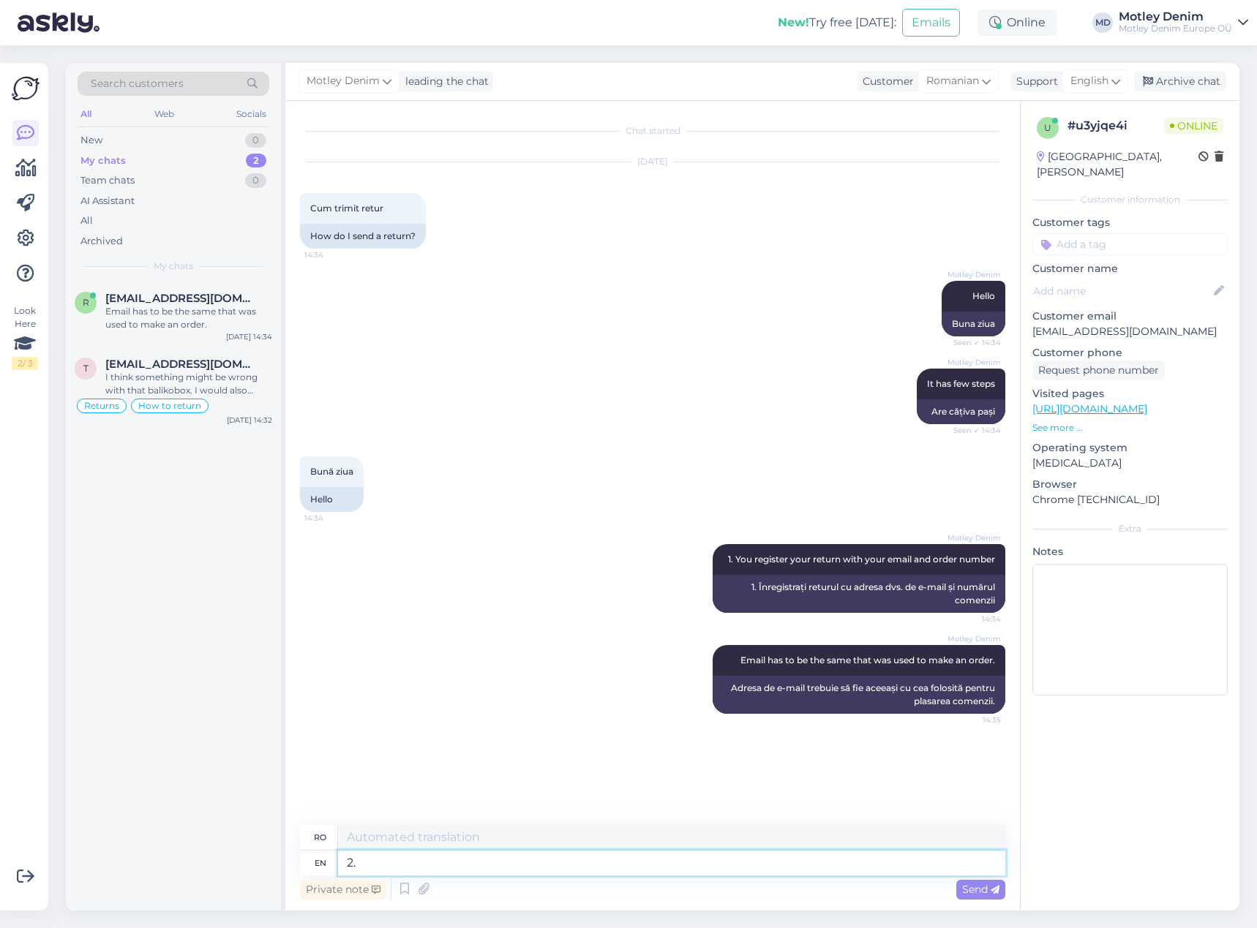
type textarea "2."
type textarea "2. you s"
type textarea "2. tu"
type textarea "2. you select"
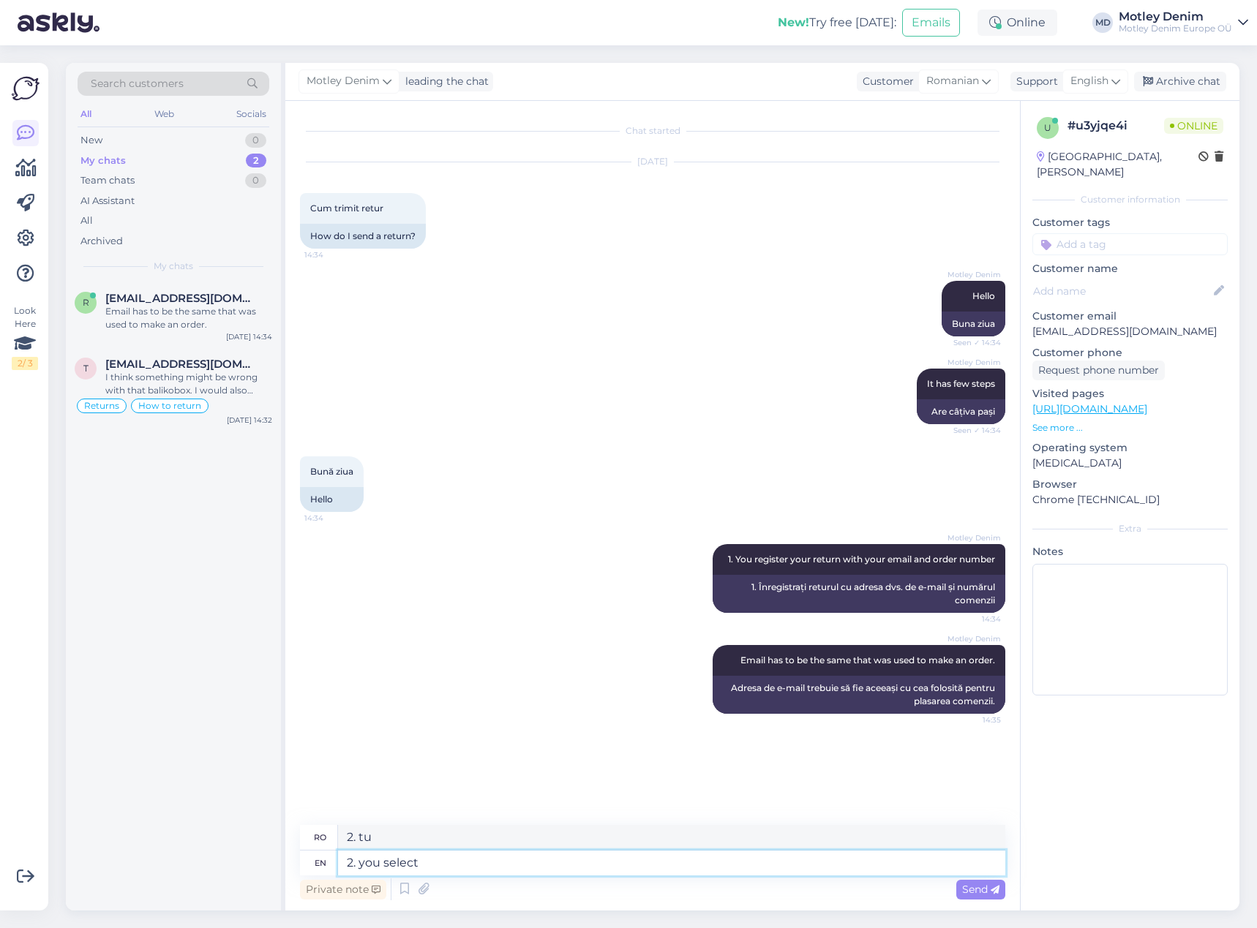
type textarea "2. selectați"
type textarea "2. you select the items"
type textarea "2. selectați articolele"
type textarea "2. you select the items you w"
type textarea "2. selectați articolele pe care le doriți"
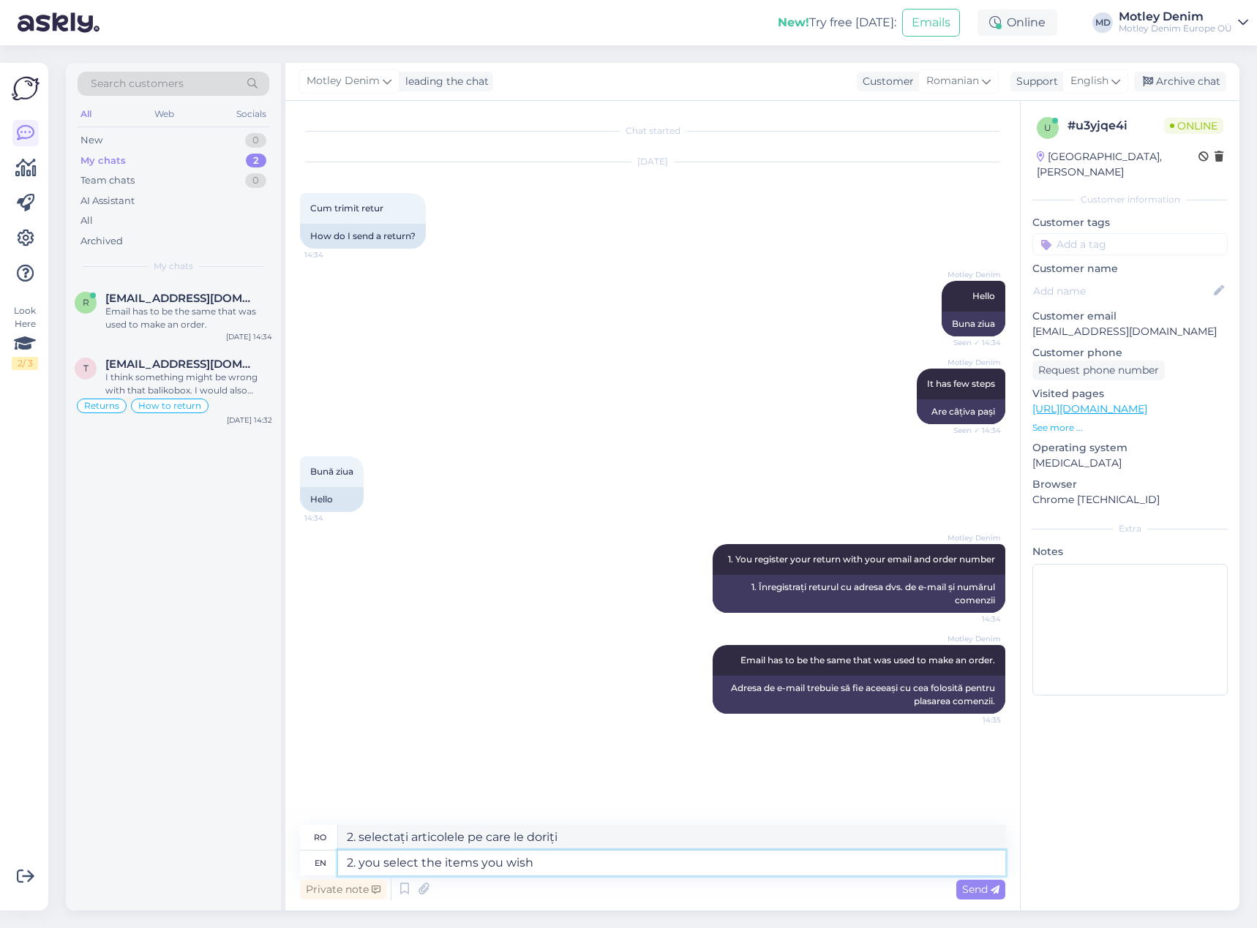
type textarea "2. you select the items you wish t"
type textarea "2. selectați articolele dorite"
type textarea "2. you select the items you wish to ret"
type textarea "2. selectați articolele pe care doriți să le"
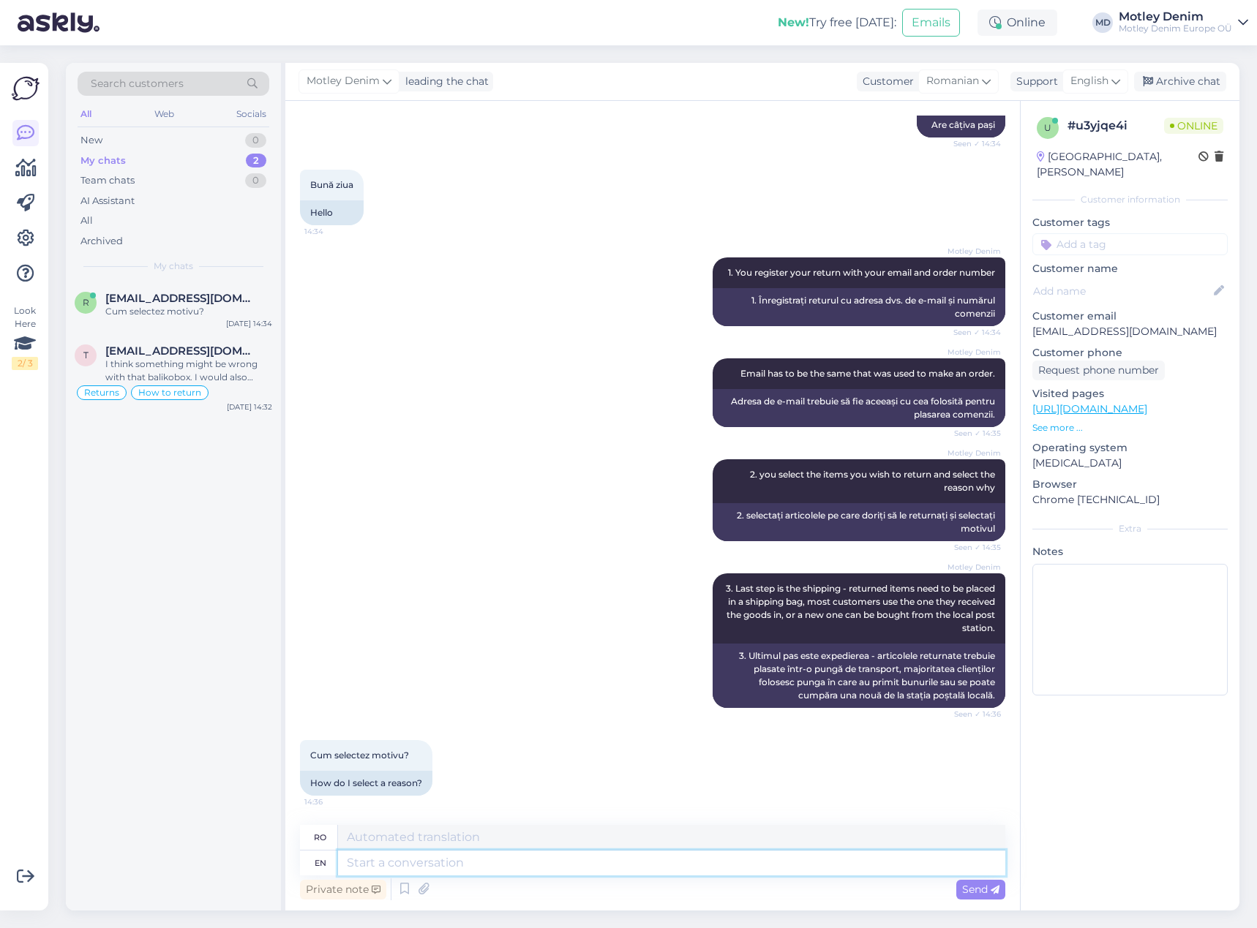
scroll to position [374, 0]
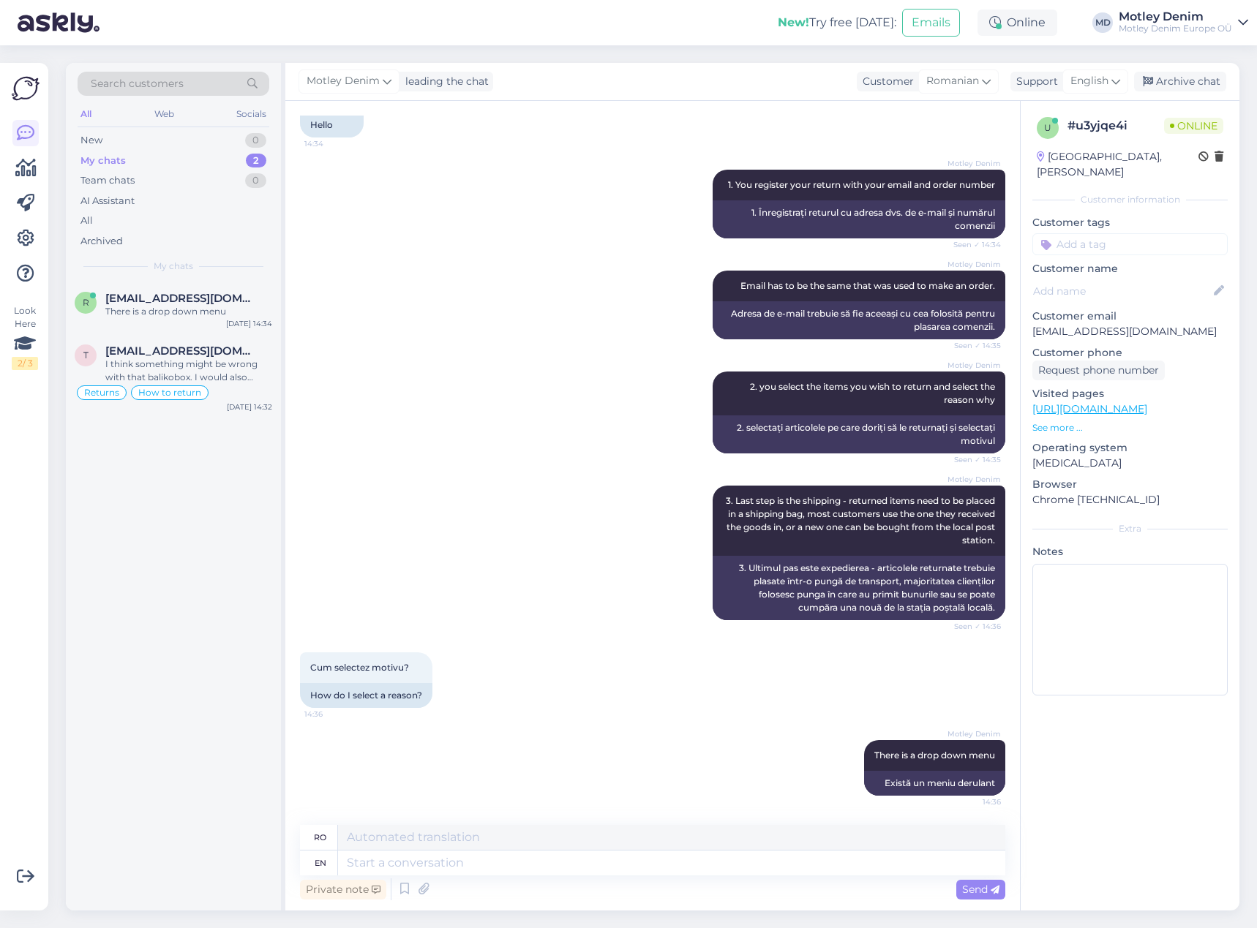
click at [1060, 324] on p "[EMAIL_ADDRESS][DOMAIN_NAME]" at bounding box center [1129, 331] width 195 height 15
drag, startPoint x: 1060, startPoint y: 319, endPoint x: 1141, endPoint y: 309, distance: 81.8
click at [1141, 324] on p "[EMAIL_ADDRESS][DOMAIN_NAME]" at bounding box center [1129, 331] width 195 height 15
copy p "[EMAIL_ADDRESS][DOMAIN_NAME]"
drag, startPoint x: 742, startPoint y: 501, endPoint x: 993, endPoint y: 536, distance: 254.0
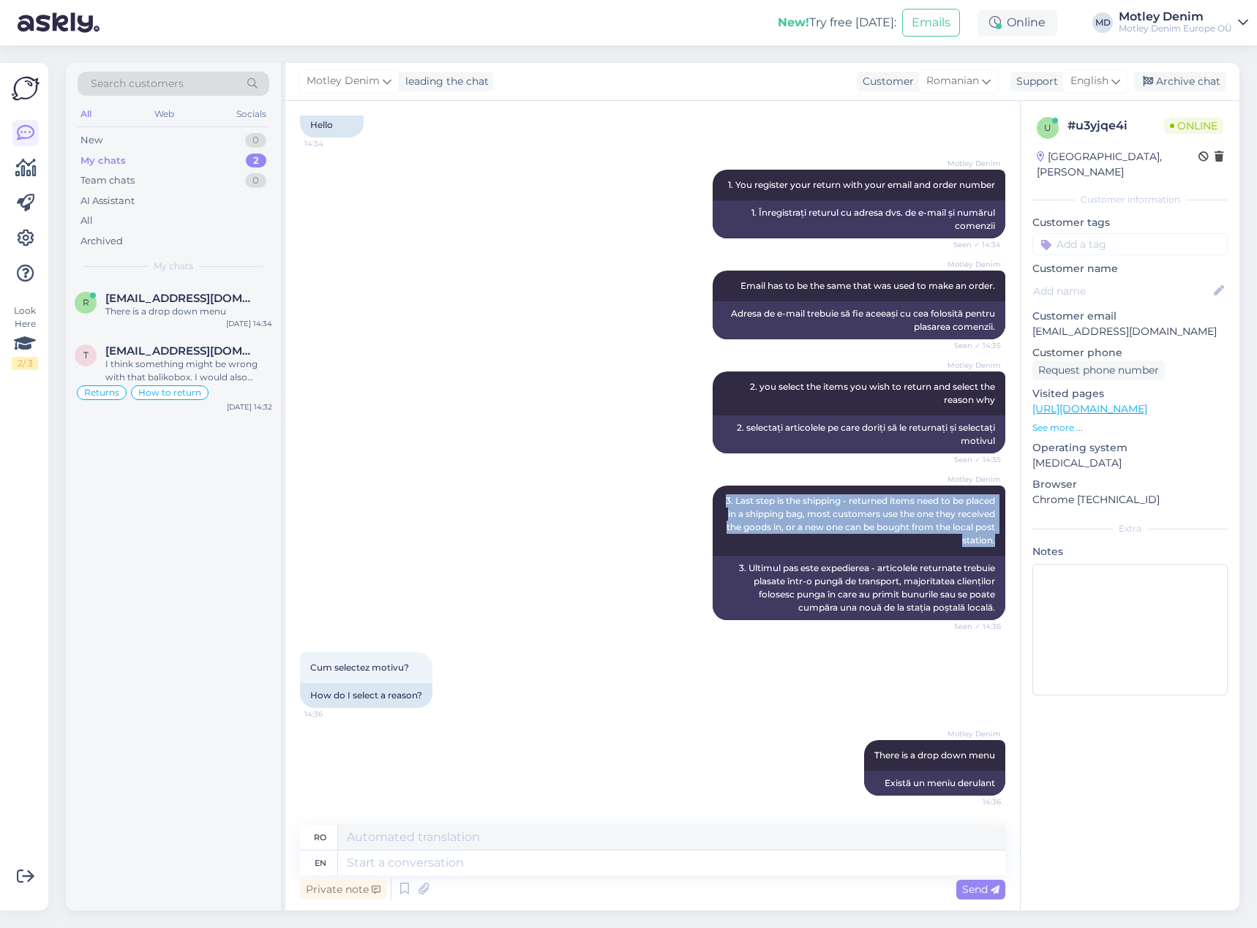
click at [993, 536] on div "Chat started [DATE] Cum trimit retur 14:34 How do I send a return? Motley Denim…" at bounding box center [659, 464] width 718 height 696
copy span "3. Last step is the shipping - returned items need to be placed in a shipping b…"
click at [860, 868] on textarea at bounding box center [671, 863] width 667 height 25
paste textarea "3. Last step is the shipping - returned items need to be placed in a shipping b…"
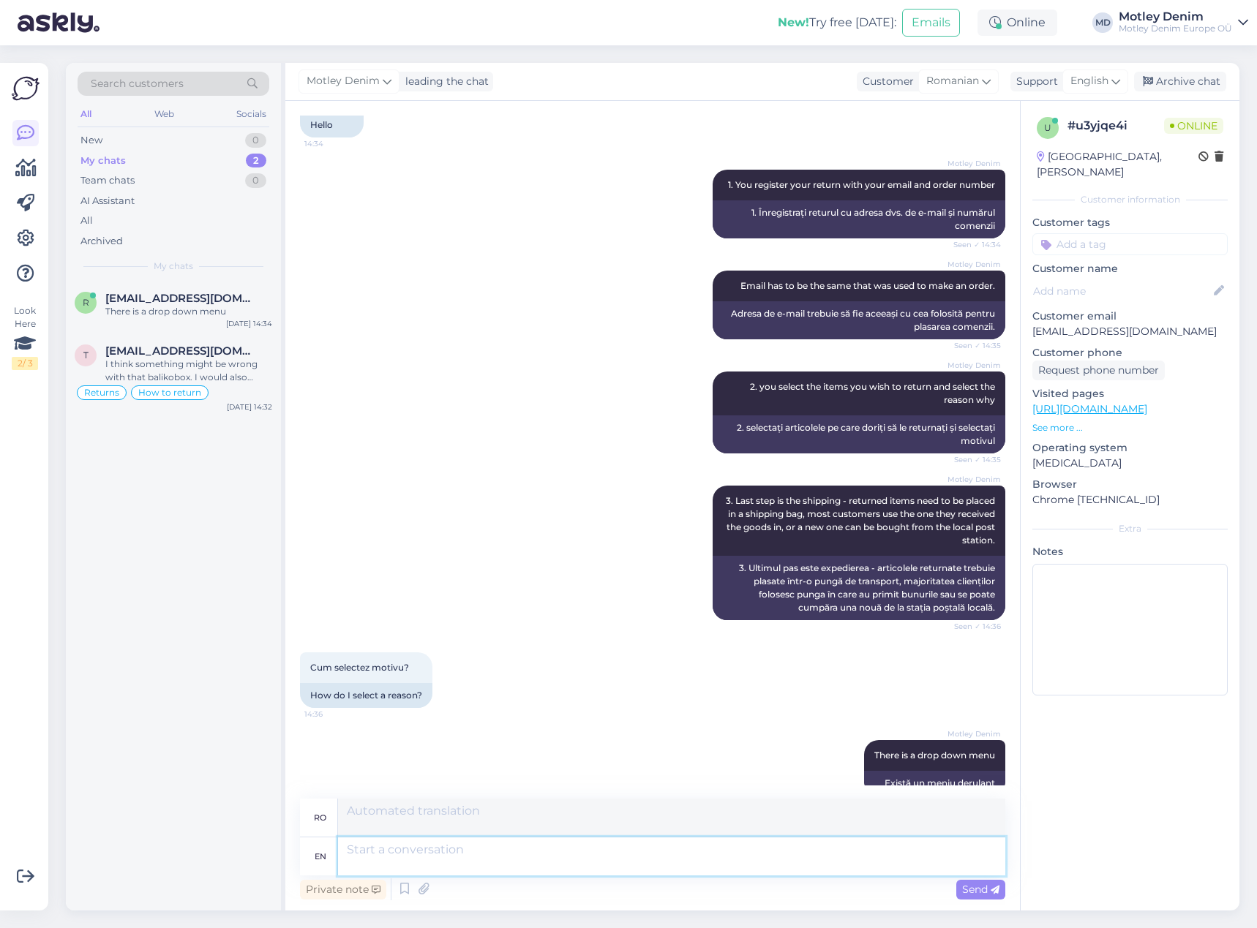
scroll to position [541, 0]
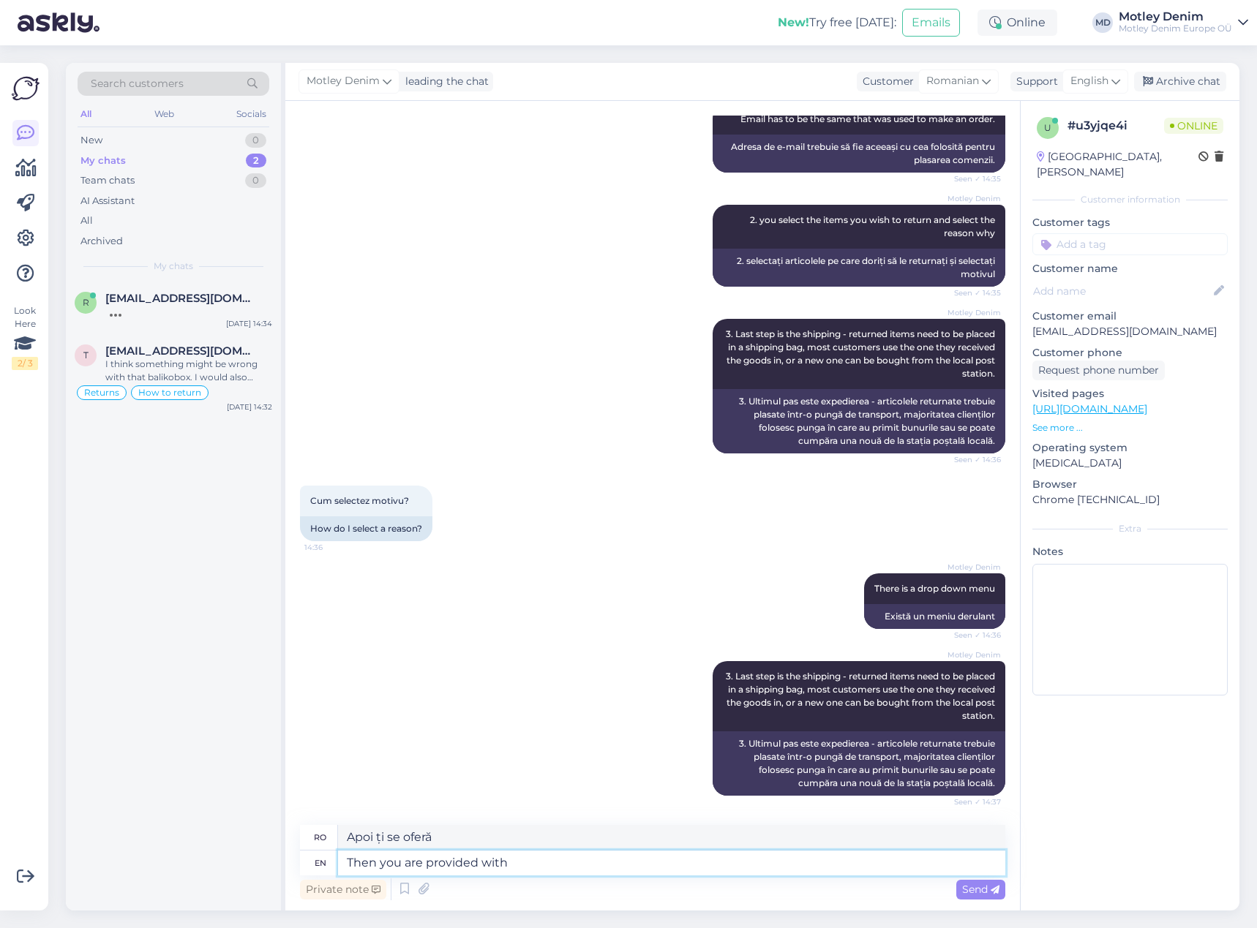
click at [562, 863] on textarea "Then you are provided with" at bounding box center [671, 863] width 667 height 25
paste textarea "[URL][DOMAIN_NAME]"
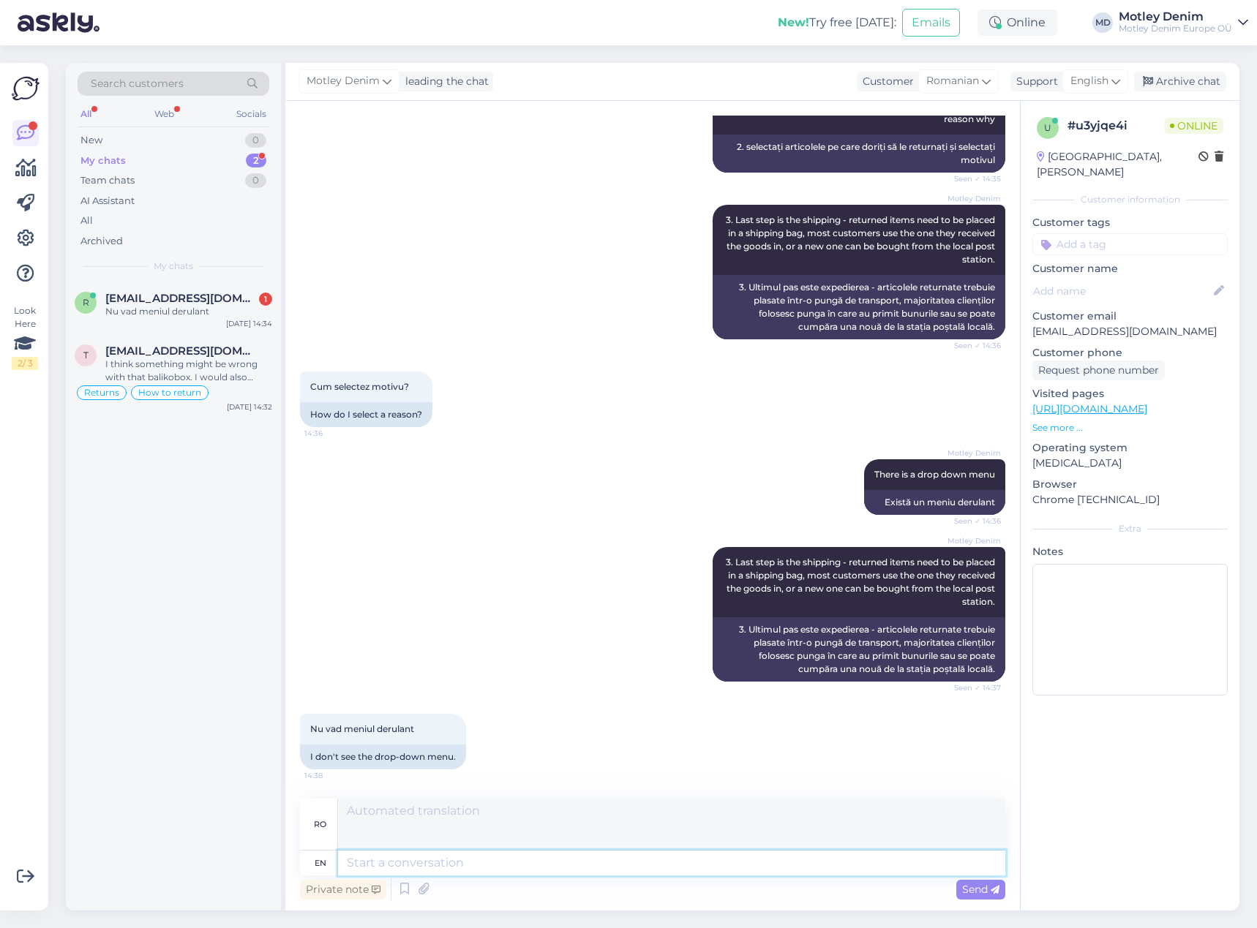
scroll to position [629, 0]
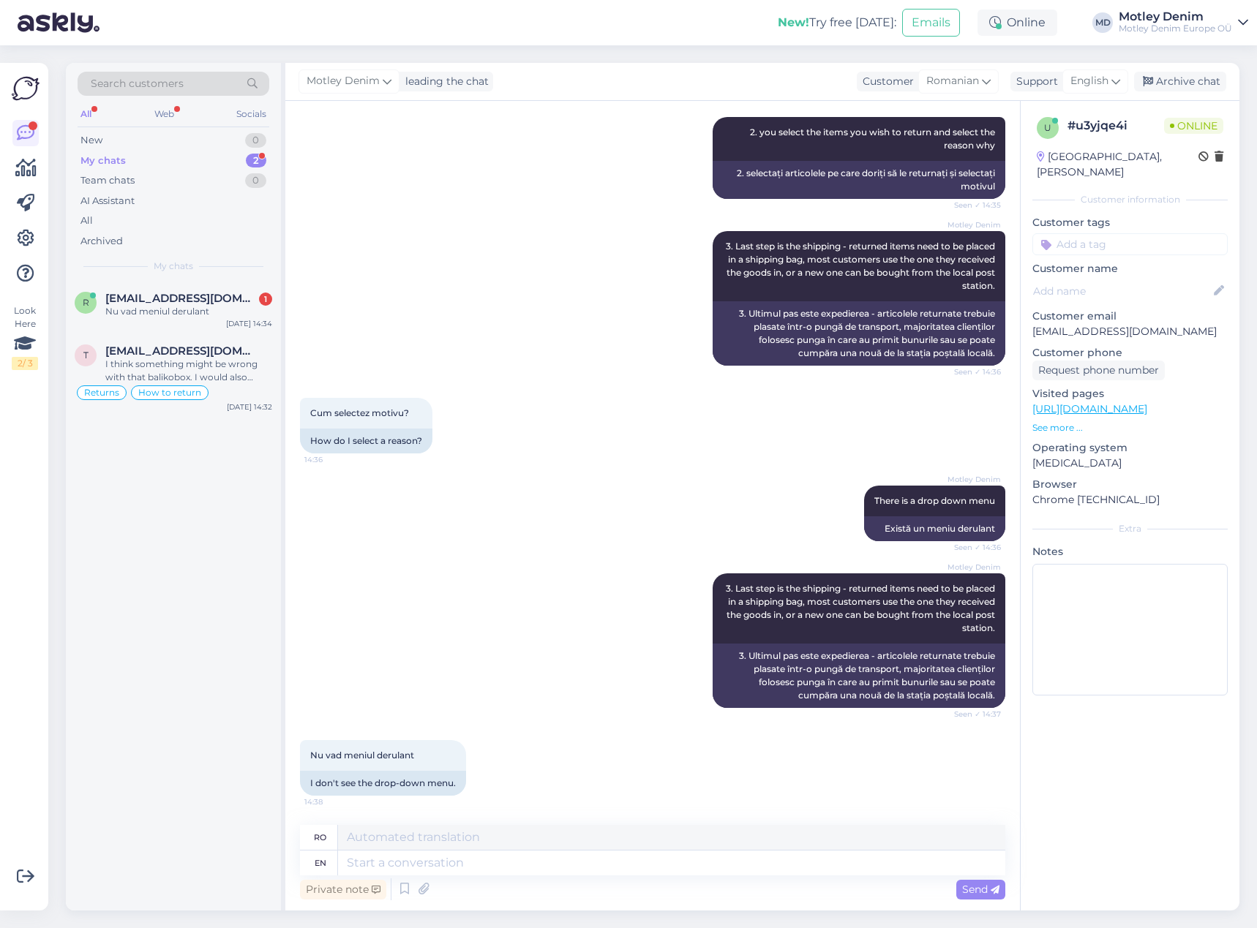
click at [515, 742] on div "Nu vad meniul derulant 14:38 I don't see the drop-down menu." at bounding box center [652, 768] width 705 height 88
click at [588, 867] on textarea at bounding box center [671, 863] width 667 height 25
click at [647, 748] on div "Nu vad meniul derulant 14:38 I don't see the drop-down menu." at bounding box center [652, 768] width 705 height 88
click at [658, 869] on textarea at bounding box center [671, 863] width 667 height 25
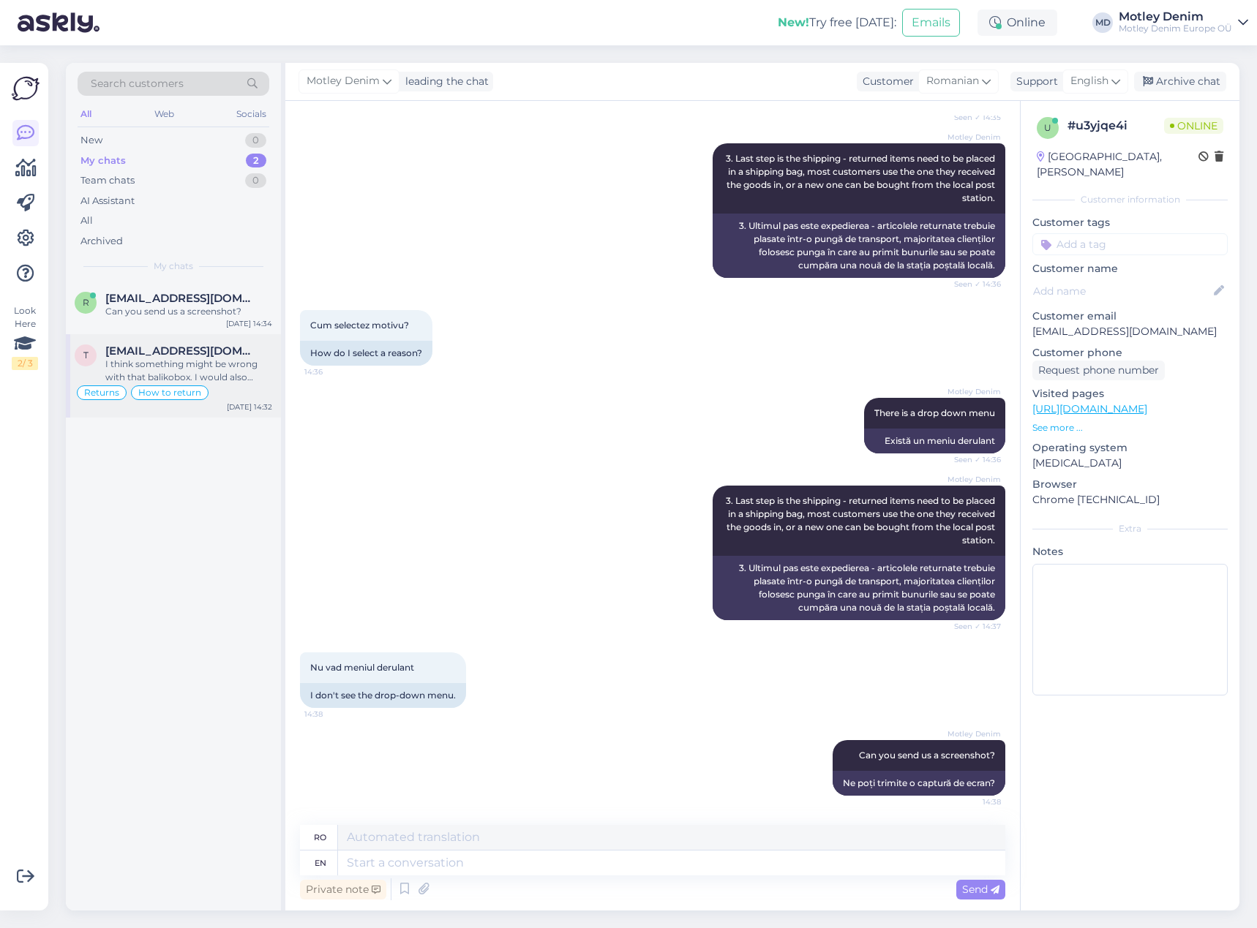
click at [189, 358] on div "I think something might be wrong with that balikobox. I would also recommend tr…" at bounding box center [188, 371] width 167 height 26
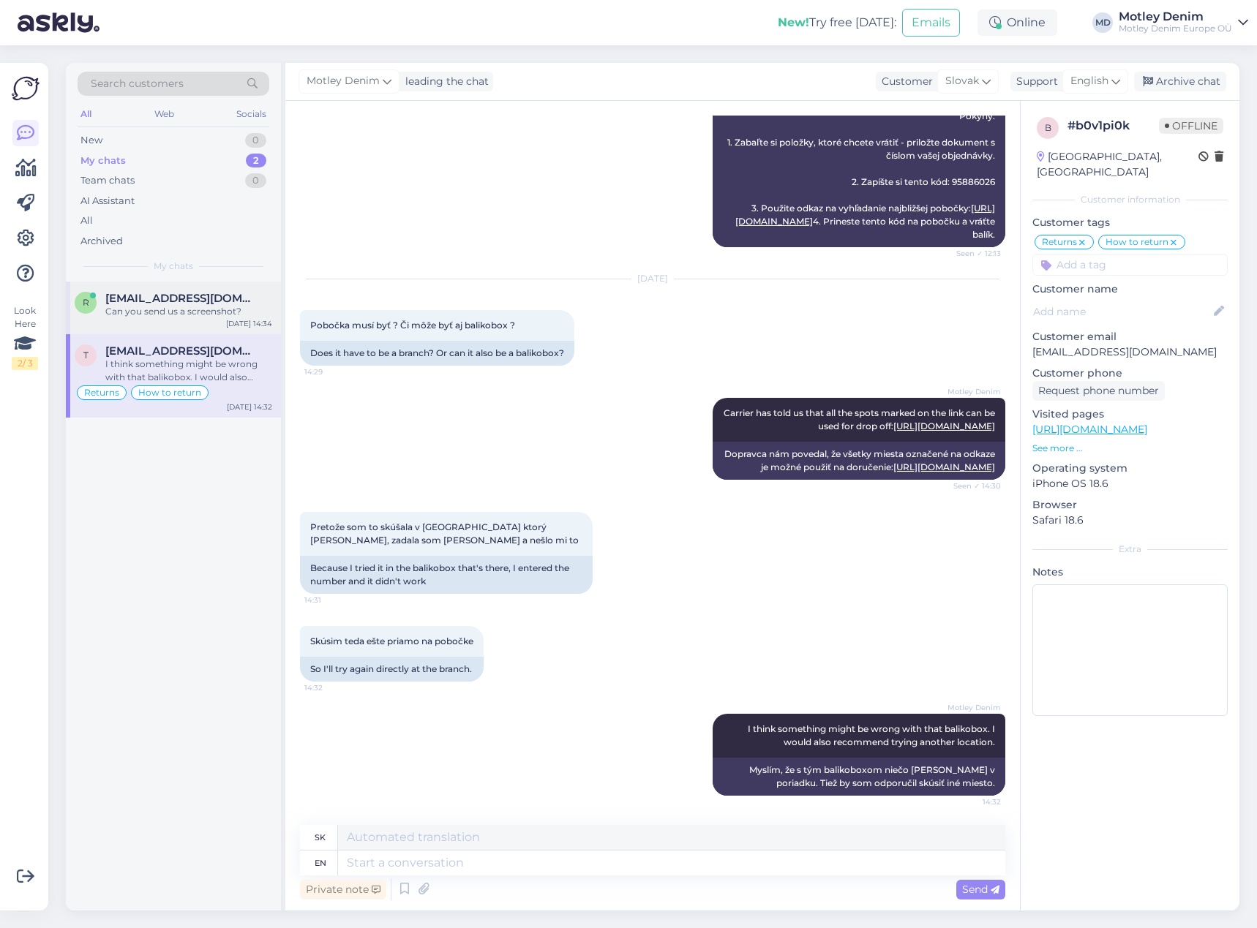
click at [197, 301] on span "[EMAIL_ADDRESS][DOMAIN_NAME]" at bounding box center [181, 298] width 152 height 13
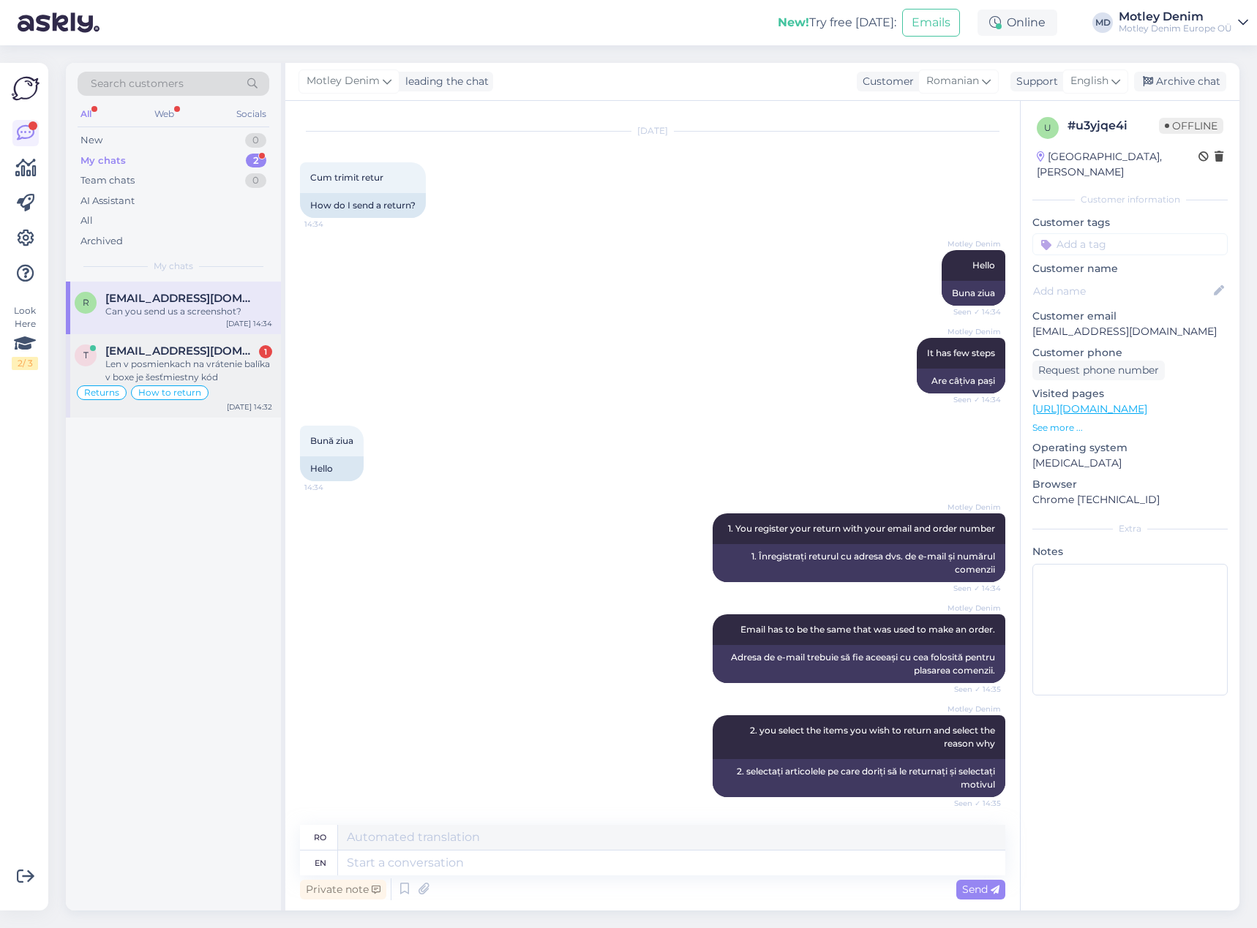
drag, startPoint x: 237, startPoint y: 373, endPoint x: 248, endPoint y: 373, distance: 11.0
click at [237, 373] on div "Len v posmienkach na vrátenie balíka v boxe je šesťmiestny kód" at bounding box center [188, 371] width 167 height 26
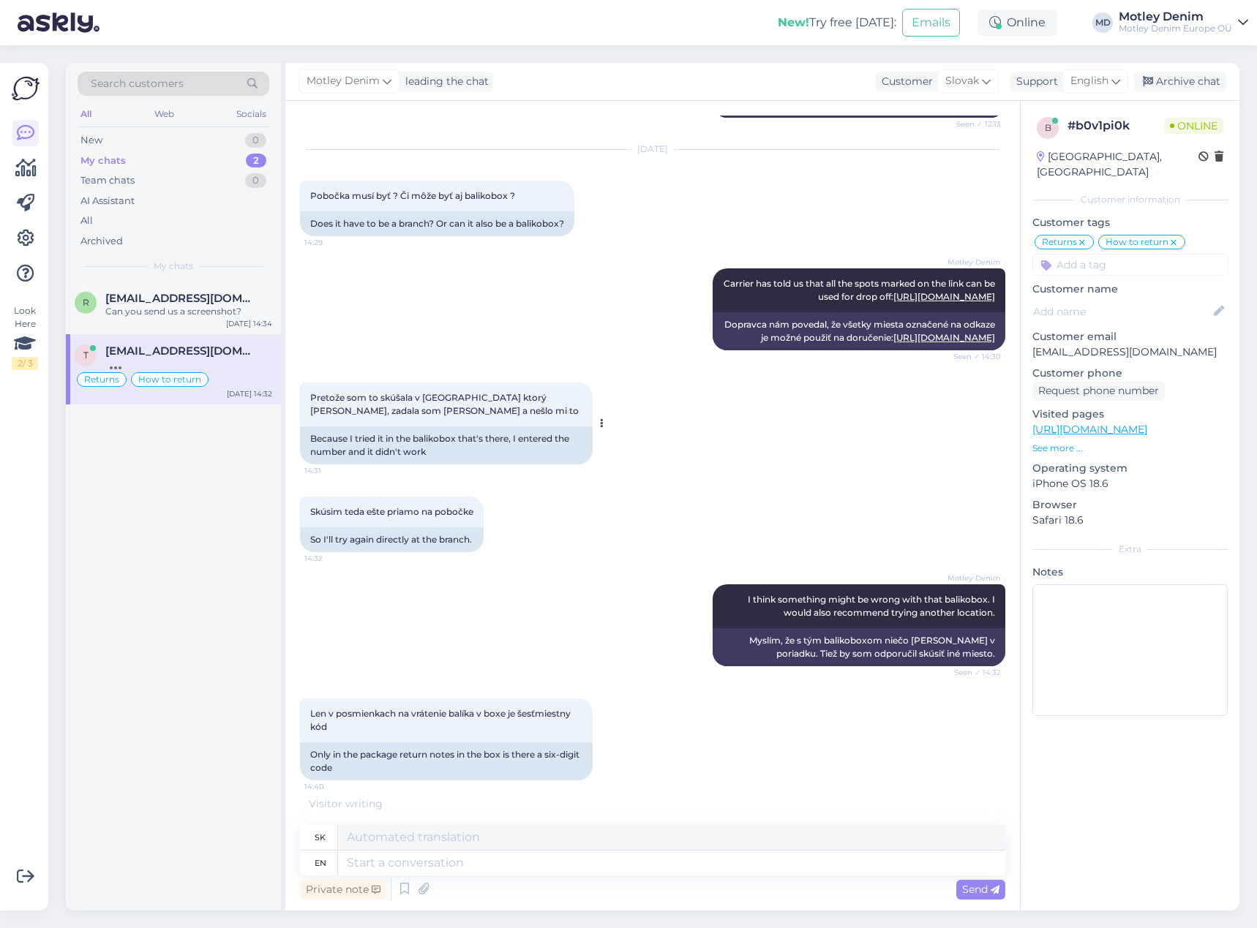
scroll to position [1252, 0]
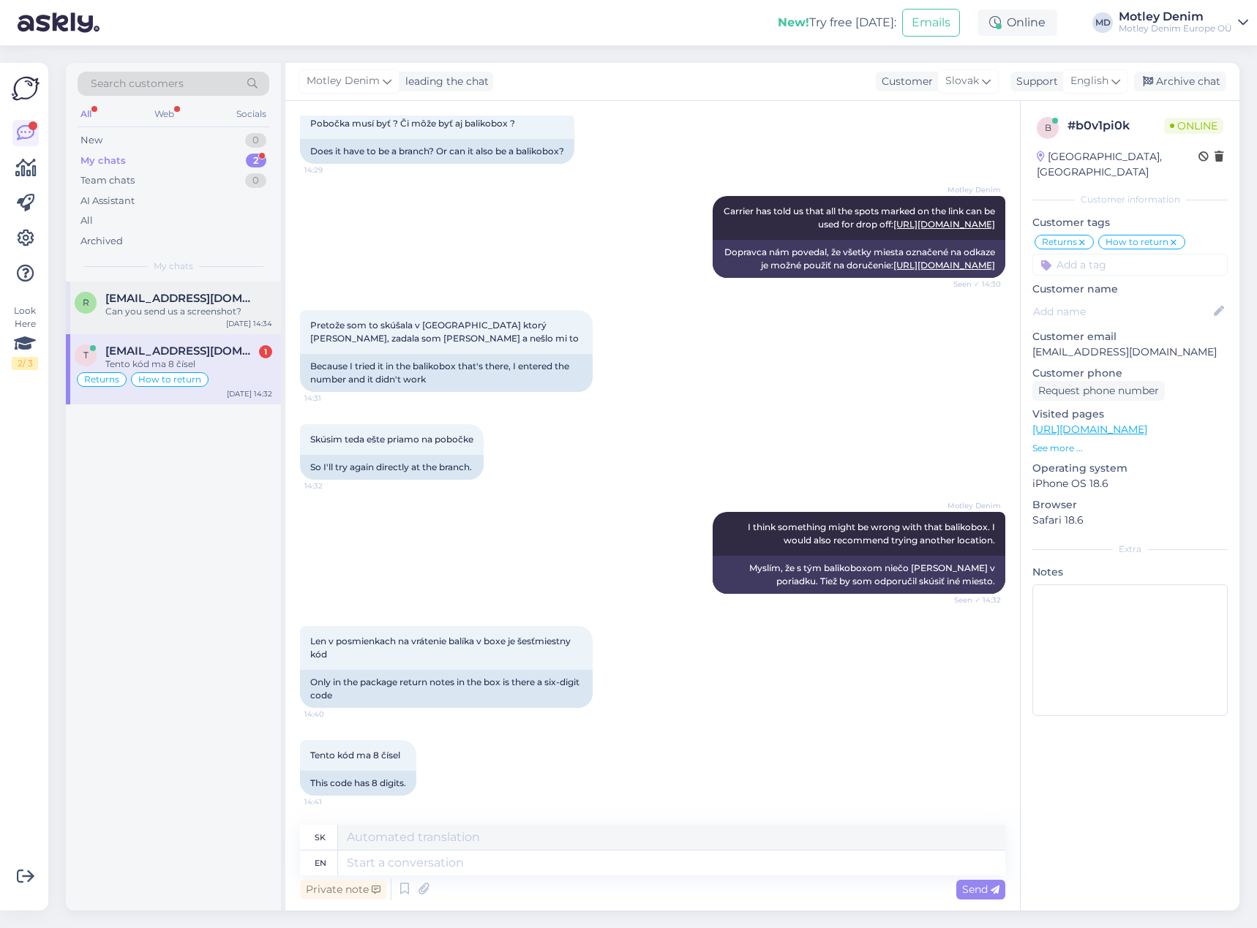
drag, startPoint x: 200, startPoint y: 306, endPoint x: 226, endPoint y: 326, distance: 33.4
click at [200, 306] on div "Can you send us a screenshot?" at bounding box center [188, 311] width 167 height 13
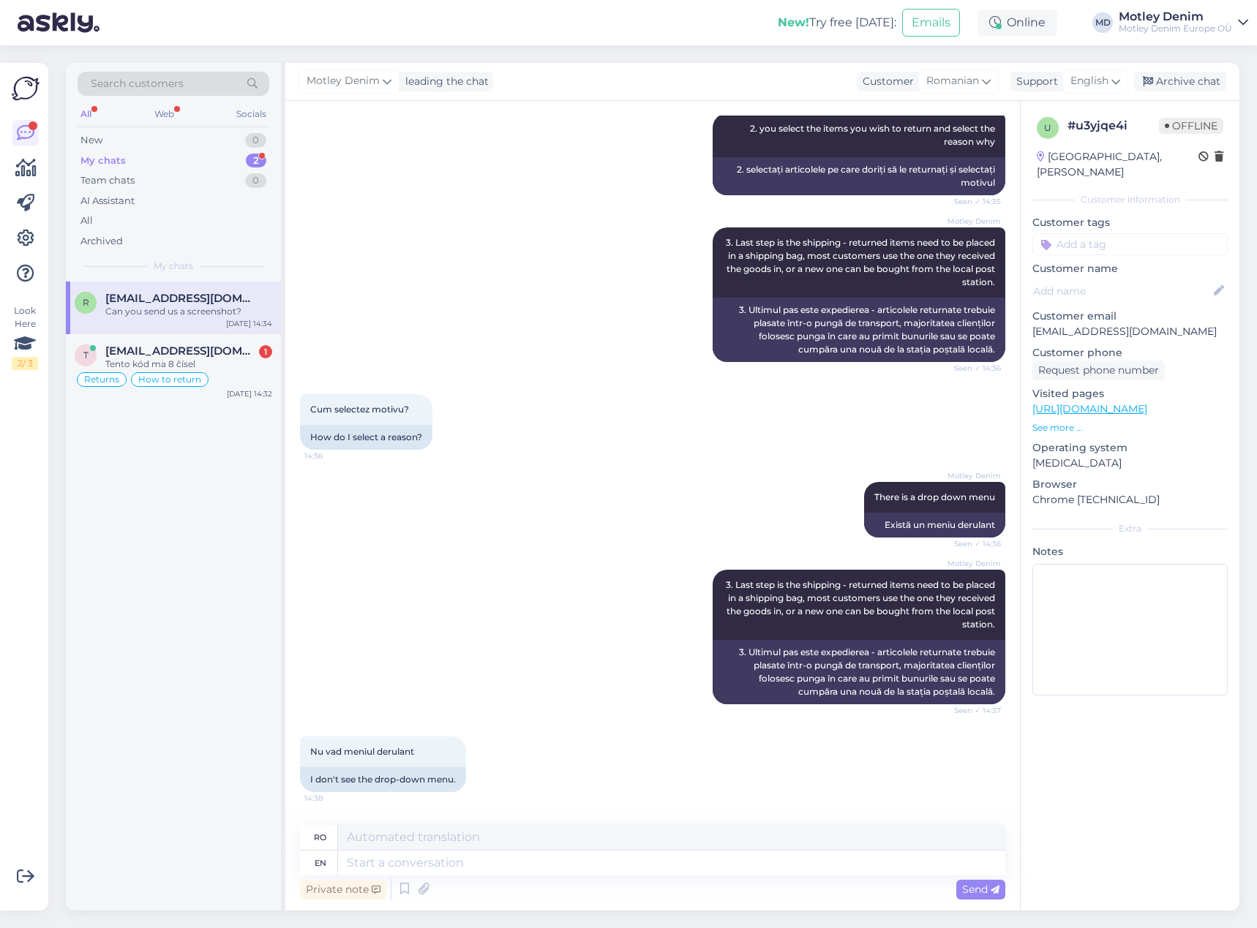
scroll to position [717, 0]
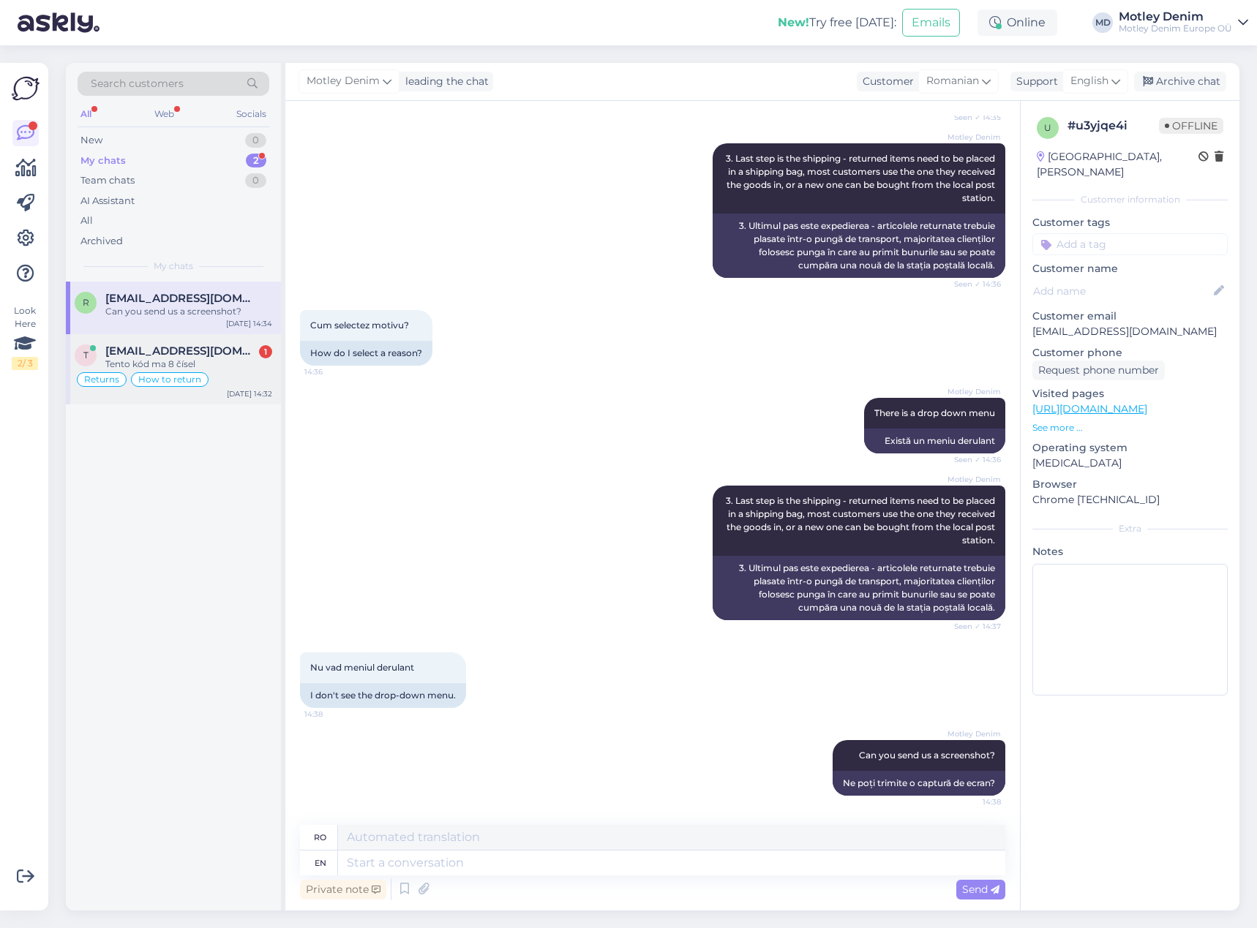
drag, startPoint x: 197, startPoint y: 364, endPoint x: 222, endPoint y: 374, distance: 26.6
click at [197, 364] on div "Tento kód ma 8 čísel" at bounding box center [188, 364] width 167 height 13
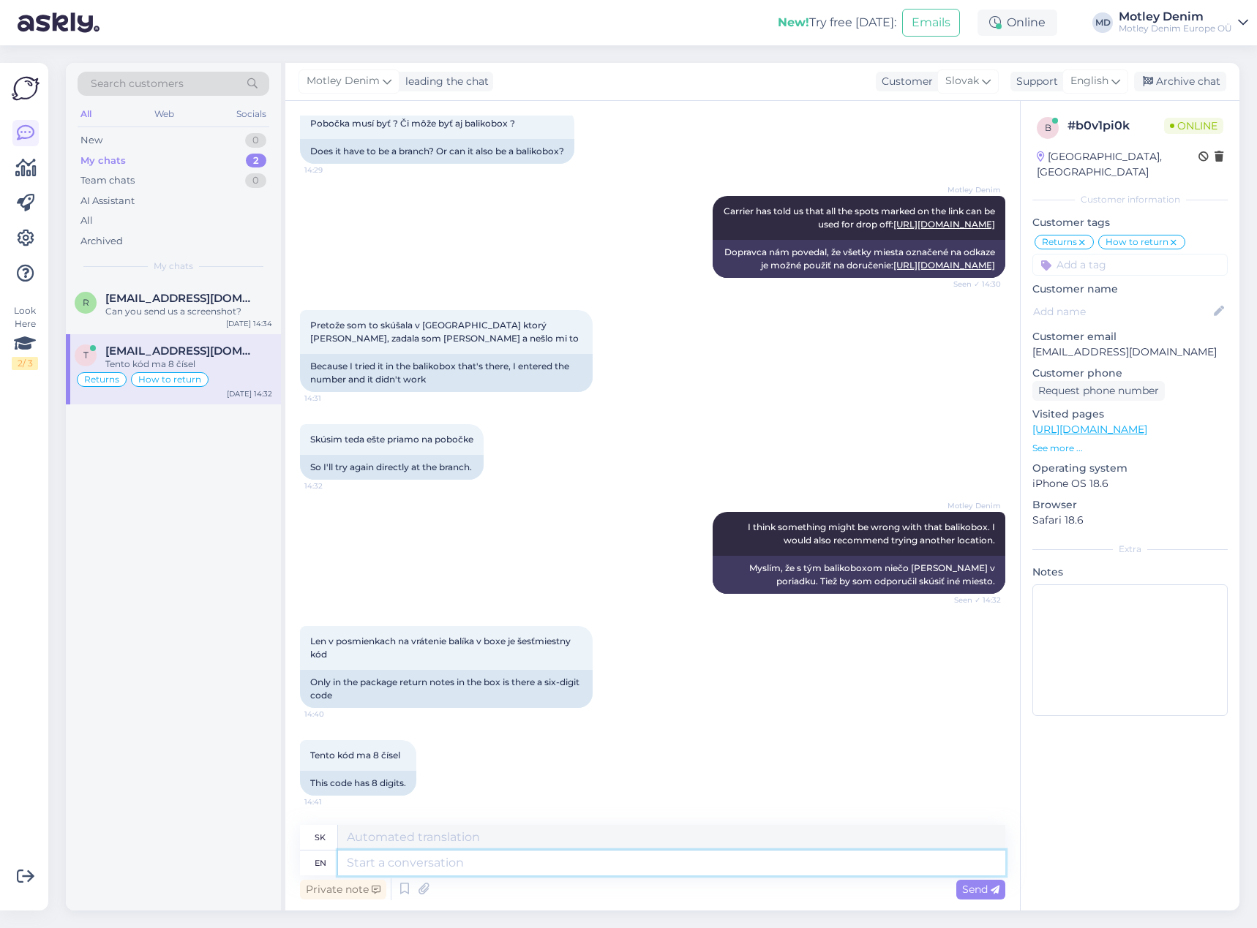
click at [452, 870] on textarea at bounding box center [671, 863] width 667 height 25
paste textarea "95886026"
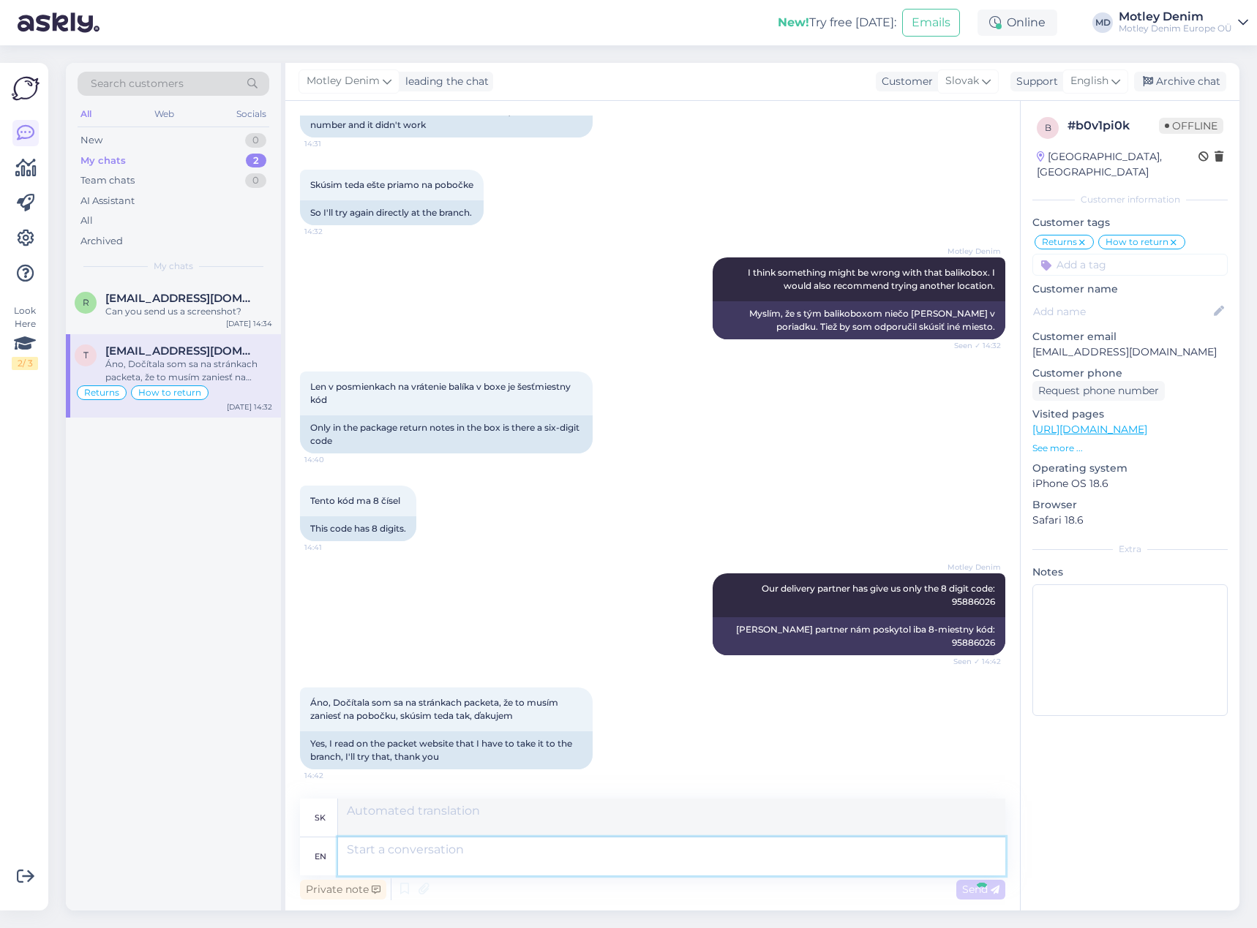
scroll to position [1621, 0]
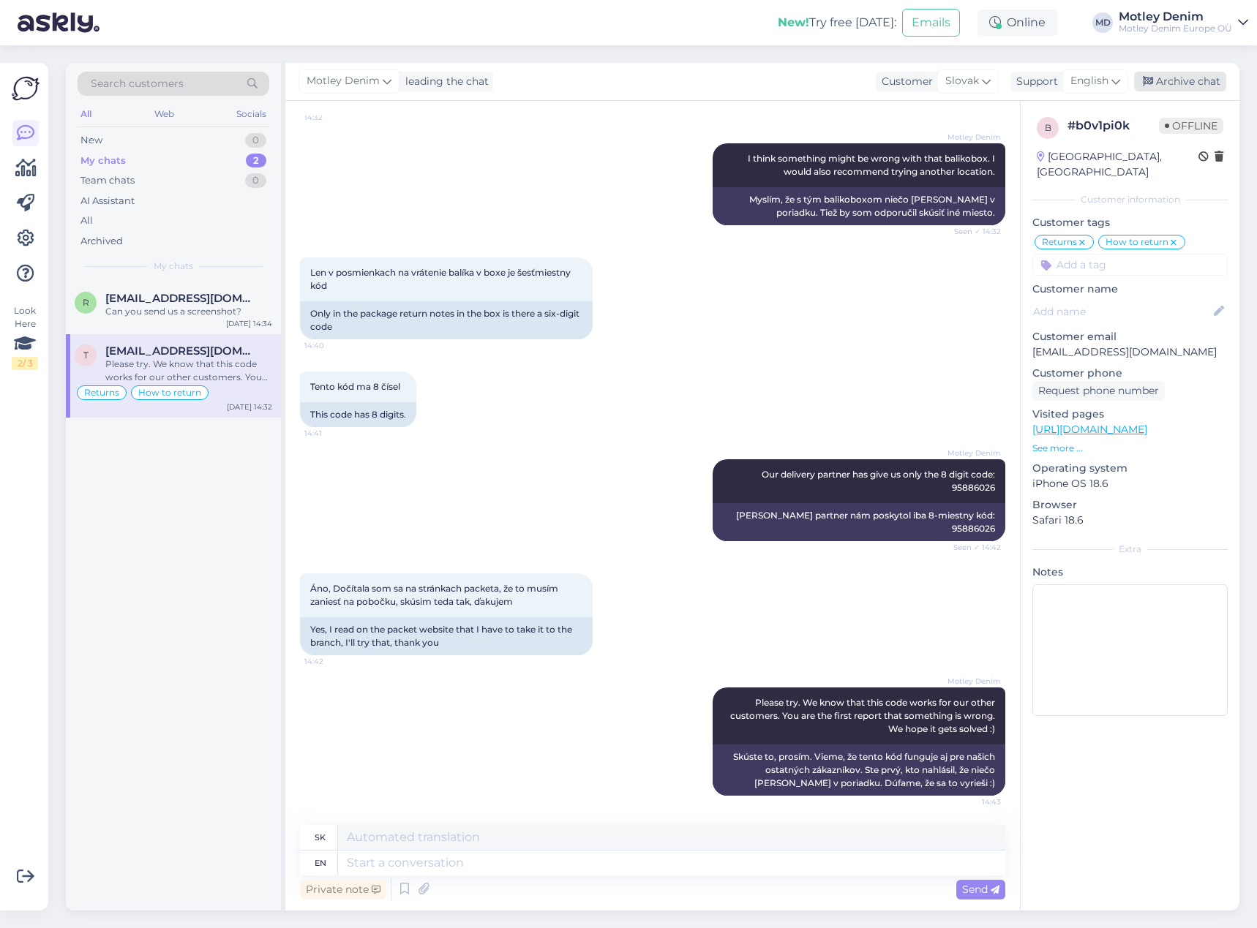
click at [1163, 79] on div "Archive chat" at bounding box center [1180, 82] width 92 height 20
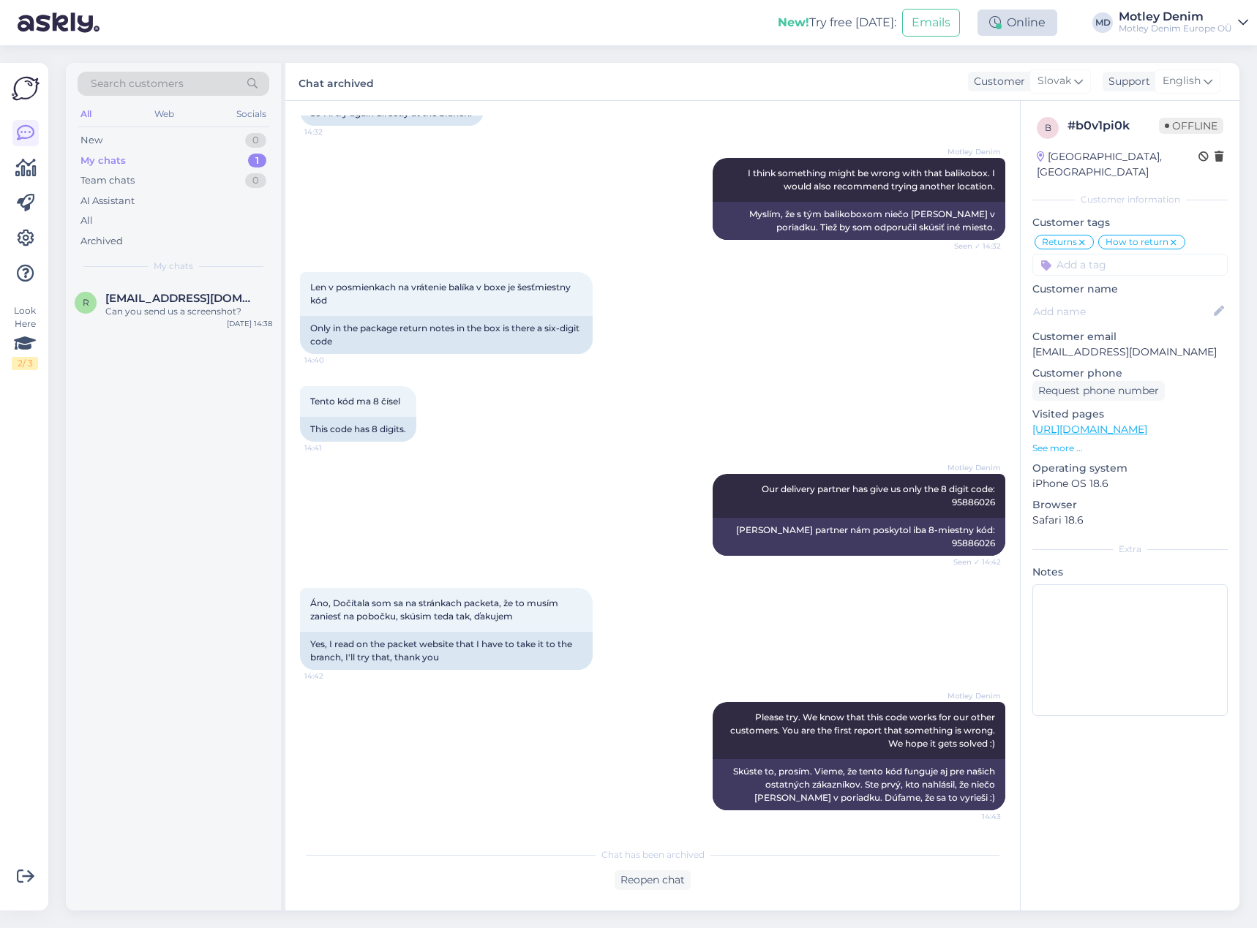
click at [1029, 24] on div "Online" at bounding box center [1017, 23] width 80 height 26
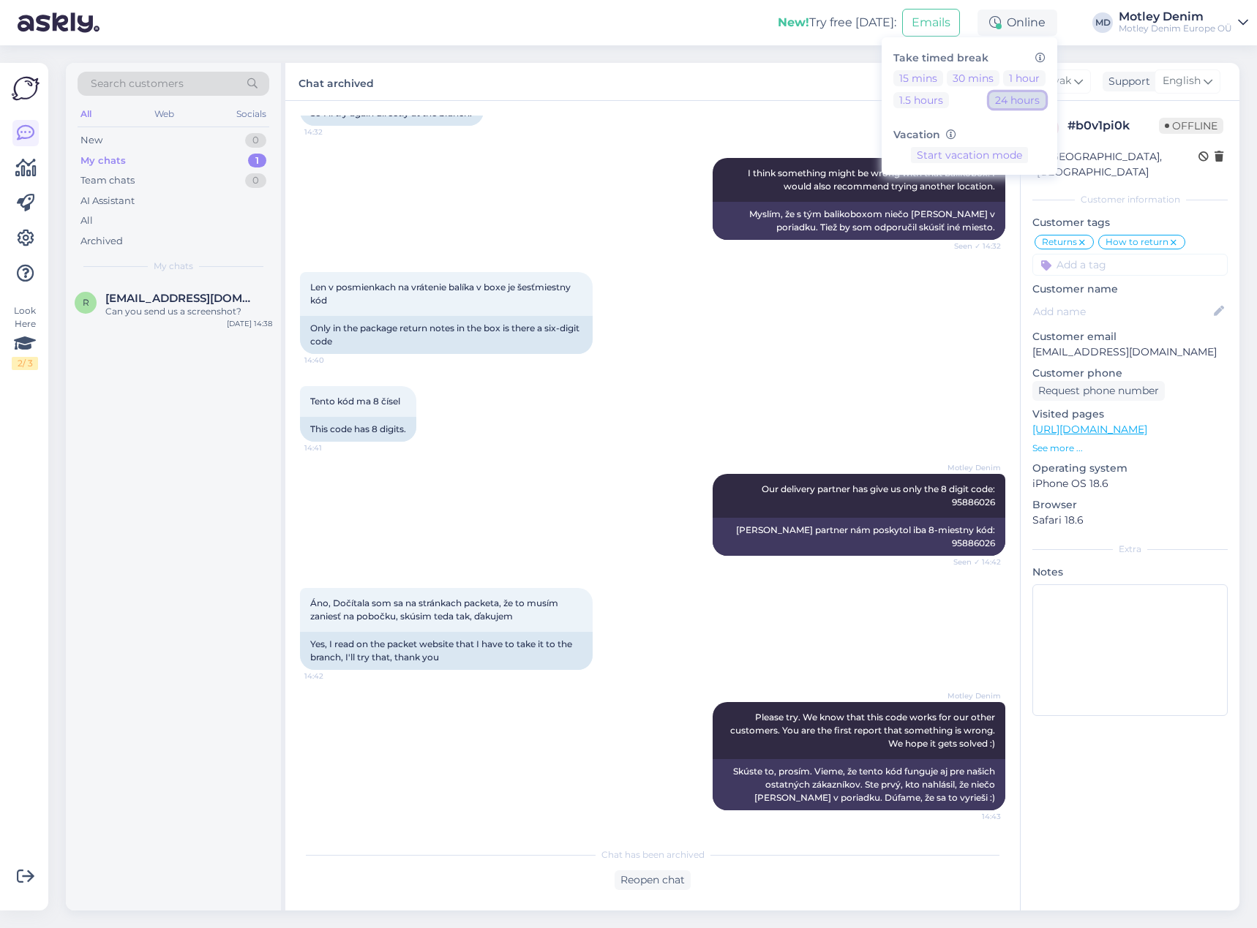
click at [1024, 101] on button "24 hours" at bounding box center [1017, 100] width 56 height 16
click at [721, 129] on div "Skúsim teda ešte priamo na pobočke 14:32 So I'll try again directly at the bran…" at bounding box center [652, 98] width 705 height 88
click at [171, 363] on div "R [EMAIL_ADDRESS][DOMAIN_NAME] Can you send us a screenshot? [DATE] 14:38" at bounding box center [173, 596] width 215 height 629
click at [234, 313] on div "Can you send us a screenshot?" at bounding box center [188, 311] width 167 height 13
